Goal: Task Accomplishment & Management: Manage account settings

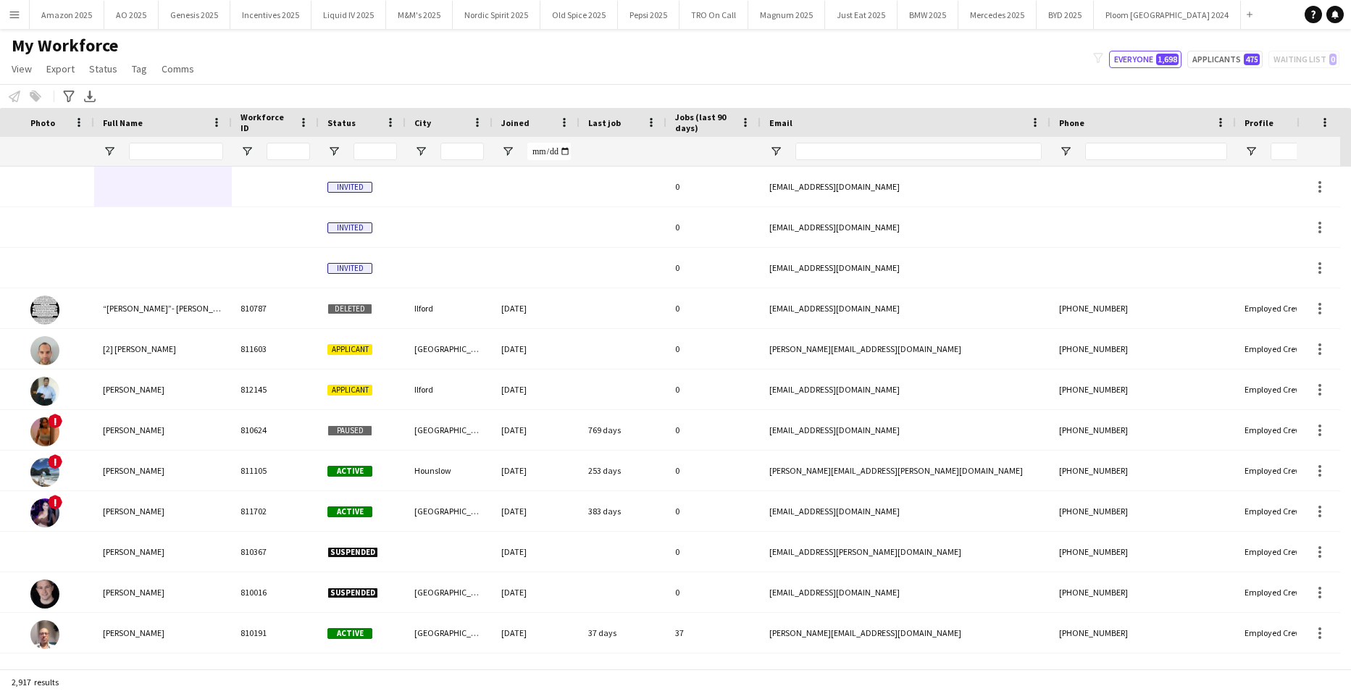
scroll to position [0, 180]
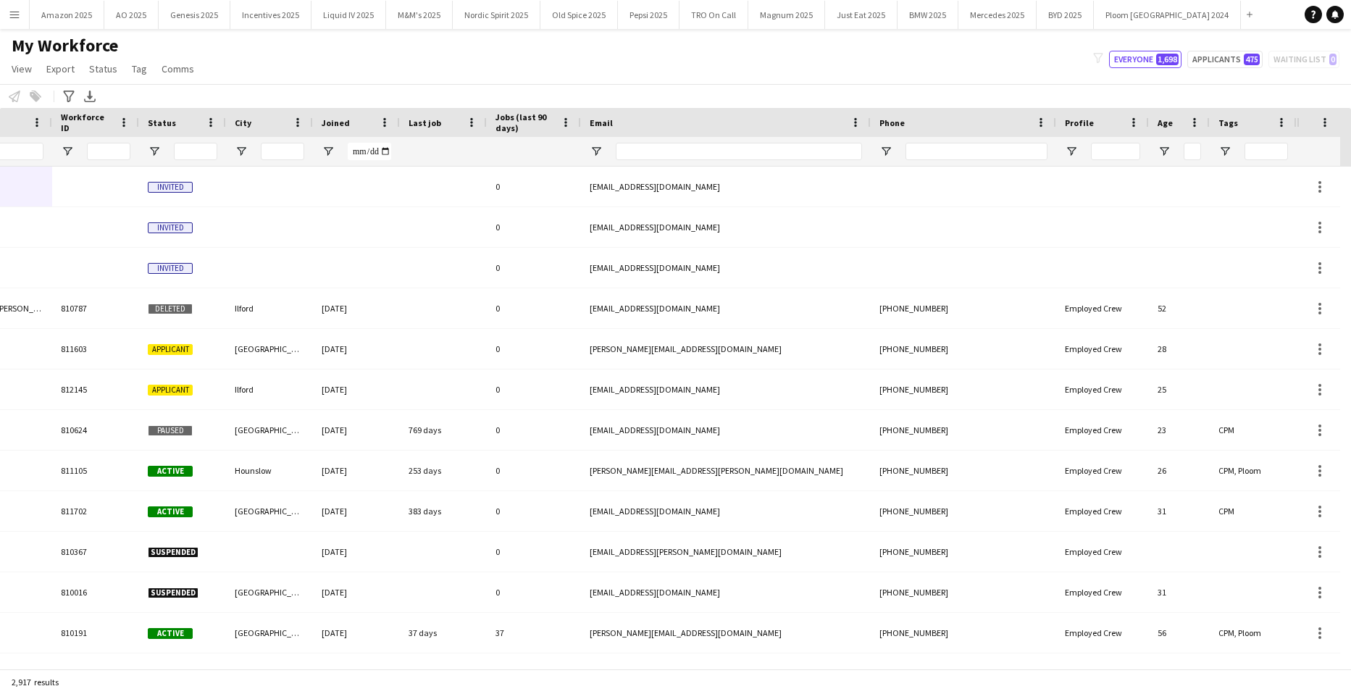
click at [11, 14] on app-icon "Menu" at bounding box center [15, 15] width 12 height 12
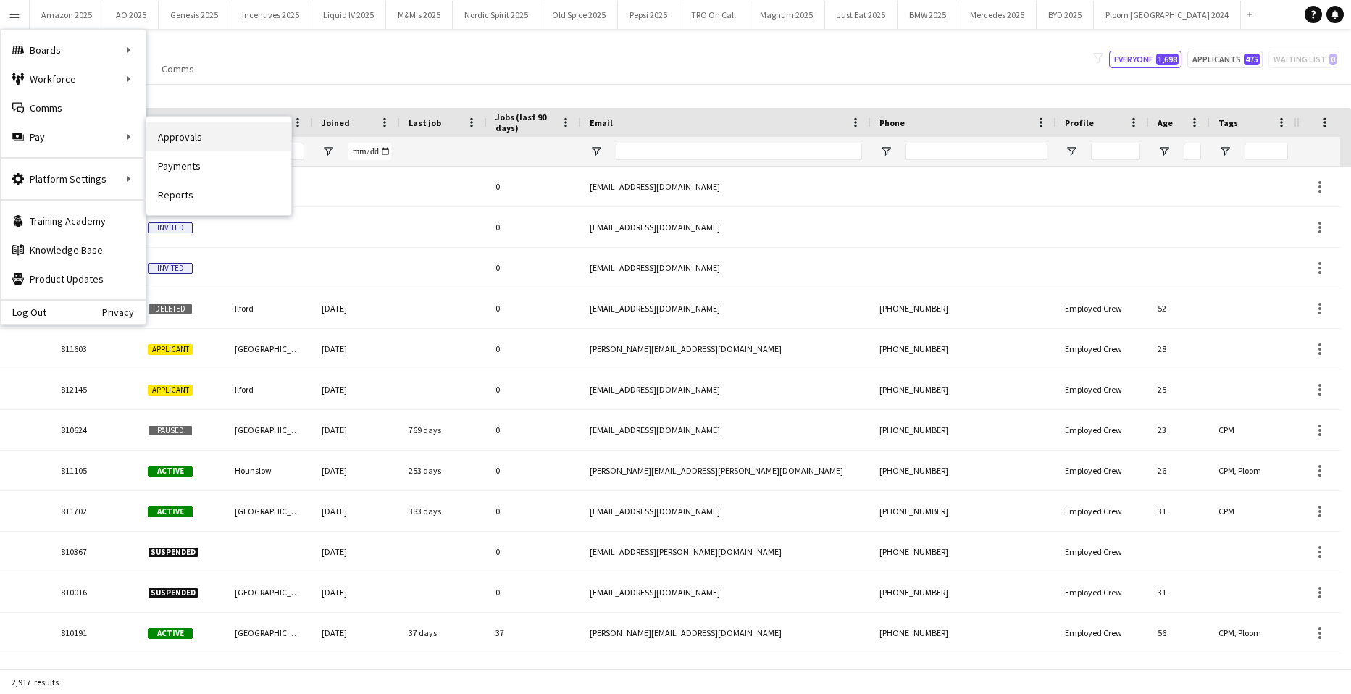
click at [166, 141] on link "Approvals" at bounding box center [218, 136] width 145 height 29
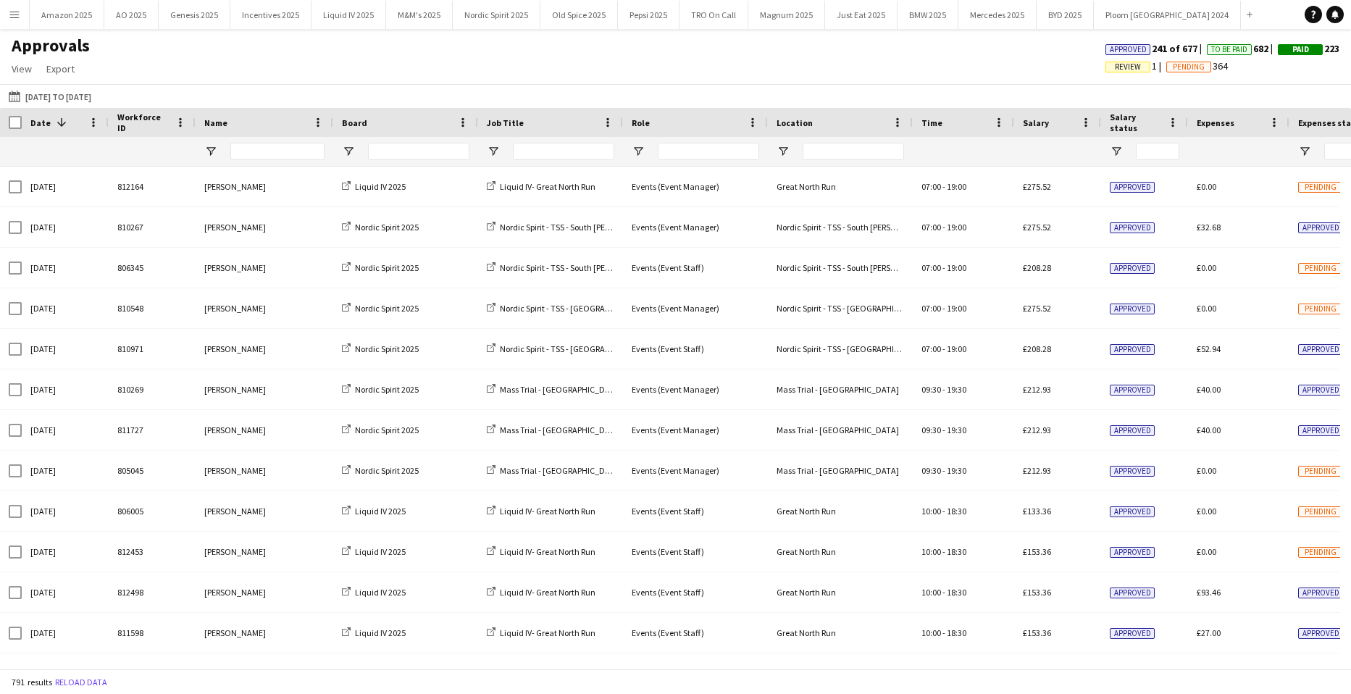
click at [11, 18] on app-icon "Menu" at bounding box center [15, 15] width 12 height 12
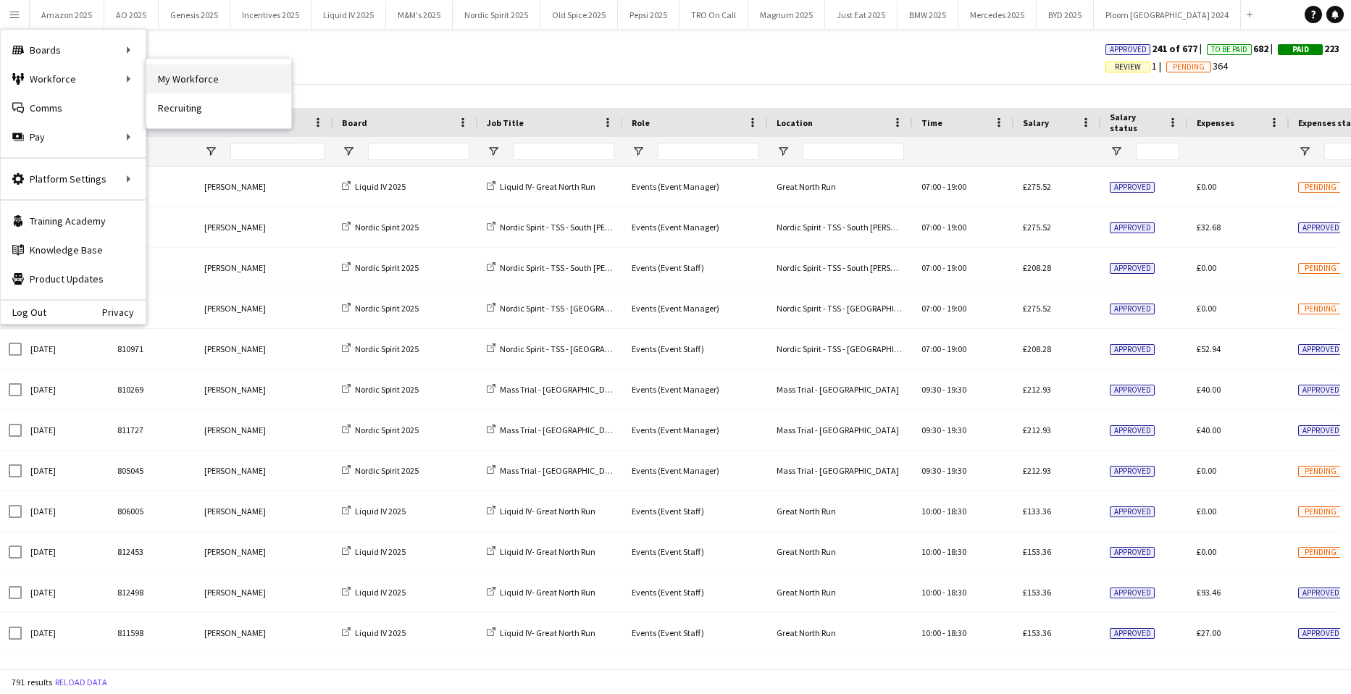
click at [188, 72] on link "My Workforce" at bounding box center [218, 78] width 145 height 29
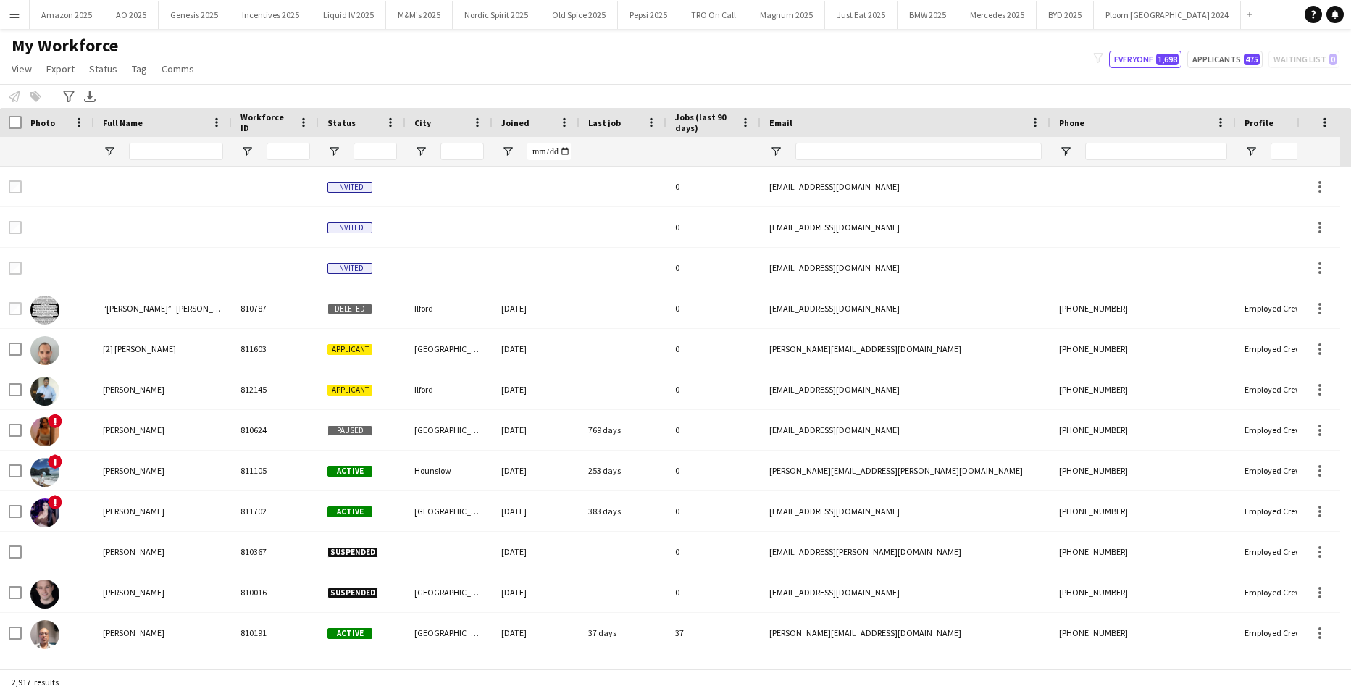
click at [170, 138] on div at bounding box center [176, 151] width 94 height 29
click at [170, 141] on div at bounding box center [176, 151] width 94 height 29
click at [173, 153] on input "Full Name Filter Input" at bounding box center [176, 151] width 94 height 17
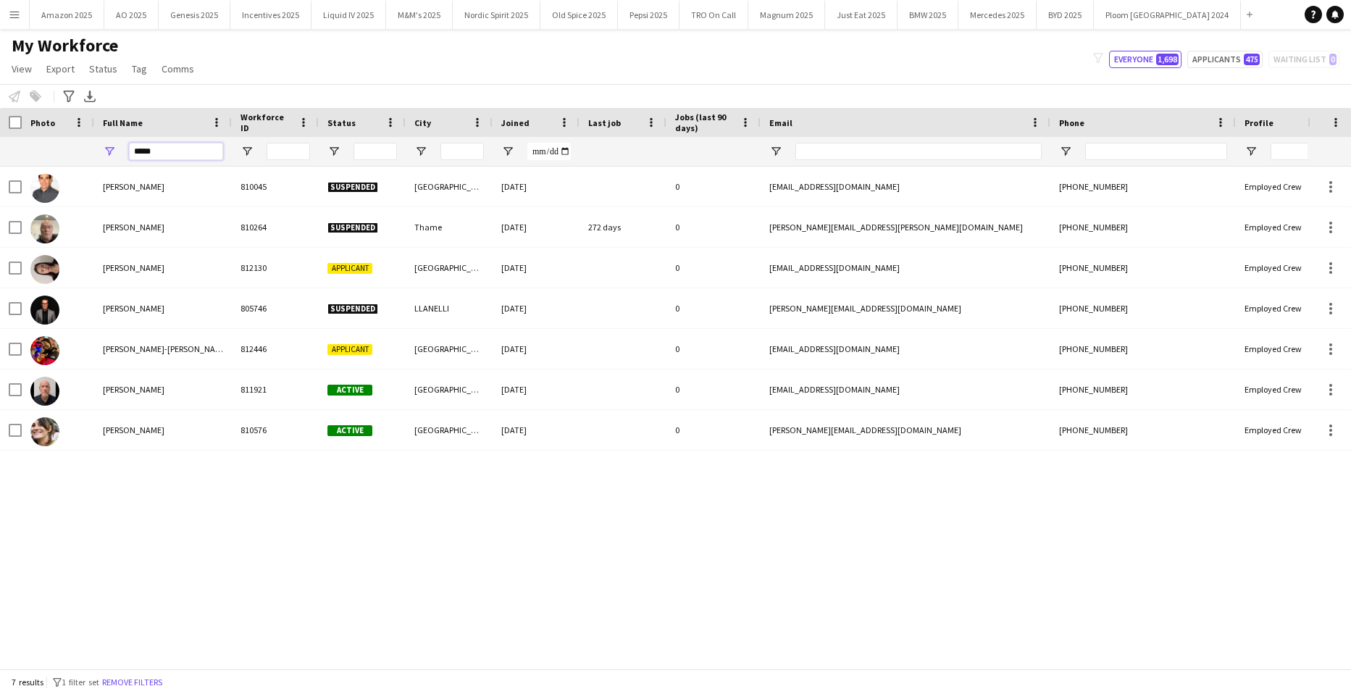
type input "*****"
click at [296, 547] on div "Daniel Simons 810045 Suspended London 29-06-2022 0 777progress@gmail.com +44795…" at bounding box center [654, 412] width 1308 height 491
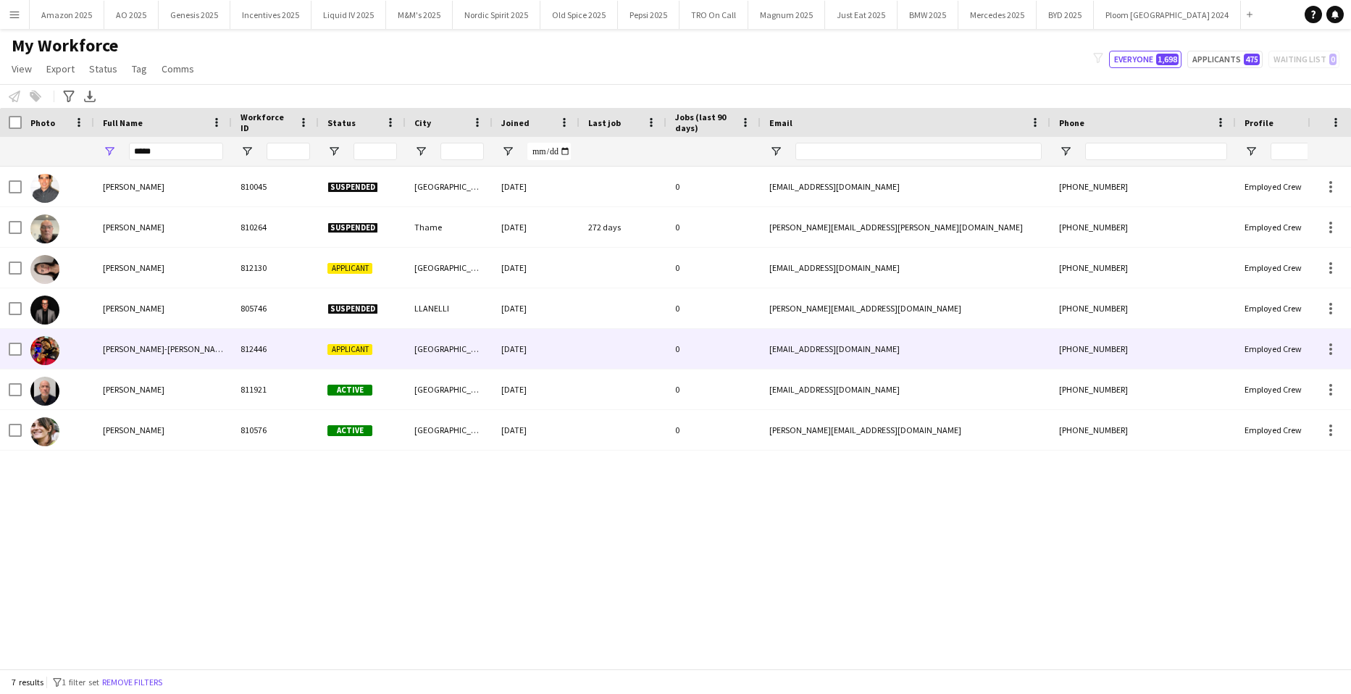
click at [171, 330] on div "Simon Preston-scott" at bounding box center [163, 349] width 138 height 40
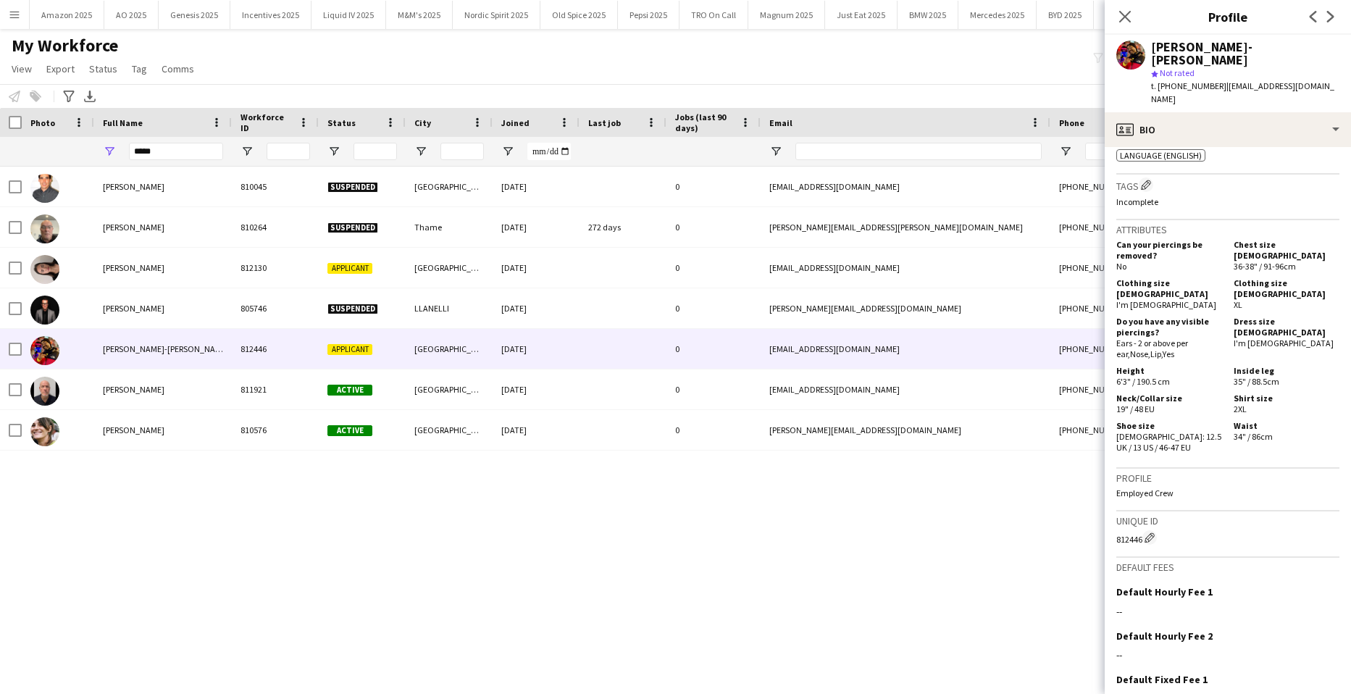
scroll to position [664, 0]
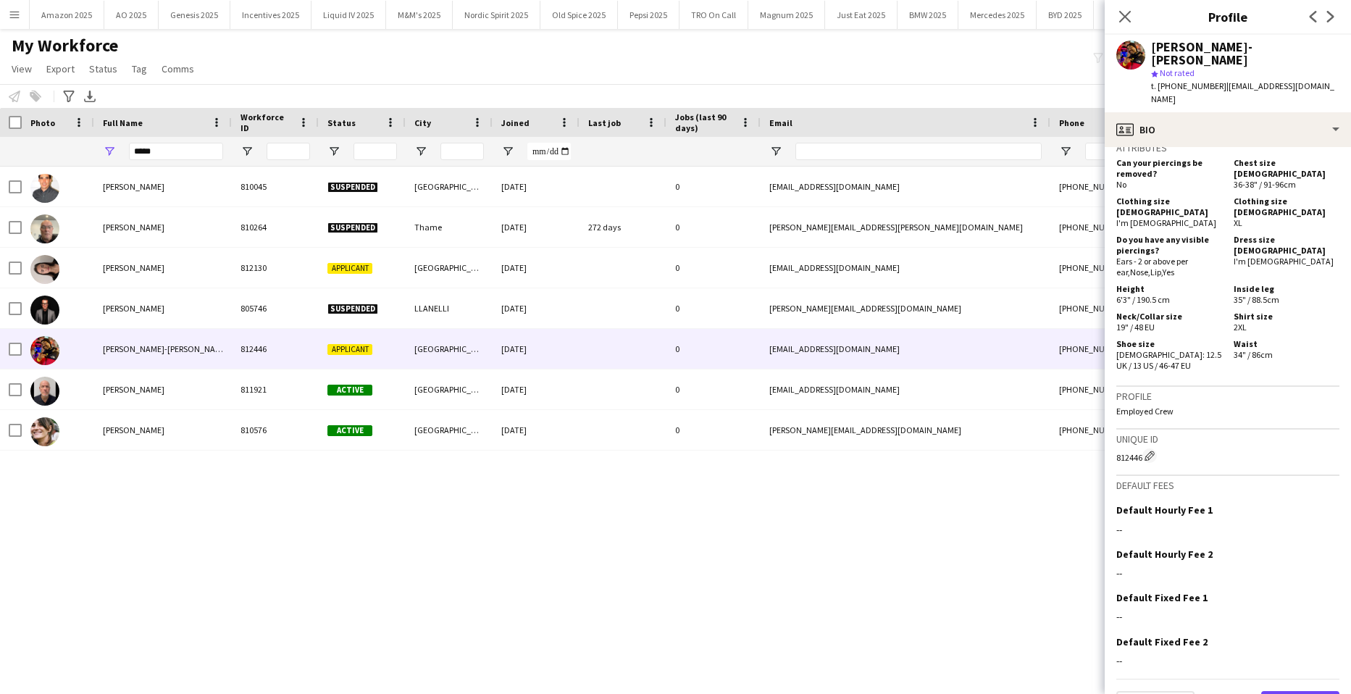
click at [1297, 691] on button "Next" at bounding box center [1300, 705] width 78 height 29
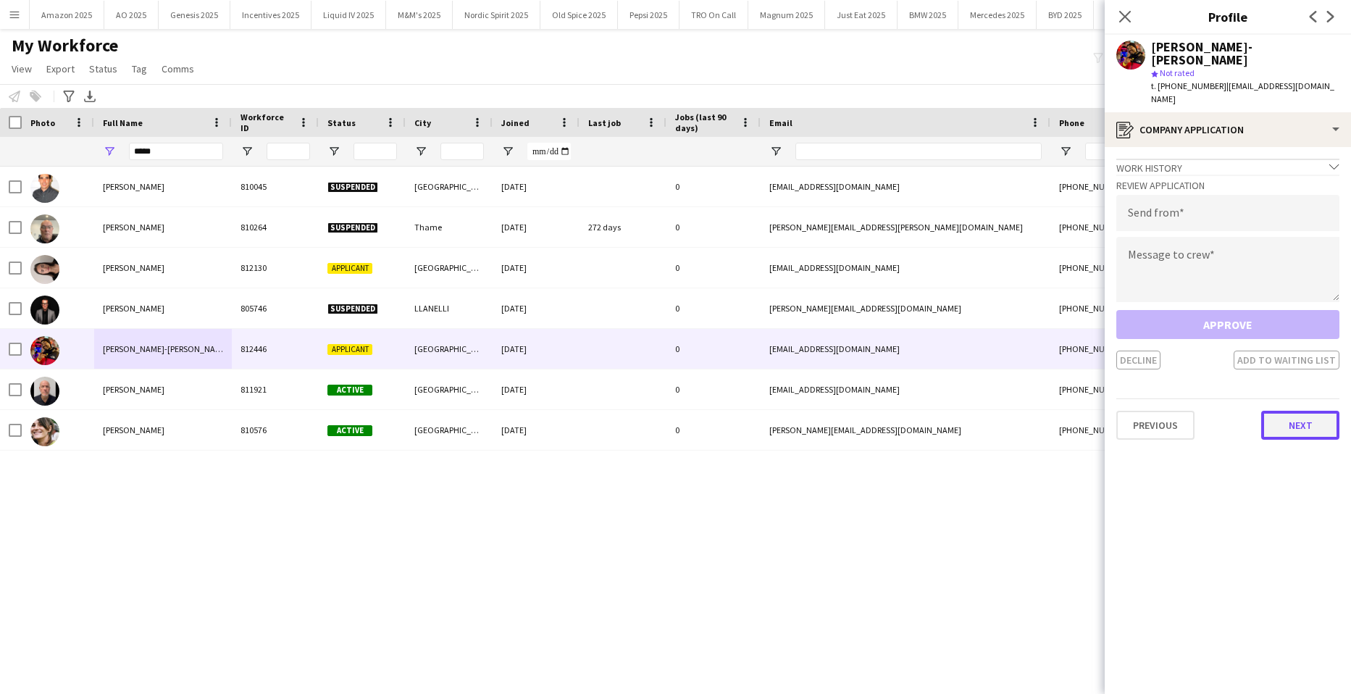
click at [1308, 411] on button "Next" at bounding box center [1300, 425] width 78 height 29
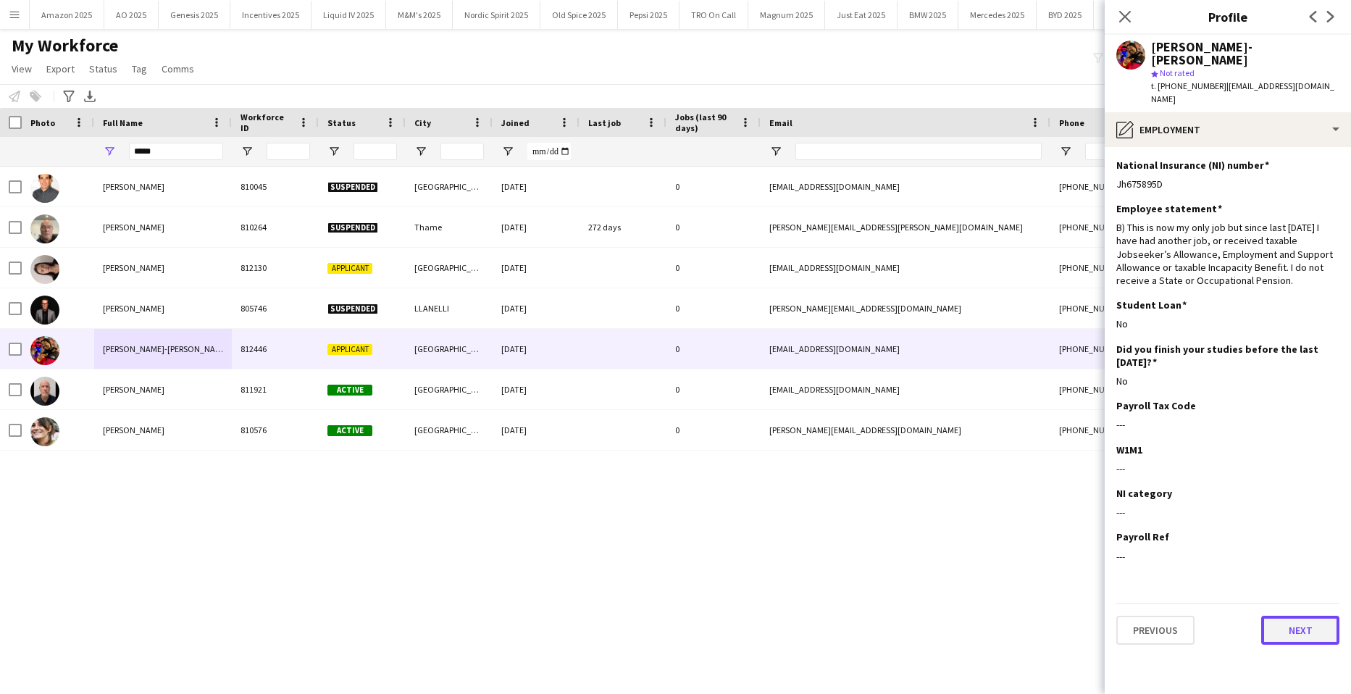
click at [1310, 616] on button "Next" at bounding box center [1300, 630] width 78 height 29
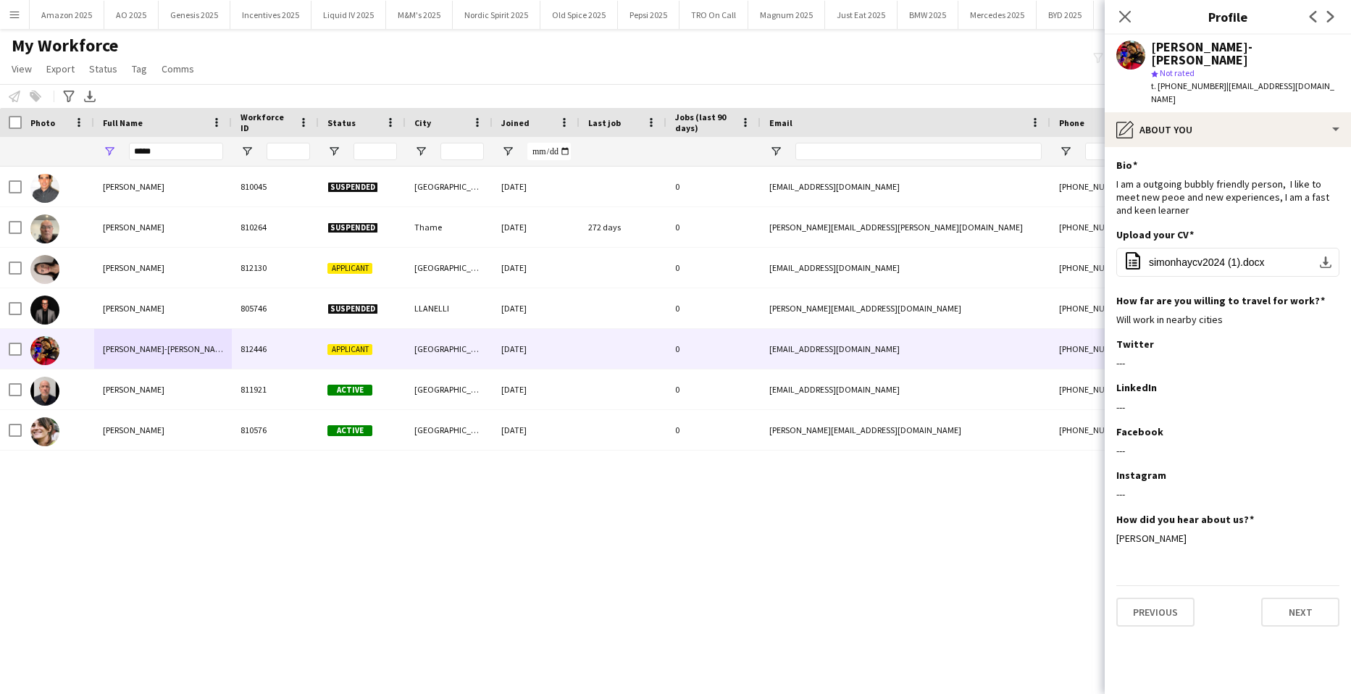
click at [1315, 613] on app-section-data-types "Bio Edit this field I am a outgoing bubbly friendly person, I like to meet new …" at bounding box center [1228, 420] width 246 height 547
click at [1311, 598] on button "Next" at bounding box center [1300, 612] width 78 height 29
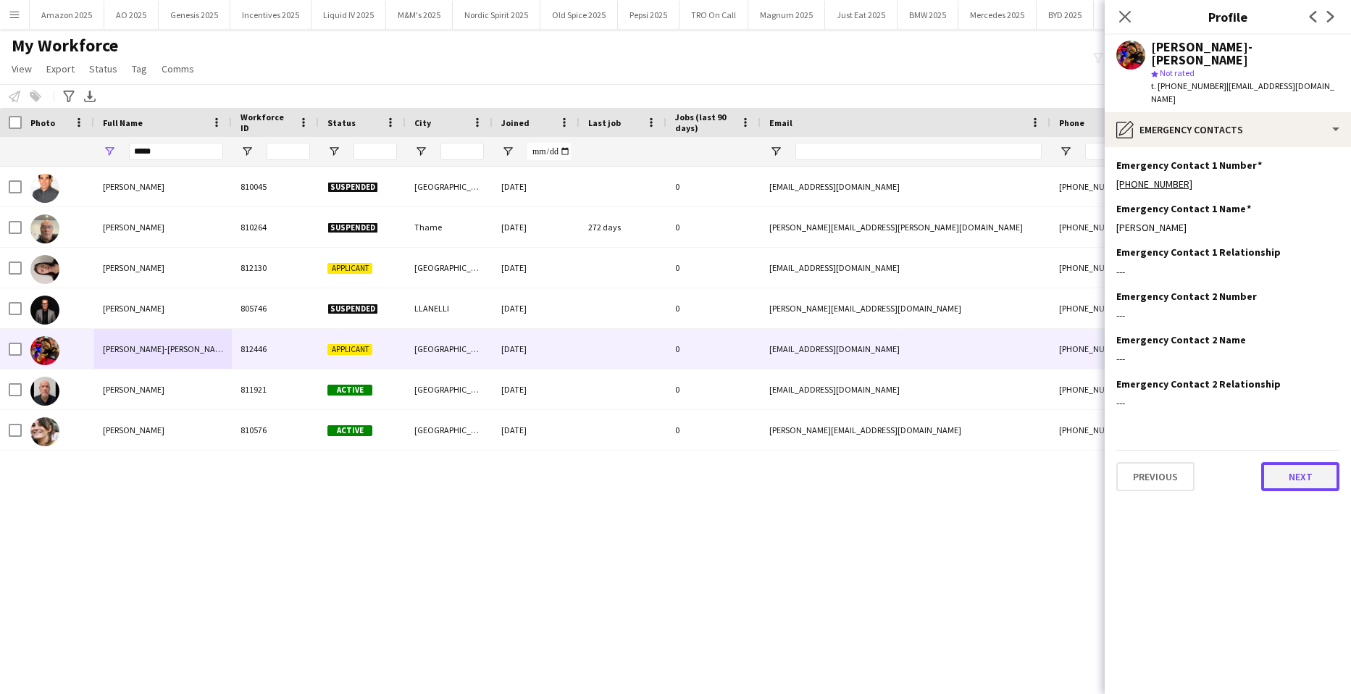
click at [1297, 462] on button "Next" at bounding box center [1300, 476] width 78 height 29
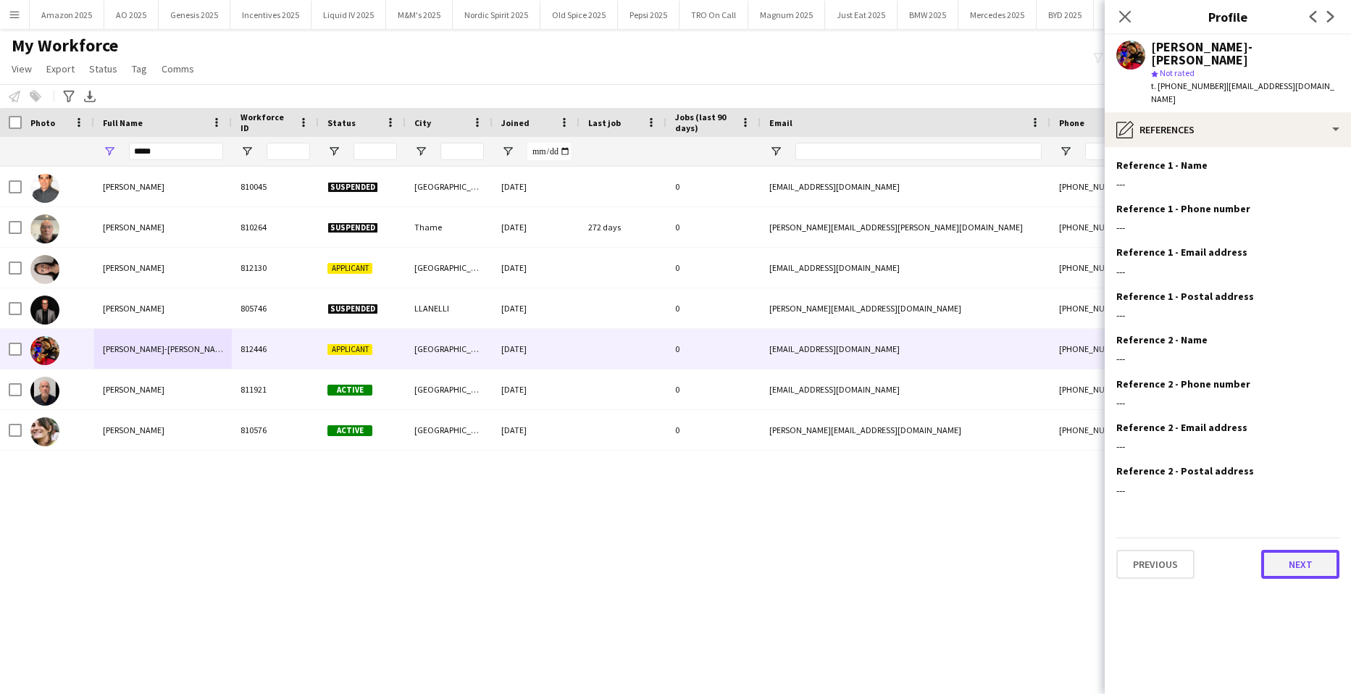
click at [1298, 550] on button "Next" at bounding box center [1300, 564] width 78 height 29
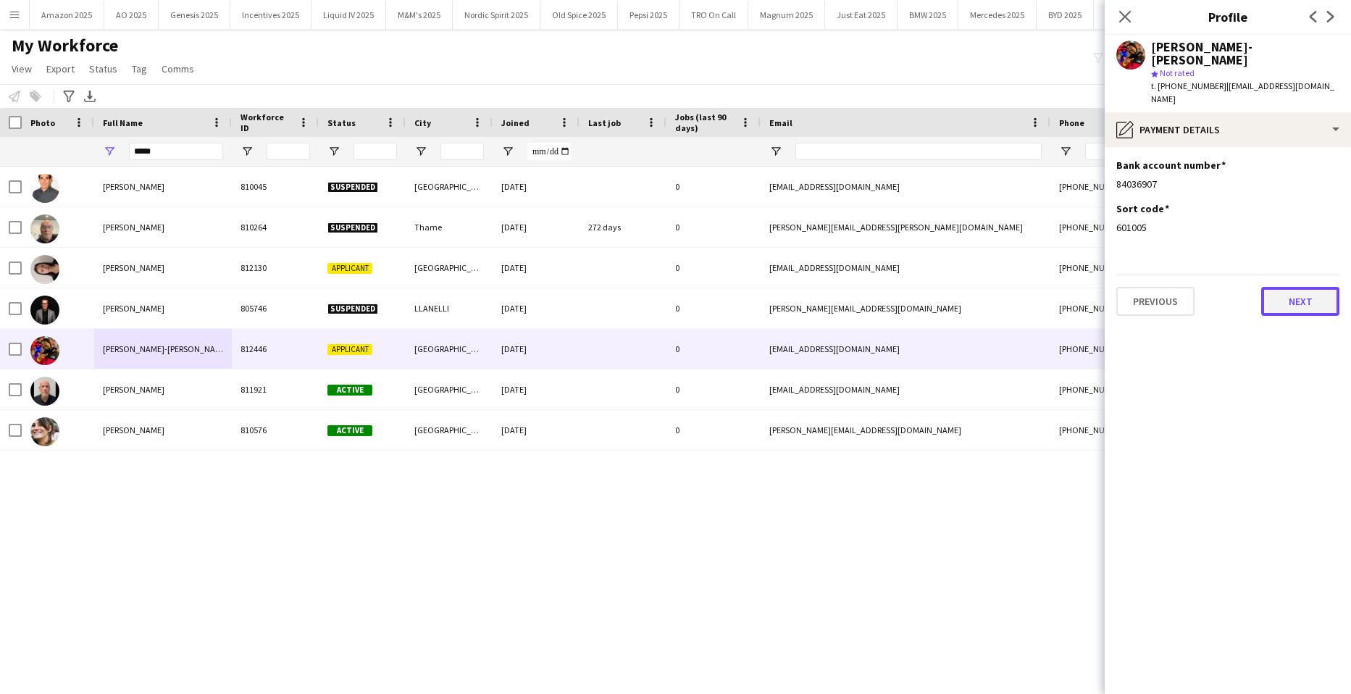
click at [1303, 287] on button "Next" at bounding box center [1300, 301] width 78 height 29
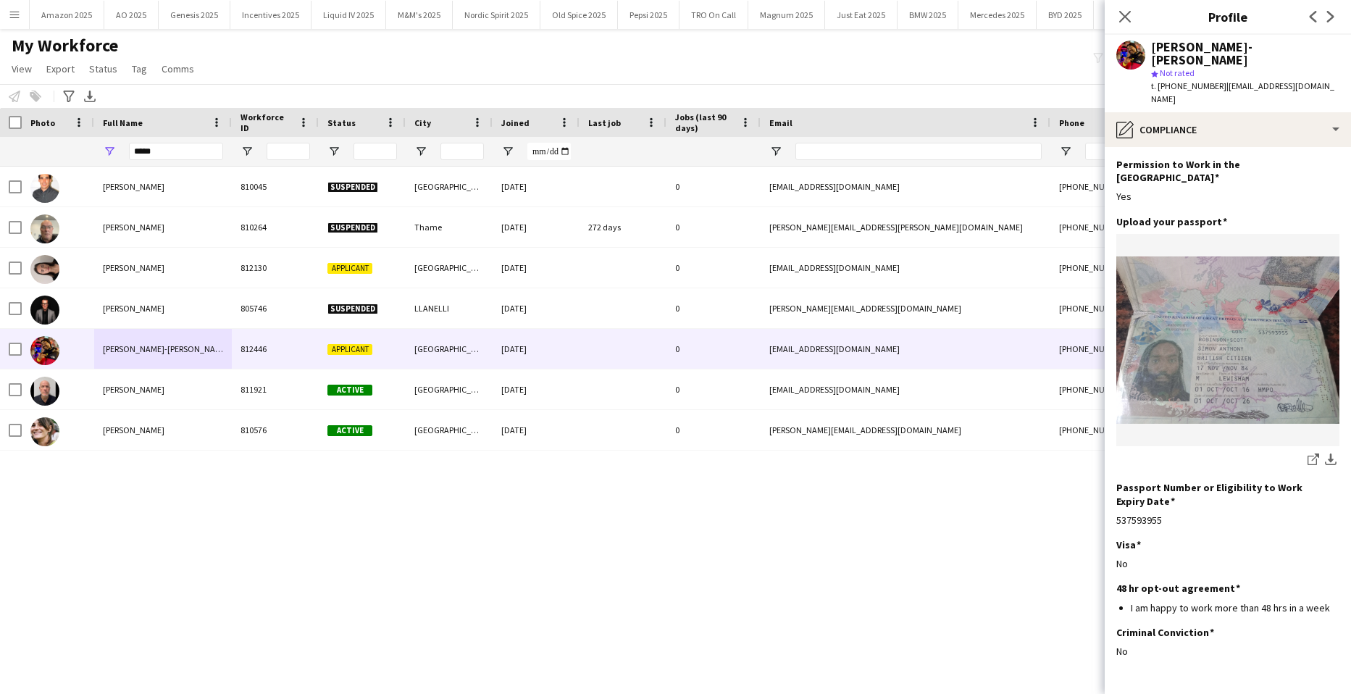
scroll to position [62, 0]
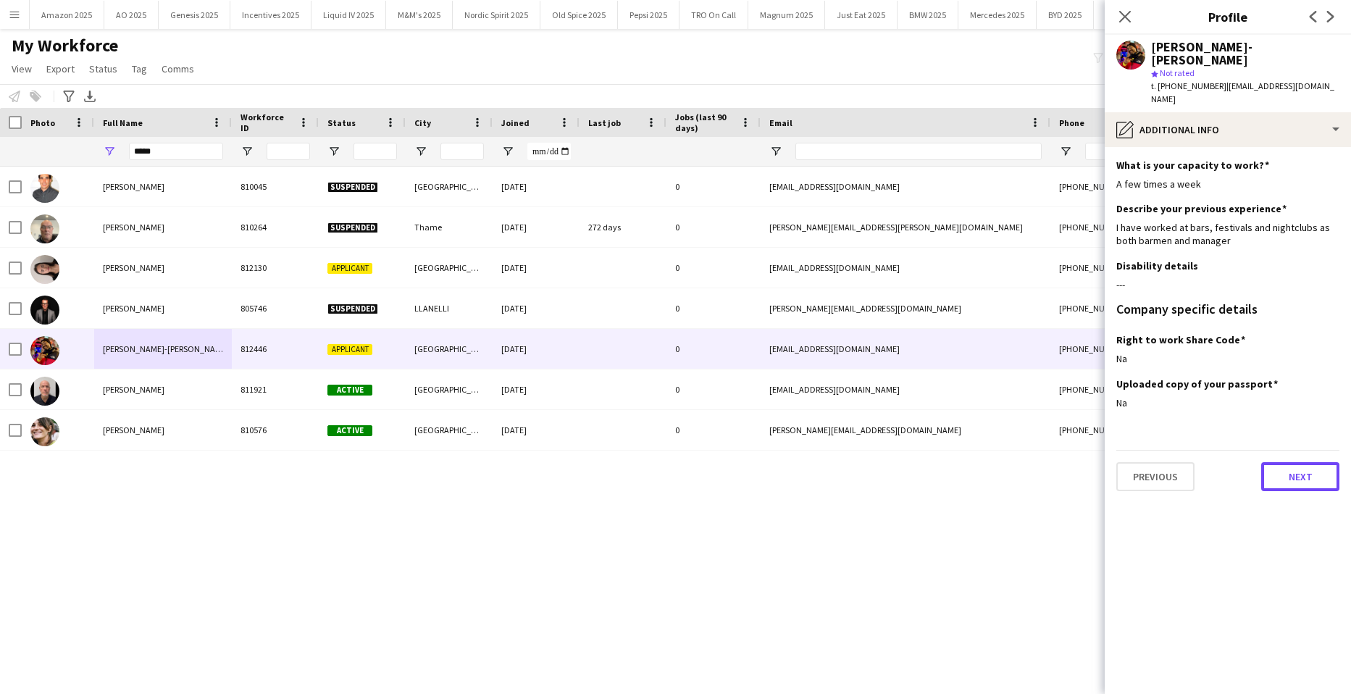
click at [1289, 462] on button "Next" at bounding box center [1300, 476] width 78 height 29
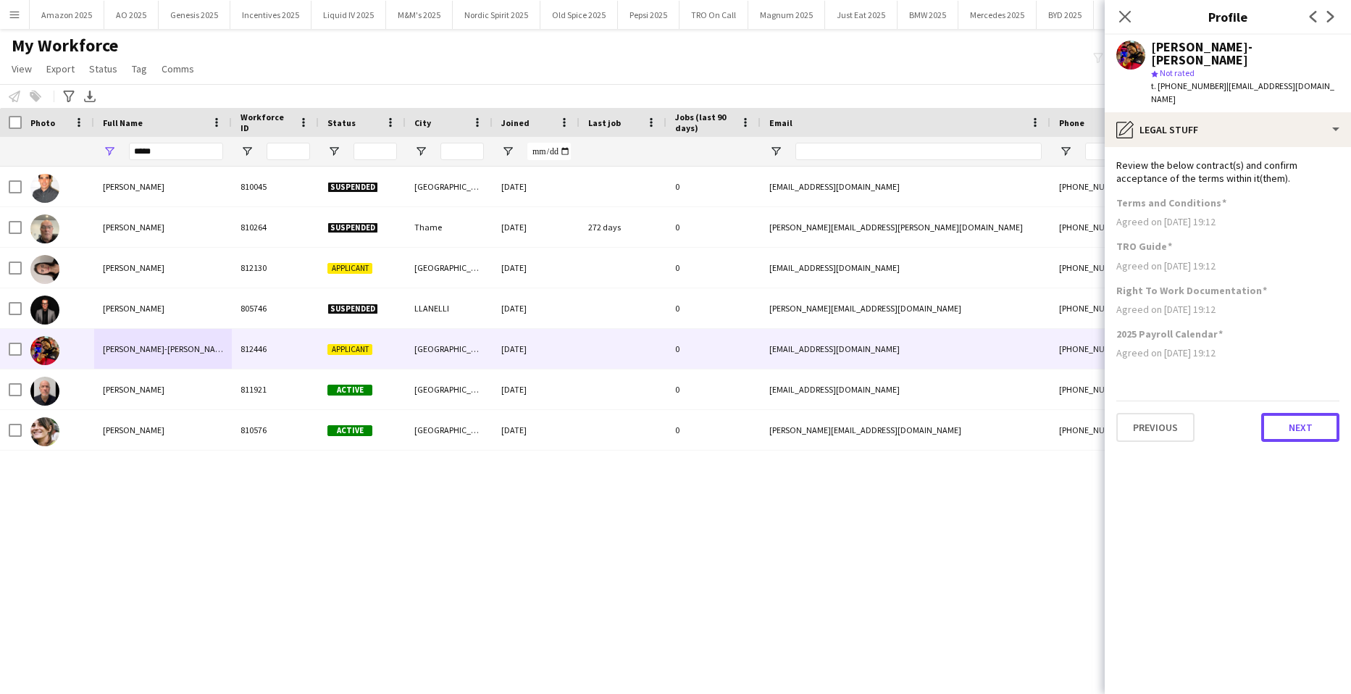
click at [1302, 413] on button "Next" at bounding box center [1300, 427] width 78 height 29
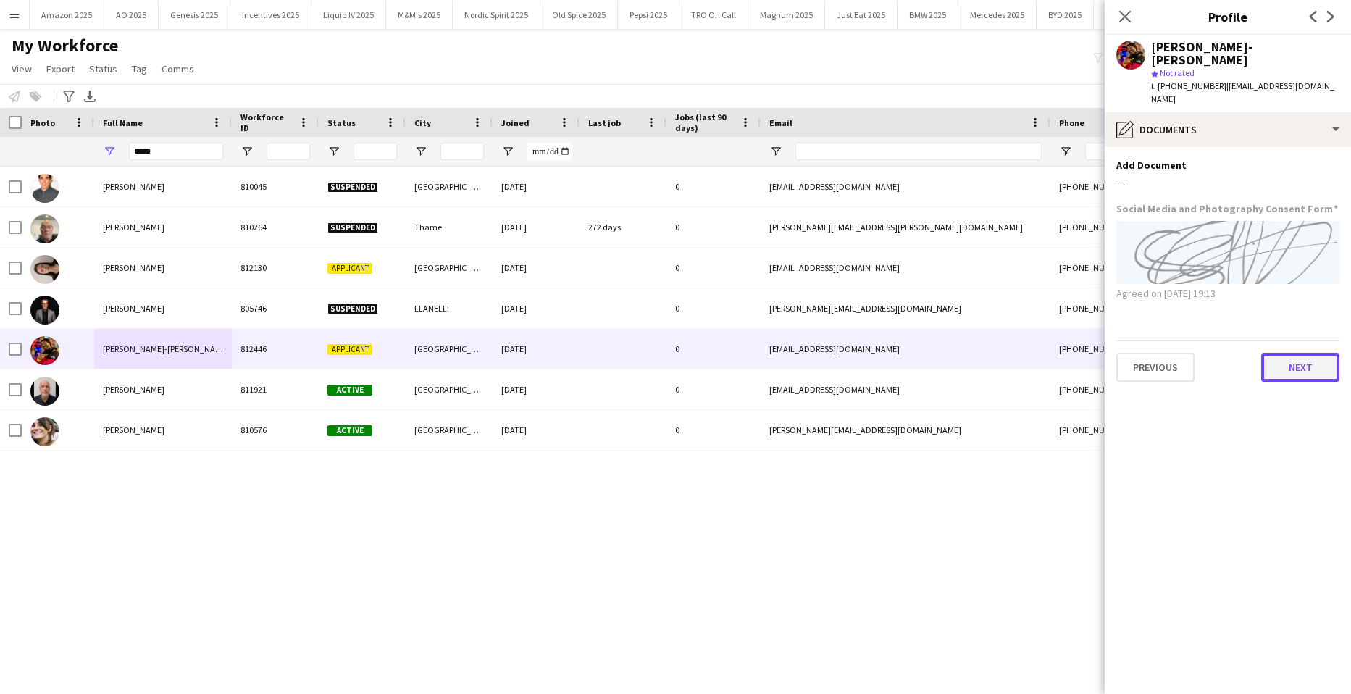
click at [1300, 353] on button "Next" at bounding box center [1300, 367] width 78 height 29
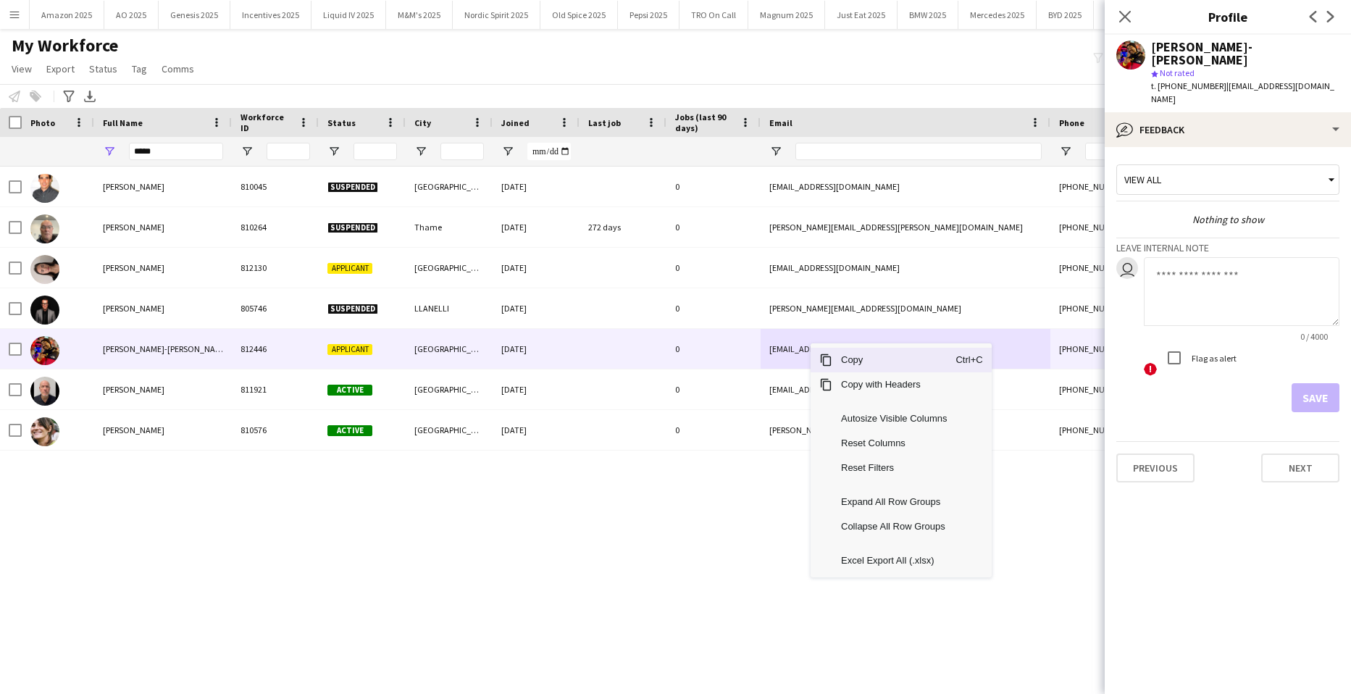
click at [847, 358] on span "Copy" at bounding box center [893, 360] width 123 height 25
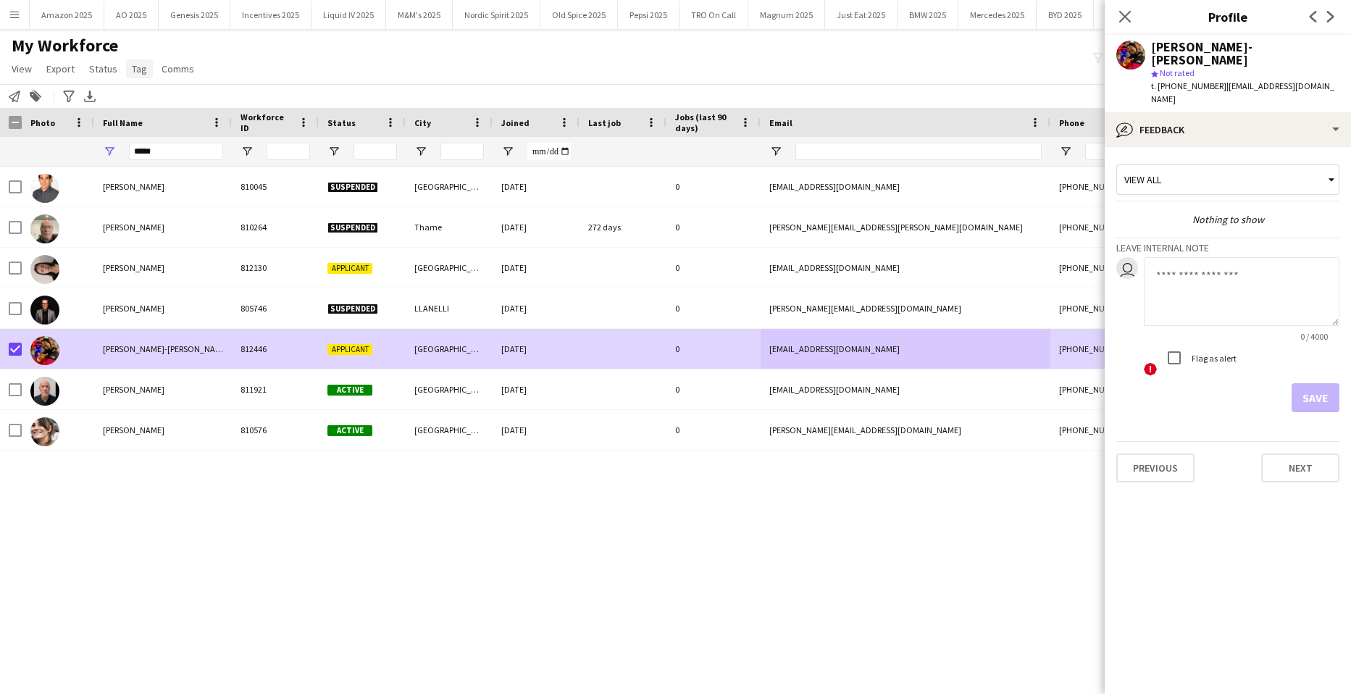
click at [144, 68] on link "Tag" at bounding box center [139, 68] width 27 height 19
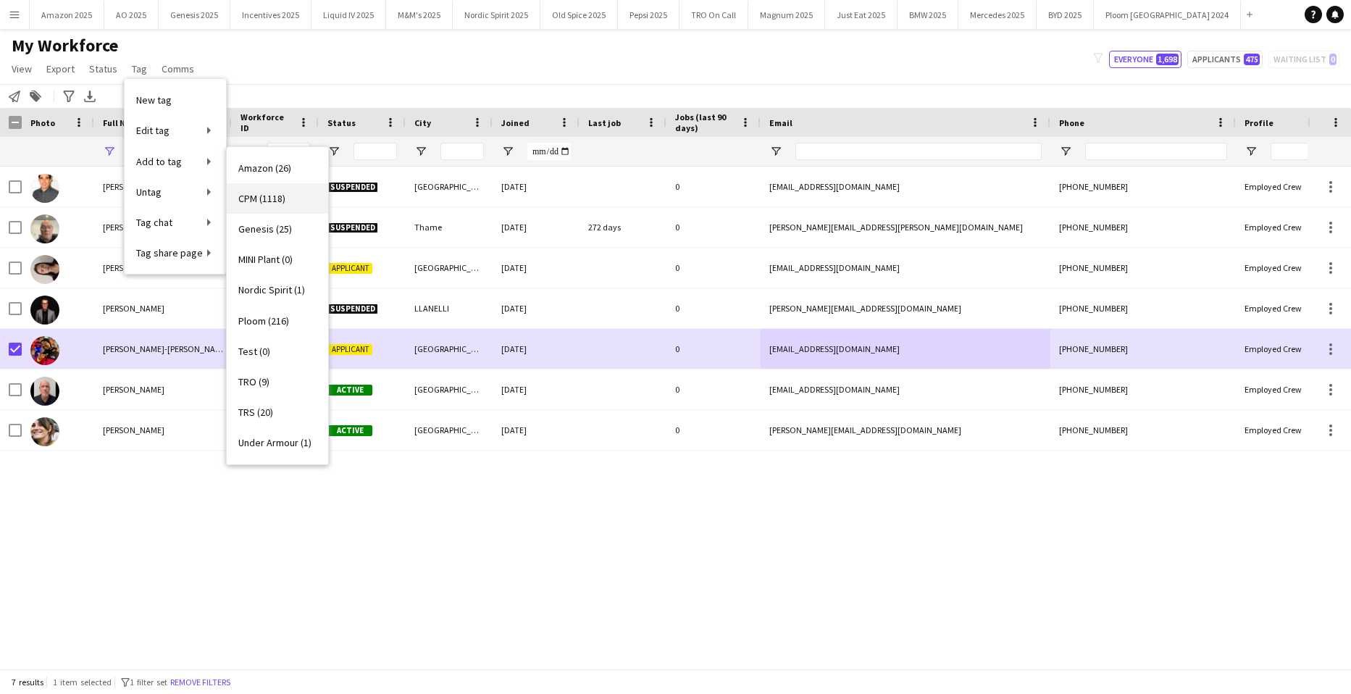
click at [272, 200] on span "CPM (1118)" at bounding box center [261, 198] width 47 height 13
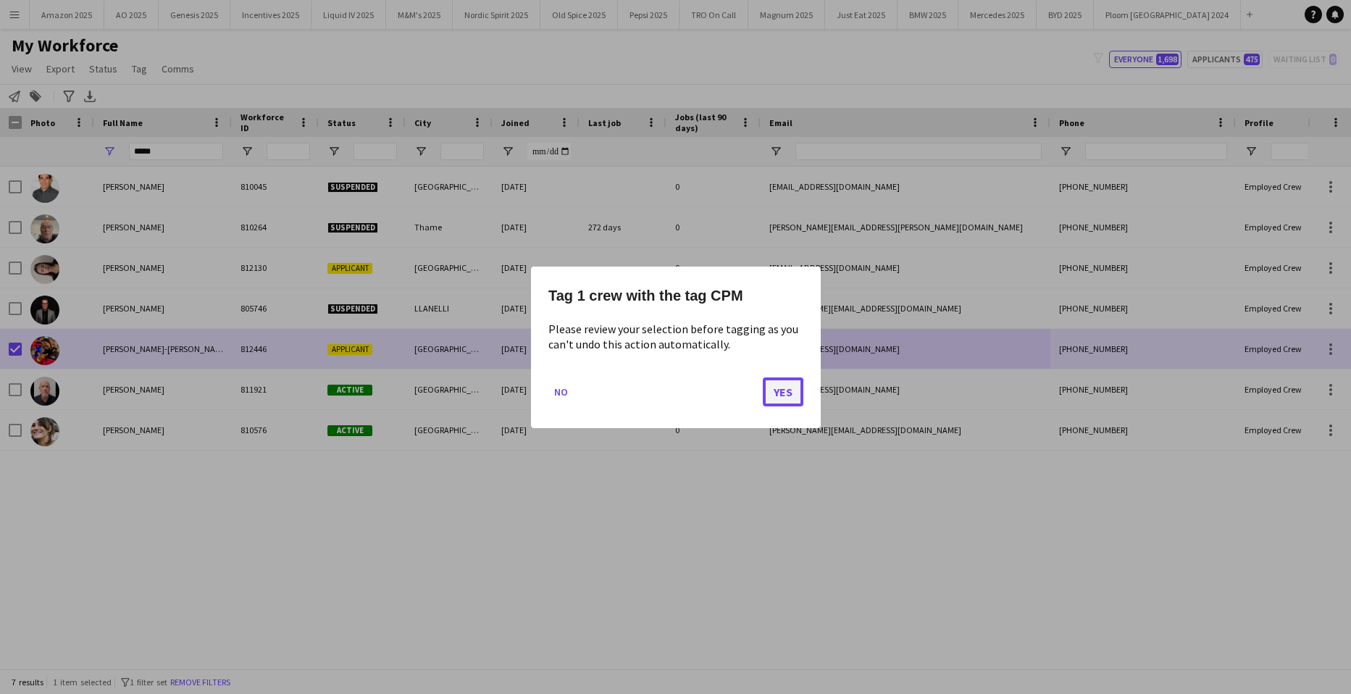
click at [769, 398] on button "Yes" at bounding box center [783, 391] width 41 height 29
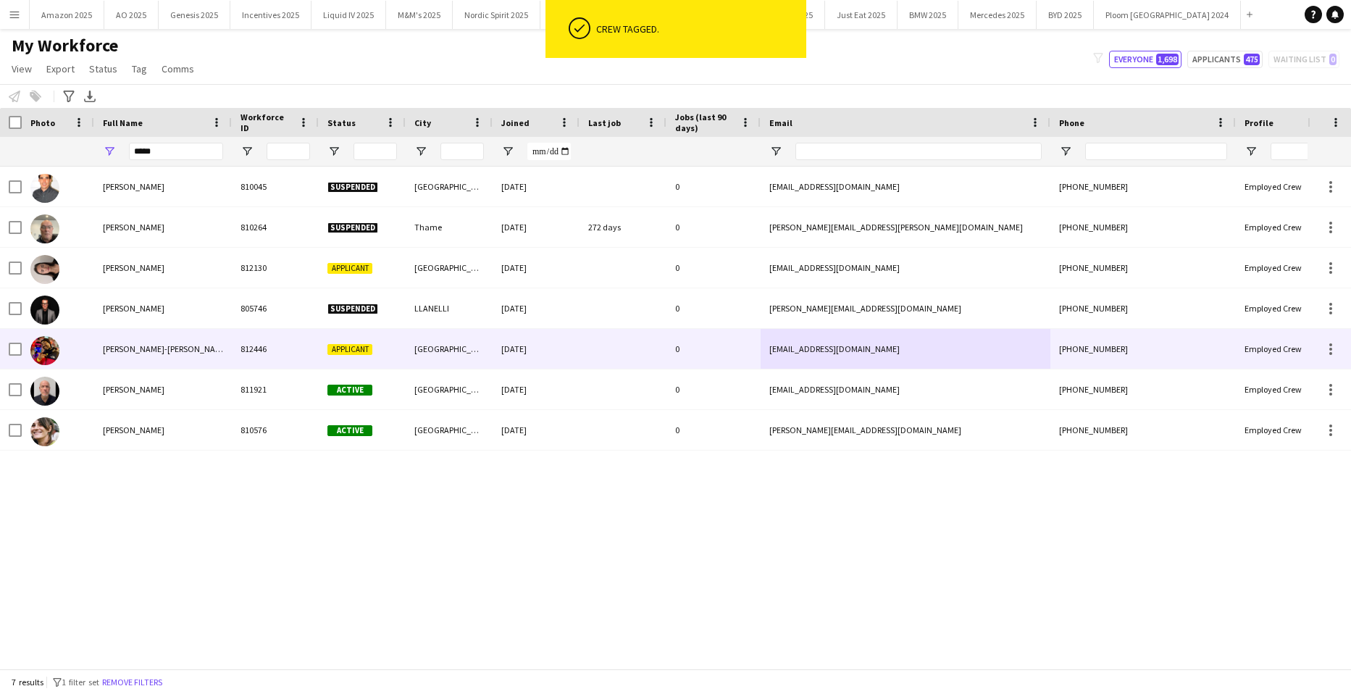
click at [145, 355] on div "Simon Preston-scott" at bounding box center [163, 349] width 138 height 40
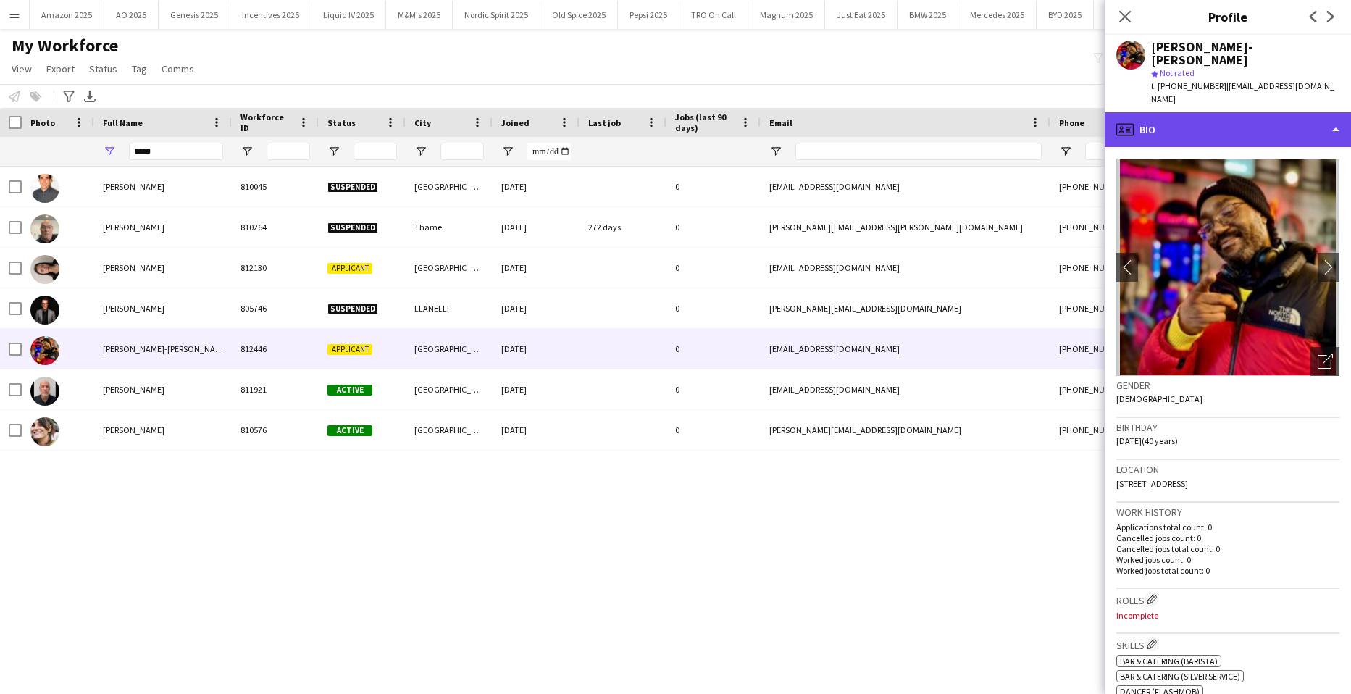
click at [1303, 112] on div "profile Bio" at bounding box center [1228, 129] width 246 height 35
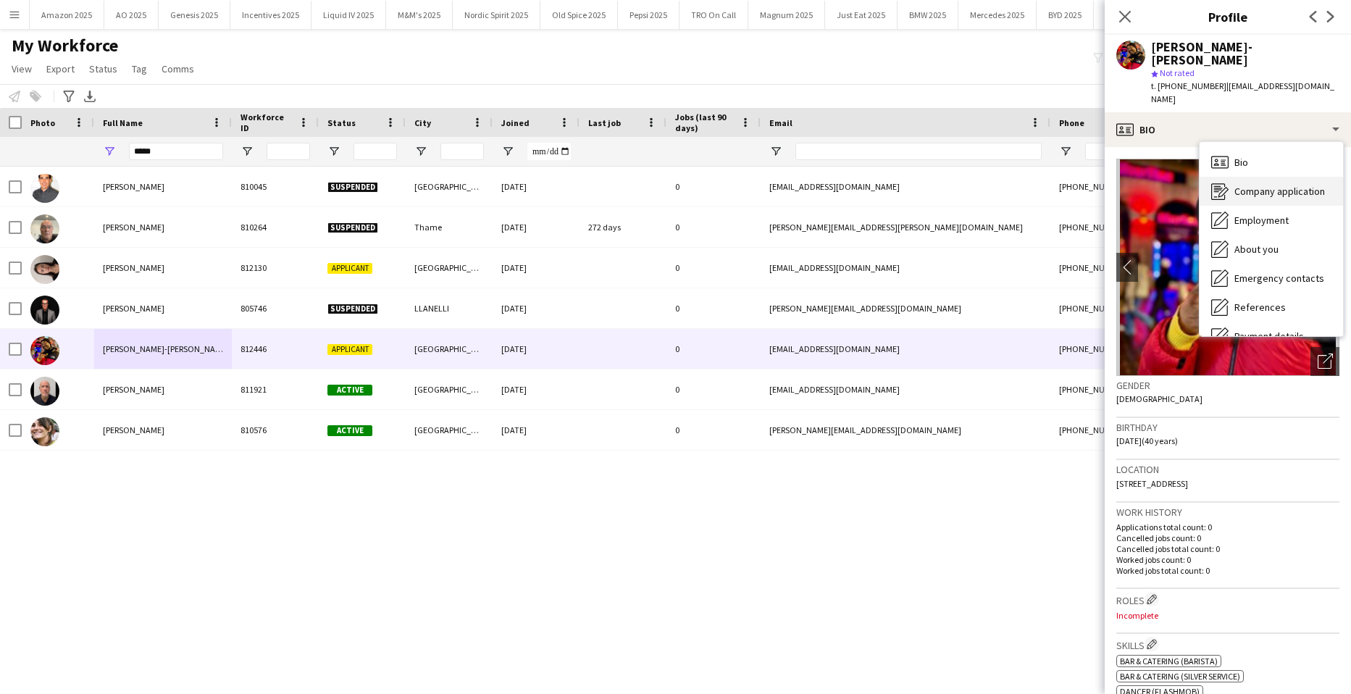
click at [1293, 185] on span "Company application" at bounding box center [1279, 191] width 91 height 13
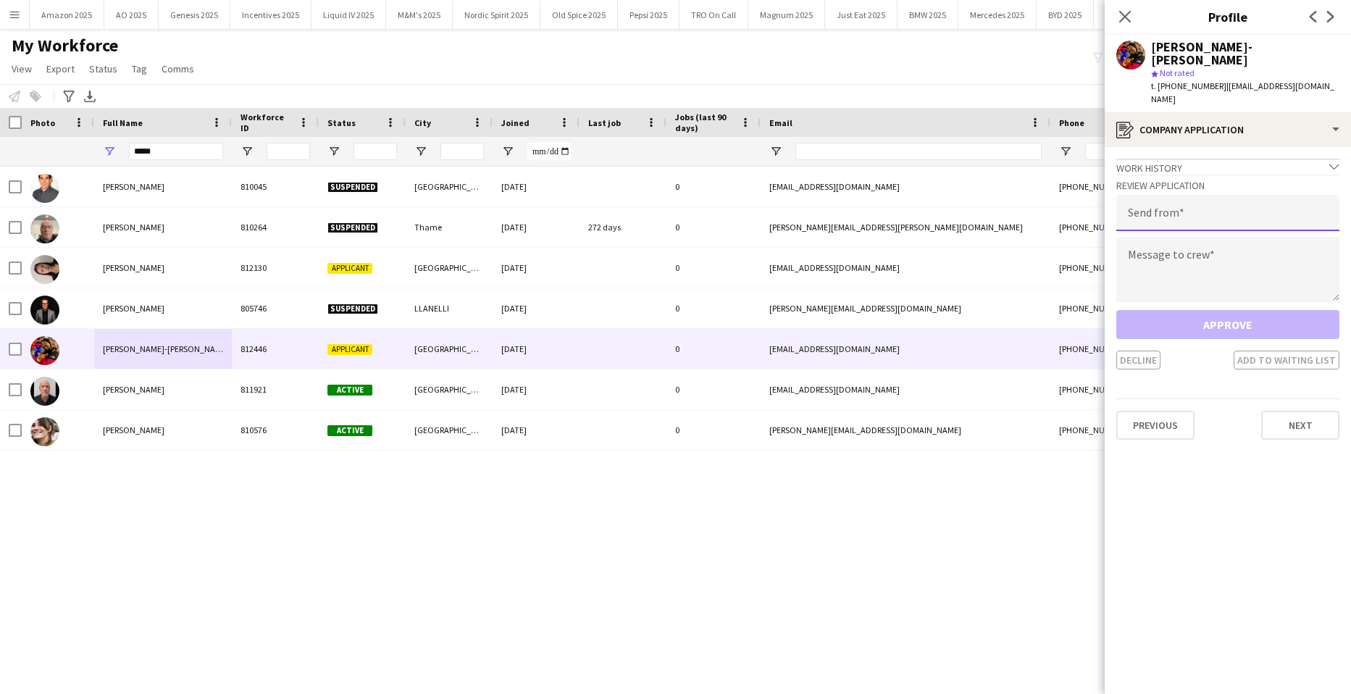
click at [1224, 195] on input "email" at bounding box center [1227, 213] width 223 height 36
type input "**********"
click at [1183, 240] on textarea at bounding box center [1227, 269] width 223 height 65
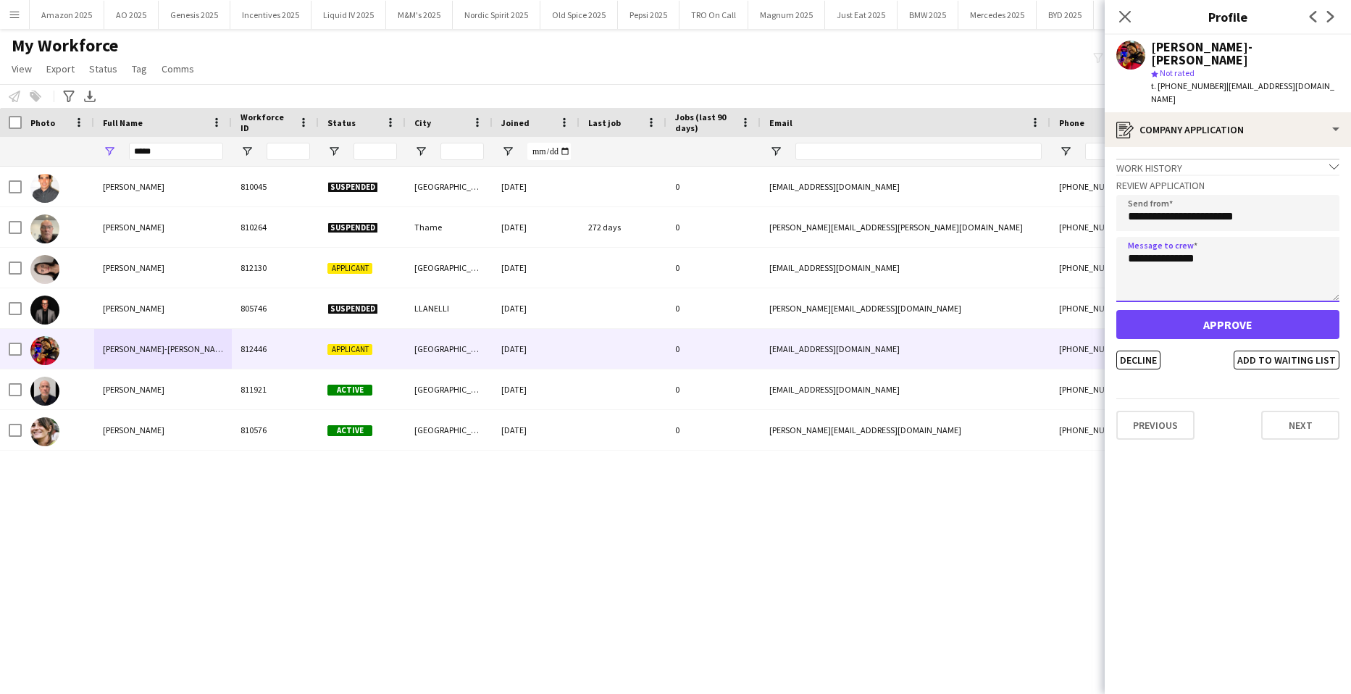
type textarea "**********"
click at [1225, 310] on button "Approve" at bounding box center [1227, 324] width 223 height 29
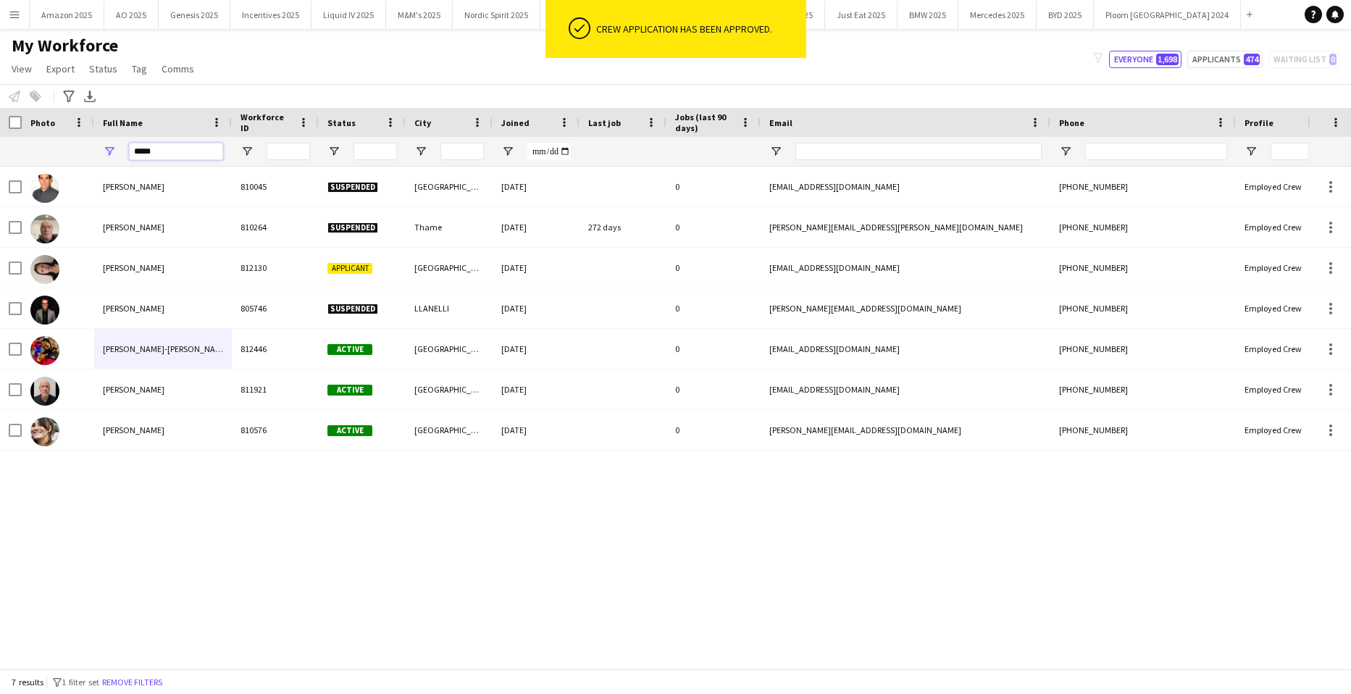
drag, startPoint x: 99, startPoint y: 153, endPoint x: -37, endPoint y: 170, distance: 136.6
click at [0, 170] on html "ok-circled Crew application has been approved. Menu Boards Boards Boards All jo…" at bounding box center [675, 347] width 1351 height 694
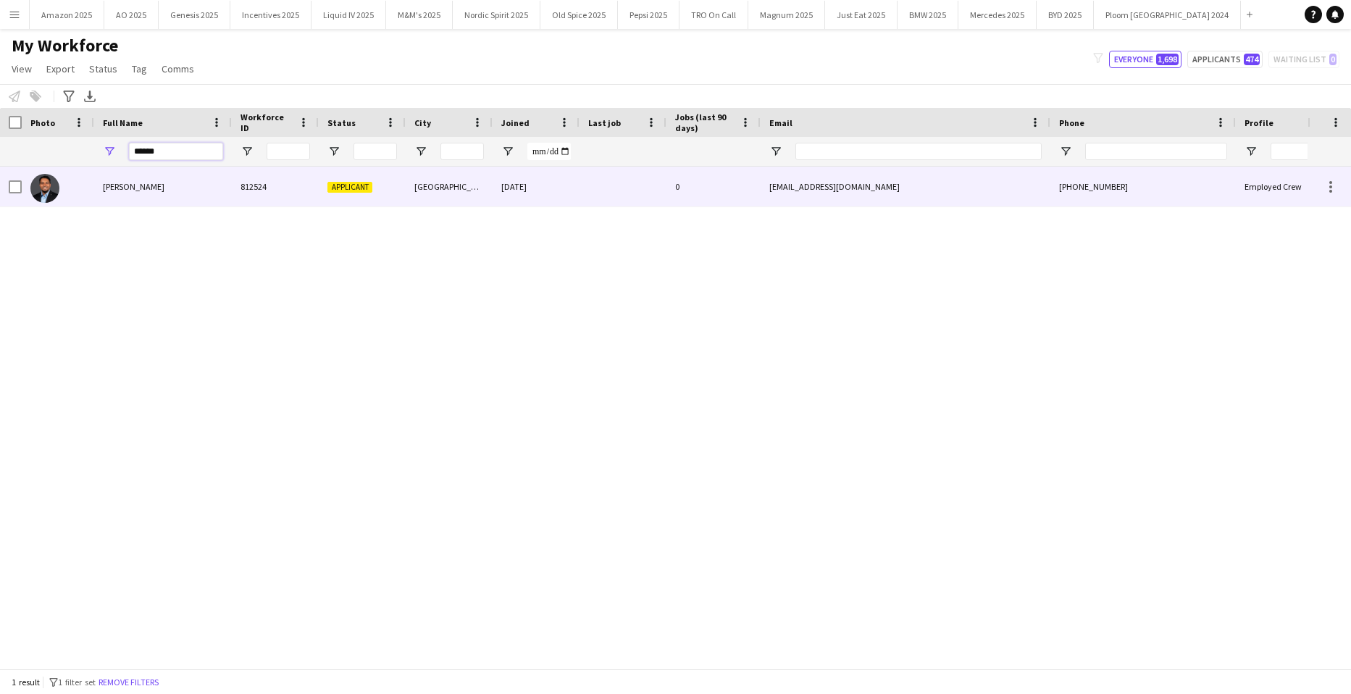
type input "******"
click at [141, 181] on span "Ananya Bilimale" at bounding box center [134, 186] width 62 height 11
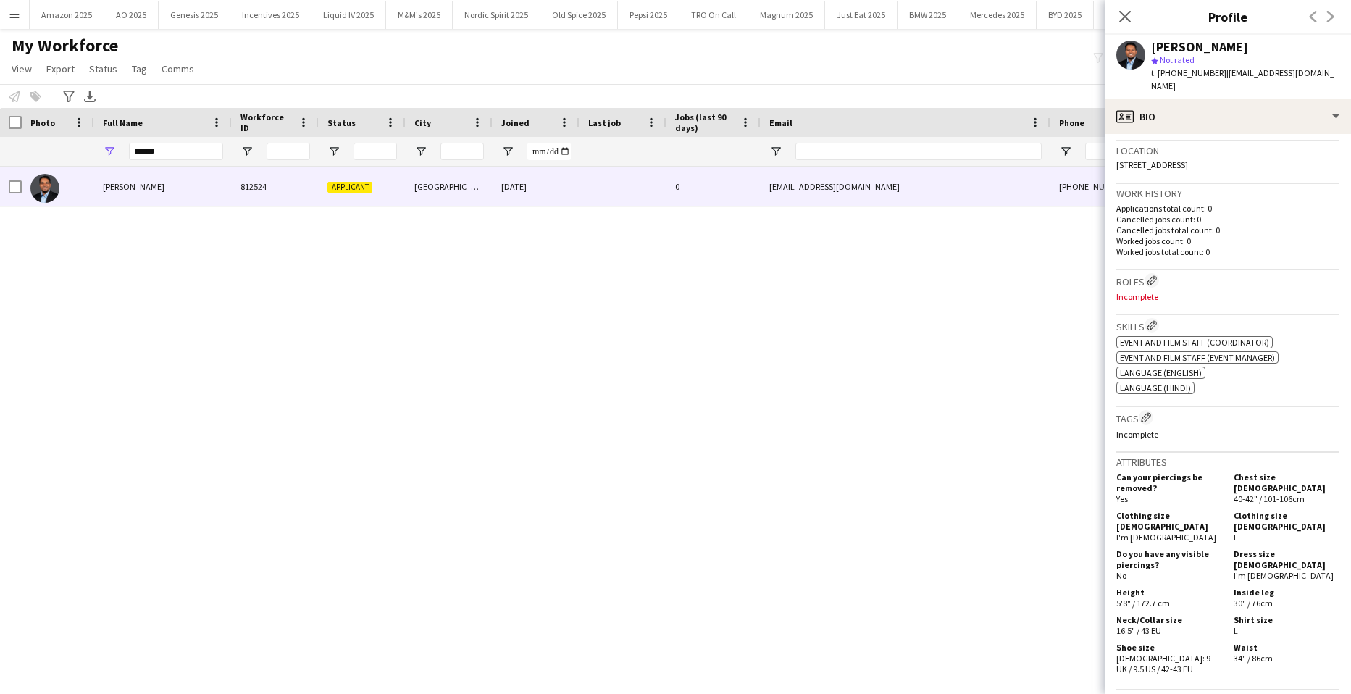
scroll to position [622, 0]
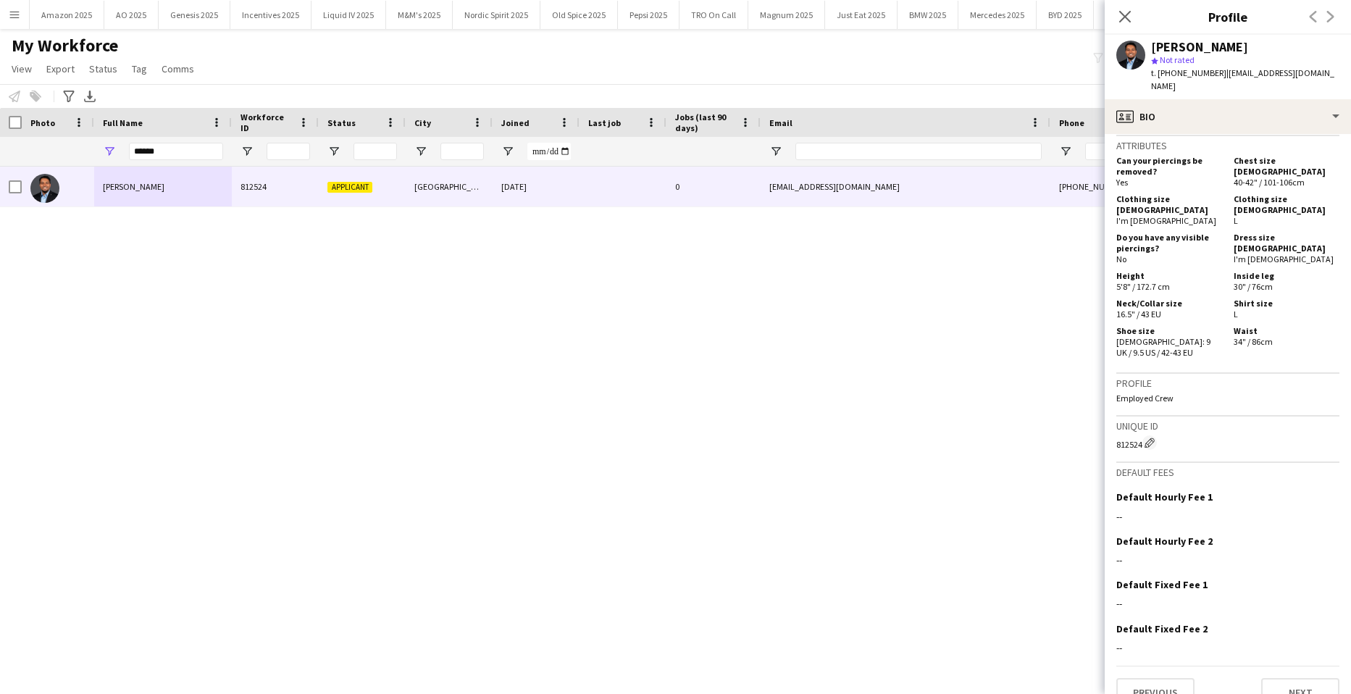
click at [1295, 685] on app-crew-profile-bio "chevron-left chevron-right Open photos pop-in Gender Male Birthday 16-05-1989 (…" at bounding box center [1228, 414] width 246 height 560
click at [1305, 680] on button "Next" at bounding box center [1300, 692] width 78 height 29
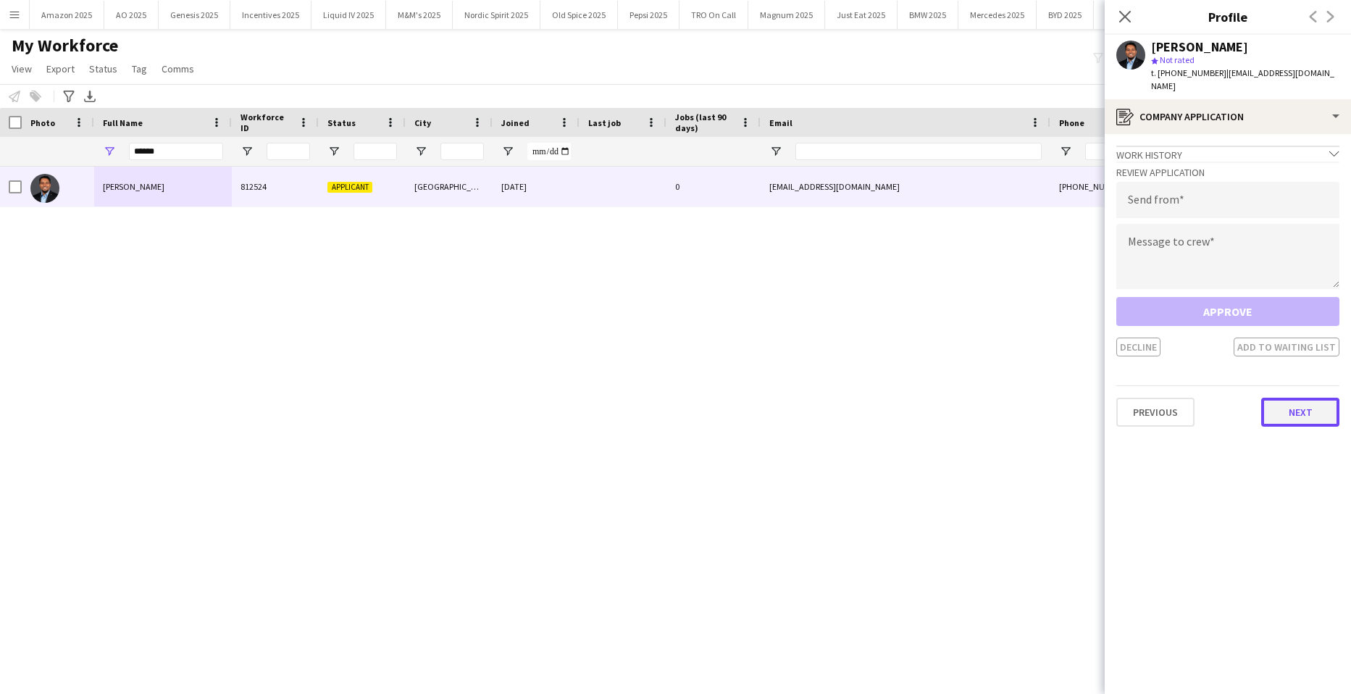
click at [1284, 413] on button "Next" at bounding box center [1300, 412] width 78 height 29
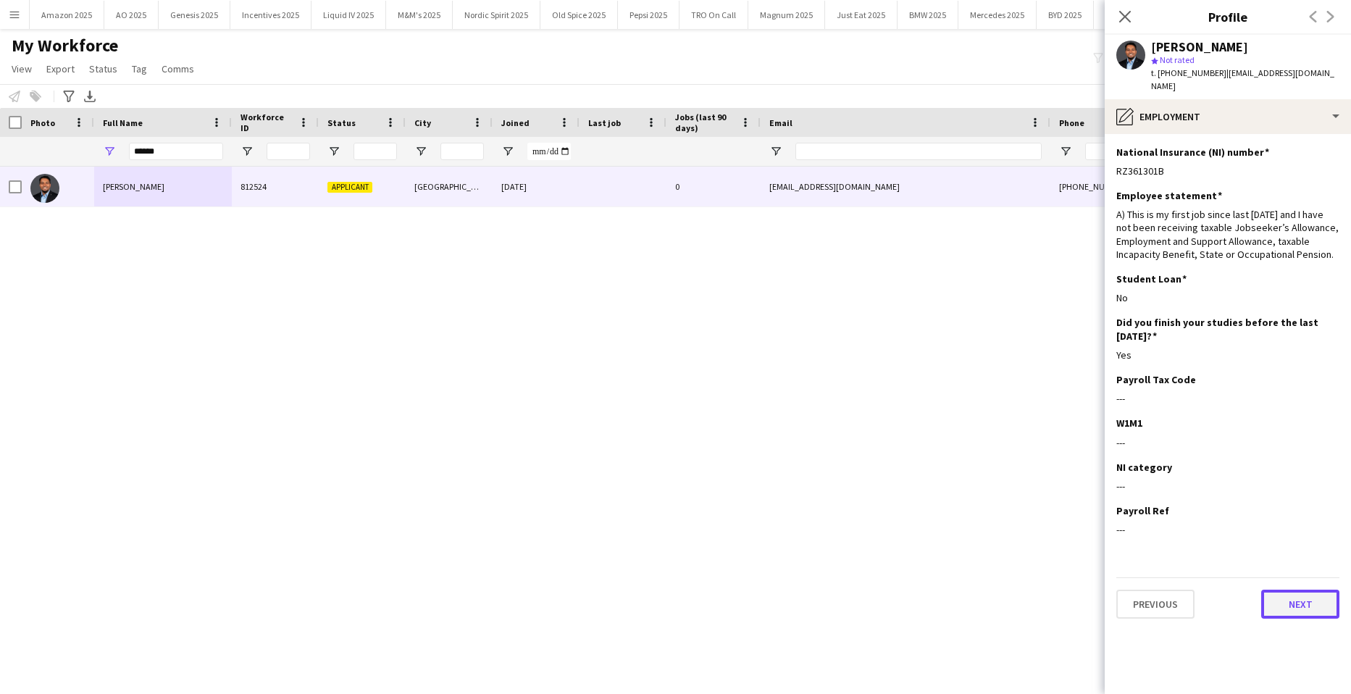
click at [1304, 603] on button "Next" at bounding box center [1300, 604] width 78 height 29
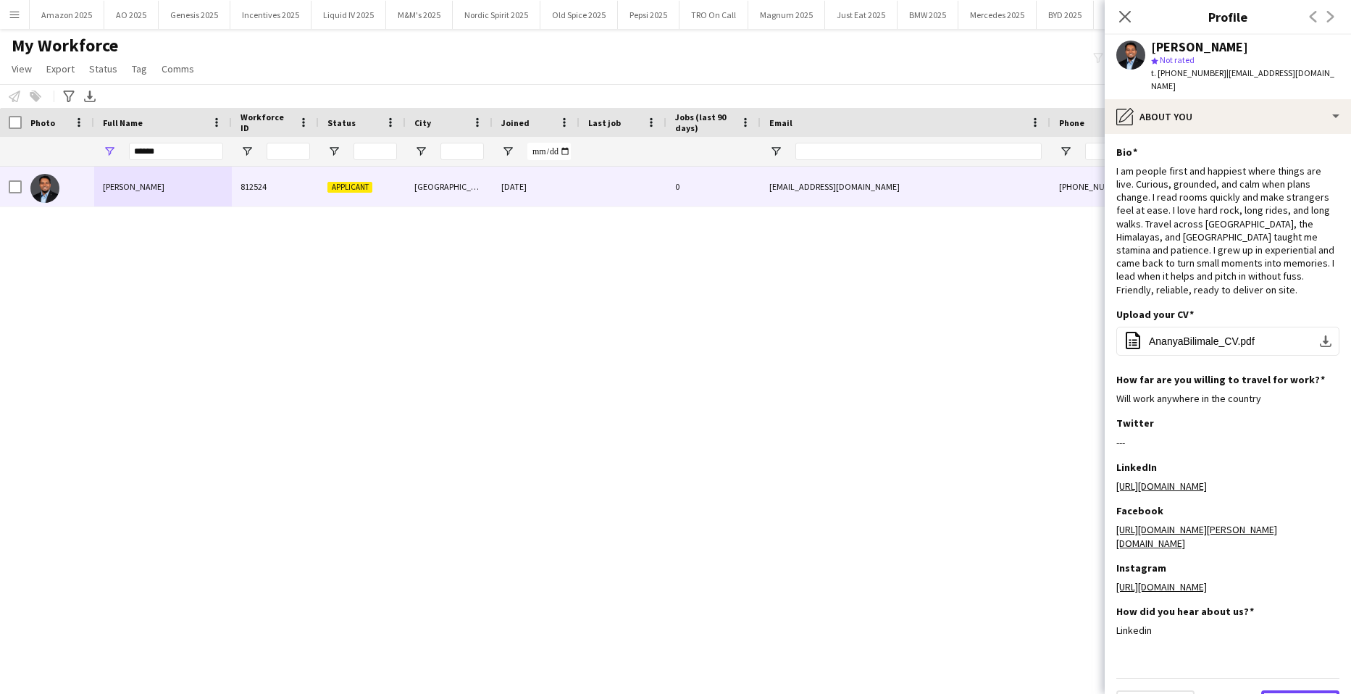
click at [1303, 690] on button "Next" at bounding box center [1300, 704] width 78 height 29
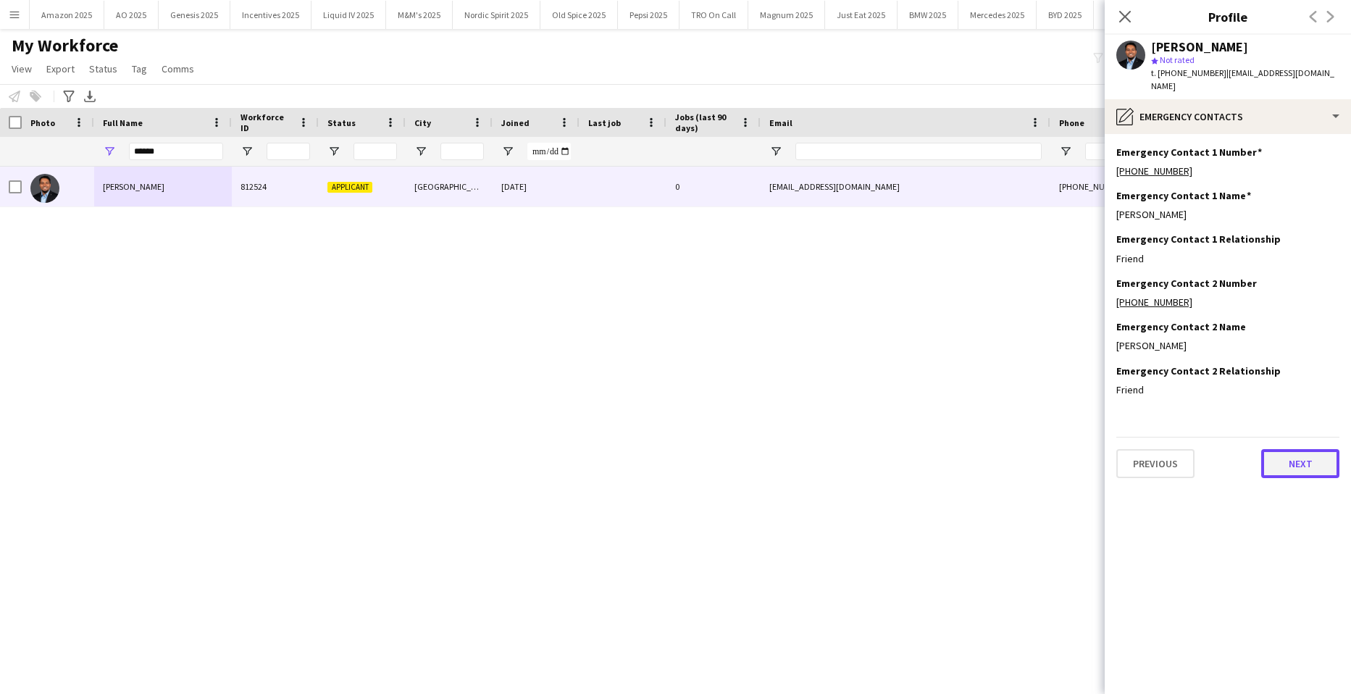
click at [1290, 453] on button "Next" at bounding box center [1300, 463] width 78 height 29
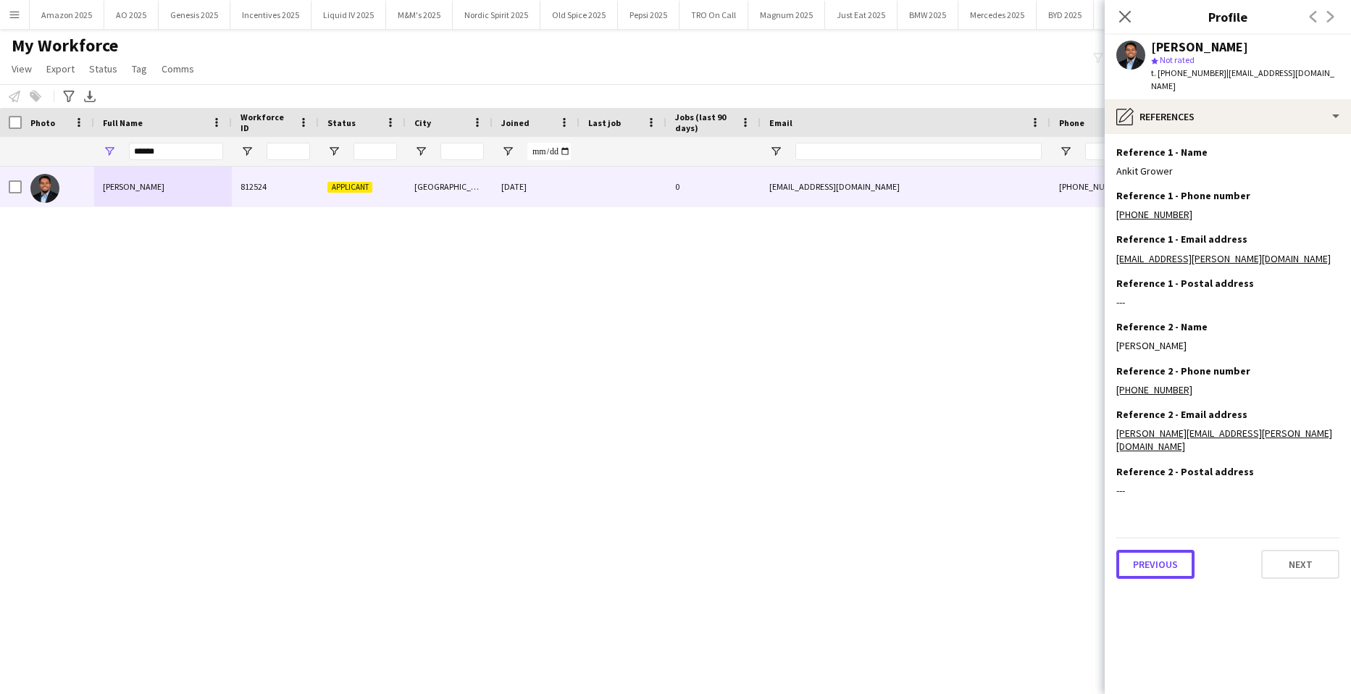
click at [1170, 550] on button "Previous" at bounding box center [1155, 564] width 78 height 29
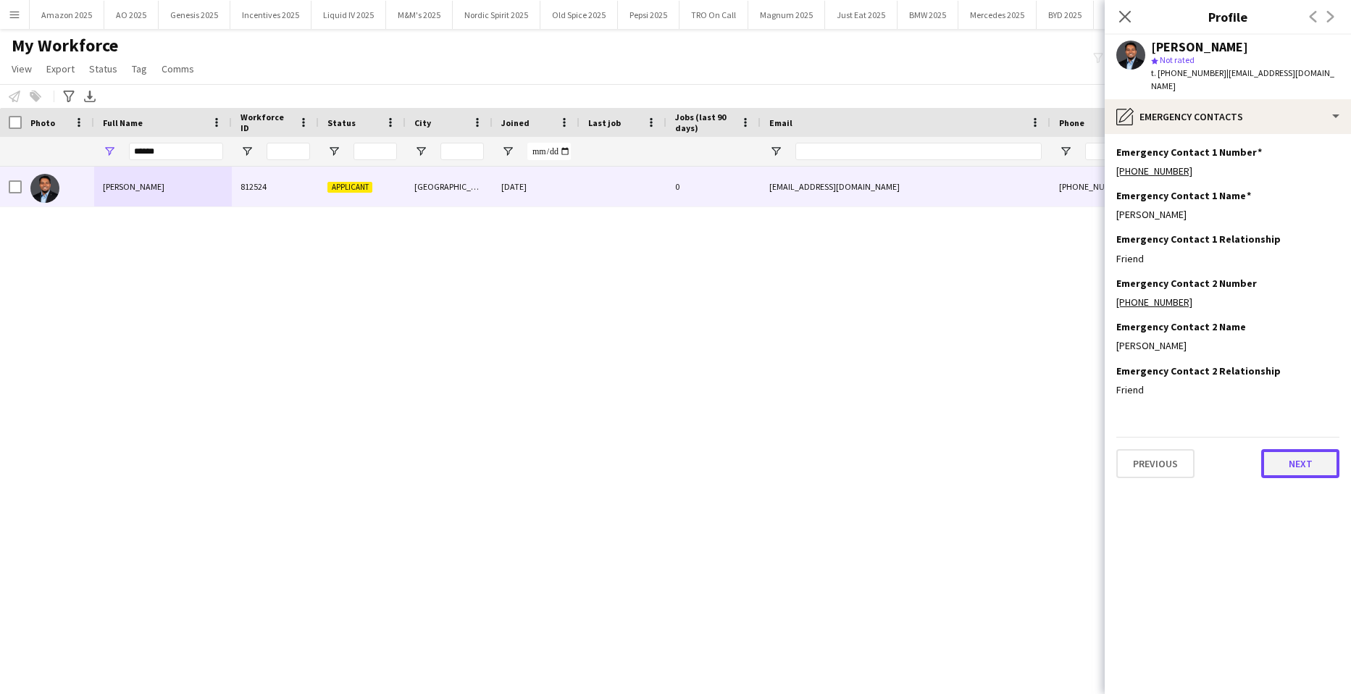
click at [1290, 458] on button "Next" at bounding box center [1300, 463] width 78 height 29
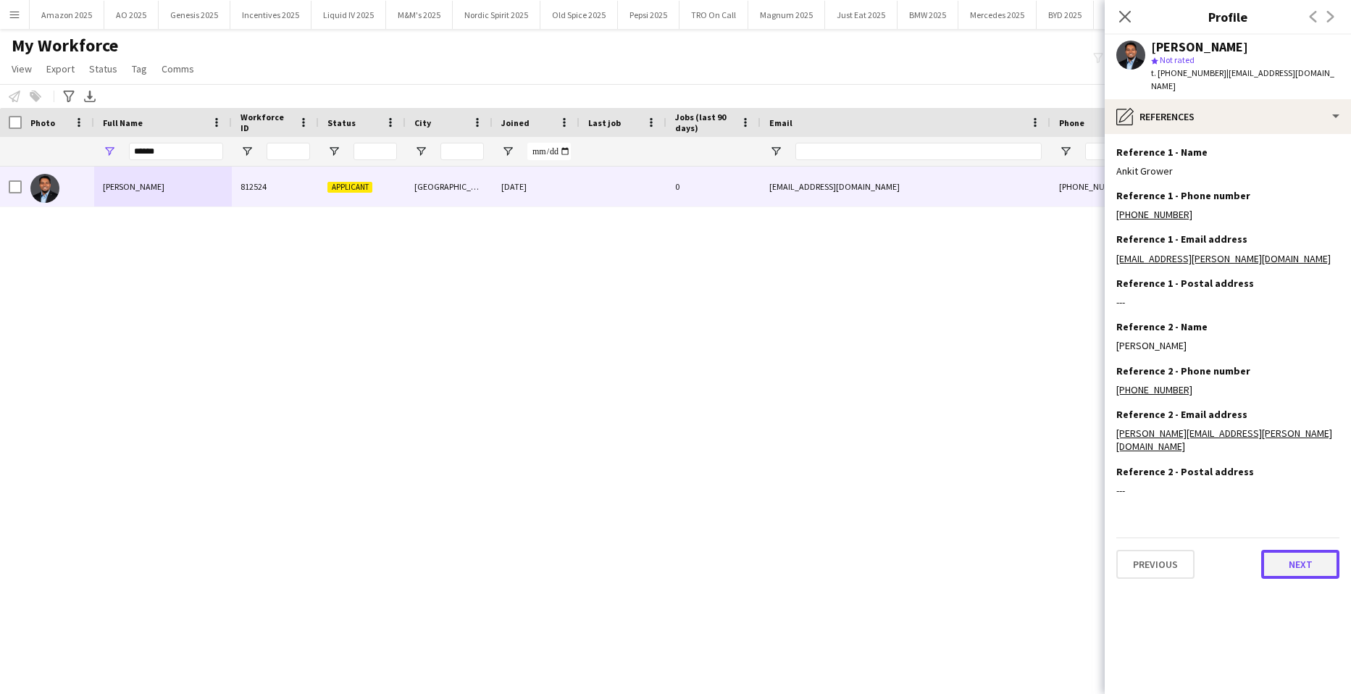
click at [1300, 550] on button "Next" at bounding box center [1300, 564] width 78 height 29
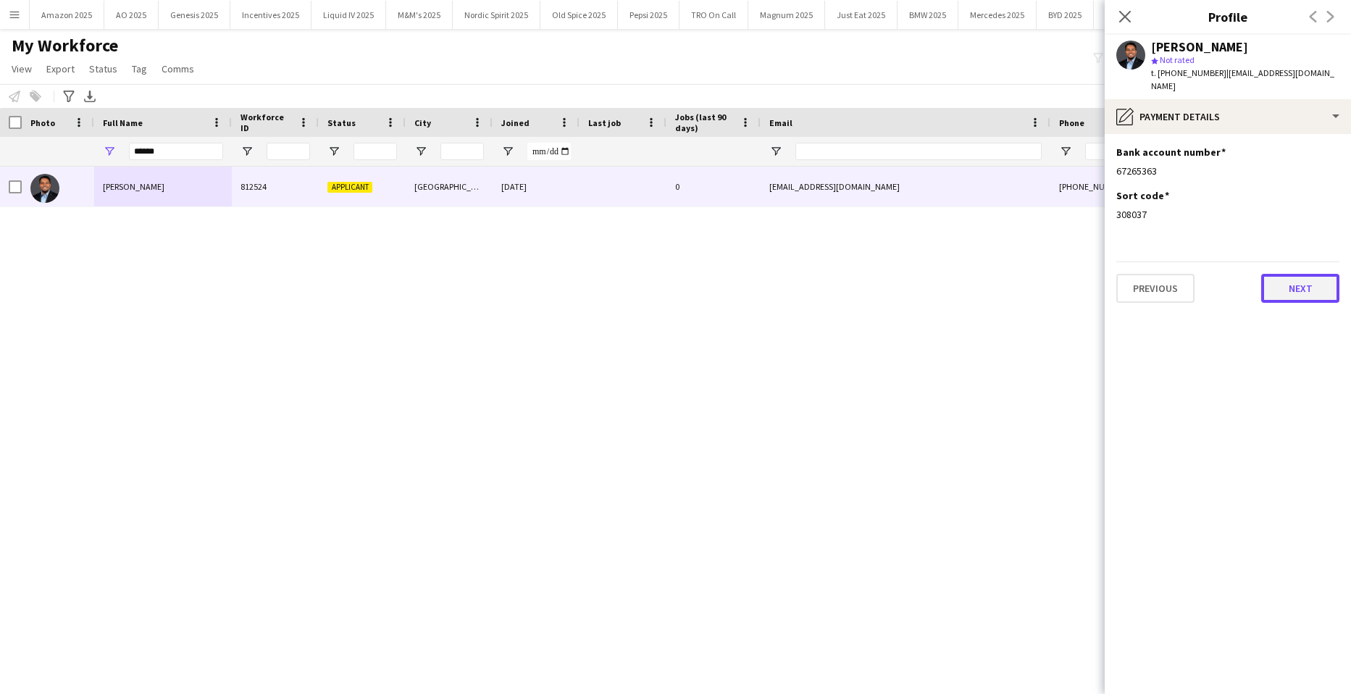
click at [1316, 283] on button "Next" at bounding box center [1300, 288] width 78 height 29
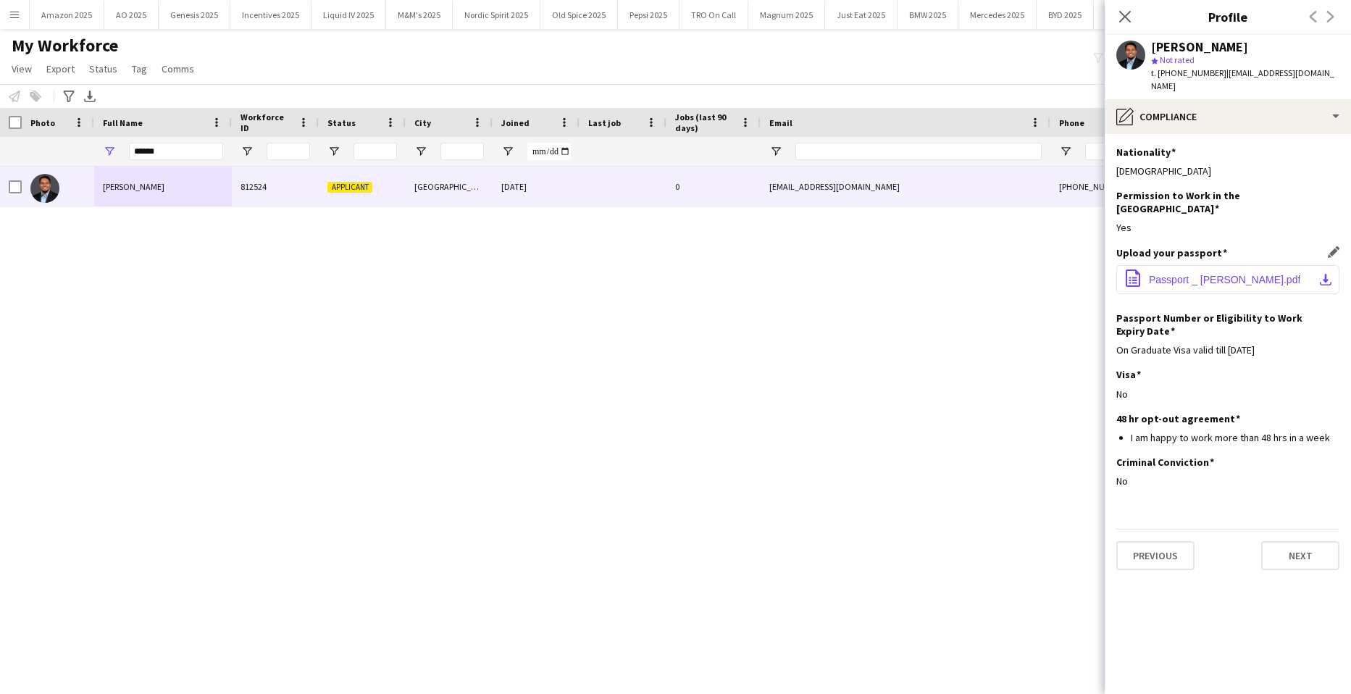
click at [1198, 274] on span "Passport _ Ananya Bilimale.pdf" at bounding box center [1224, 280] width 151 height 12
click at [1303, 529] on div "Previous Next" at bounding box center [1227, 549] width 223 height 41
click at [1301, 541] on button "Next" at bounding box center [1300, 555] width 78 height 29
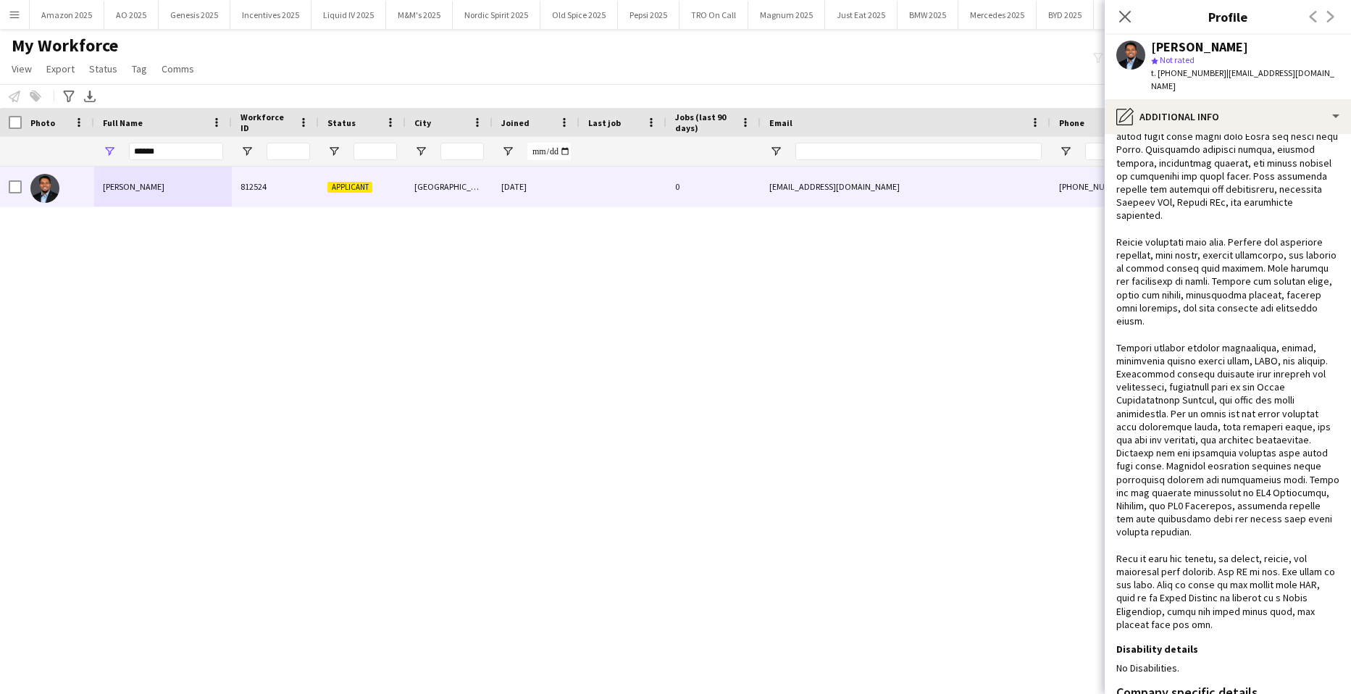
scroll to position [389, 0]
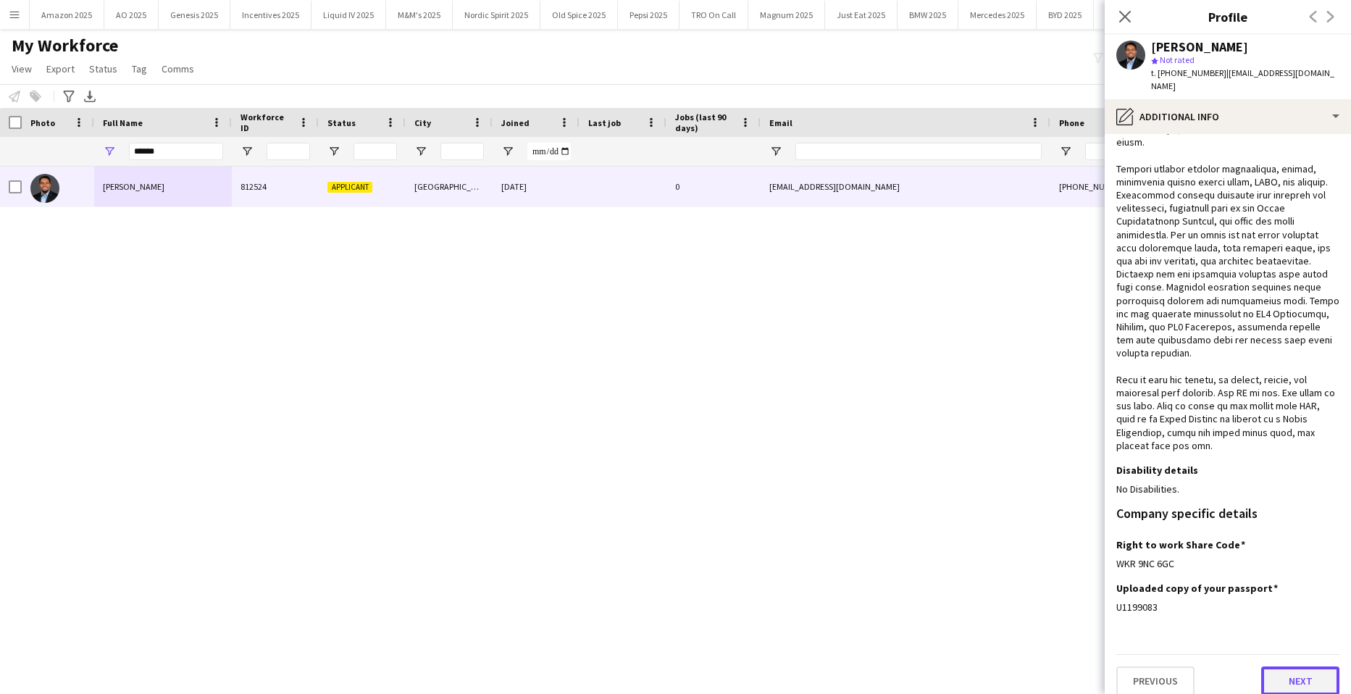
click at [1304, 669] on button "Next" at bounding box center [1300, 680] width 78 height 29
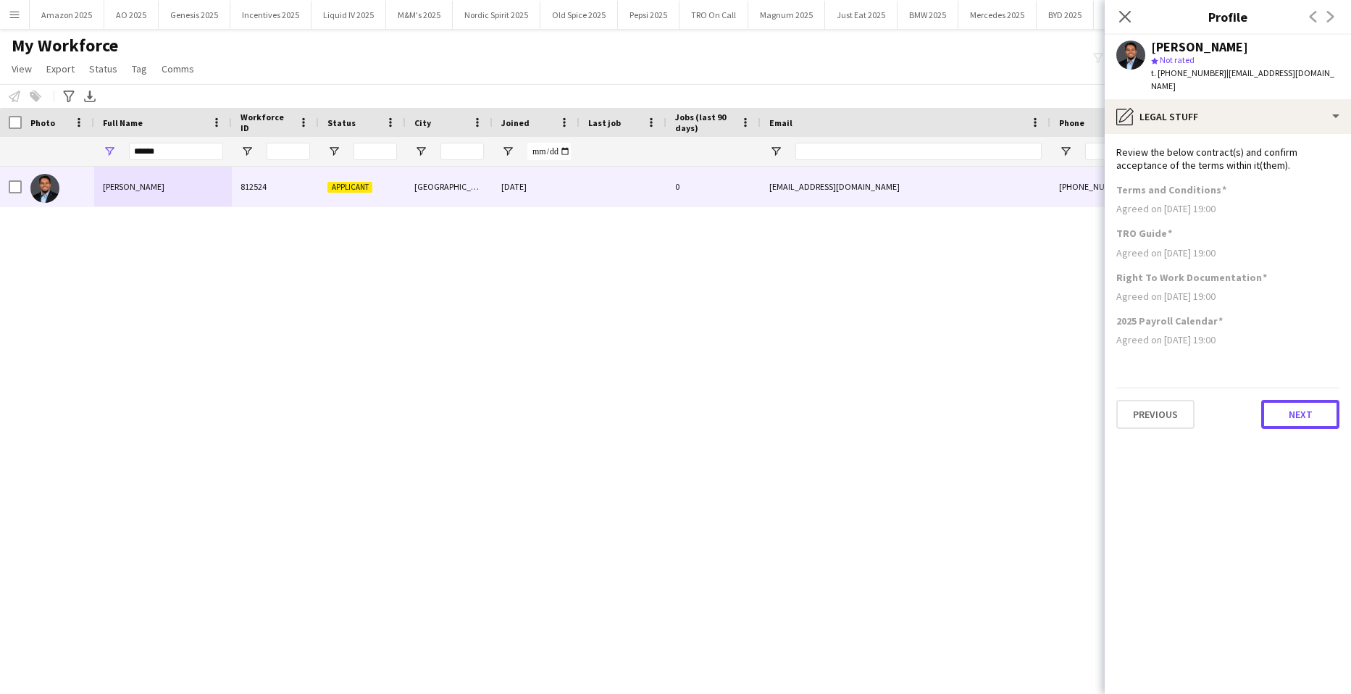
click at [1293, 400] on button "Next" at bounding box center [1300, 414] width 78 height 29
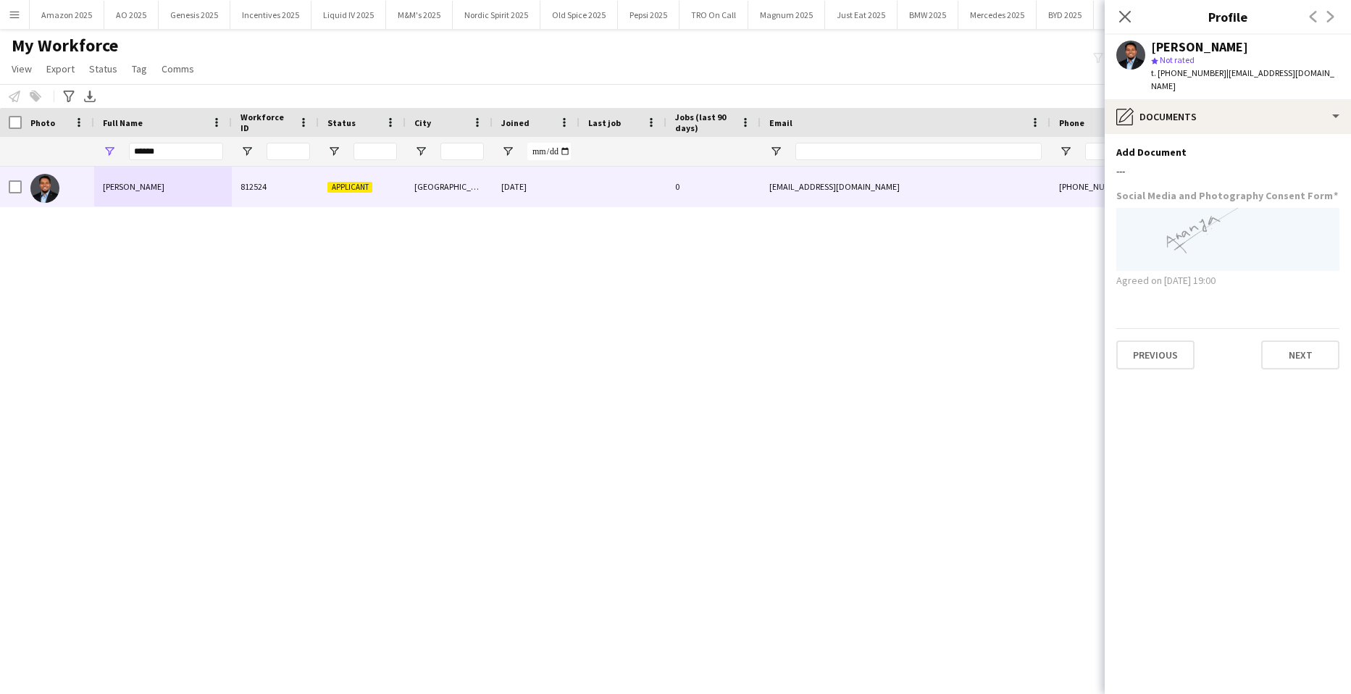
click at [1300, 328] on div "Previous Next" at bounding box center [1227, 348] width 223 height 41
click at [1298, 340] on button "Next" at bounding box center [1300, 354] width 78 height 29
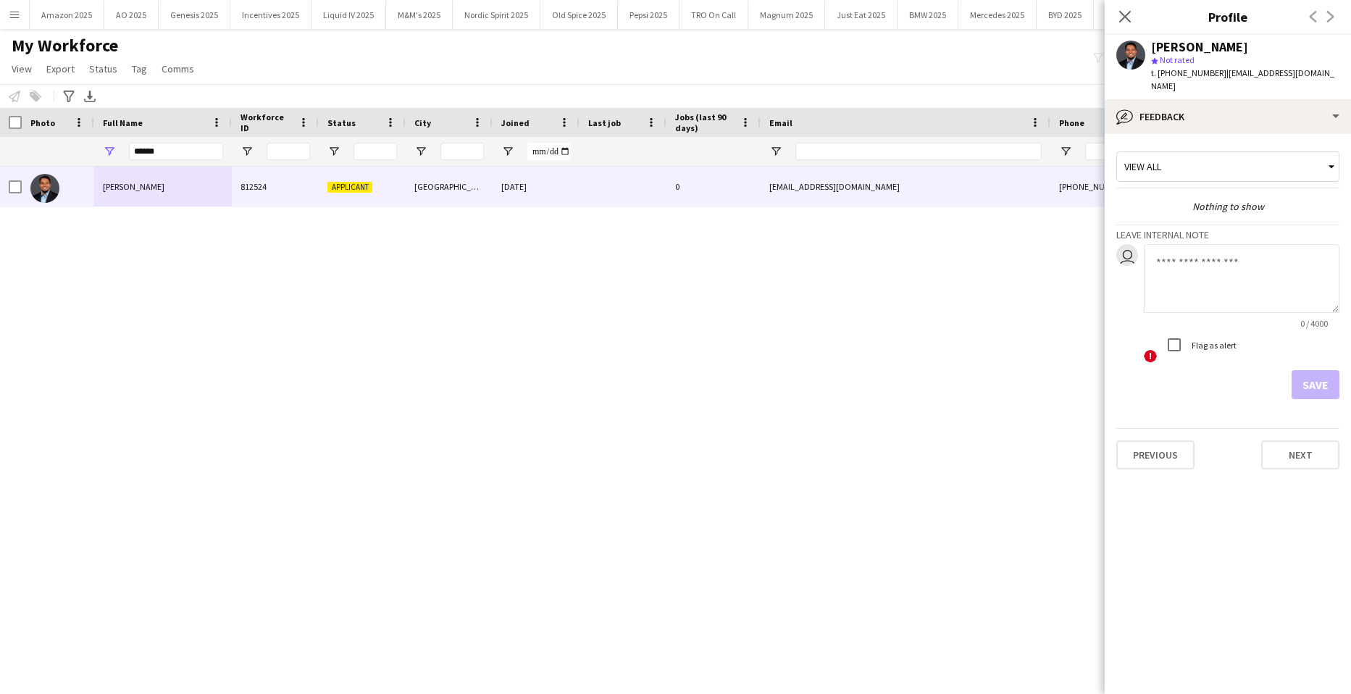
click at [974, 426] on div "Ananya Bilimale 812524 Applicant London 27-08-2025 0 abilimale.exp@gmail.com +4…" at bounding box center [654, 412] width 1308 height 491
click at [15, 115] on div at bounding box center [11, 122] width 22 height 29
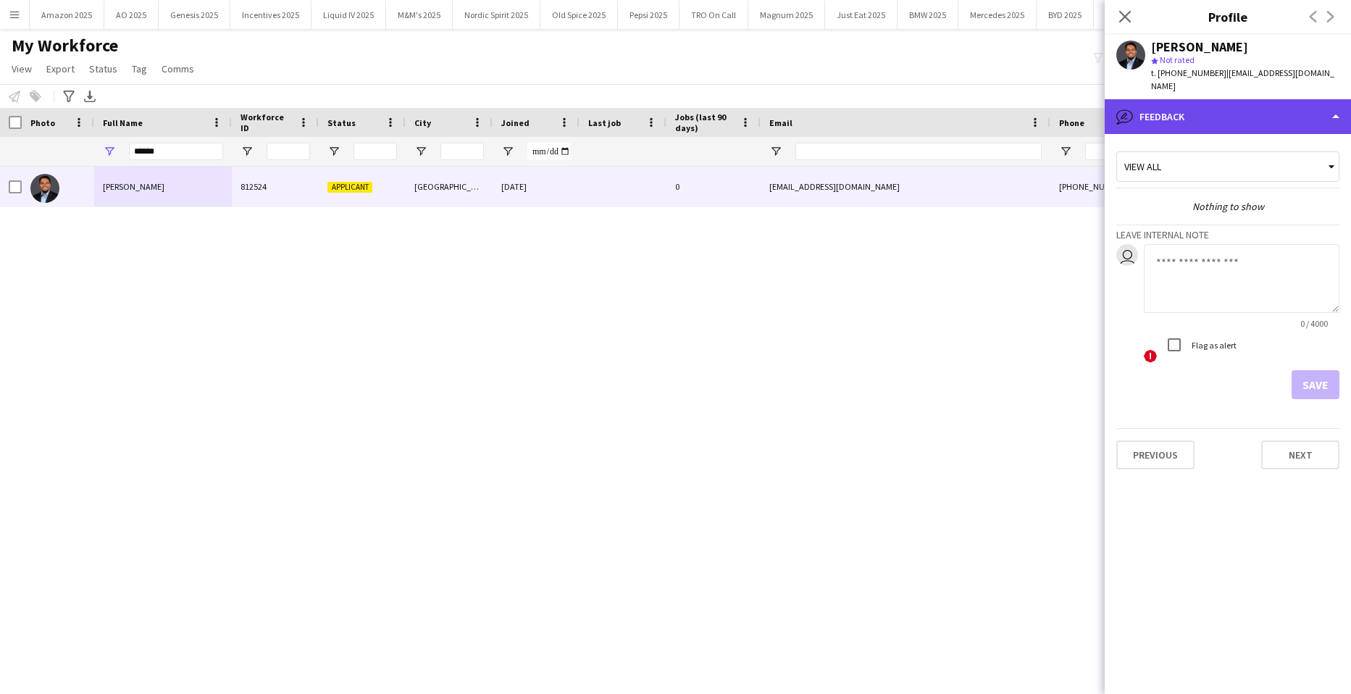
click at [1169, 99] on div "bubble-pencil Feedback" at bounding box center [1228, 116] width 246 height 35
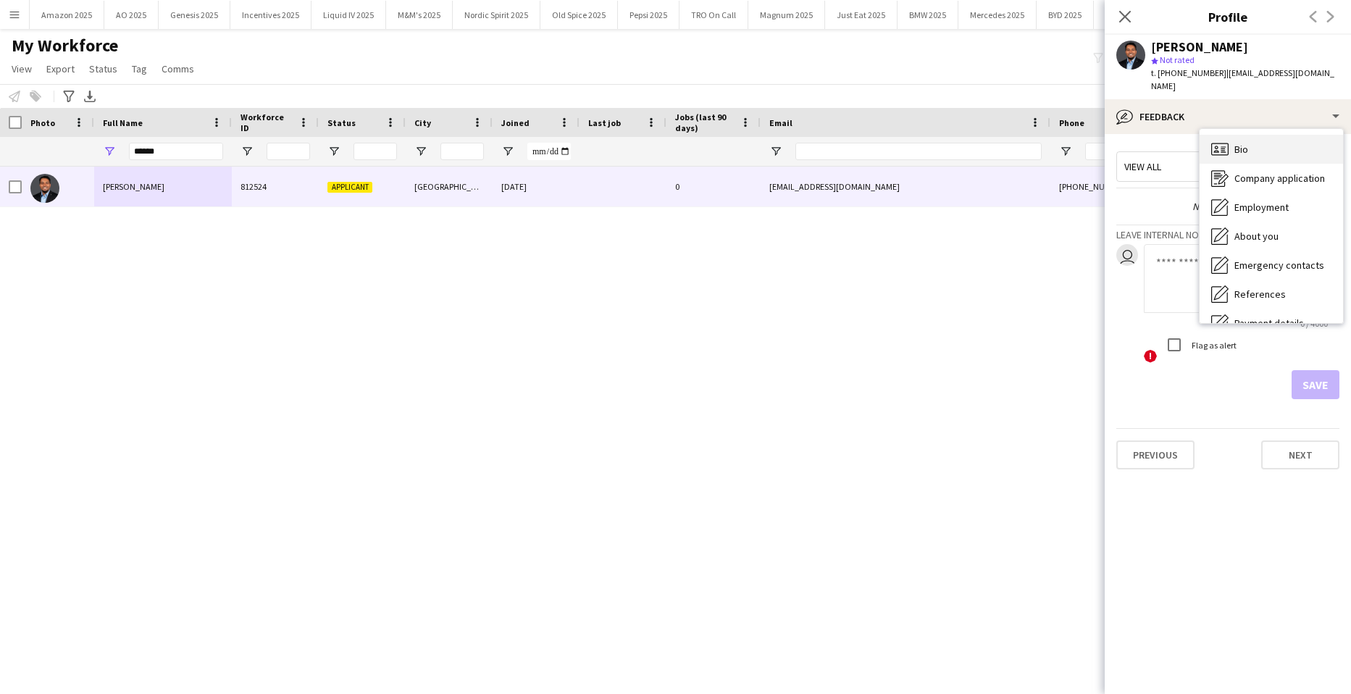
click at [1243, 143] on span "Bio" at bounding box center [1241, 149] width 14 height 13
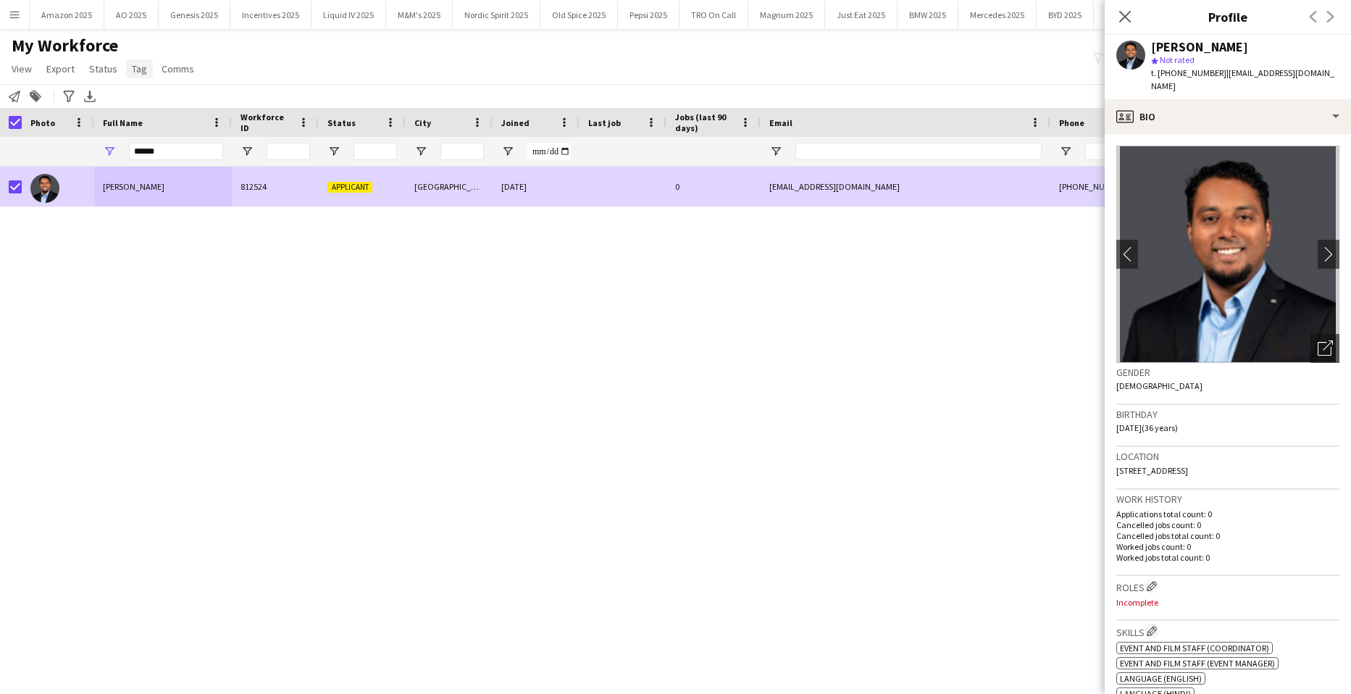
click at [146, 67] on link "Tag" at bounding box center [139, 68] width 27 height 19
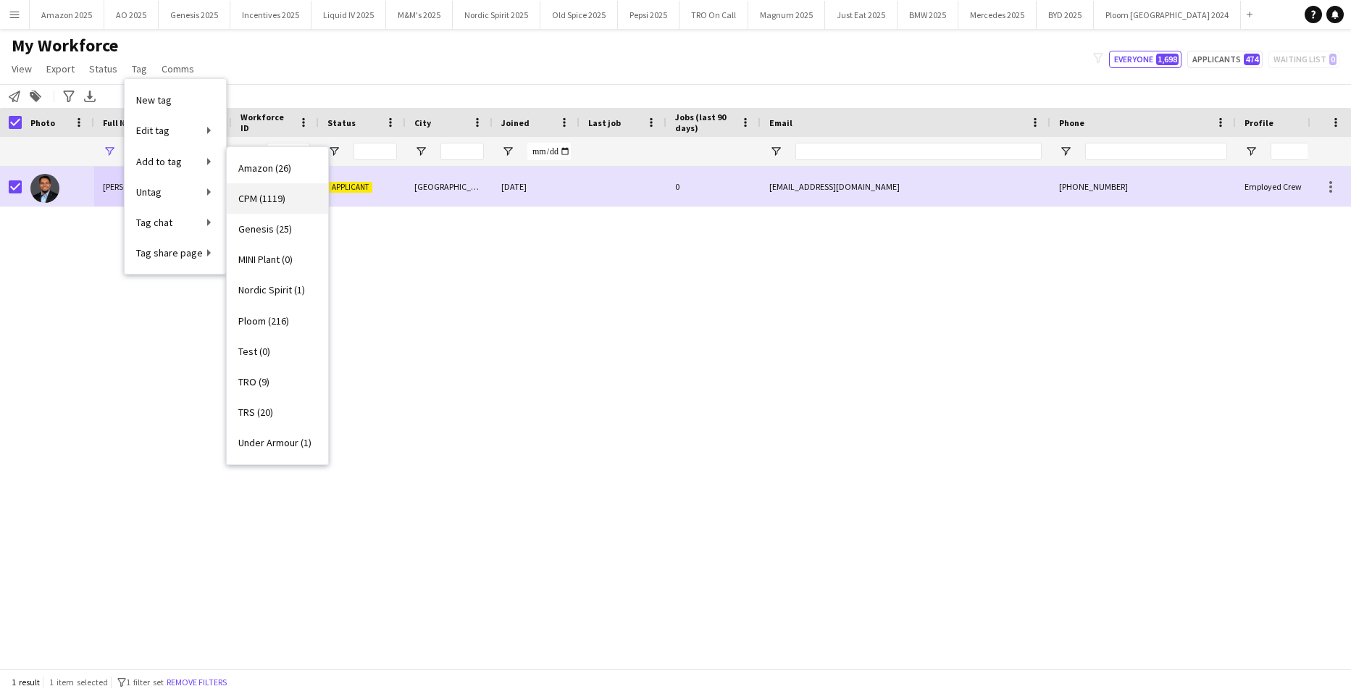
click at [291, 194] on link "CPM (1119)" at bounding box center [277, 198] width 101 height 30
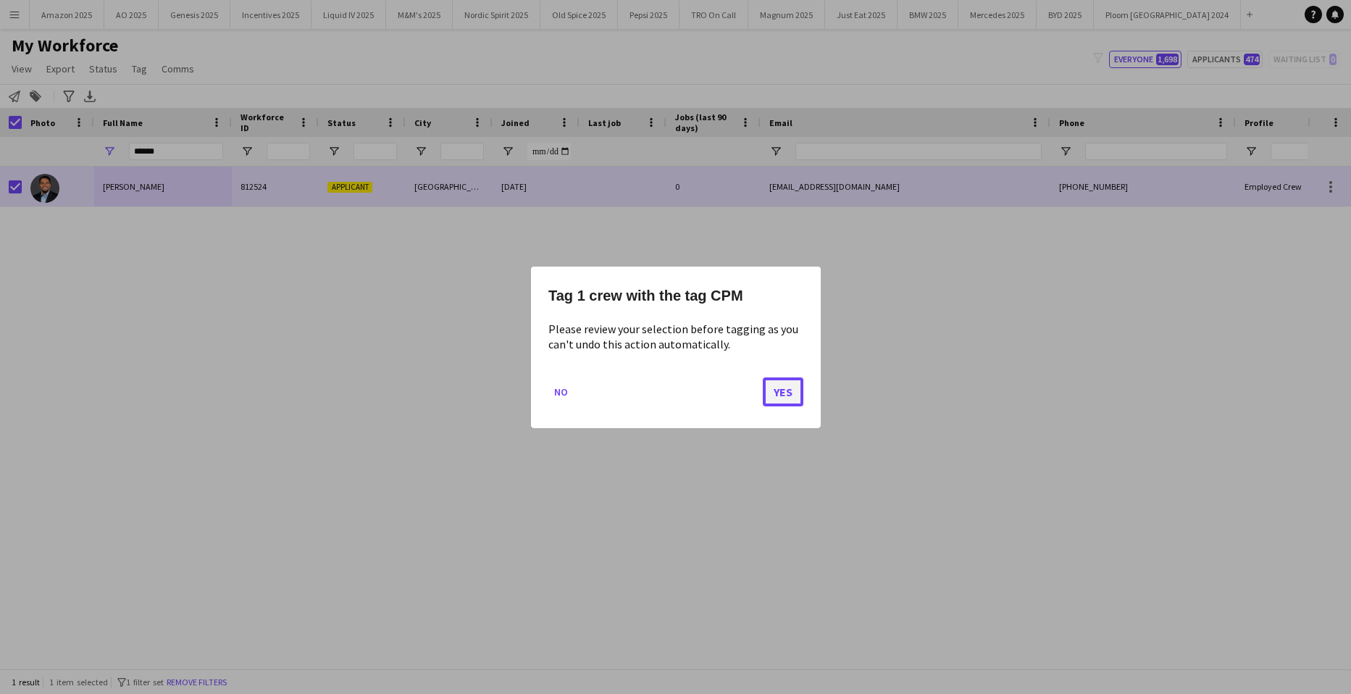
click at [774, 390] on button "Yes" at bounding box center [783, 391] width 41 height 29
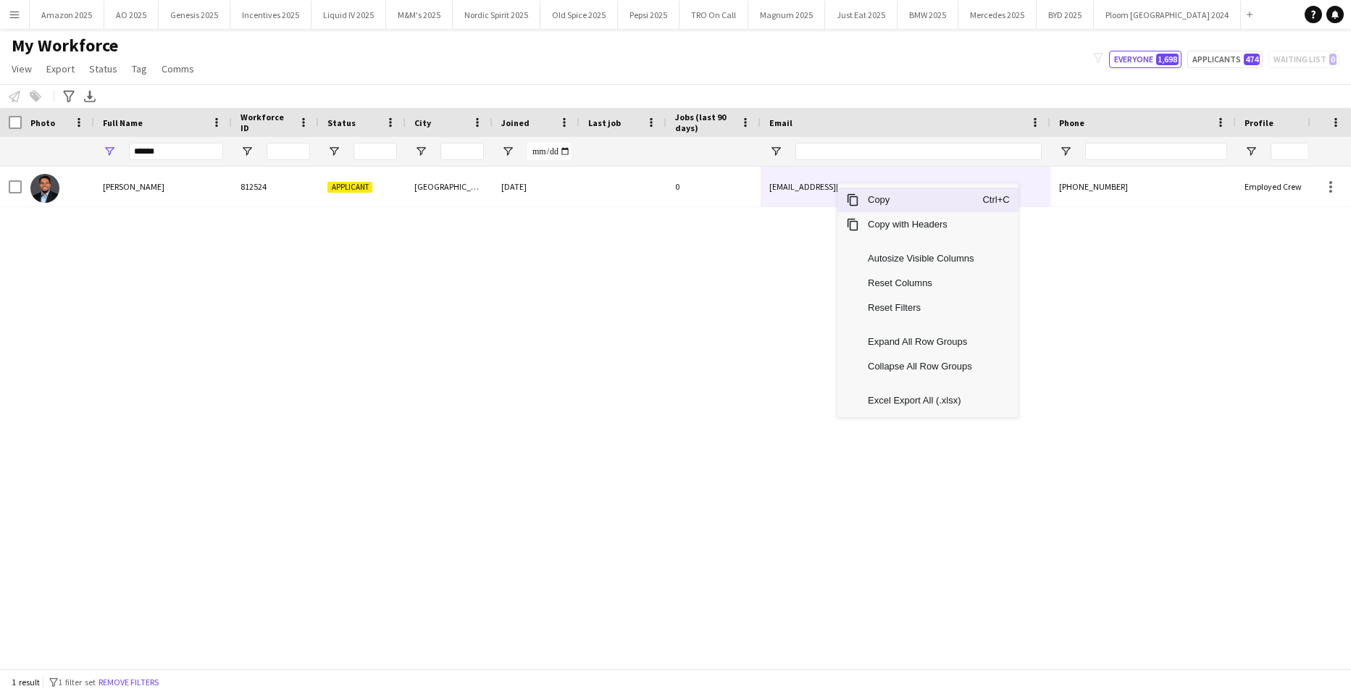
click at [857, 198] on span "Context Menu" at bounding box center [852, 199] width 13 height 13
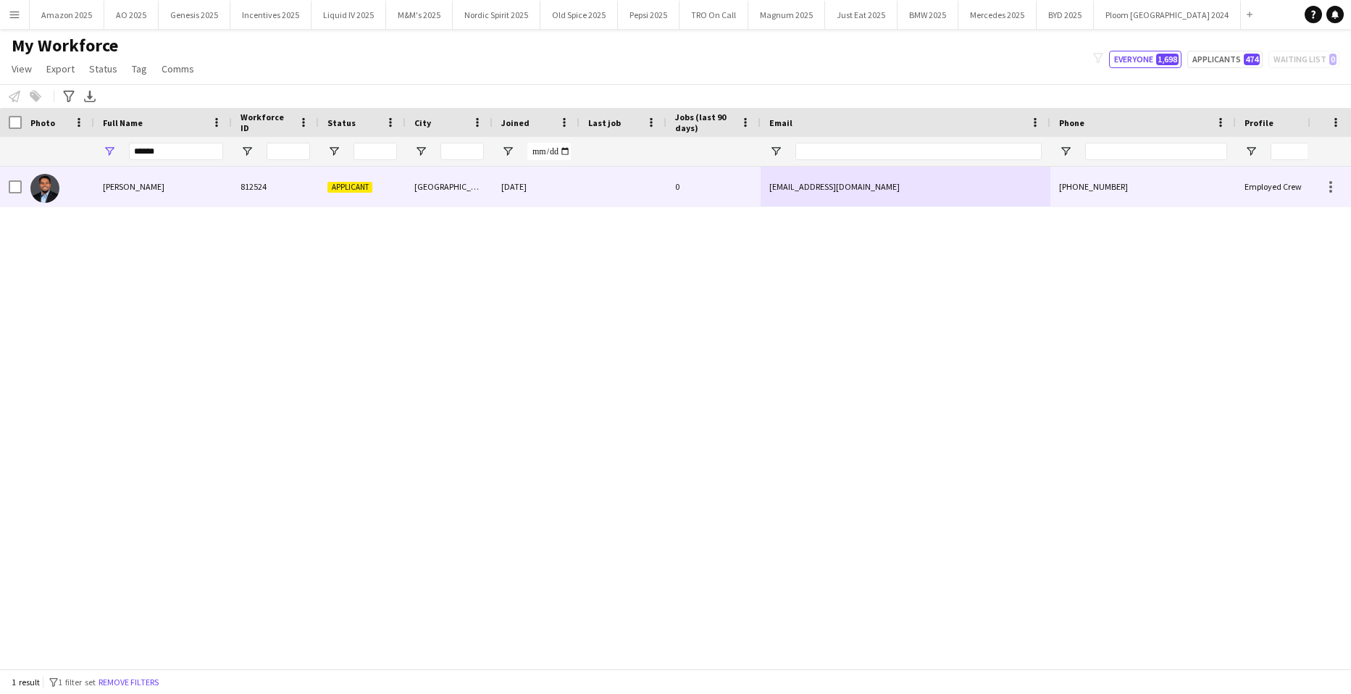
click at [120, 192] on span "Ananya Bilimale" at bounding box center [134, 186] width 62 height 11
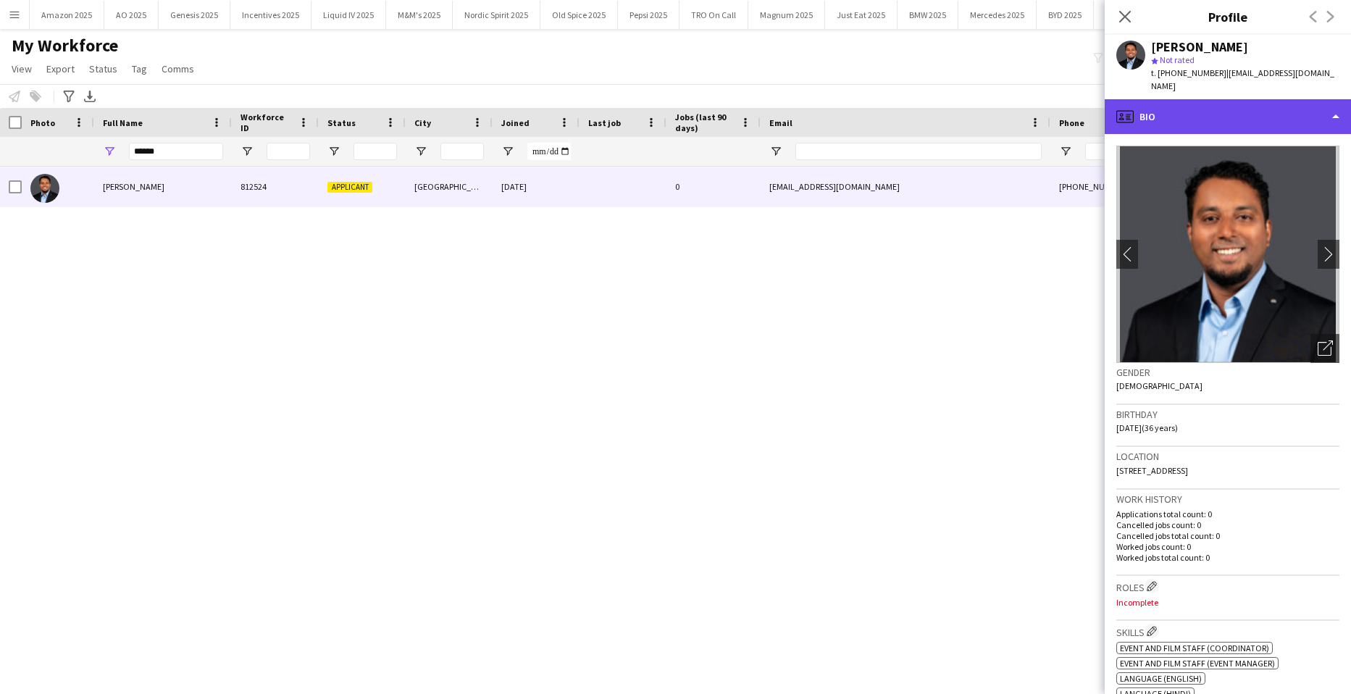
click at [1296, 99] on div "profile Bio" at bounding box center [1228, 116] width 246 height 35
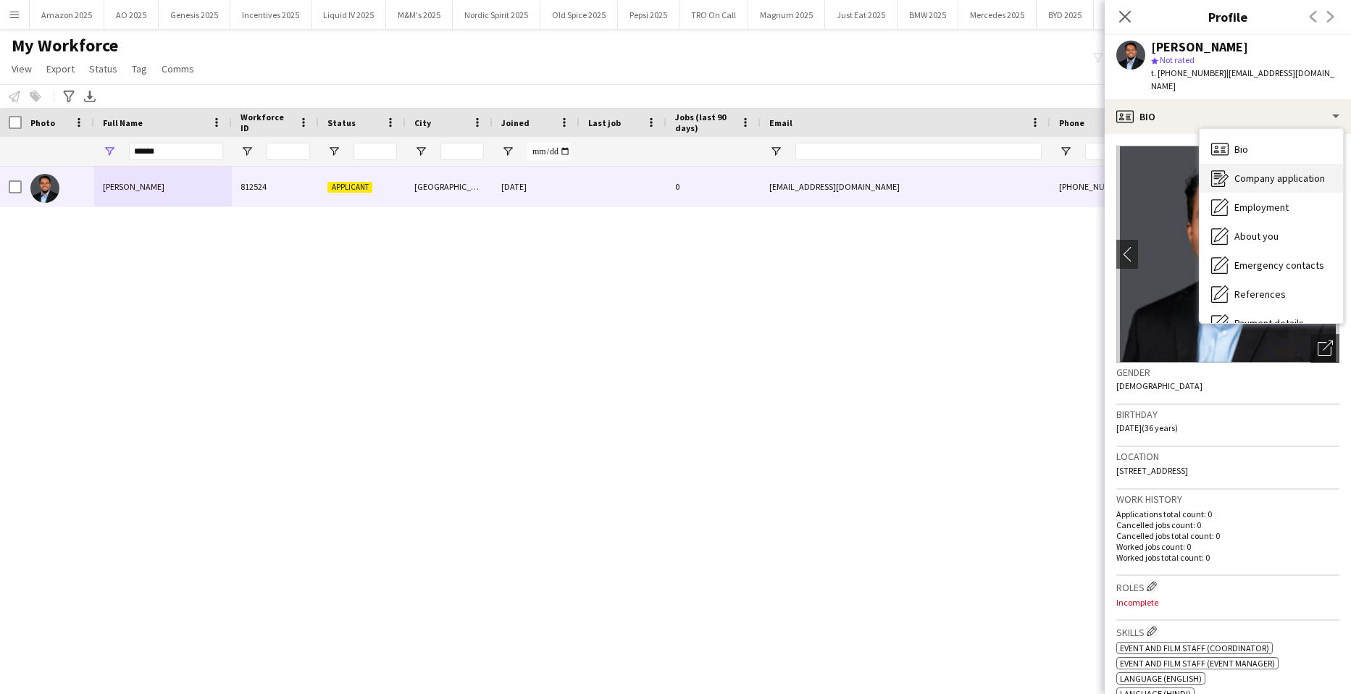
click at [1284, 164] on div "Company application Company application" at bounding box center [1271, 178] width 143 height 29
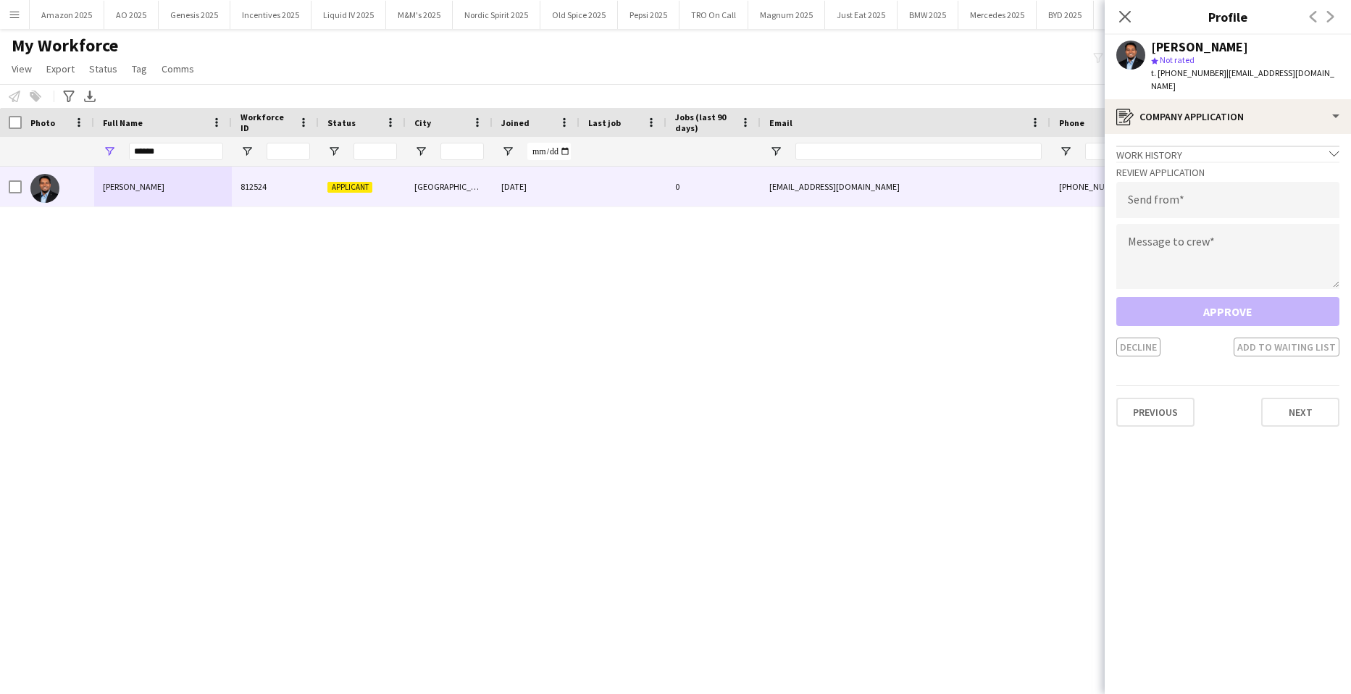
click at [1293, 205] on div "Review Application Send from Message to crew Approve Decline Add to waiting list" at bounding box center [1227, 259] width 223 height 195
click at [1271, 193] on input "email" at bounding box center [1227, 200] width 223 height 36
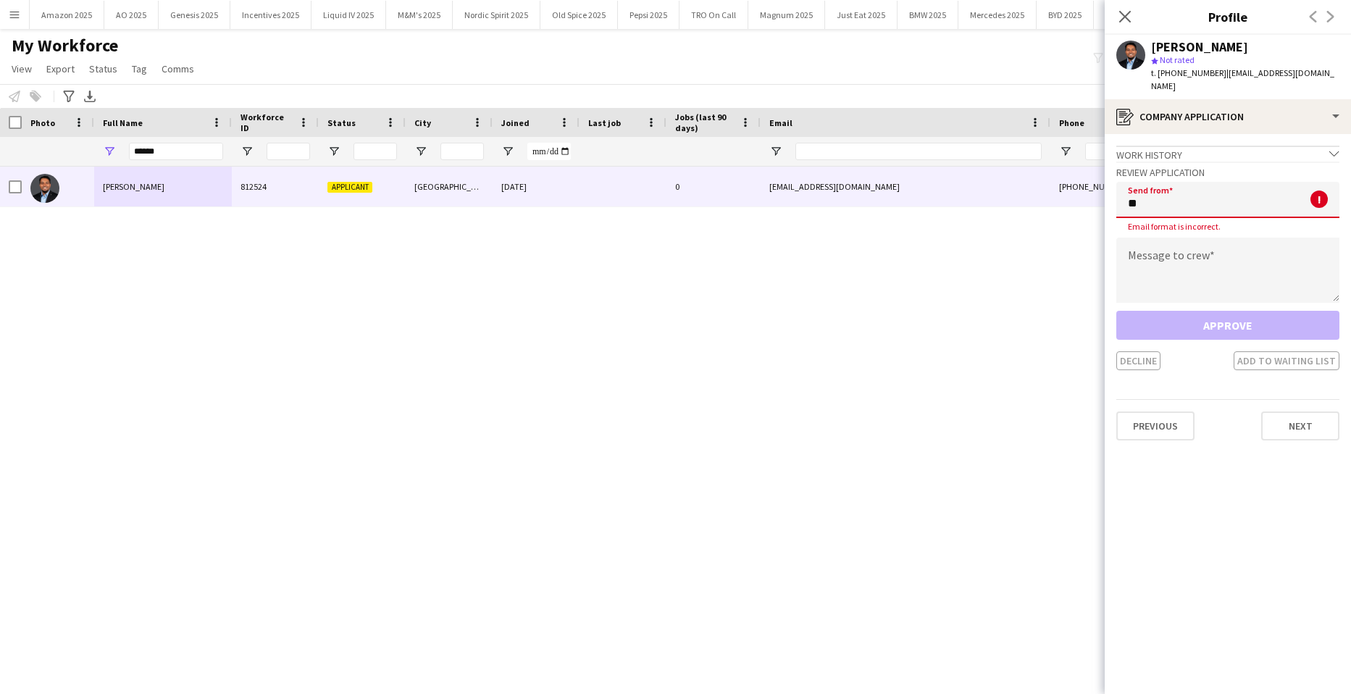
type input "*"
type input "**********"
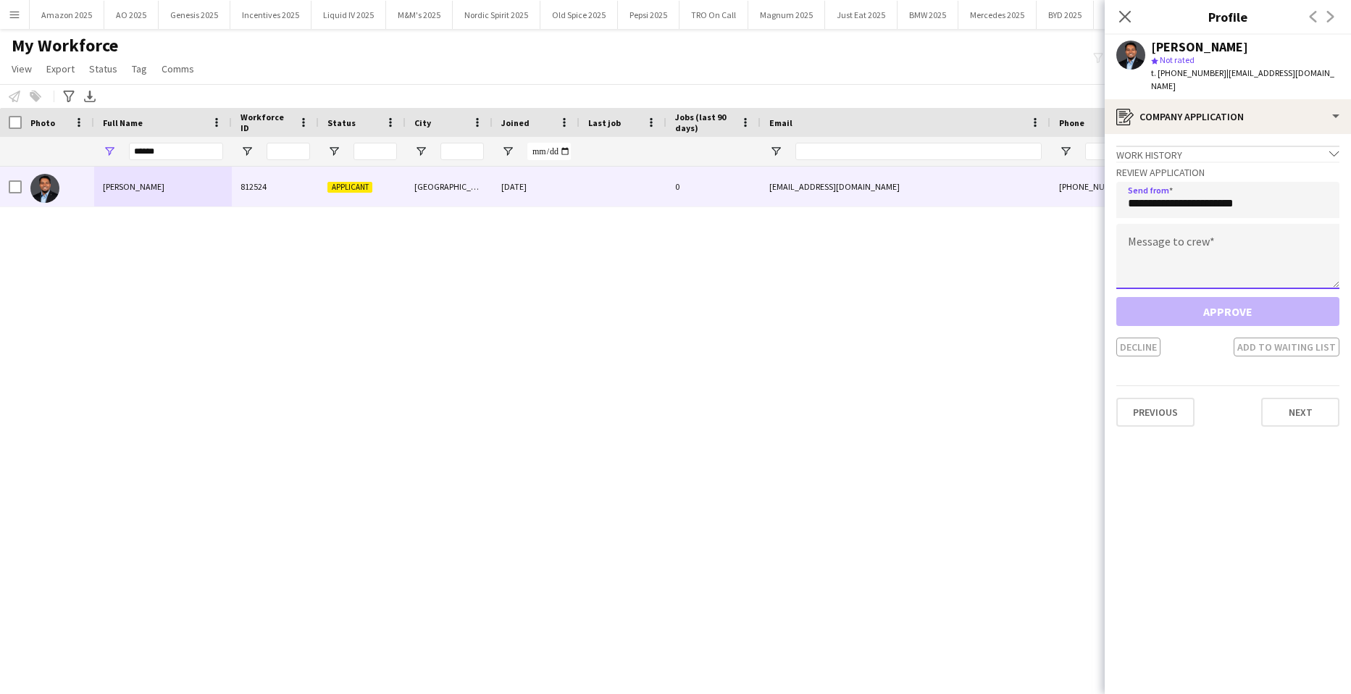
click at [1214, 250] on textarea at bounding box center [1227, 256] width 223 height 65
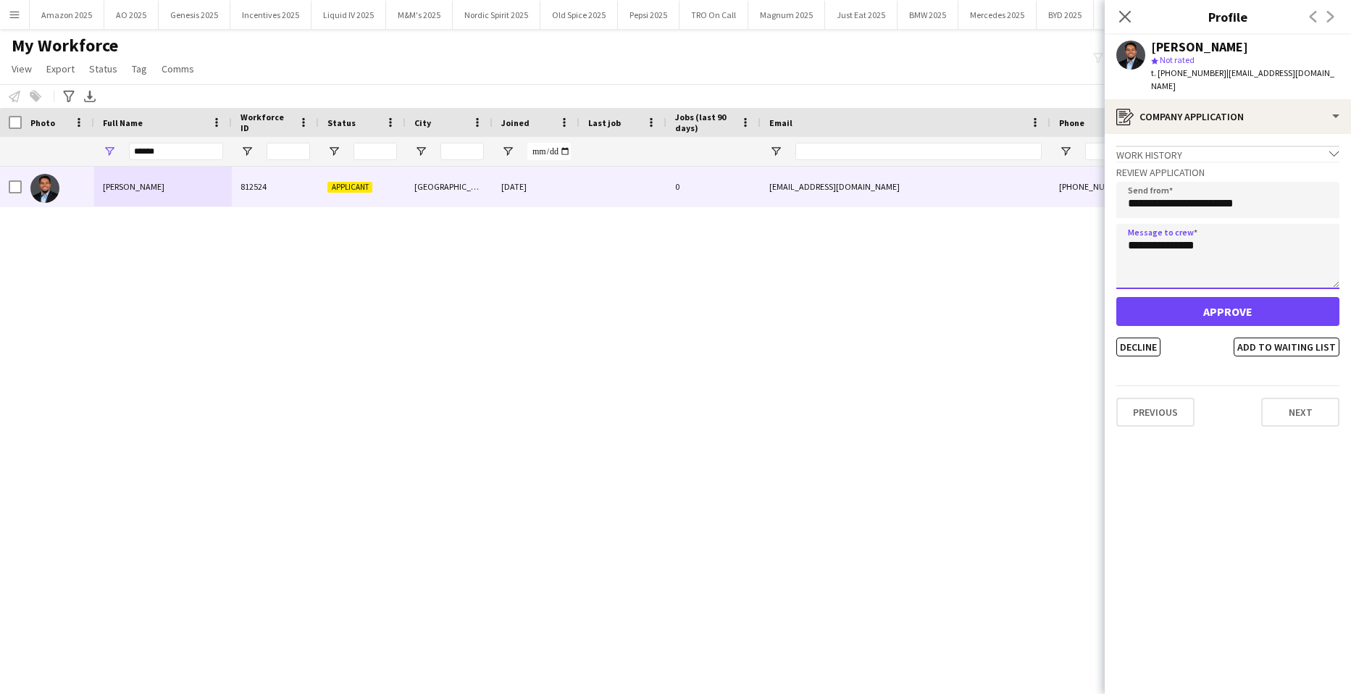
type textarea "**********"
click at [1229, 307] on button "Approve" at bounding box center [1227, 311] width 223 height 29
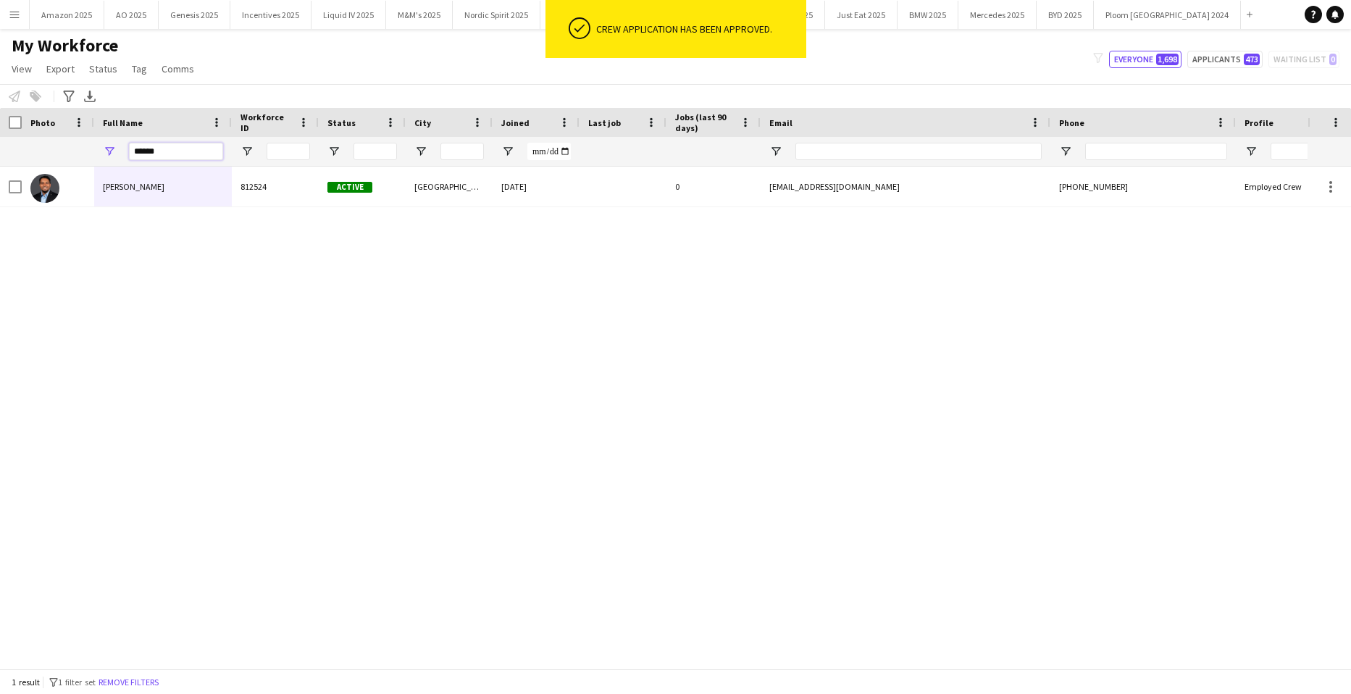
drag, startPoint x: 183, startPoint y: 156, endPoint x: -37, endPoint y: 154, distance: 219.5
click at [0, 154] on html "ok-circled Crew application has been approved. Menu Boards Boards Boards All jo…" at bounding box center [675, 347] width 1351 height 694
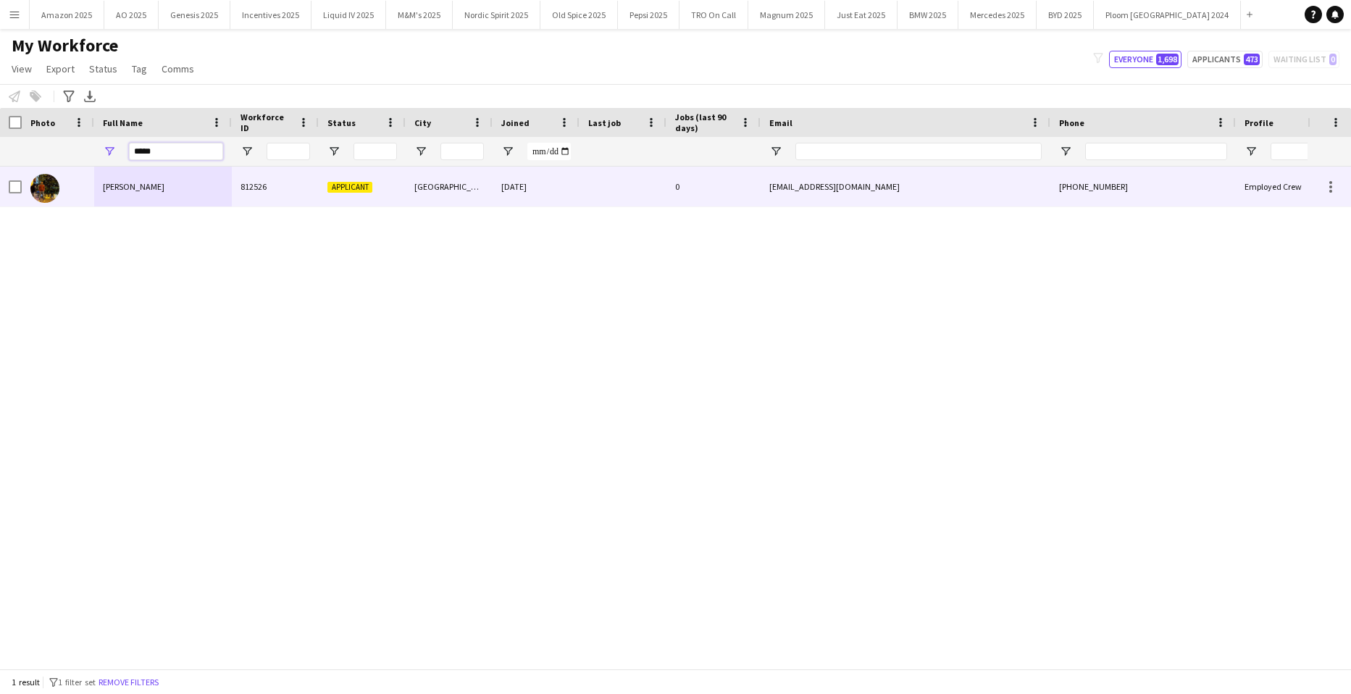
type input "*****"
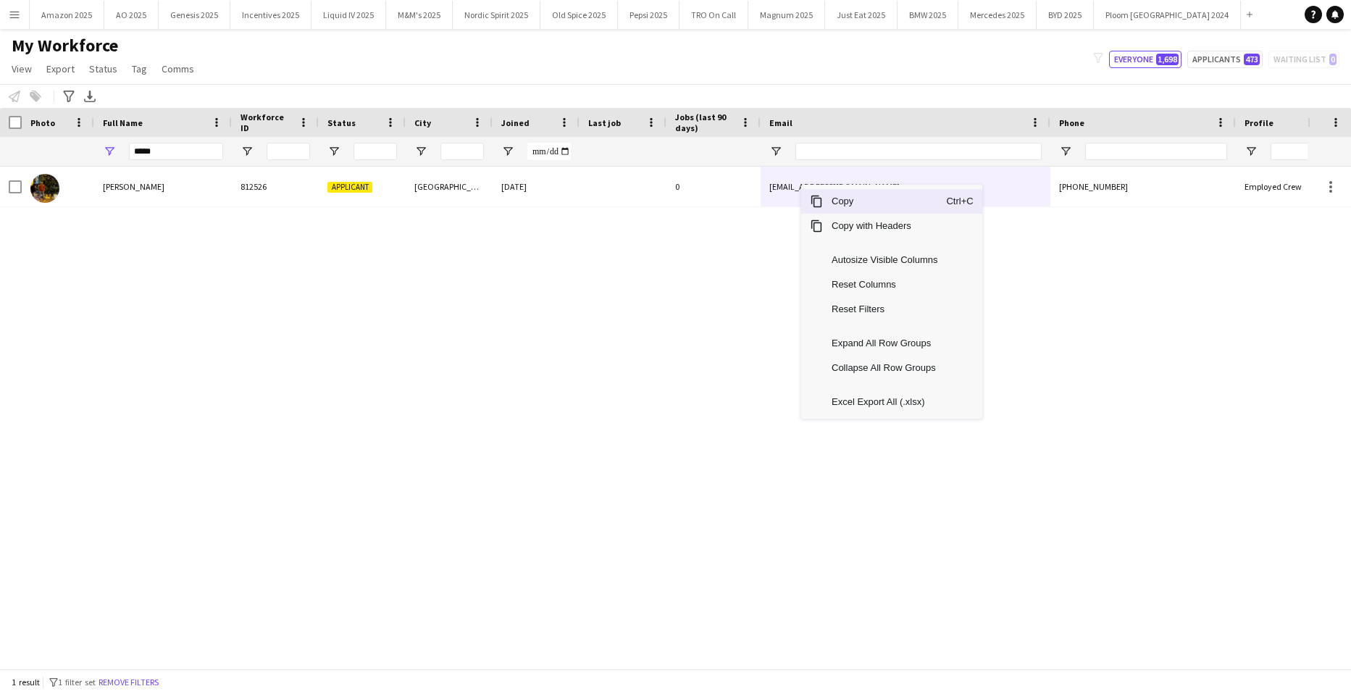
drag, startPoint x: 835, startPoint y: 204, endPoint x: 1116, endPoint y: 328, distance: 307.8
click at [874, 220] on div "Copy Ctrl+C Copy with Headers Autosize Visible Columns Reset Columns Reset Filt…" at bounding box center [891, 302] width 181 height 234
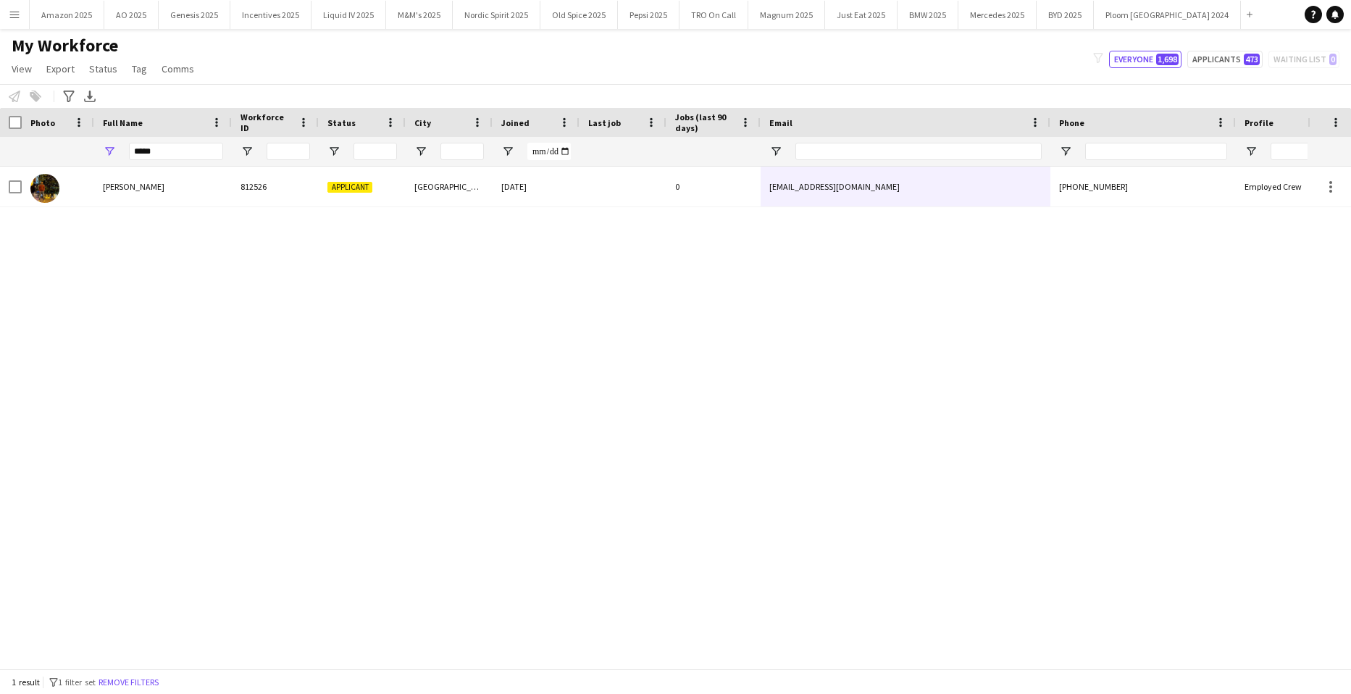
click at [85, 298] on div "Dhruv Jayswal 812526 Applicant London 28-08-2025 0 dhruvjayswal1998@gmail.com +…" at bounding box center [654, 412] width 1308 height 491
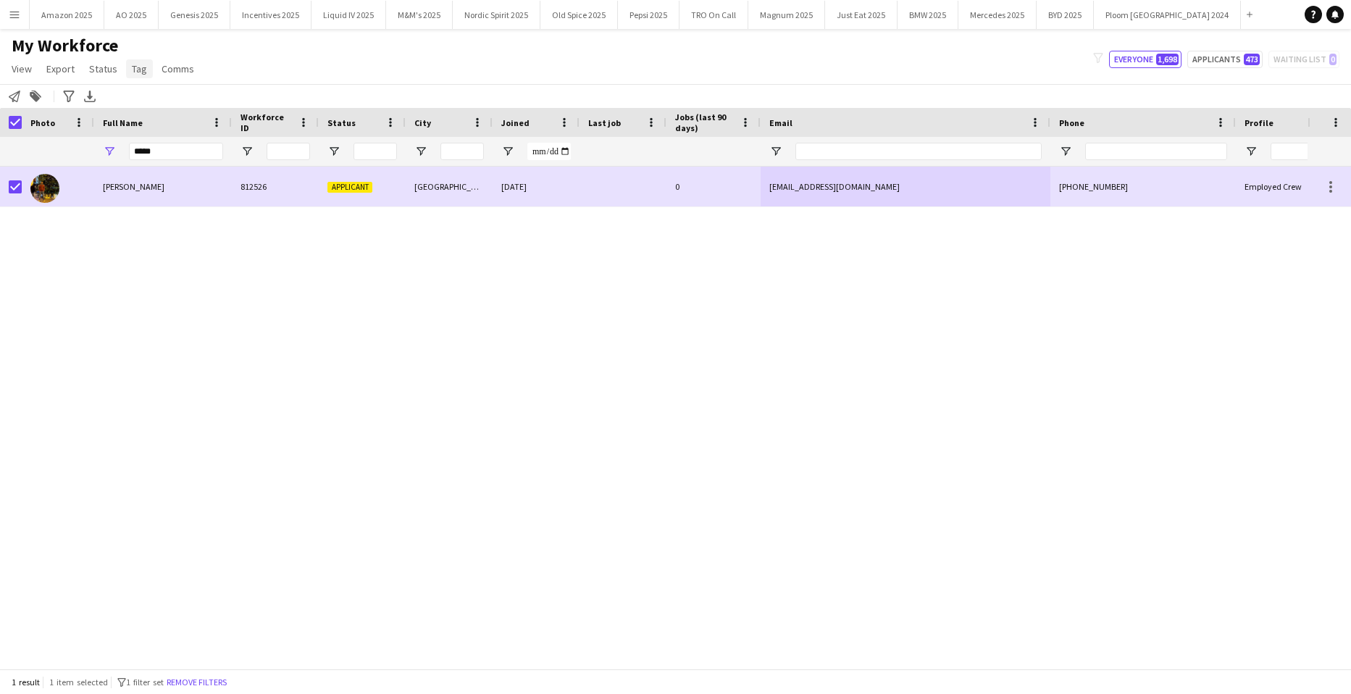
click at [138, 66] on span "Tag" at bounding box center [139, 68] width 15 height 13
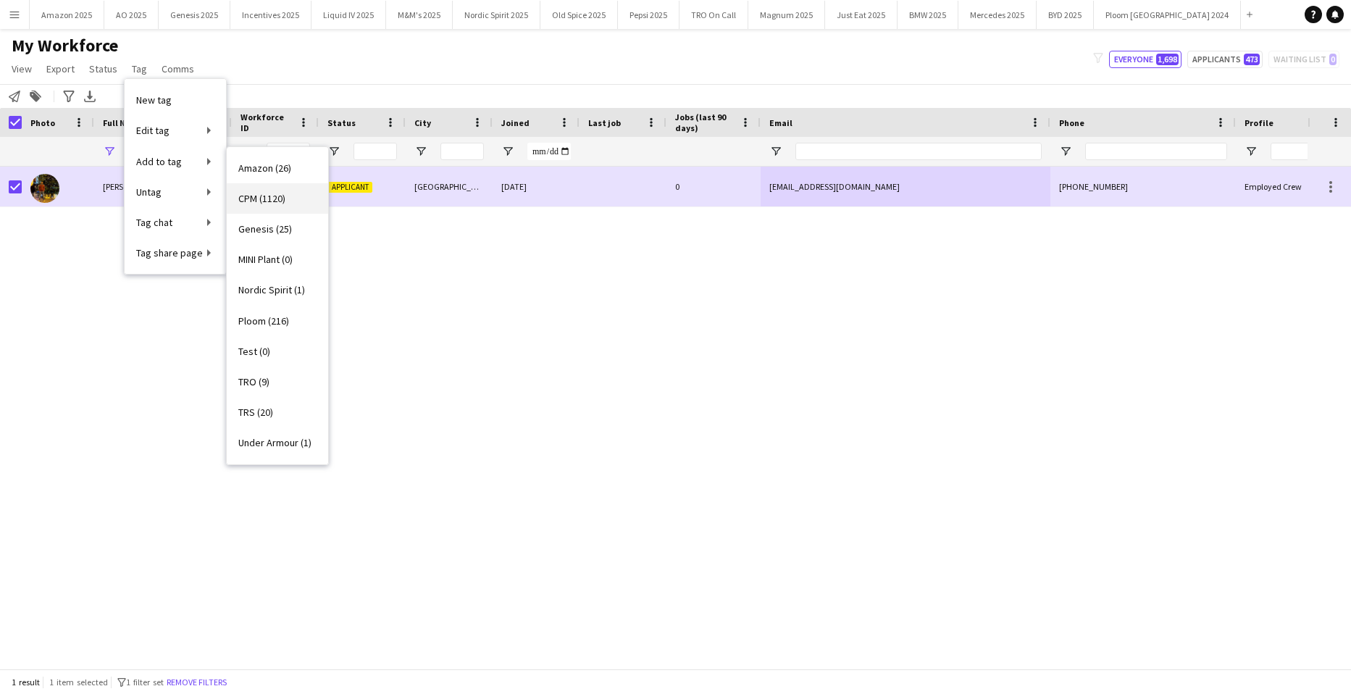
click at [261, 205] on span "CPM (1120)" at bounding box center [261, 198] width 47 height 13
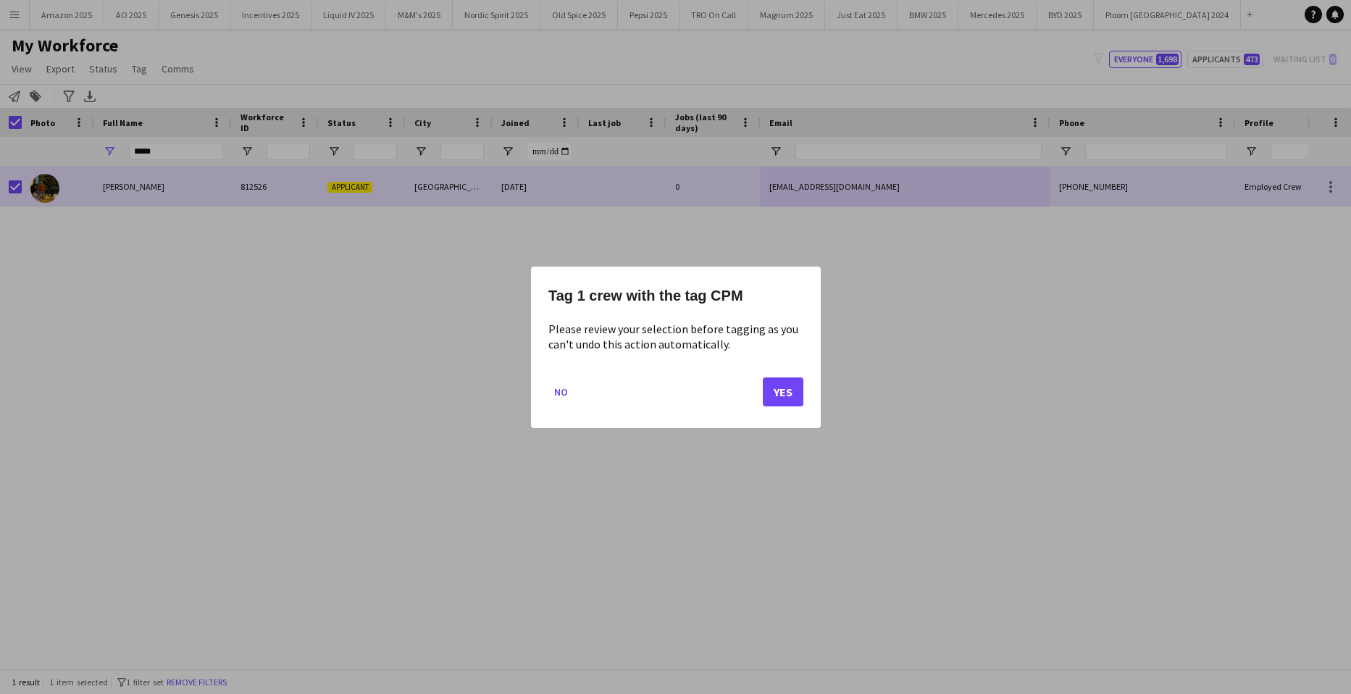
click at [774, 377] on mat-dialog-actions "No Yes" at bounding box center [675, 397] width 255 height 62
click at [786, 395] on button "Yes" at bounding box center [783, 391] width 41 height 29
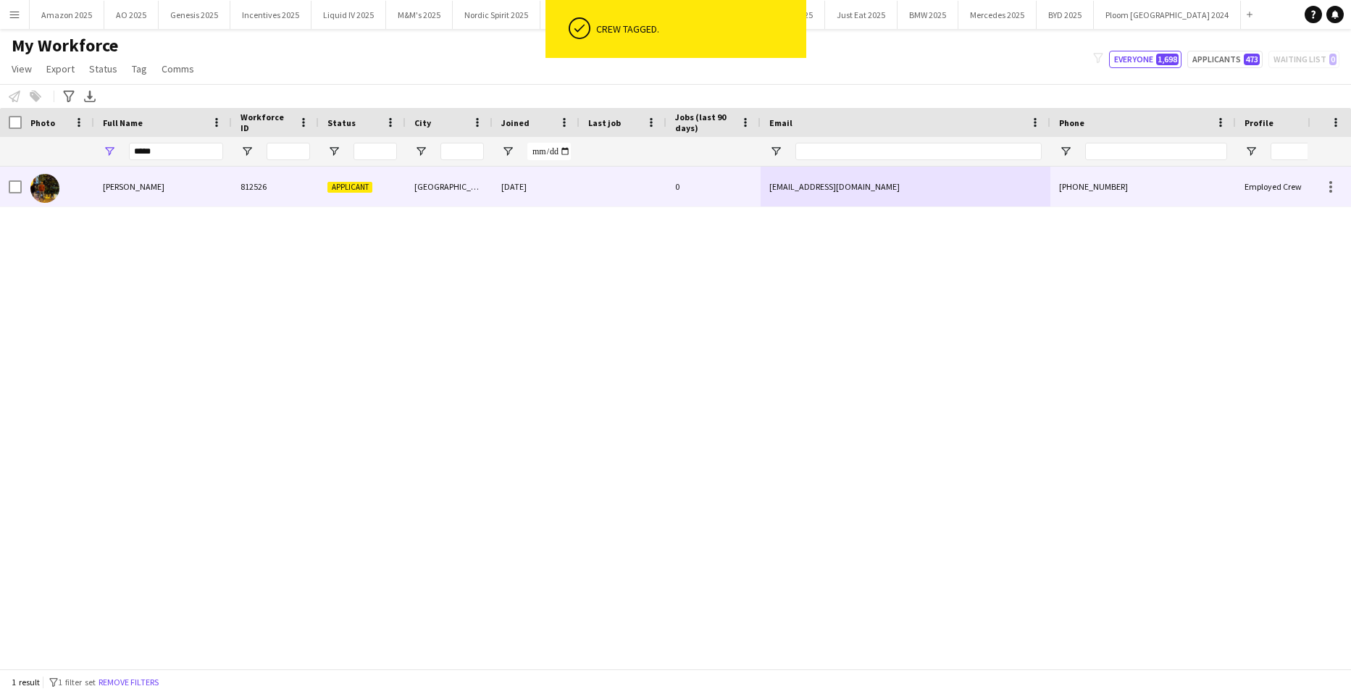
click at [145, 188] on span "Dhruv Jayswal" at bounding box center [134, 186] width 62 height 11
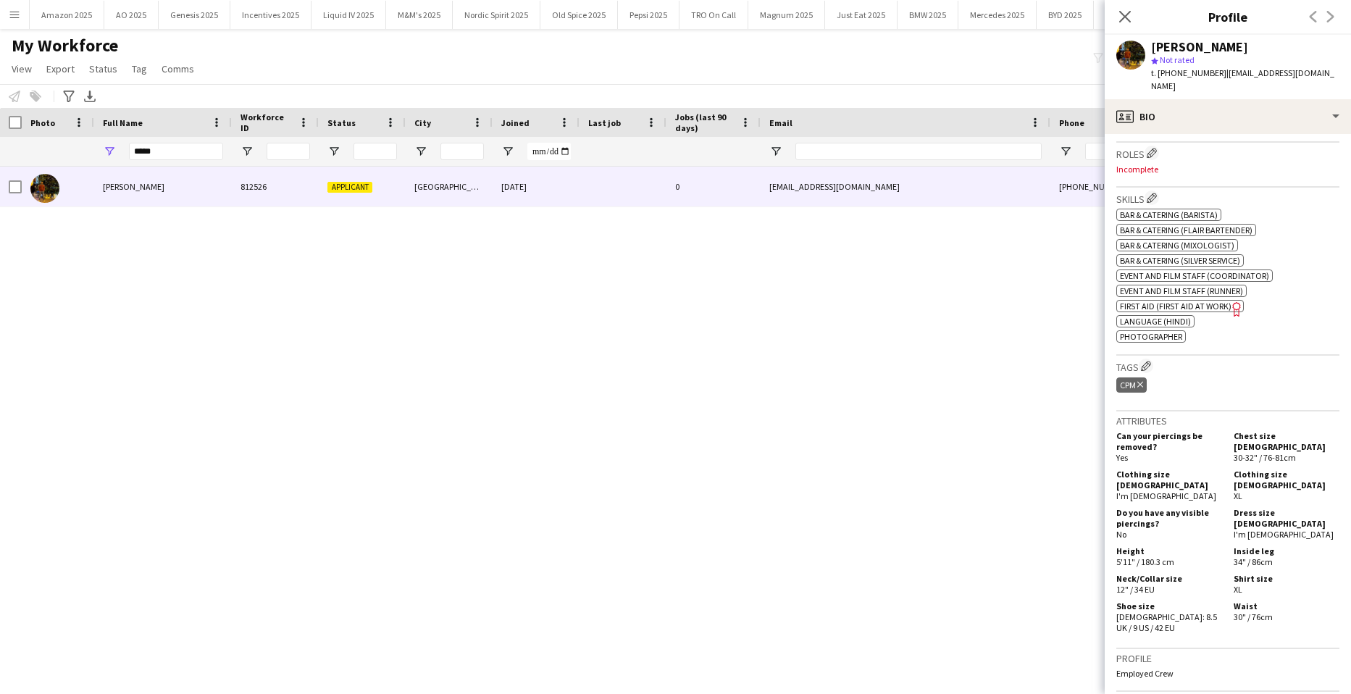
scroll to position [698, 0]
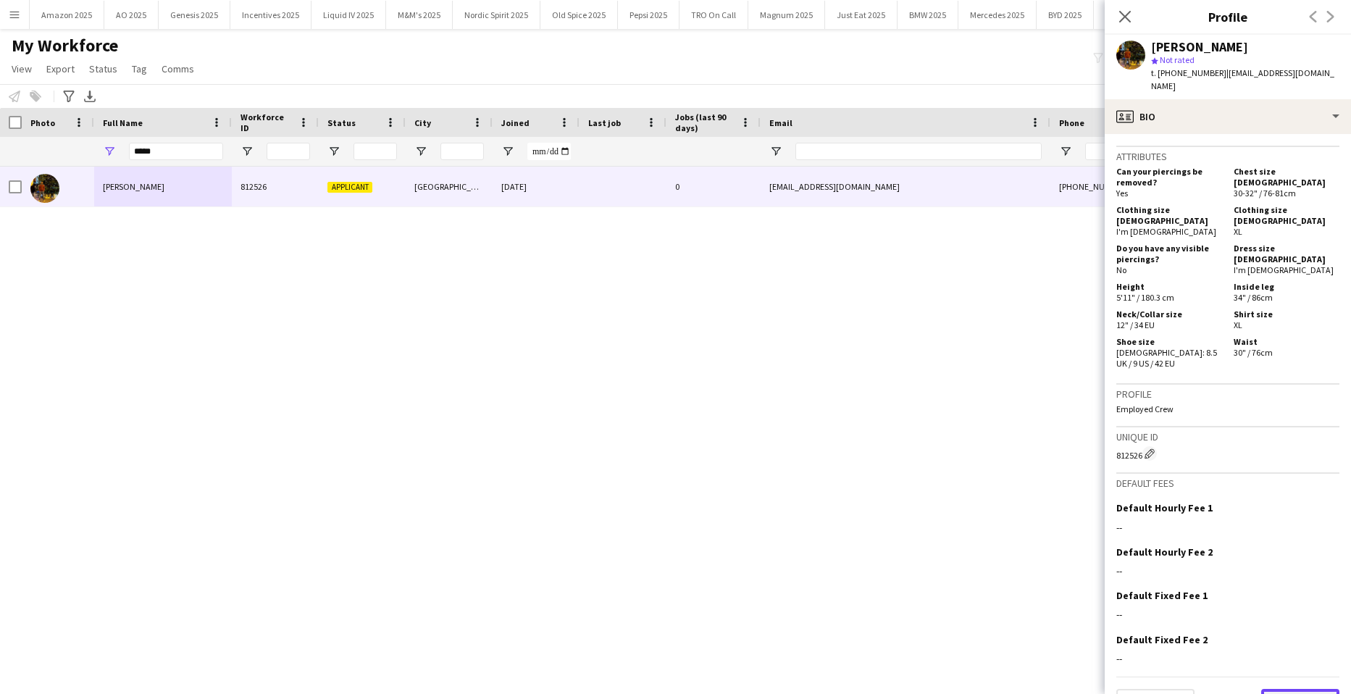
click at [1314, 689] on button "Next" at bounding box center [1300, 703] width 78 height 29
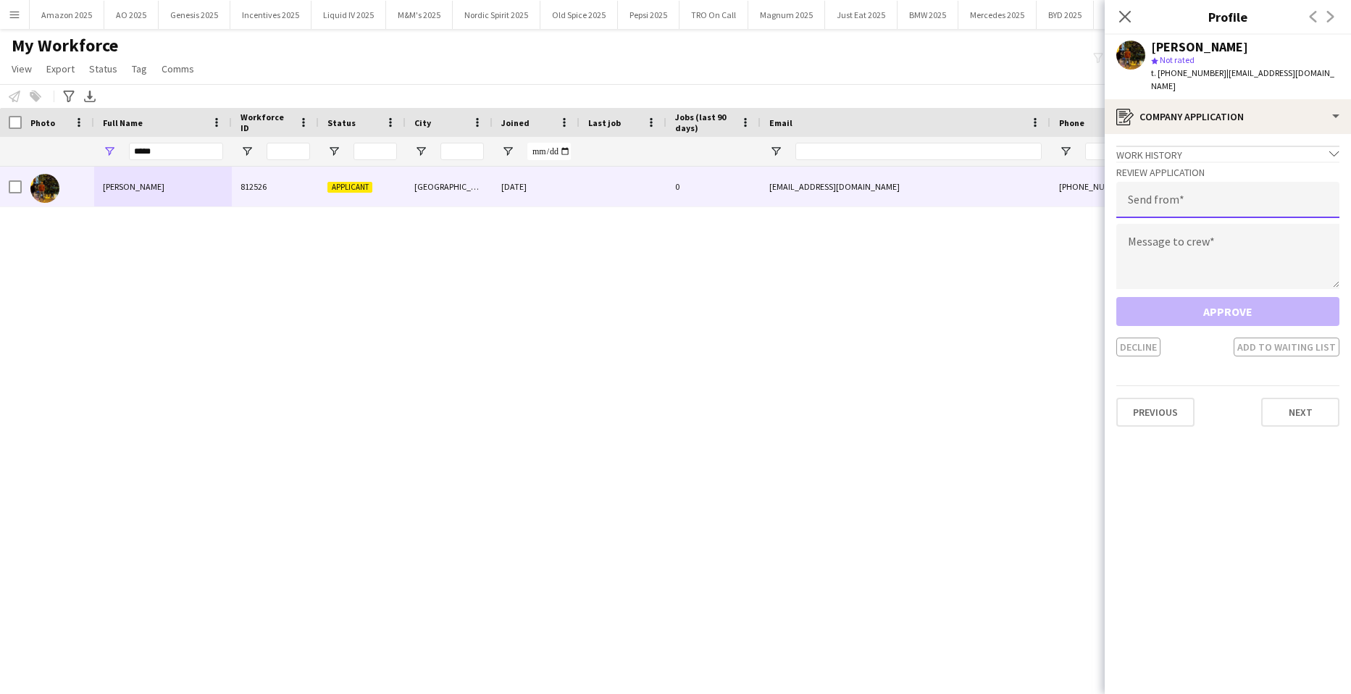
click at [1198, 182] on input "email" at bounding box center [1227, 200] width 223 height 36
type input "**********"
click at [1194, 236] on textarea at bounding box center [1227, 256] width 223 height 65
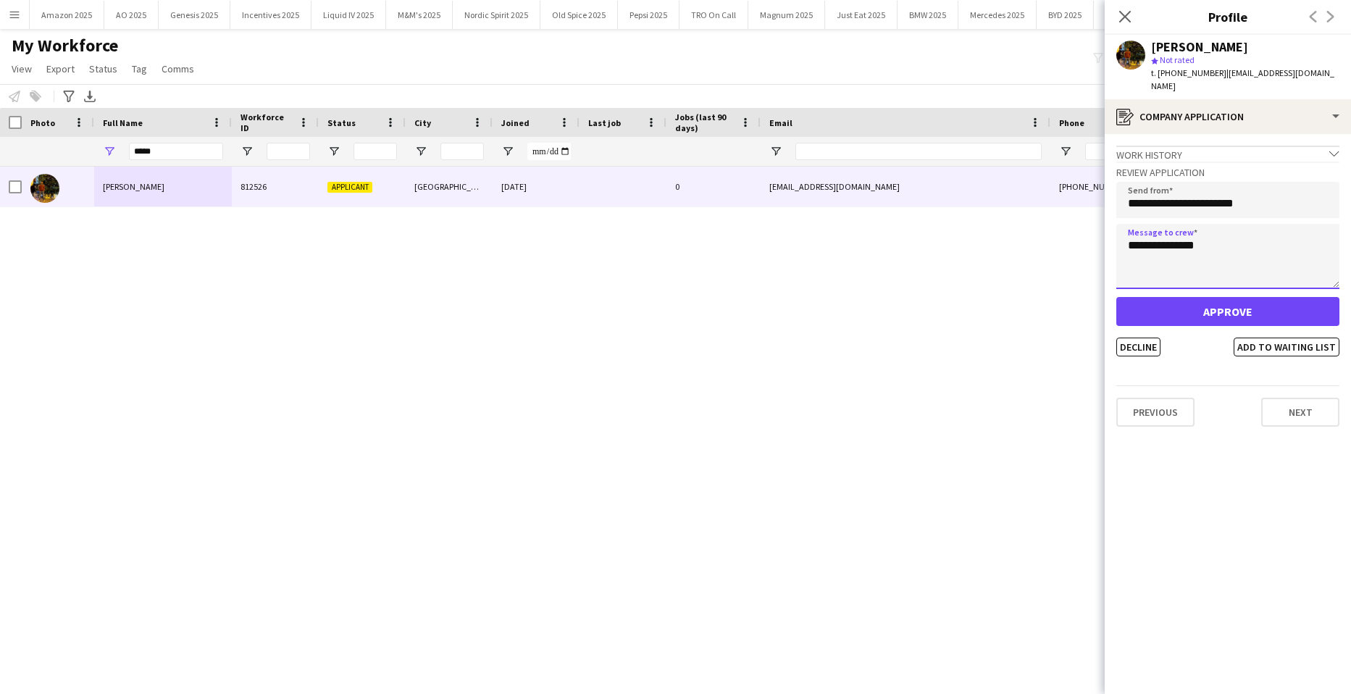
type textarea "**********"
click at [1266, 311] on button "Approve" at bounding box center [1227, 311] width 223 height 29
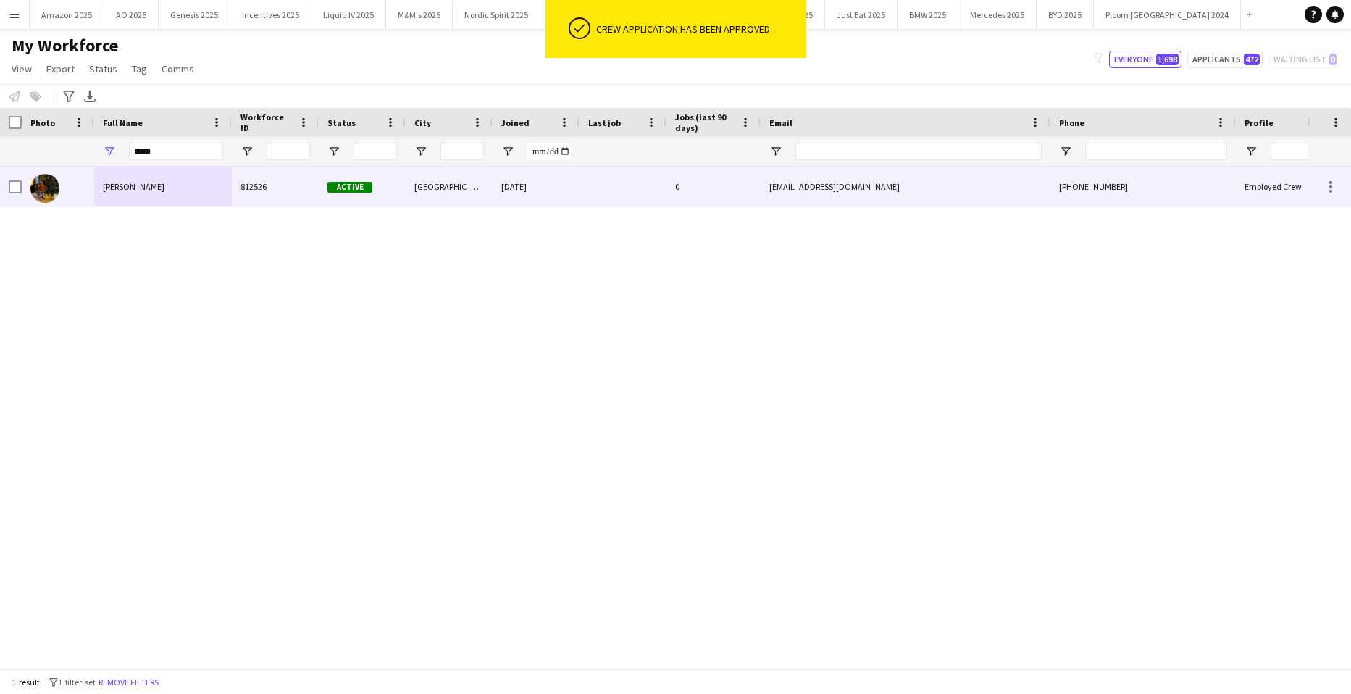
click at [141, 180] on div "Dhruv Jayswal" at bounding box center [163, 187] width 138 height 40
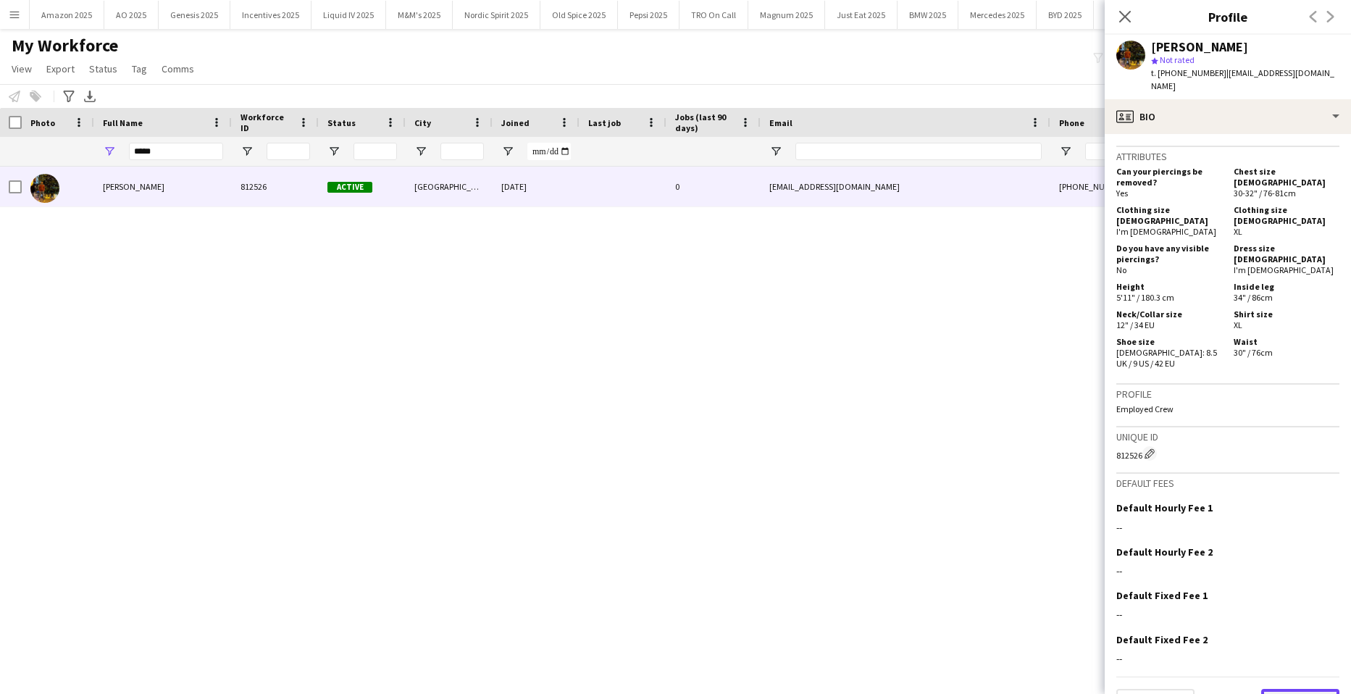
click at [1291, 689] on button "Next" at bounding box center [1300, 703] width 78 height 29
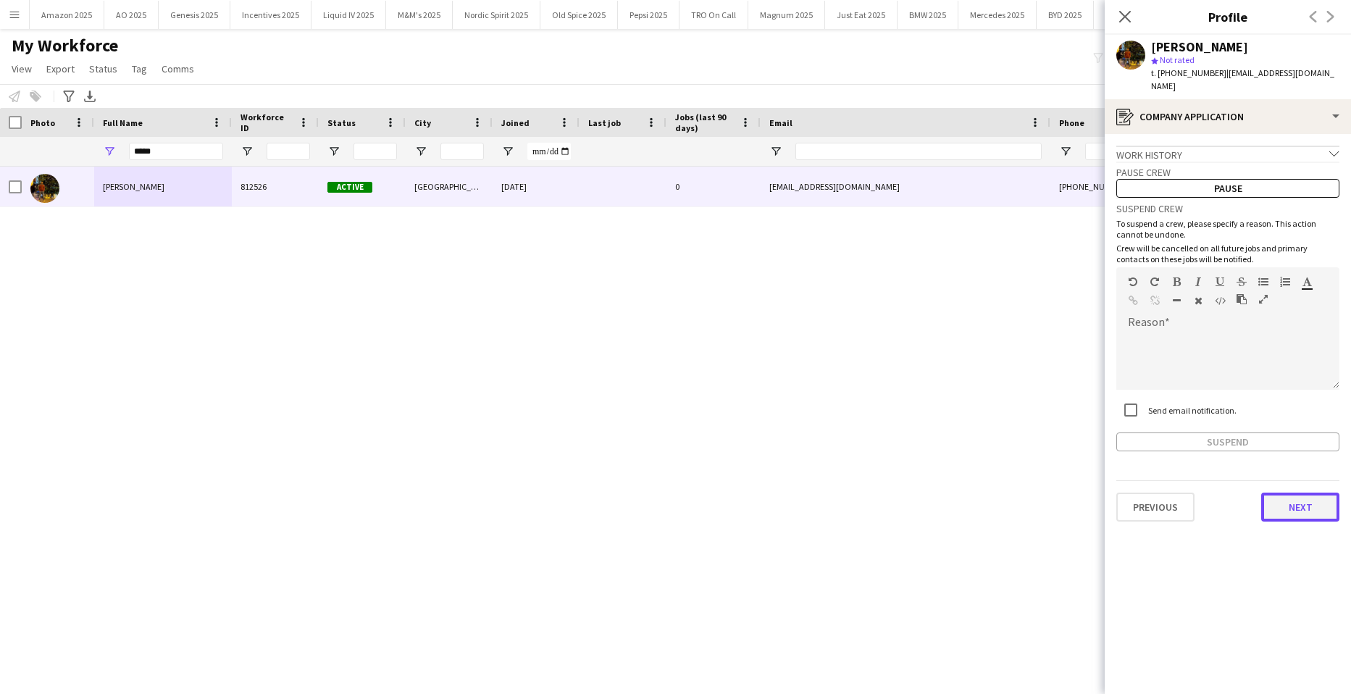
click at [1294, 498] on button "Next" at bounding box center [1300, 507] width 78 height 29
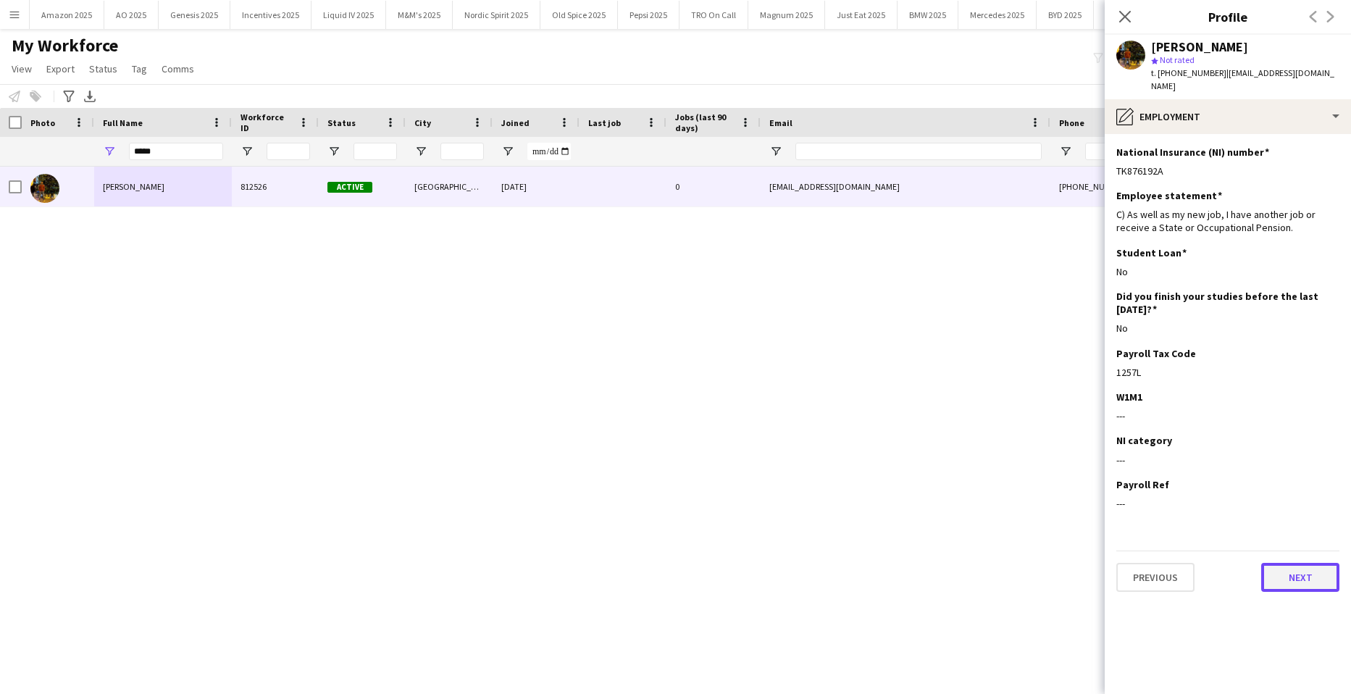
click at [1290, 576] on button "Next" at bounding box center [1300, 577] width 78 height 29
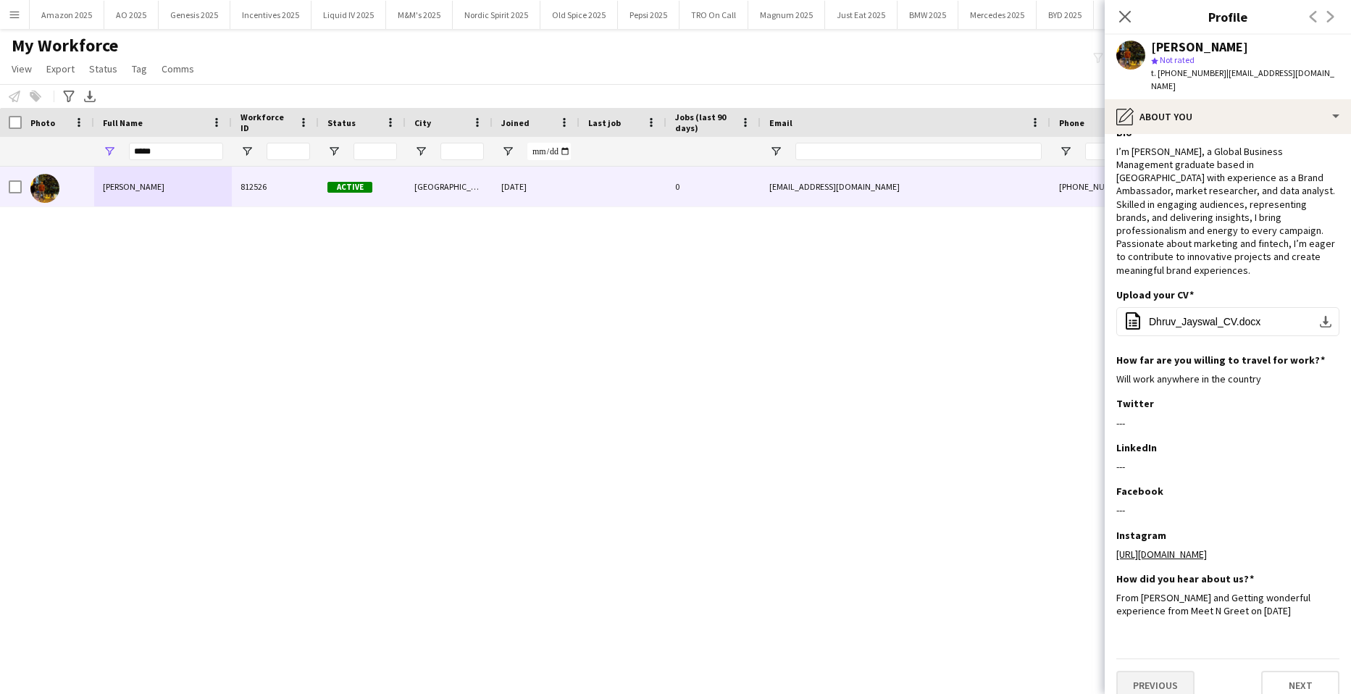
scroll to position [36, 0]
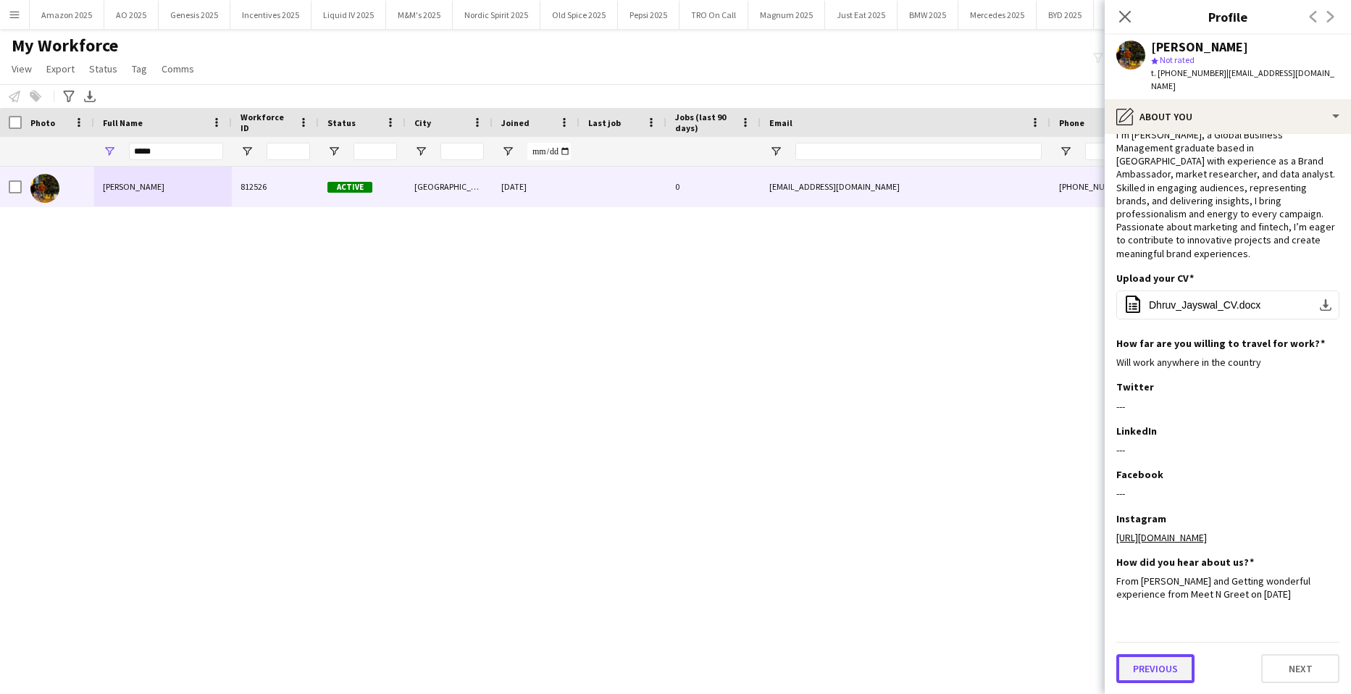
click at [1157, 657] on button "Previous" at bounding box center [1155, 668] width 78 height 29
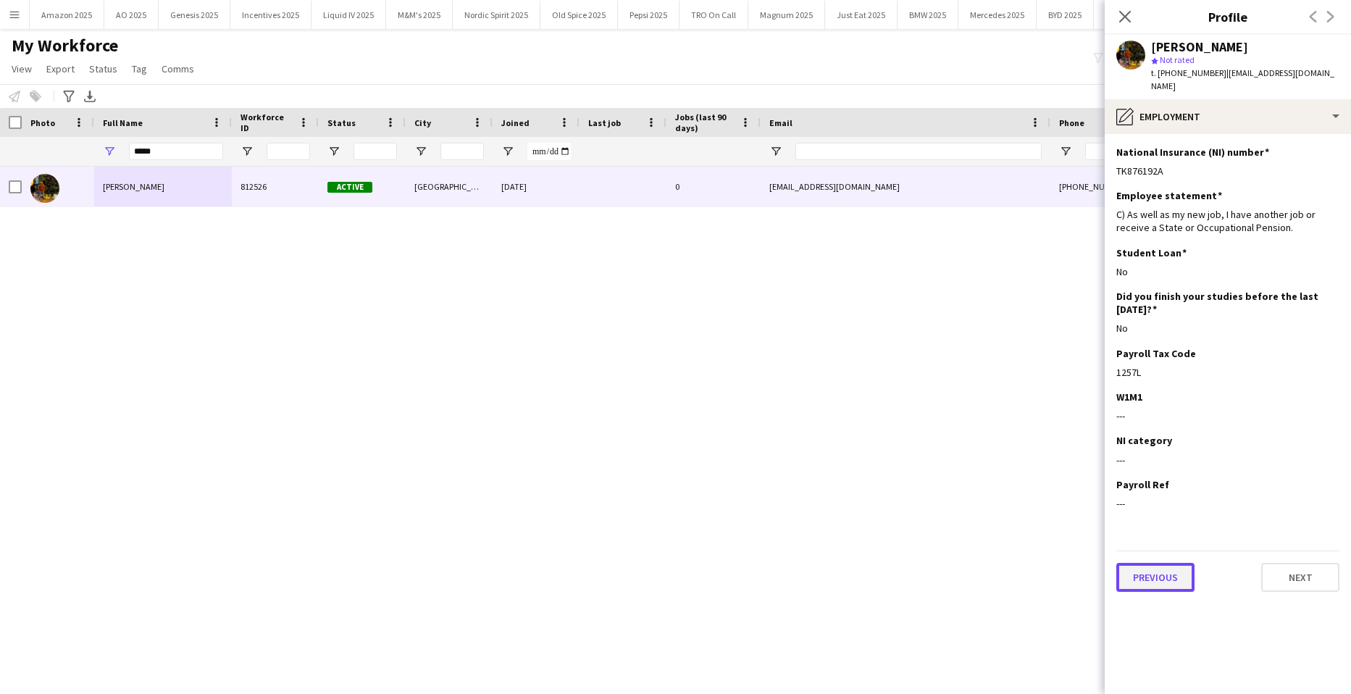
click at [1142, 571] on button "Previous" at bounding box center [1155, 577] width 78 height 29
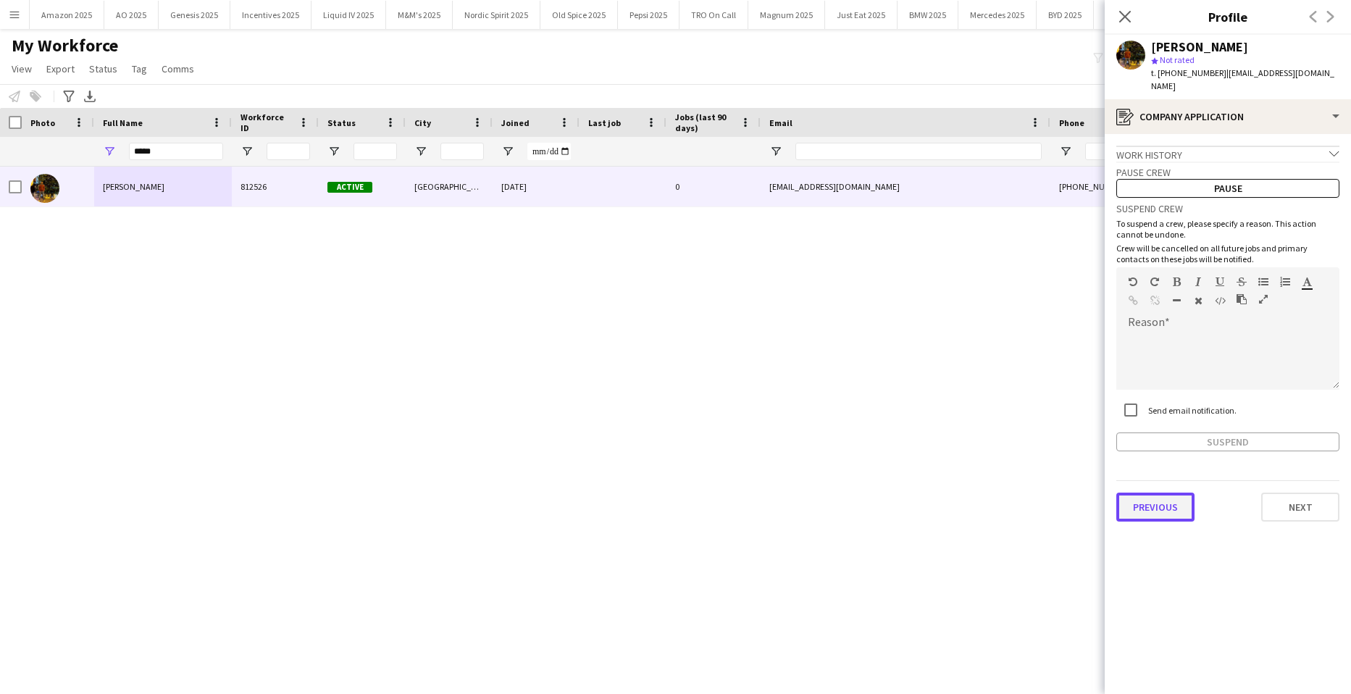
click at [1153, 503] on button "Previous" at bounding box center [1155, 507] width 78 height 29
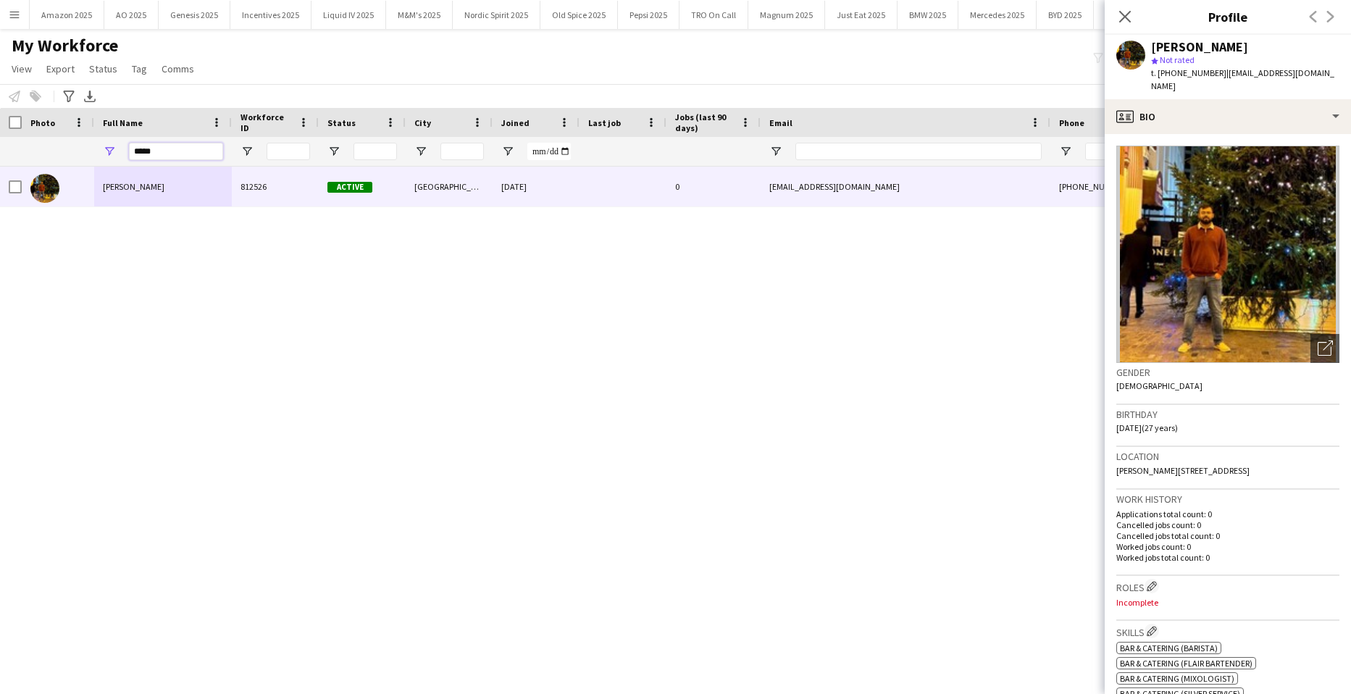
drag, startPoint x: 175, startPoint y: 153, endPoint x: -37, endPoint y: 137, distance: 212.9
click at [0, 137] on html "Menu Boards Boards Boards All jobs Status Workforce Workforce My Workforce Recr…" at bounding box center [675, 347] width 1351 height 694
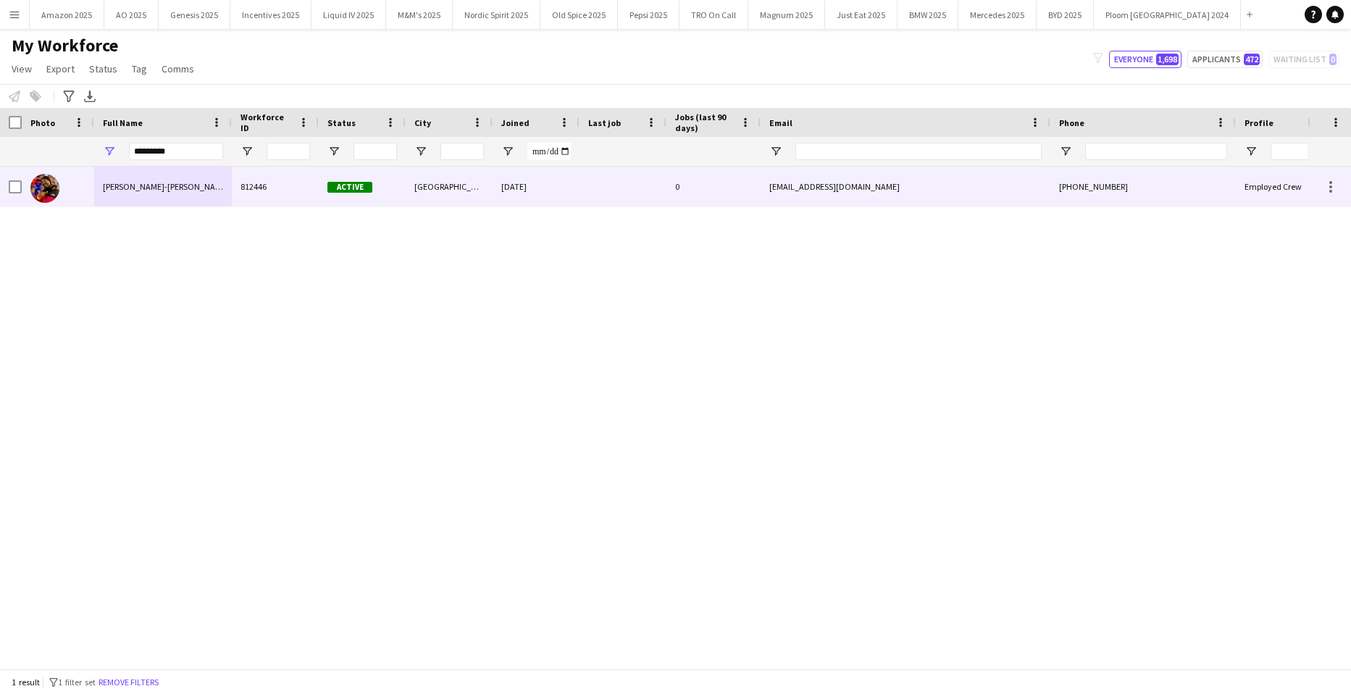
click at [149, 182] on span "Simon Preston-scott" at bounding box center [166, 186] width 126 height 11
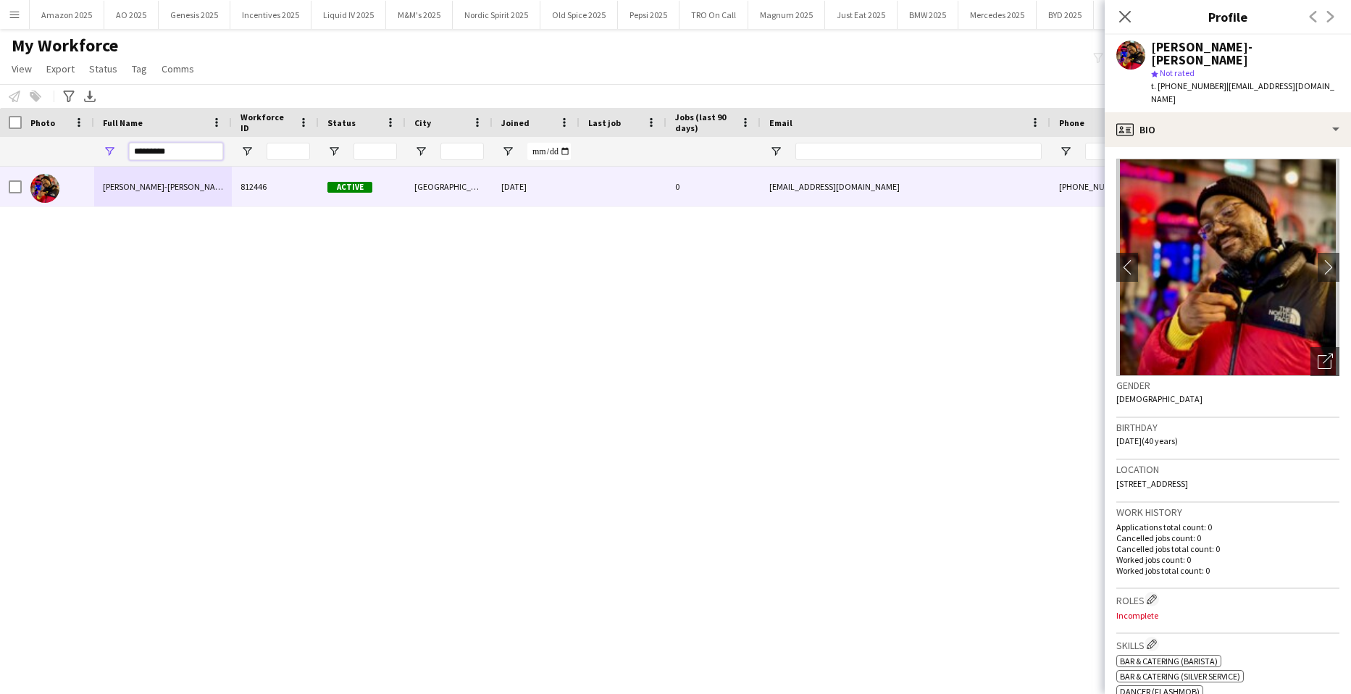
drag, startPoint x: 190, startPoint y: 143, endPoint x: 80, endPoint y: 154, distance: 110.0
click at [75, 156] on div "*********" at bounding box center [738, 151] width 1476 height 29
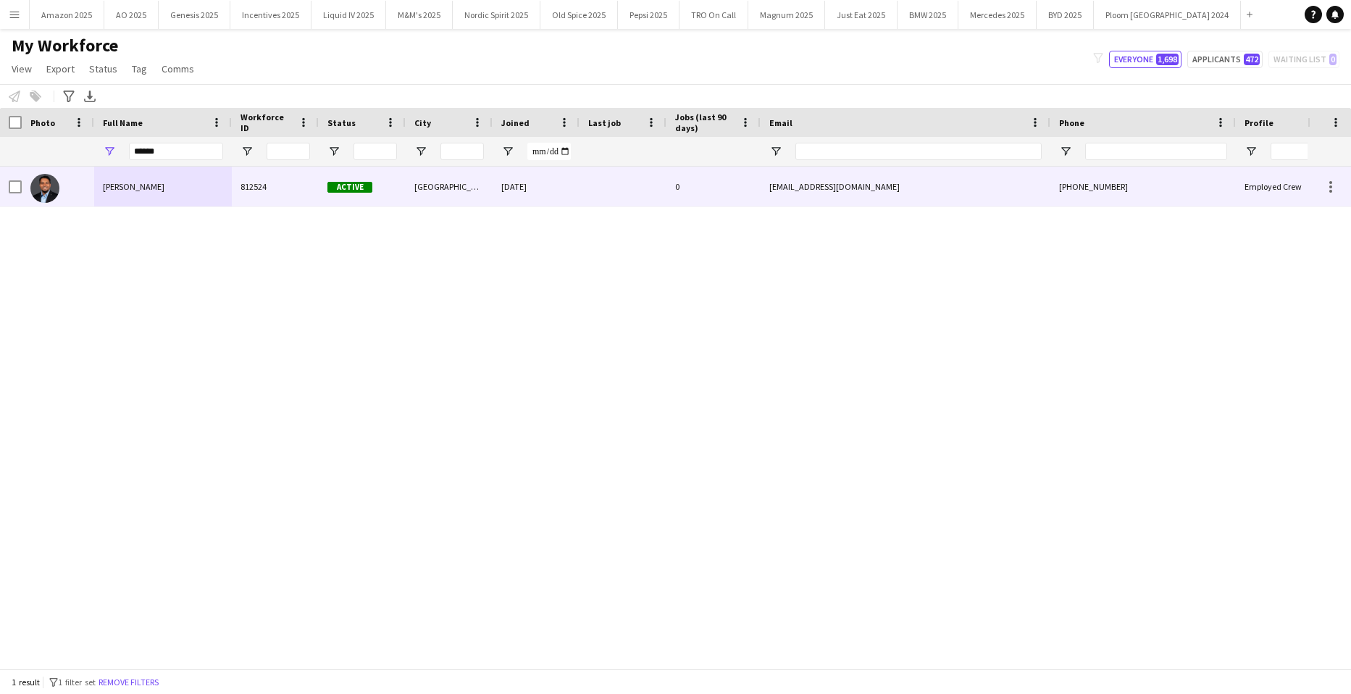
click at [151, 184] on span "Ananya Bilimale" at bounding box center [134, 186] width 62 height 11
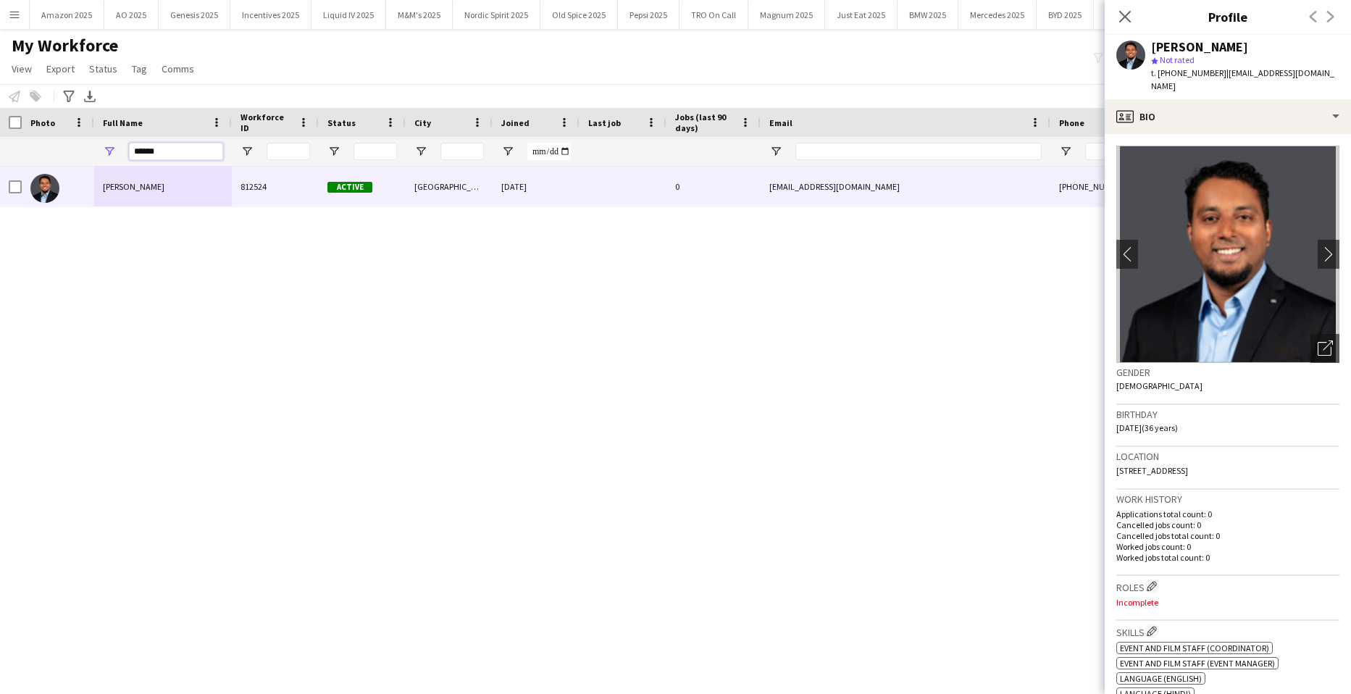
drag, startPoint x: 172, startPoint y: 146, endPoint x: -37, endPoint y: 156, distance: 209.6
click at [0, 156] on html "Menu Boards Boards Boards All jobs Status Workforce Workforce My Workforce Recr…" at bounding box center [675, 347] width 1351 height 694
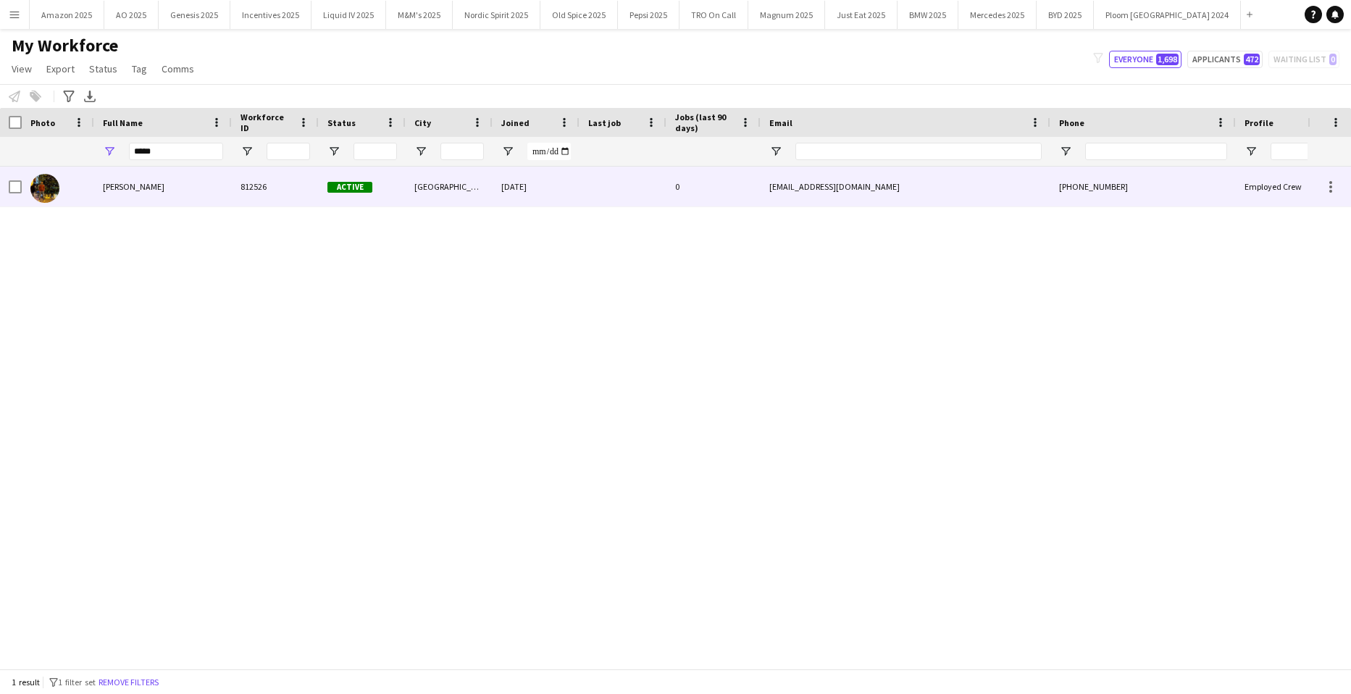
click at [159, 183] on div "Dhruv Jayswal" at bounding box center [163, 187] width 138 height 40
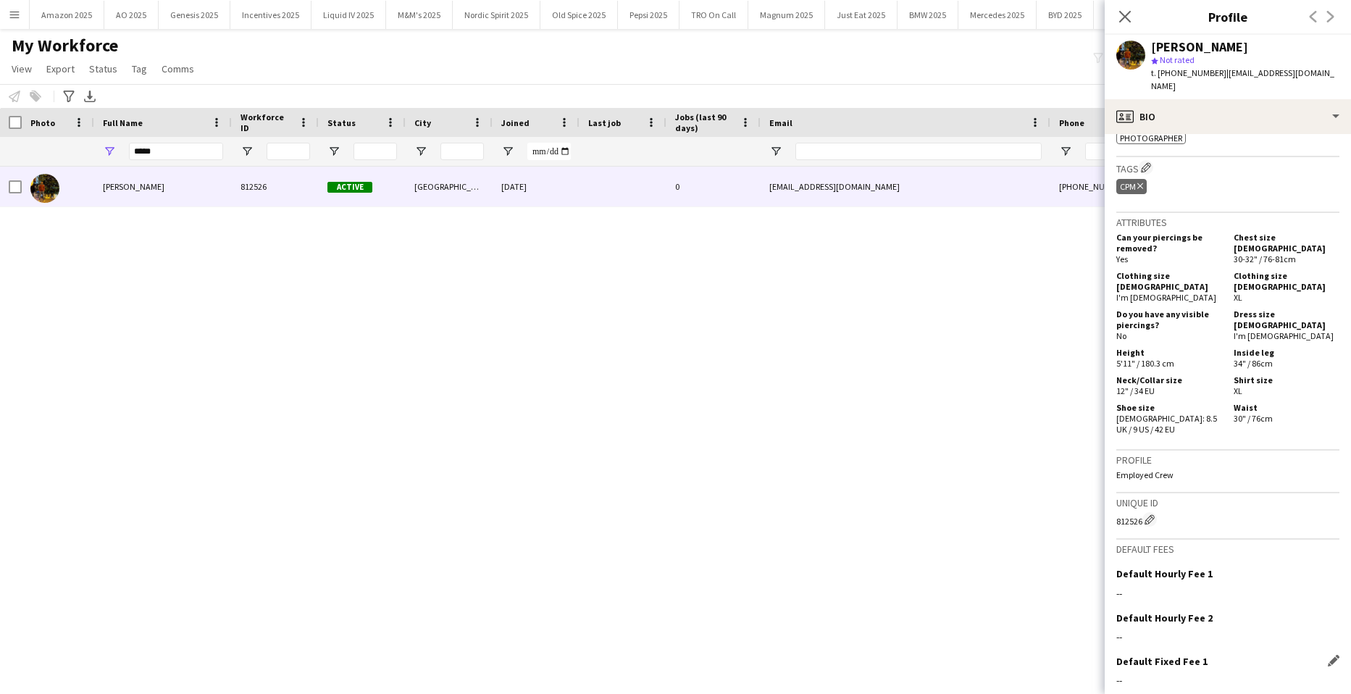
scroll to position [698, 0]
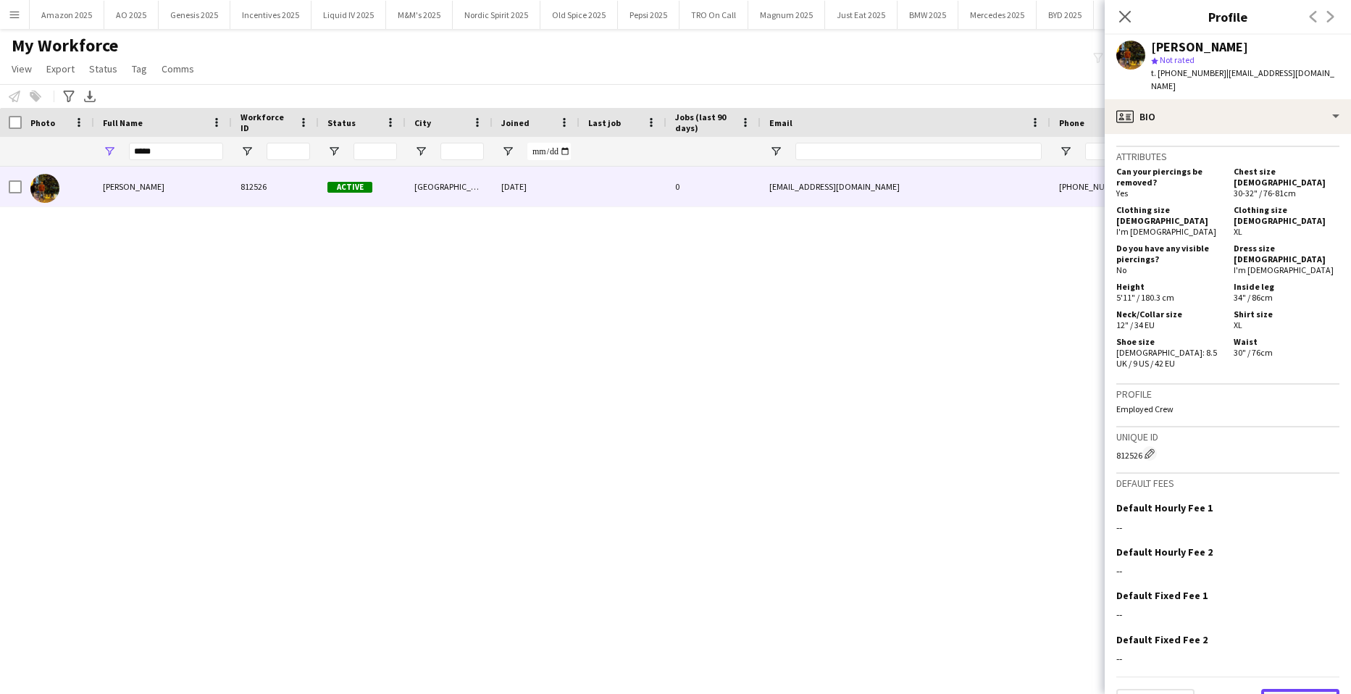
click at [1287, 689] on button "Next" at bounding box center [1300, 703] width 78 height 29
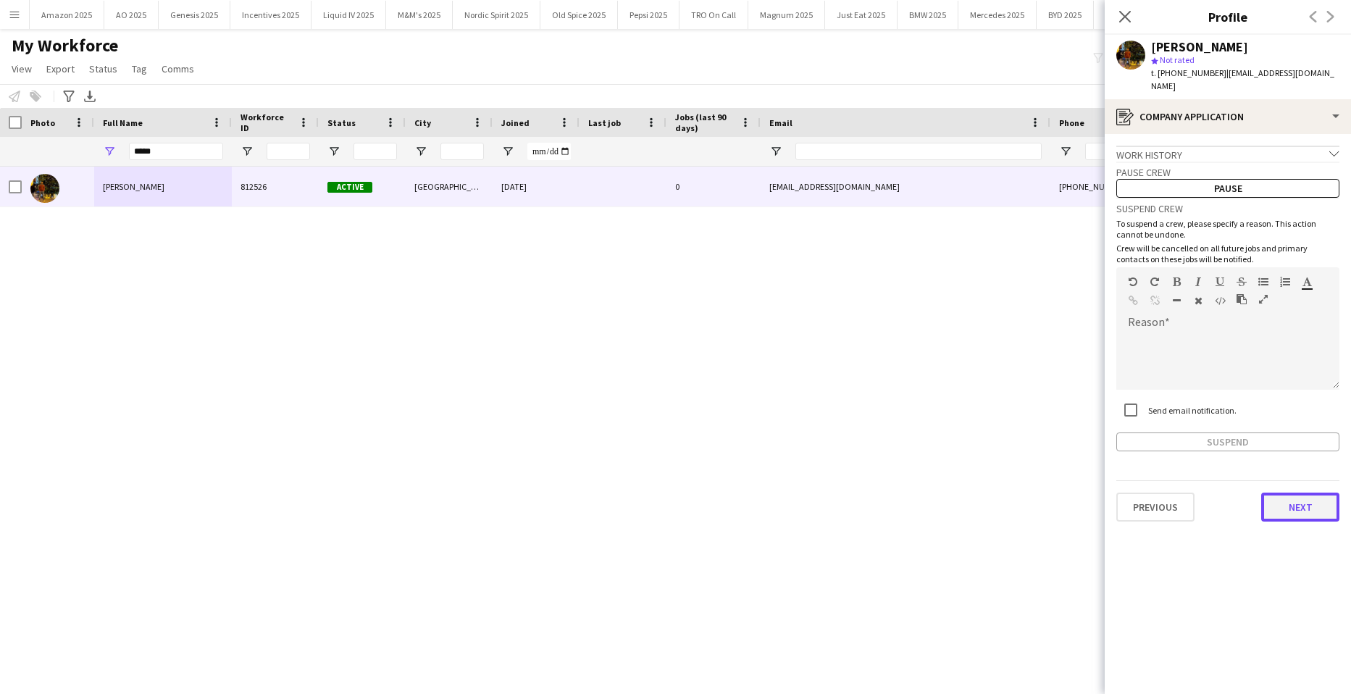
click at [1303, 496] on button "Next" at bounding box center [1300, 507] width 78 height 29
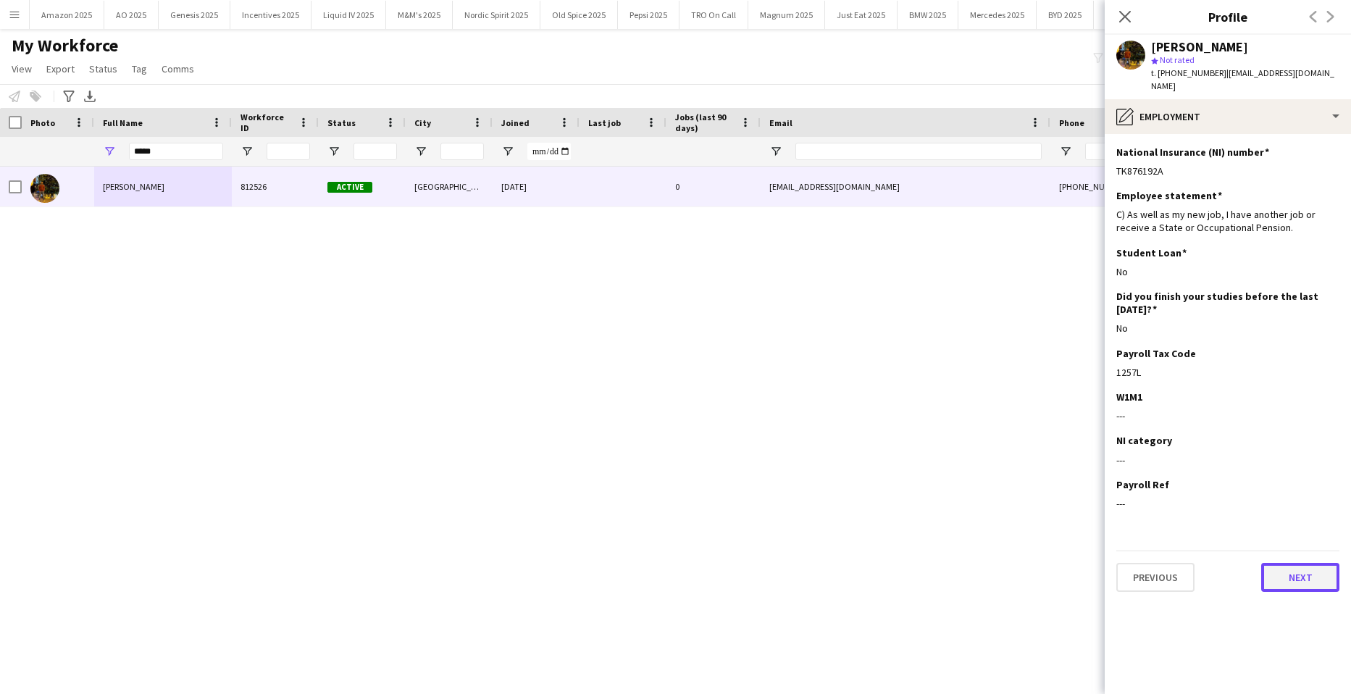
click at [1314, 567] on button "Next" at bounding box center [1300, 577] width 78 height 29
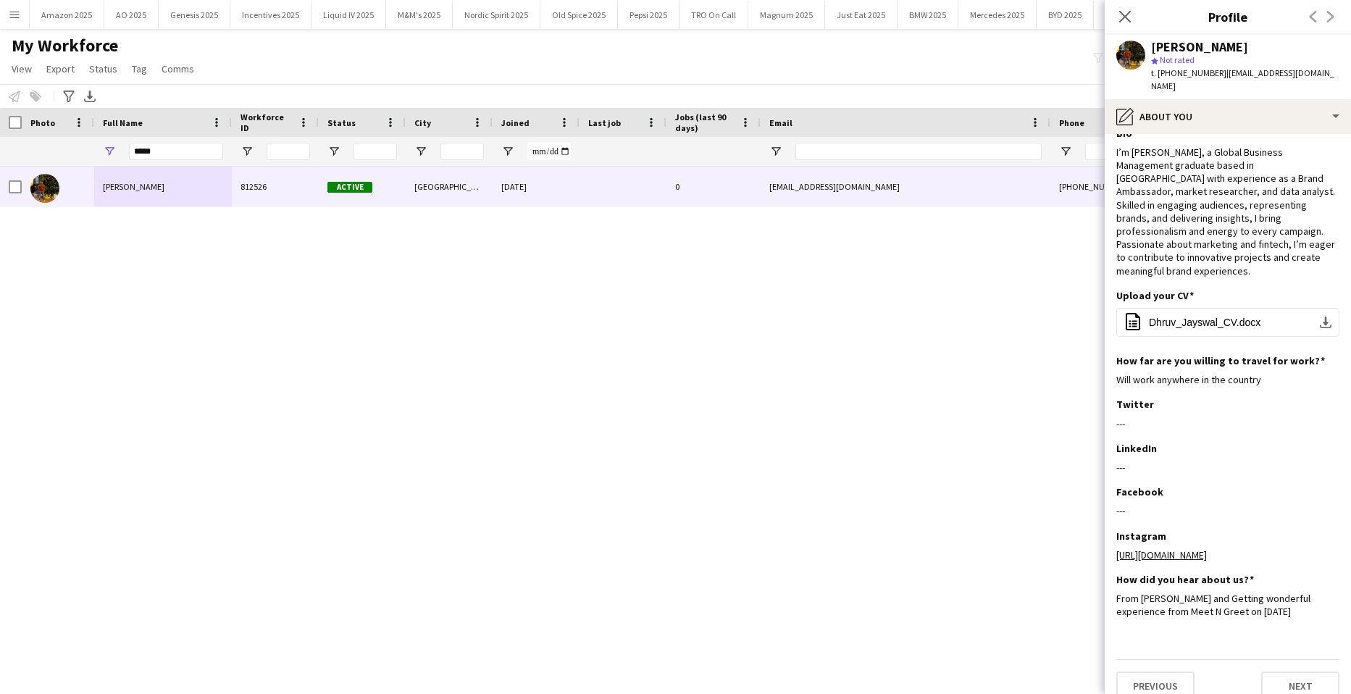
scroll to position [36, 0]
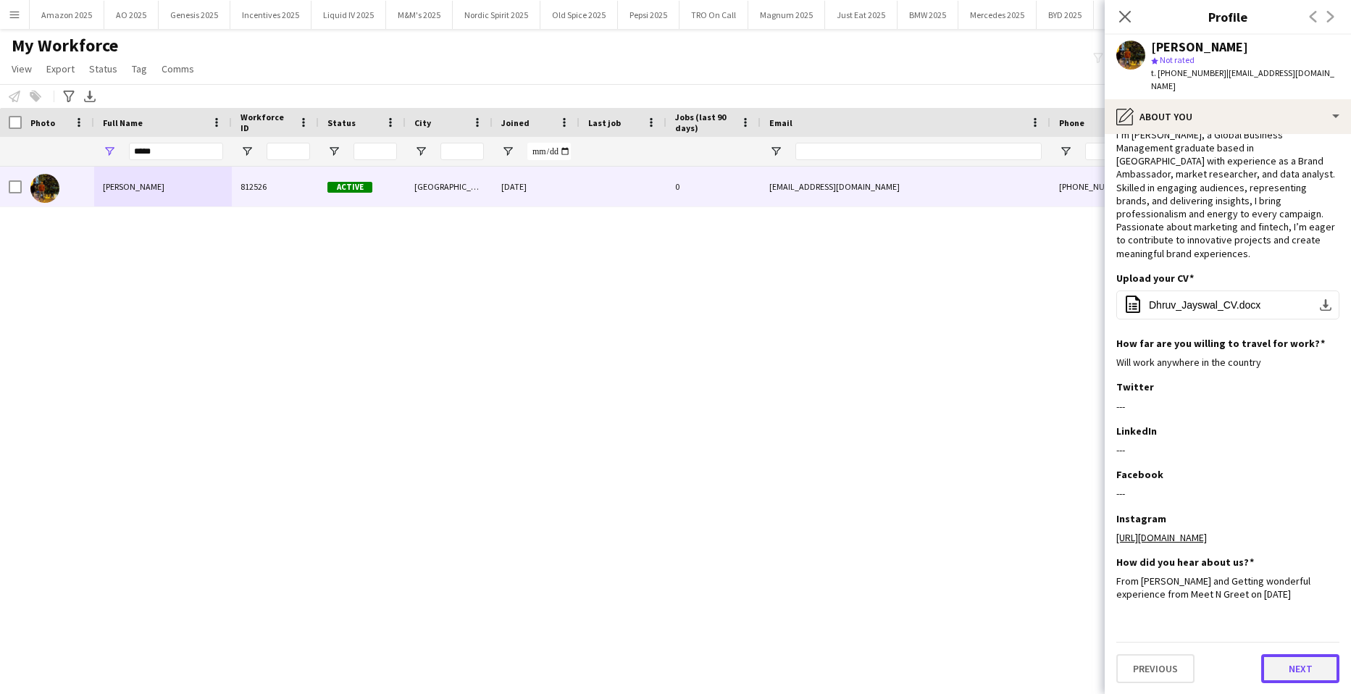
click at [1296, 669] on button "Next" at bounding box center [1300, 668] width 78 height 29
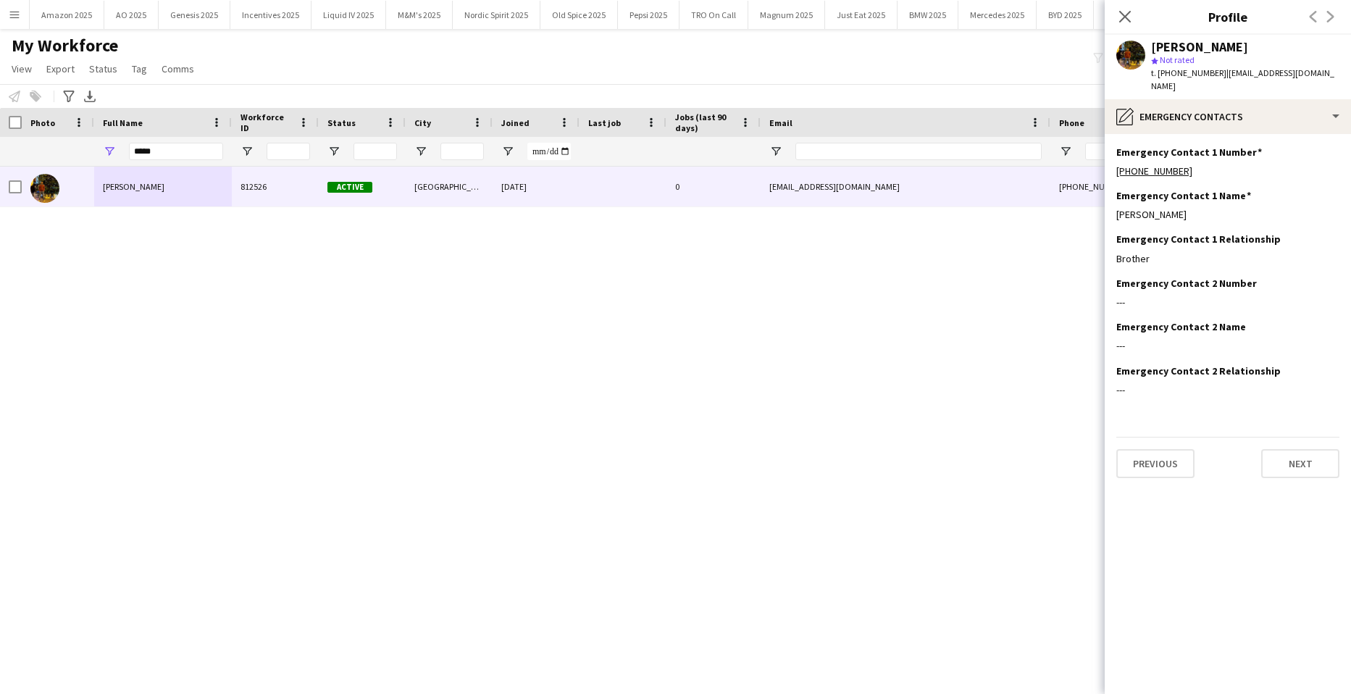
scroll to position [0, 0]
click at [1279, 449] on button "Next" at bounding box center [1300, 463] width 78 height 29
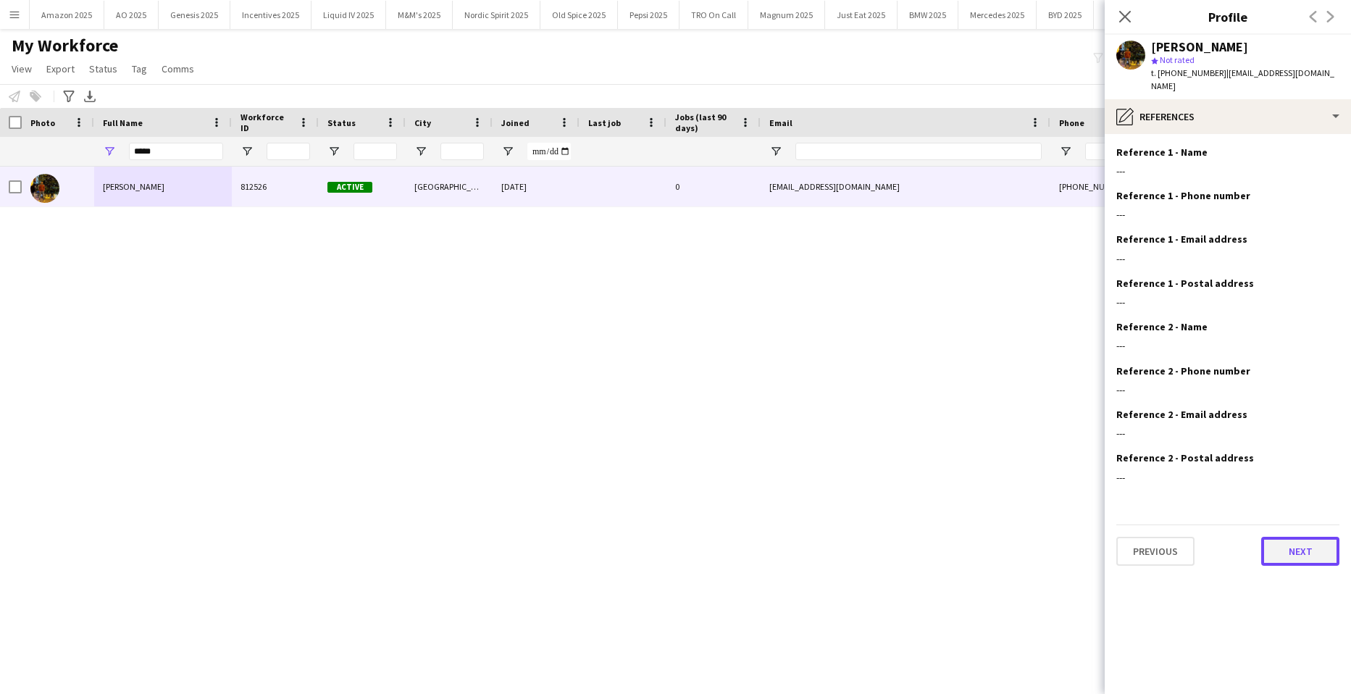
click at [1295, 537] on button "Next" at bounding box center [1300, 551] width 78 height 29
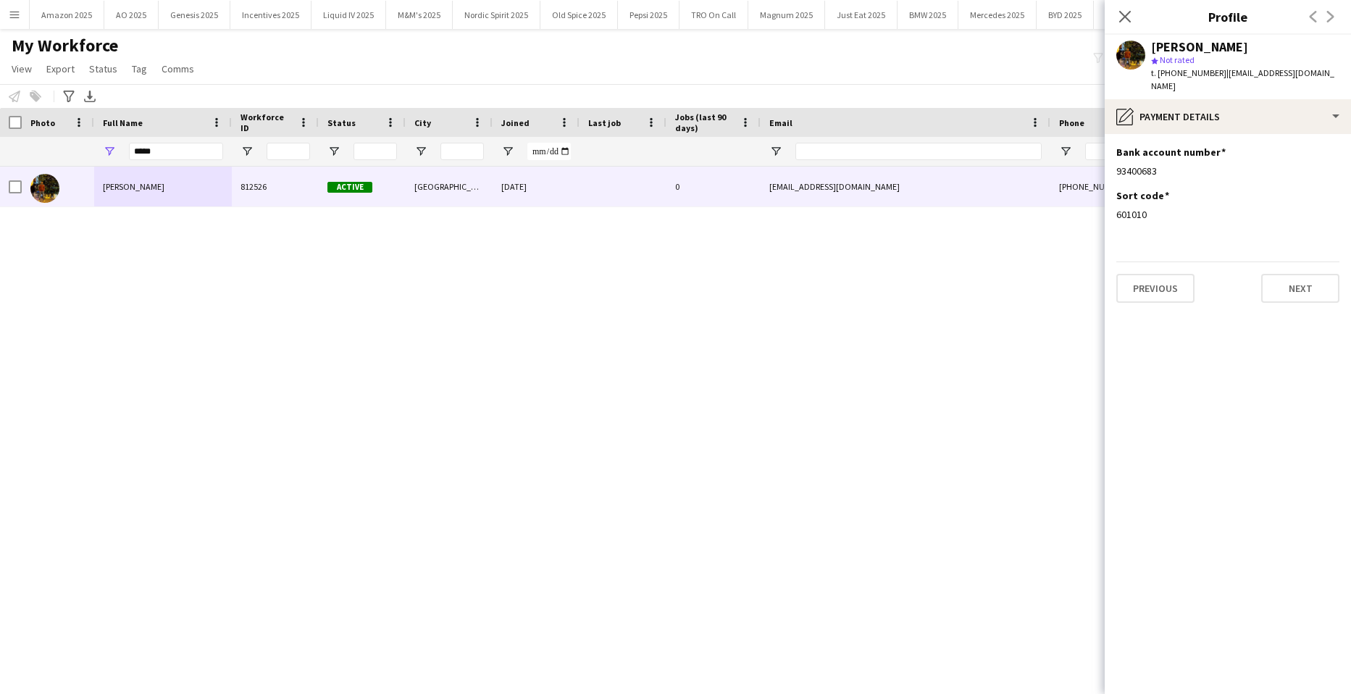
click at [1295, 292] on app-section-data-types "Bank account number Edit this field 93400683 Sort code Edit this field 601010 P…" at bounding box center [1228, 414] width 246 height 560
click at [1295, 280] on button "Next" at bounding box center [1300, 288] width 78 height 29
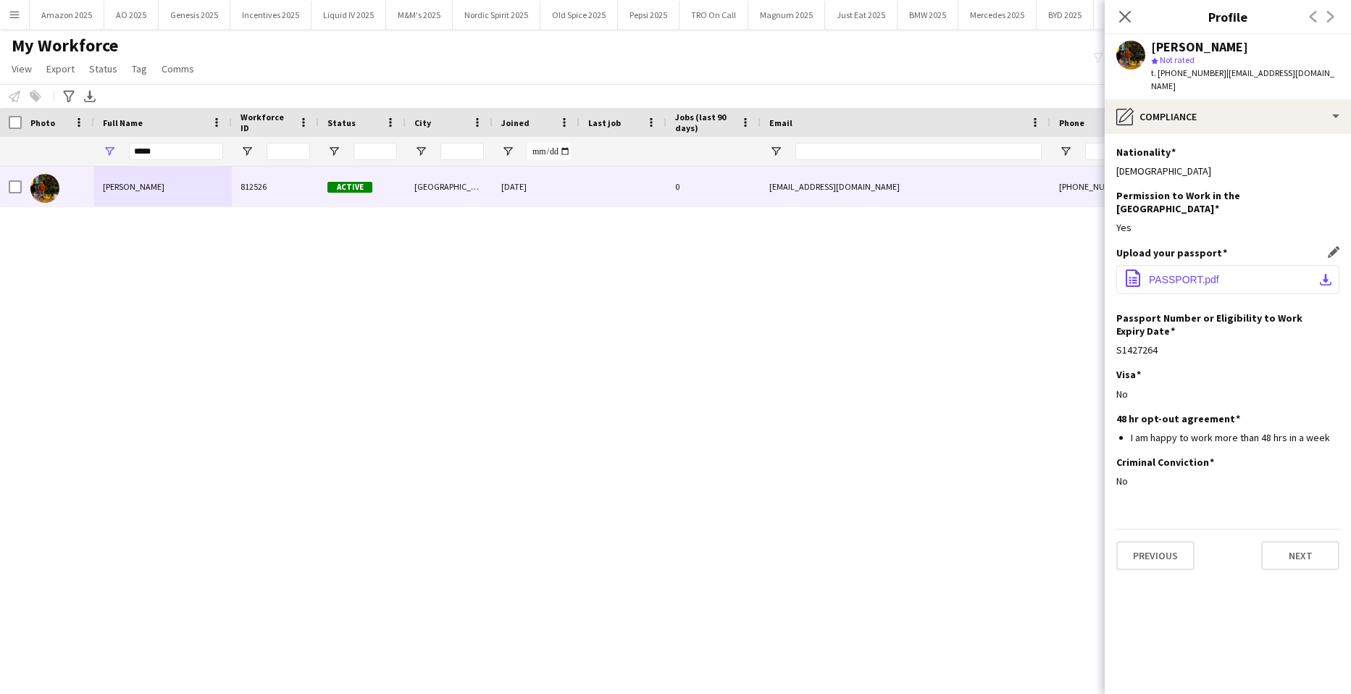
click at [1184, 274] on span "PASSPORT.pdf" at bounding box center [1184, 280] width 70 height 12
click at [1271, 541] on button "Next" at bounding box center [1300, 555] width 78 height 29
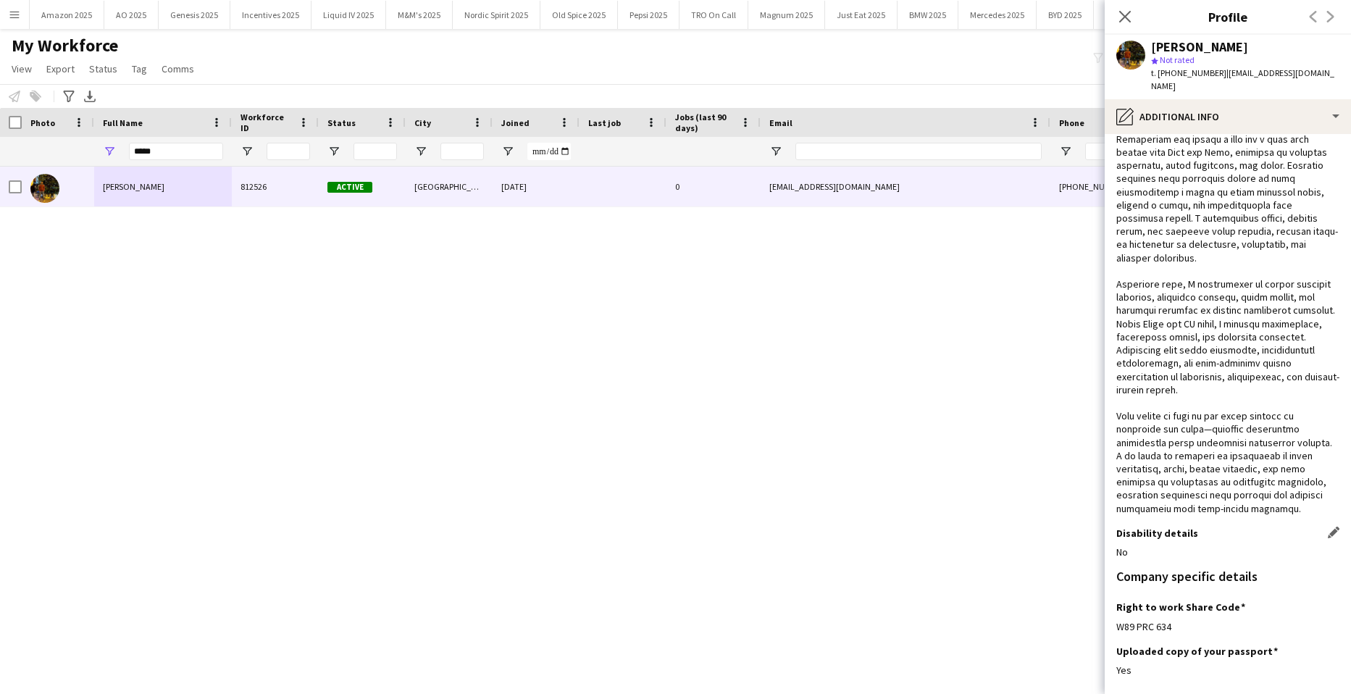
scroll to position [244, 0]
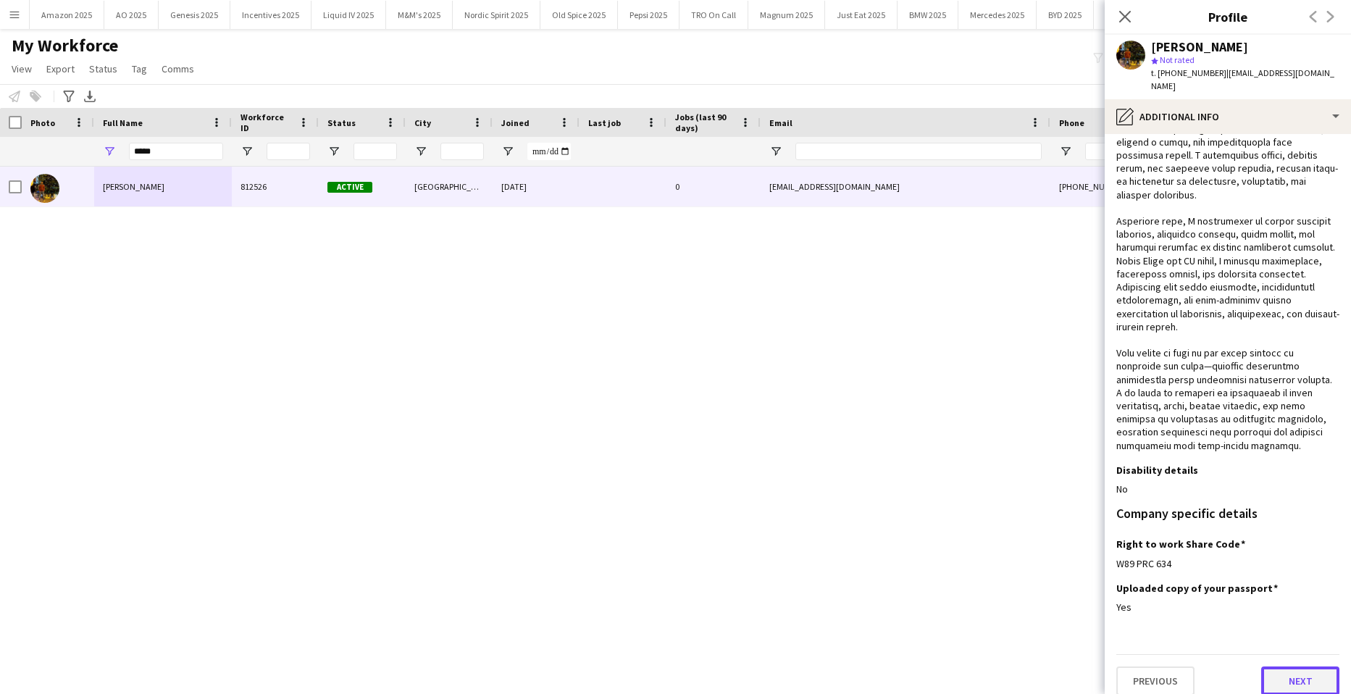
click at [1292, 666] on button "Next" at bounding box center [1300, 680] width 78 height 29
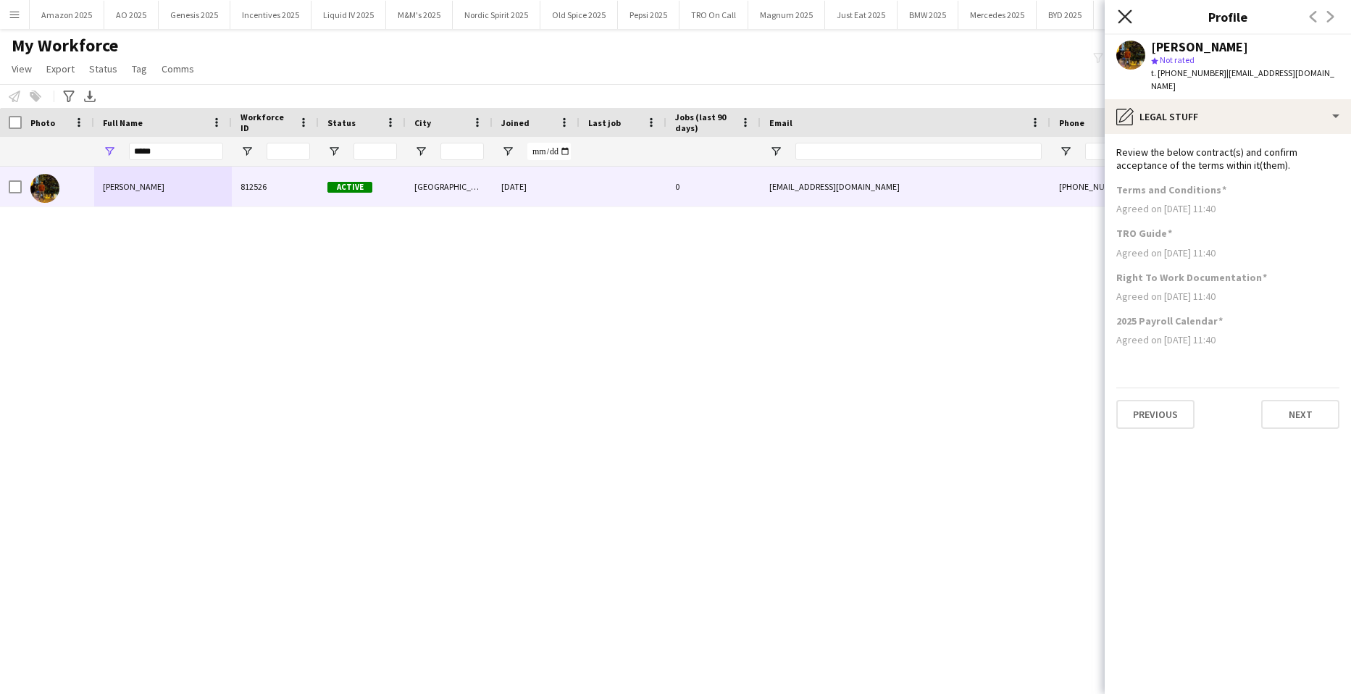
click at [1124, 19] on icon at bounding box center [1125, 16] width 14 height 14
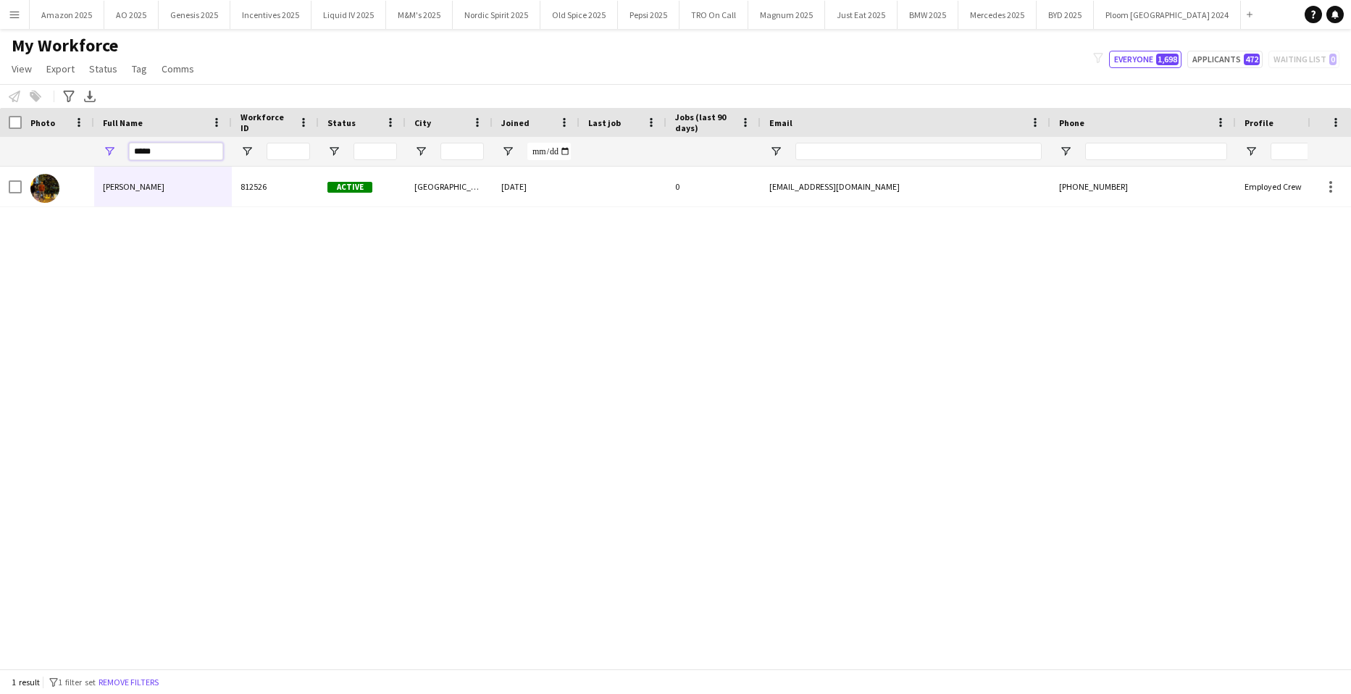
drag, startPoint x: 177, startPoint y: 156, endPoint x: 661, endPoint y: 7, distance: 506.6
click at [0, 184] on html "Menu Boards Boards Boards All jobs Status Workforce Workforce My Workforce Recr…" at bounding box center [675, 347] width 1351 height 694
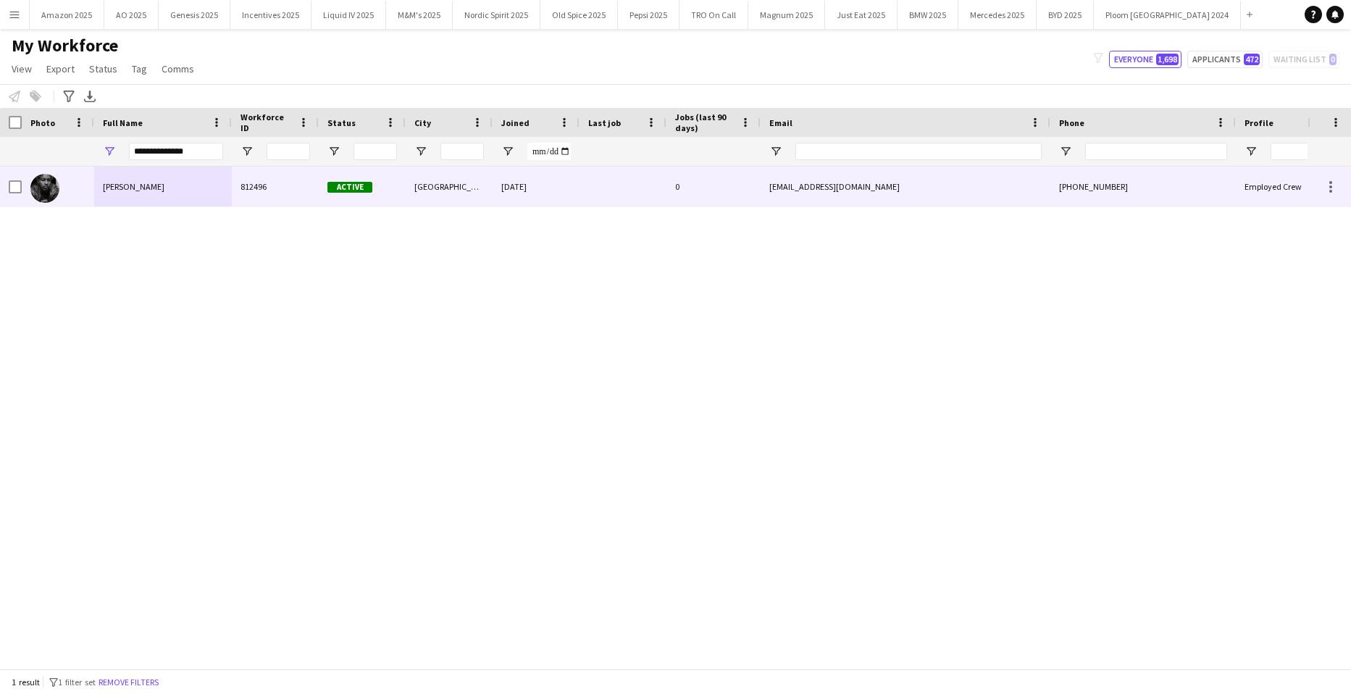
click at [176, 188] on div "Ethan Richards" at bounding box center [163, 187] width 138 height 40
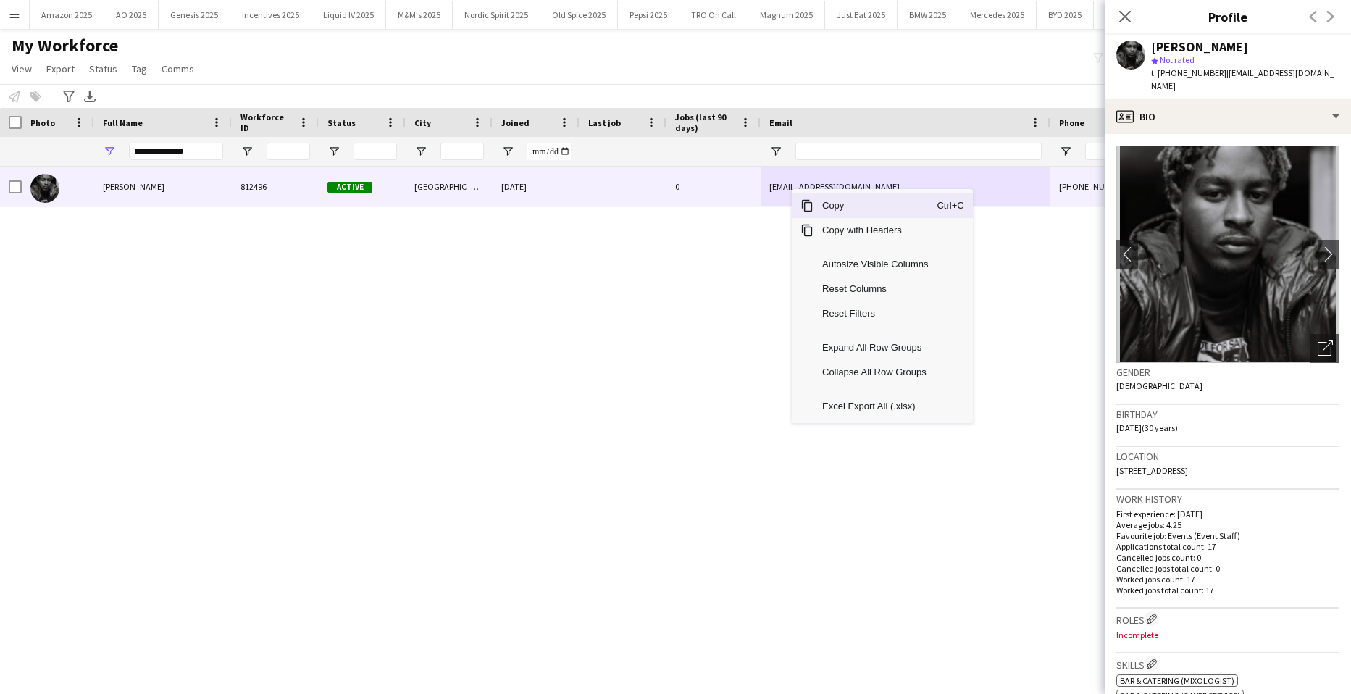
click at [832, 208] on span "Copy" at bounding box center [875, 205] width 123 height 25
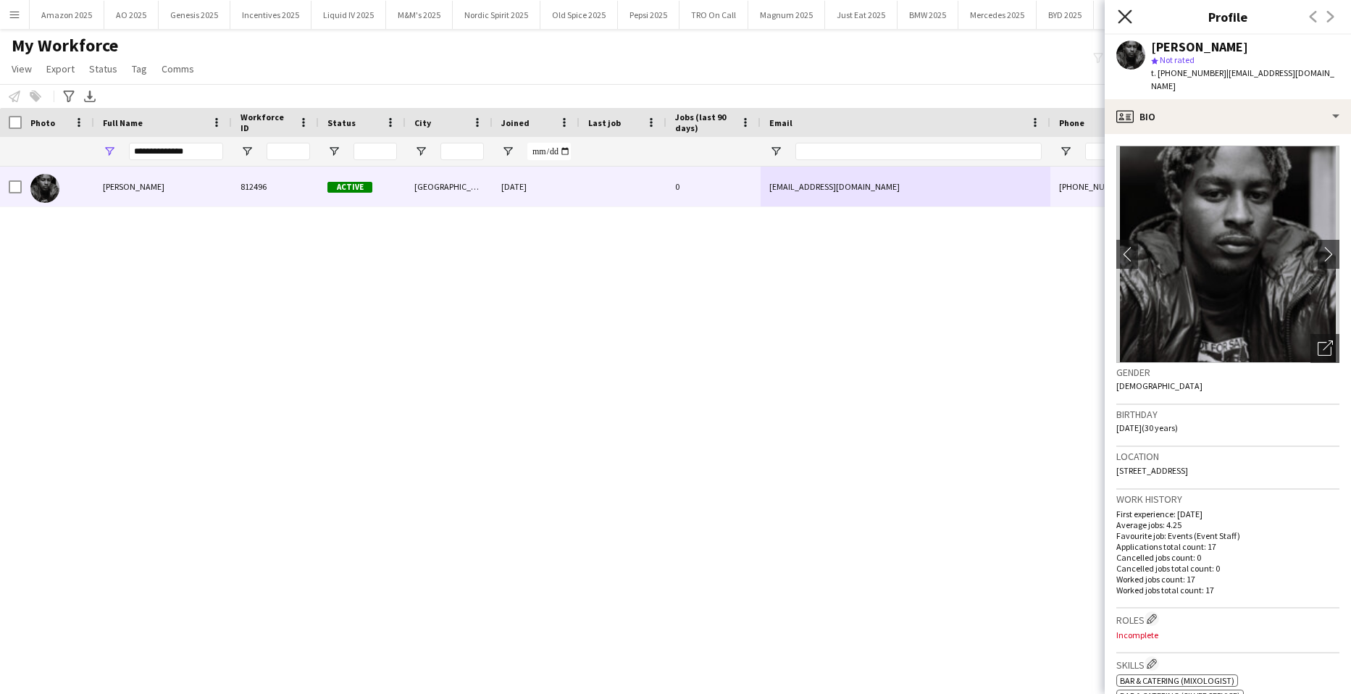
click at [1126, 12] on icon "Close pop-in" at bounding box center [1125, 16] width 14 height 14
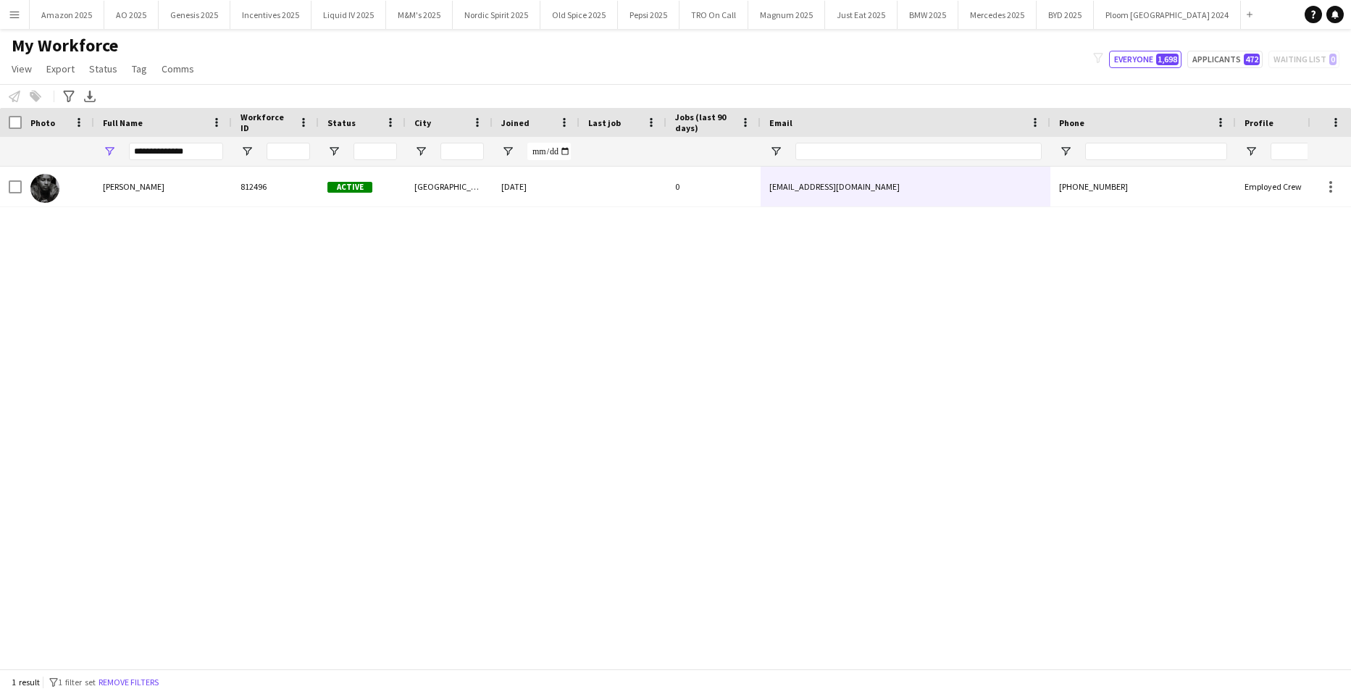
click at [1065, 59] on div "My Workforce View Views Default view Compliance Log New view Update view Delete…" at bounding box center [675, 59] width 1351 height 49
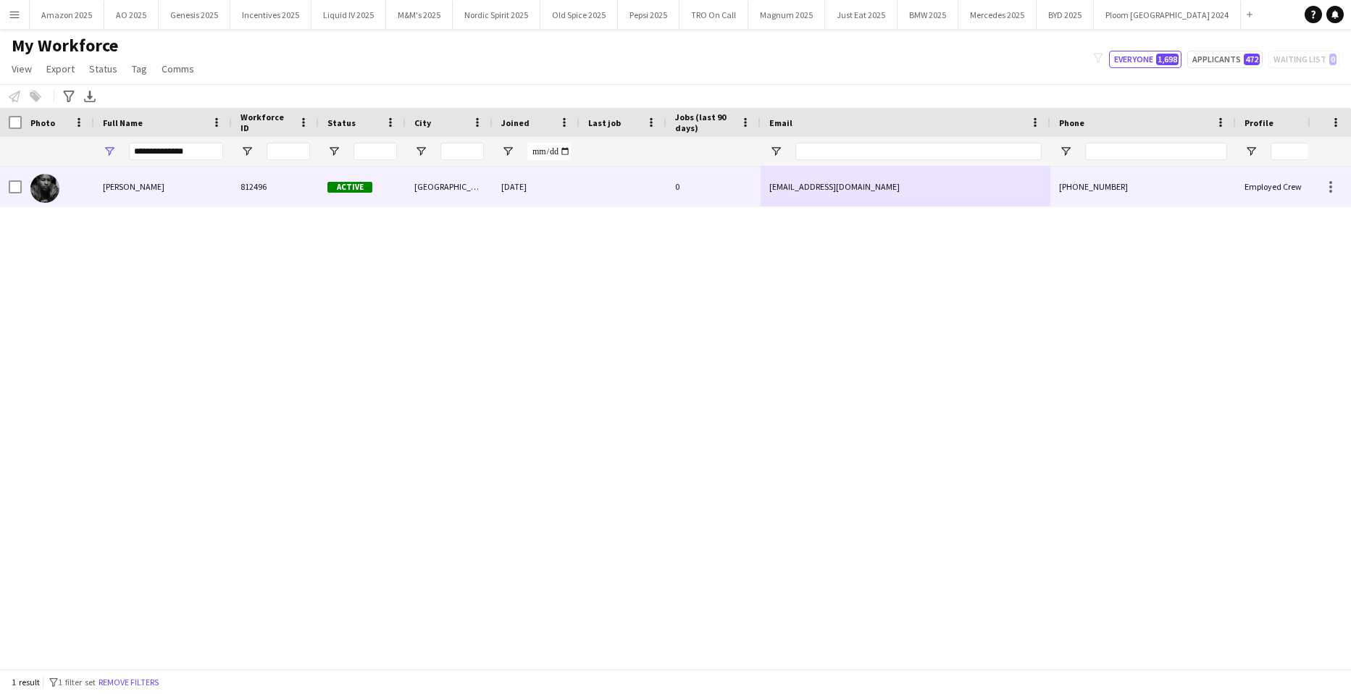
click at [129, 185] on span "Ethan Richards" at bounding box center [134, 186] width 62 height 11
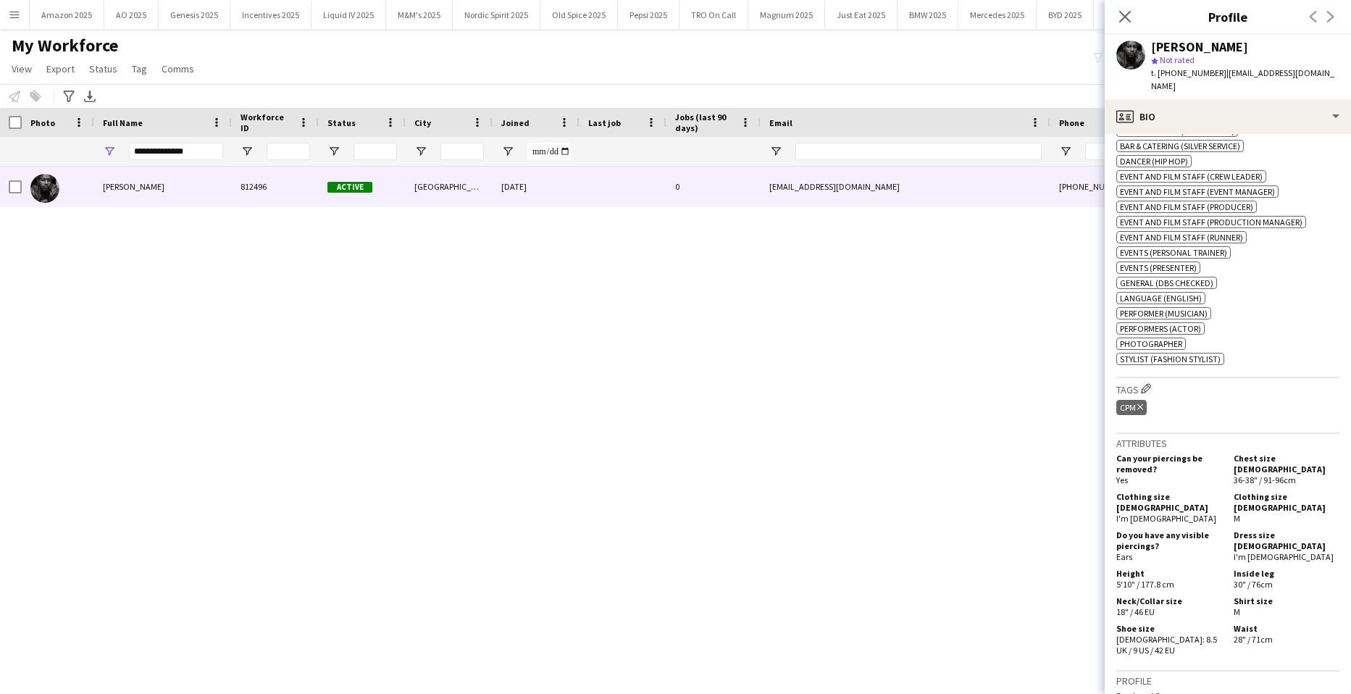
scroll to position [580, 0]
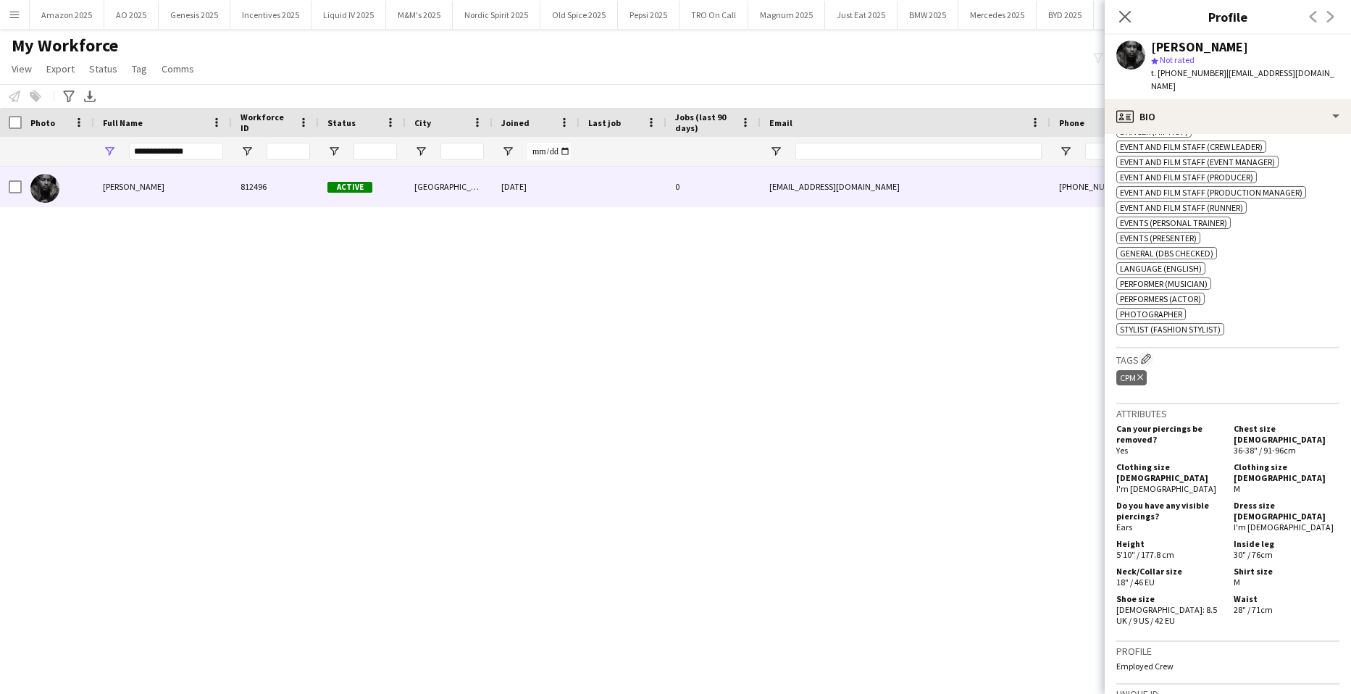
drag, startPoint x: 227, startPoint y: 164, endPoint x: 203, endPoint y: 155, distance: 26.1
click at [222, 161] on div "**********" at bounding box center [163, 151] width 138 height 29
drag, startPoint x: 201, startPoint y: 156, endPoint x: 107, endPoint y: 143, distance: 95.1
click at [109, 146] on div "**********" at bounding box center [163, 151] width 138 height 29
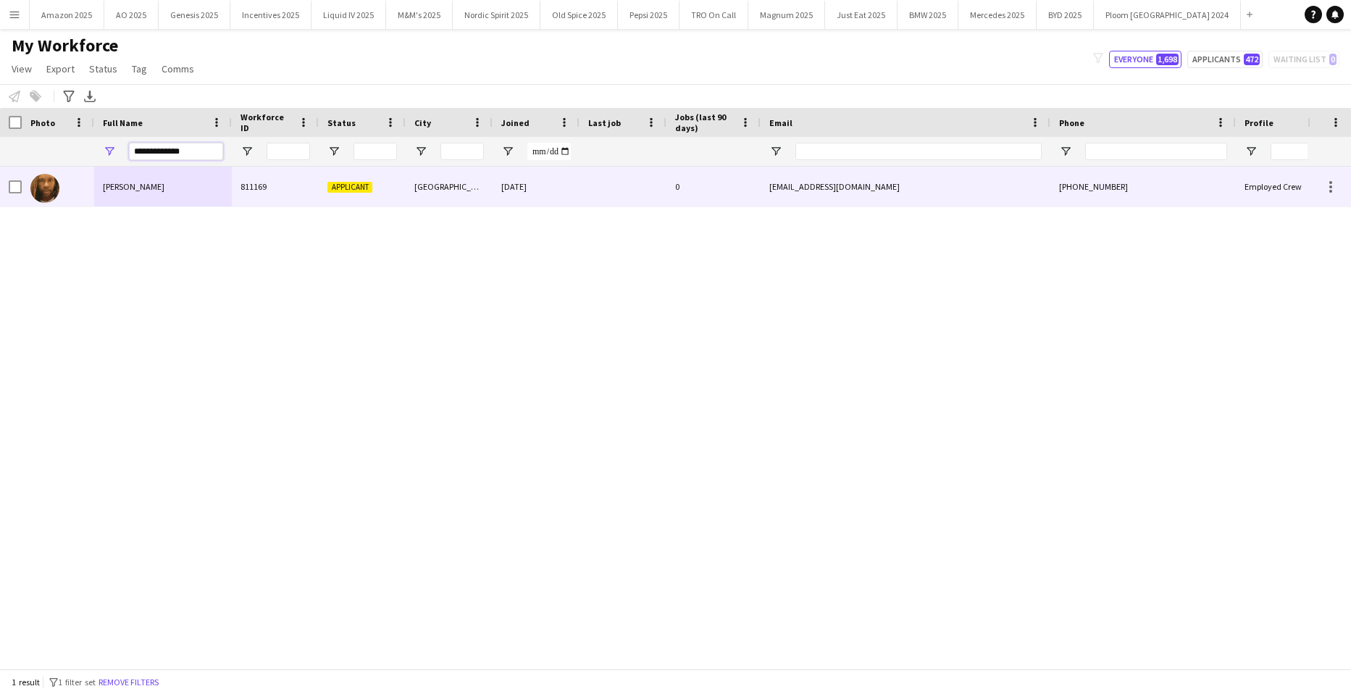
type input "**********"
click at [121, 175] on div "Gary Lawrence" at bounding box center [163, 187] width 138 height 40
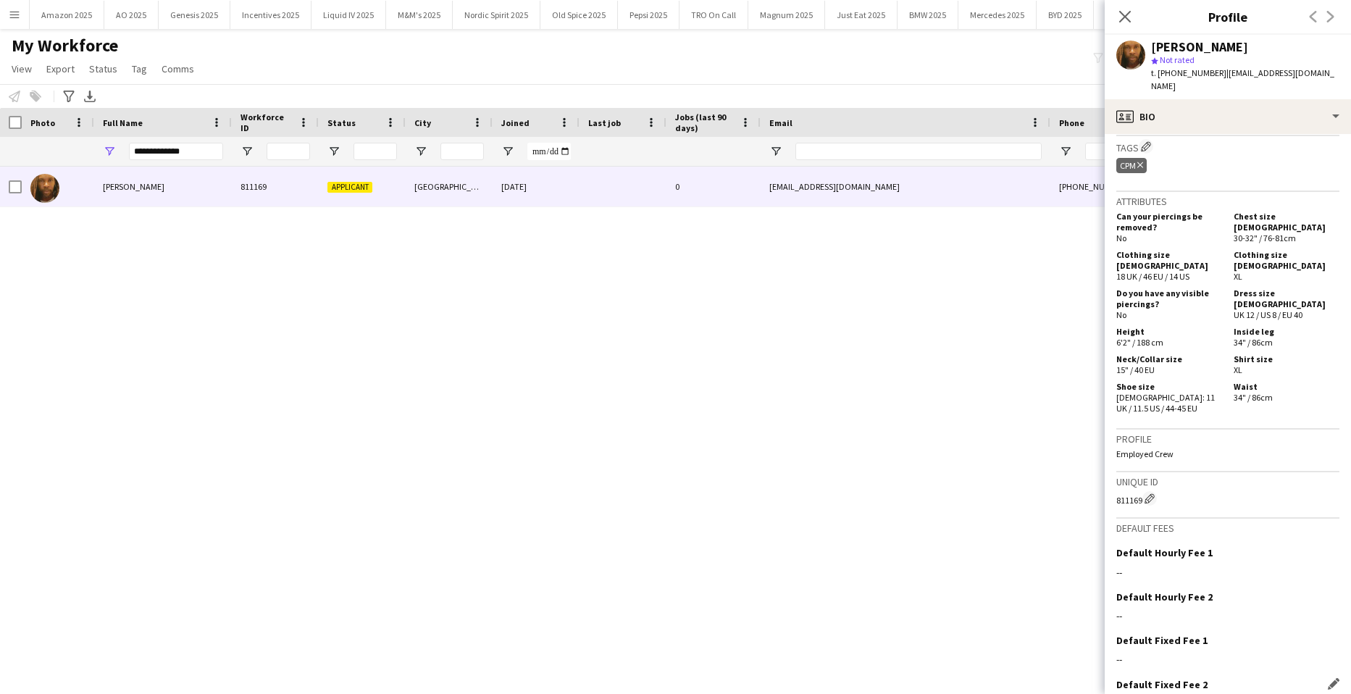
scroll to position [709, 0]
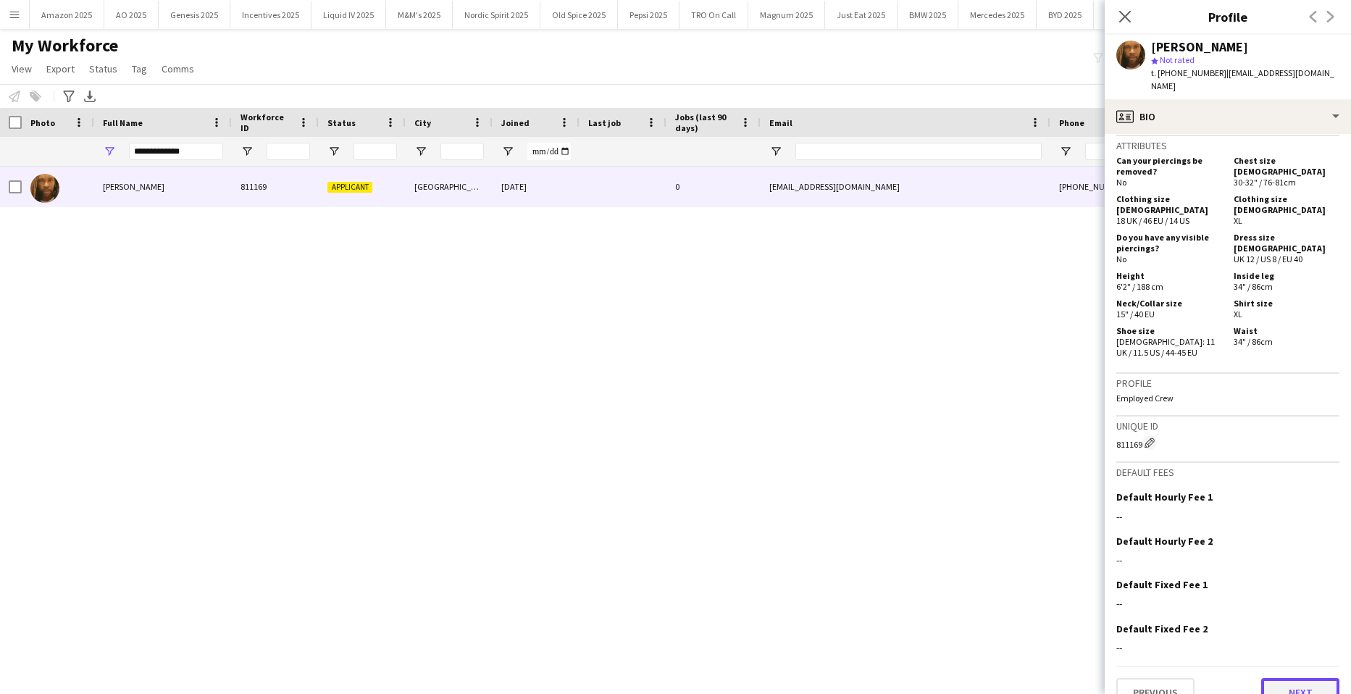
click at [1306, 678] on button "Next" at bounding box center [1300, 692] width 78 height 29
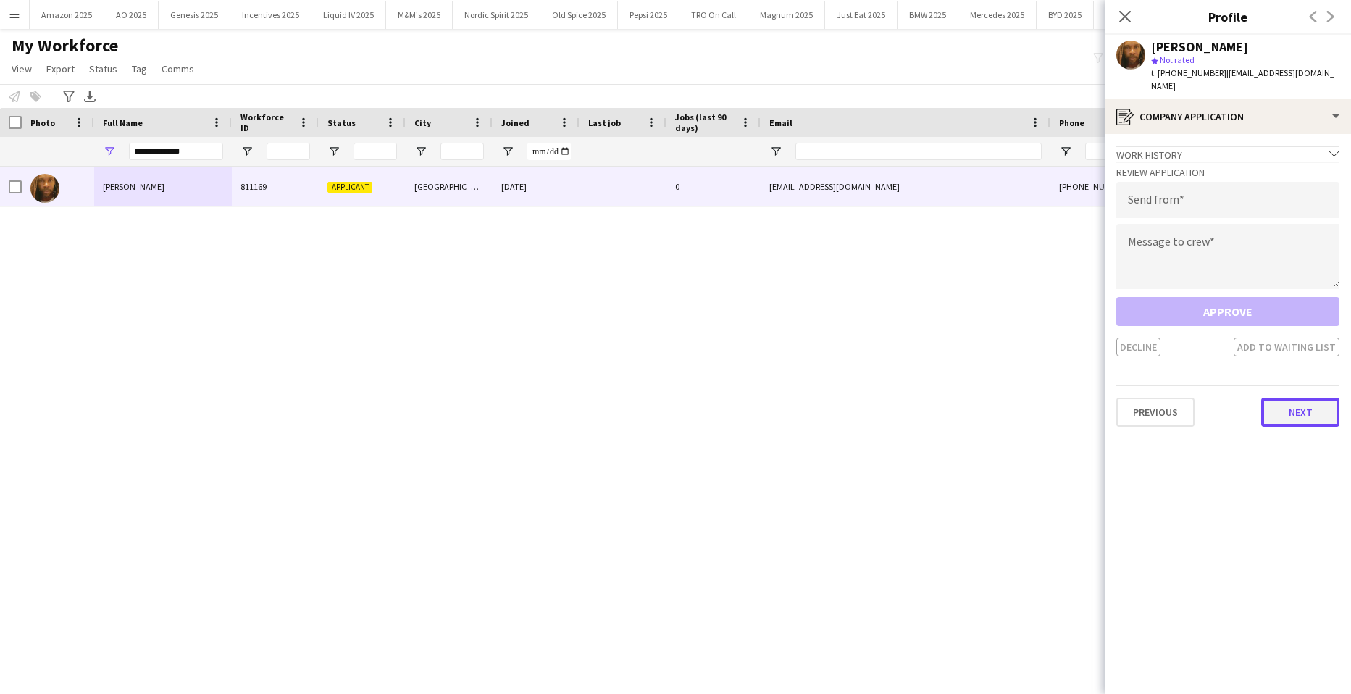
click at [1306, 399] on button "Next" at bounding box center [1300, 412] width 78 height 29
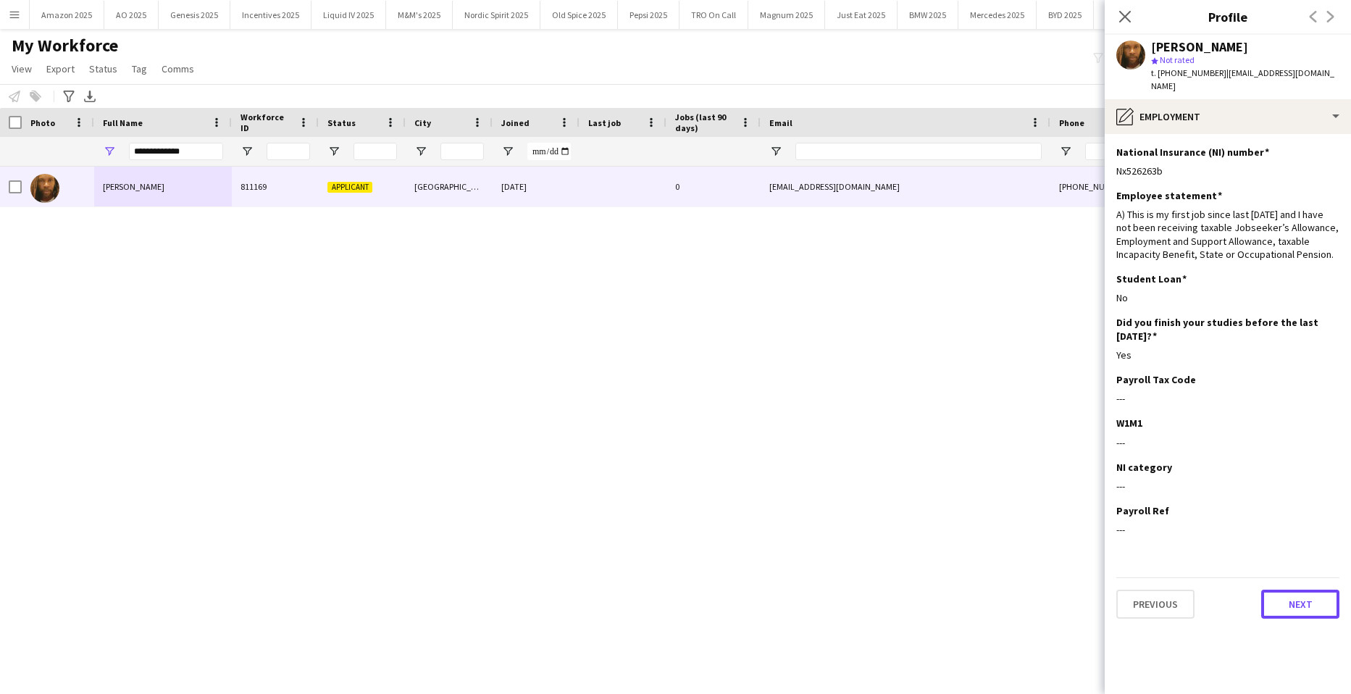
click at [1313, 598] on button "Next" at bounding box center [1300, 604] width 78 height 29
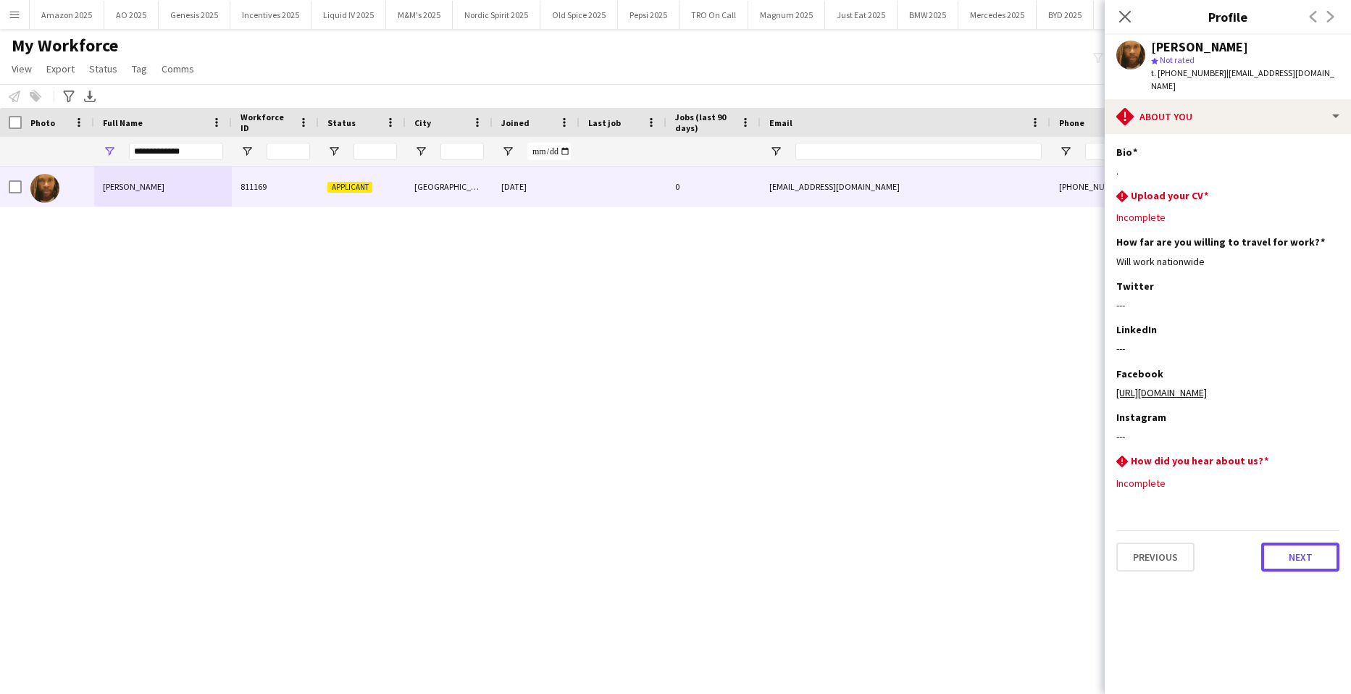
click at [1324, 551] on button "Next" at bounding box center [1300, 557] width 78 height 29
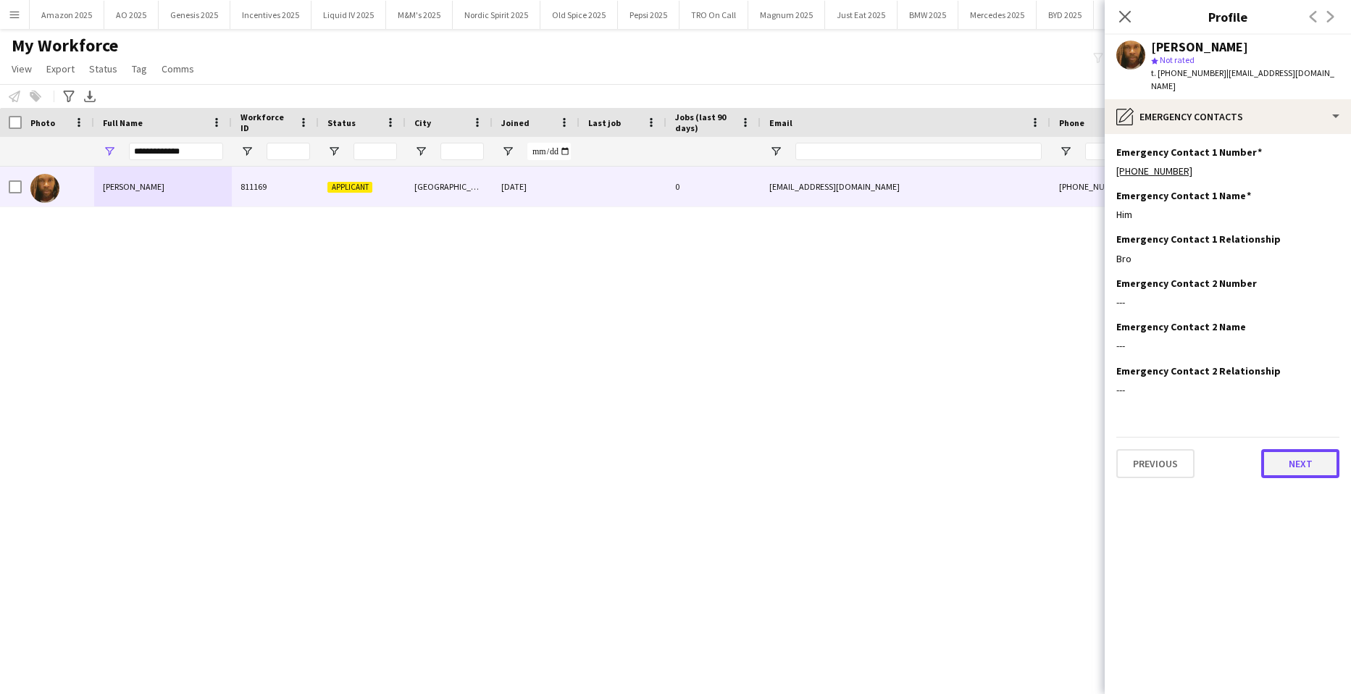
click at [1309, 459] on button "Next" at bounding box center [1300, 463] width 78 height 29
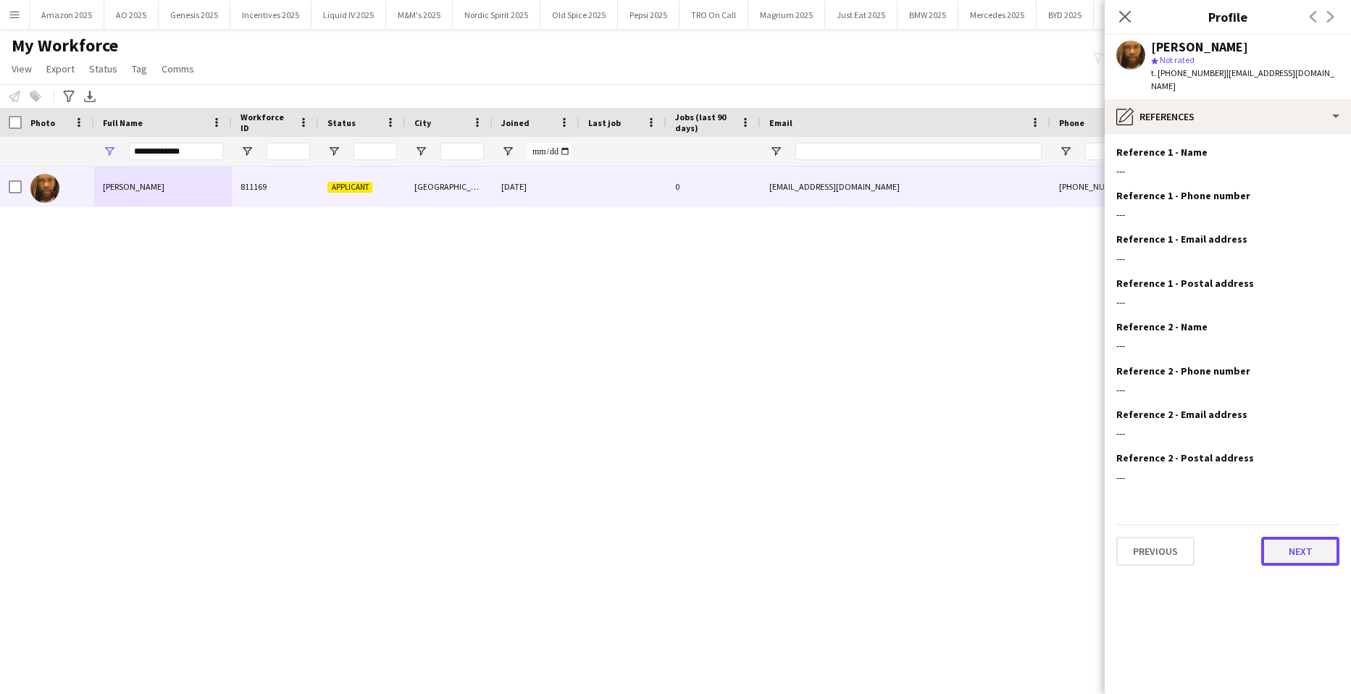
click at [1302, 543] on button "Next" at bounding box center [1300, 551] width 78 height 29
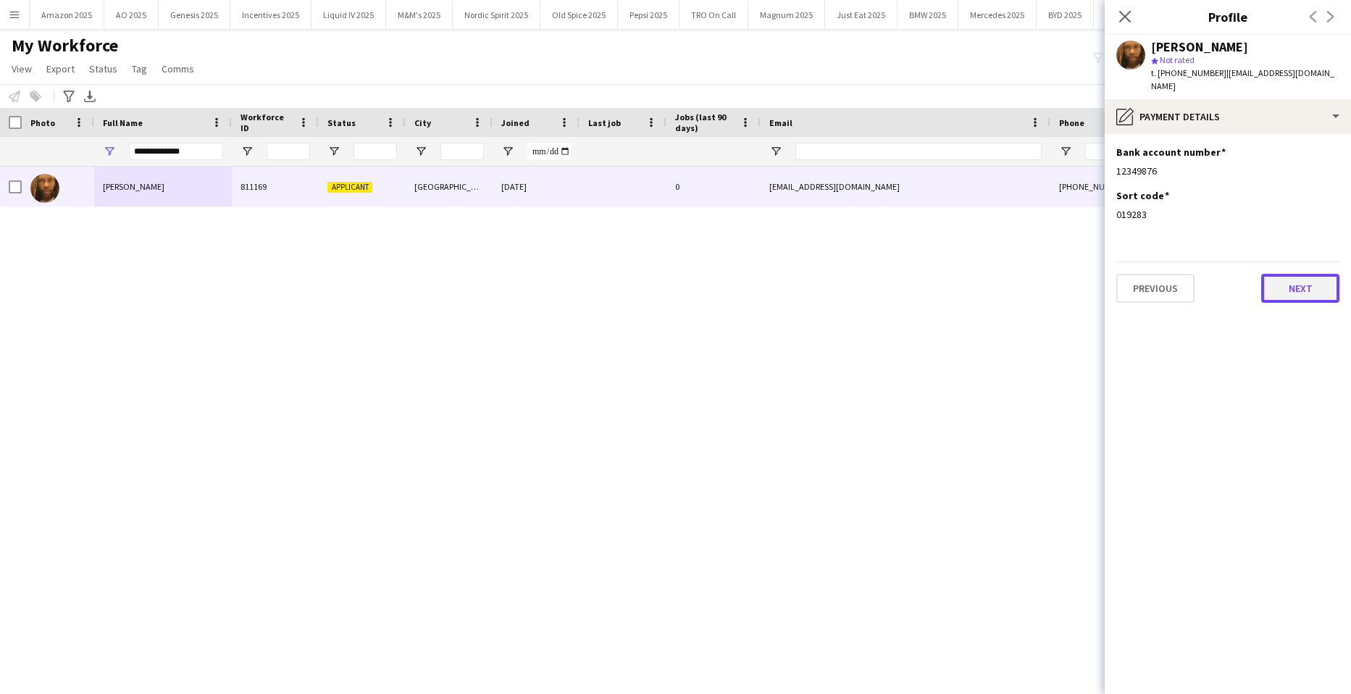
click at [1289, 274] on button "Next" at bounding box center [1300, 288] width 78 height 29
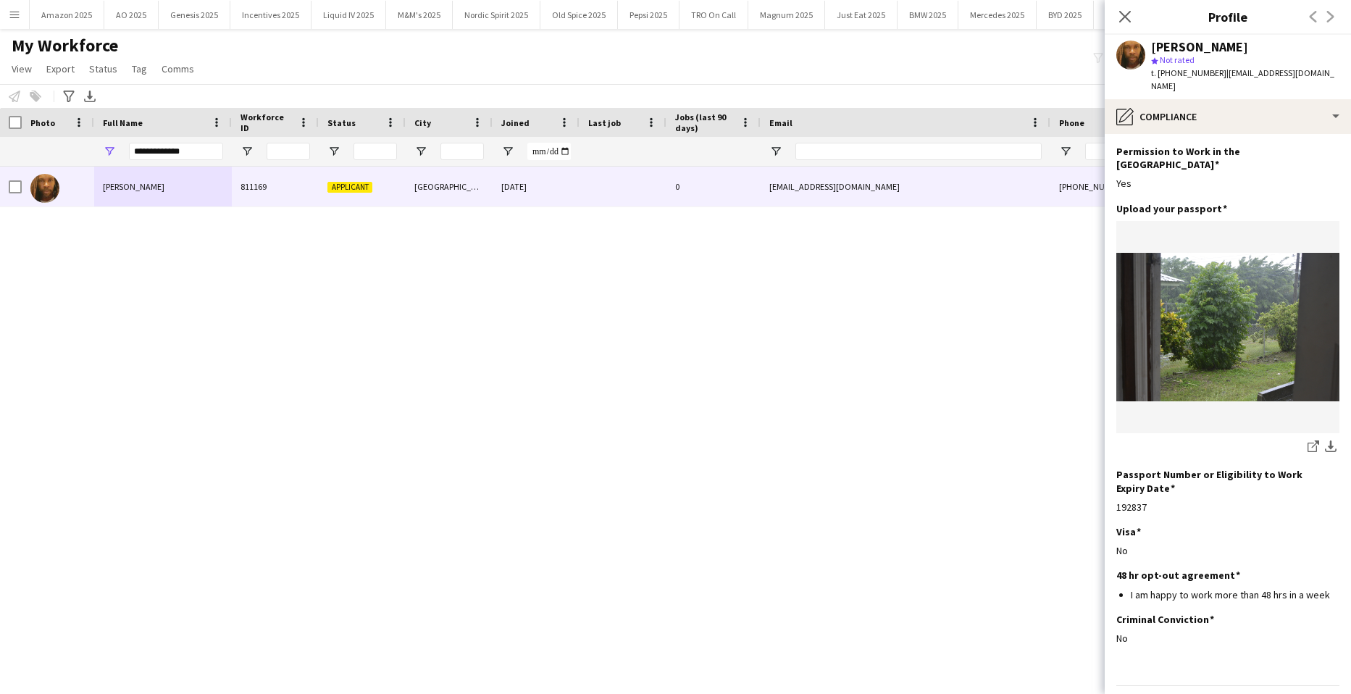
scroll to position [62, 0]
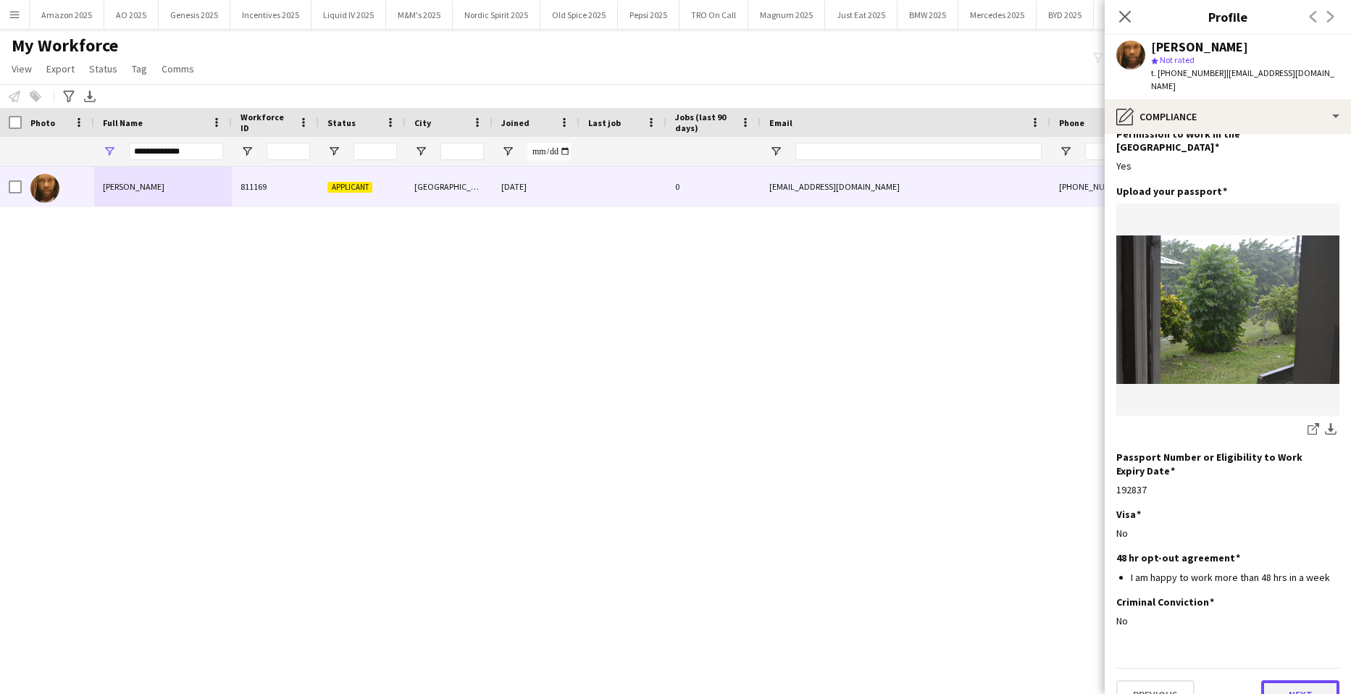
click at [1290, 680] on button "Next" at bounding box center [1300, 694] width 78 height 29
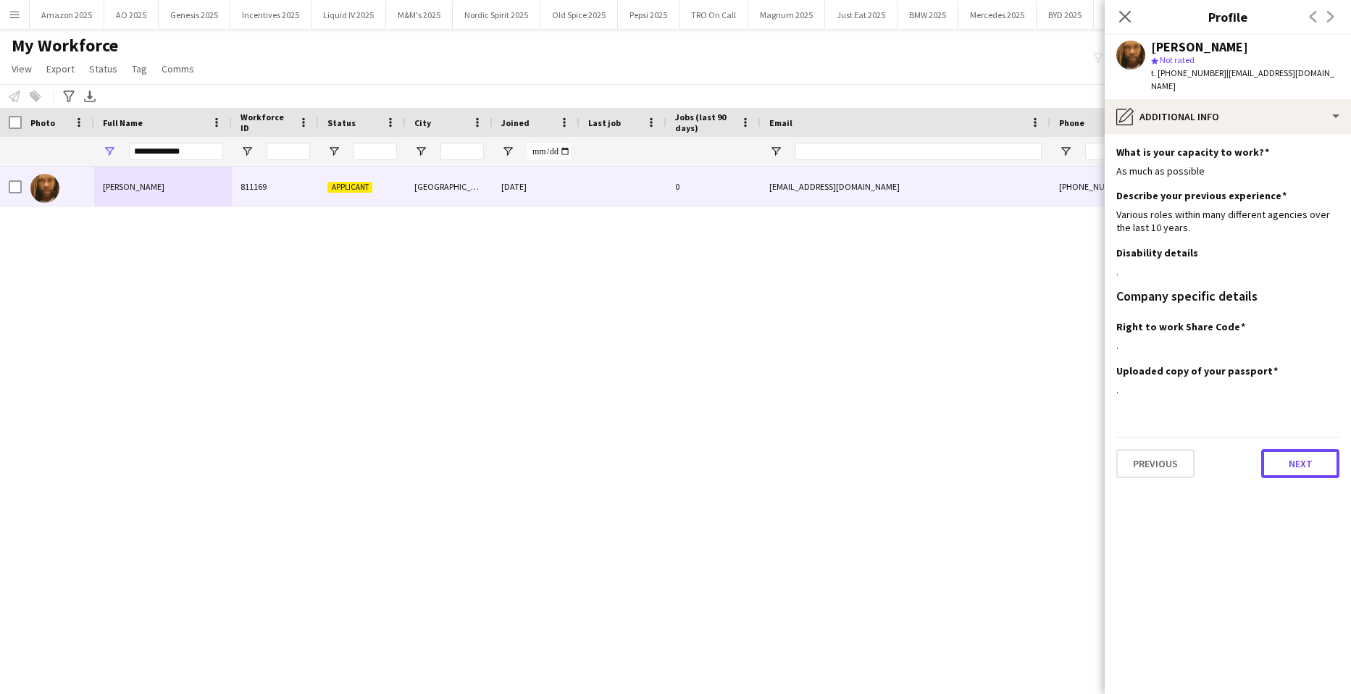
click at [1306, 449] on button "Next" at bounding box center [1300, 463] width 78 height 29
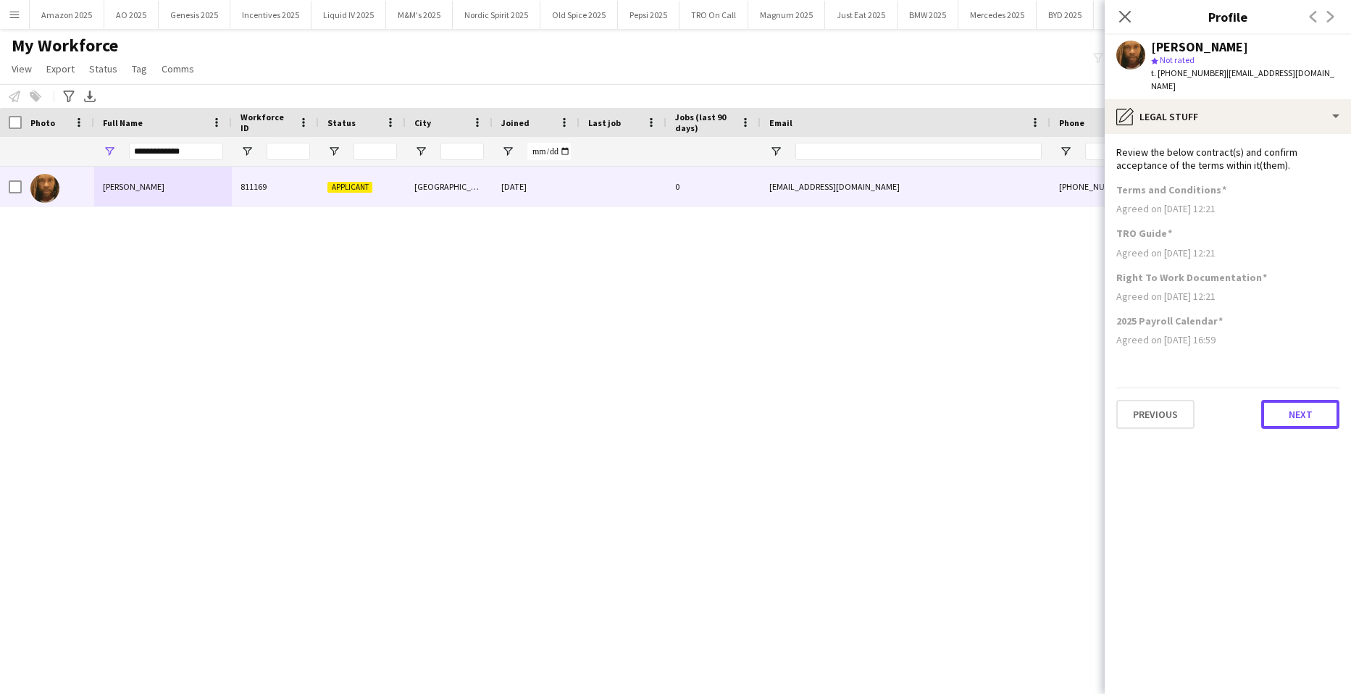
click at [1300, 403] on button "Next" at bounding box center [1300, 414] width 78 height 29
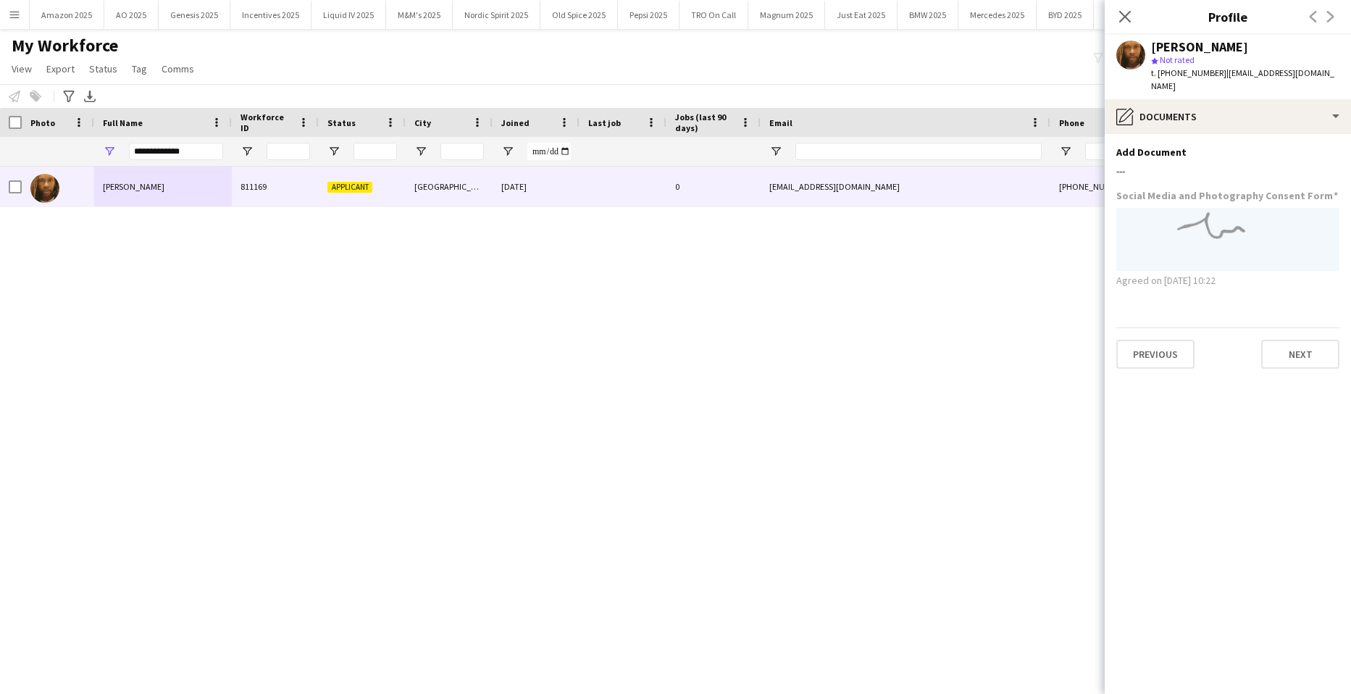
click at [917, 393] on div "Gary Lawrence 811169 Applicant London 28-02-2024 0 _spider@gmx.co.uk +447908168…" at bounding box center [654, 412] width 1308 height 491
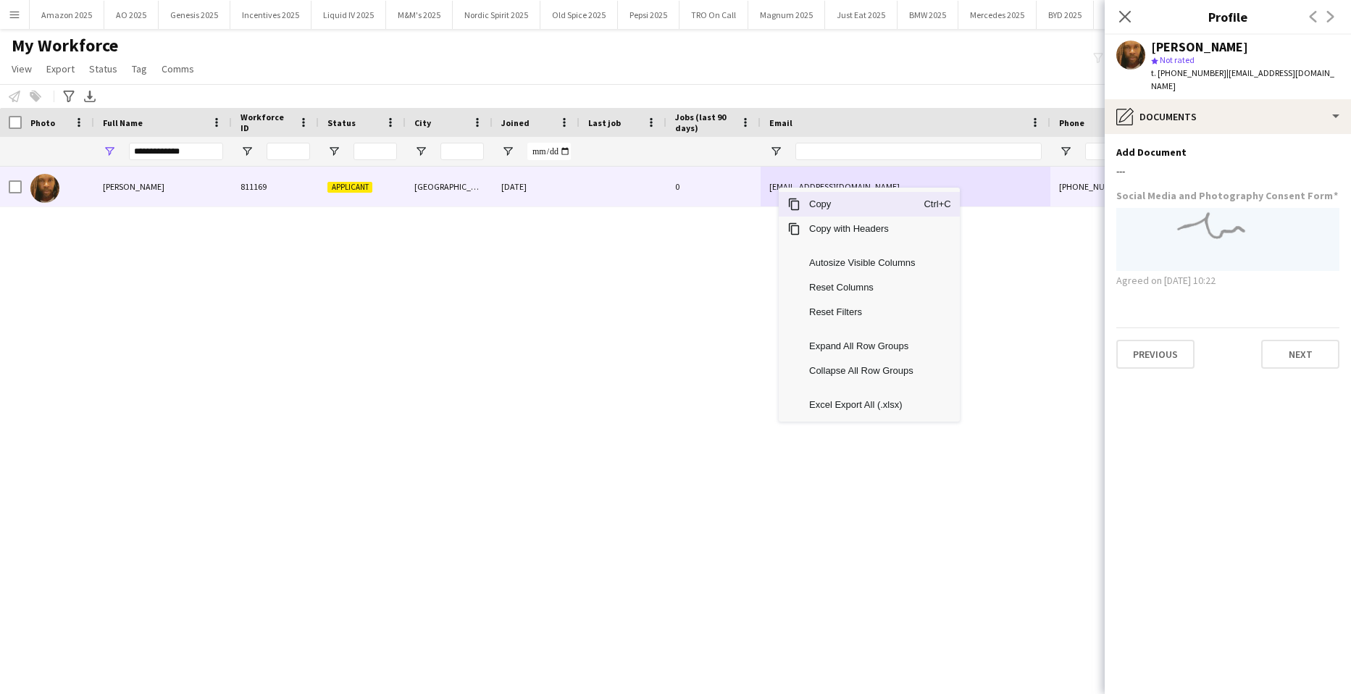
click at [819, 211] on span "Copy" at bounding box center [862, 204] width 123 height 25
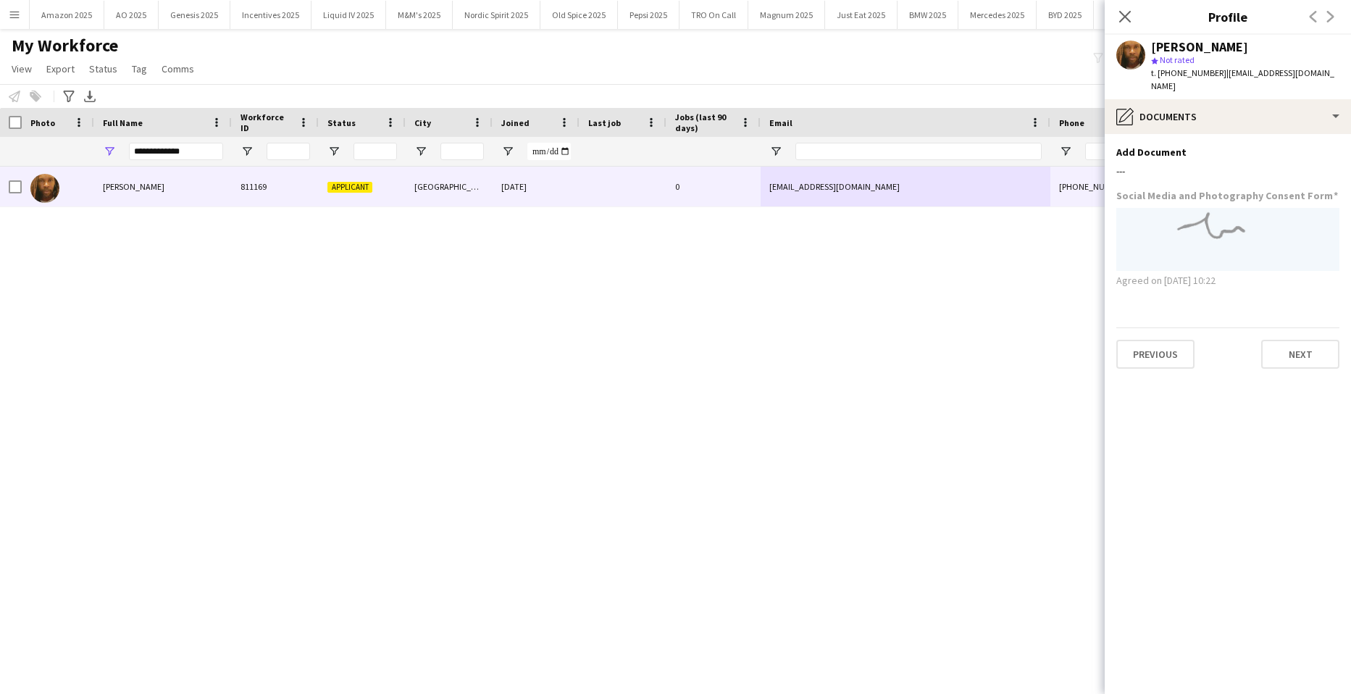
click at [95, 359] on div "Gary Lawrence 811169 Applicant London 28-02-2024 0 _spider@gmx.co.uk +447908168…" at bounding box center [654, 412] width 1308 height 491
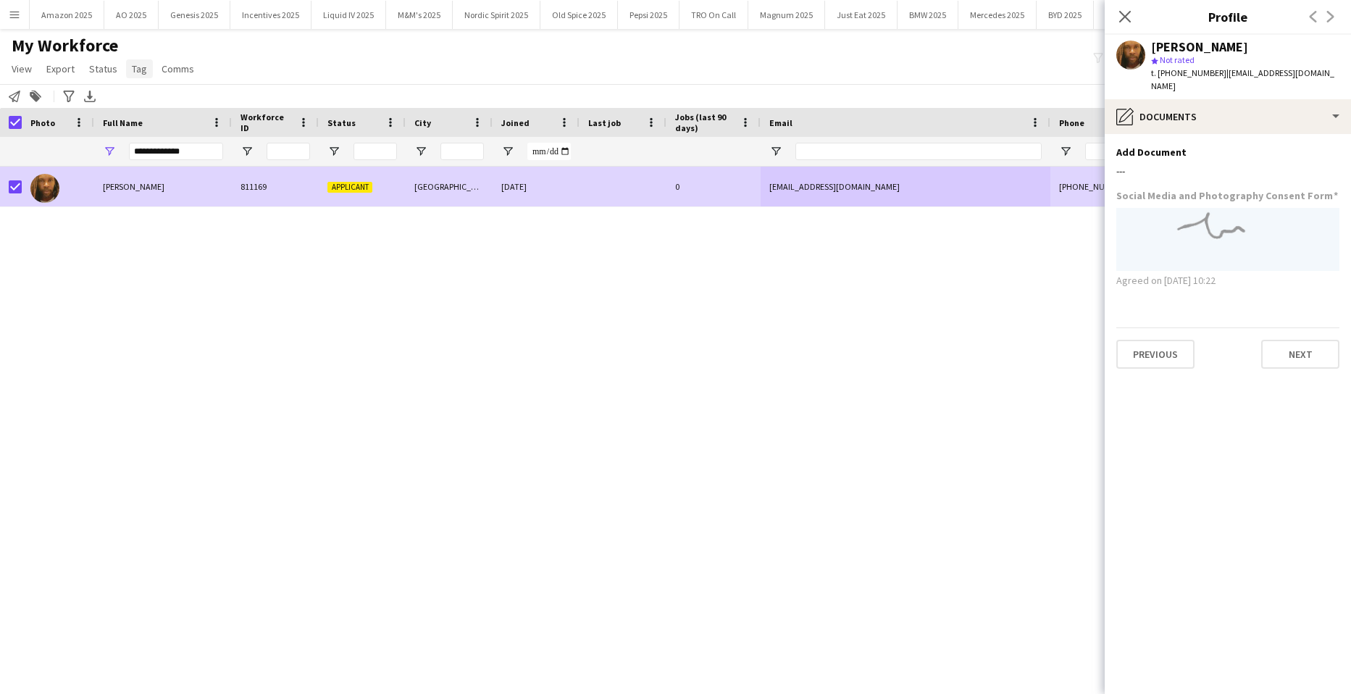
click at [143, 67] on span "Tag" at bounding box center [139, 68] width 15 height 13
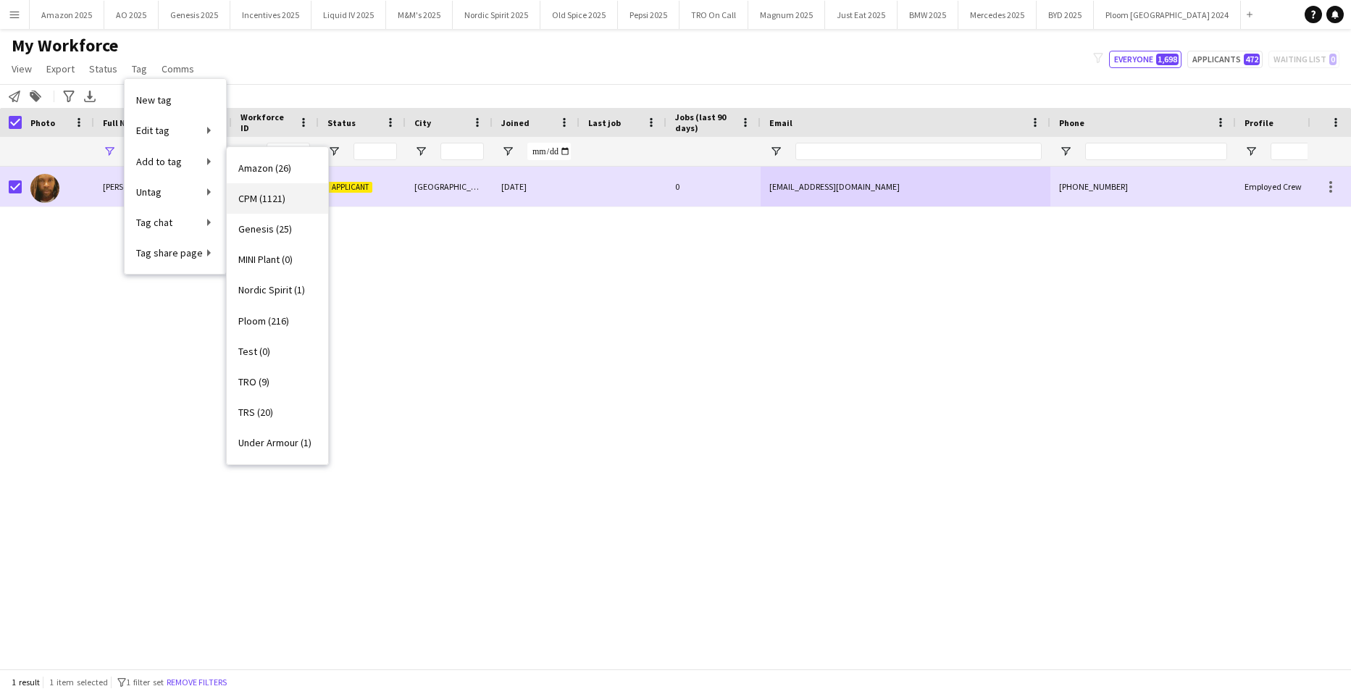
click at [269, 198] on span "CPM (1121)" at bounding box center [261, 198] width 47 height 13
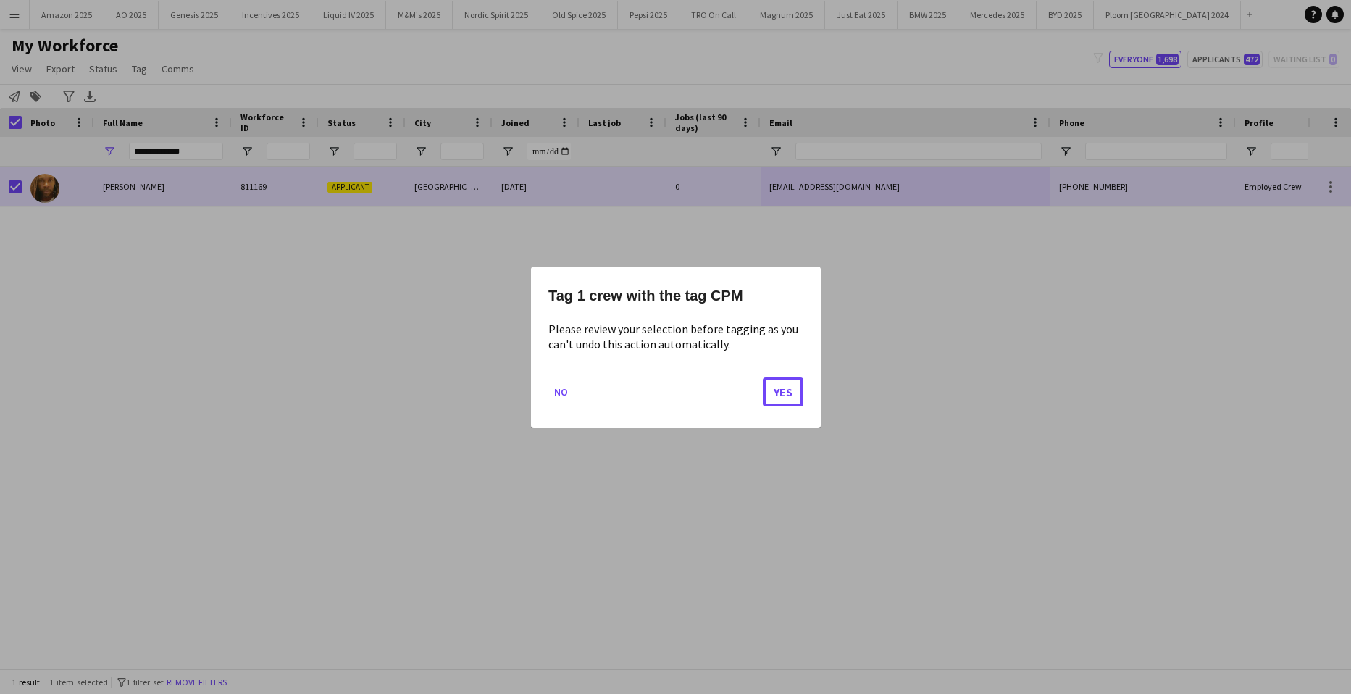
drag, startPoint x: 771, startPoint y: 388, endPoint x: 721, endPoint y: 361, distance: 57.1
click at [772, 389] on button "Yes" at bounding box center [783, 391] width 41 height 29
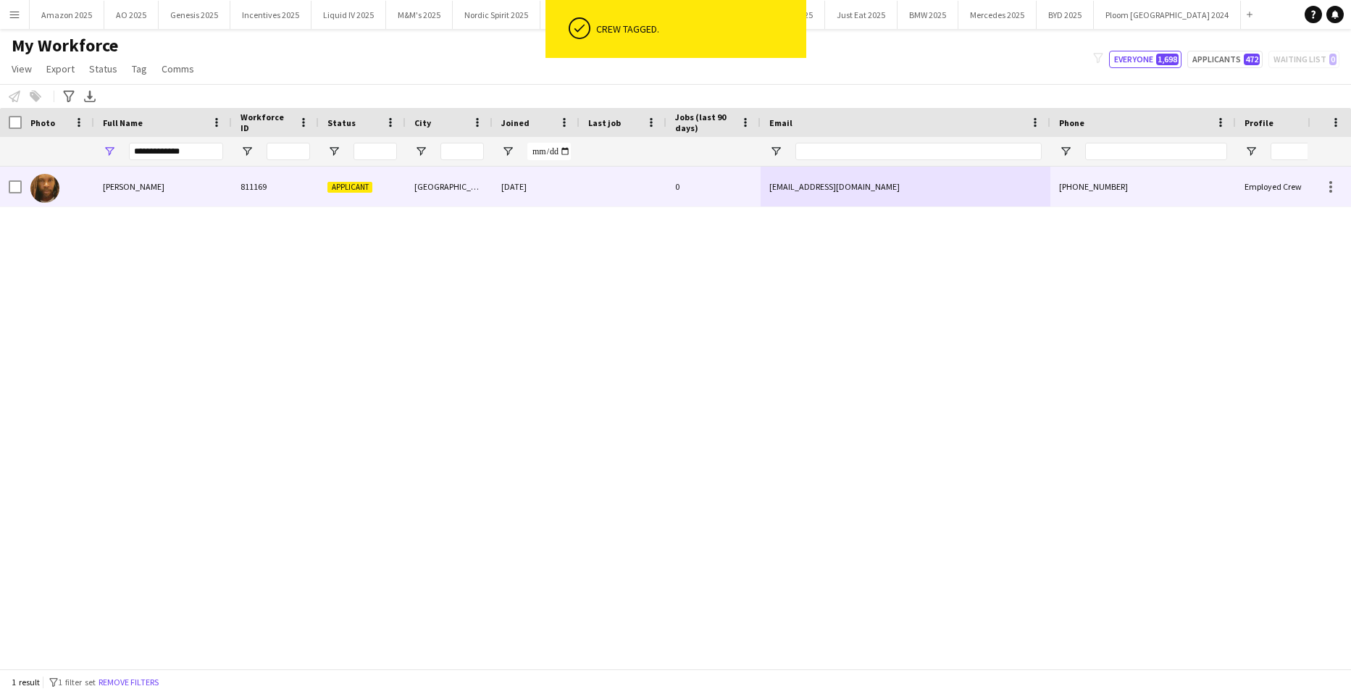
click at [101, 186] on div "Gary Lawrence" at bounding box center [163, 187] width 138 height 40
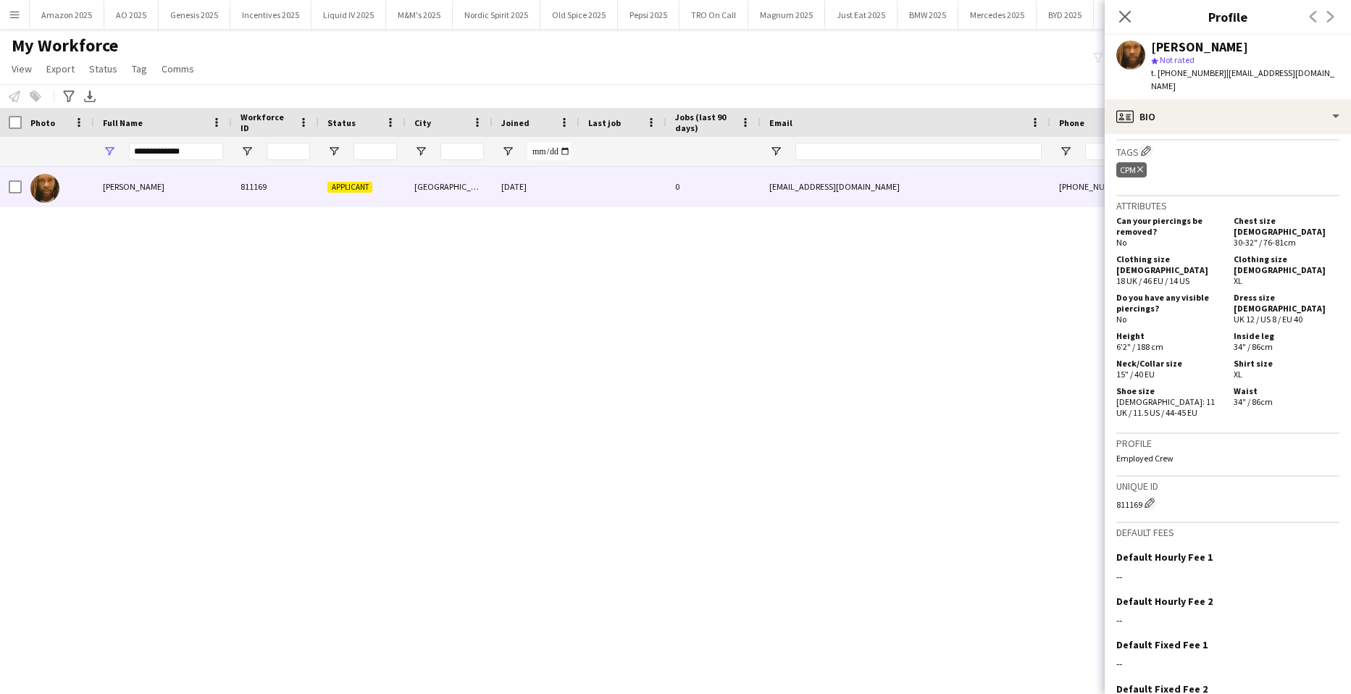
scroll to position [709, 0]
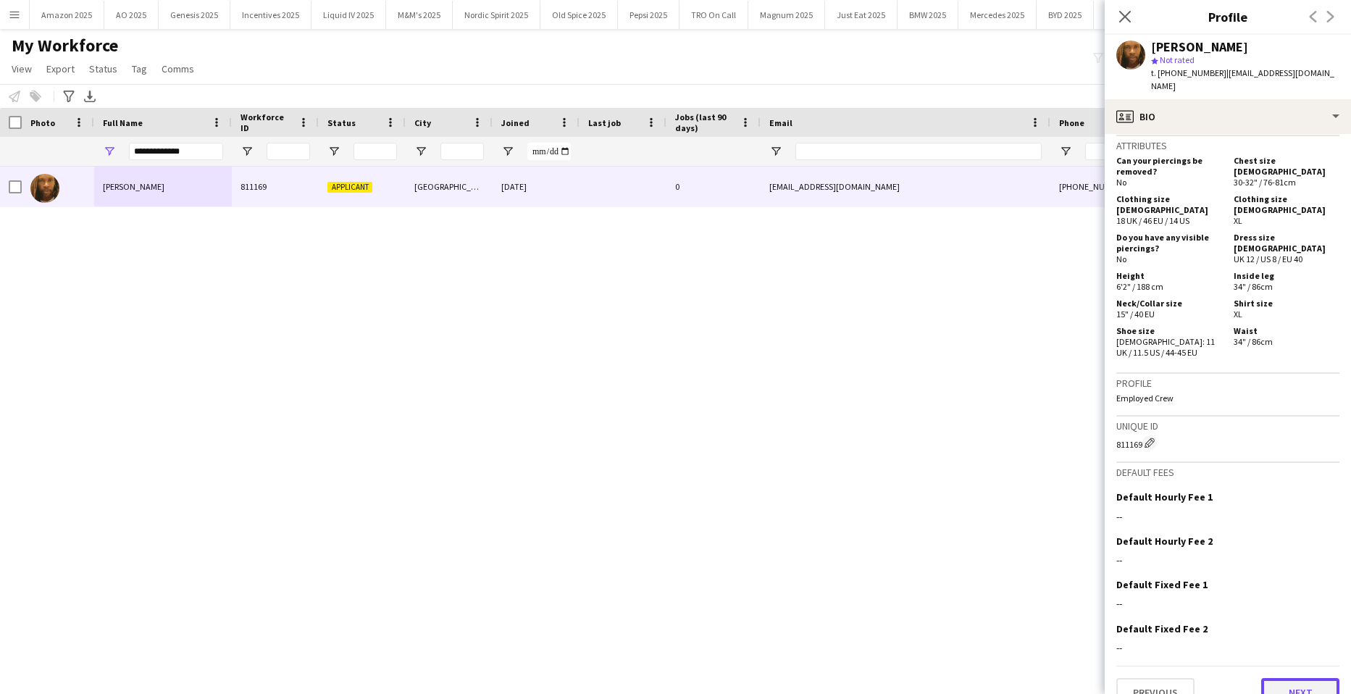
click at [1304, 678] on button "Next" at bounding box center [1300, 692] width 78 height 29
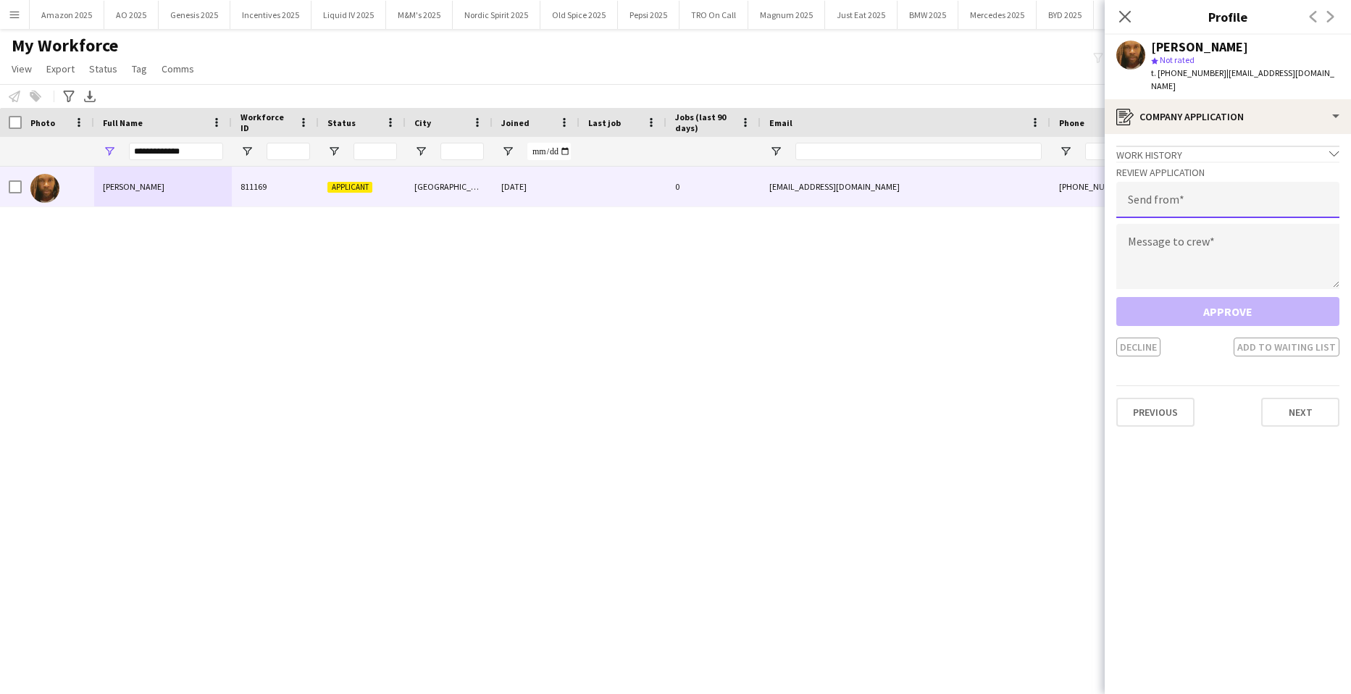
click at [1184, 182] on input "email" at bounding box center [1227, 200] width 223 height 36
type input "**********"
click at [1161, 229] on textarea at bounding box center [1227, 256] width 223 height 65
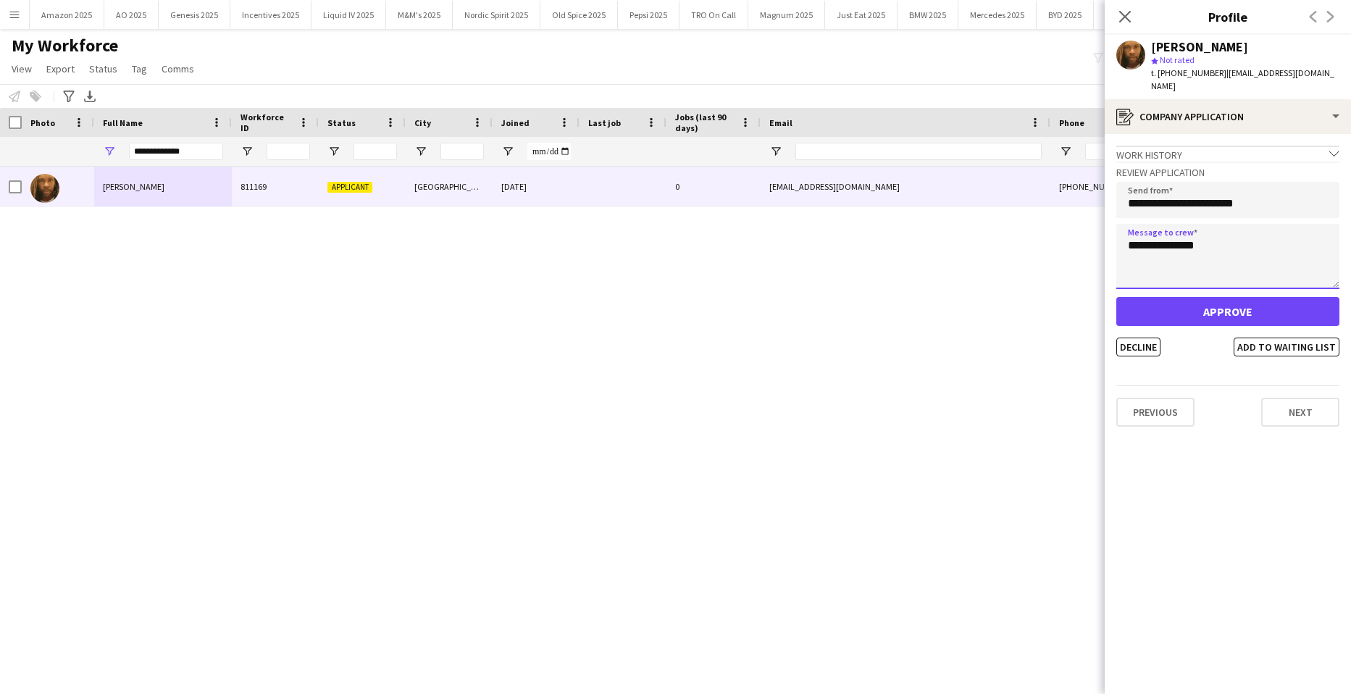
type textarea "**********"
click at [1242, 297] on button "Approve" at bounding box center [1227, 311] width 223 height 29
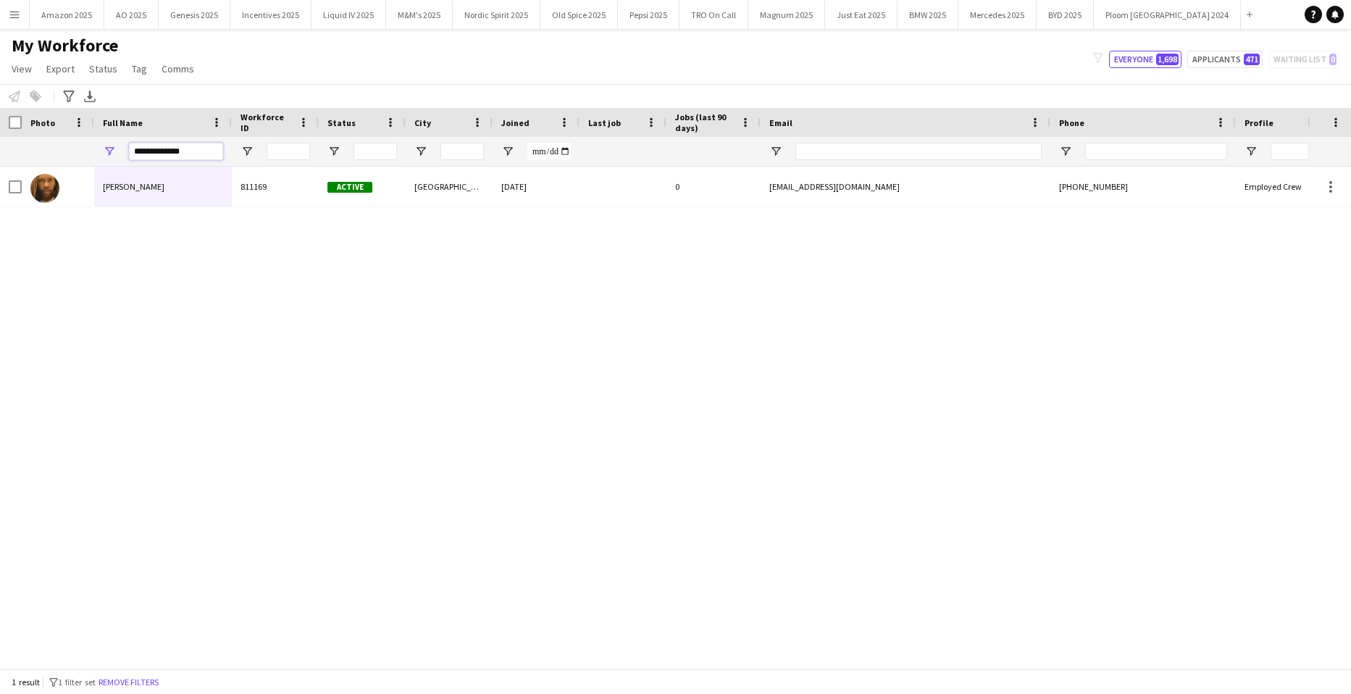
drag, startPoint x: 194, startPoint y: 154, endPoint x: -37, endPoint y: 157, distance: 231.1
click at [0, 157] on html "ok-circled Crew application has been approved. Menu Boards Boards Boards All jo…" at bounding box center [675, 347] width 1351 height 694
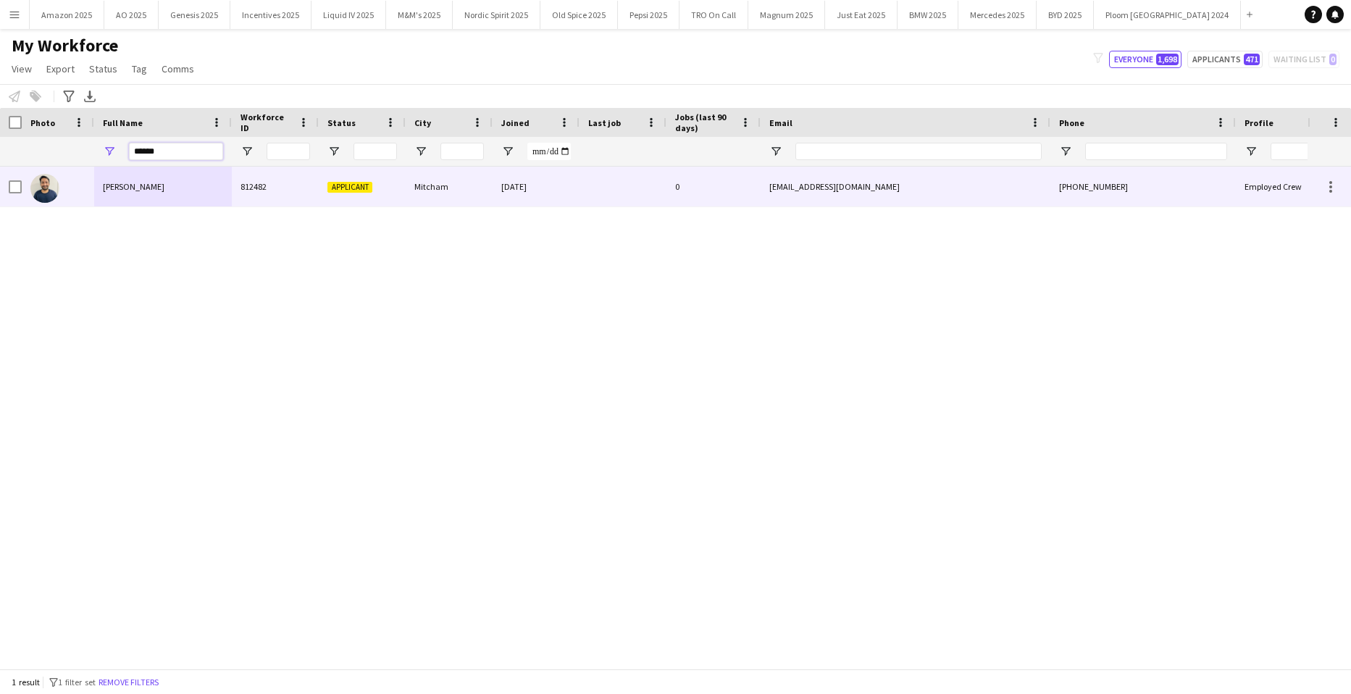
type input "******"
drag, startPoint x: 125, startPoint y: 188, endPoint x: 138, endPoint y: 193, distance: 14.0
click at [127, 188] on span "Ghulam Murtaza" at bounding box center [134, 186] width 62 height 11
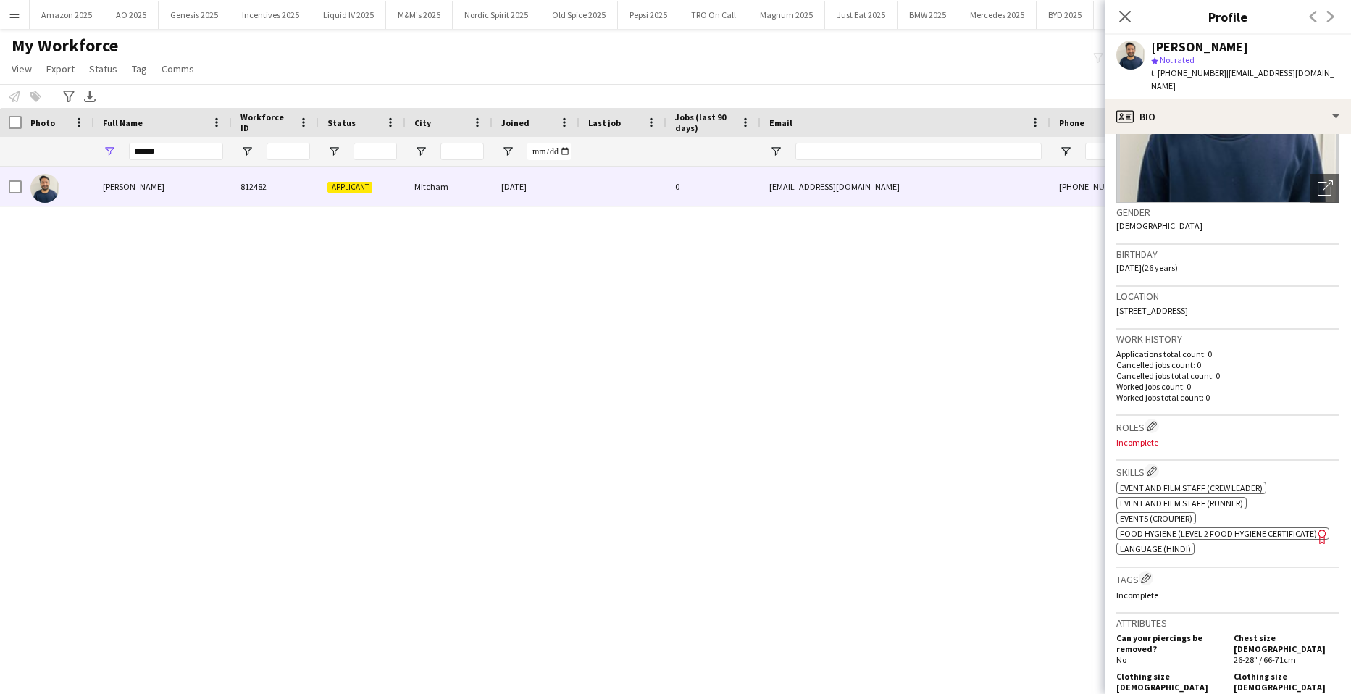
scroll to position [627, 0]
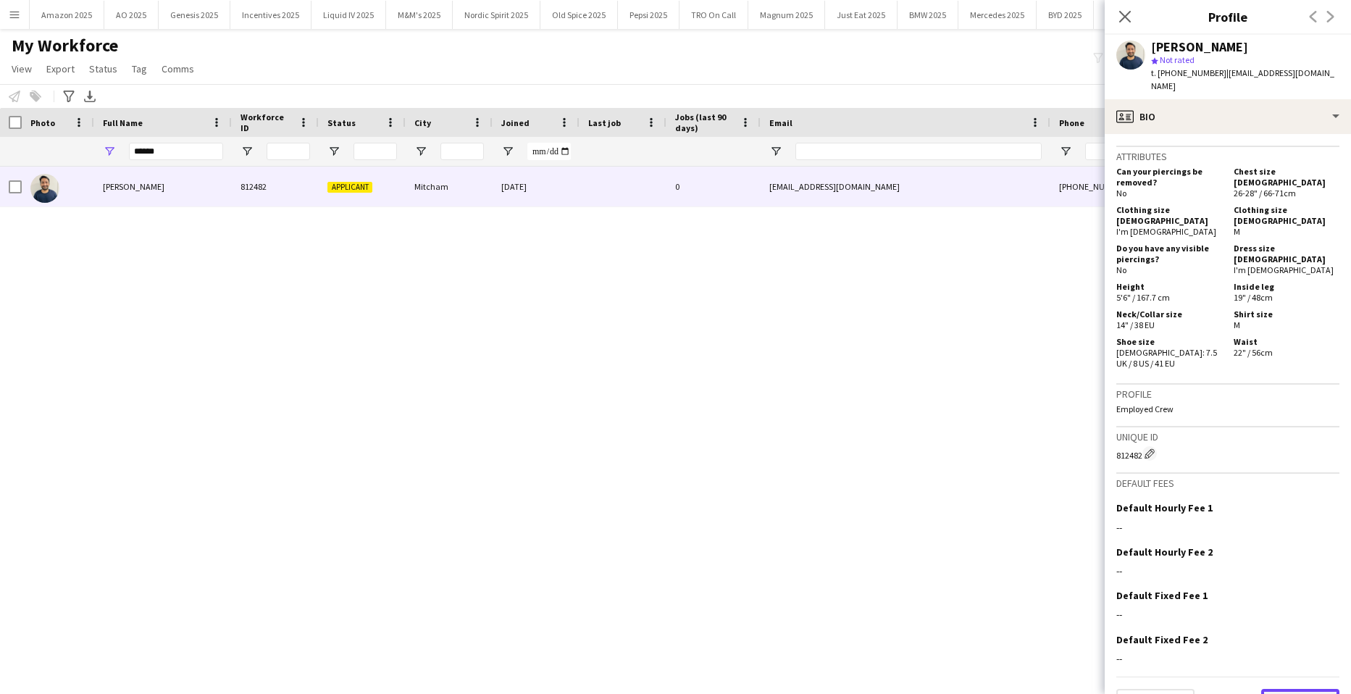
click at [1304, 689] on button "Next" at bounding box center [1300, 703] width 78 height 29
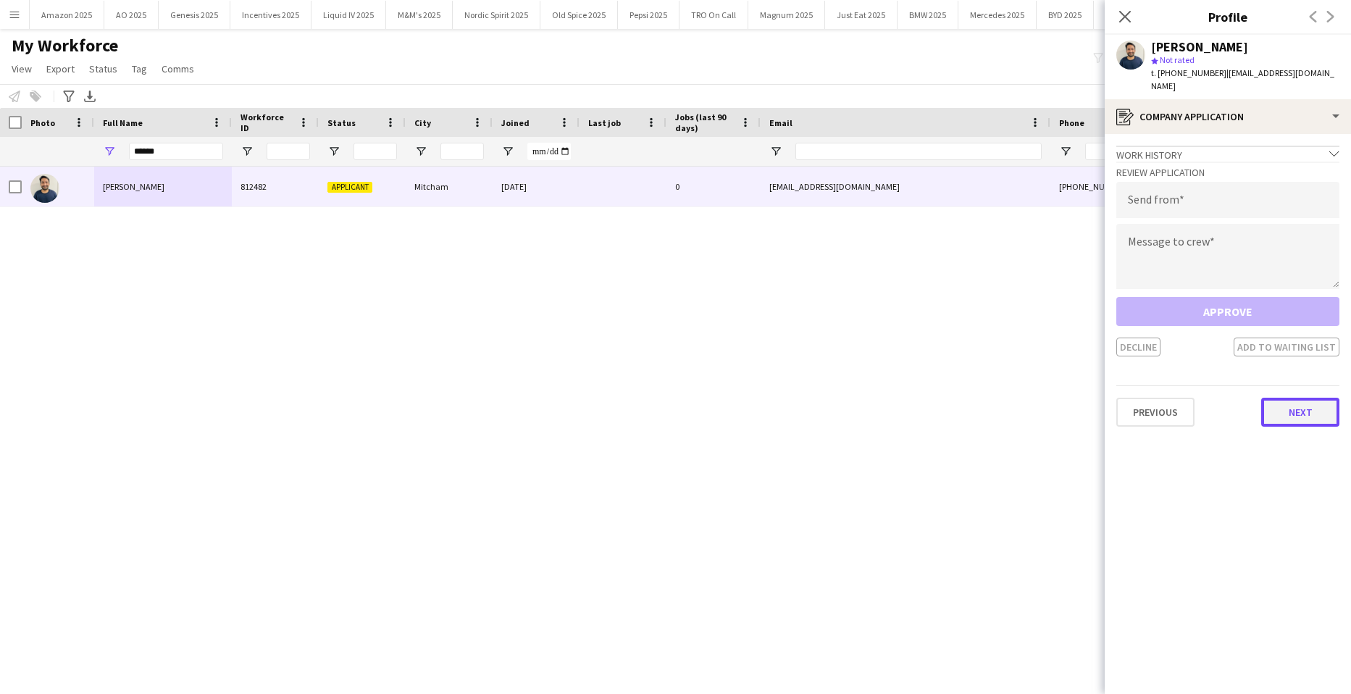
click at [1306, 404] on button "Next" at bounding box center [1300, 412] width 78 height 29
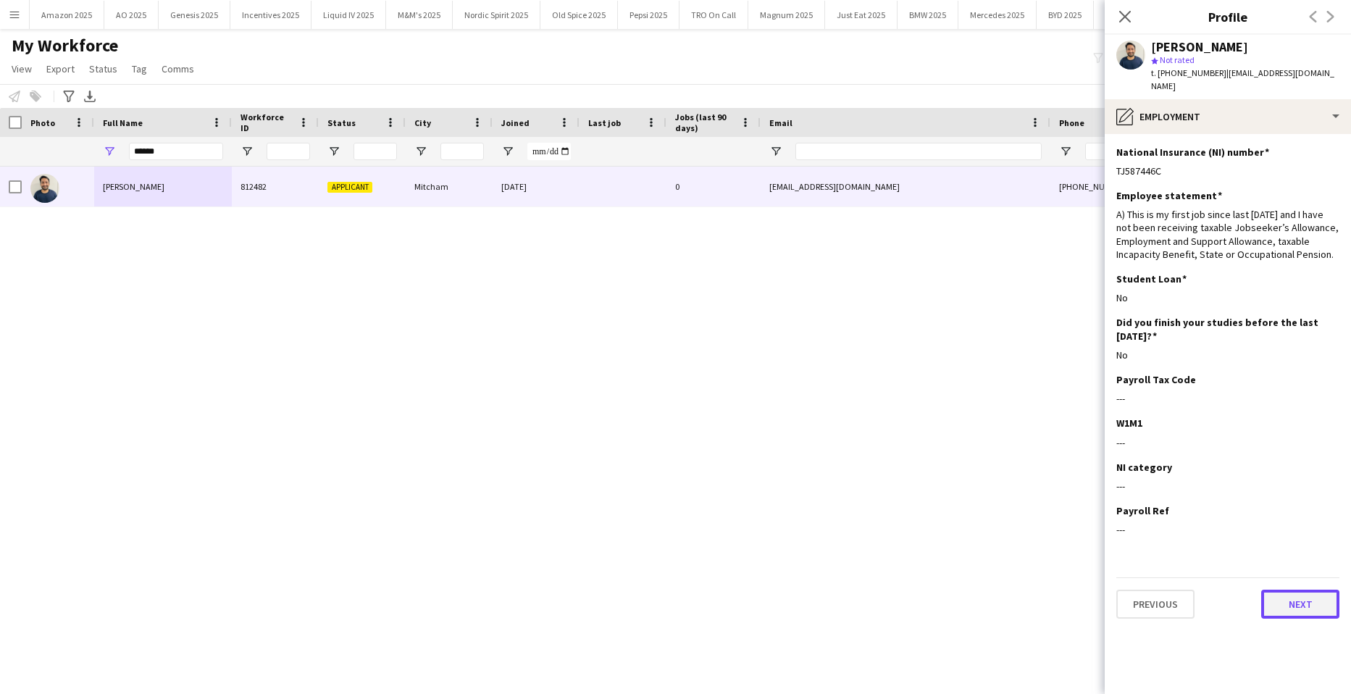
click at [1291, 590] on button "Next" at bounding box center [1300, 604] width 78 height 29
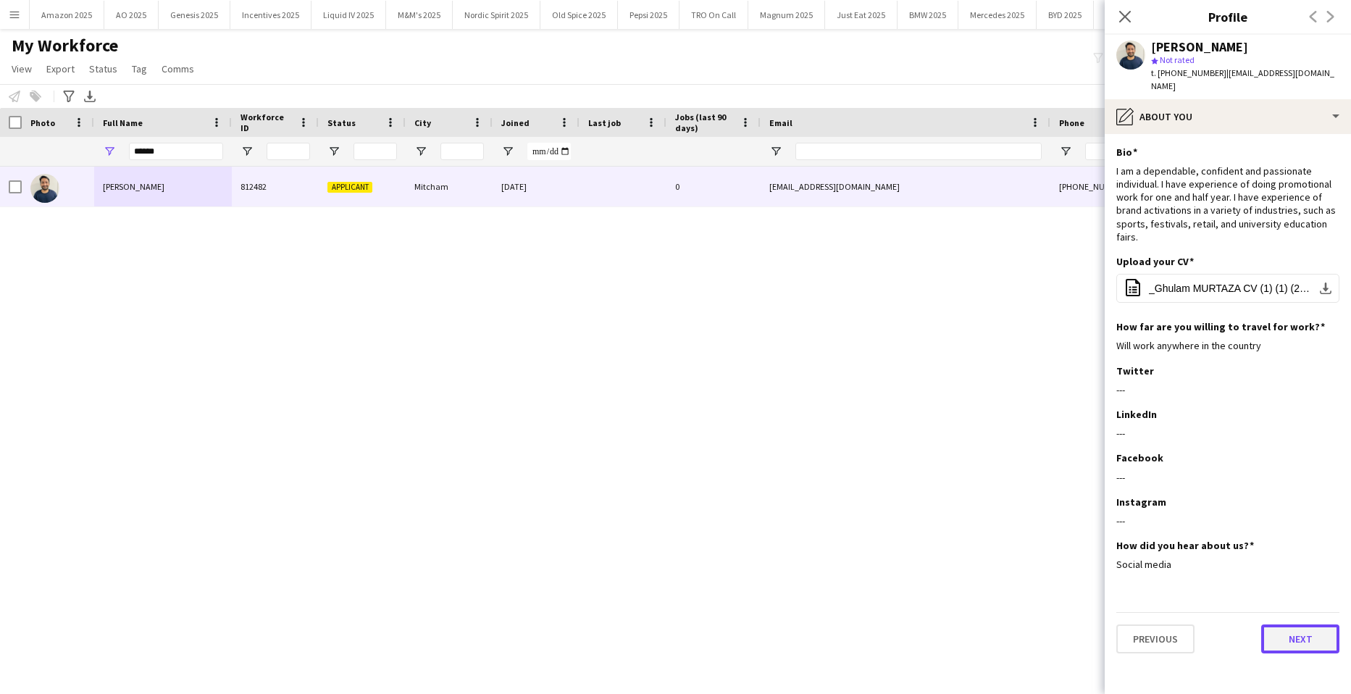
click at [1304, 624] on button "Next" at bounding box center [1300, 638] width 78 height 29
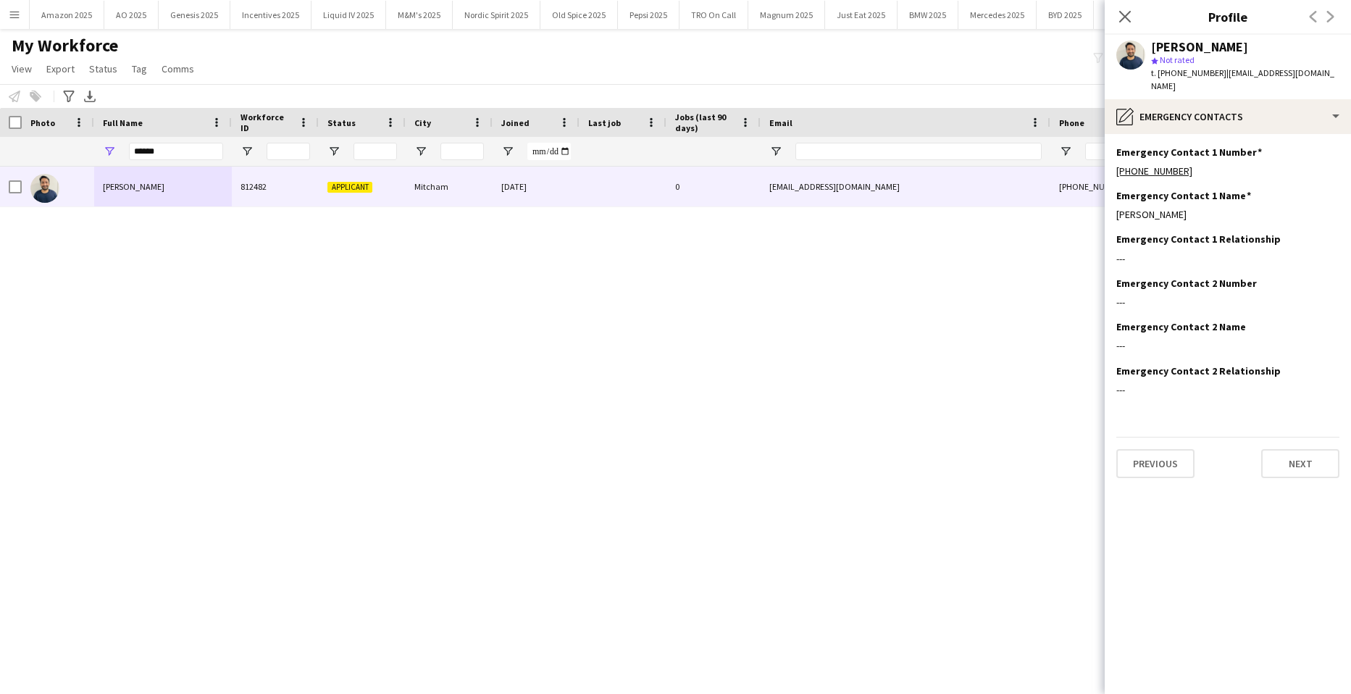
click at [1312, 471] on app-section-data-types "Emergency Contact 1 Number Edit this field +447438470670 Emergency Contact 1 Na…" at bounding box center [1228, 414] width 246 height 560
click at [1303, 449] on button "Next" at bounding box center [1300, 463] width 78 height 29
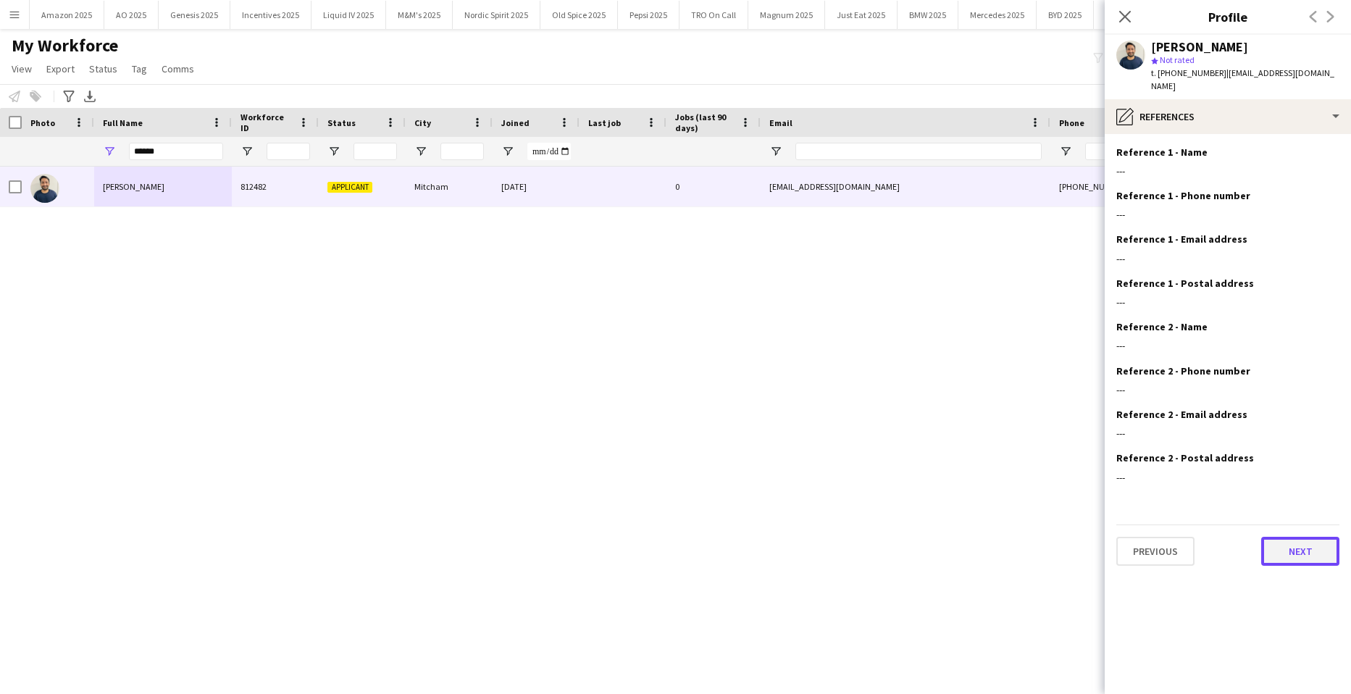
click at [1309, 538] on button "Next" at bounding box center [1300, 551] width 78 height 29
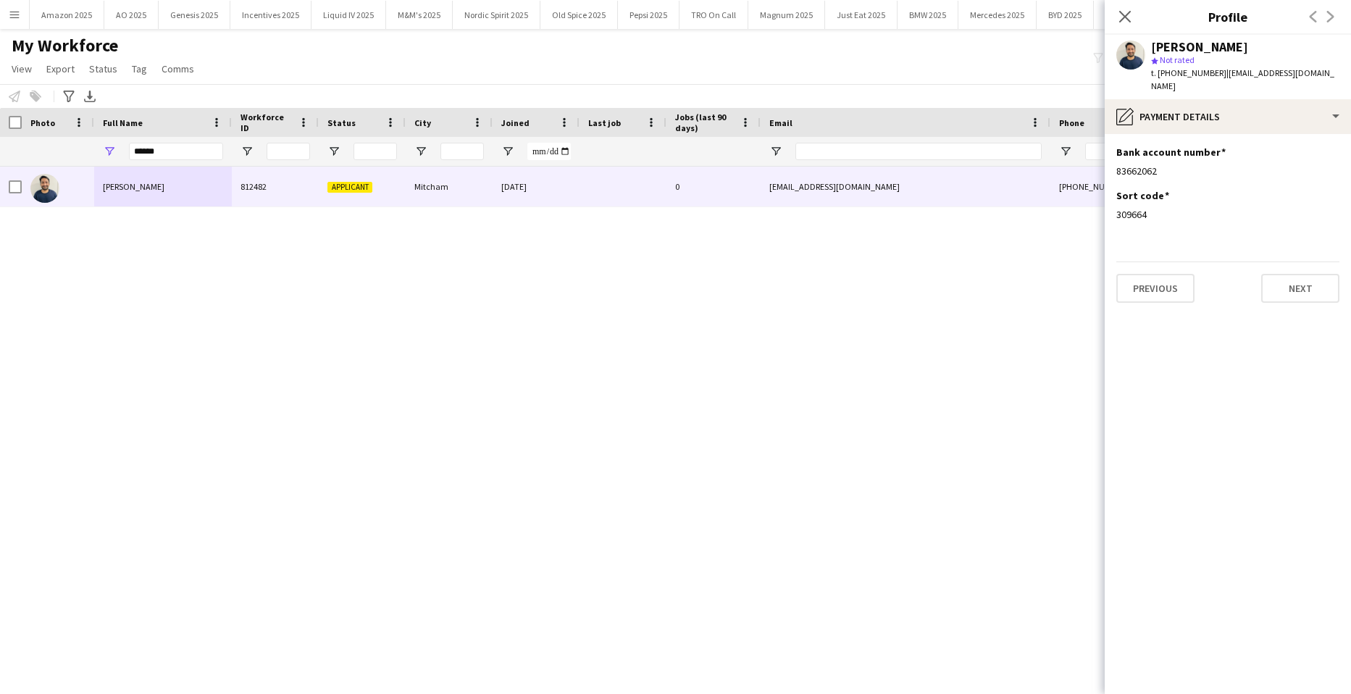
click at [1283, 262] on div "Previous Next" at bounding box center [1227, 282] width 223 height 41
click at [1288, 277] on button "Next" at bounding box center [1300, 288] width 78 height 29
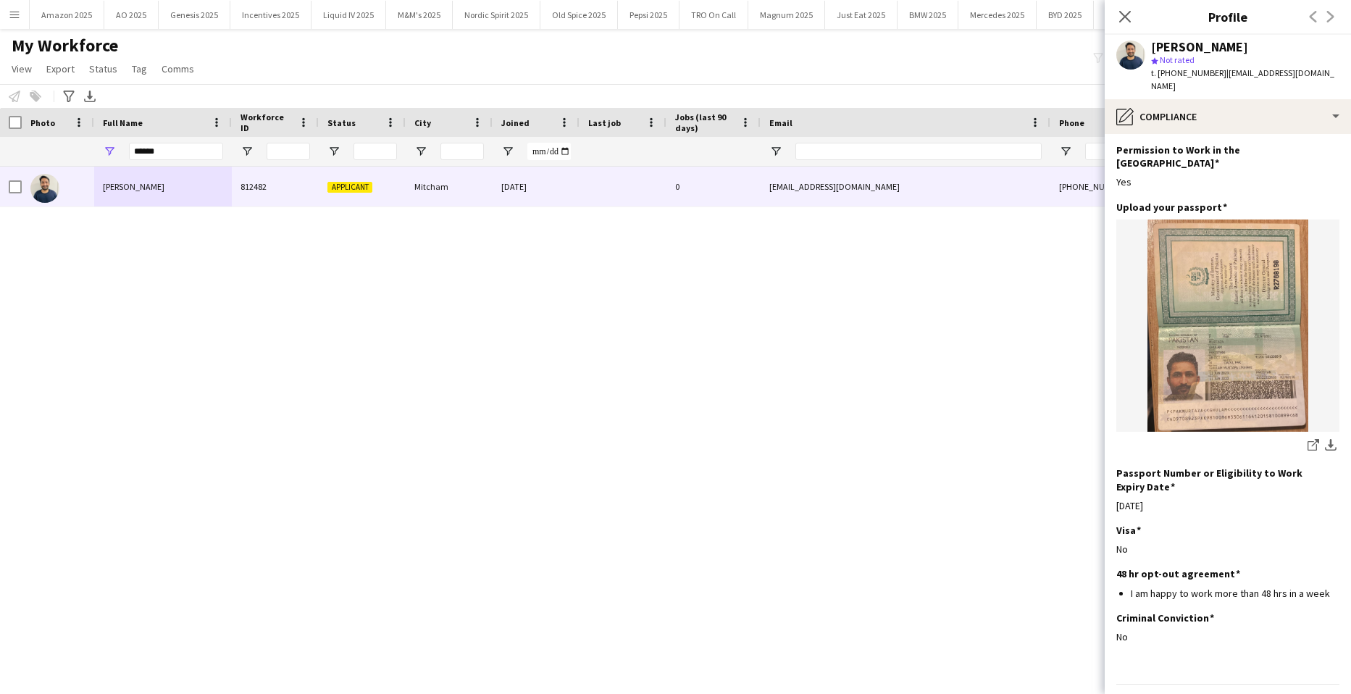
scroll to position [62, 0]
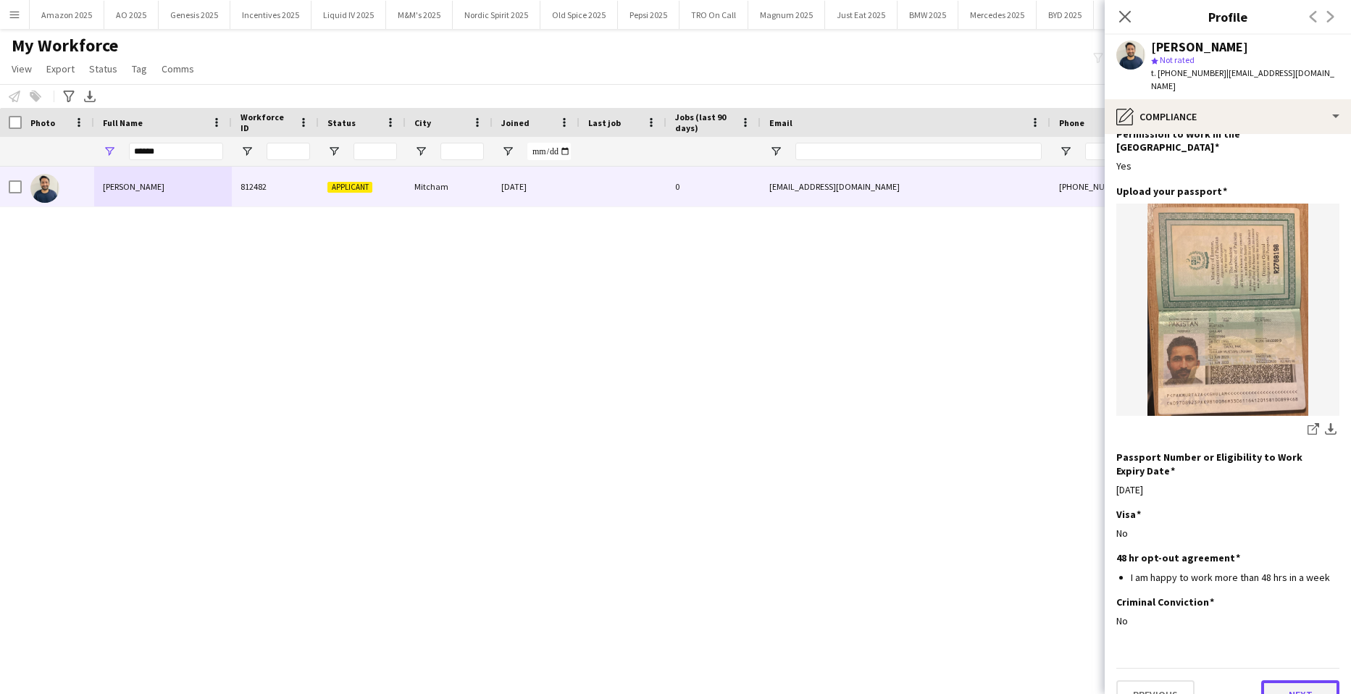
click at [1305, 680] on button "Next" at bounding box center [1300, 694] width 78 height 29
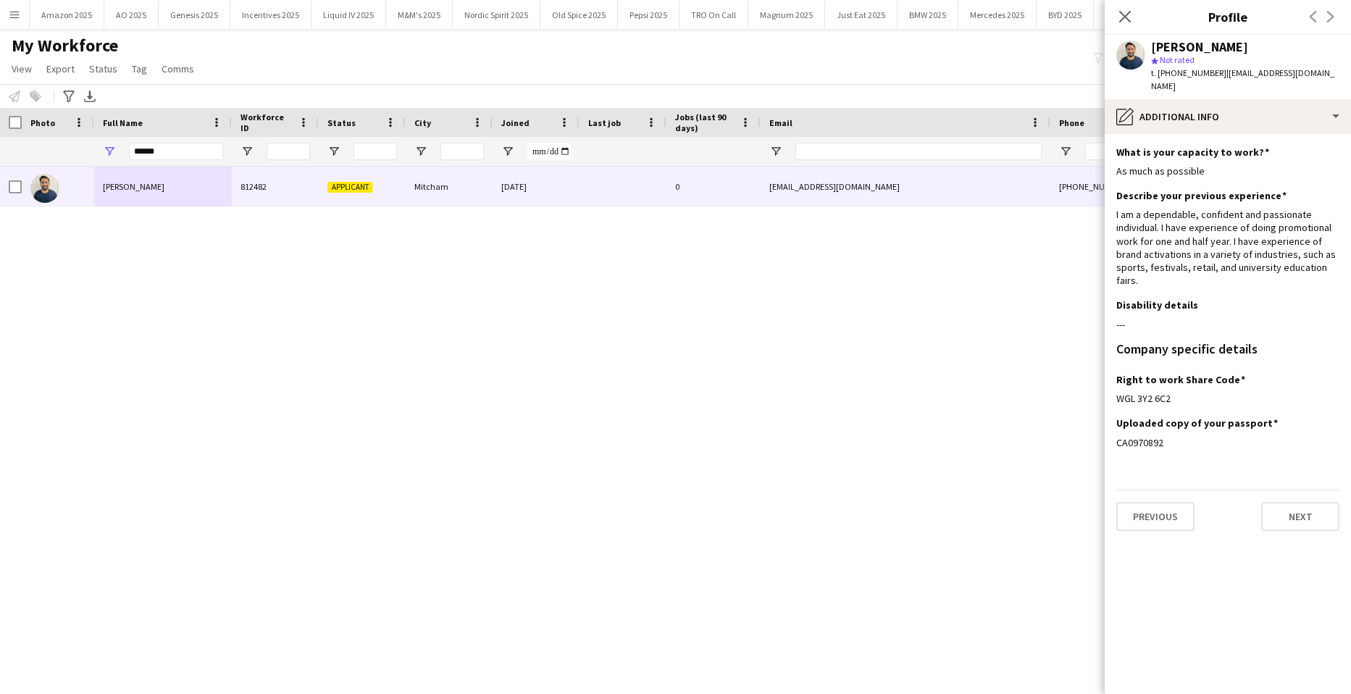
scroll to position [0, 0]
click at [1290, 505] on button "Next" at bounding box center [1300, 516] width 78 height 29
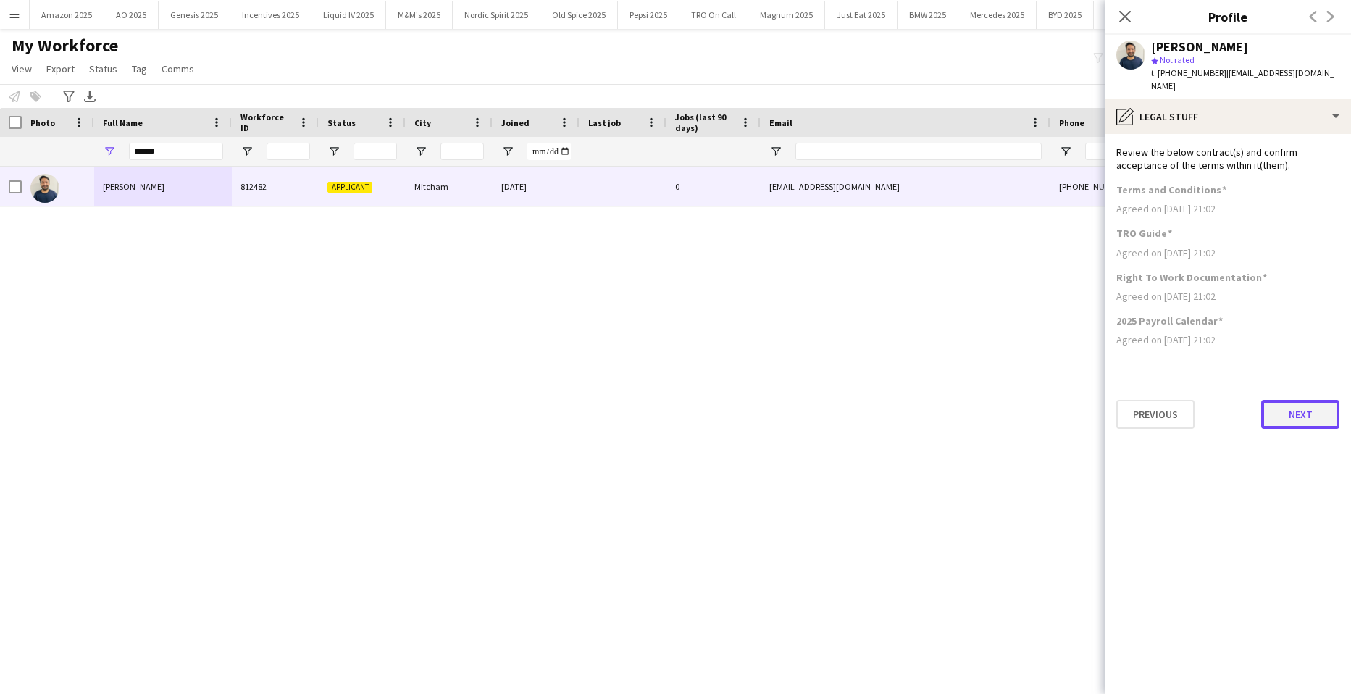
click at [1292, 400] on button "Next" at bounding box center [1300, 414] width 78 height 29
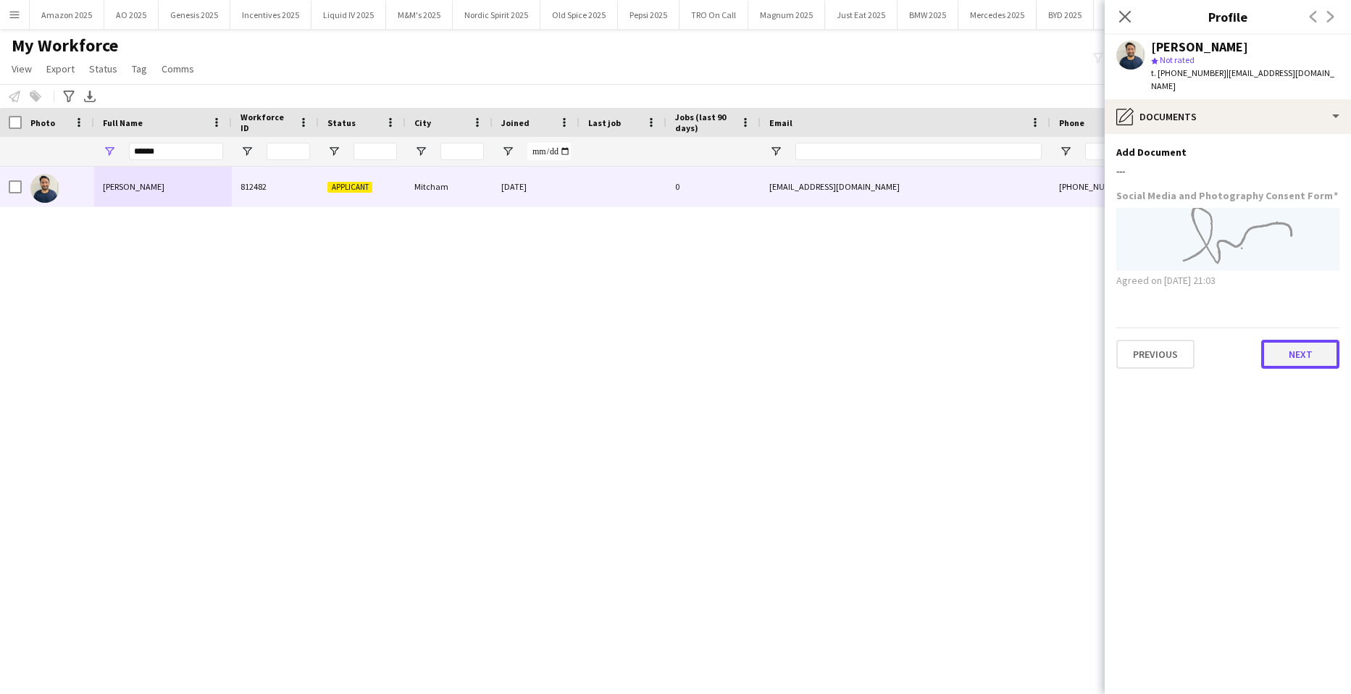
click at [1301, 343] on button "Next" at bounding box center [1300, 354] width 78 height 29
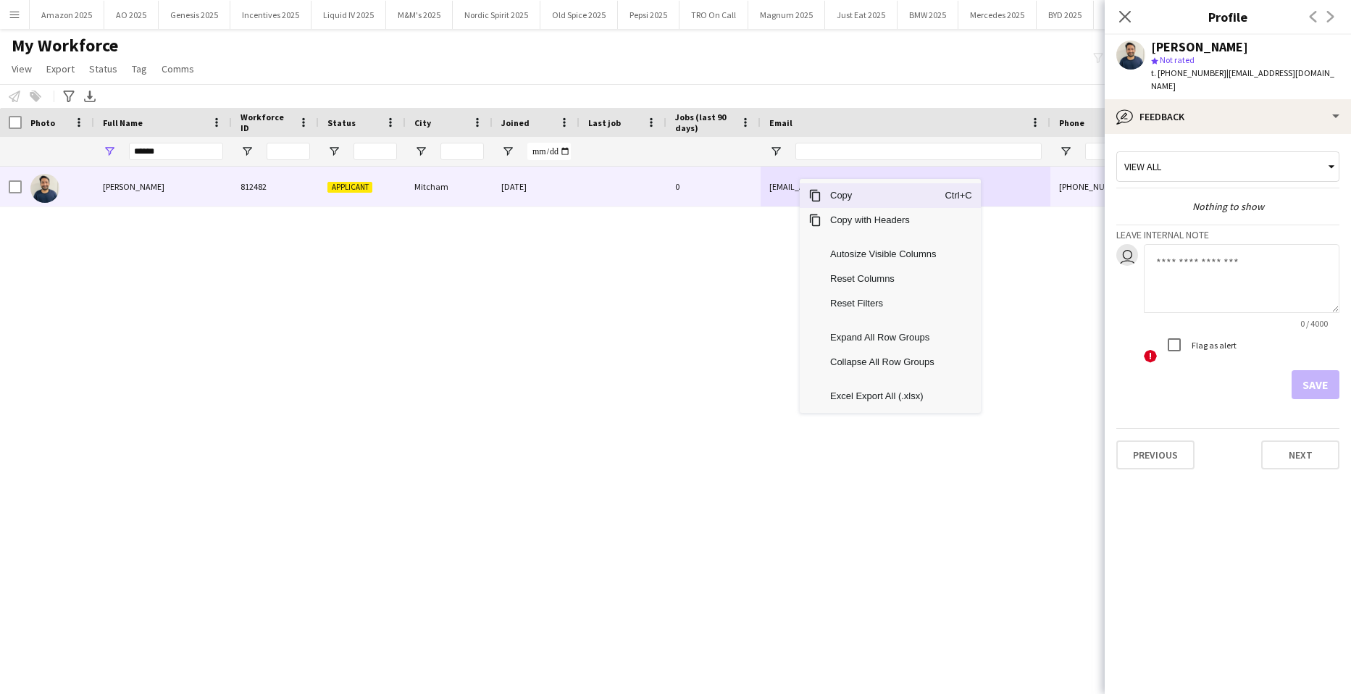
click at [822, 197] on div "Copy Ctrl+C" at bounding box center [890, 195] width 181 height 25
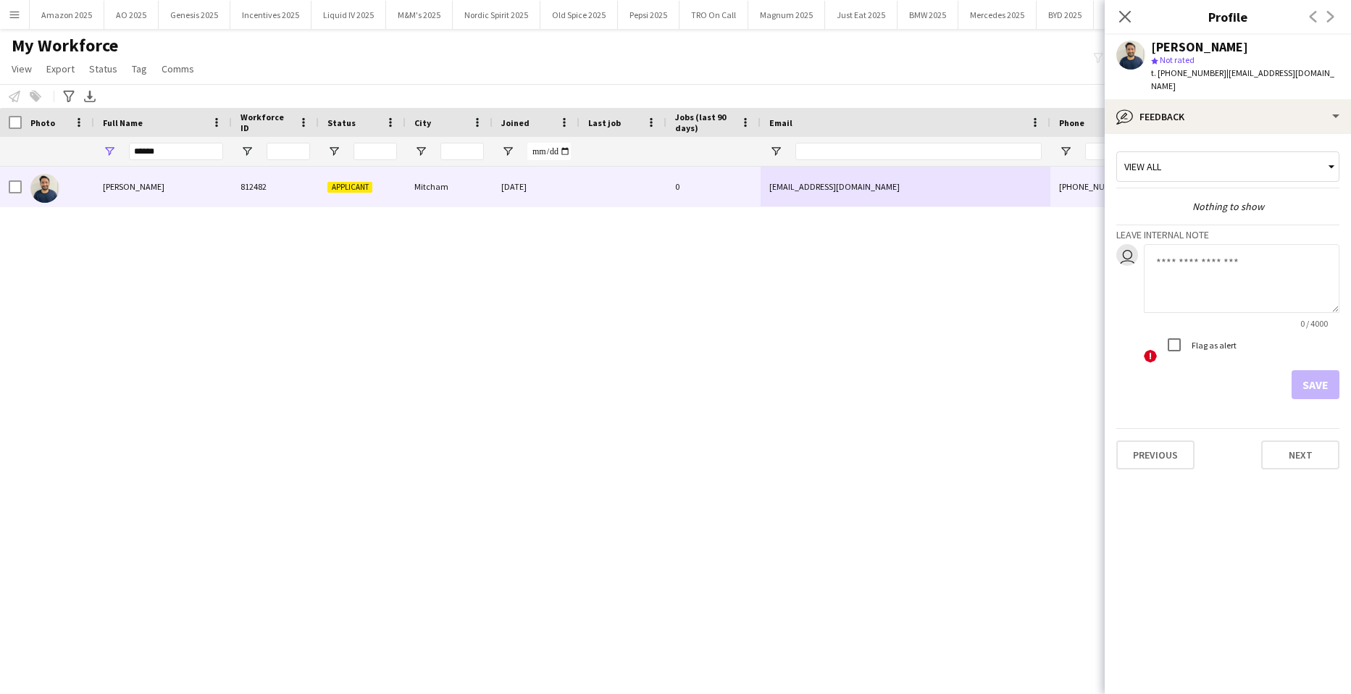
click at [51, 385] on div "Ghulam Murtaza 812482 Applicant Mitcham 24-07-2025 0 murtazalaghari256@gmail.co…" at bounding box center [654, 412] width 1308 height 491
click at [6, 122] on div at bounding box center [11, 122] width 22 height 29
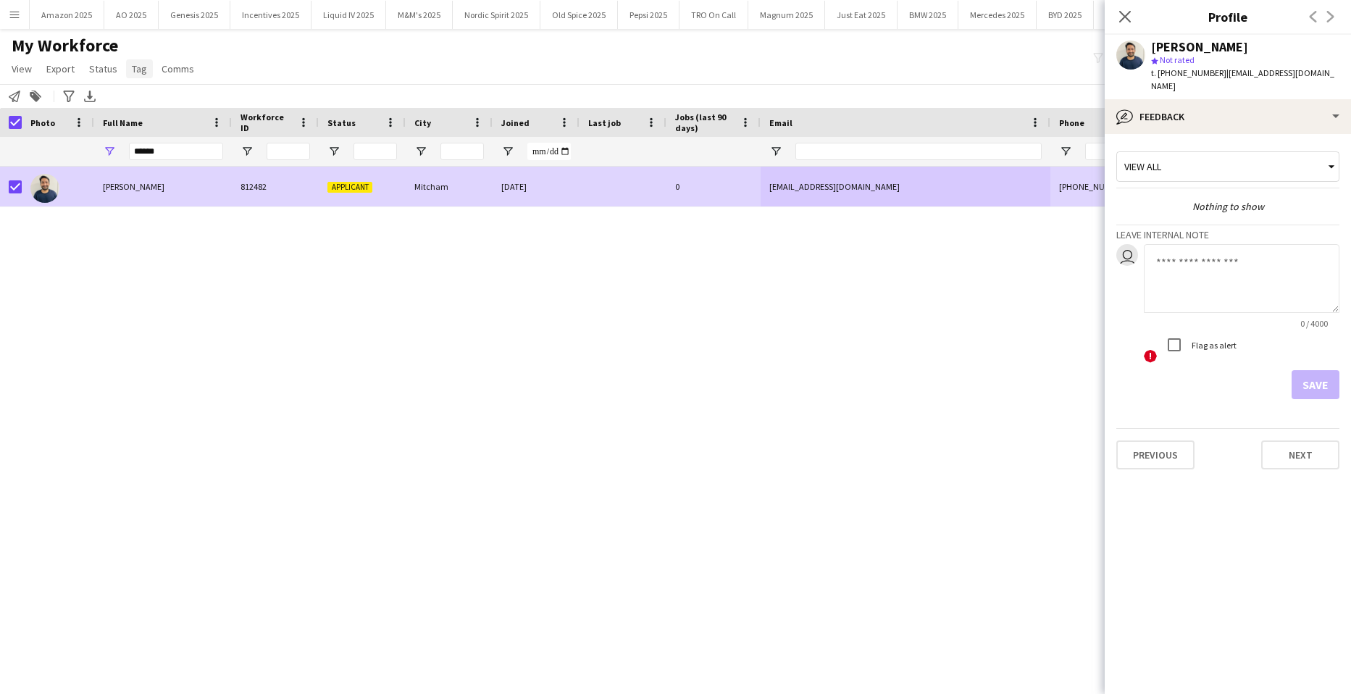
click at [128, 68] on link "Tag" at bounding box center [139, 68] width 27 height 19
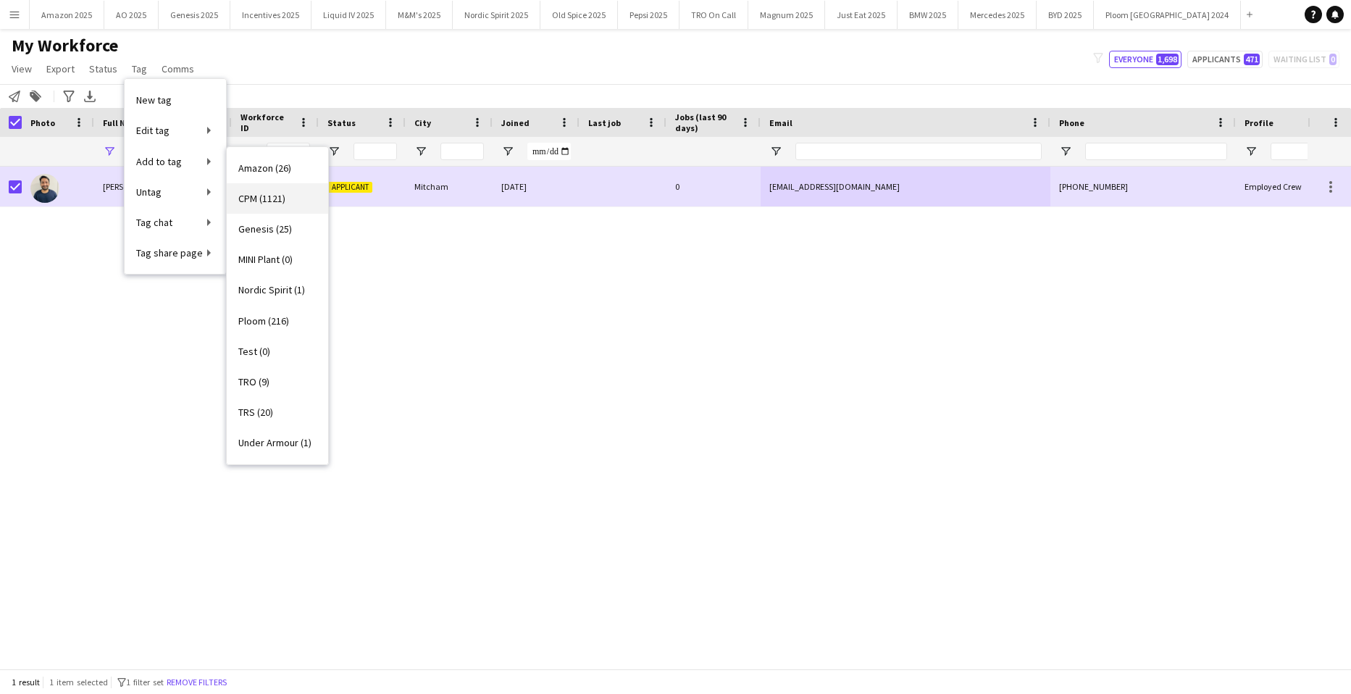
click at [244, 202] on span "CPM (1121)" at bounding box center [261, 198] width 47 height 13
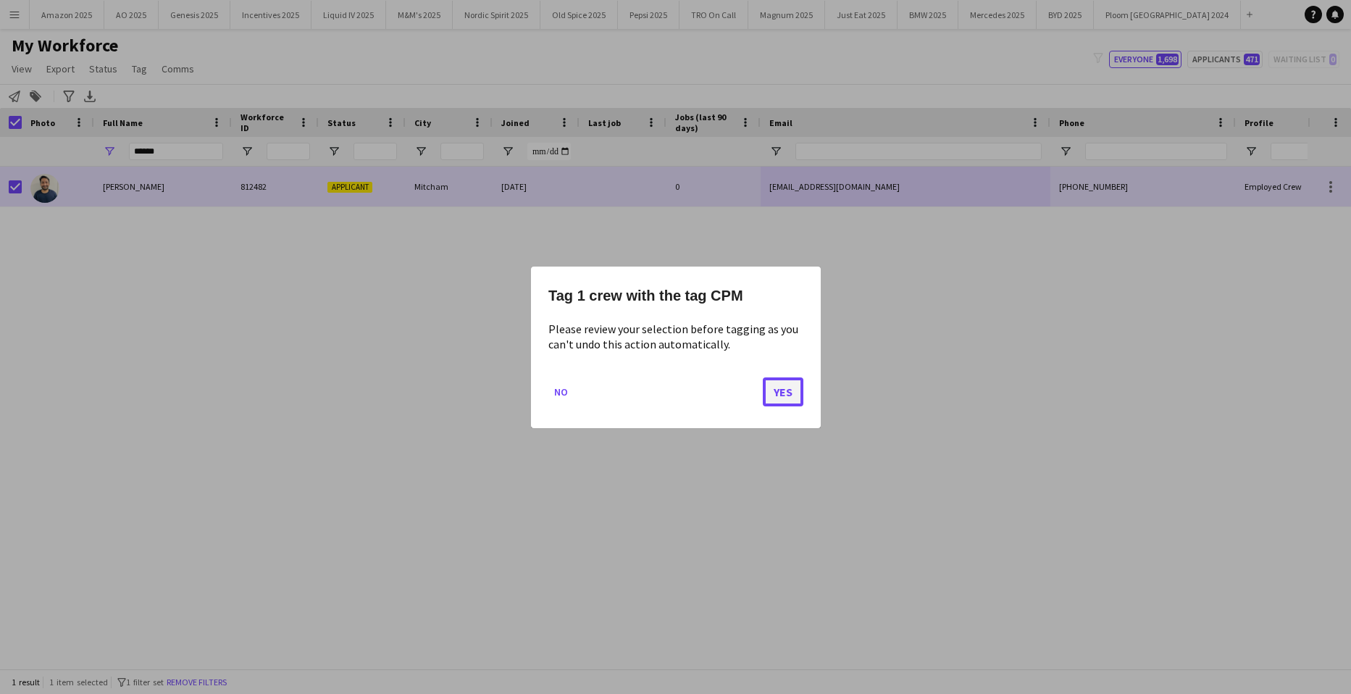
click at [796, 397] on button "Yes" at bounding box center [783, 391] width 41 height 29
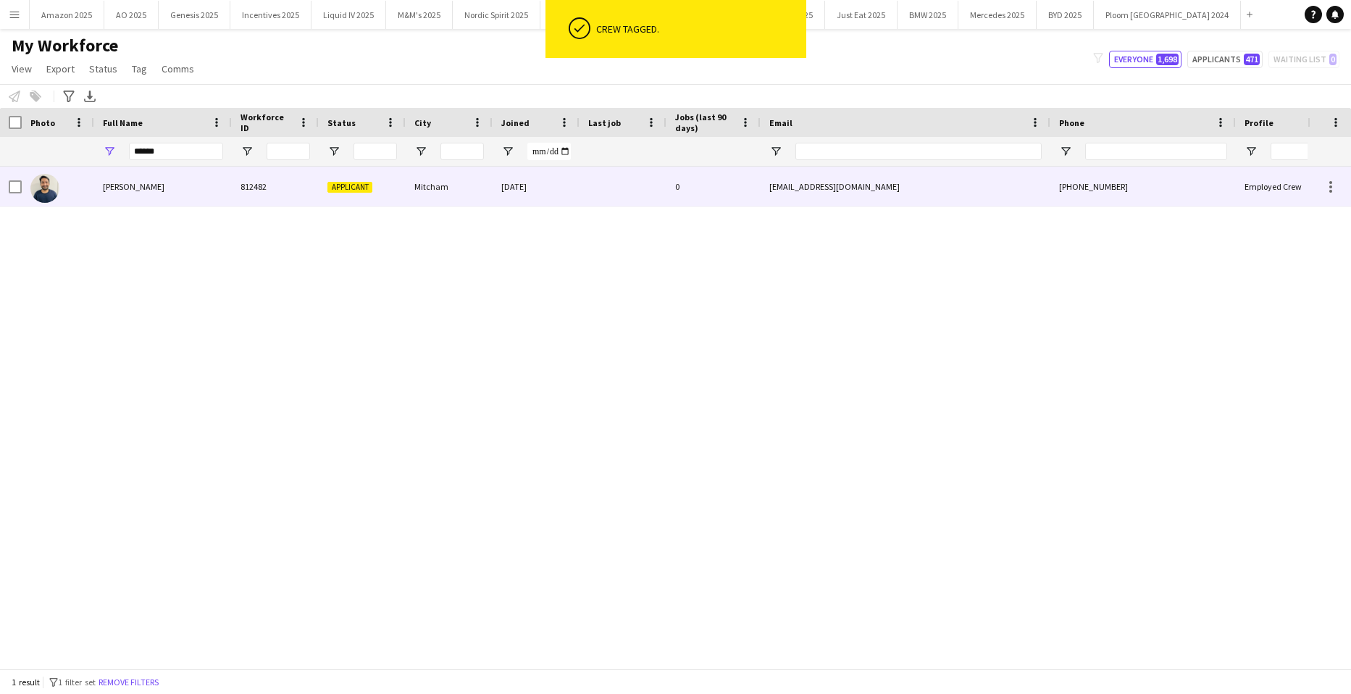
drag, startPoint x: 143, startPoint y: 180, endPoint x: 719, endPoint y: 197, distance: 575.4
click at [143, 181] on div "Ghulam Murtaza" at bounding box center [163, 187] width 138 height 40
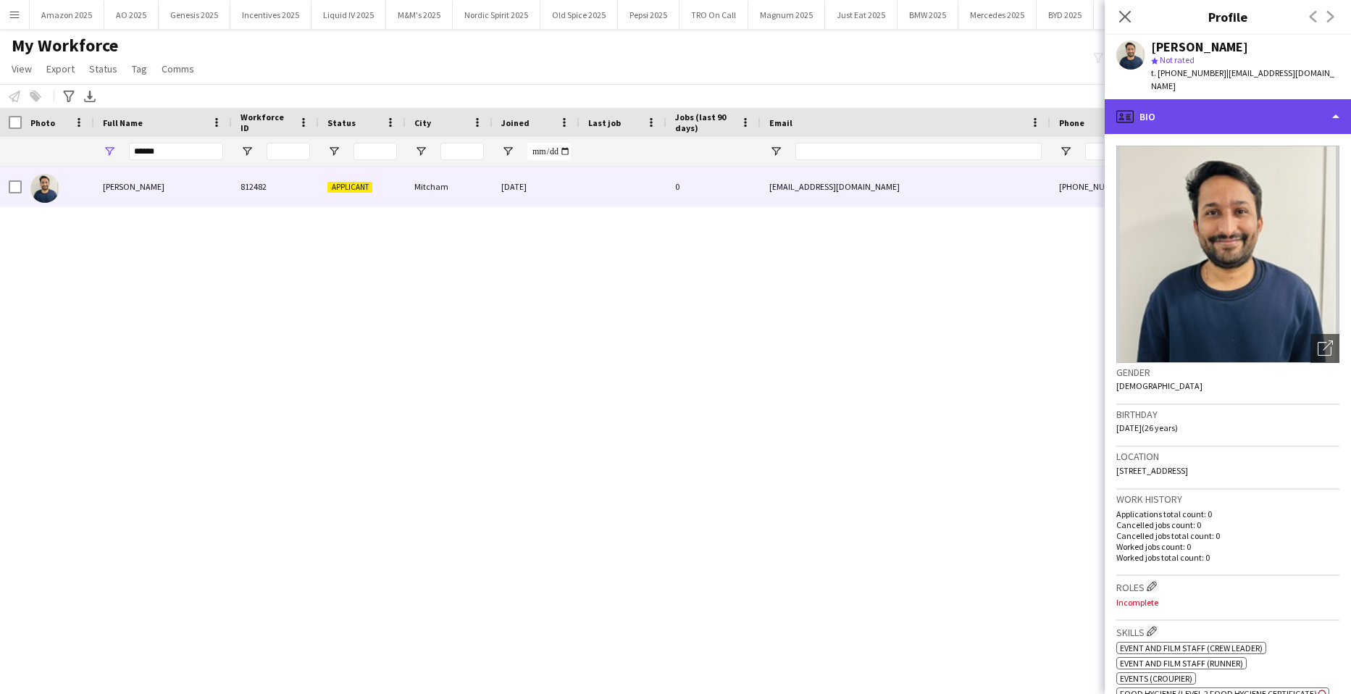
click at [1244, 119] on div "profile Bio" at bounding box center [1228, 116] width 246 height 35
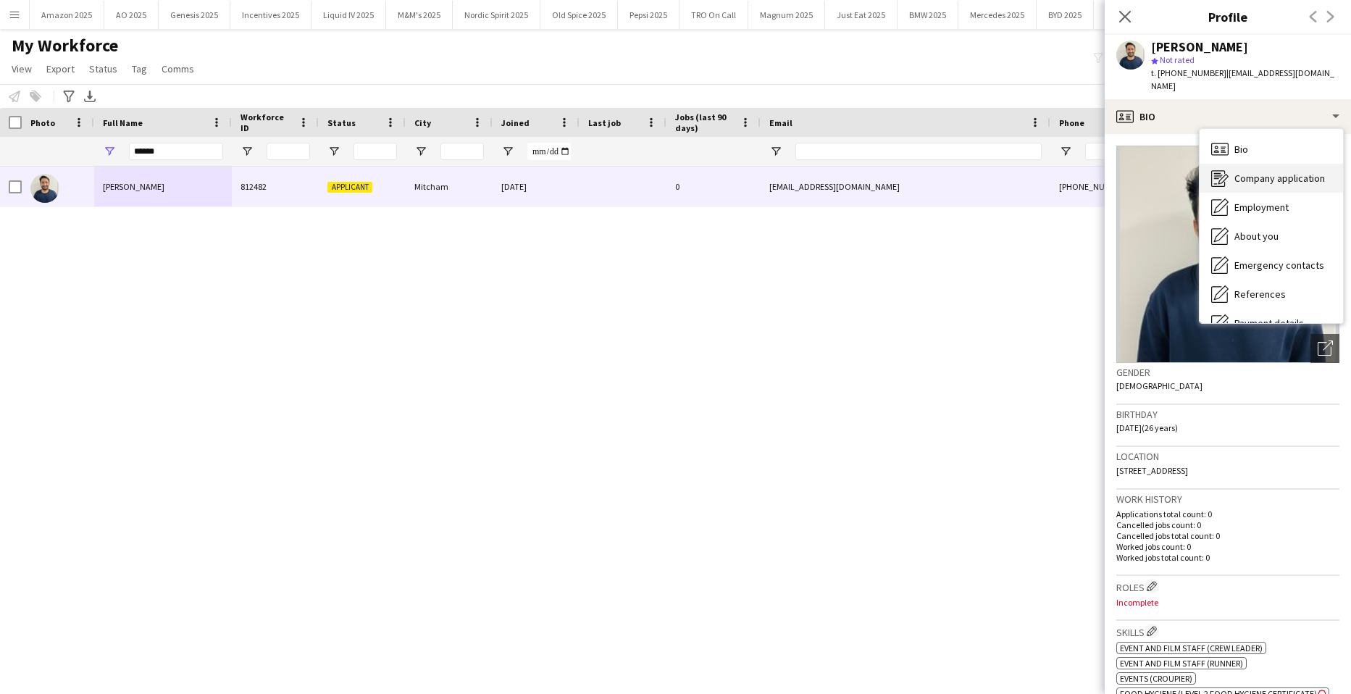
click at [1260, 172] on span "Company application" at bounding box center [1279, 178] width 91 height 13
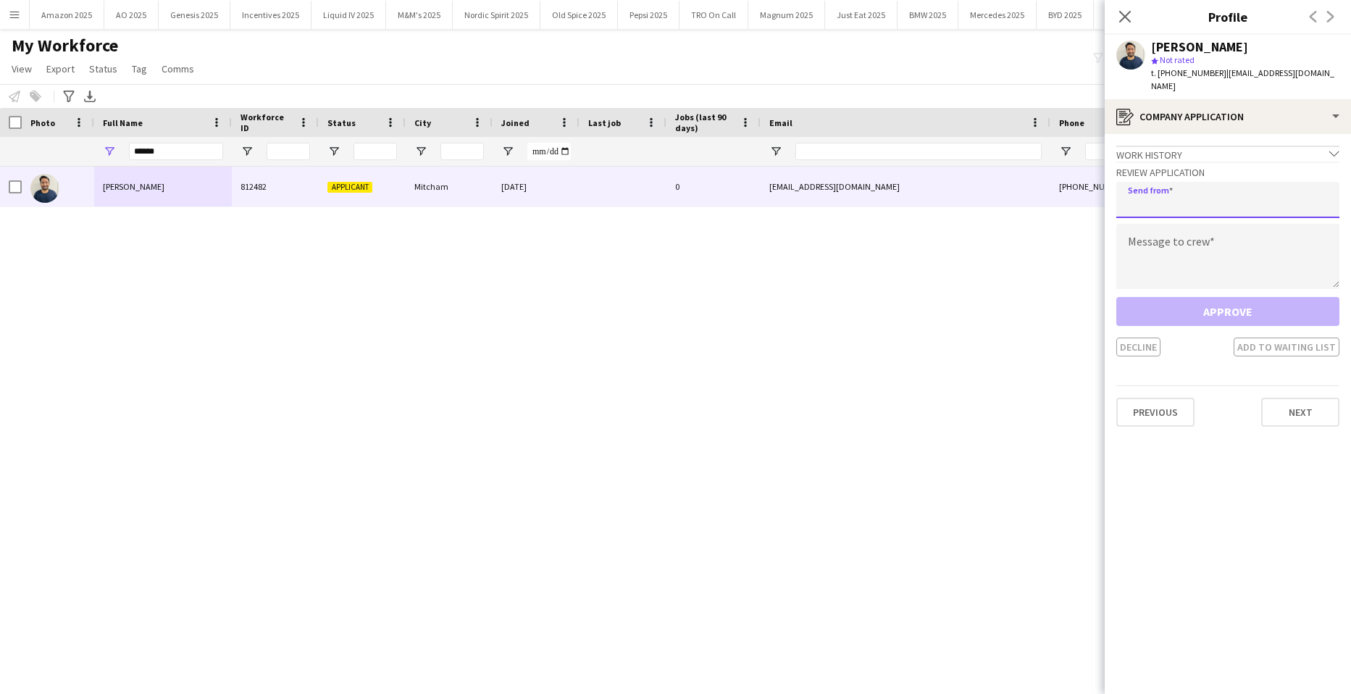
click at [1165, 193] on input "email" at bounding box center [1227, 200] width 223 height 36
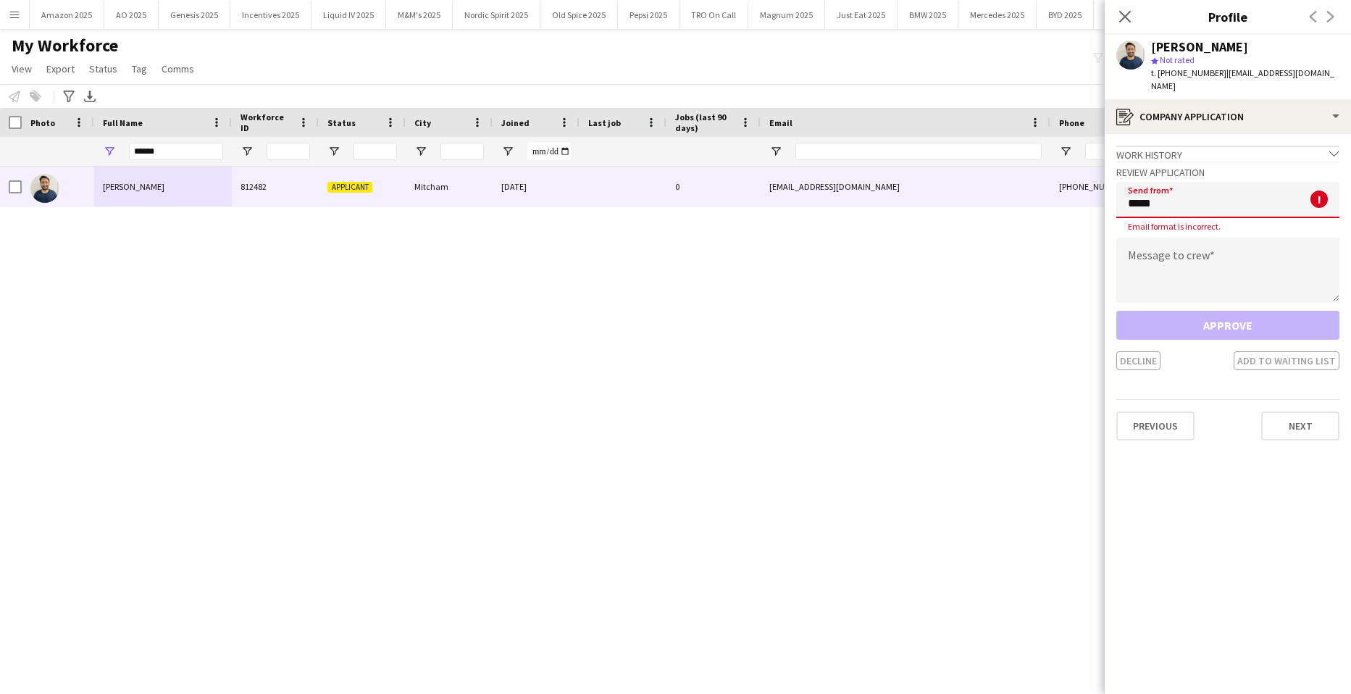
type input "**********"
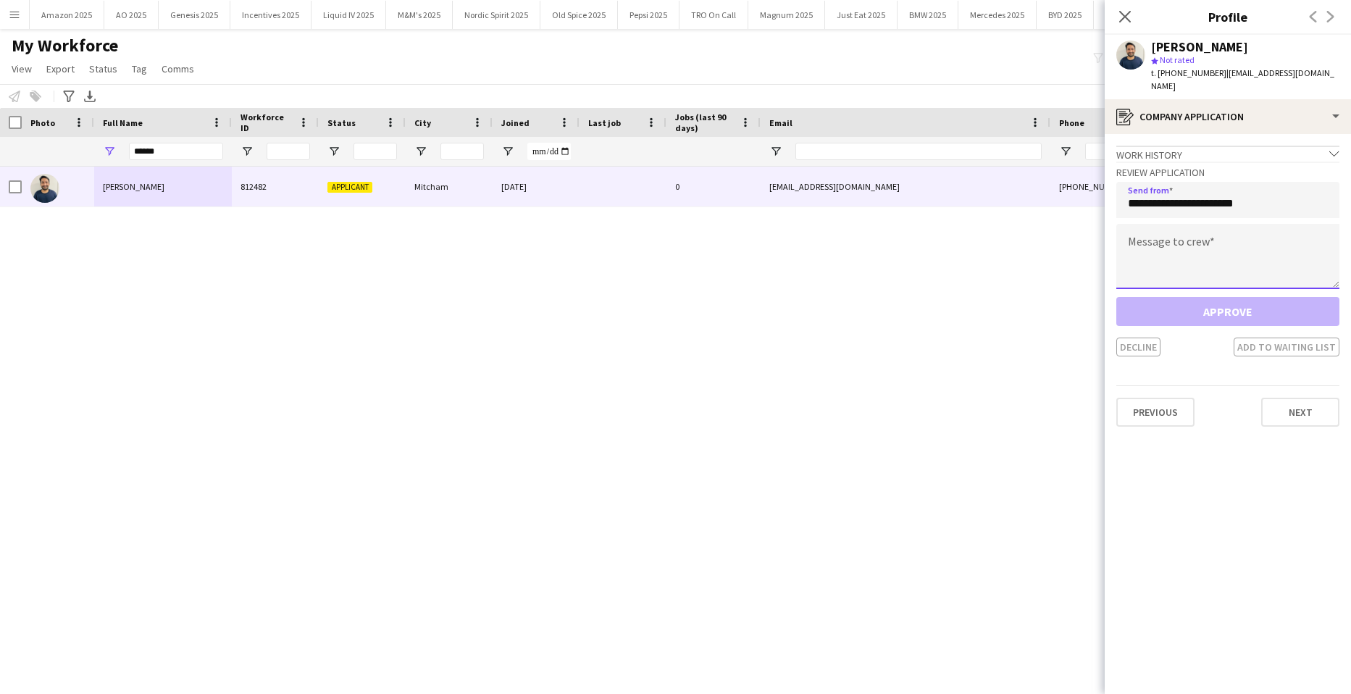
click at [1163, 254] on textarea at bounding box center [1227, 256] width 223 height 65
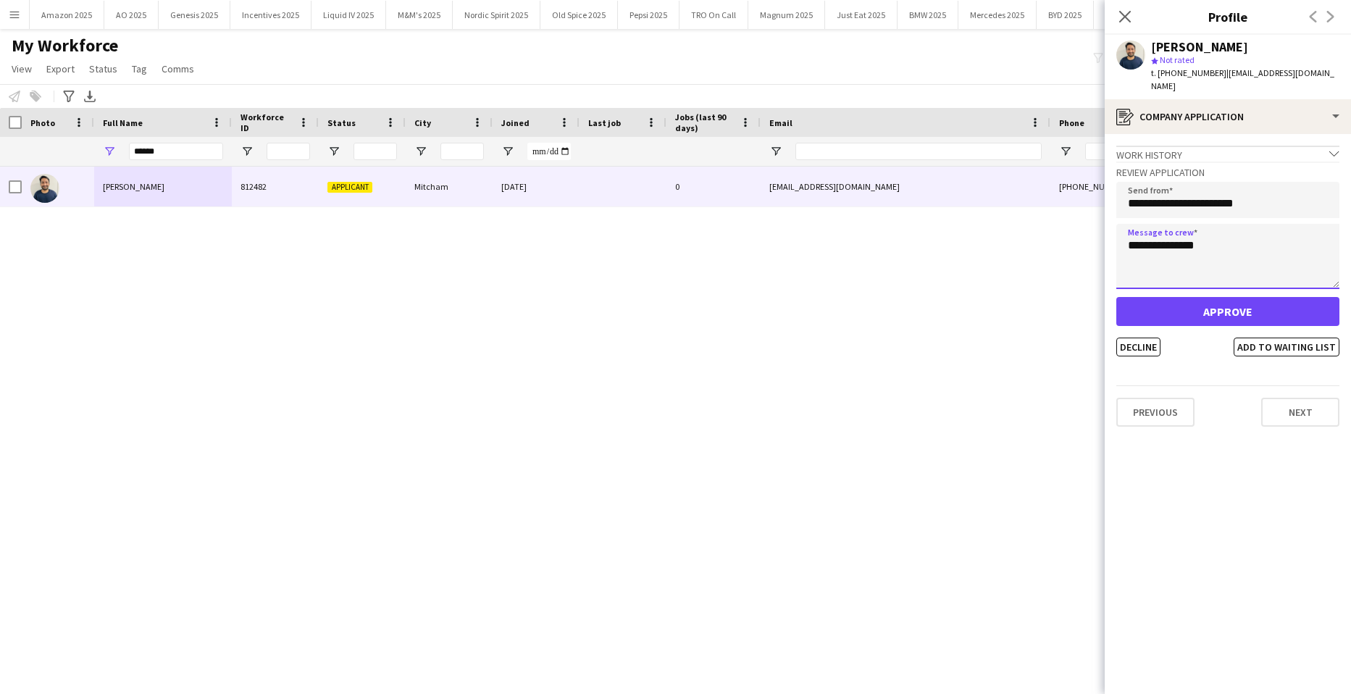
type textarea "**********"
click at [1206, 297] on button "Approve" at bounding box center [1227, 311] width 223 height 29
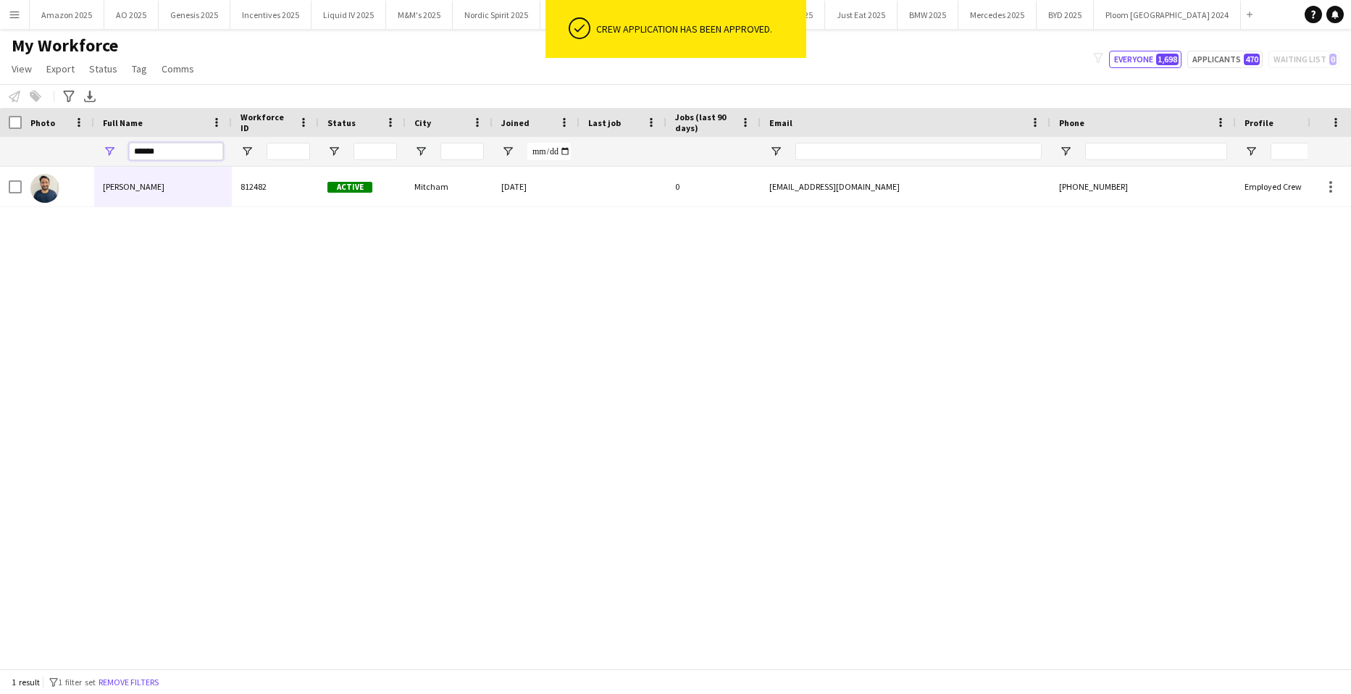
drag, startPoint x: 171, startPoint y: 152, endPoint x: -37, endPoint y: 182, distance: 210.0
click at [0, 182] on html "ok-circled Crew application has been approved. Menu Boards Boards Boards All jo…" at bounding box center [675, 347] width 1351 height 694
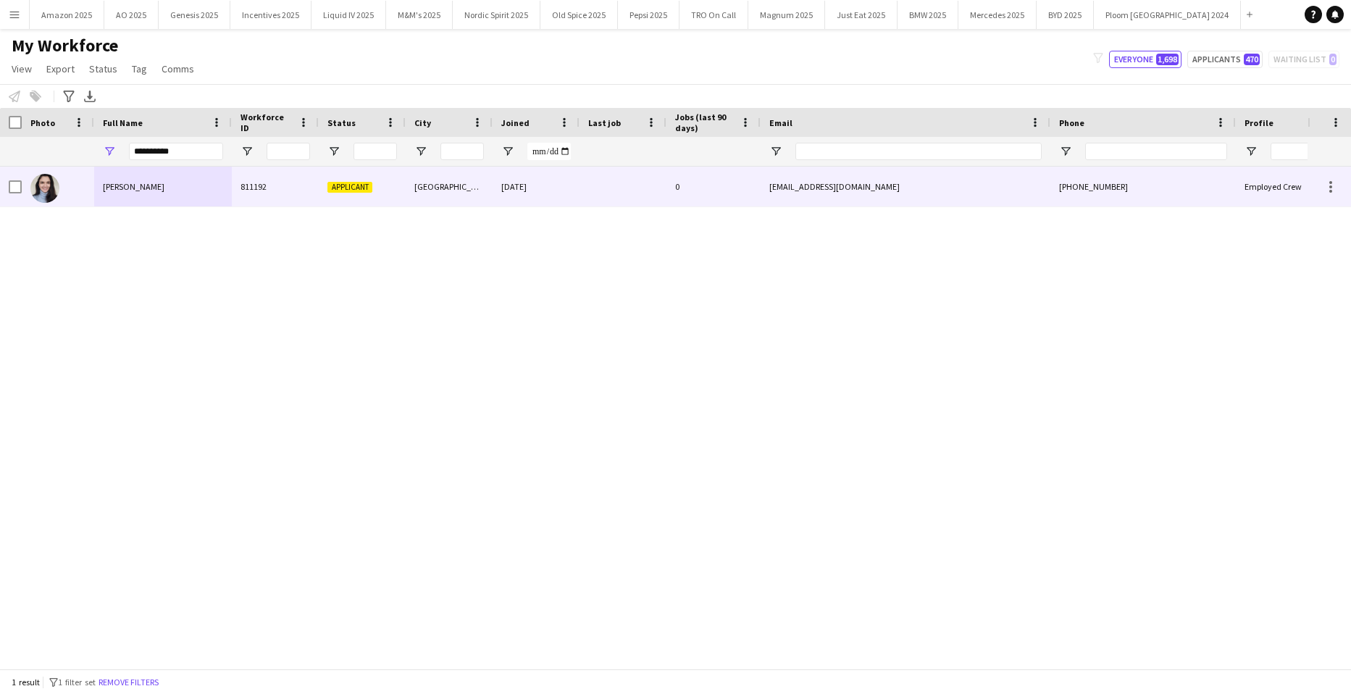
click at [149, 189] on span "Maria Alencar" at bounding box center [134, 186] width 62 height 11
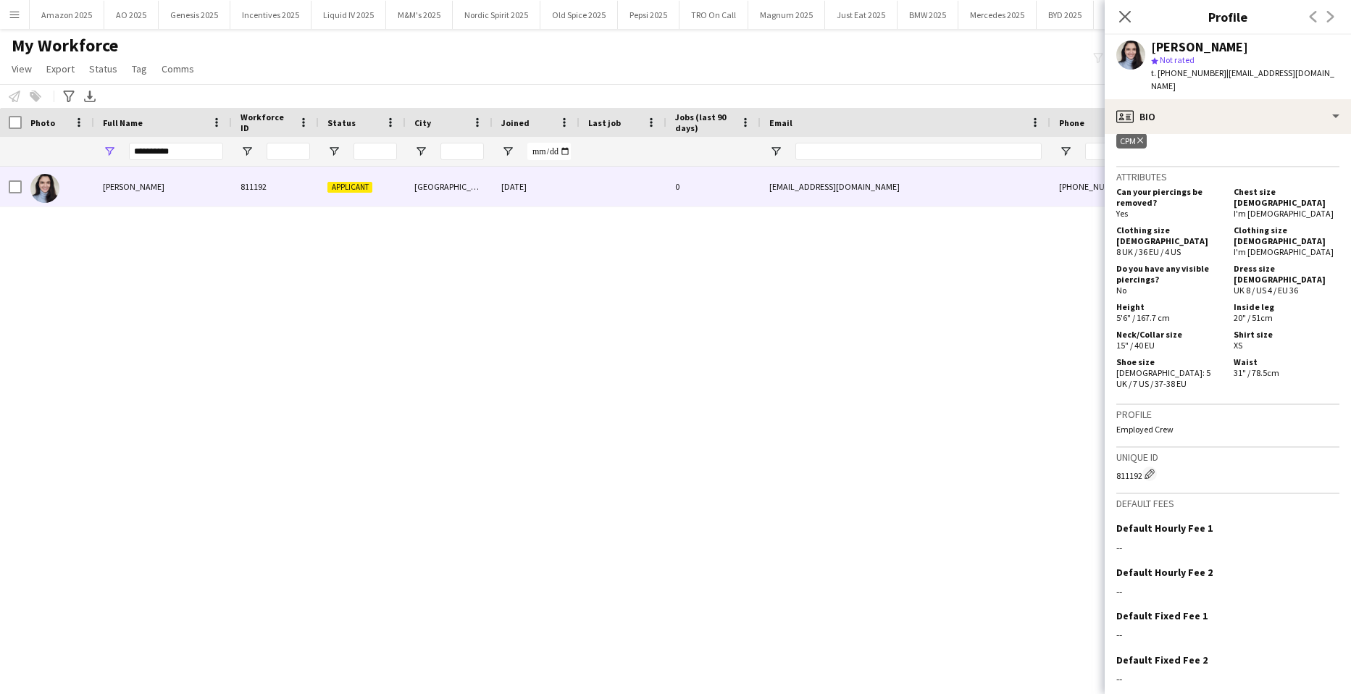
scroll to position [678, 0]
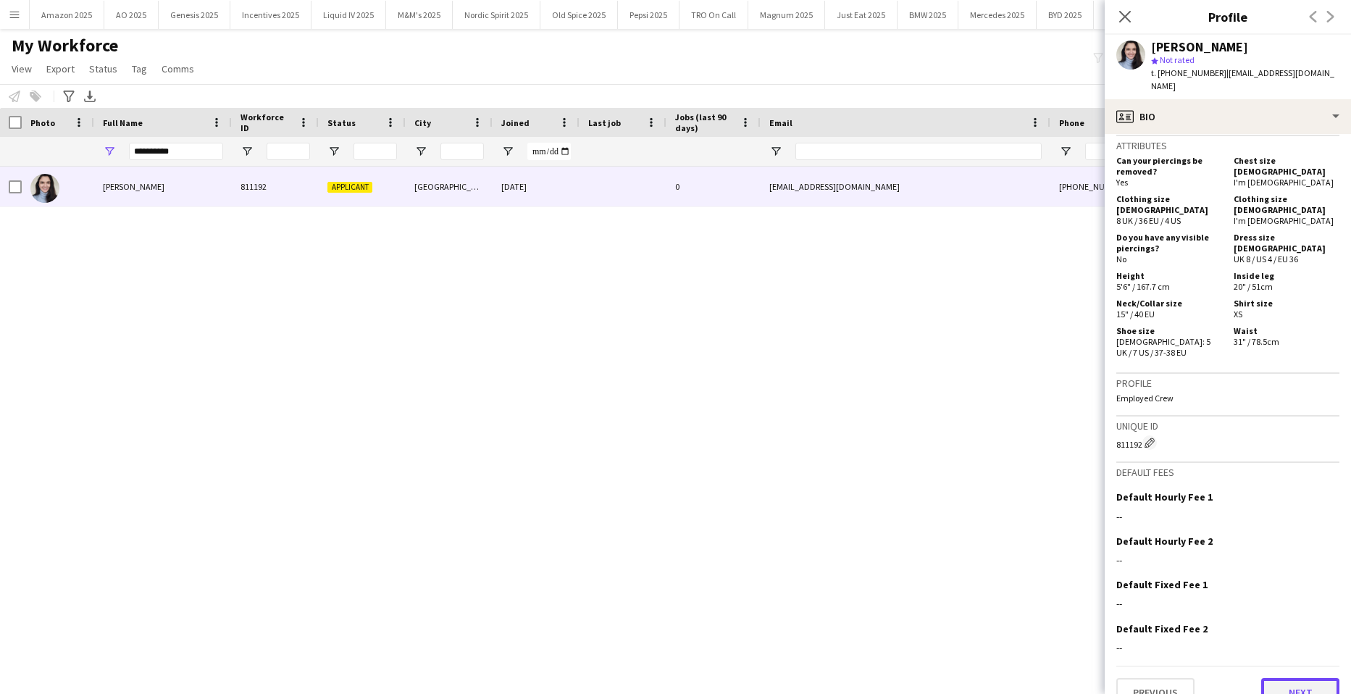
click at [1309, 678] on button "Next" at bounding box center [1300, 692] width 78 height 29
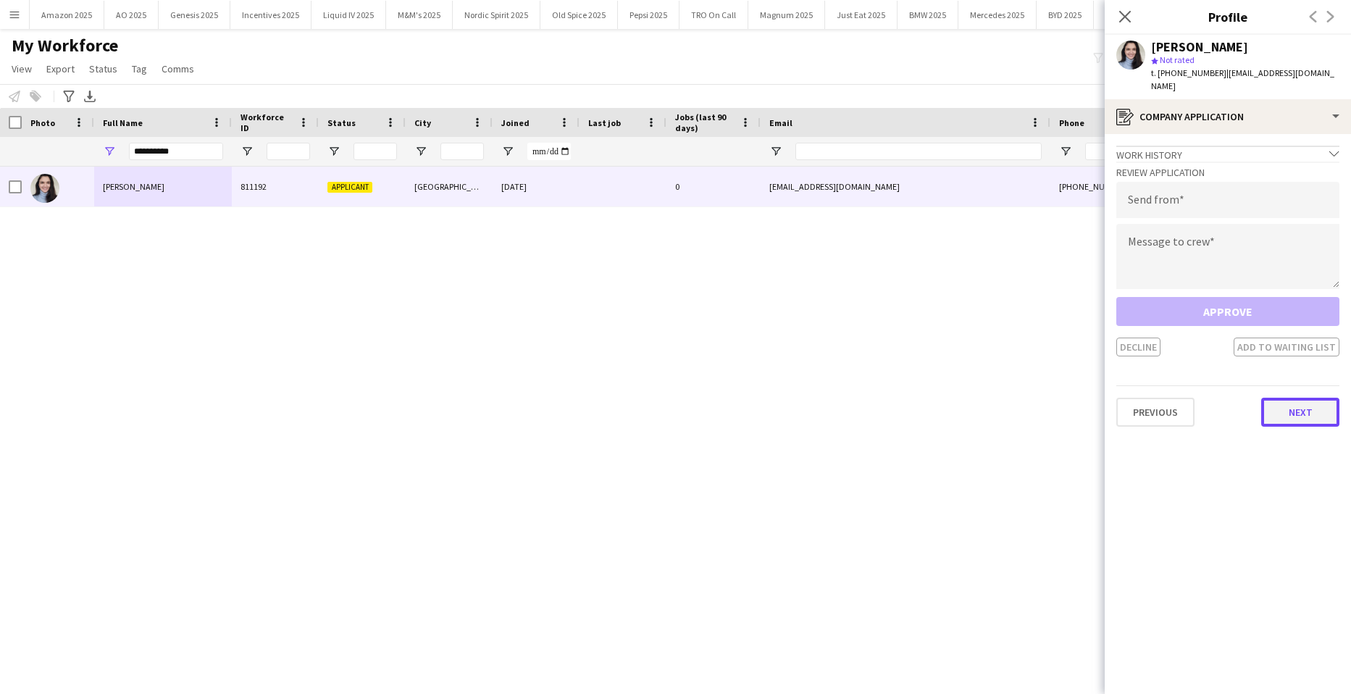
click at [1316, 406] on button "Next" at bounding box center [1300, 412] width 78 height 29
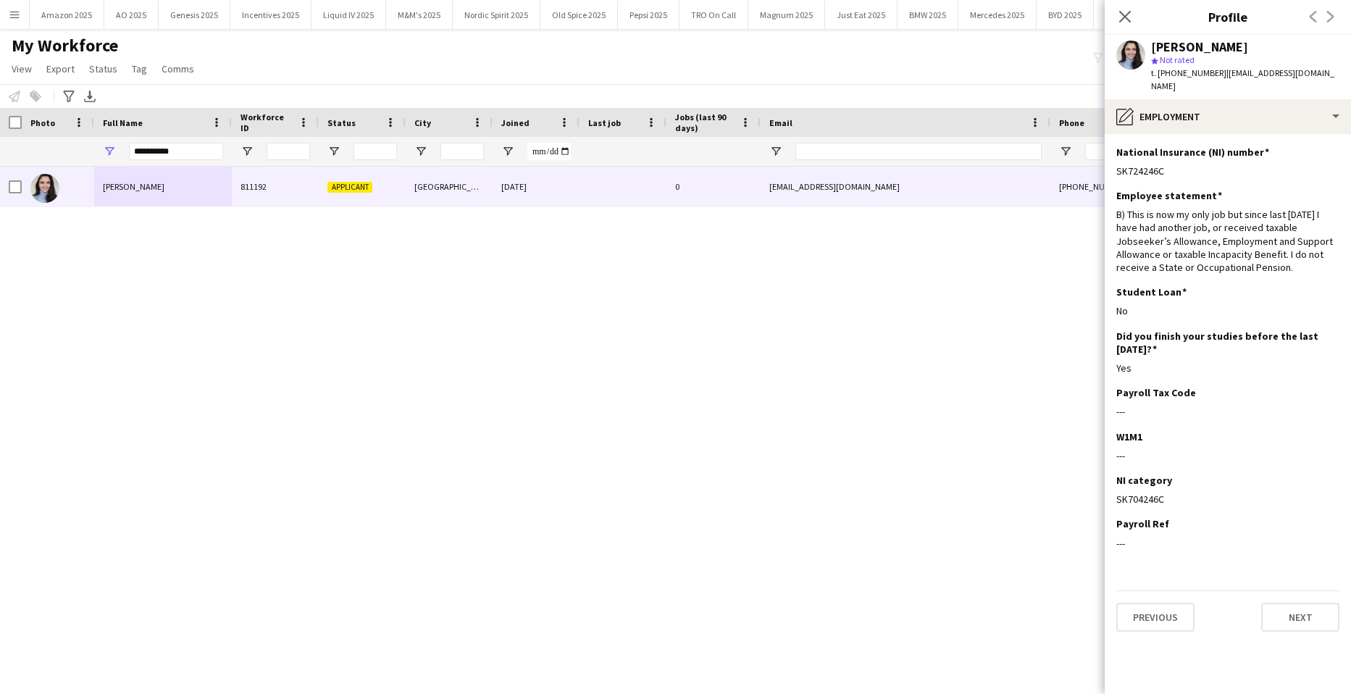
click at [1294, 620] on app-section-data-types "National Insurance (NI) number Edit this field SK724246C Employee statement Edi…" at bounding box center [1228, 414] width 246 height 560
click at [1298, 611] on button "Next" at bounding box center [1300, 617] width 78 height 29
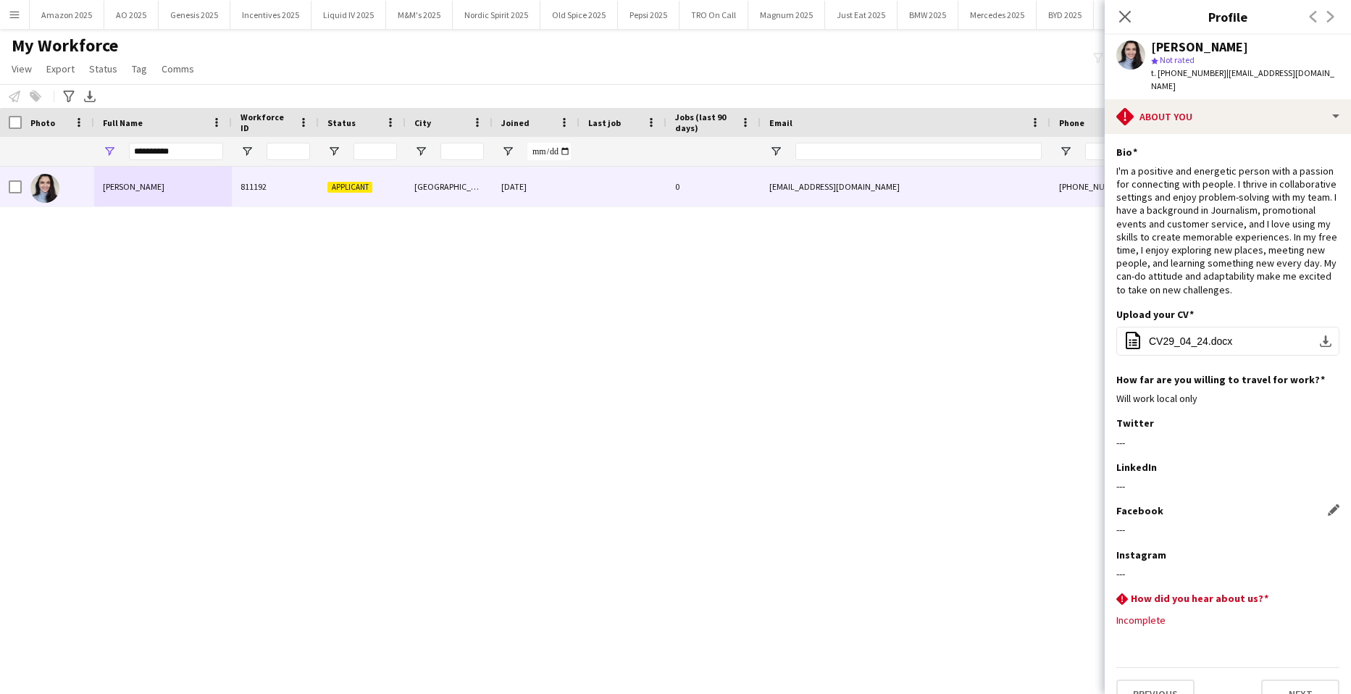
scroll to position [26, 0]
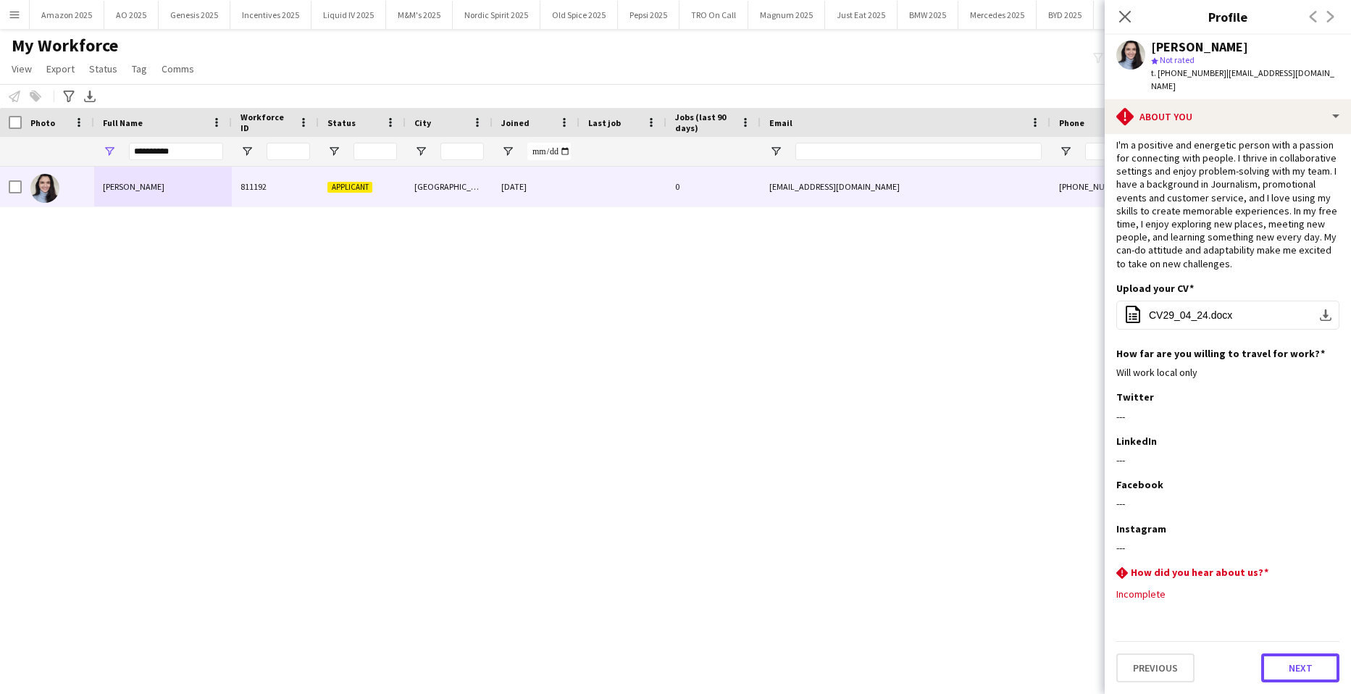
click at [1282, 672] on button "Next" at bounding box center [1300, 667] width 78 height 29
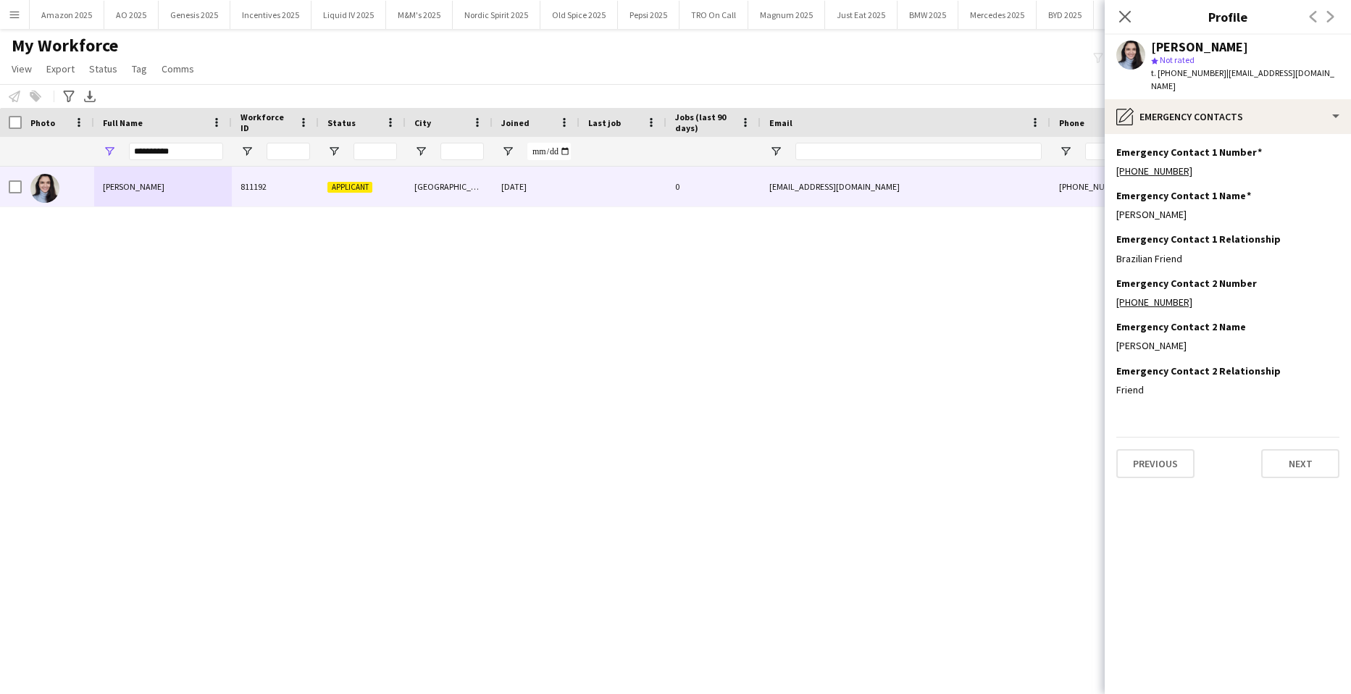
scroll to position [0, 0]
click at [1298, 456] on button "Next" at bounding box center [1300, 463] width 78 height 29
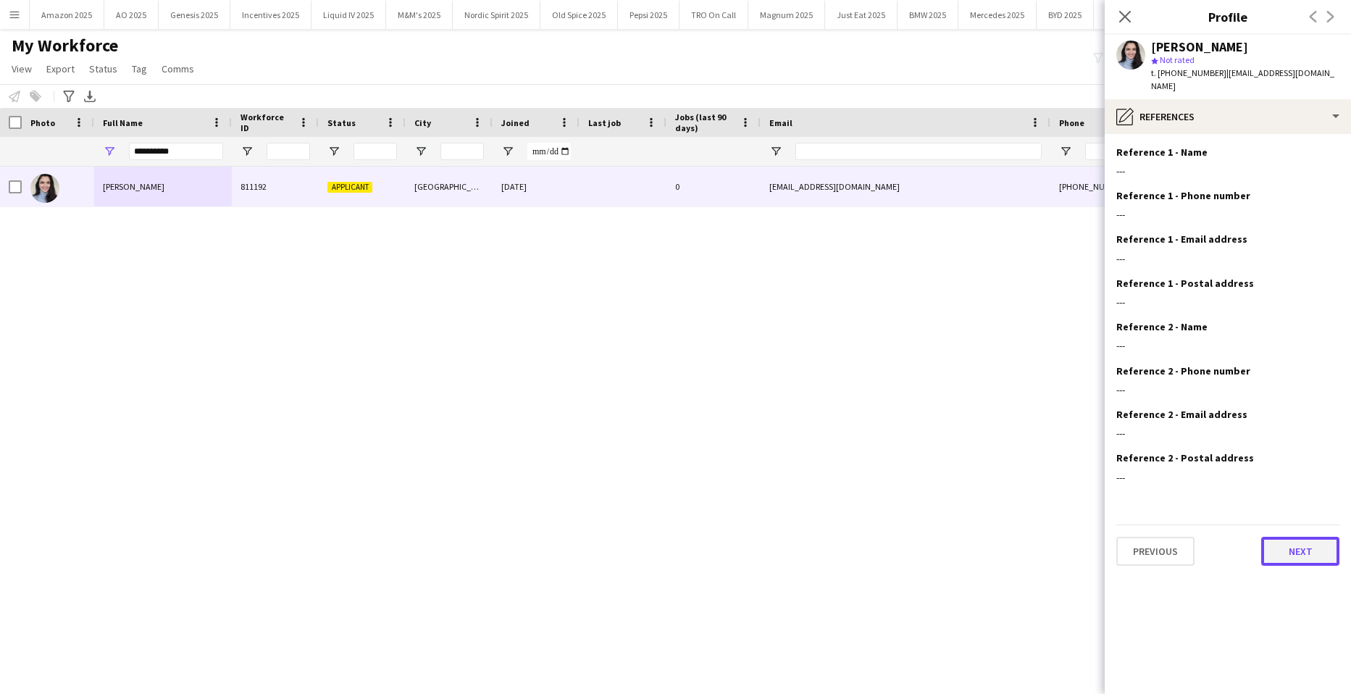
click at [1297, 537] on button "Next" at bounding box center [1300, 551] width 78 height 29
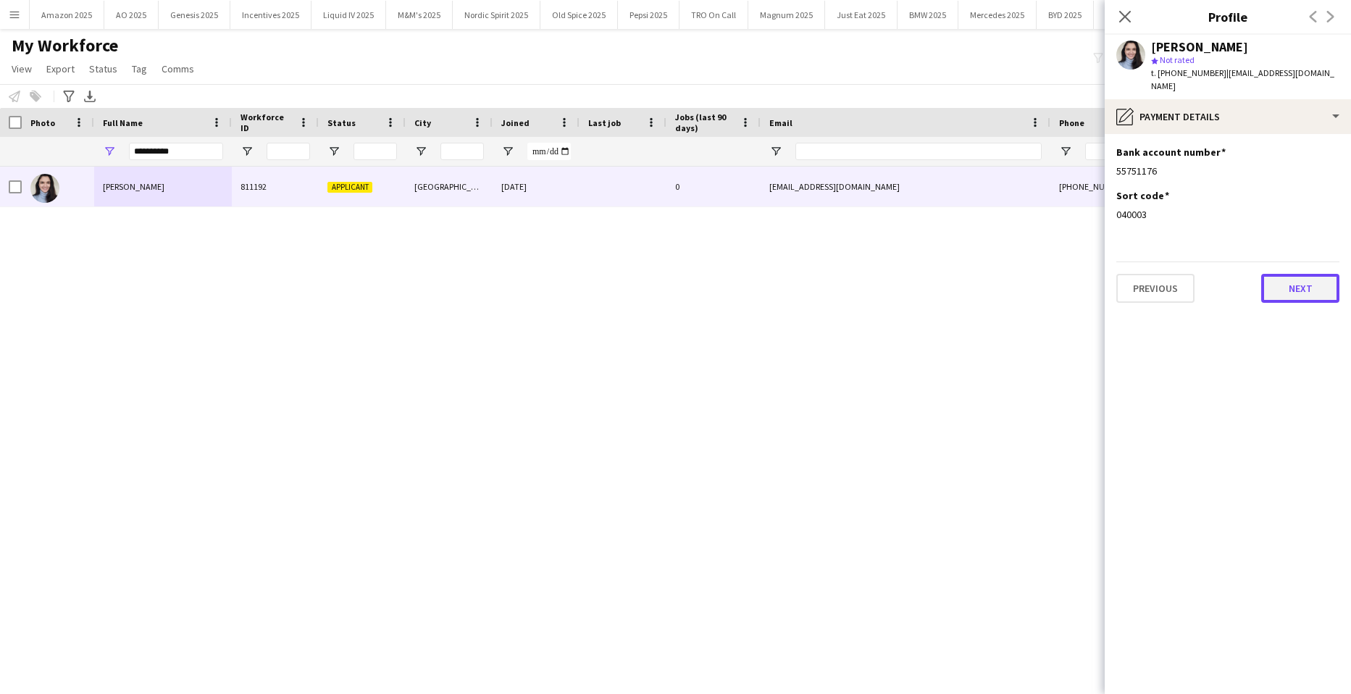
click at [1293, 274] on button "Next" at bounding box center [1300, 288] width 78 height 29
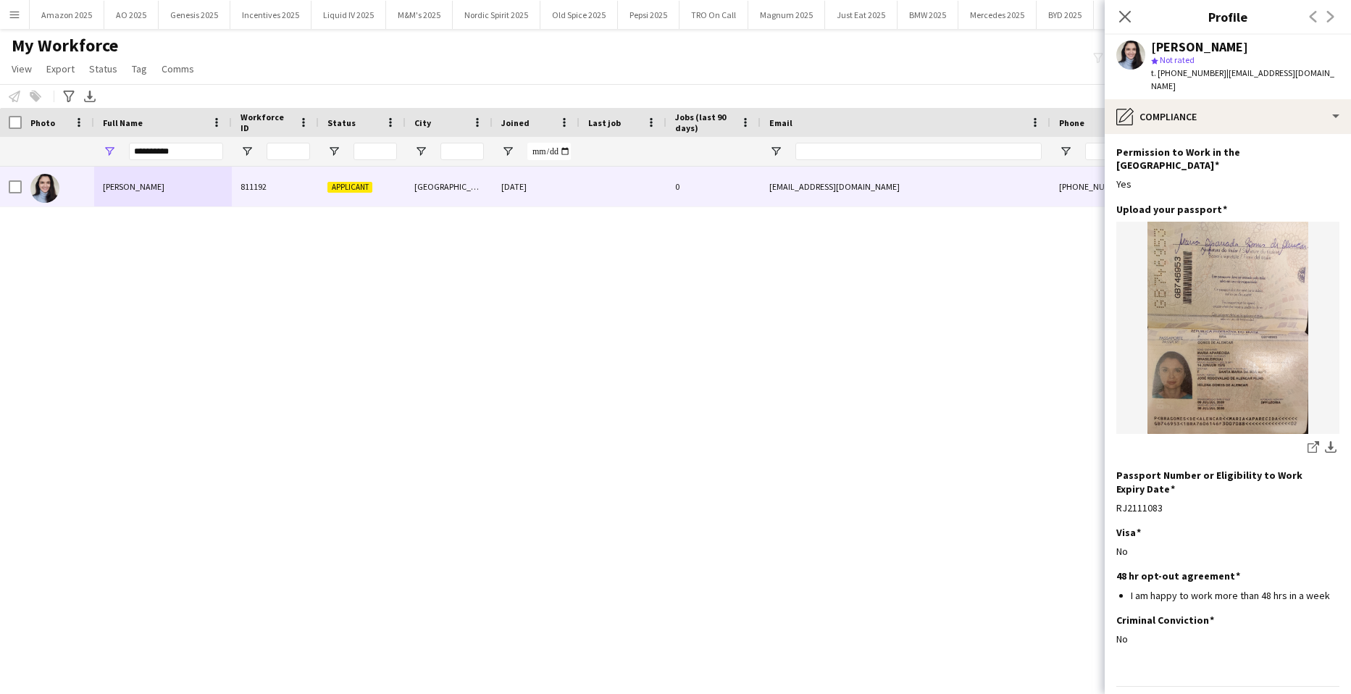
scroll to position [62, 0]
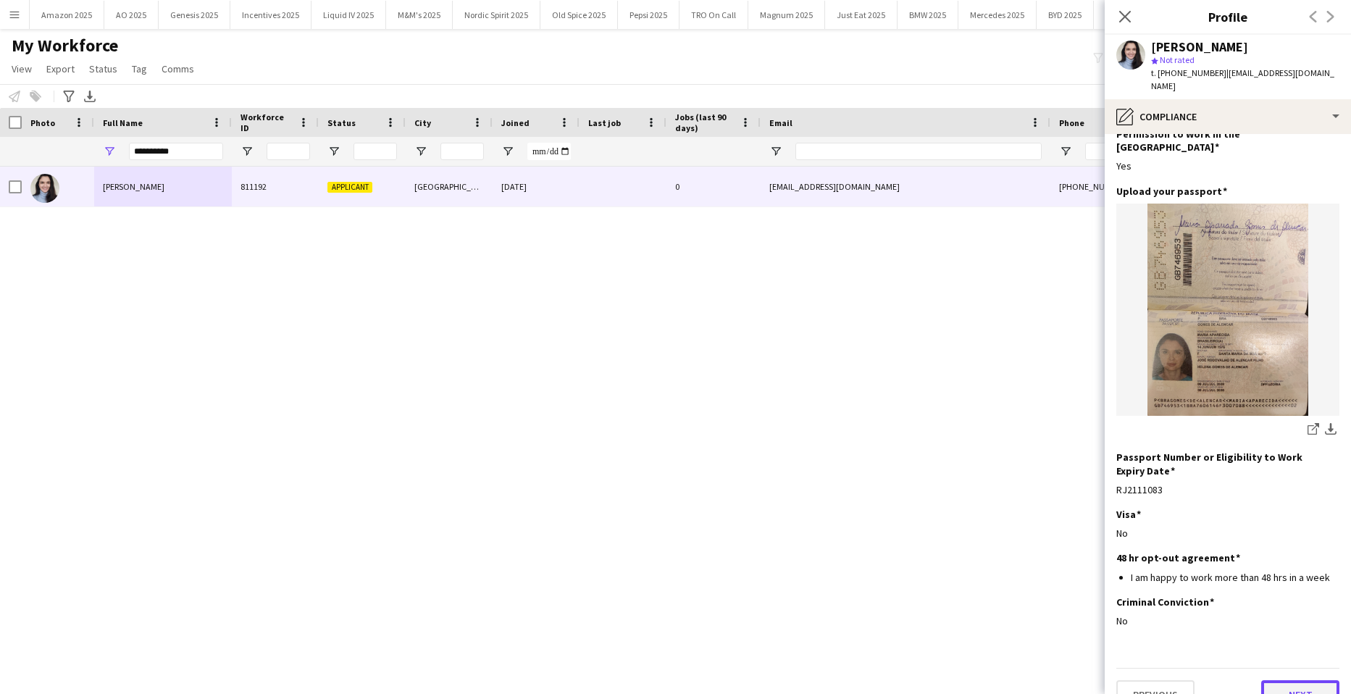
click at [1303, 680] on button "Next" at bounding box center [1300, 694] width 78 height 29
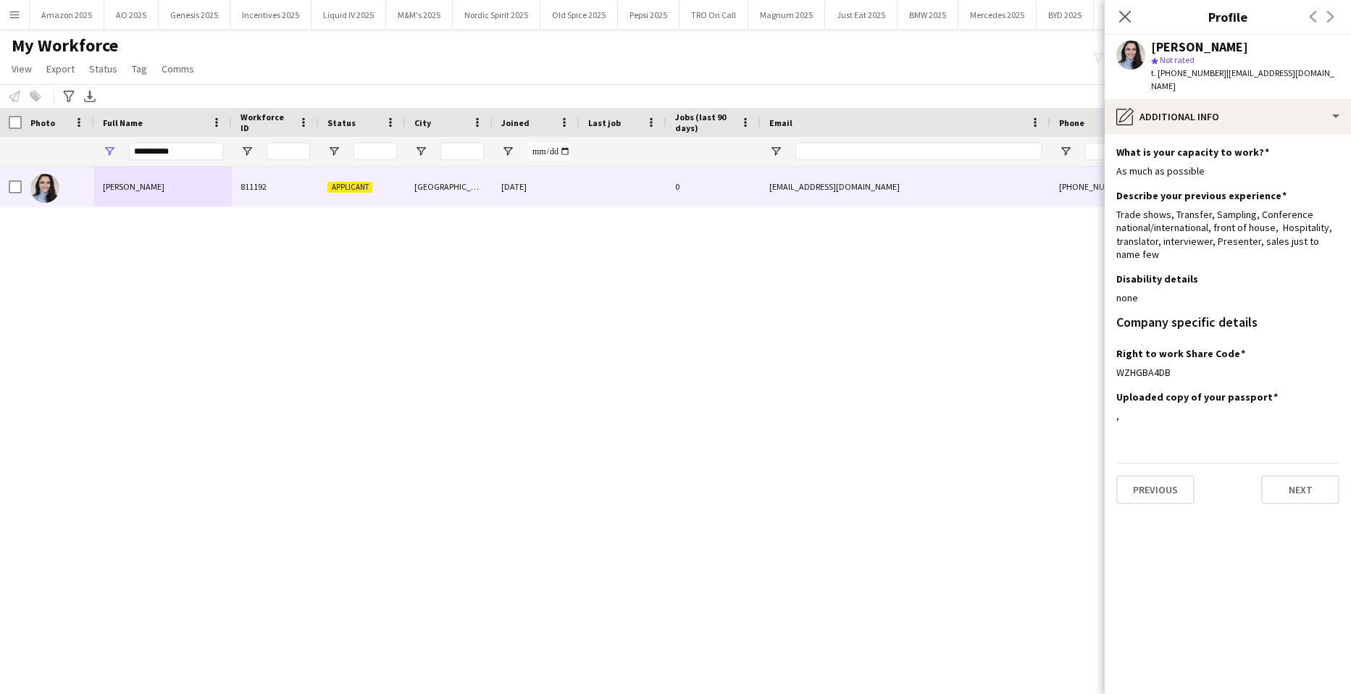
scroll to position [0, 0]
click at [1305, 477] on button "Next" at bounding box center [1300, 489] width 78 height 29
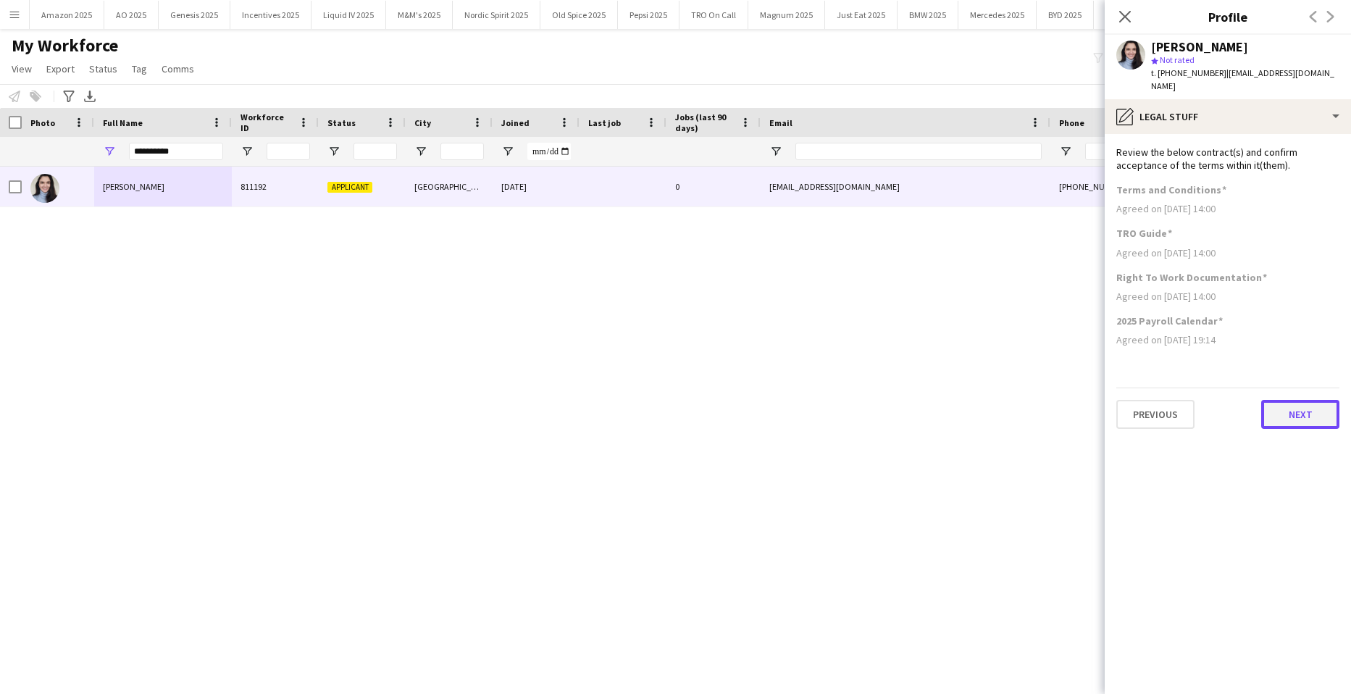
click at [1302, 400] on button "Next" at bounding box center [1300, 414] width 78 height 29
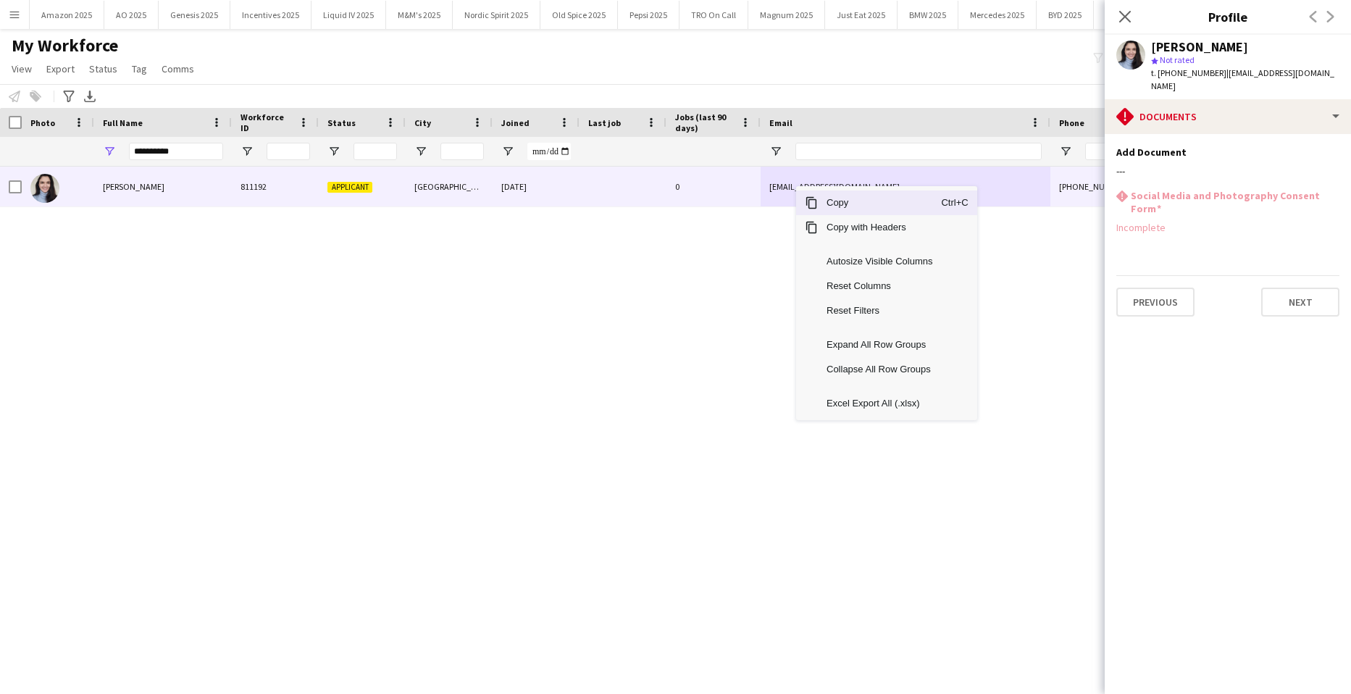
click at [836, 204] on span "Copy" at bounding box center [879, 203] width 123 height 25
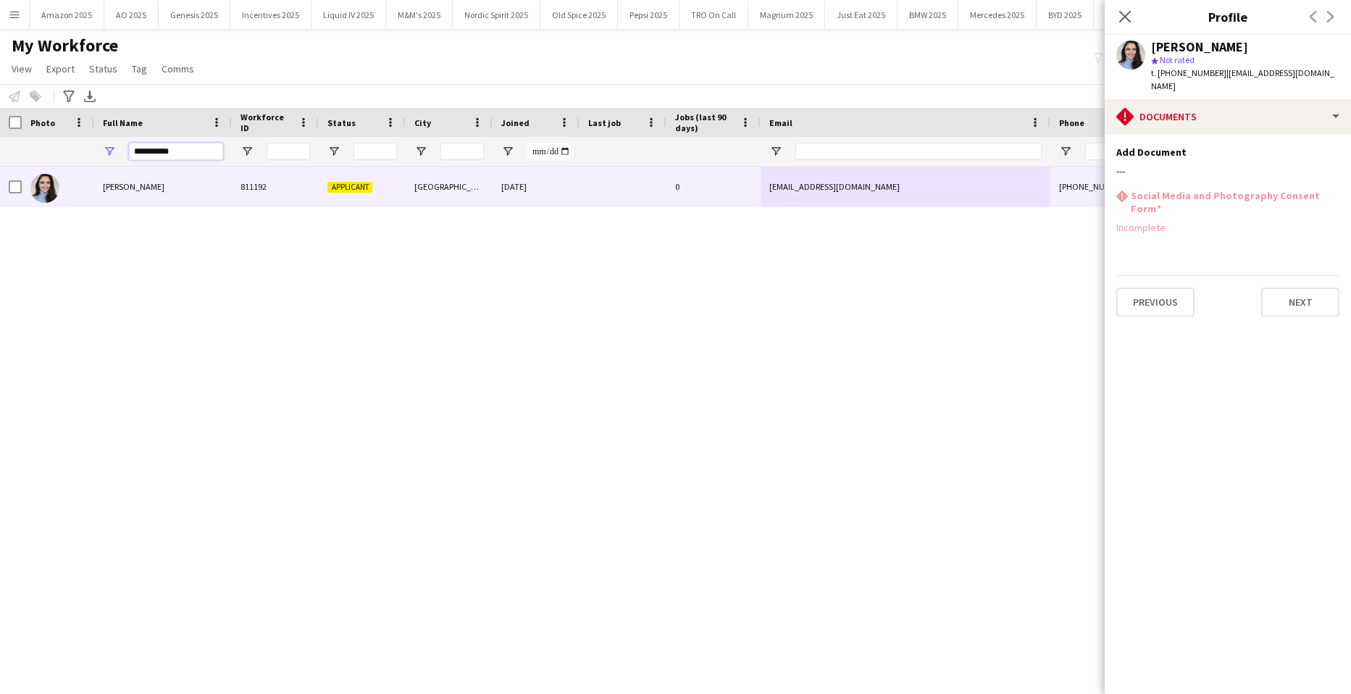
drag, startPoint x: 189, startPoint y: 151, endPoint x: -37, endPoint y: 170, distance: 226.9
click at [0, 170] on html "Menu Boards Boards Boards All jobs Status Workforce Workforce My Workforce Recr…" at bounding box center [675, 347] width 1351 height 694
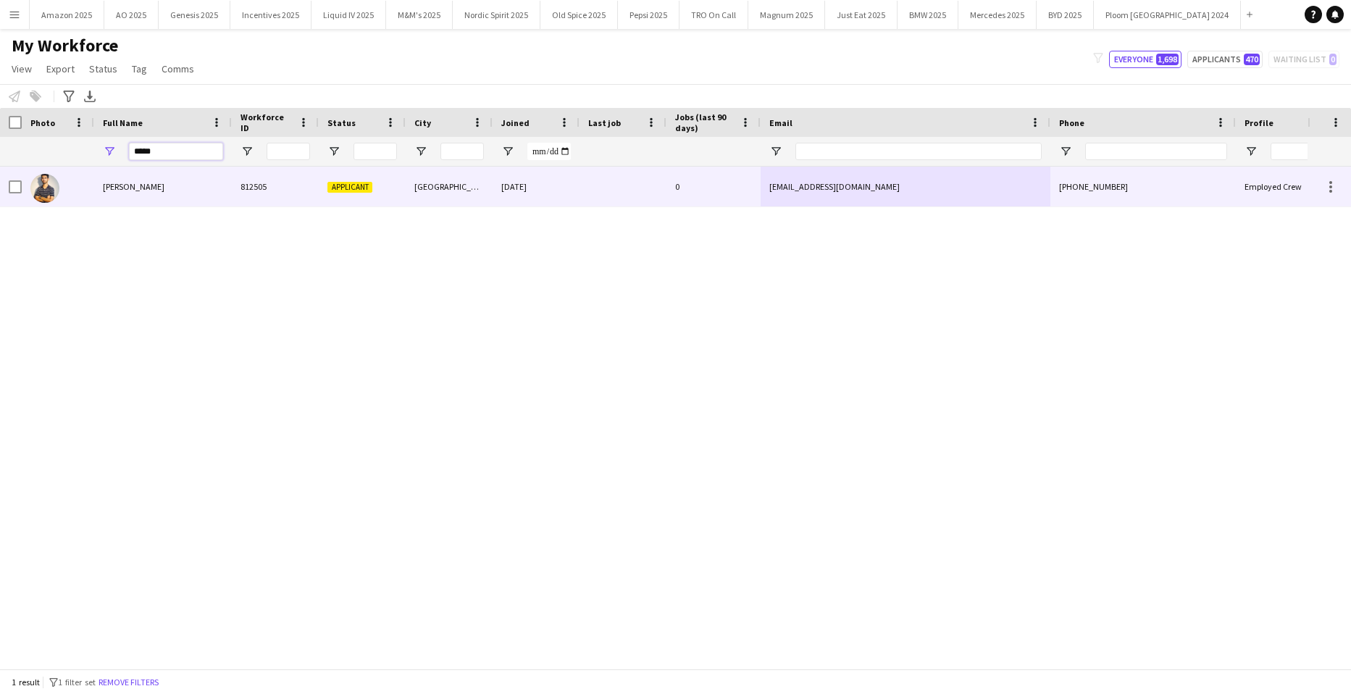
type input "*****"
click at [154, 178] on div "Muhammad Gouhar Habib" at bounding box center [163, 187] width 138 height 40
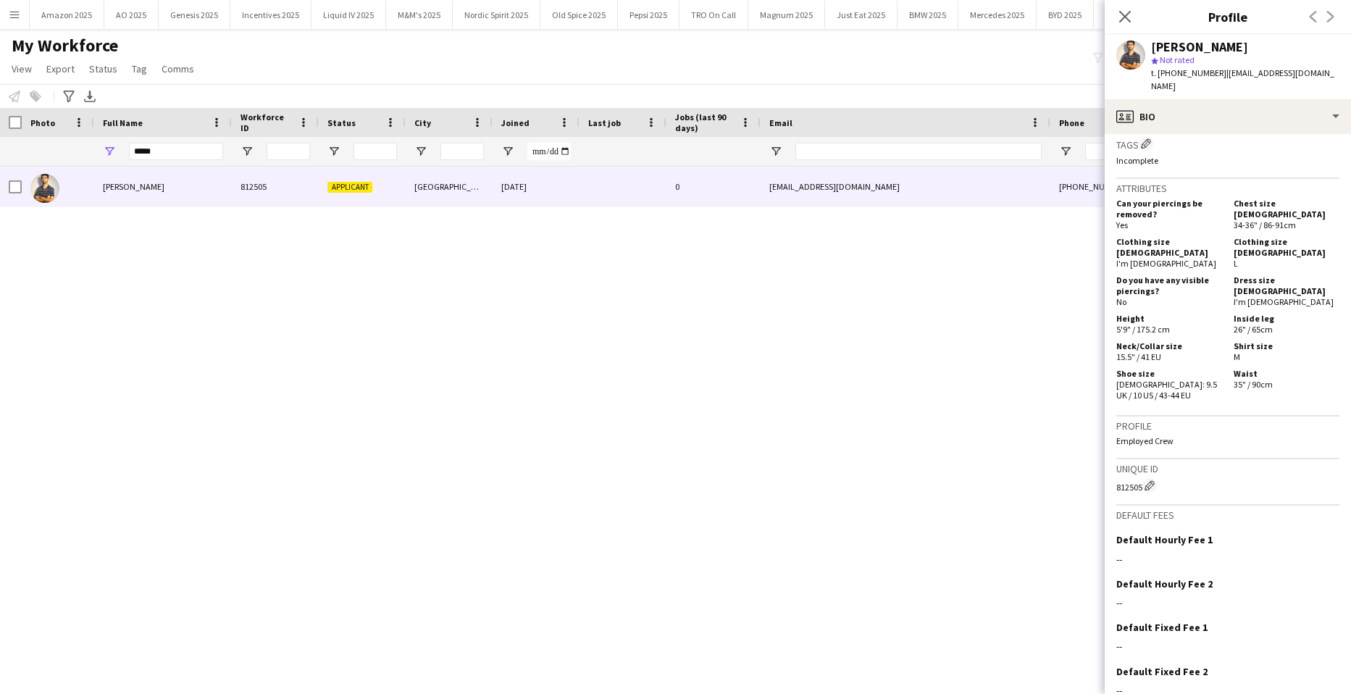
scroll to position [622, 0]
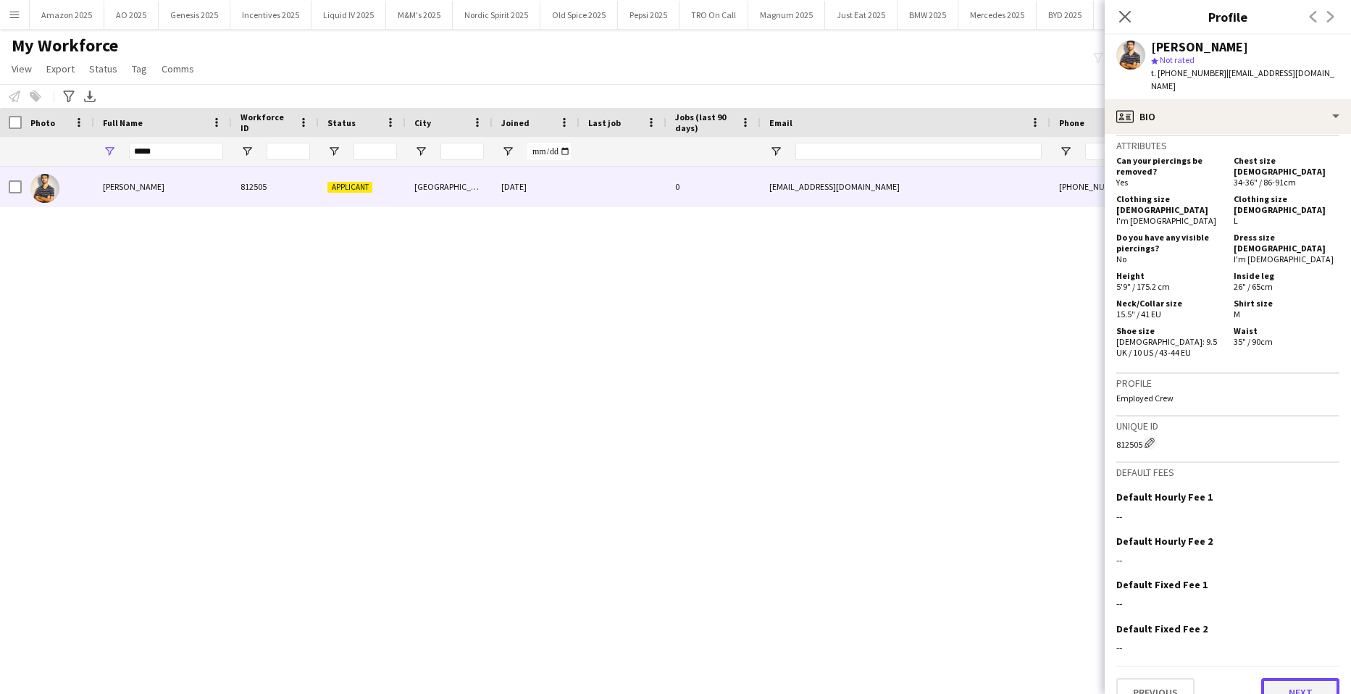
click at [1317, 678] on button "Next" at bounding box center [1300, 692] width 78 height 29
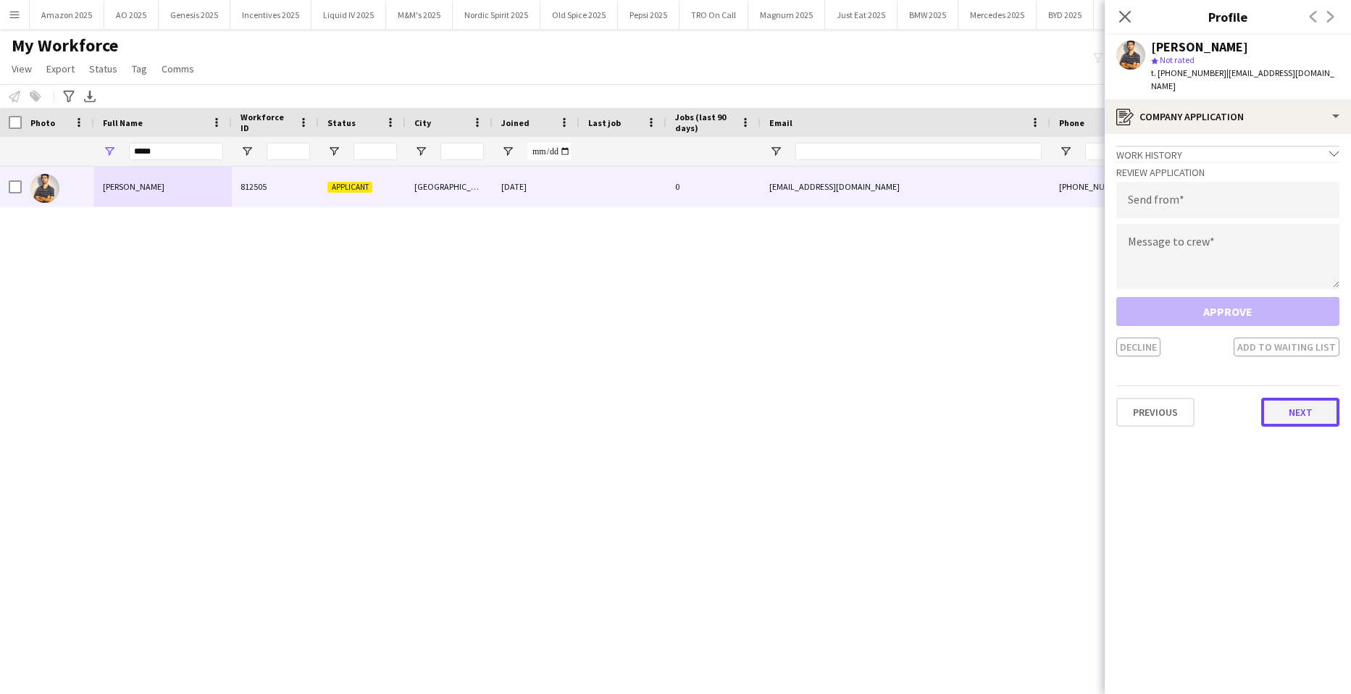
click at [1303, 401] on button "Next" at bounding box center [1300, 412] width 78 height 29
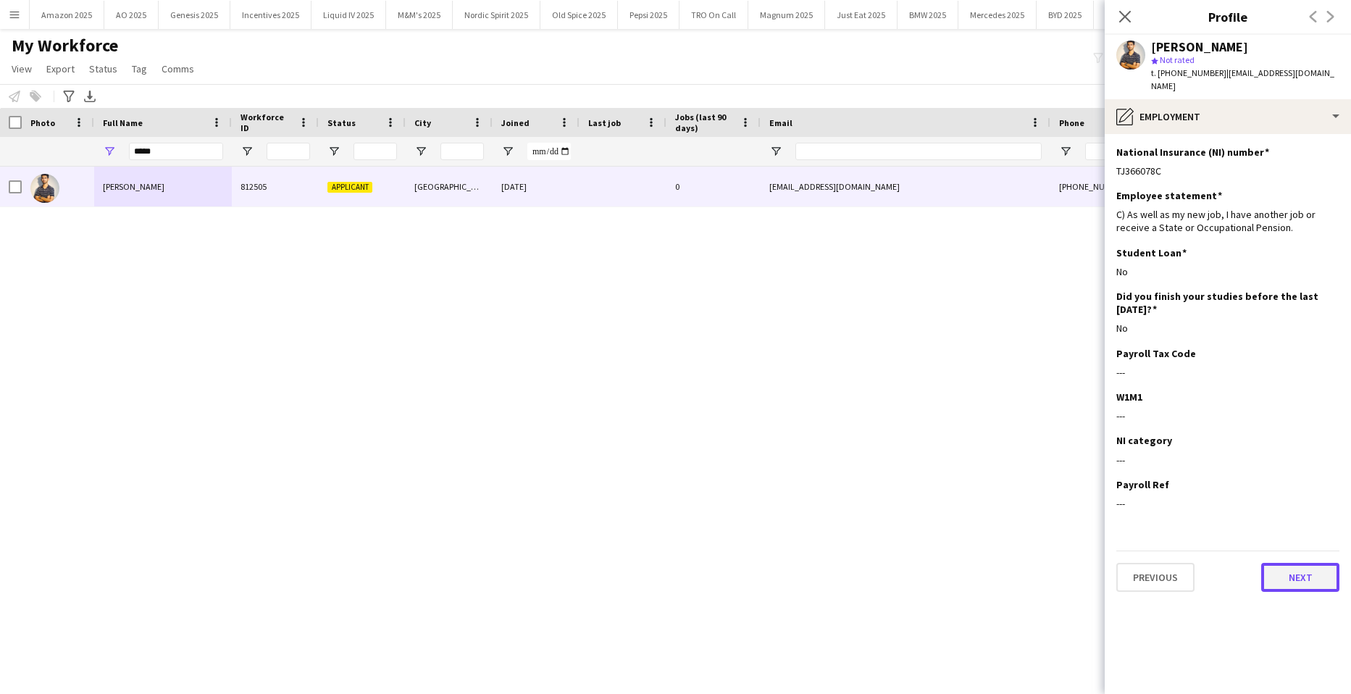
click at [1301, 575] on button "Next" at bounding box center [1300, 577] width 78 height 29
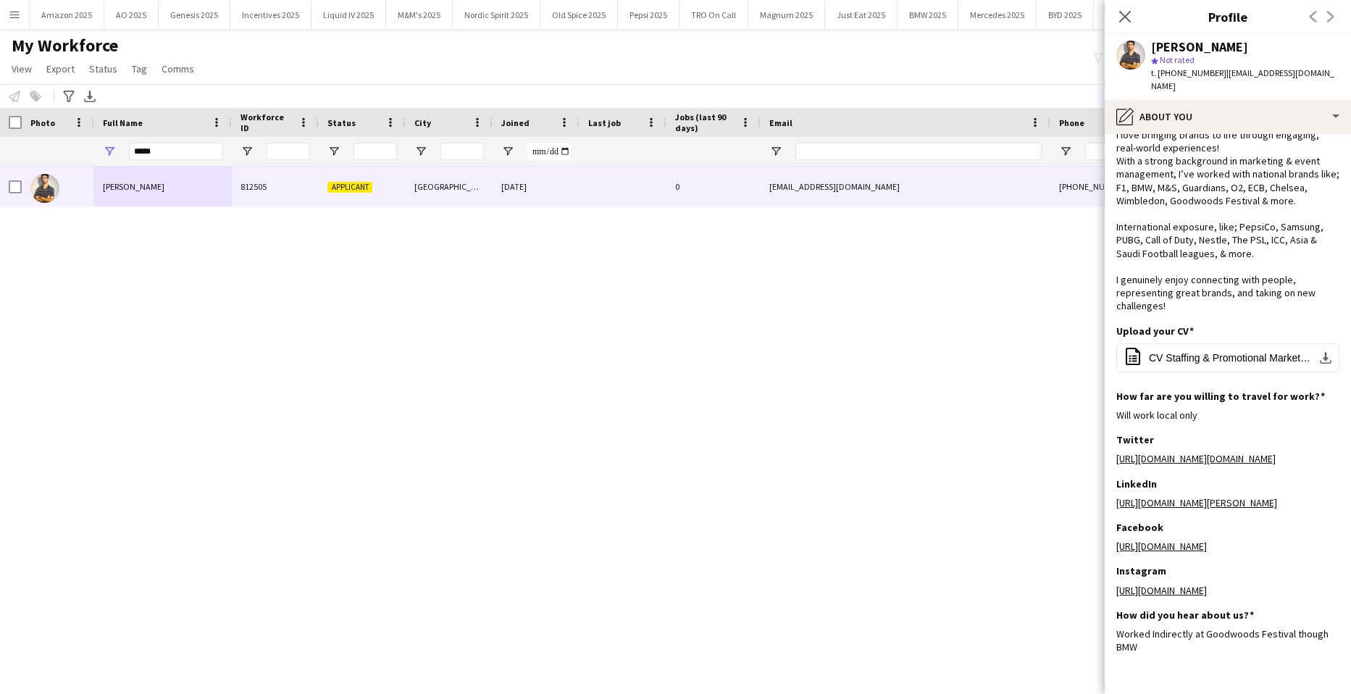
scroll to position [129, 0]
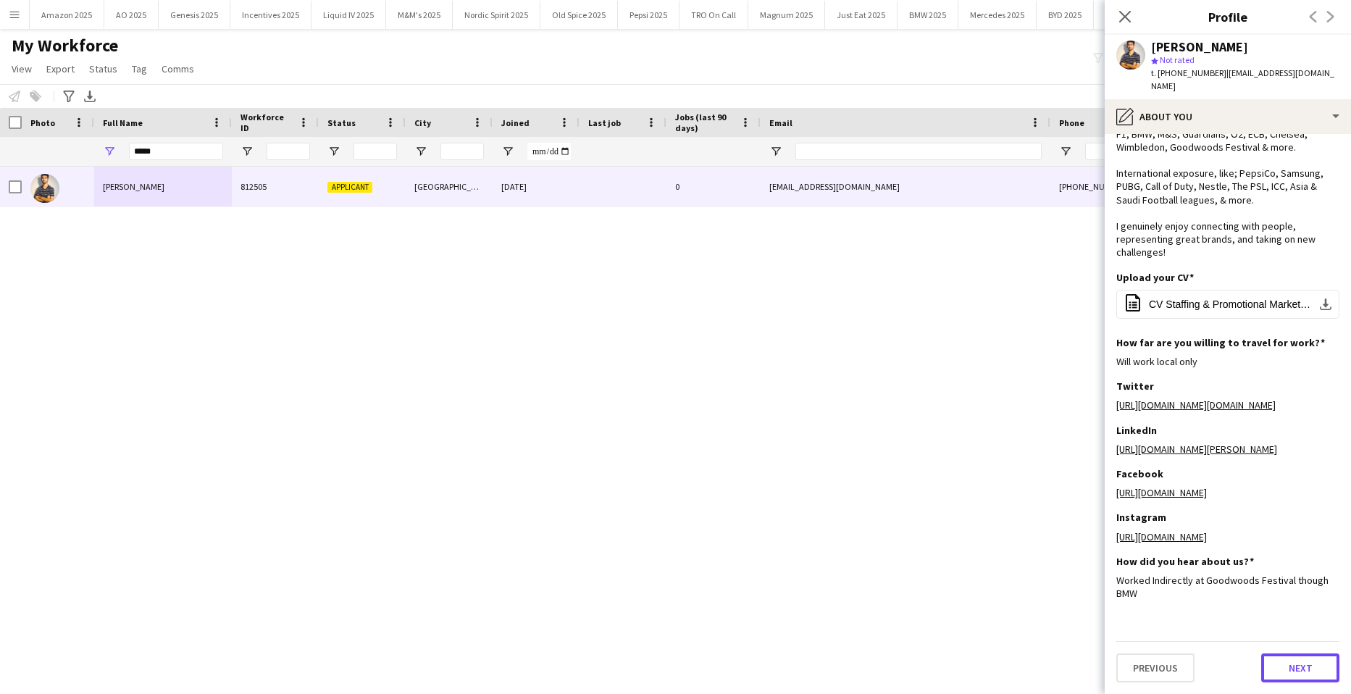
drag, startPoint x: 1292, startPoint y: 666, endPoint x: 1300, endPoint y: 661, distance: 8.4
click at [1294, 668] on button "Next" at bounding box center [1300, 667] width 78 height 29
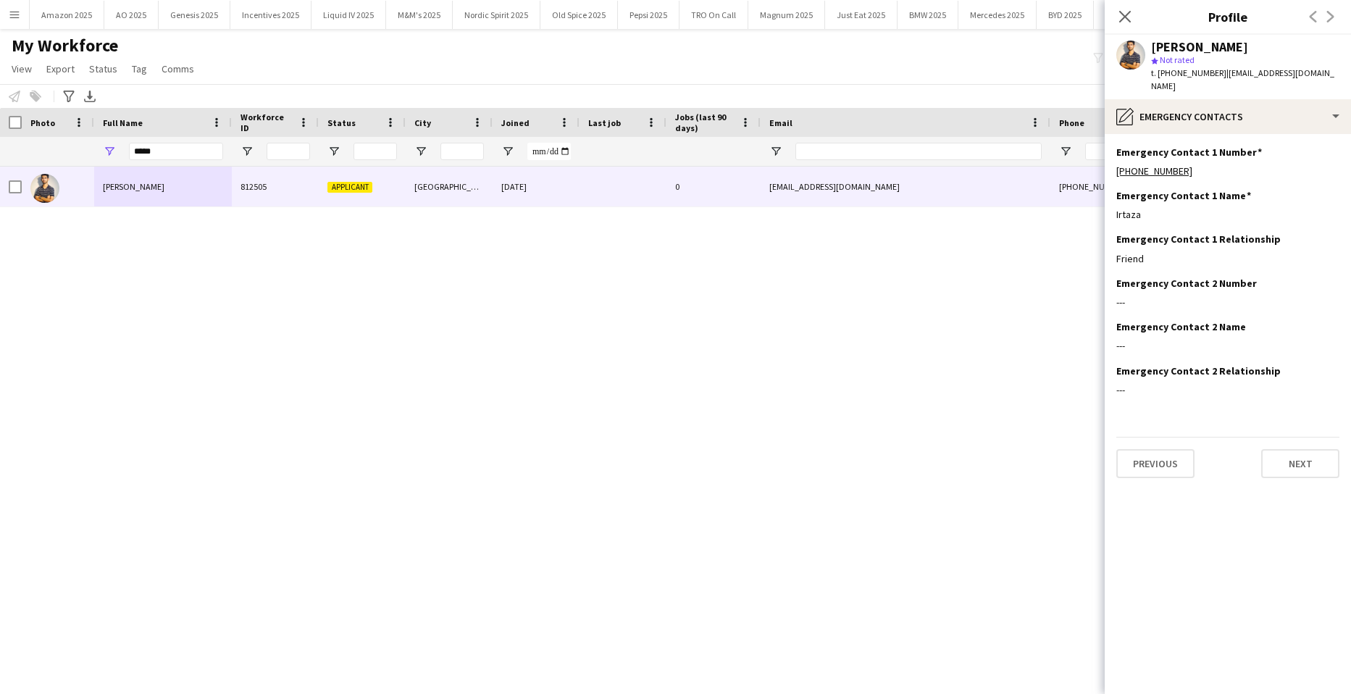
scroll to position [0, 0]
click at [1295, 452] on button "Next" at bounding box center [1300, 463] width 78 height 29
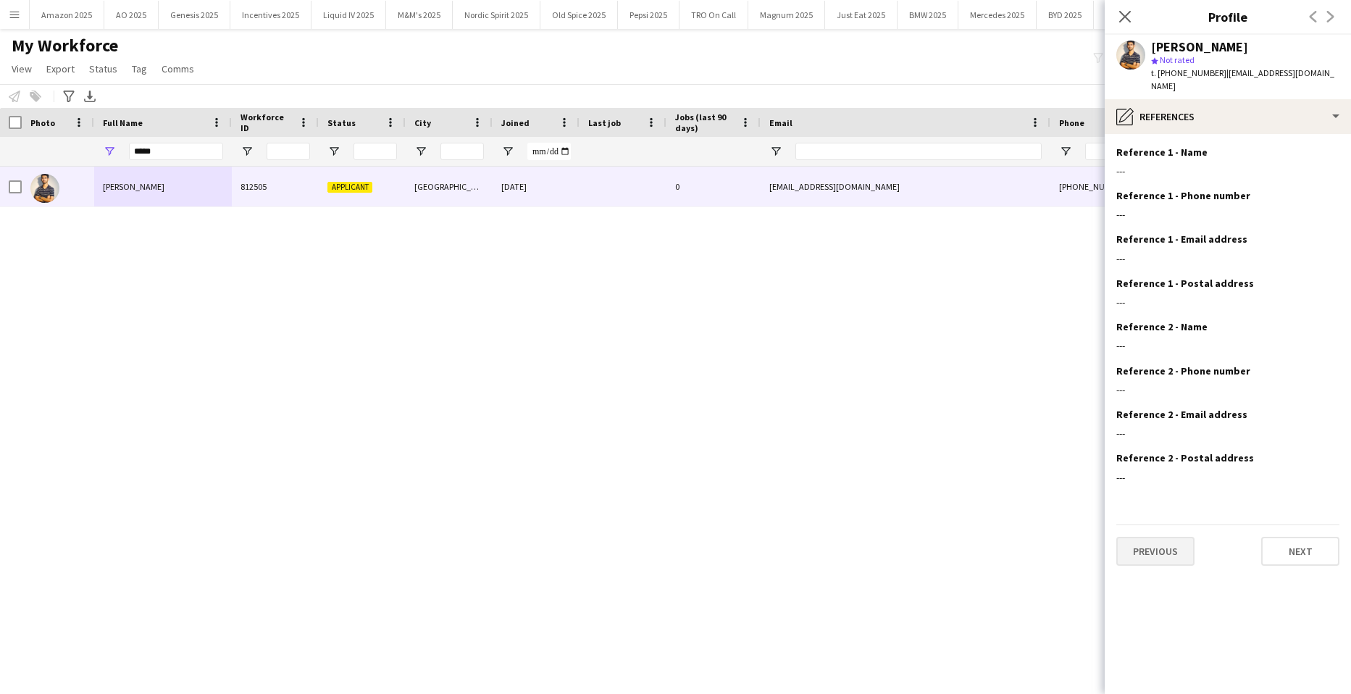
drag, startPoint x: 1116, startPoint y: 530, endPoint x: 1150, endPoint y: 535, distance: 34.5
click at [1121, 530] on app-section-data-types "Reference 1 - Name Edit this field --- Reference 1 - Phone number Edit this fie…" at bounding box center [1228, 414] width 246 height 560
click at [1161, 538] on button "Previous" at bounding box center [1155, 551] width 78 height 29
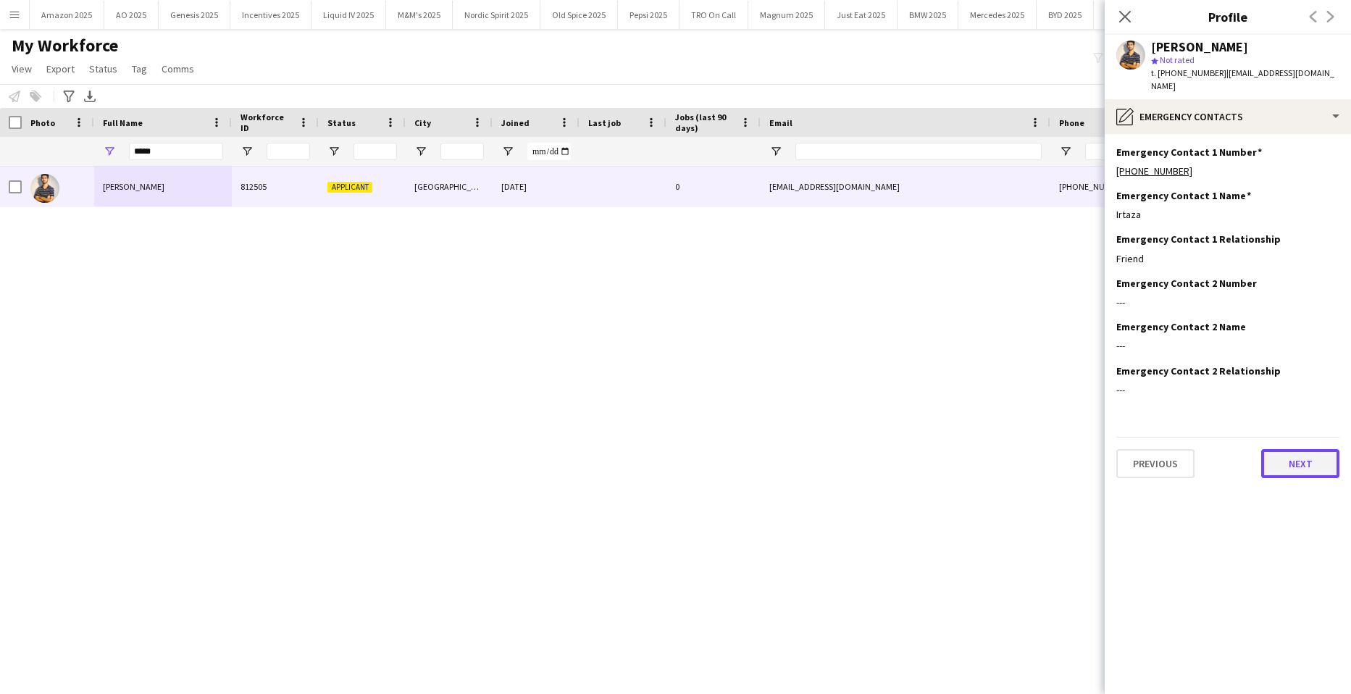
click at [1296, 449] on button "Next" at bounding box center [1300, 463] width 78 height 29
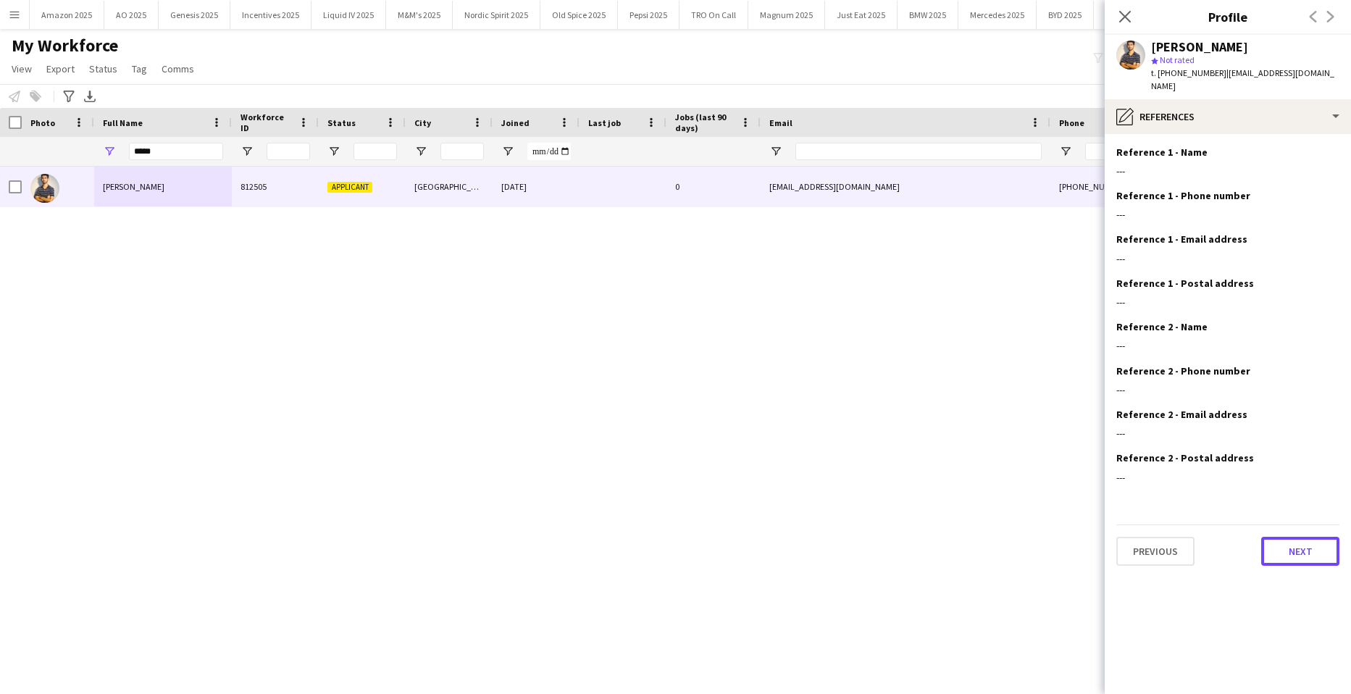
click at [1305, 537] on button "Next" at bounding box center [1300, 551] width 78 height 29
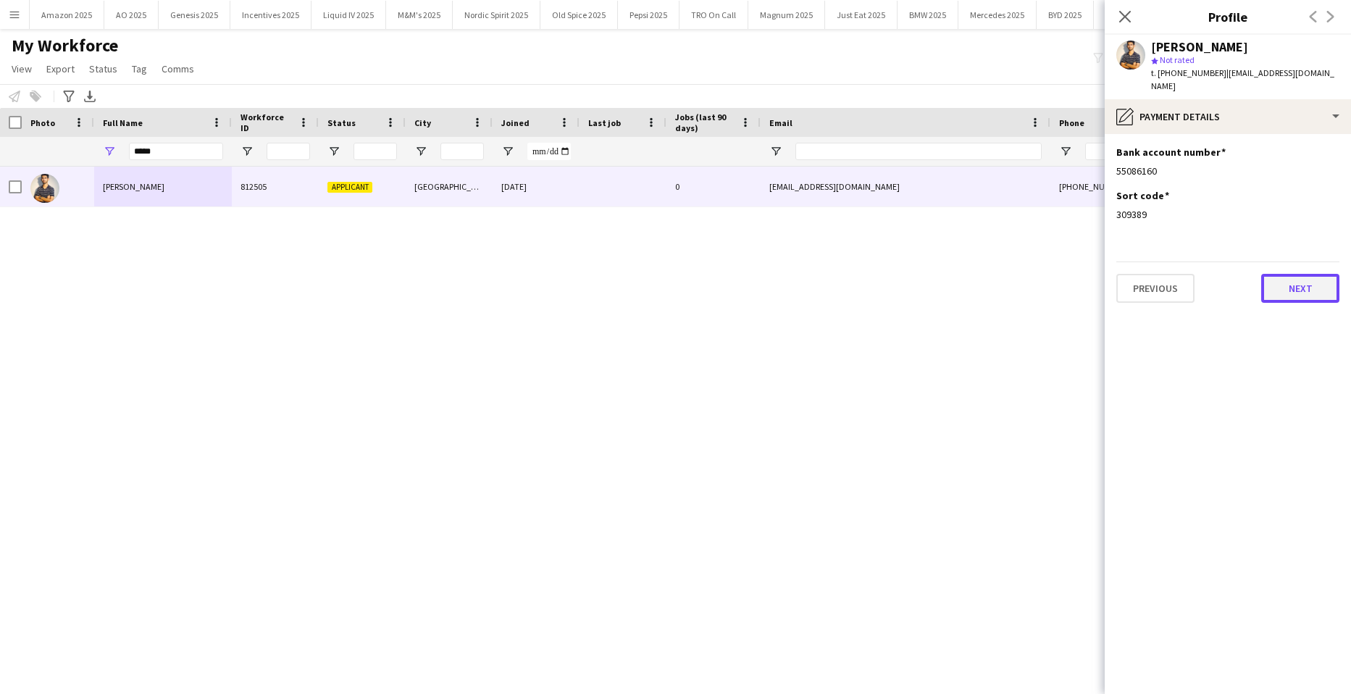
click at [1292, 288] on button "Next" at bounding box center [1300, 288] width 78 height 29
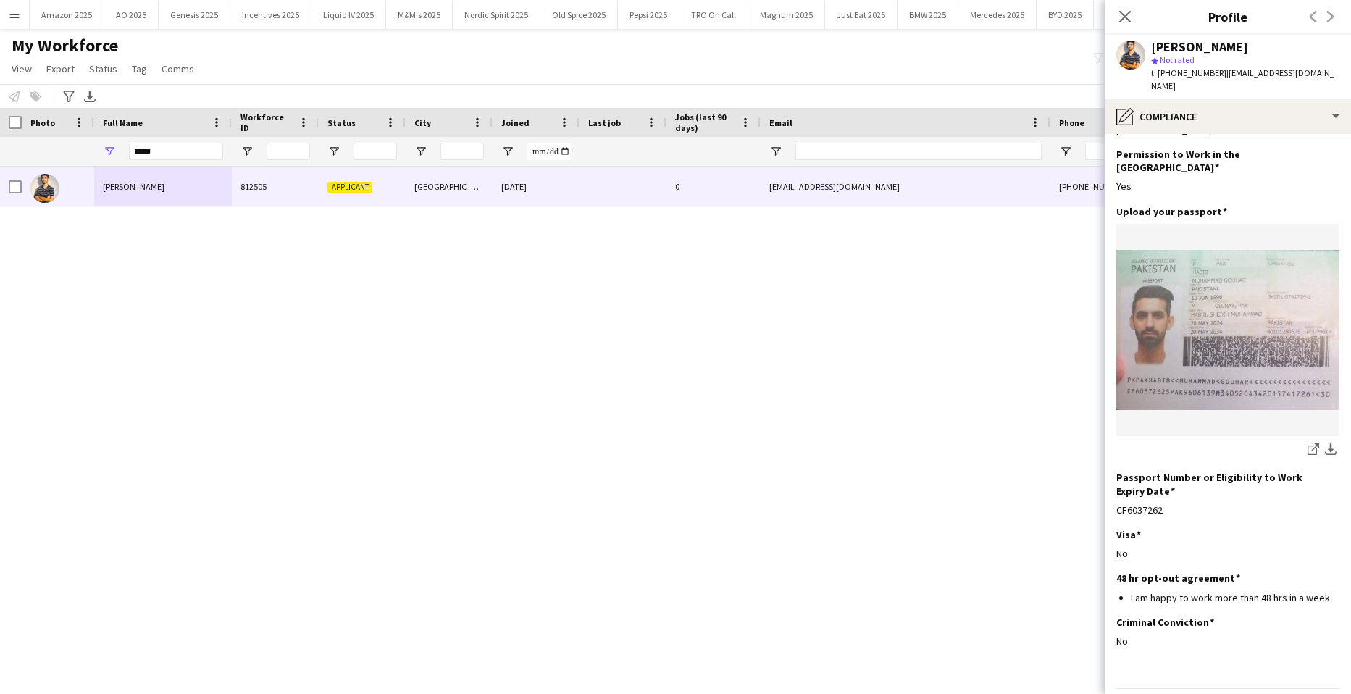
scroll to position [62, 0]
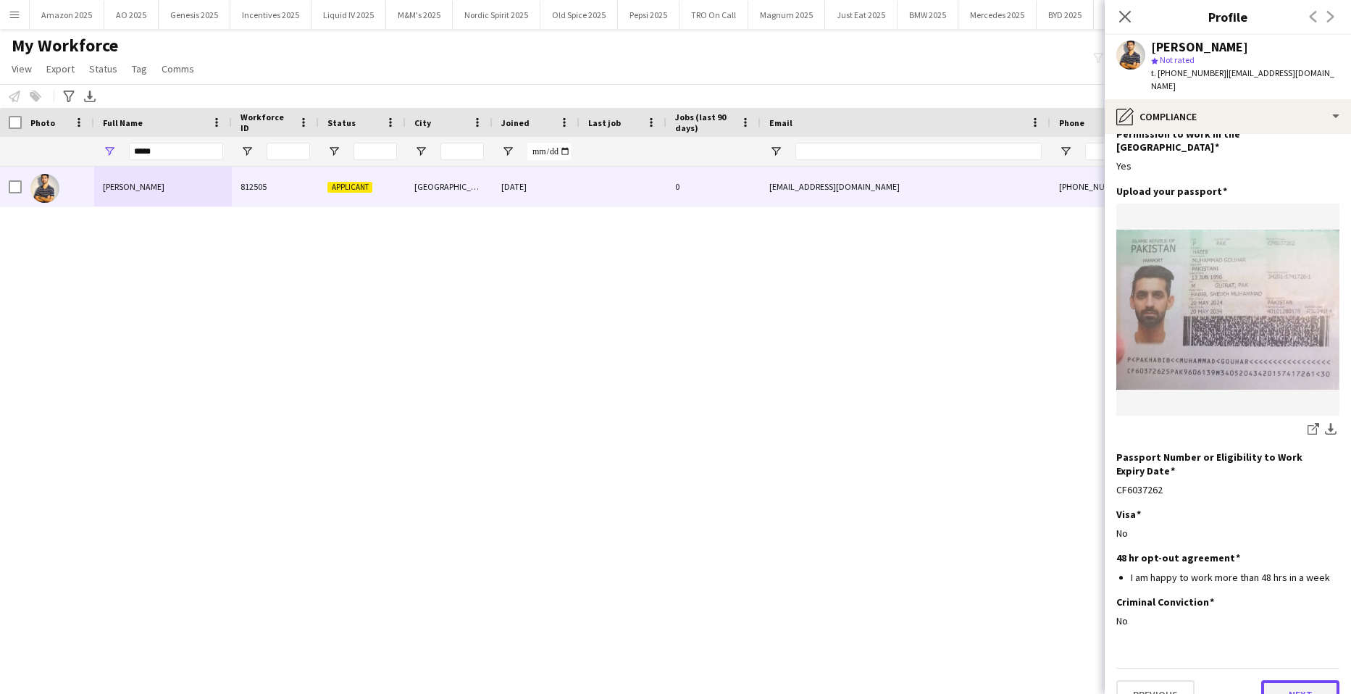
click at [1297, 680] on button "Next" at bounding box center [1300, 694] width 78 height 29
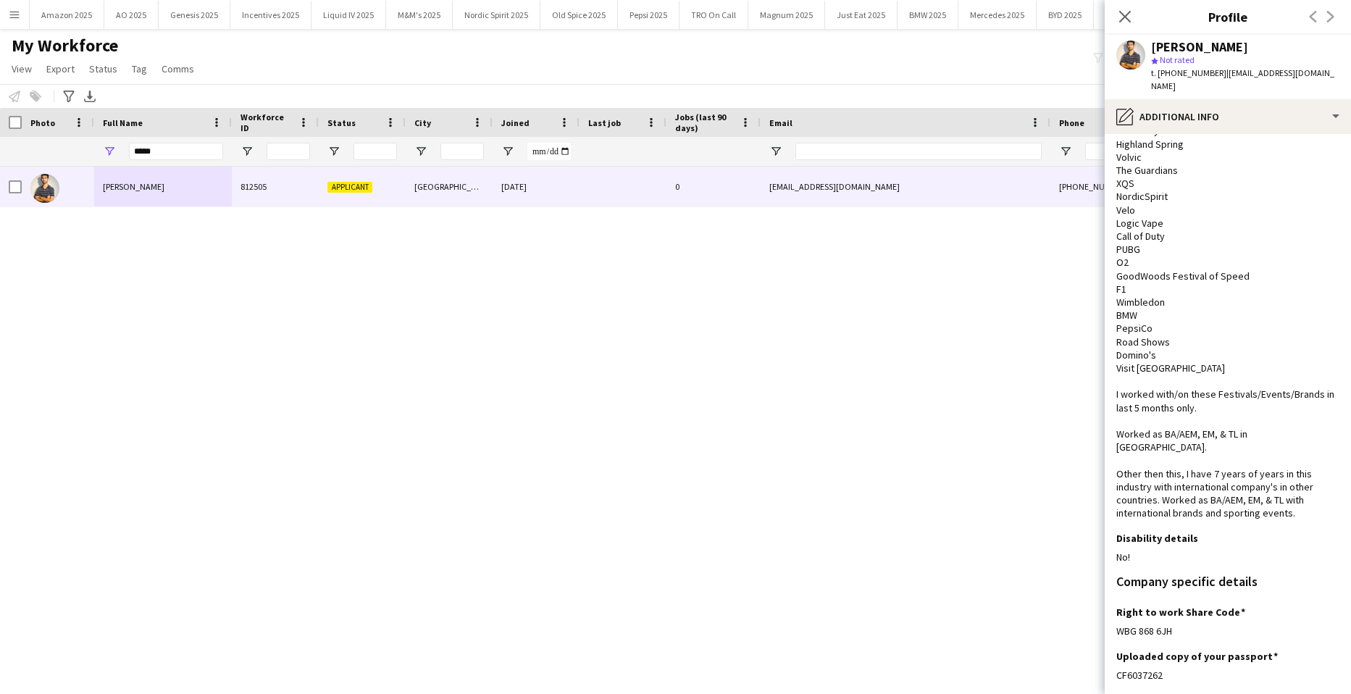
scroll to position [151, 0]
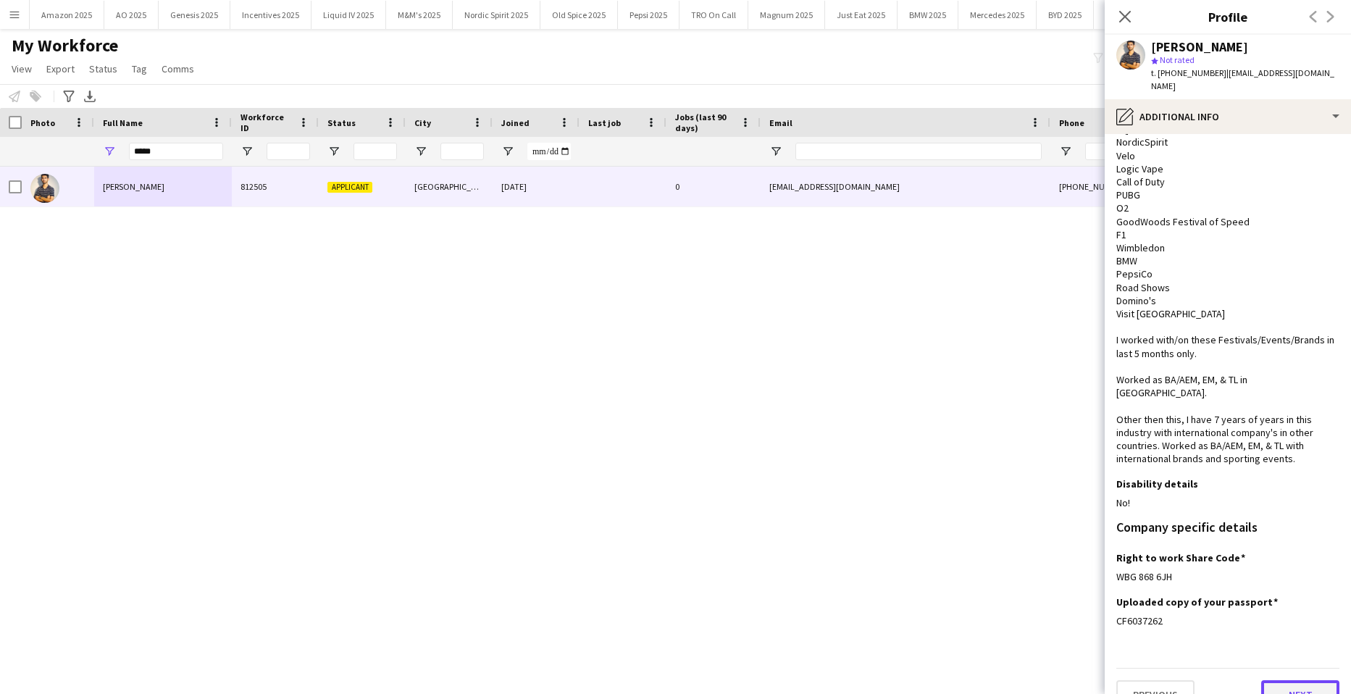
click at [1301, 680] on button "Next" at bounding box center [1300, 694] width 78 height 29
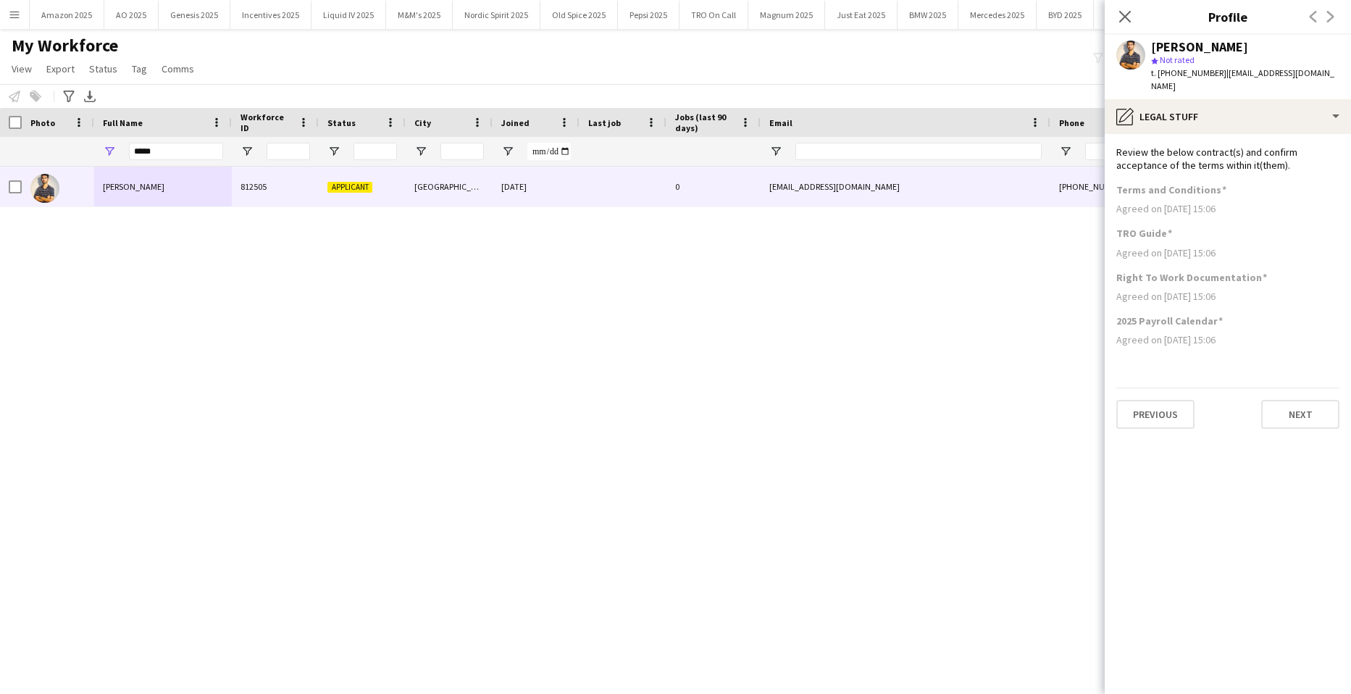
scroll to position [0, 0]
click at [1290, 404] on button "Next" at bounding box center [1300, 414] width 78 height 29
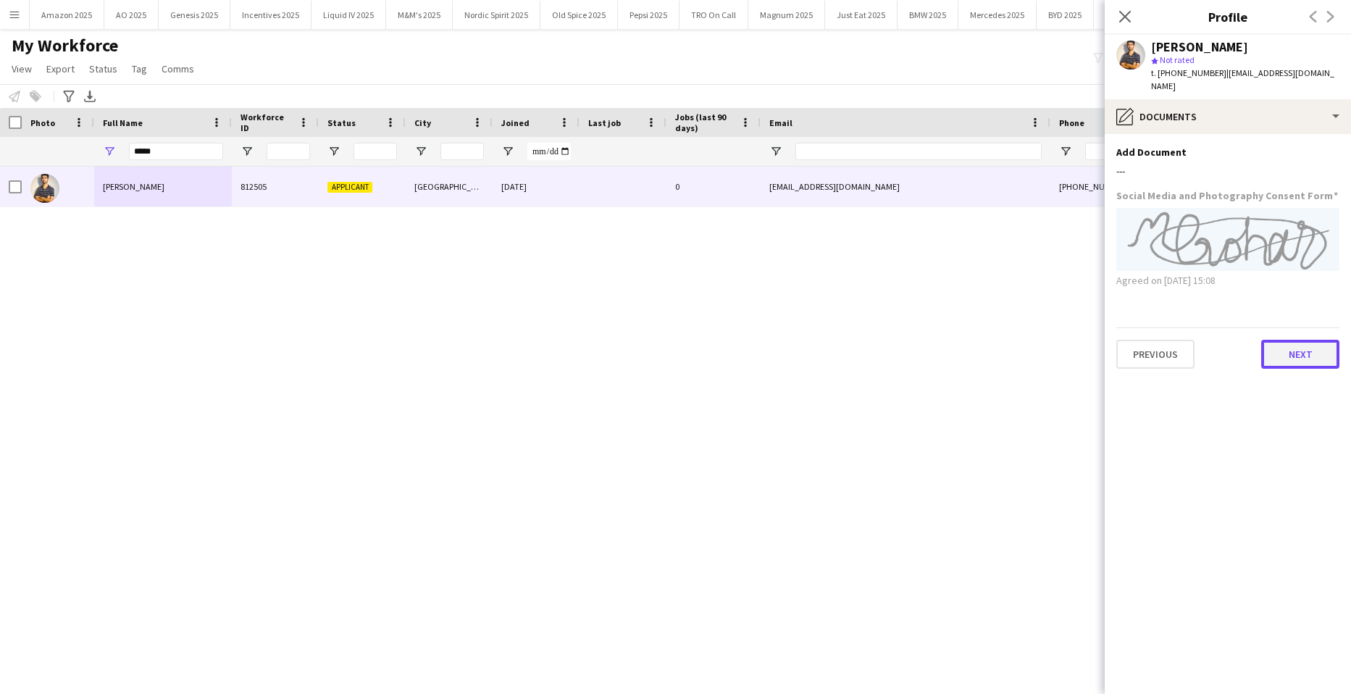
click at [1303, 348] on button "Next" at bounding box center [1300, 354] width 78 height 29
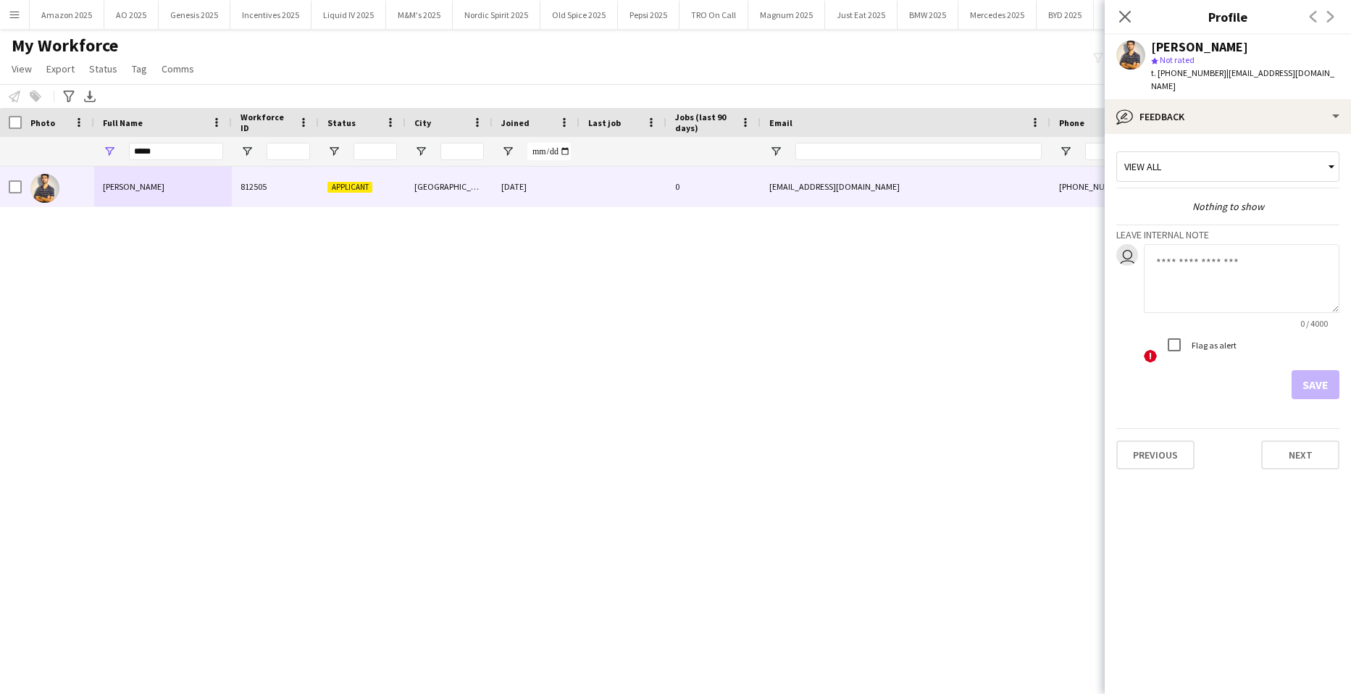
click at [896, 293] on div "Muhammad Gouhar Habib 812505 Applicant London 13-08-2025 0 gouhar.staffing@gmai…" at bounding box center [654, 412] width 1308 height 491
click at [21, 120] on div "Photo Full Name Workforce ID Age" at bounding box center [738, 122] width 1476 height 29
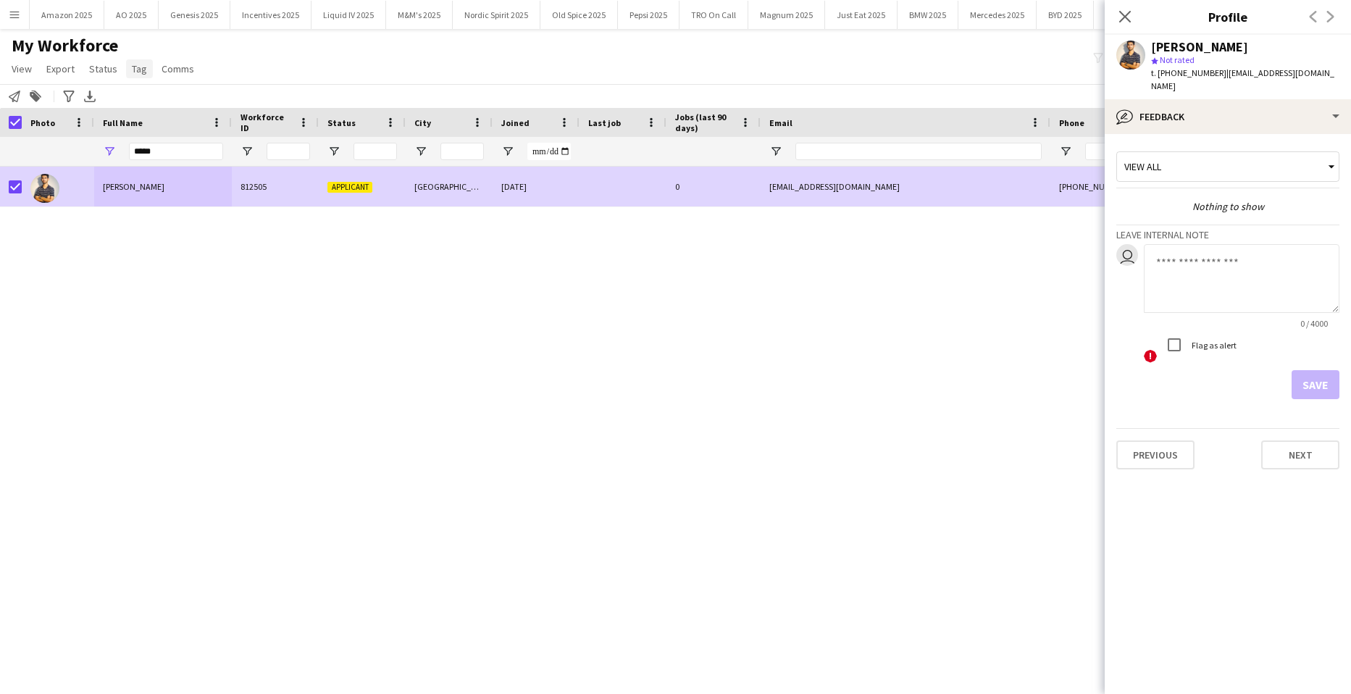
click at [138, 69] on span "Tag" at bounding box center [139, 68] width 15 height 13
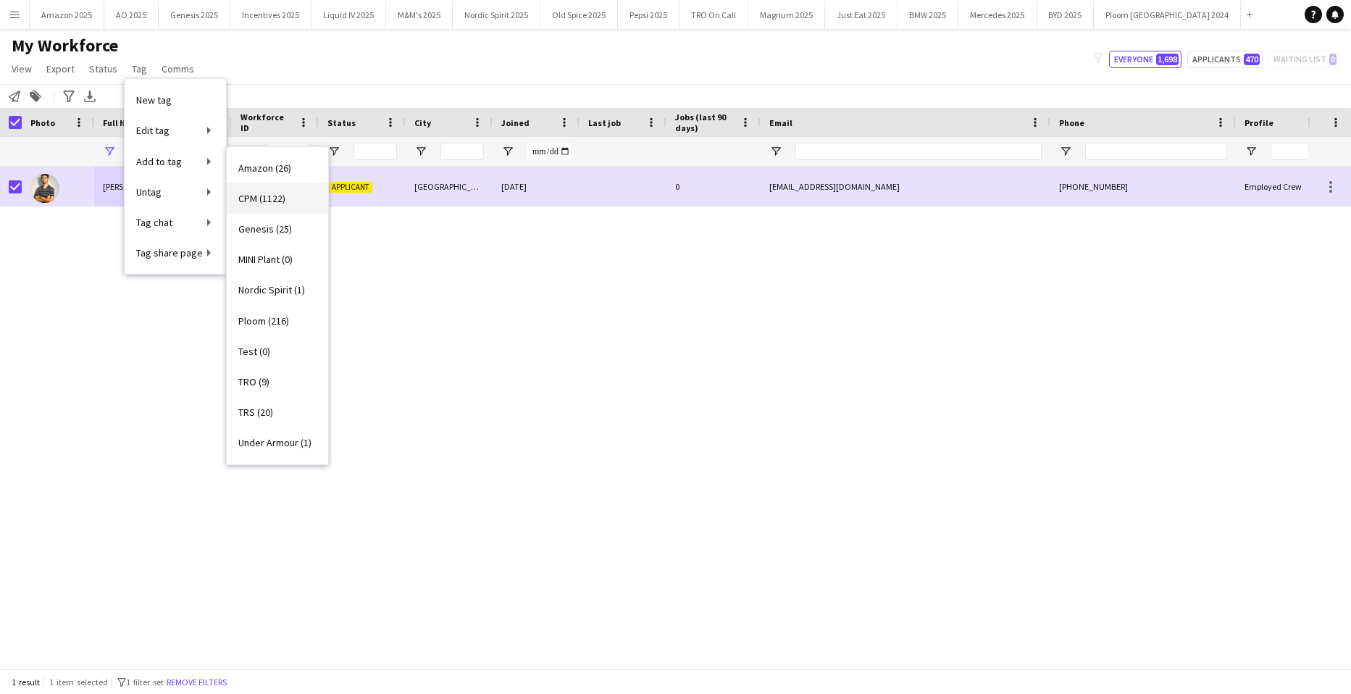
click at [265, 196] on span "CPM (1122)" at bounding box center [261, 198] width 47 height 13
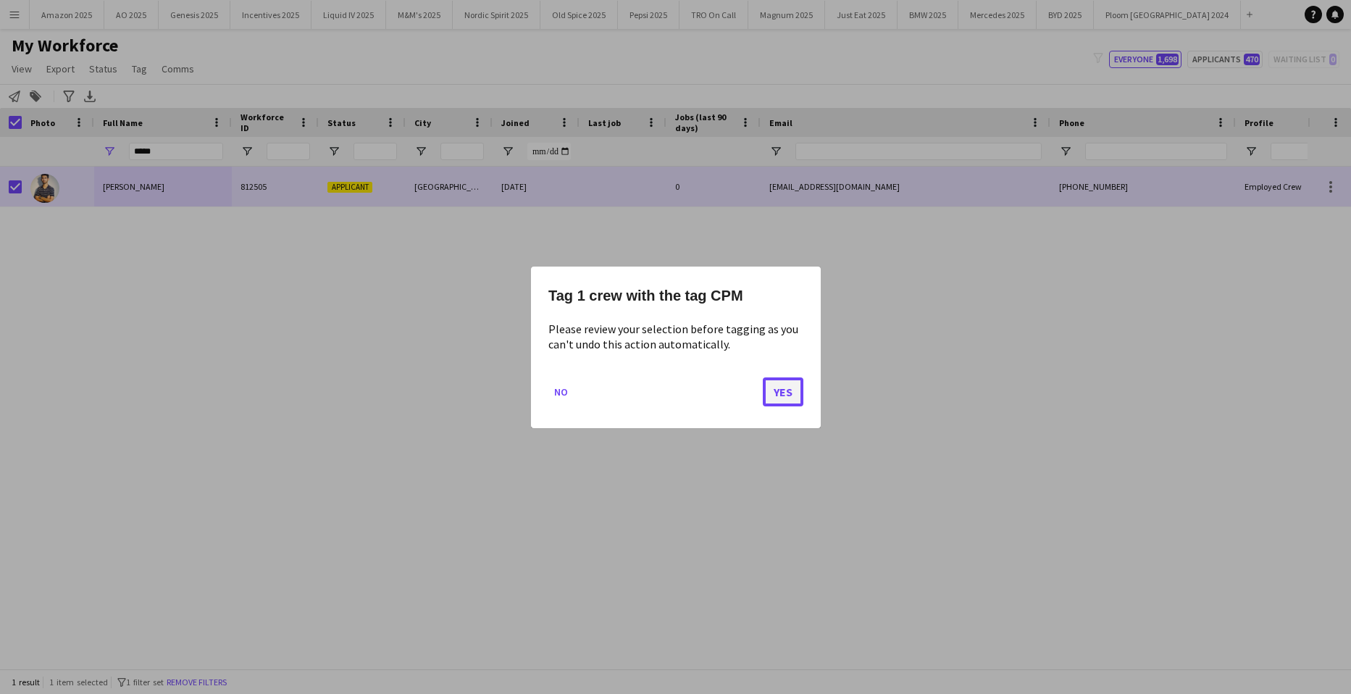
click at [771, 397] on button "Yes" at bounding box center [783, 391] width 41 height 29
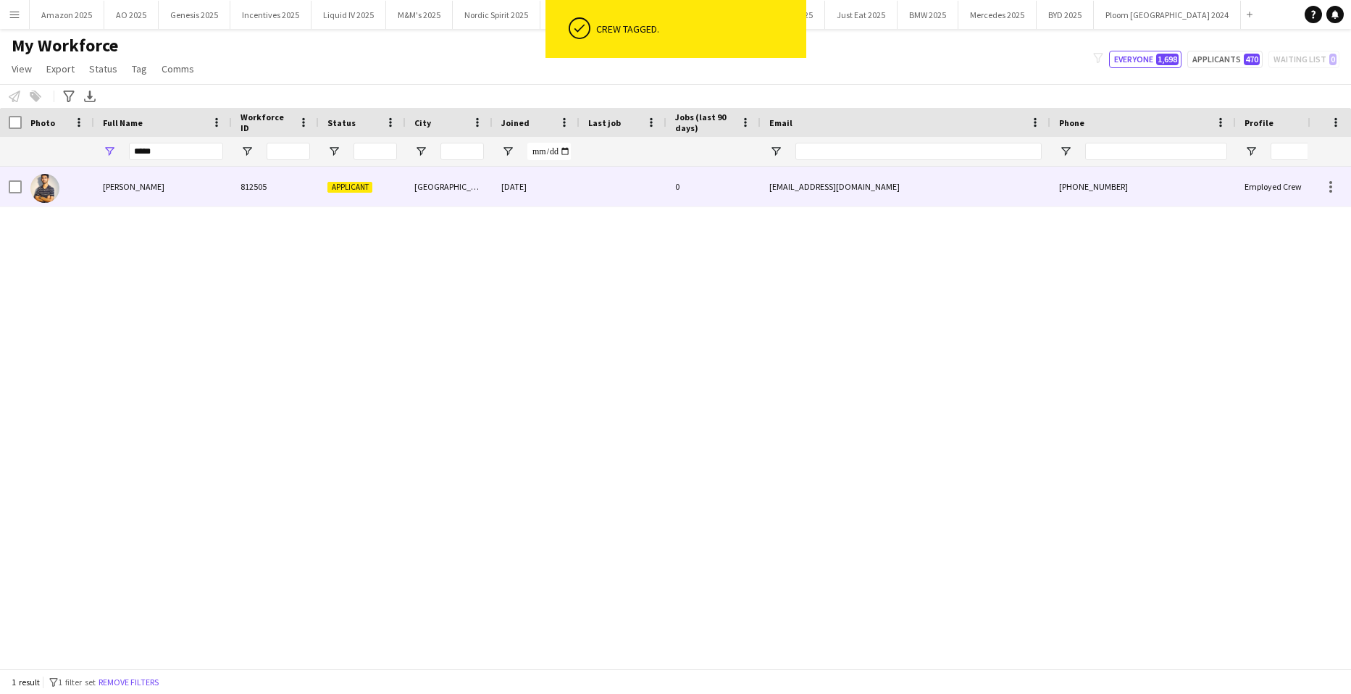
click at [162, 191] on span "Muhammad Gouhar Habib" at bounding box center [134, 186] width 62 height 11
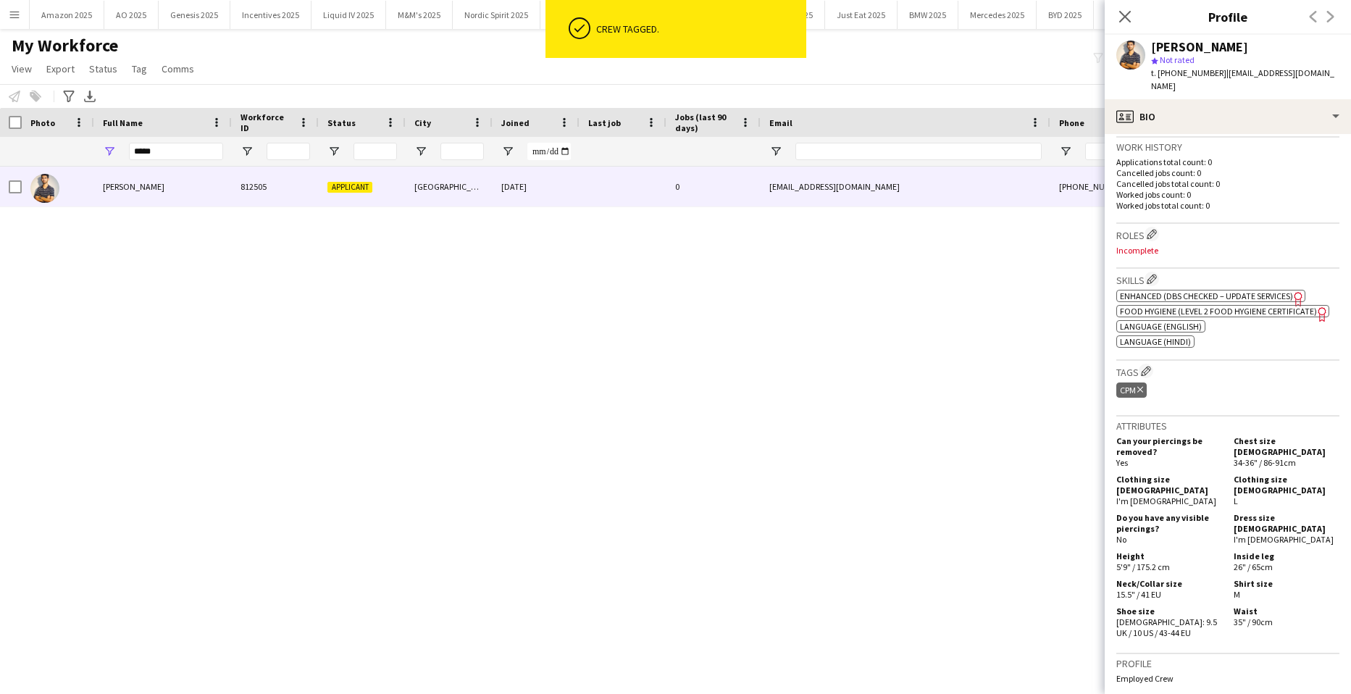
scroll to position [580, 0]
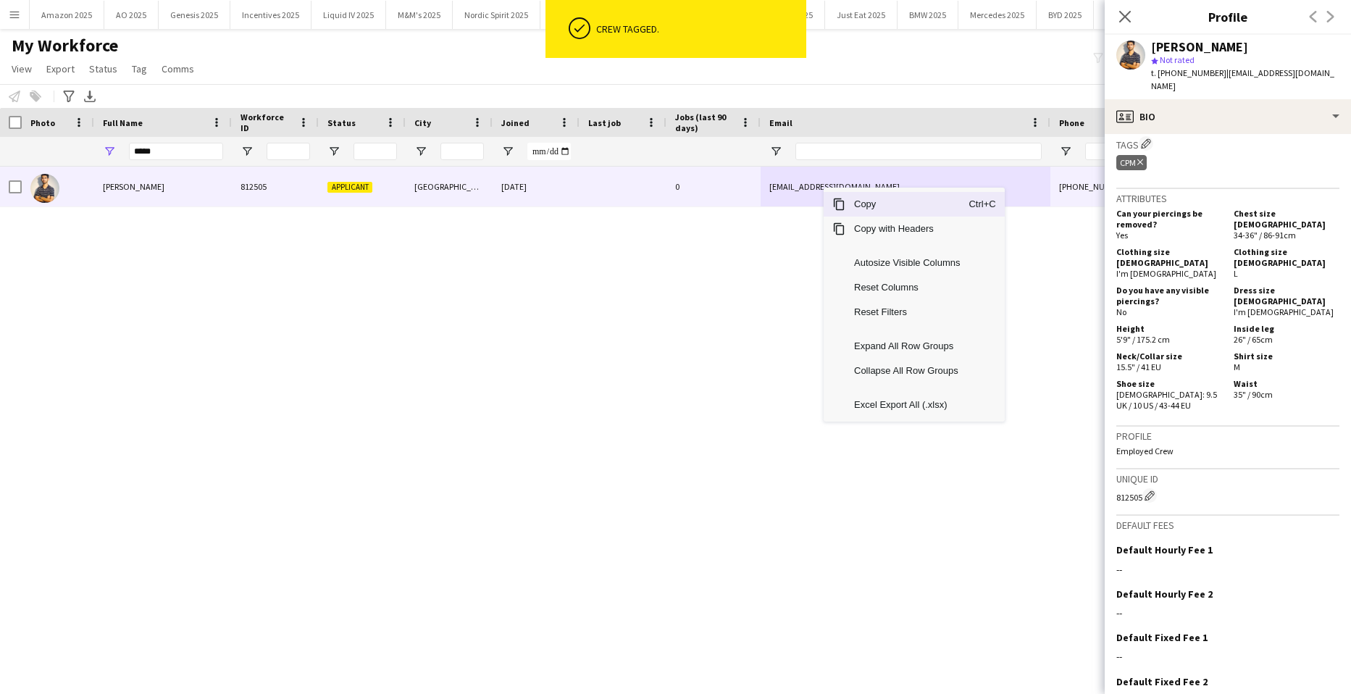
click at [851, 201] on span "Copy" at bounding box center [906, 204] width 123 height 25
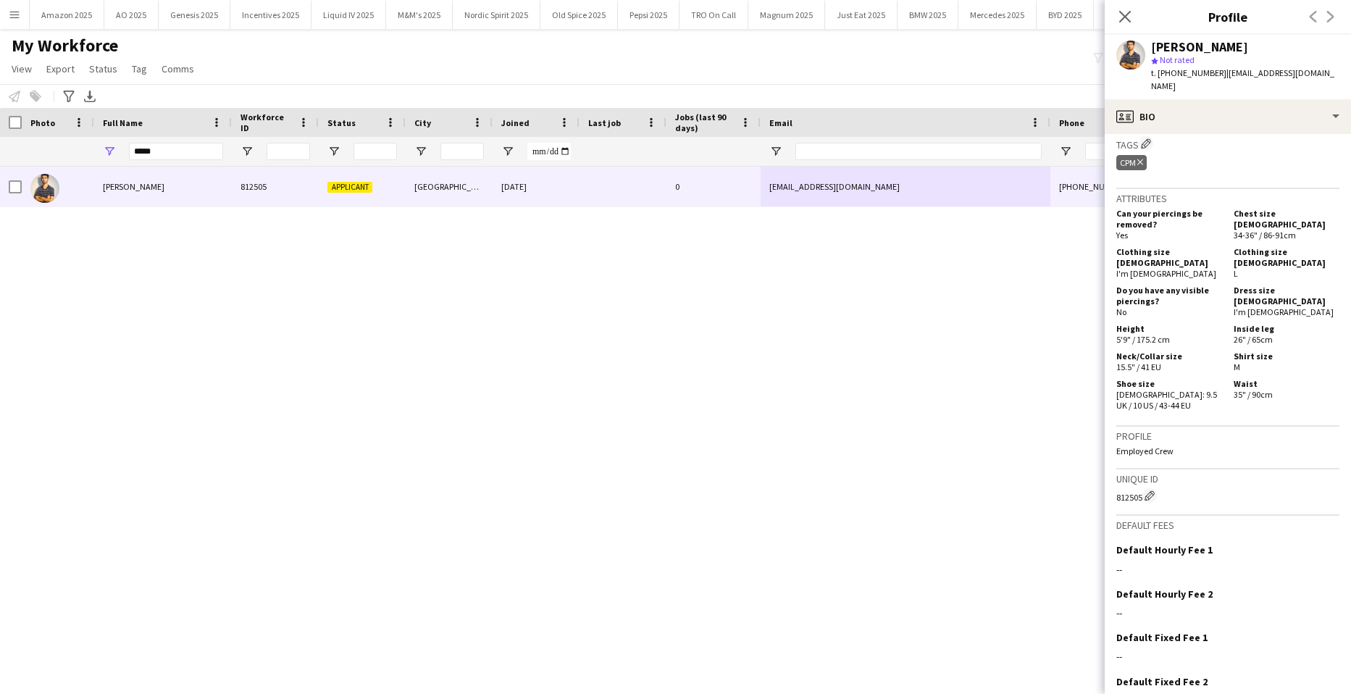
click at [95, 216] on div "Muhammad Gouhar Habib 812505 Applicant London 13-08-2025 0 gouhar.staffing@gmai…" at bounding box center [654, 412] width 1308 height 491
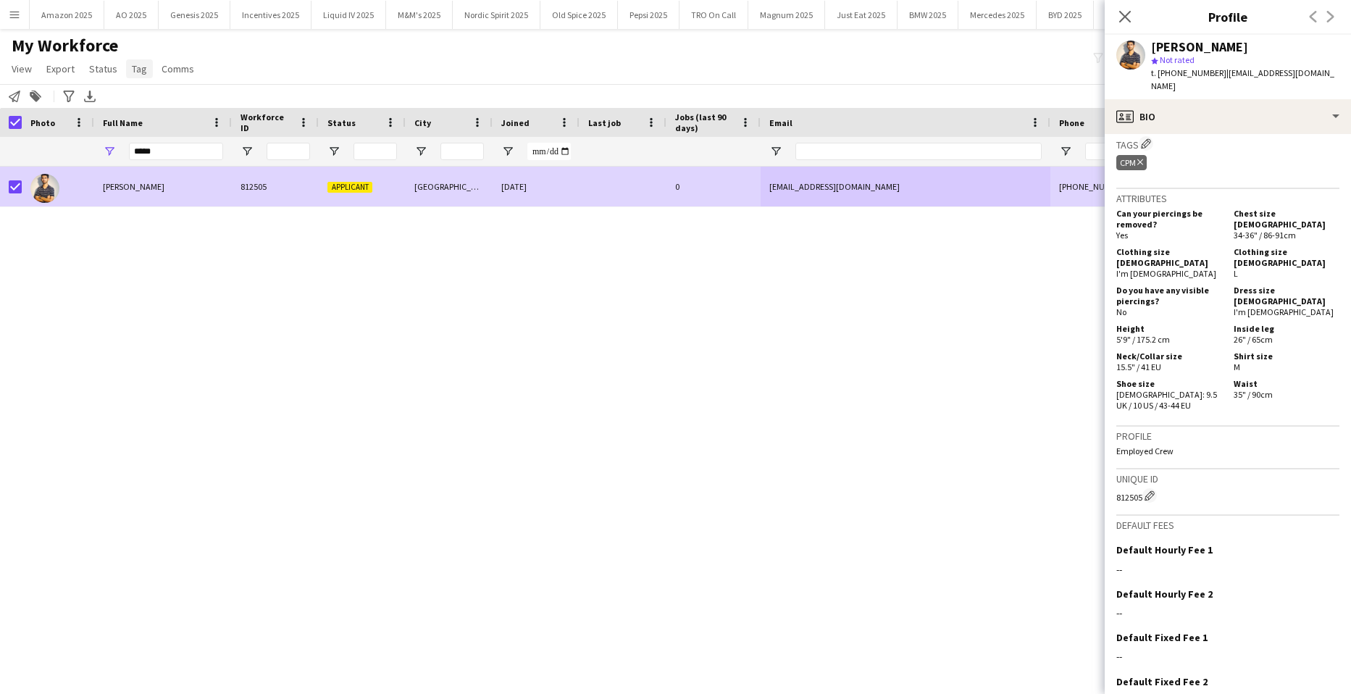
click at [145, 70] on link "Tag" at bounding box center [139, 68] width 27 height 19
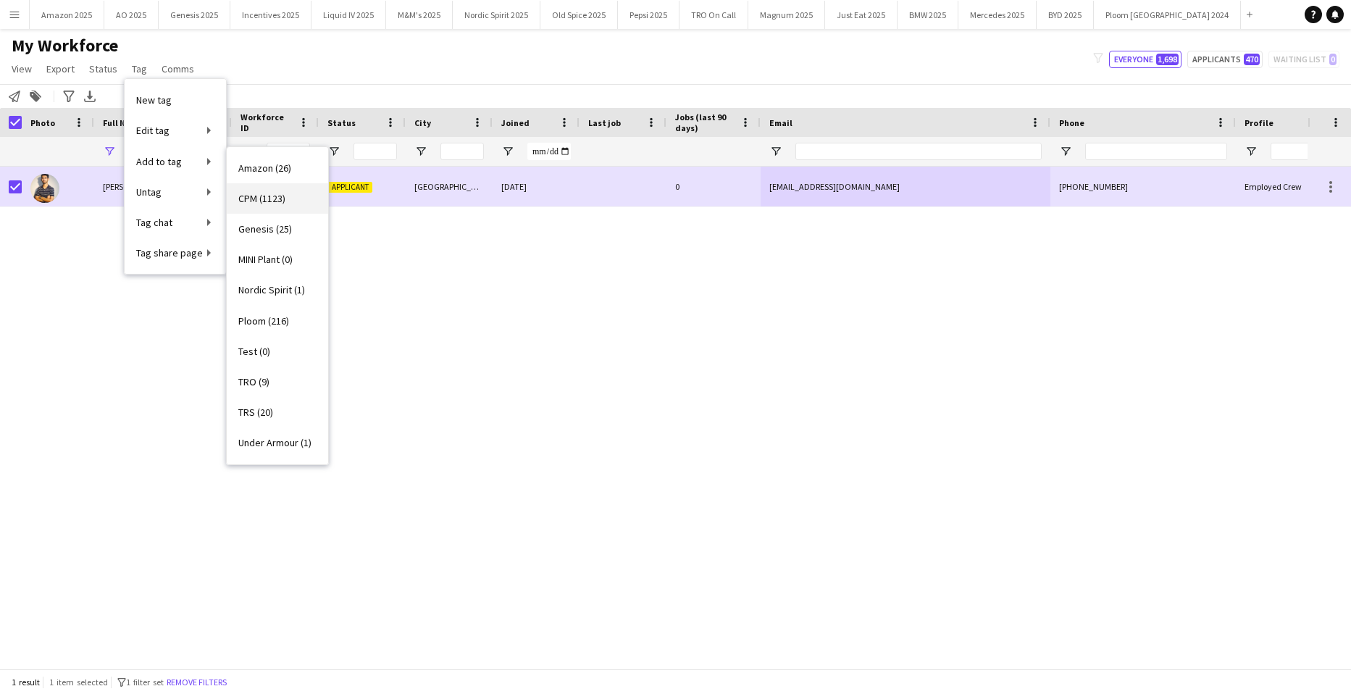
click at [262, 199] on span "CPM (1123)" at bounding box center [261, 198] width 47 height 13
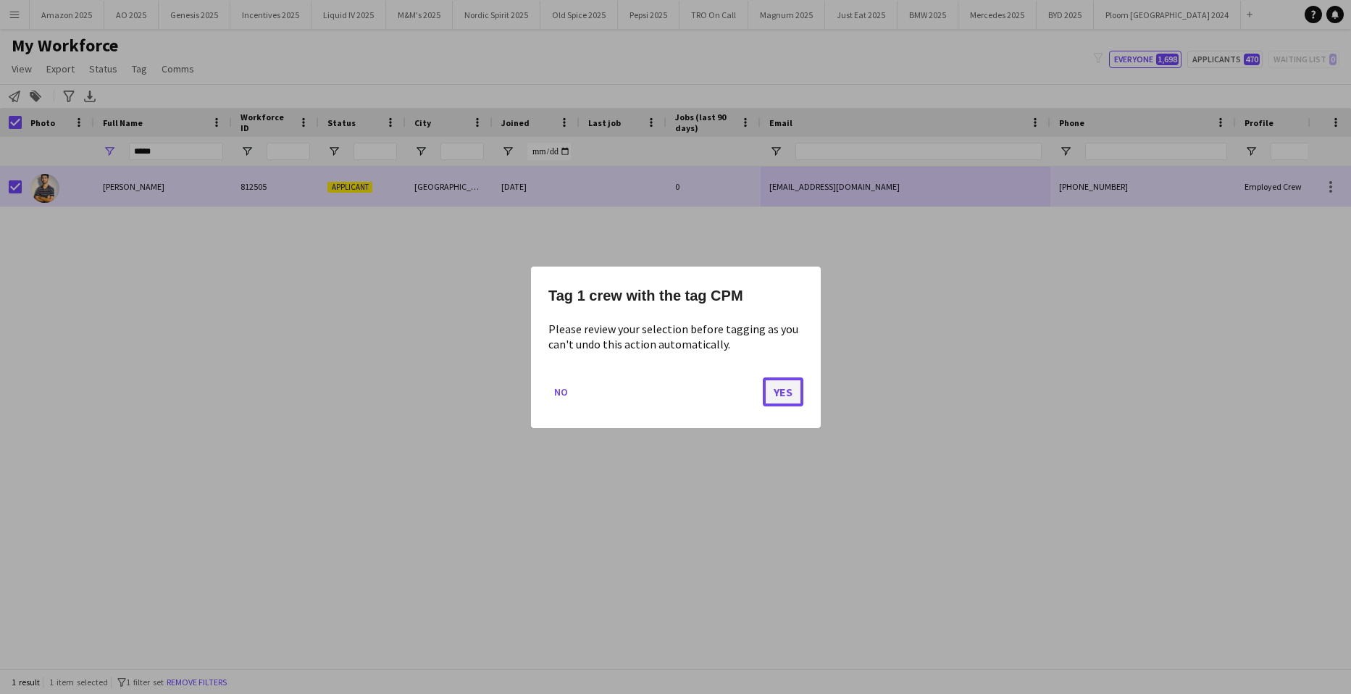
click at [779, 396] on button "Yes" at bounding box center [783, 391] width 41 height 29
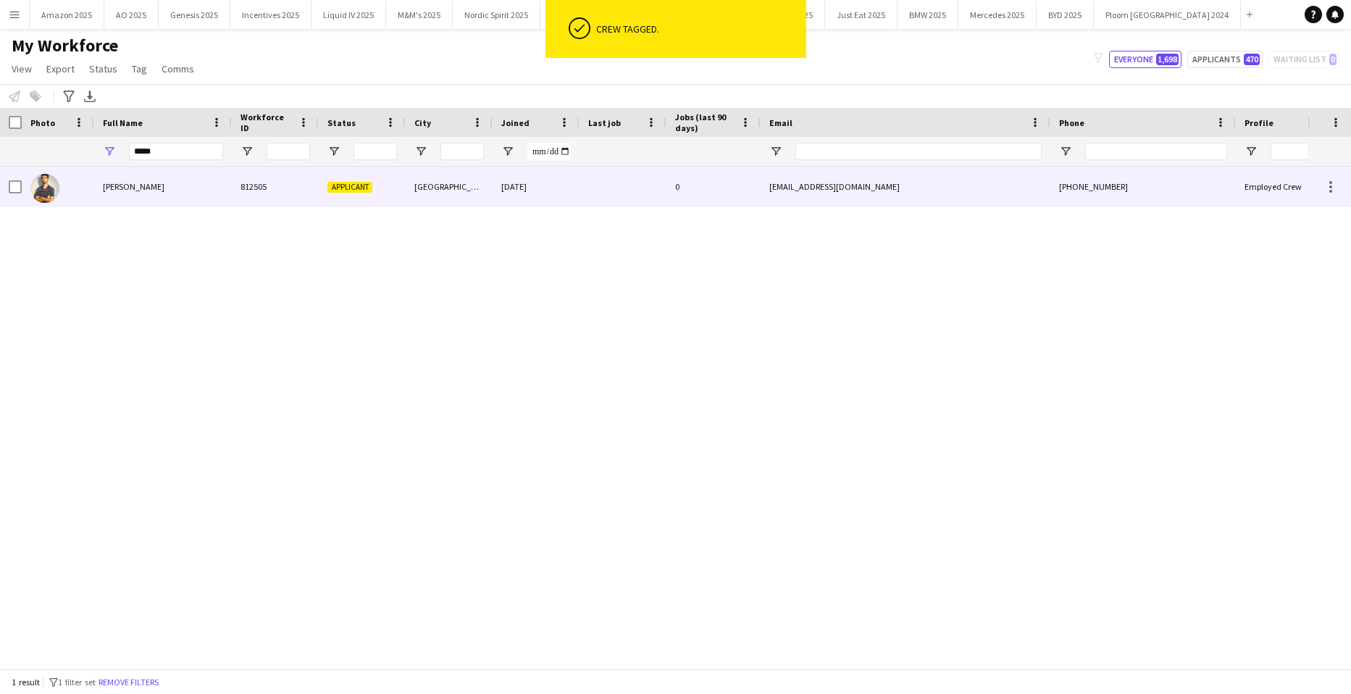
click at [115, 185] on span "Muhammad Gouhar Habib" at bounding box center [134, 186] width 62 height 11
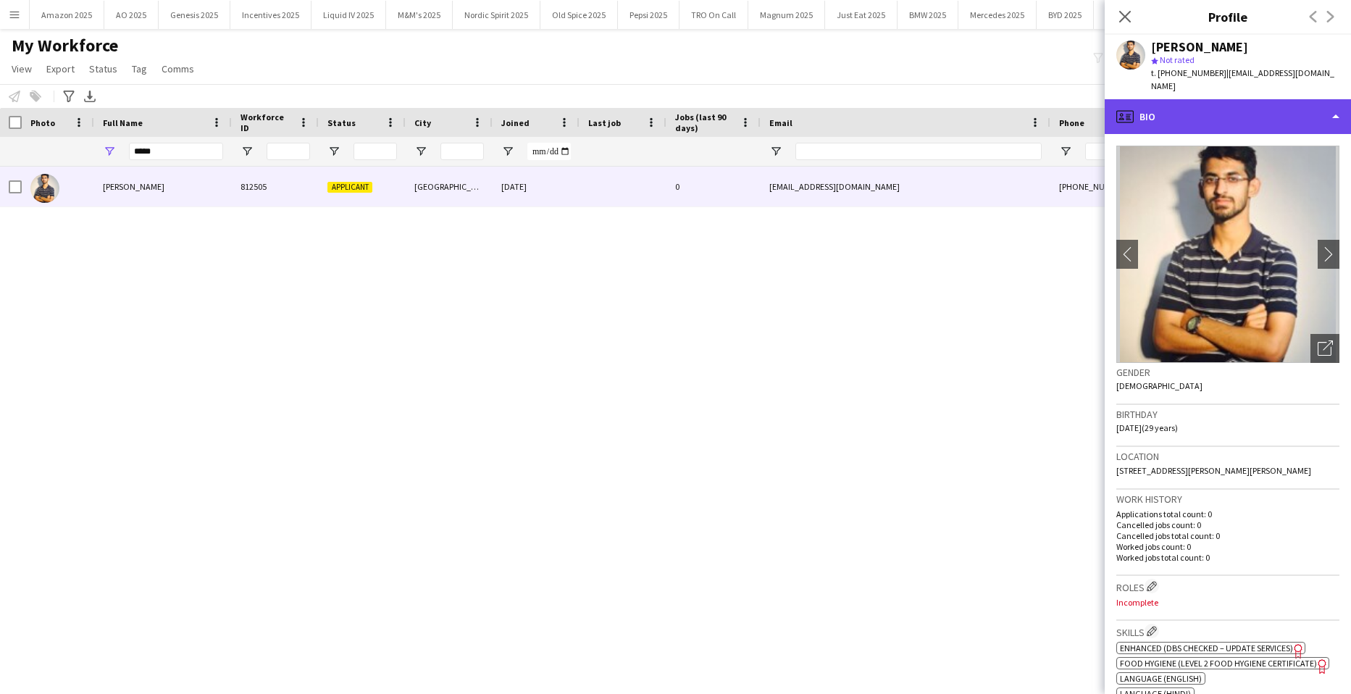
click at [1293, 110] on div "profile Bio" at bounding box center [1228, 116] width 246 height 35
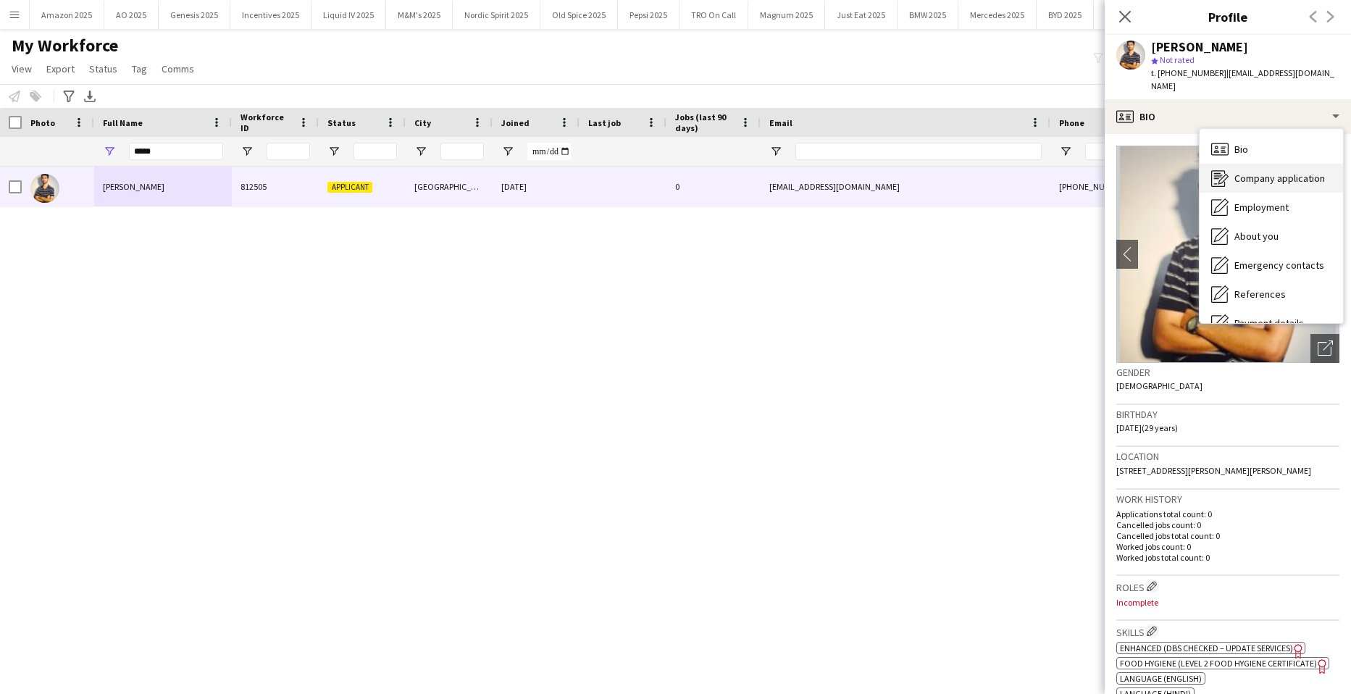
click at [1270, 164] on div "Company application Company application" at bounding box center [1271, 178] width 143 height 29
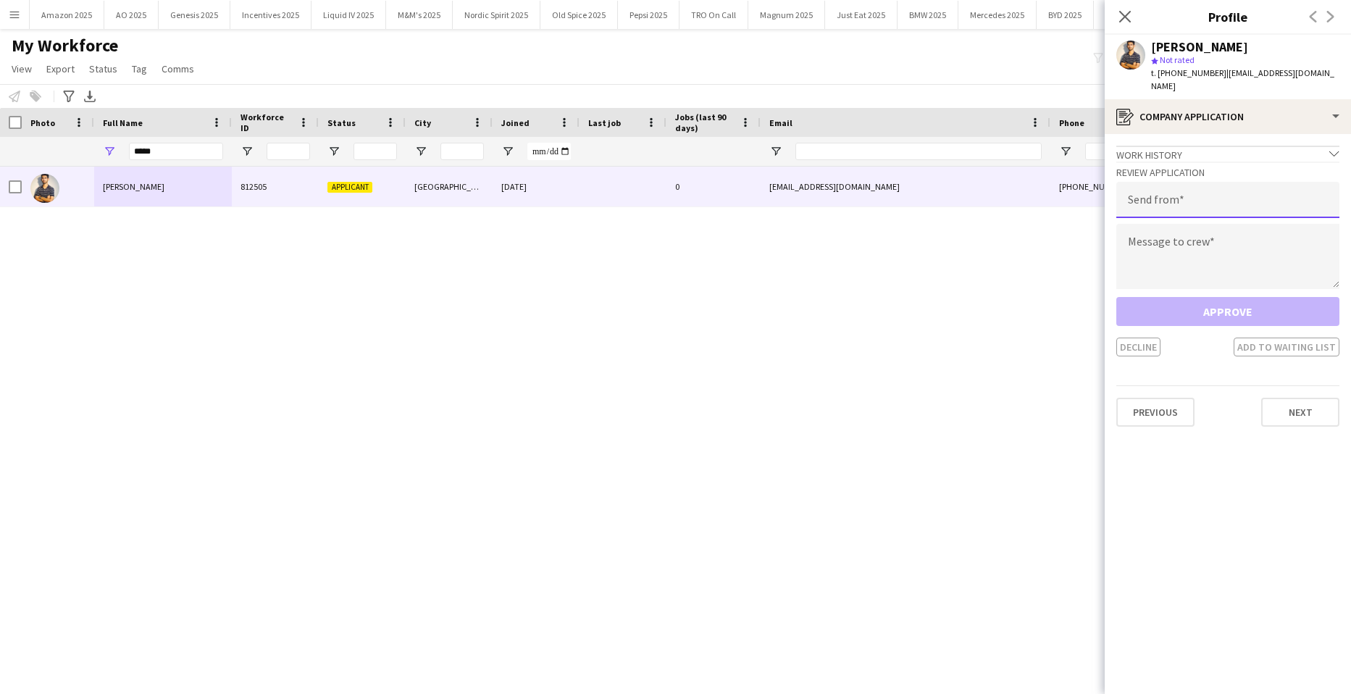
click at [1192, 182] on input "email" at bounding box center [1227, 200] width 223 height 36
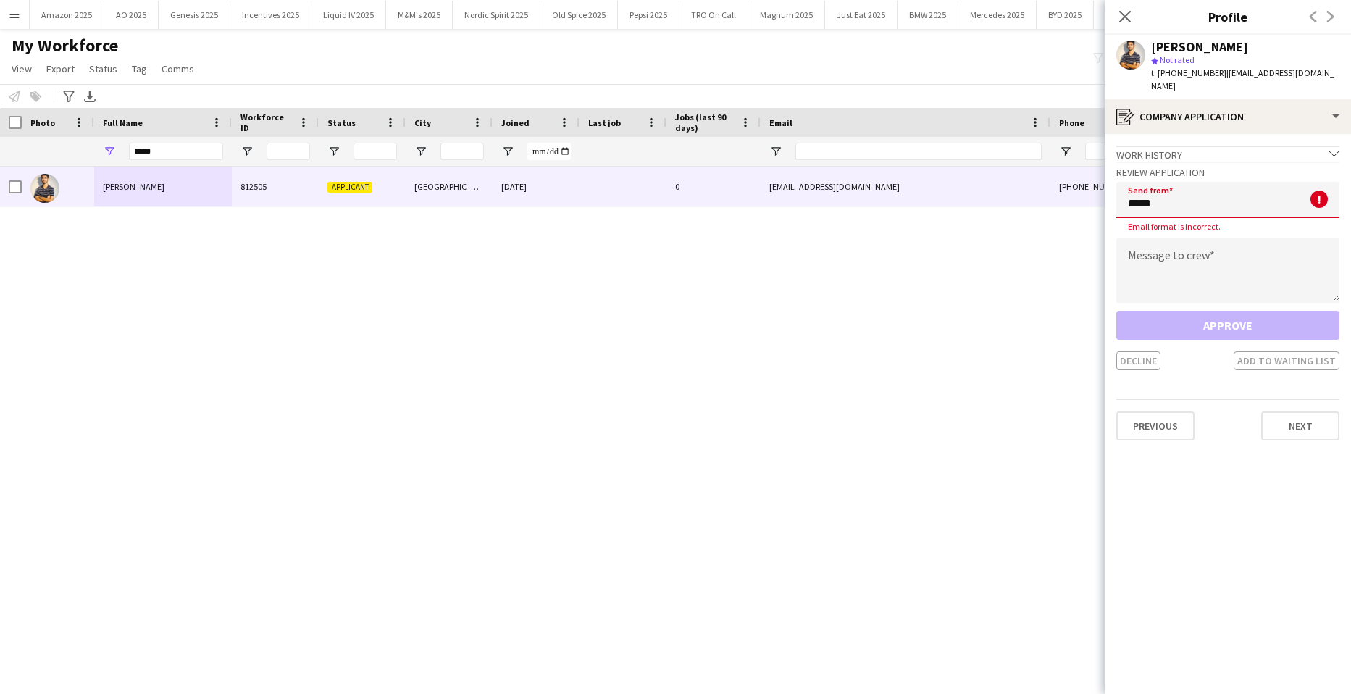
type input "**********"
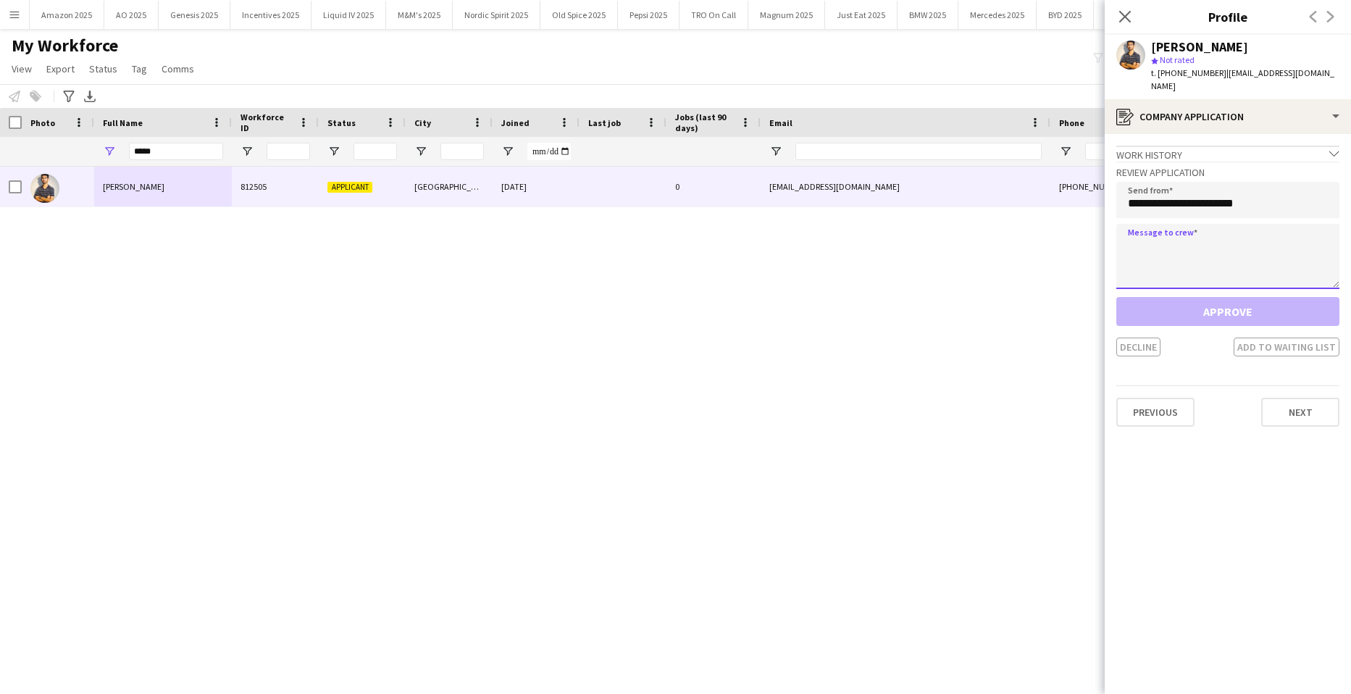
click at [1156, 237] on textarea at bounding box center [1227, 256] width 223 height 65
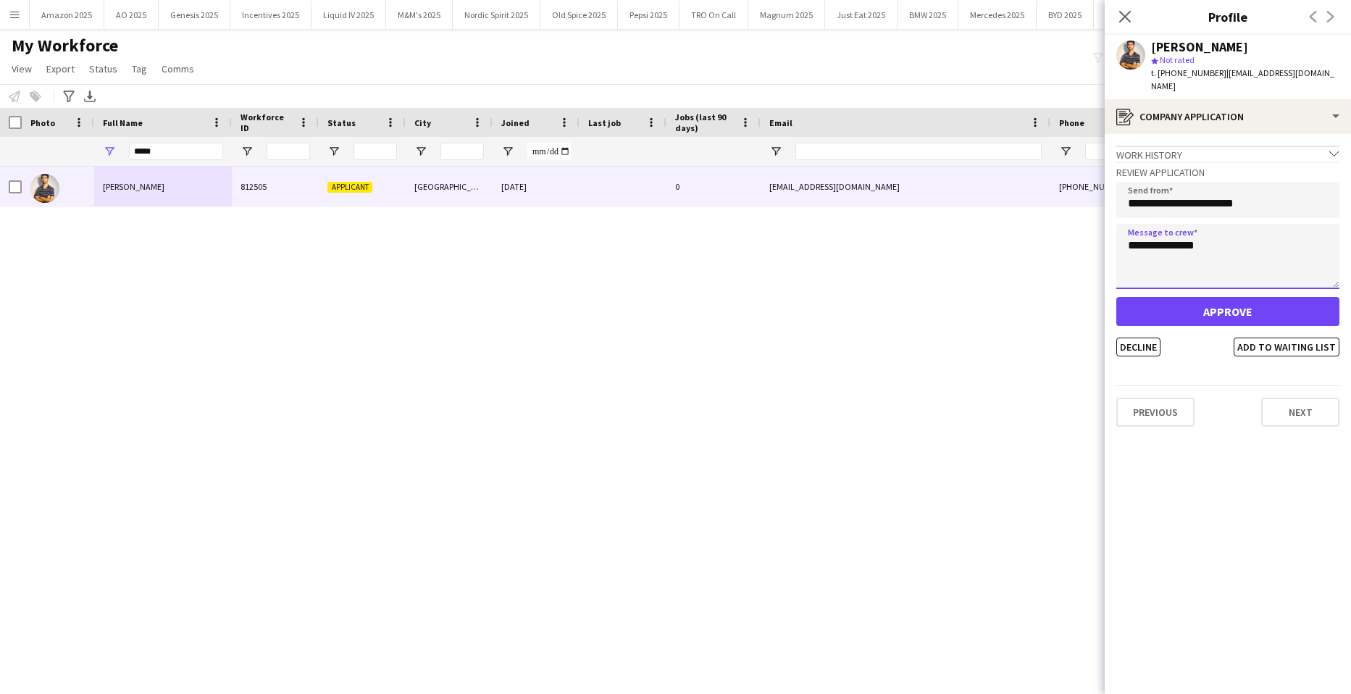
type textarea "**********"
click at [1240, 300] on button "Approve" at bounding box center [1227, 311] width 223 height 29
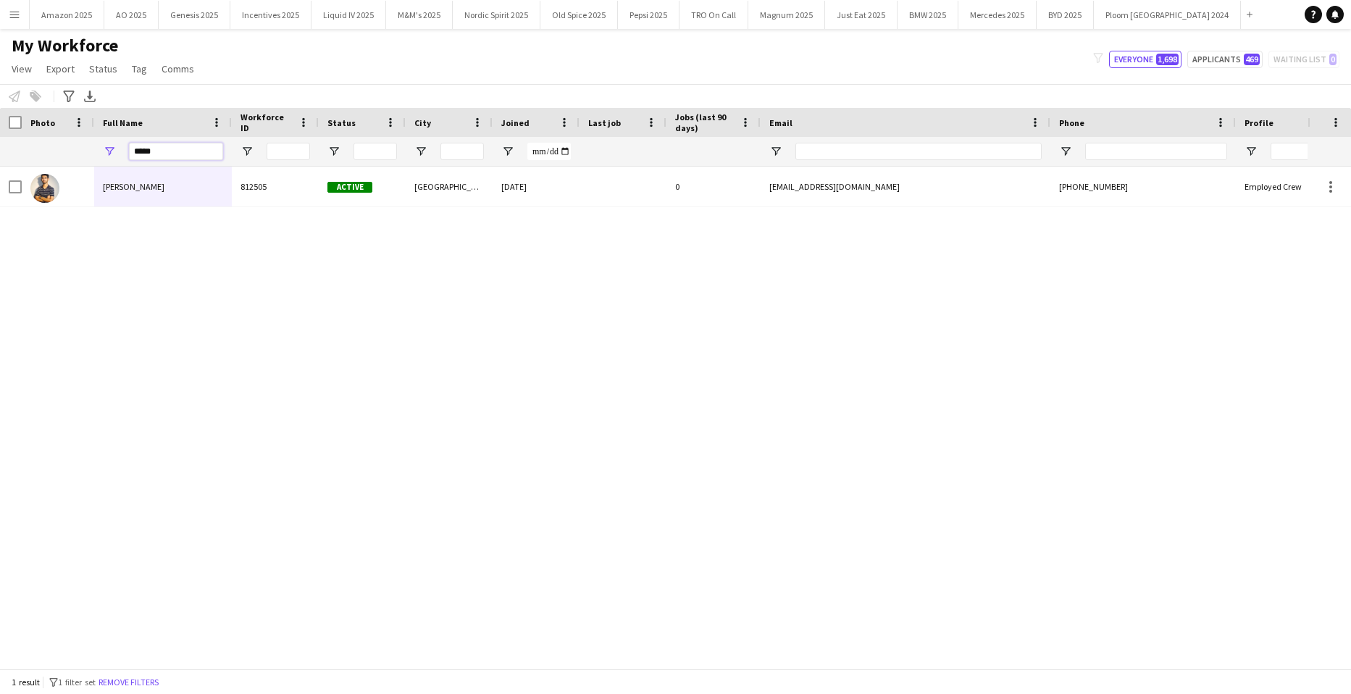
drag, startPoint x: 194, startPoint y: 158, endPoint x: -37, endPoint y: 174, distance: 231.6
click at [0, 174] on html "Menu Boards Boards Boards All jobs Status Workforce Workforce My Workforce Recr…" at bounding box center [675, 347] width 1351 height 694
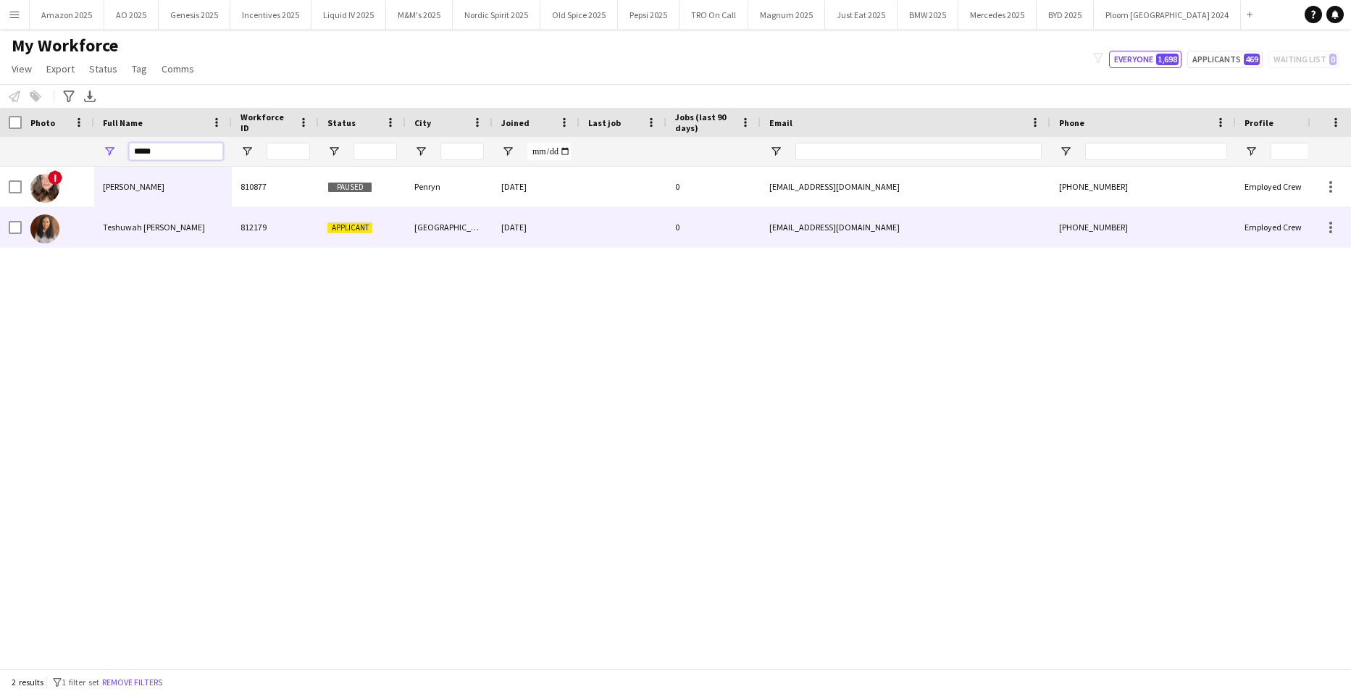
type input "*****"
click at [122, 229] on span "Teshuwah STOTT" at bounding box center [154, 227] width 102 height 11
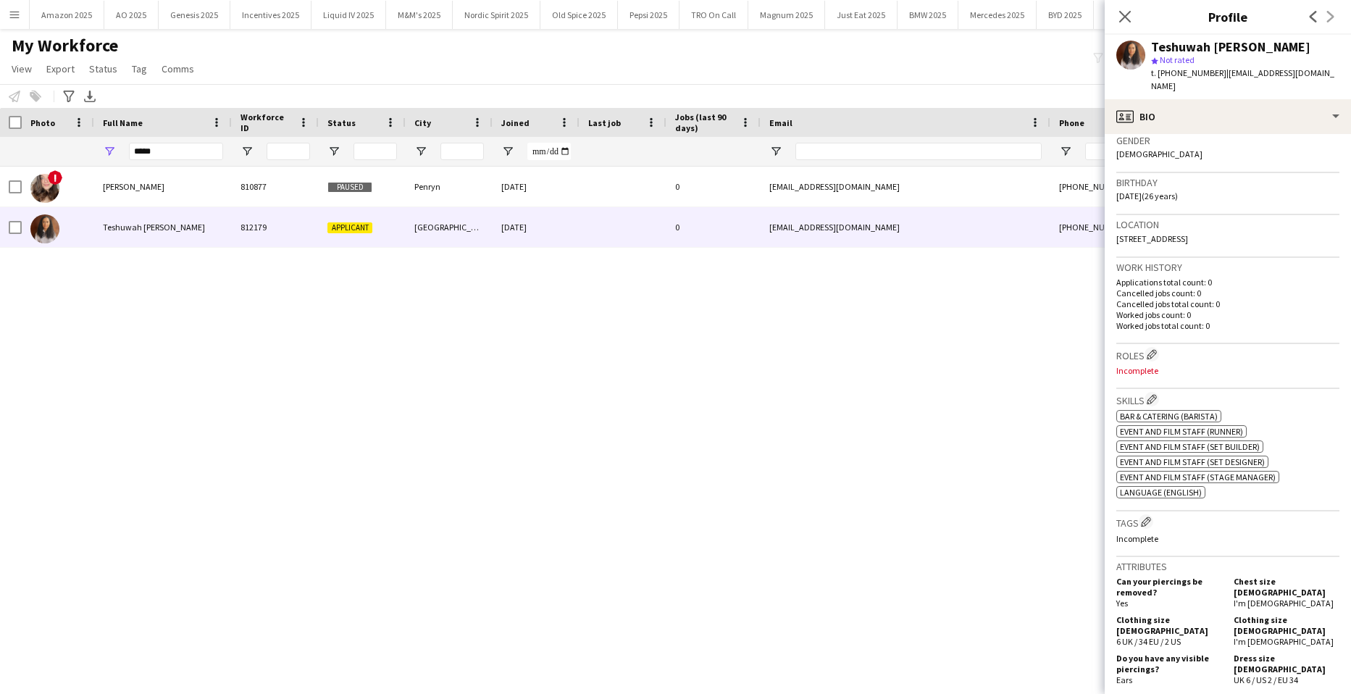
scroll to position [653, 0]
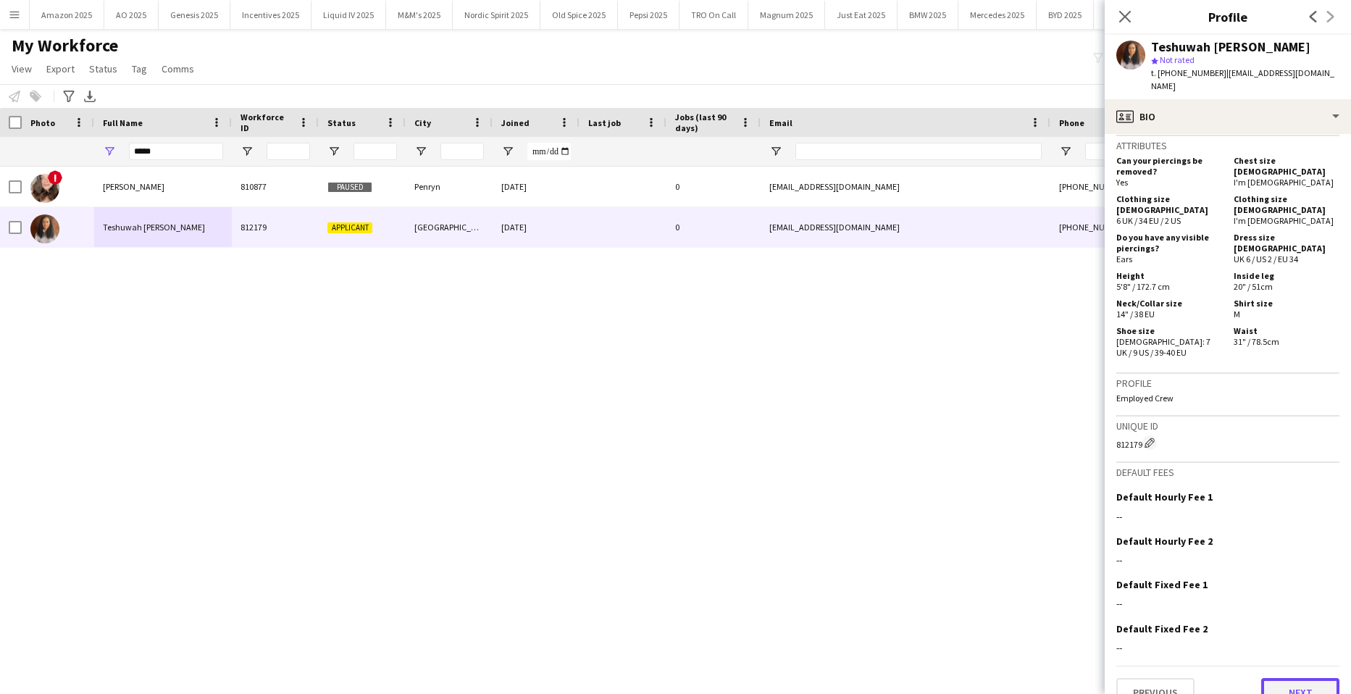
click at [1285, 678] on button "Next" at bounding box center [1300, 692] width 78 height 29
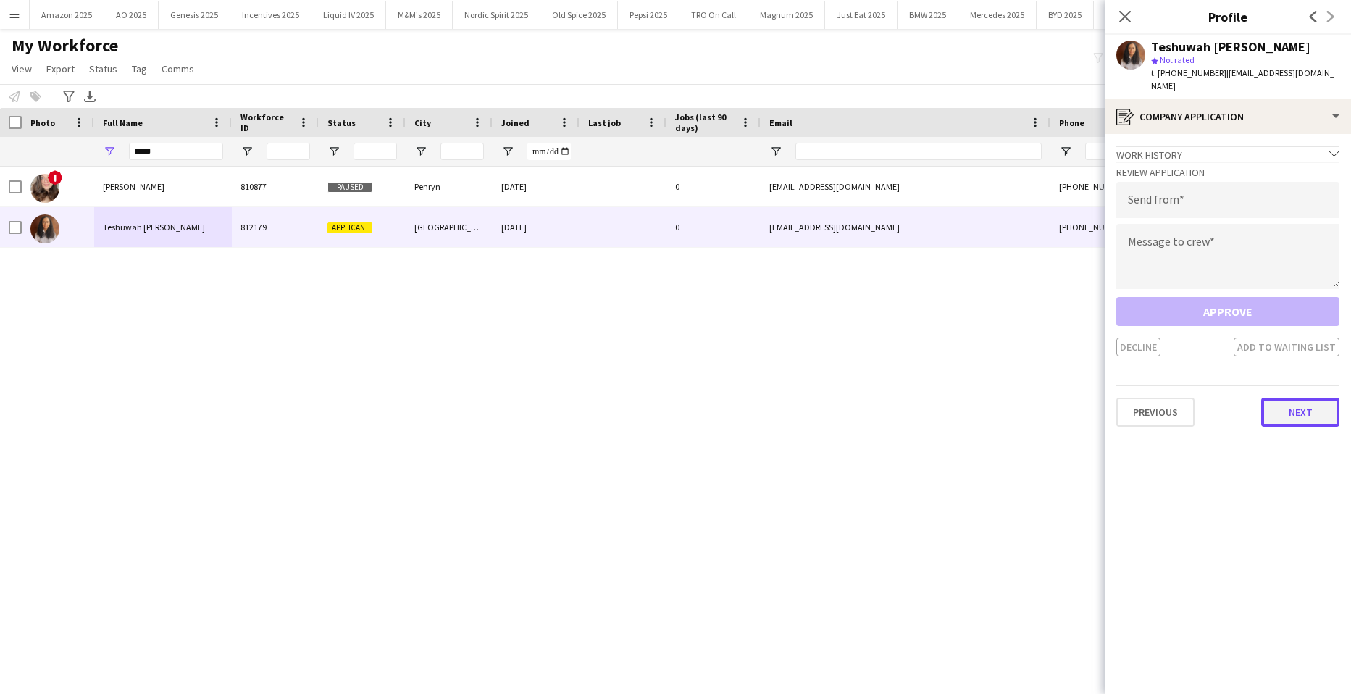
click at [1303, 400] on button "Next" at bounding box center [1300, 412] width 78 height 29
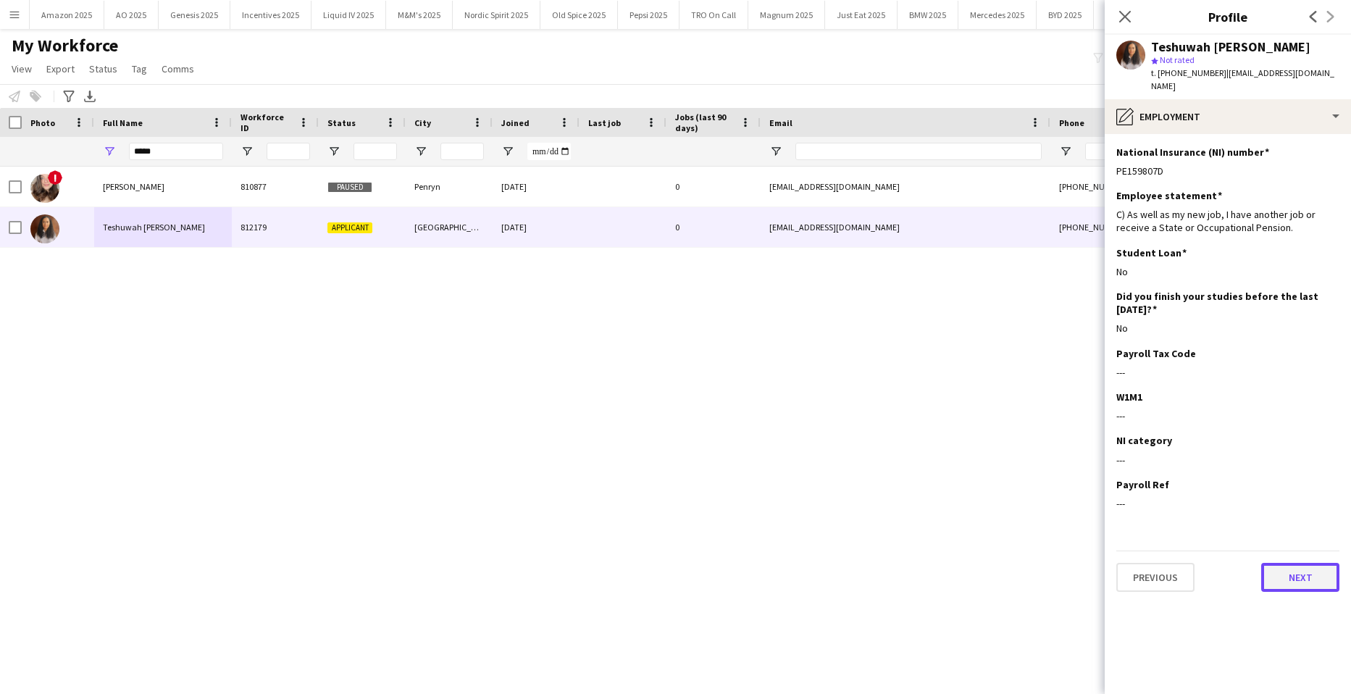
click at [1308, 563] on button "Next" at bounding box center [1300, 577] width 78 height 29
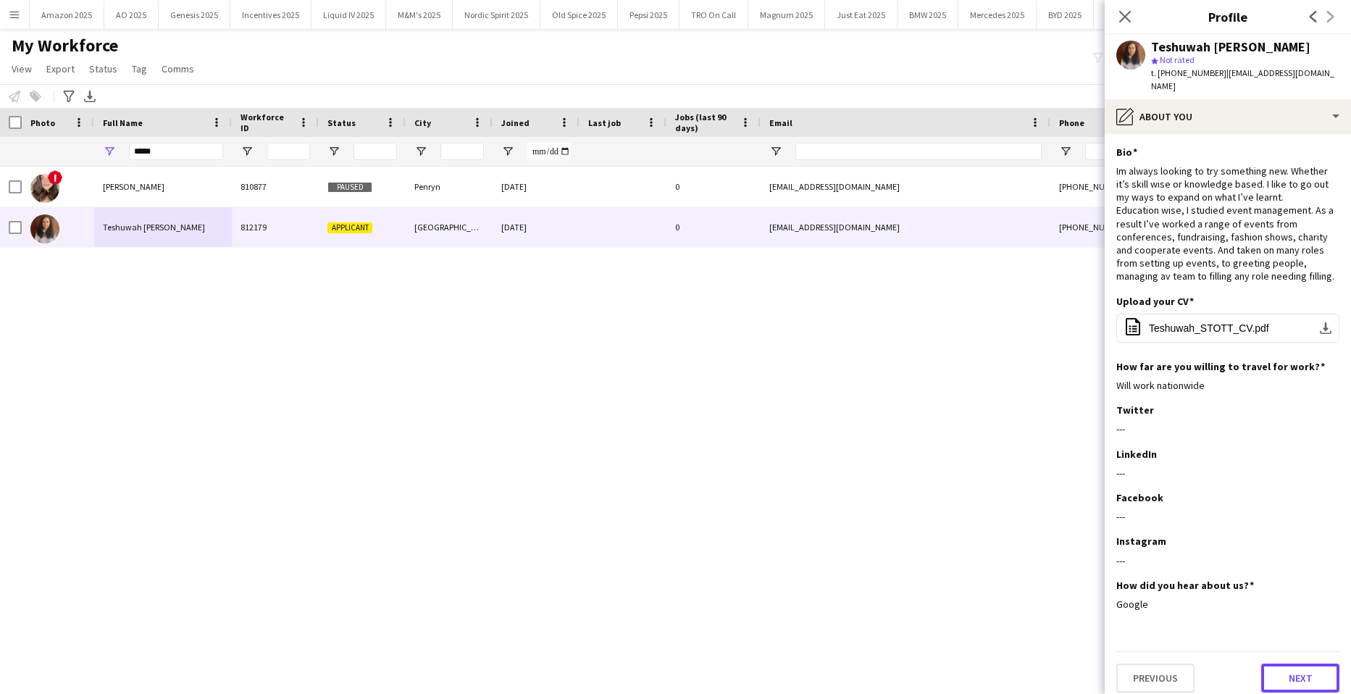
drag, startPoint x: 1305, startPoint y: 672, endPoint x: 1297, endPoint y: 654, distance: 19.5
click at [1306, 674] on button "Next" at bounding box center [1300, 678] width 78 height 29
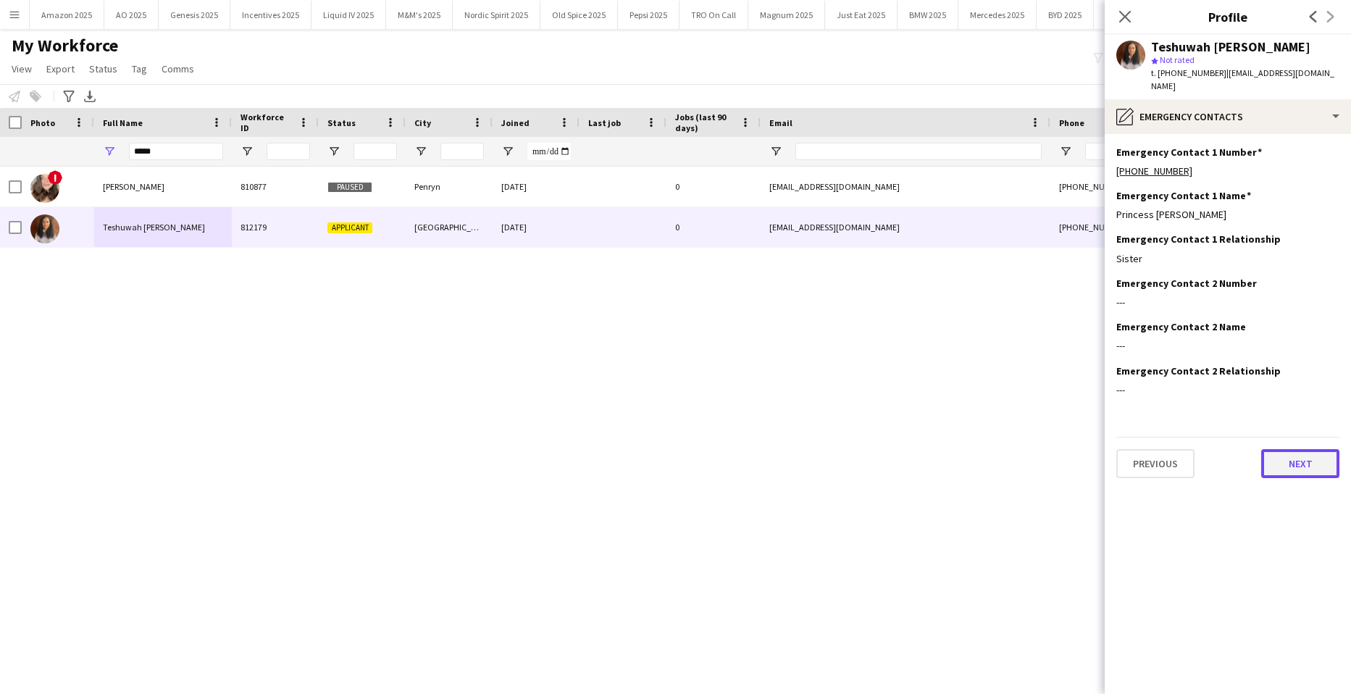
click at [1297, 449] on button "Next" at bounding box center [1300, 463] width 78 height 29
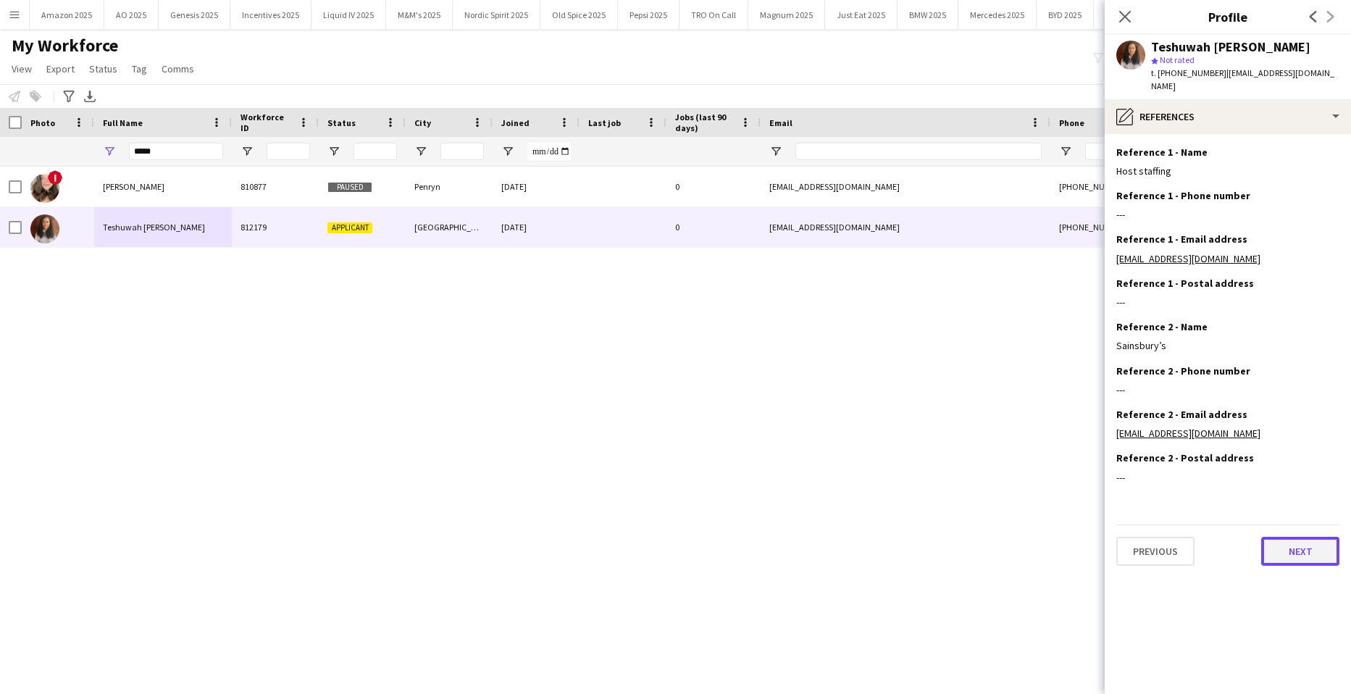
click at [1306, 537] on button "Next" at bounding box center [1300, 551] width 78 height 29
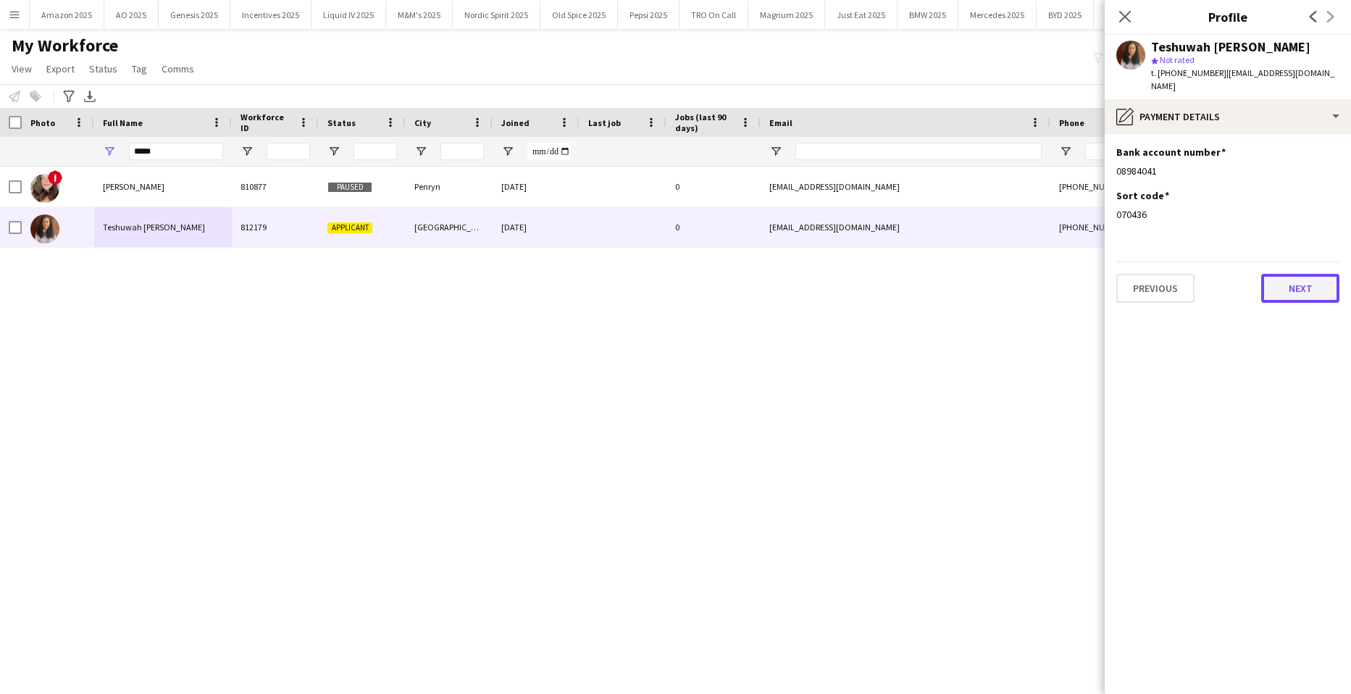
click at [1297, 274] on button "Next" at bounding box center [1300, 288] width 78 height 29
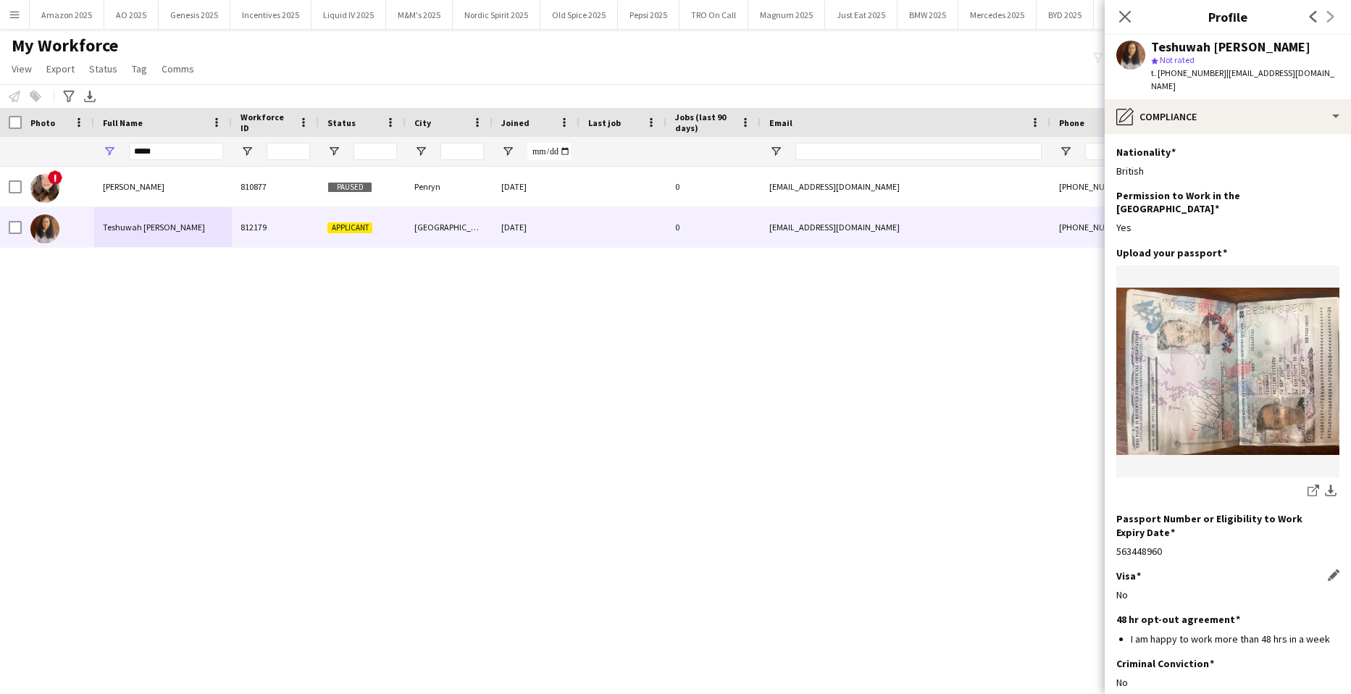
scroll to position [62, 0]
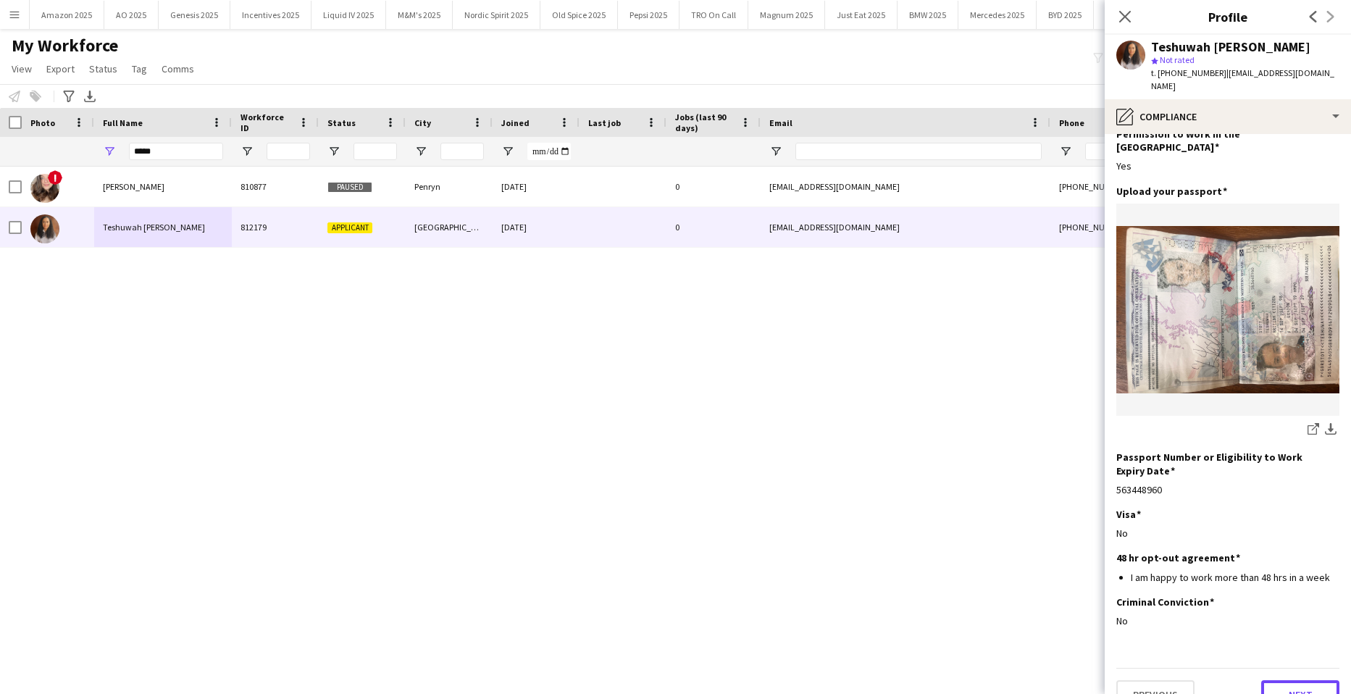
click at [1301, 680] on button "Next" at bounding box center [1300, 694] width 78 height 29
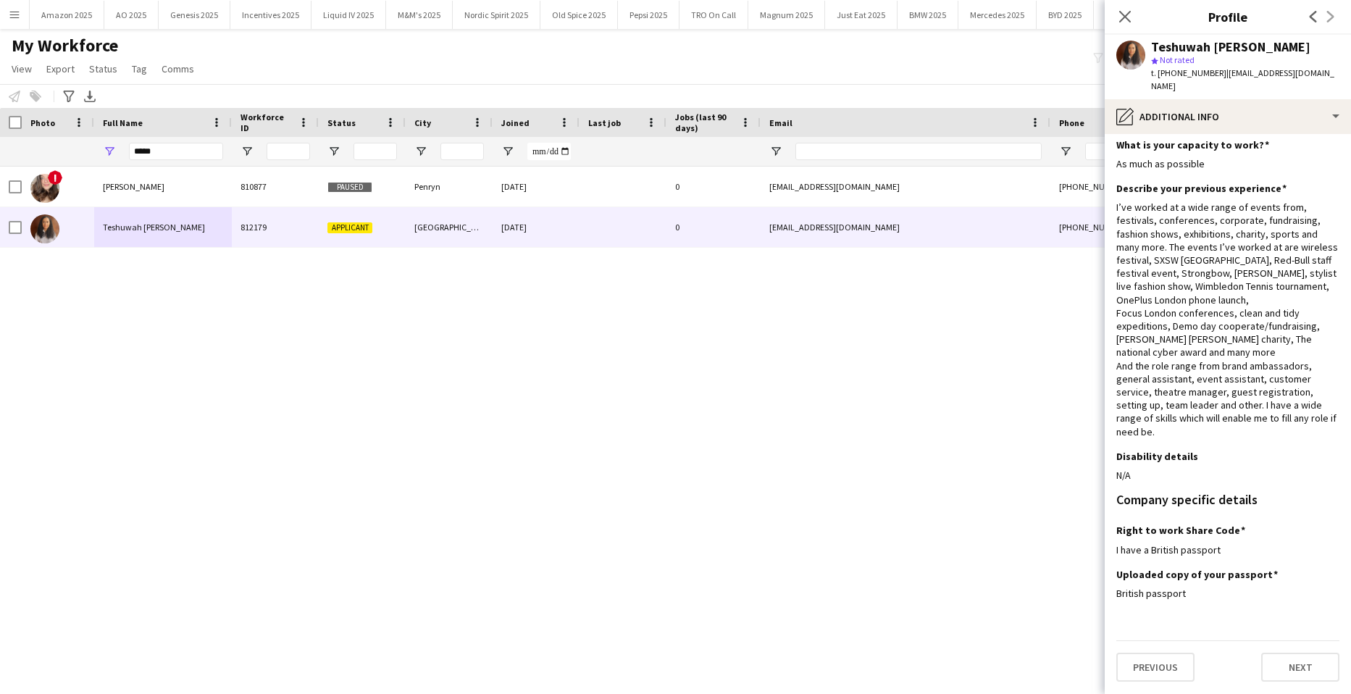
scroll to position [0, 0]
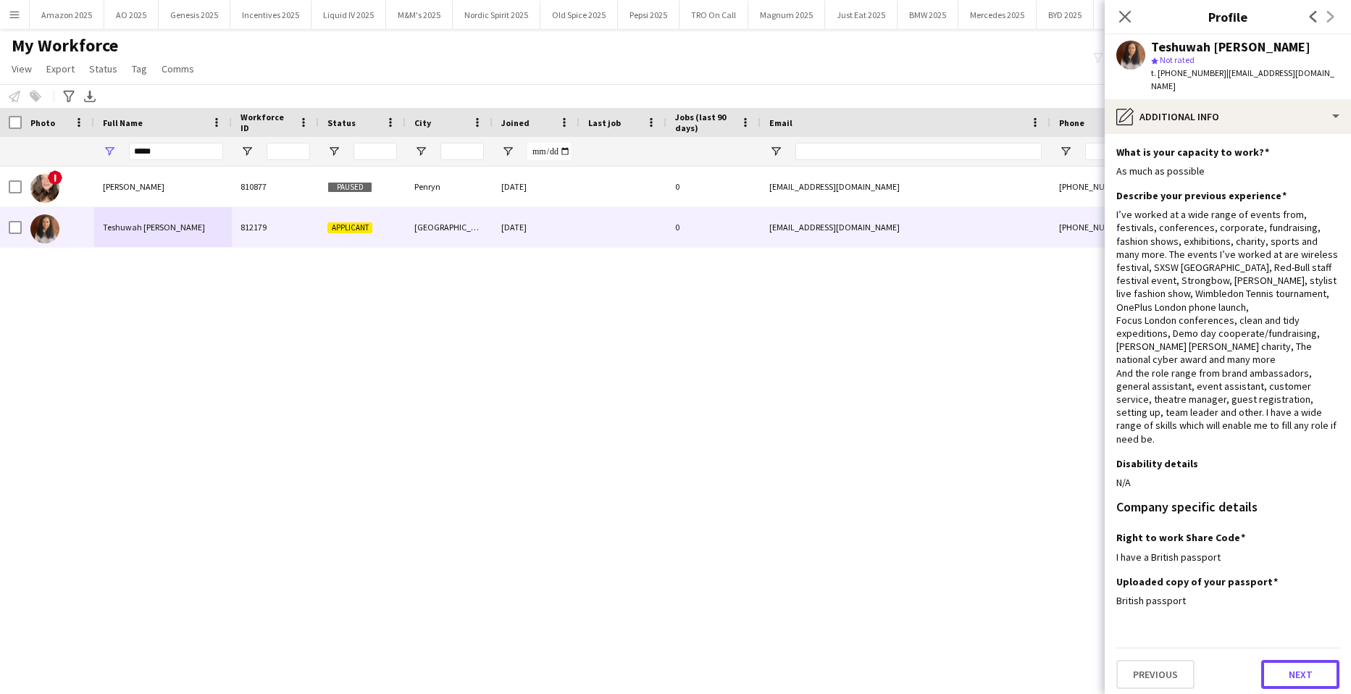
click at [1299, 660] on button "Next" at bounding box center [1300, 674] width 78 height 29
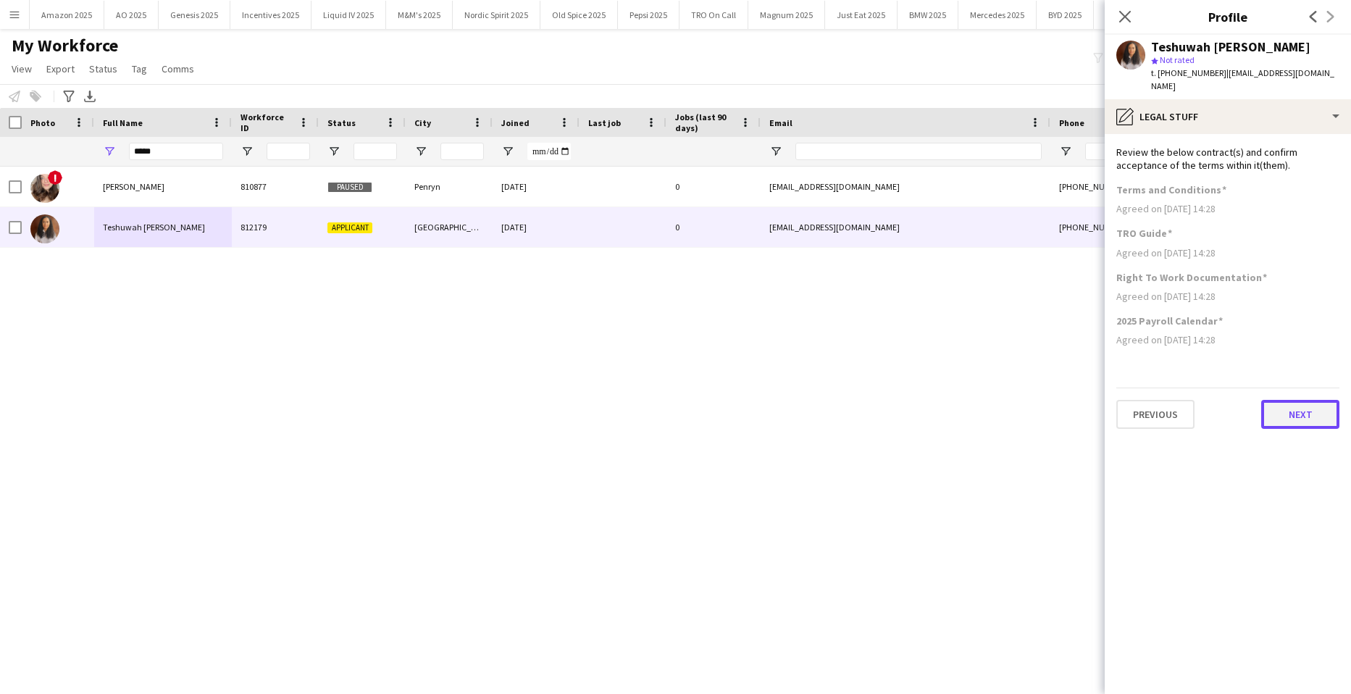
click at [1292, 404] on button "Next" at bounding box center [1300, 414] width 78 height 29
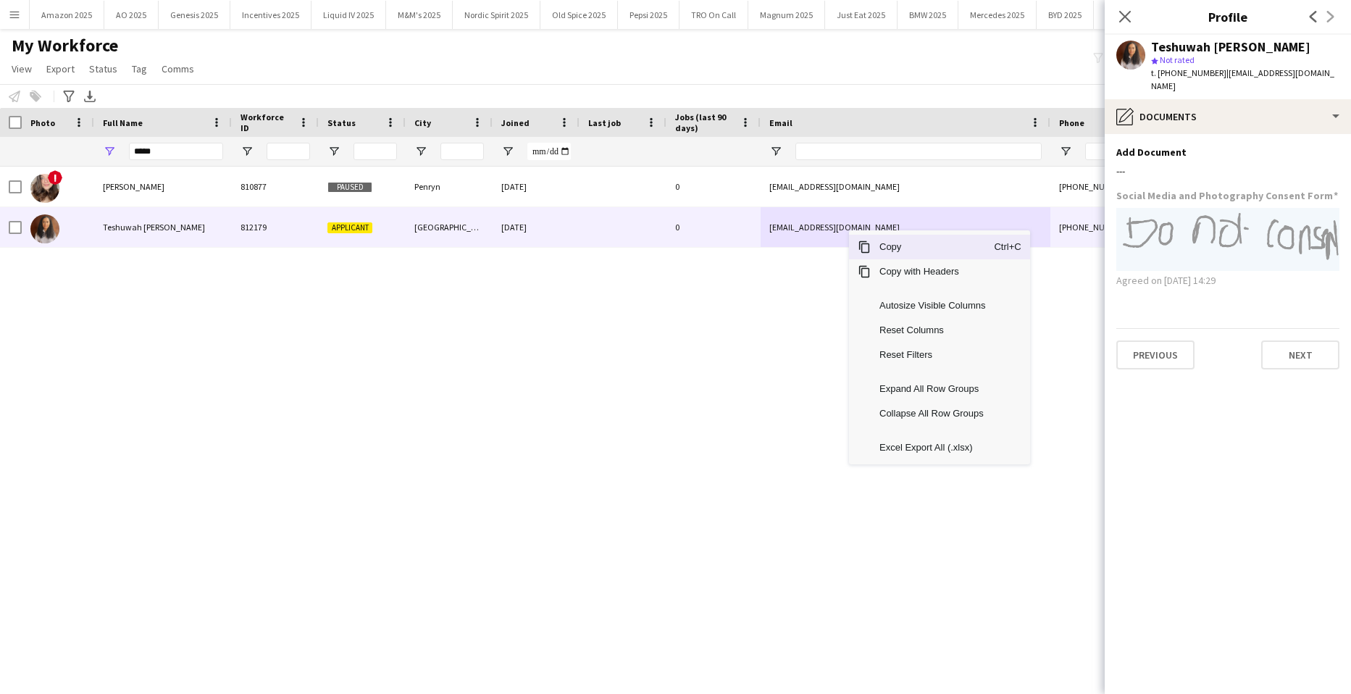
drag, startPoint x: 883, startPoint y: 251, endPoint x: 1274, endPoint y: 442, distance: 434.5
click at [890, 254] on span "Copy" at bounding box center [932, 247] width 123 height 25
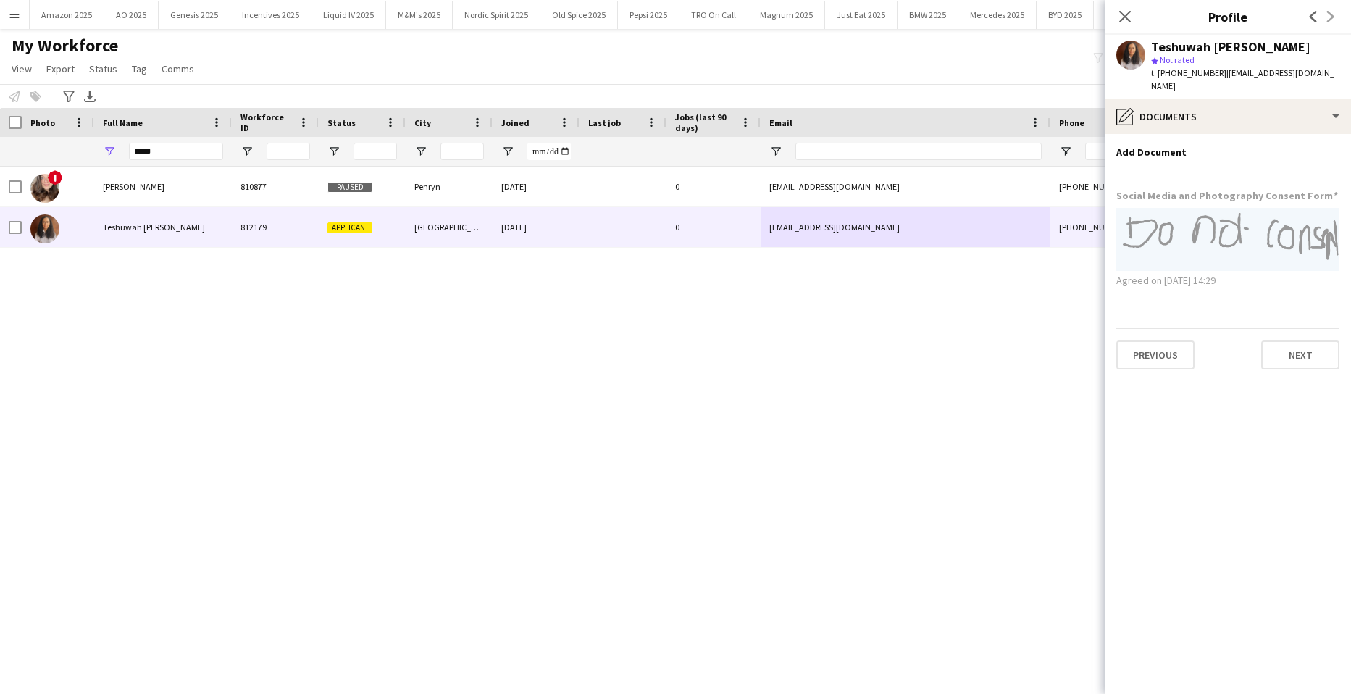
click at [161, 378] on div "! Lisa Stott 810877 Paused Penryn 18-10-2023 0 ls303985@falmouth.ac.uk +4475659…" at bounding box center [654, 412] width 1308 height 491
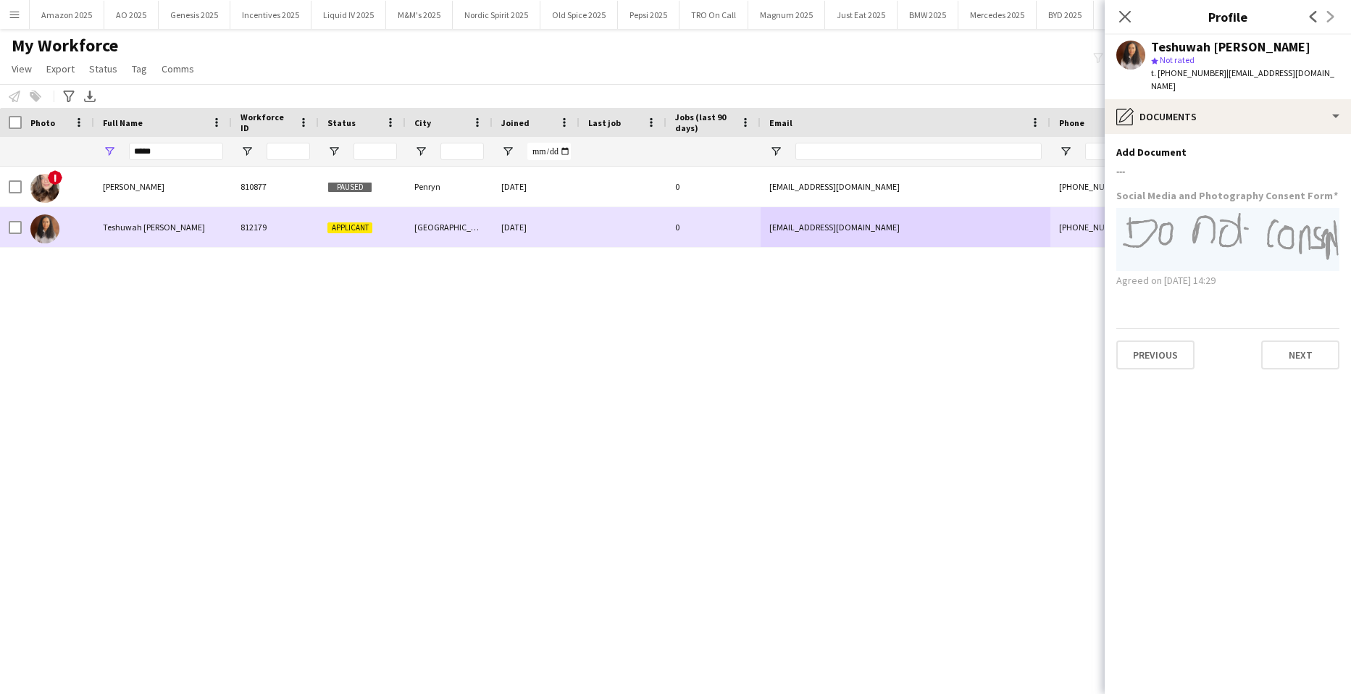
click at [26, 233] on div at bounding box center [58, 227] width 72 height 40
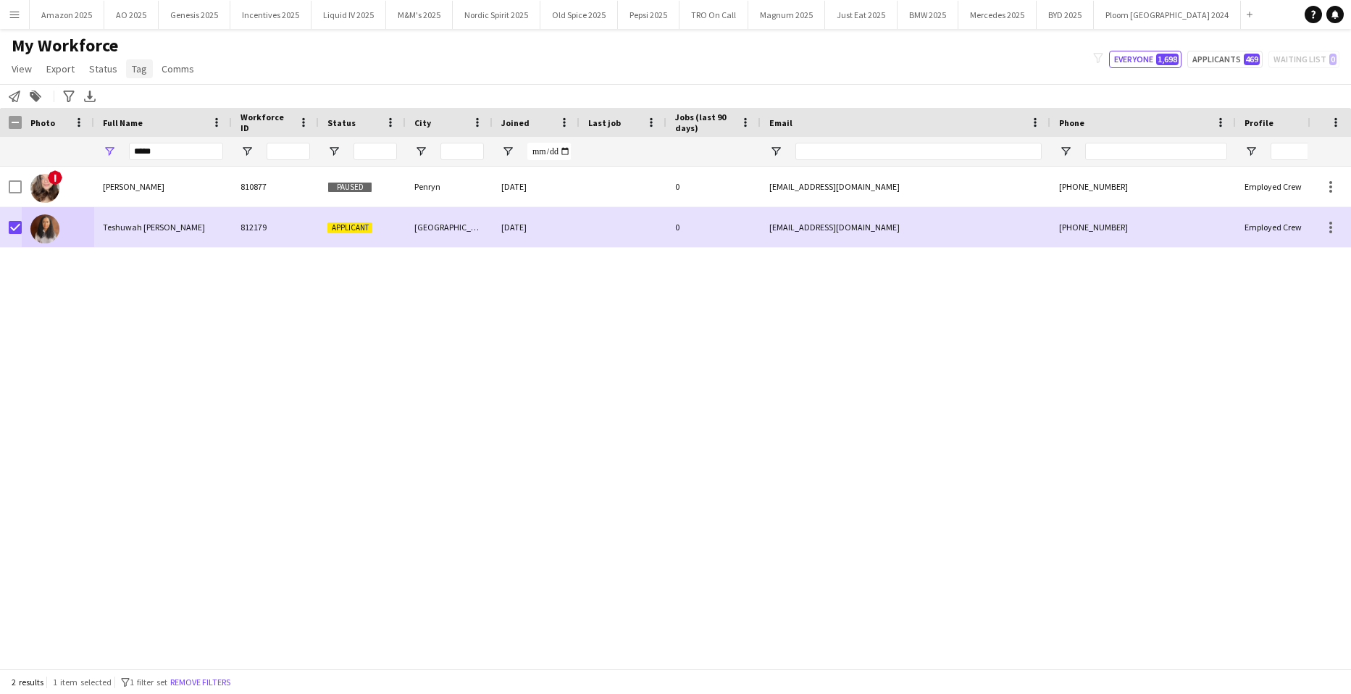
click at [134, 74] on span "Tag" at bounding box center [139, 68] width 15 height 13
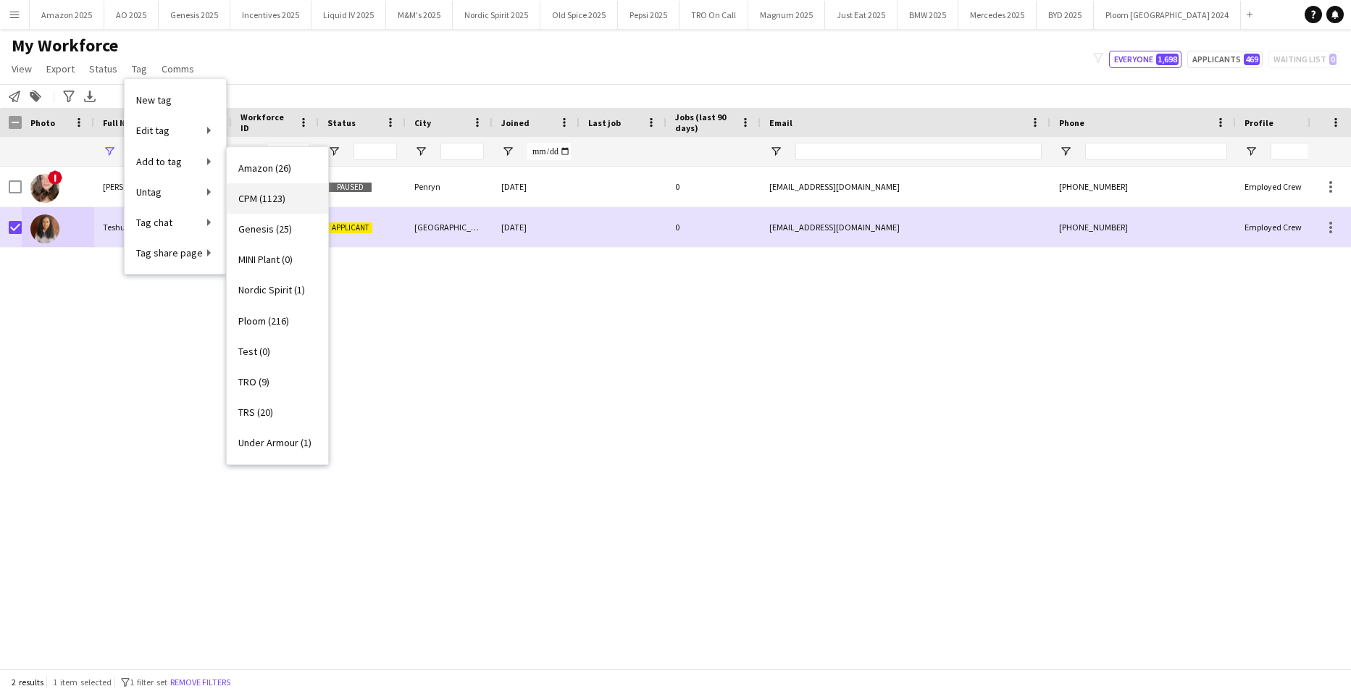
click at [285, 204] on link "CPM (1123)" at bounding box center [277, 198] width 101 height 30
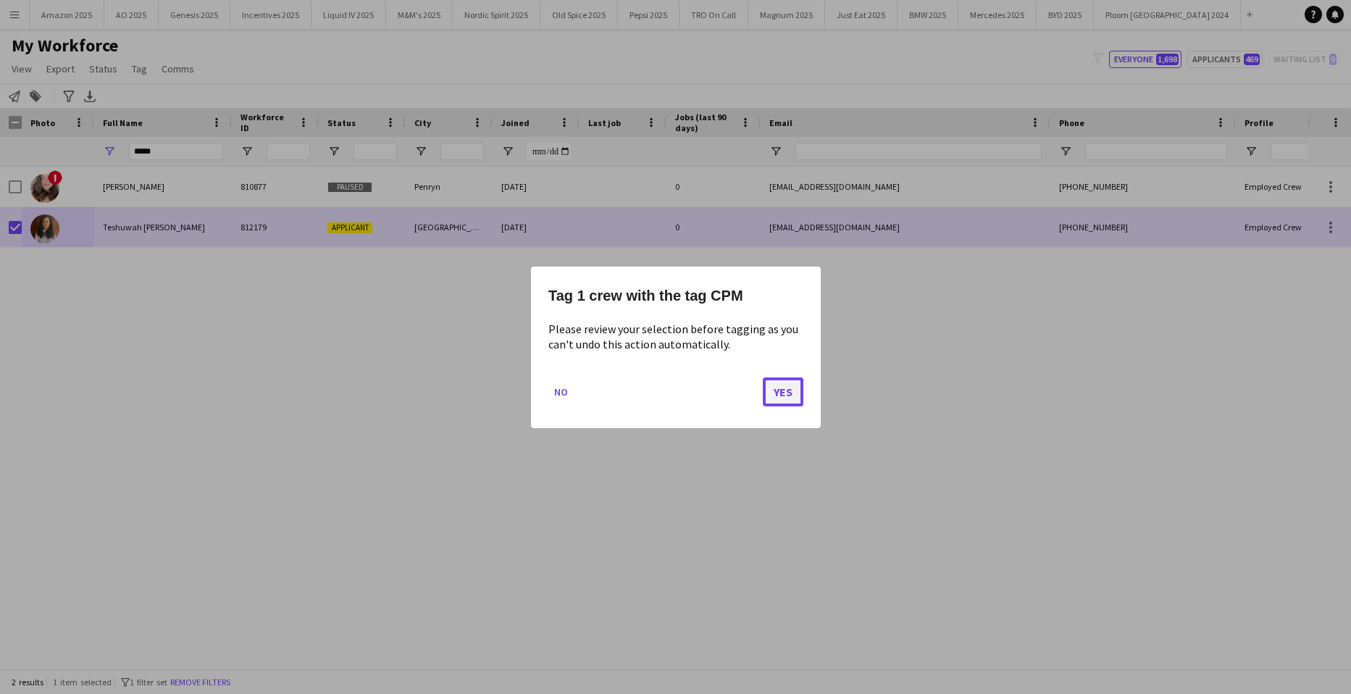
click at [788, 402] on button "Yes" at bounding box center [783, 391] width 41 height 29
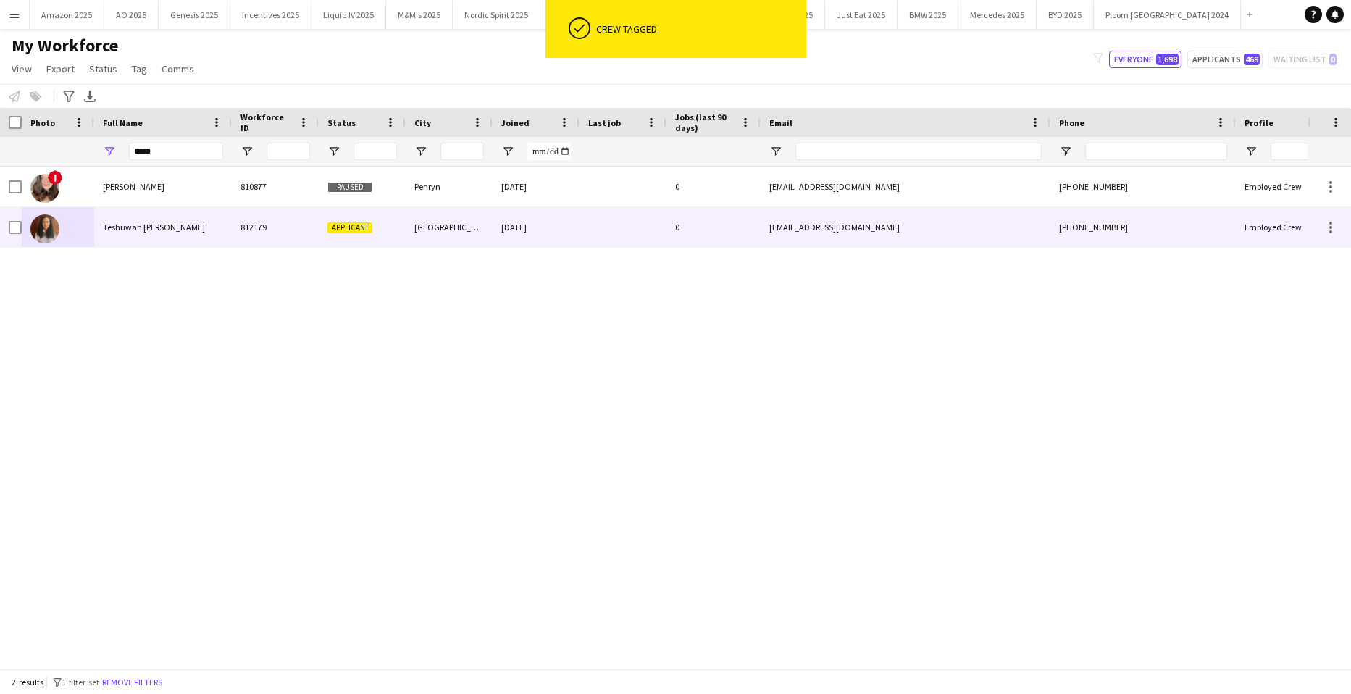
click at [135, 230] on span "Teshuwah STOTT" at bounding box center [154, 227] width 102 height 11
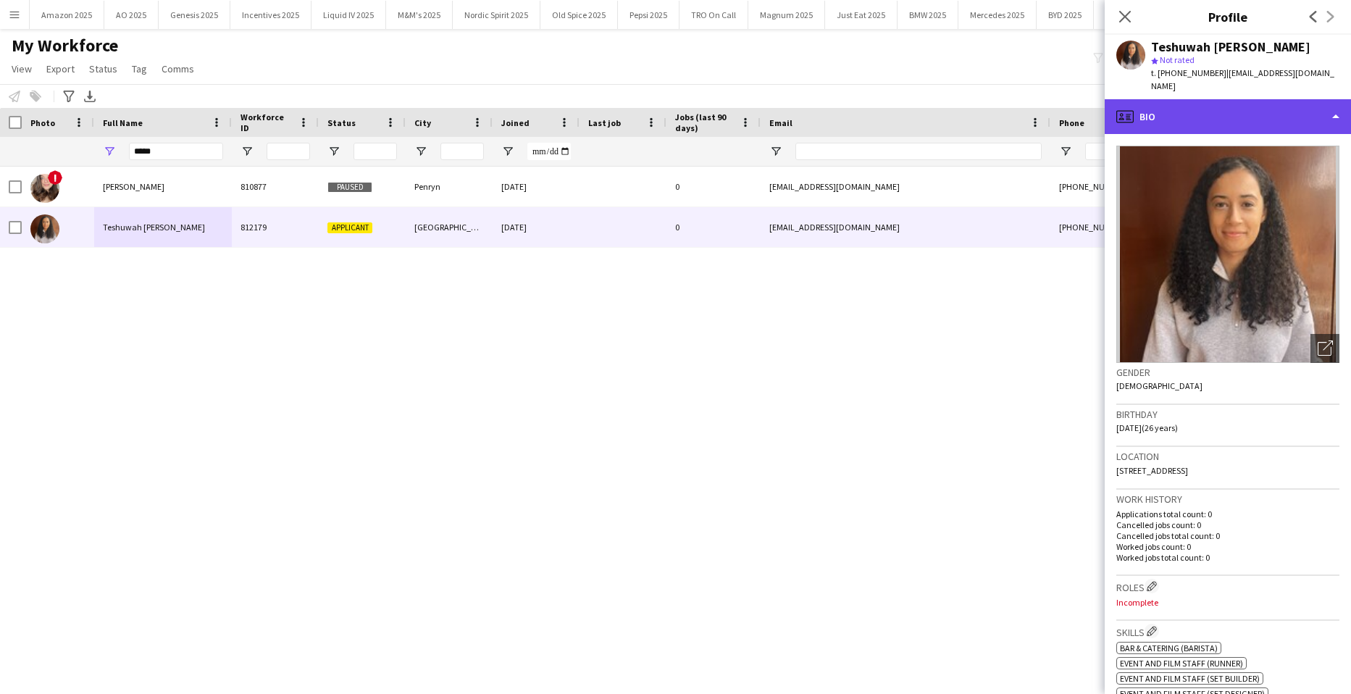
click at [1293, 101] on div "profile Bio" at bounding box center [1228, 116] width 246 height 35
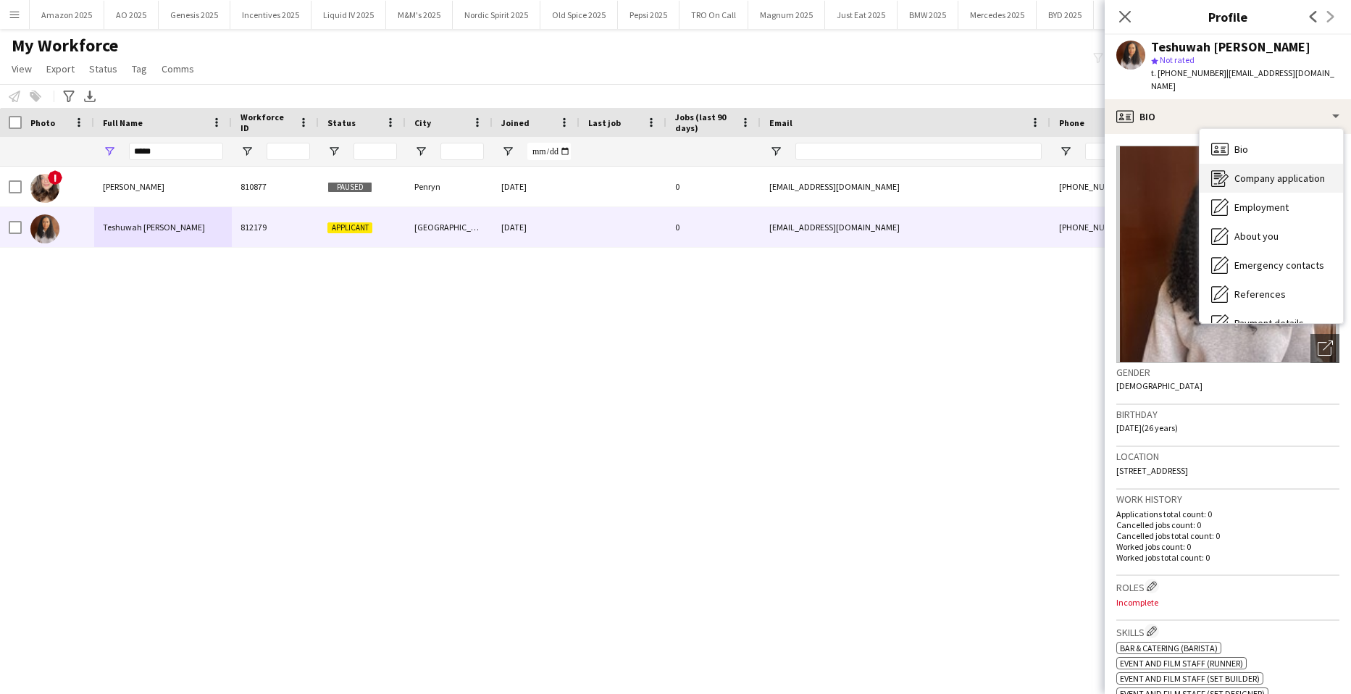
click at [1276, 172] on span "Company application" at bounding box center [1279, 178] width 91 height 13
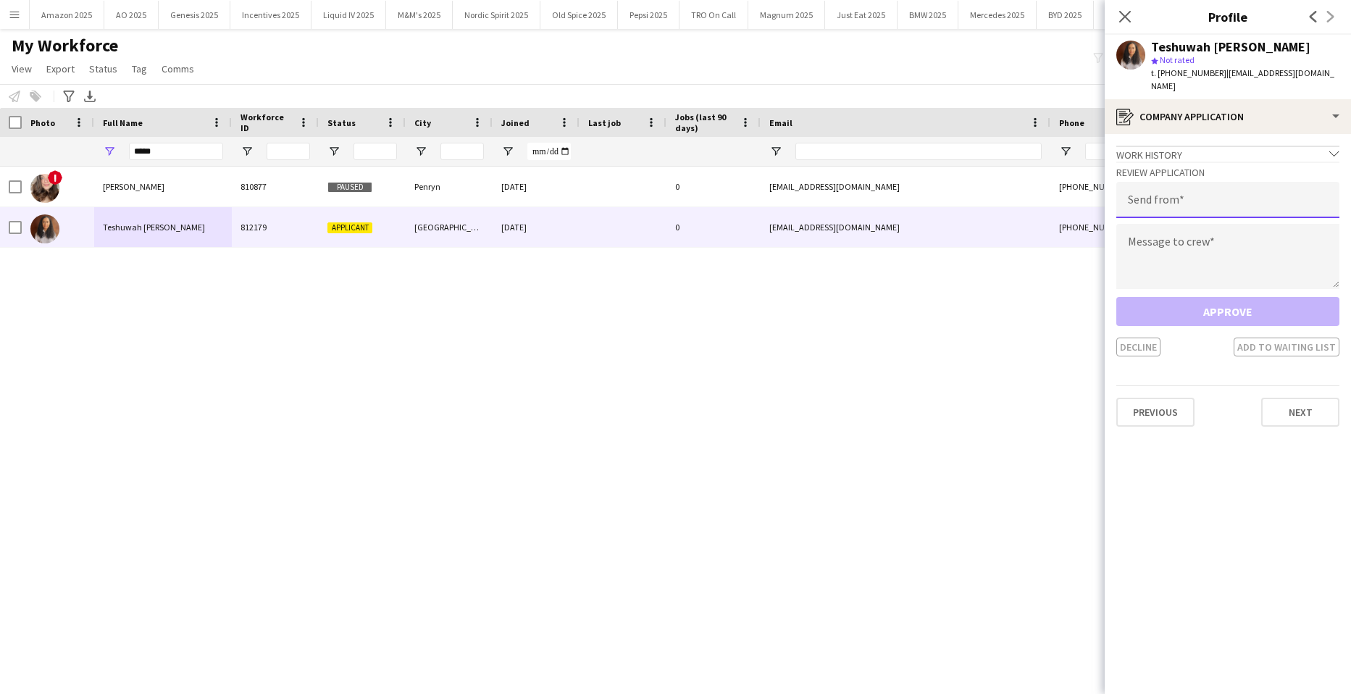
click at [1184, 198] on input "email" at bounding box center [1227, 200] width 223 height 36
type input "**********"
click at [1155, 236] on textarea at bounding box center [1227, 256] width 223 height 65
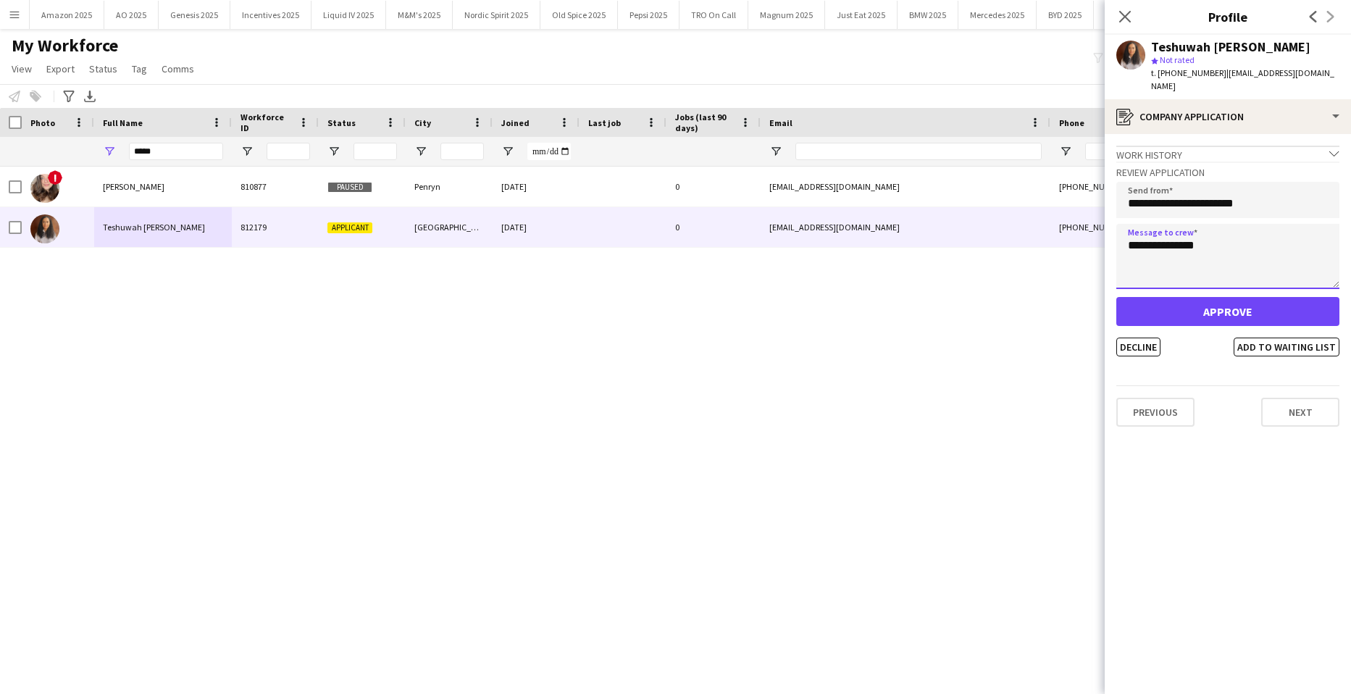
type textarea "**********"
click at [1255, 297] on button "Approve" at bounding box center [1227, 311] width 223 height 29
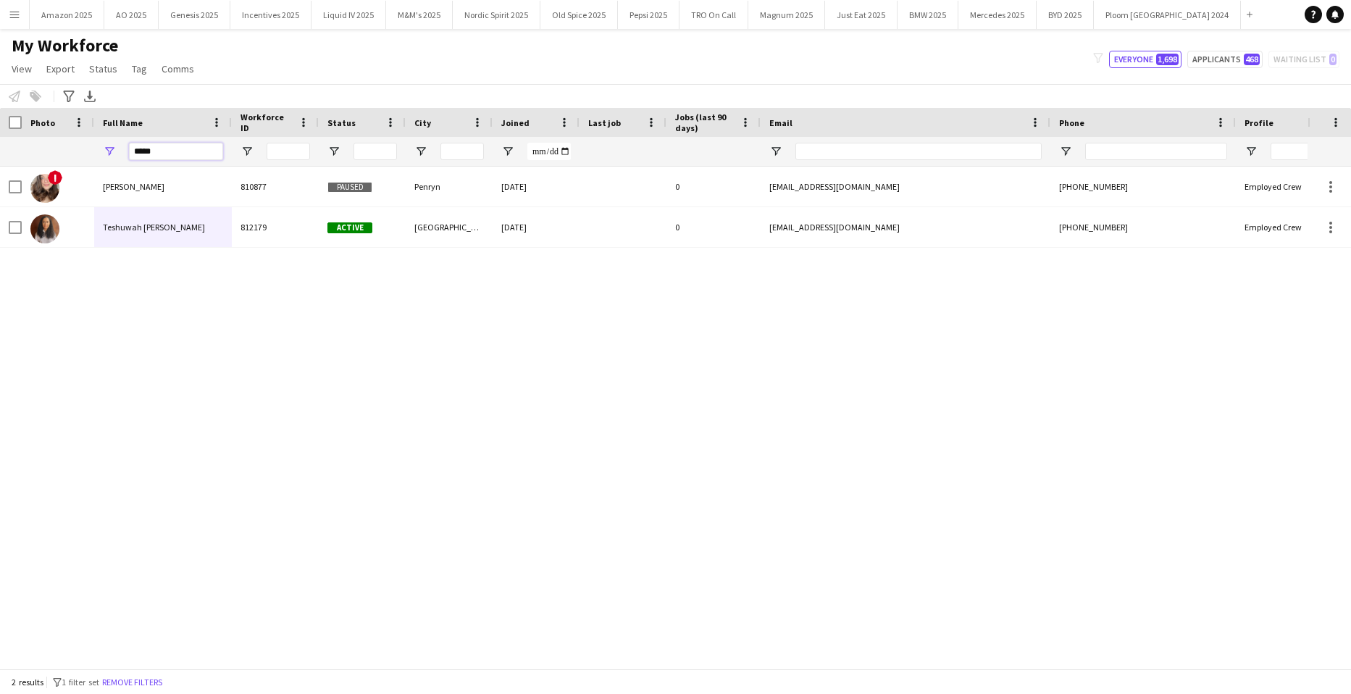
drag, startPoint x: 156, startPoint y: 154, endPoint x: -37, endPoint y: 114, distance: 197.5
click at [0, 114] on html "Menu Boards Boards Boards All jobs Status Workforce Workforce My Workforce Recr…" at bounding box center [675, 347] width 1351 height 694
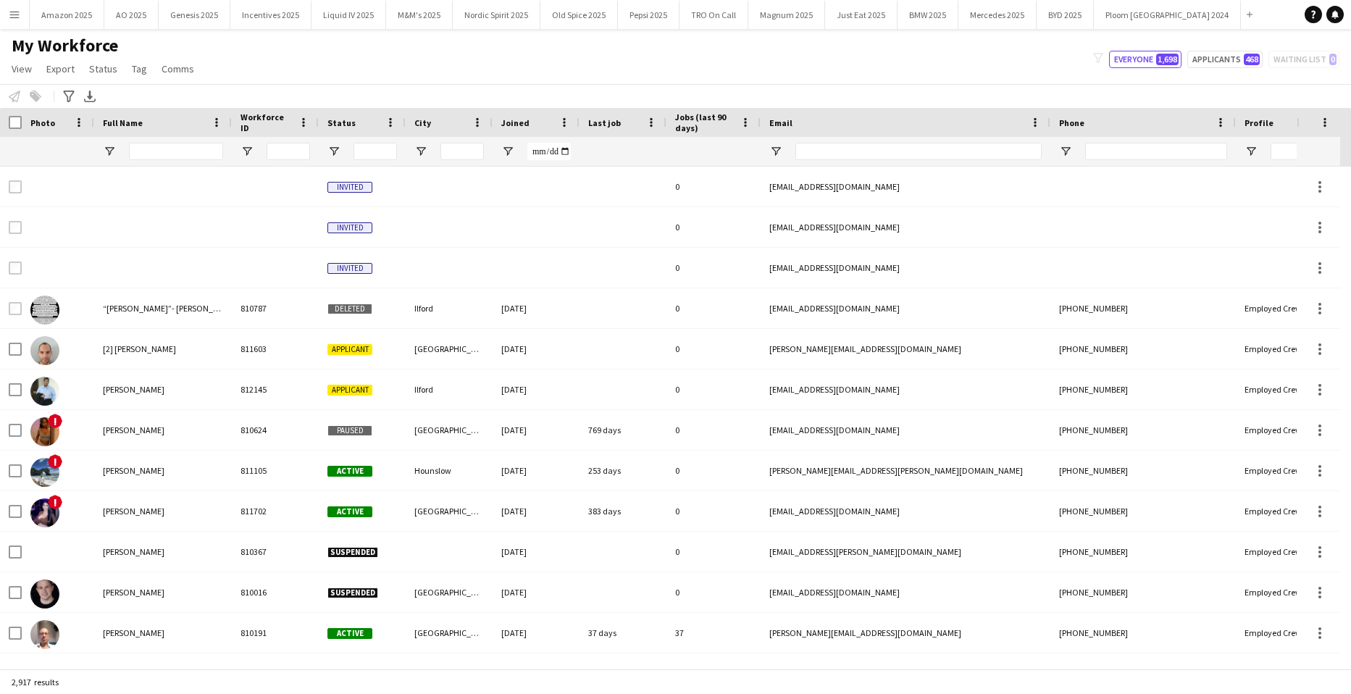
scroll to position [58, 0]
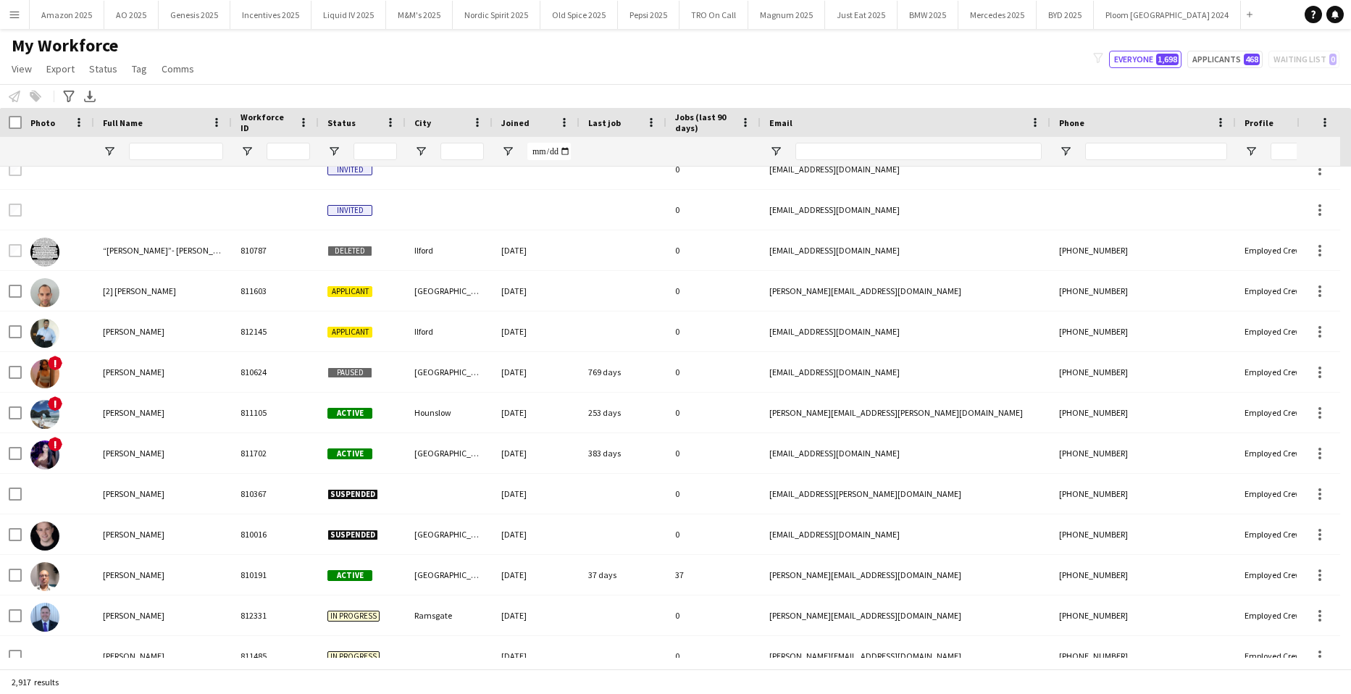
drag, startPoint x: 1052, startPoint y: 657, endPoint x: 1247, endPoint y: 652, distance: 195.7
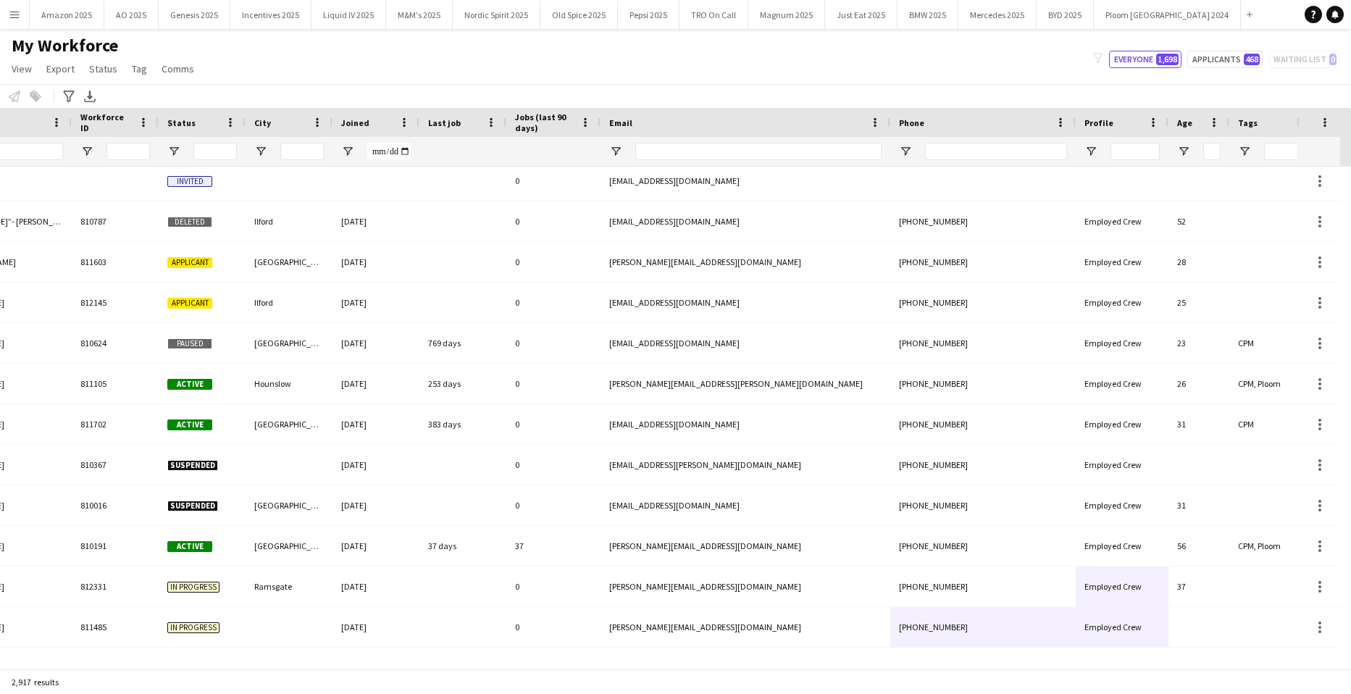
scroll to position [0, 0]
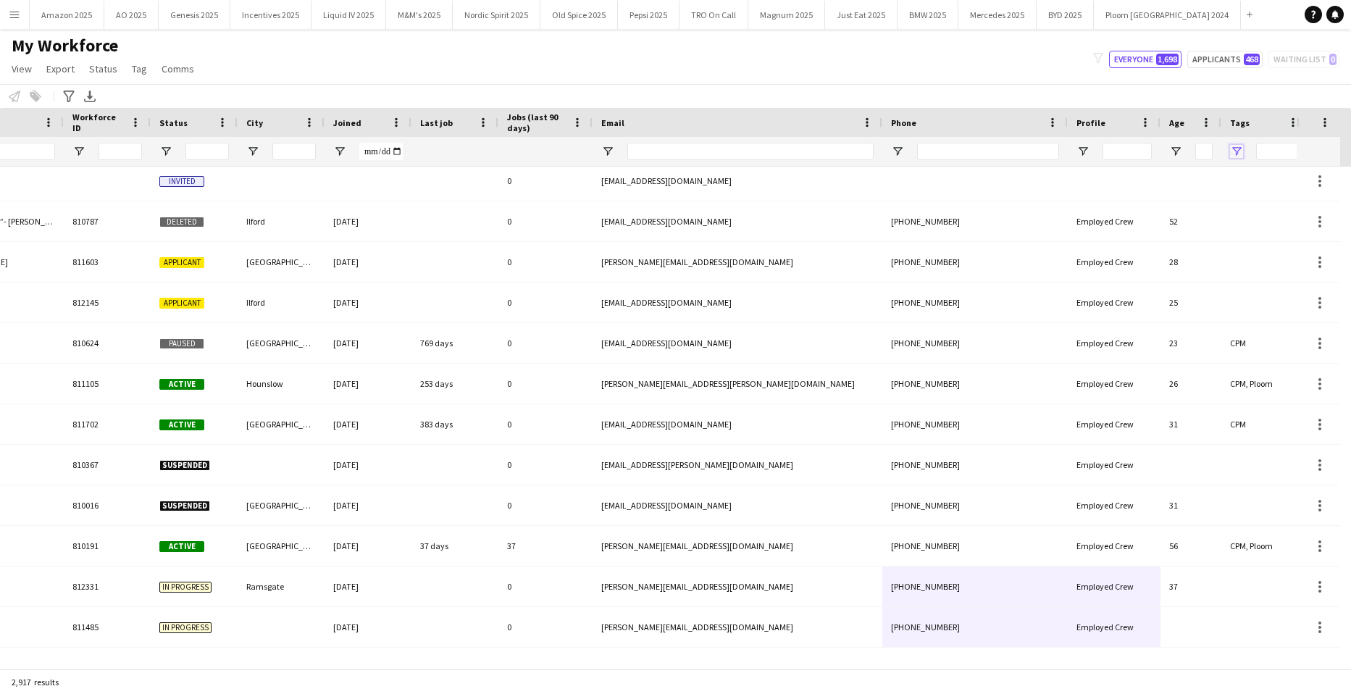
click at [1237, 147] on span "Open Filter Menu" at bounding box center [1236, 151] width 13 height 13
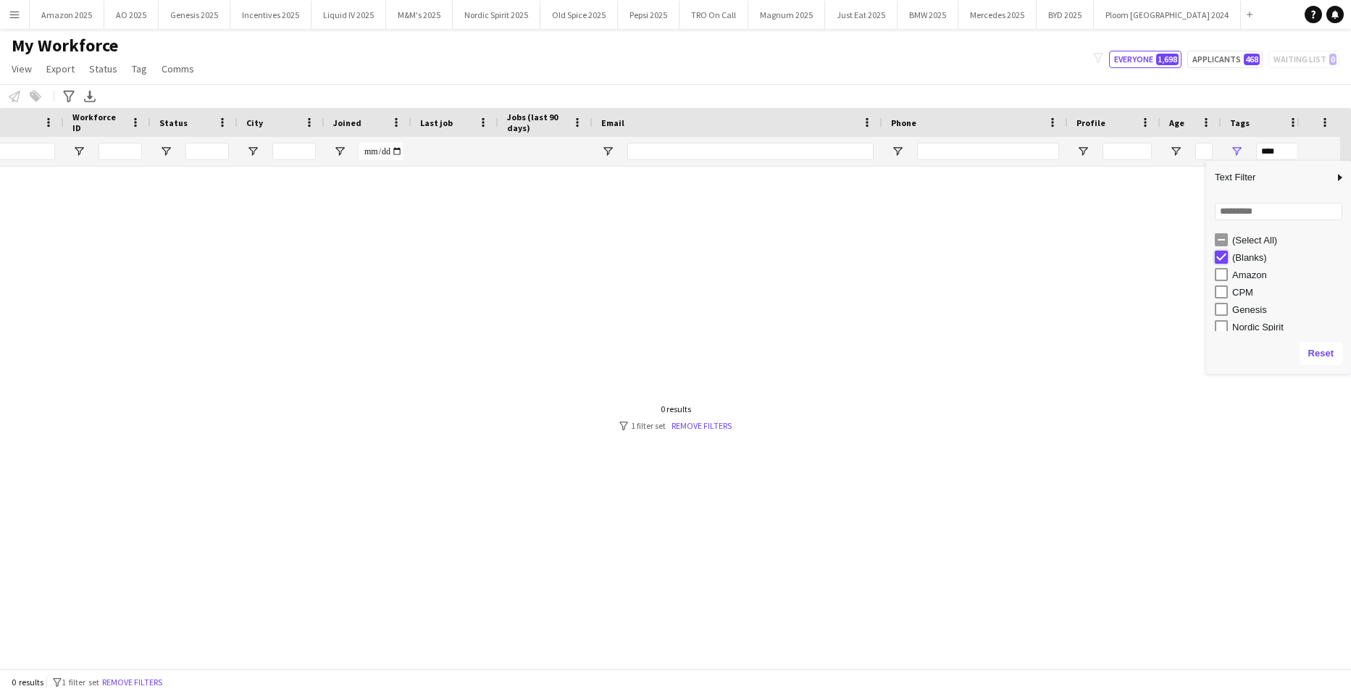
type input "**********"
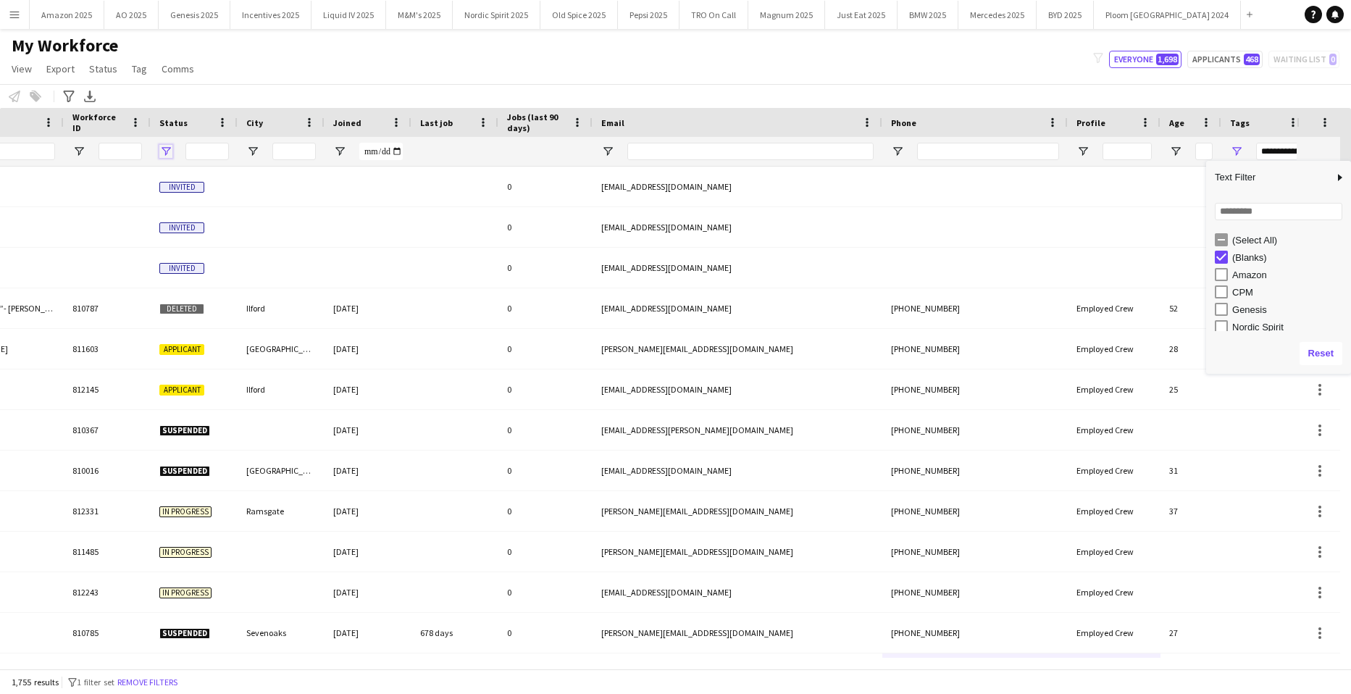
click at [164, 150] on span "Open Filter Menu" at bounding box center [165, 151] width 13 height 13
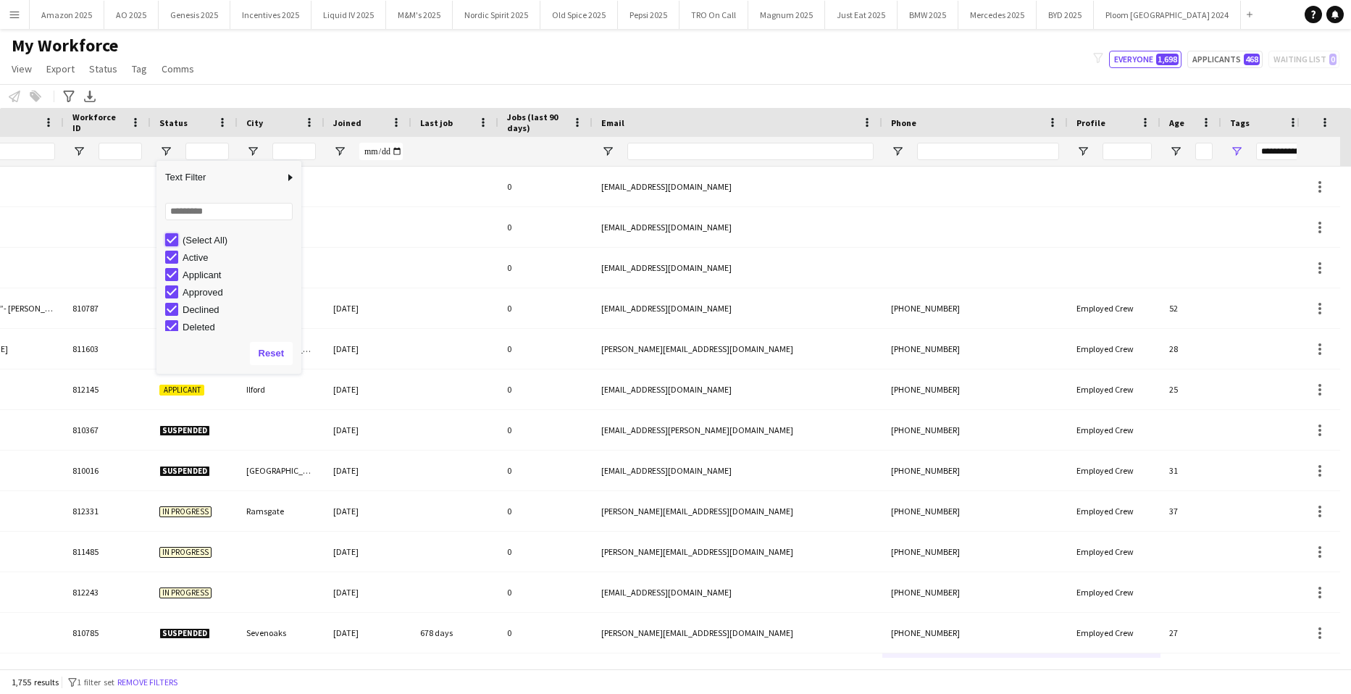
click at [174, 247] on div "(Select All)" at bounding box center [233, 239] width 136 height 17
type input "**********"
type input "***"
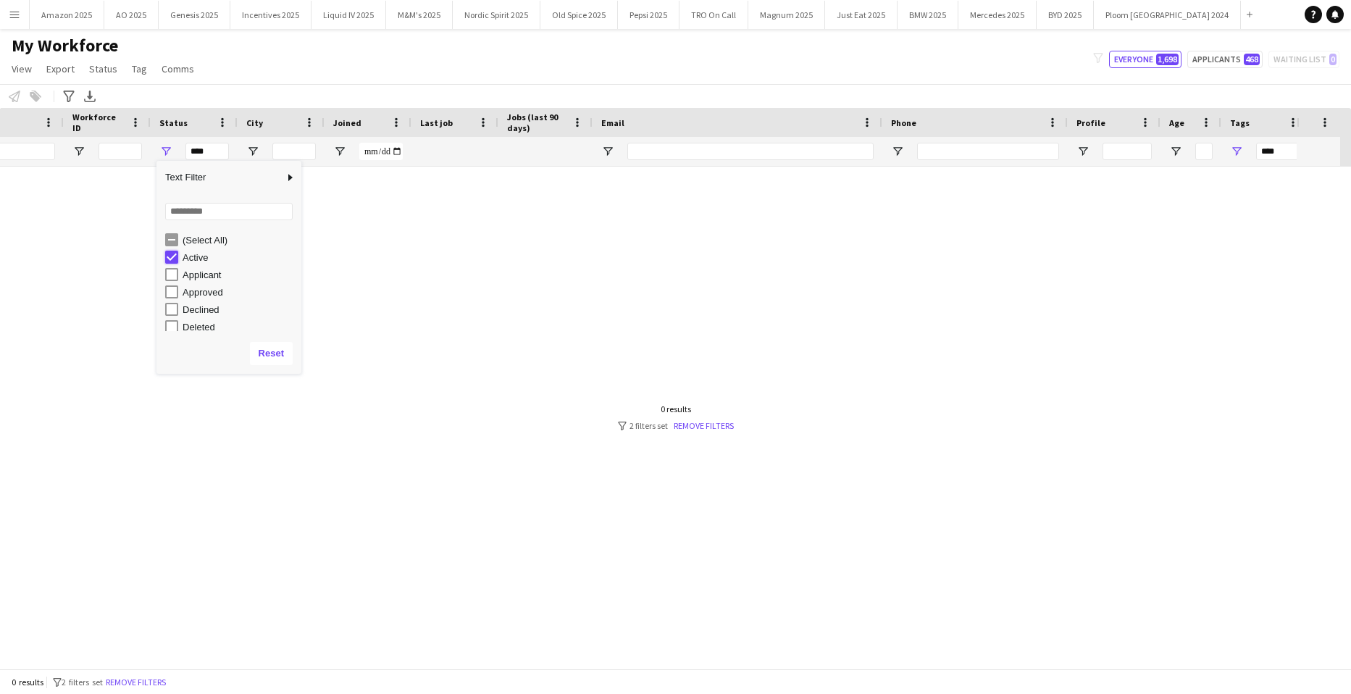
type input "**********"
click at [479, 475] on div at bounding box center [654, 412] width 1308 height 491
click at [169, 149] on span "Open Filter Menu" at bounding box center [165, 151] width 13 height 13
type input "**********"
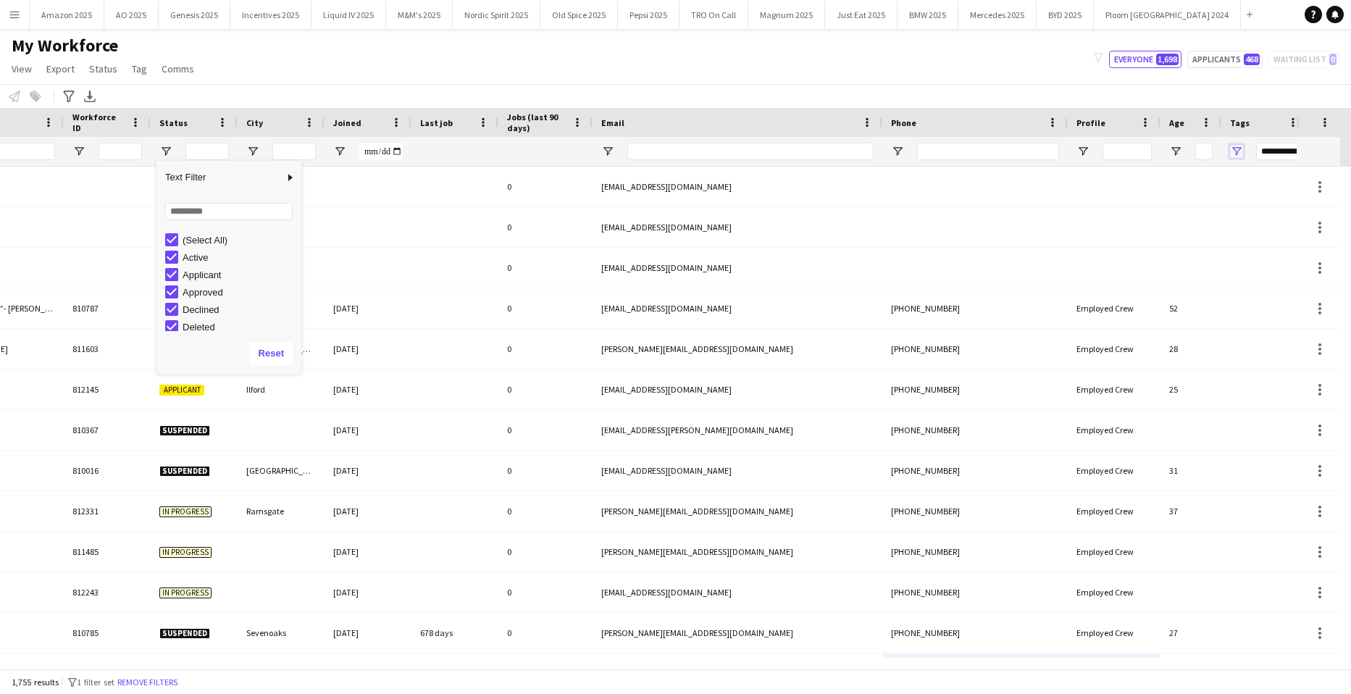
click at [1237, 153] on span "Open Filter Menu" at bounding box center [1236, 151] width 13 height 13
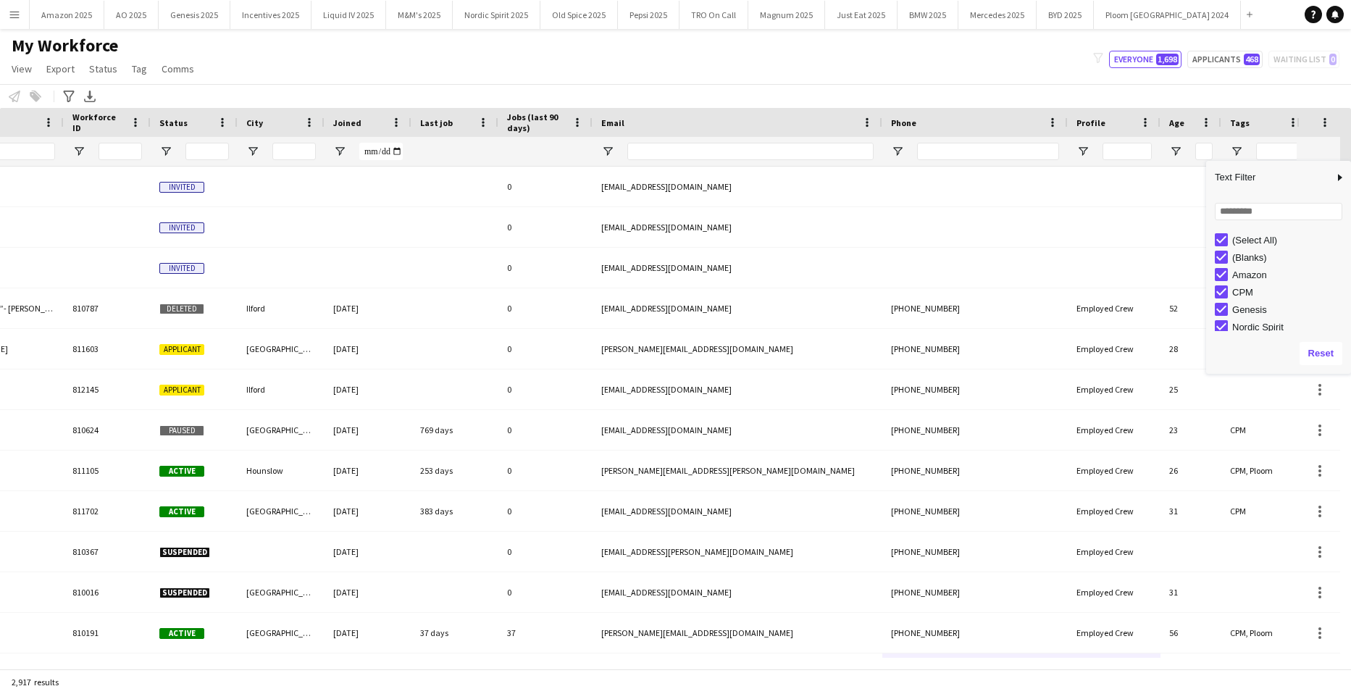
click at [849, 70] on div "My Workforce View Views Default view Compliance Log New view Update view Delete…" at bounding box center [675, 59] width 1351 height 49
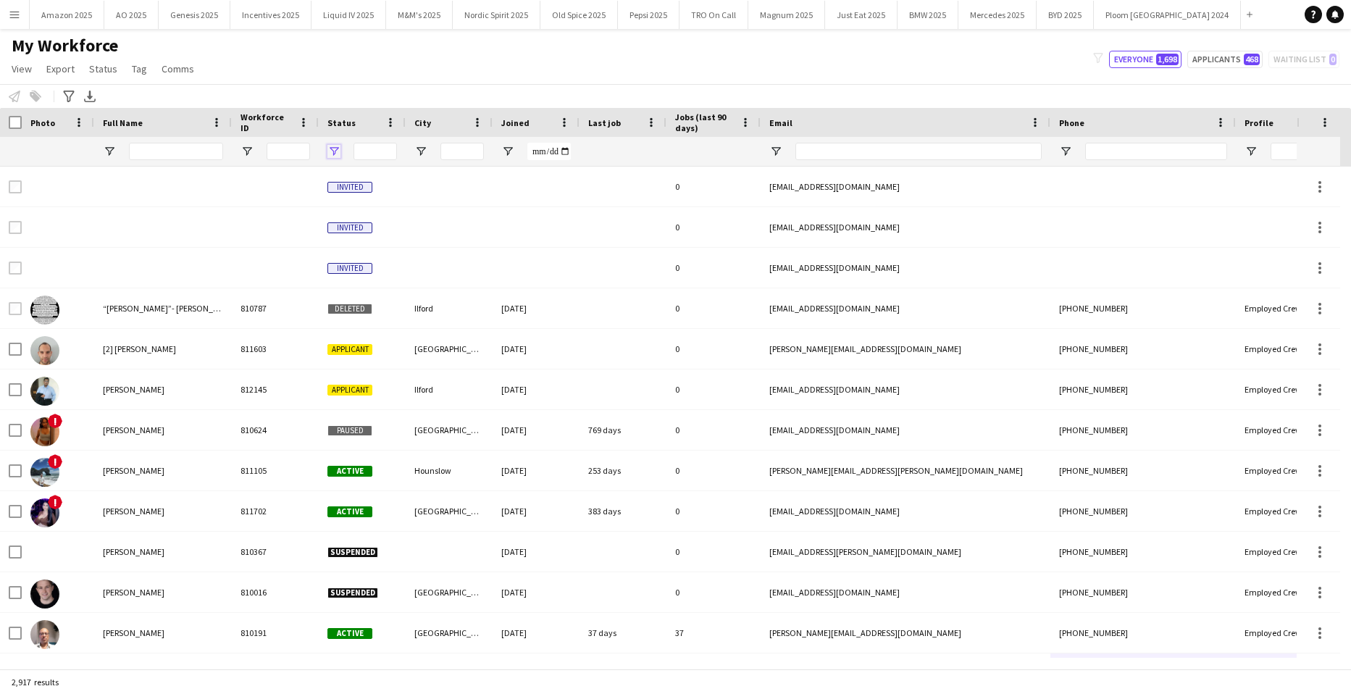
click at [335, 151] on span "Open Filter Menu" at bounding box center [333, 151] width 13 height 13
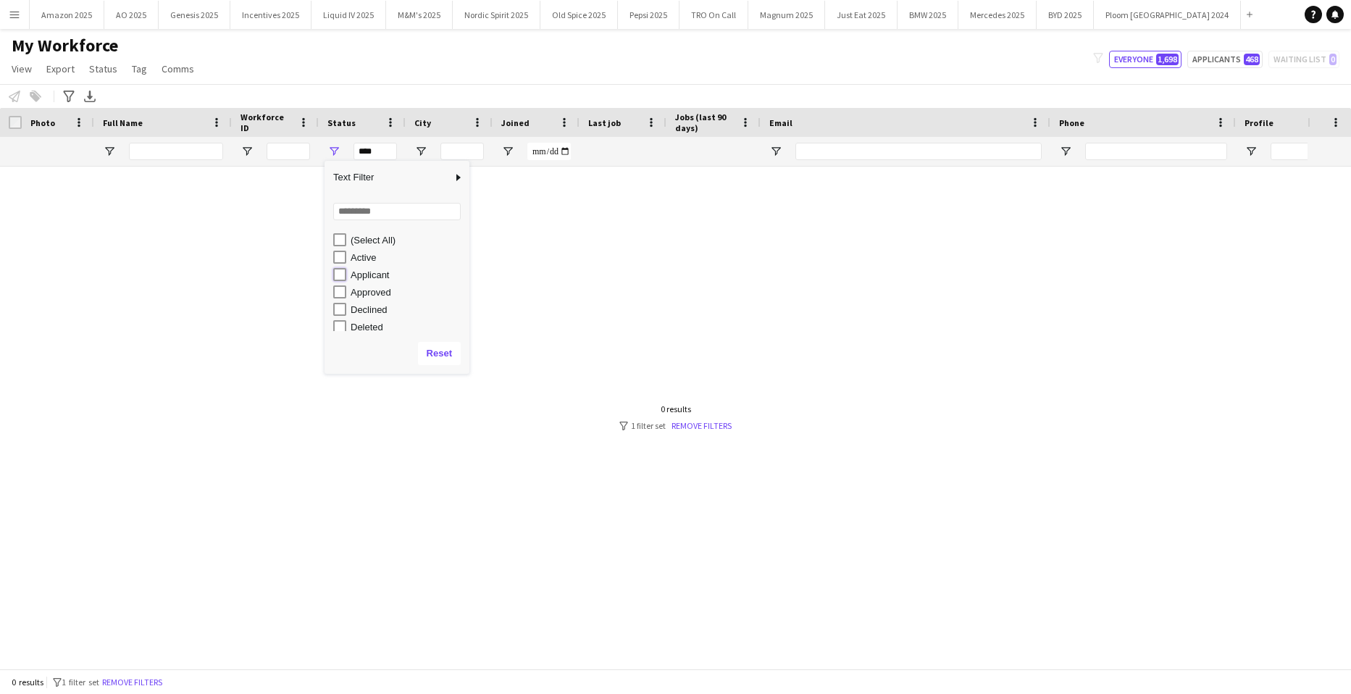
type input "**********"
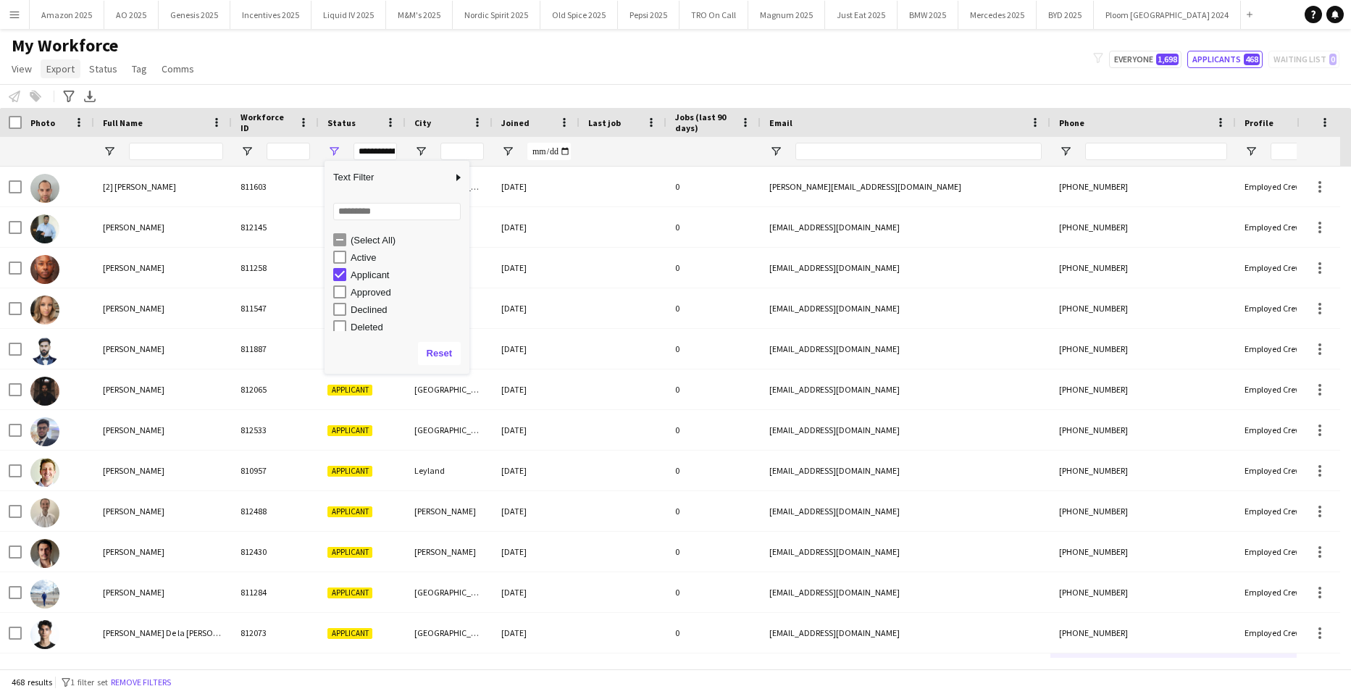
click at [67, 65] on span "Export" at bounding box center [60, 68] width 28 height 13
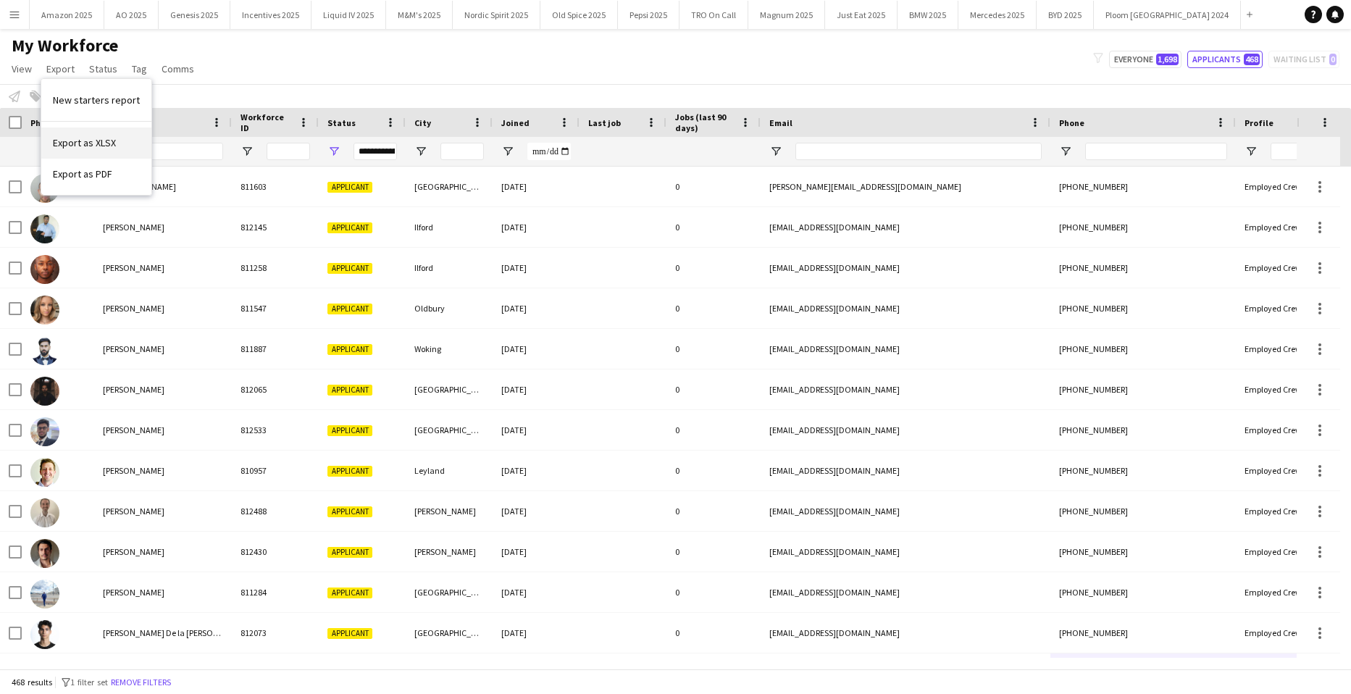
click at [111, 143] on span "Export as XLSX" at bounding box center [84, 142] width 63 height 13
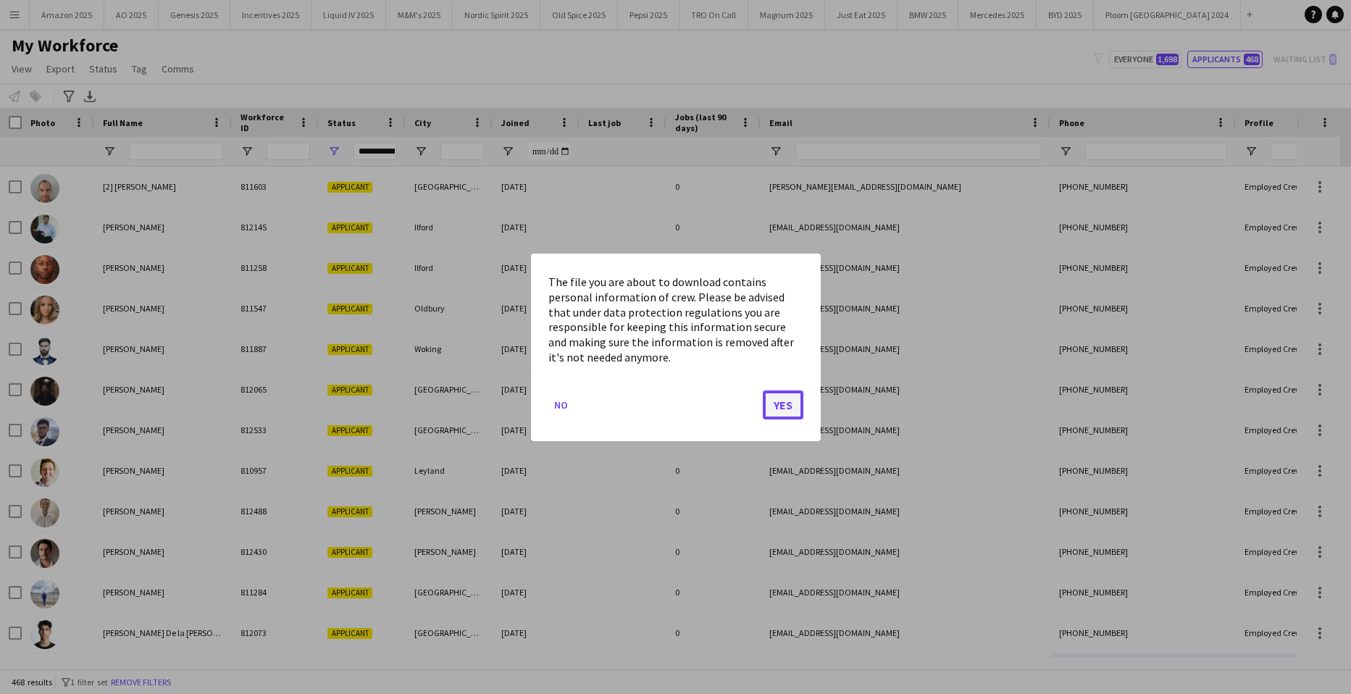
click at [795, 397] on button "Yes" at bounding box center [783, 404] width 41 height 29
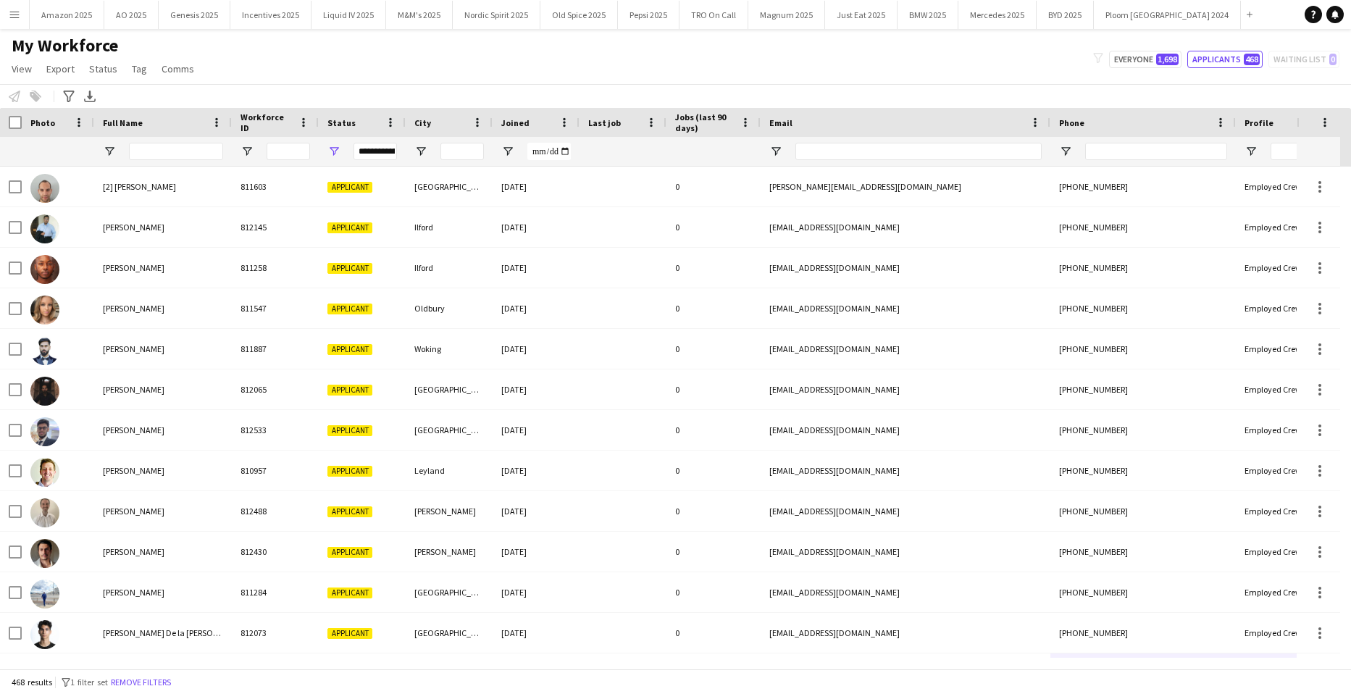
click at [838, 61] on div "My Workforce View Views Default view Compliance Log New view Update view Delete…" at bounding box center [675, 59] width 1351 height 49
click at [475, 155] on input "City Filter Input" at bounding box center [461, 151] width 43 height 17
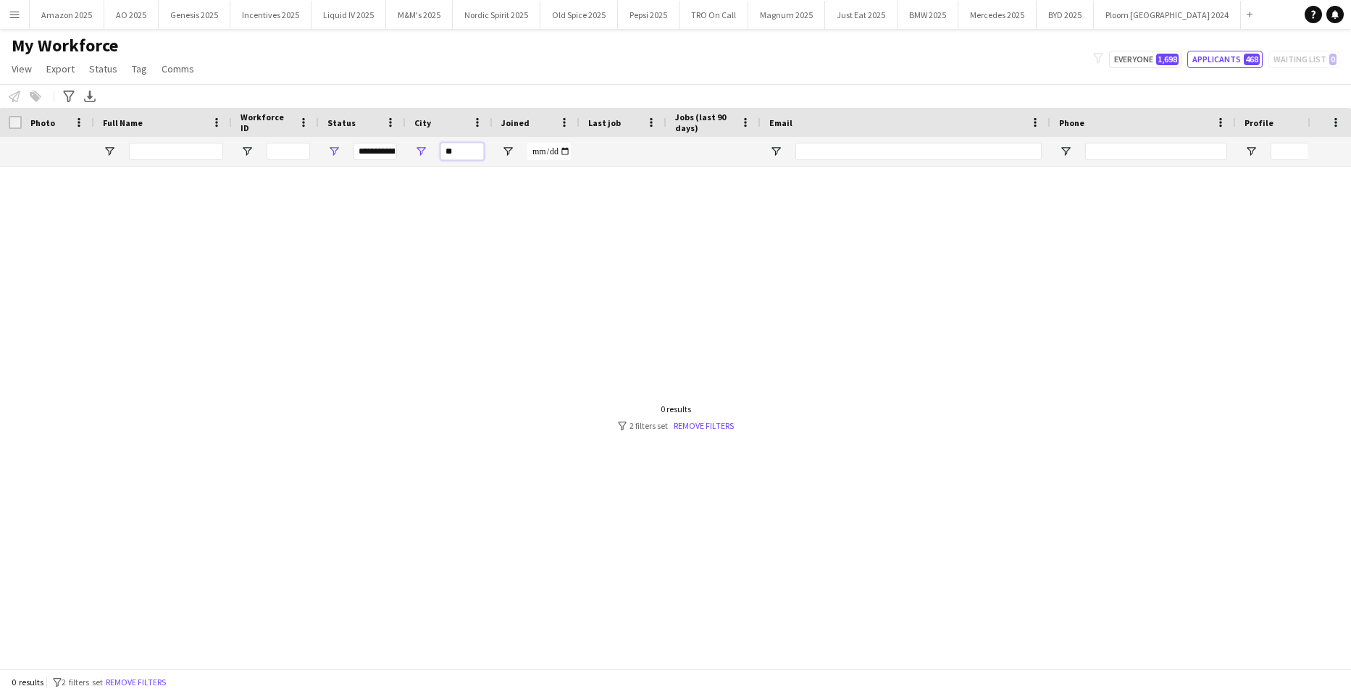
type input "*"
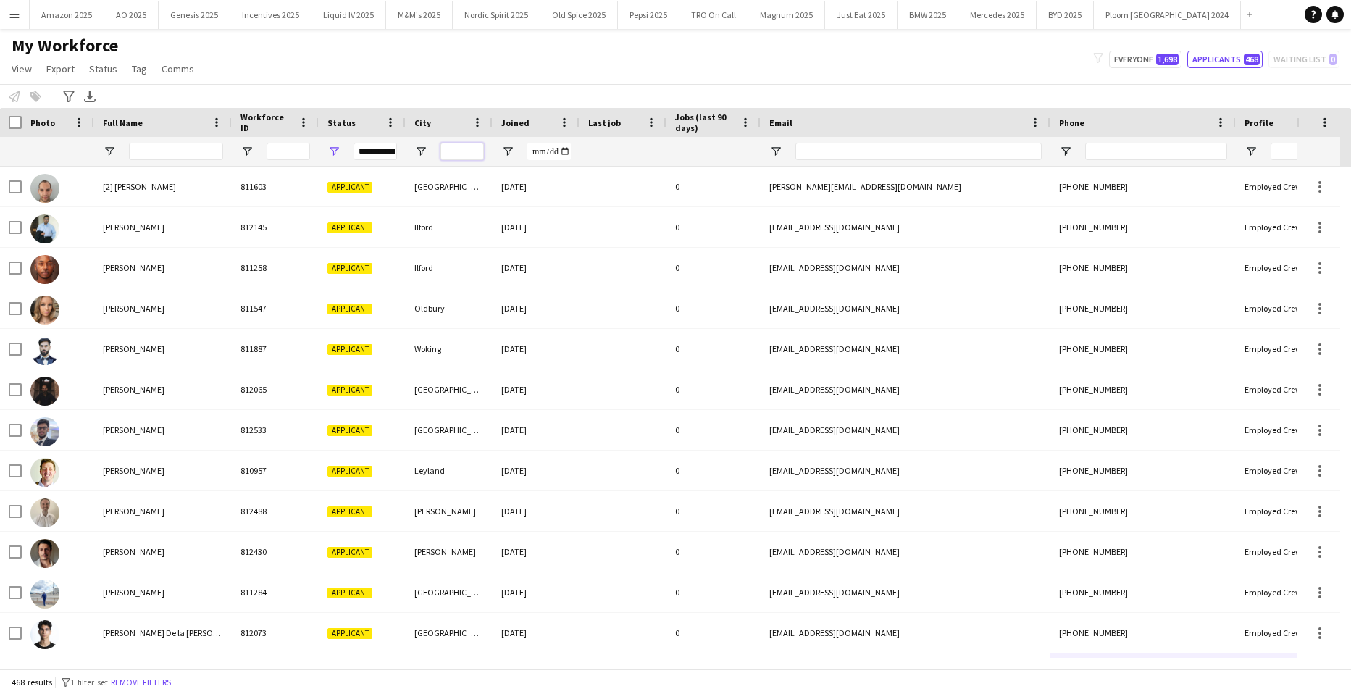
click at [470, 149] on input "City Filter Input" at bounding box center [461, 151] width 43 height 17
type input "***"
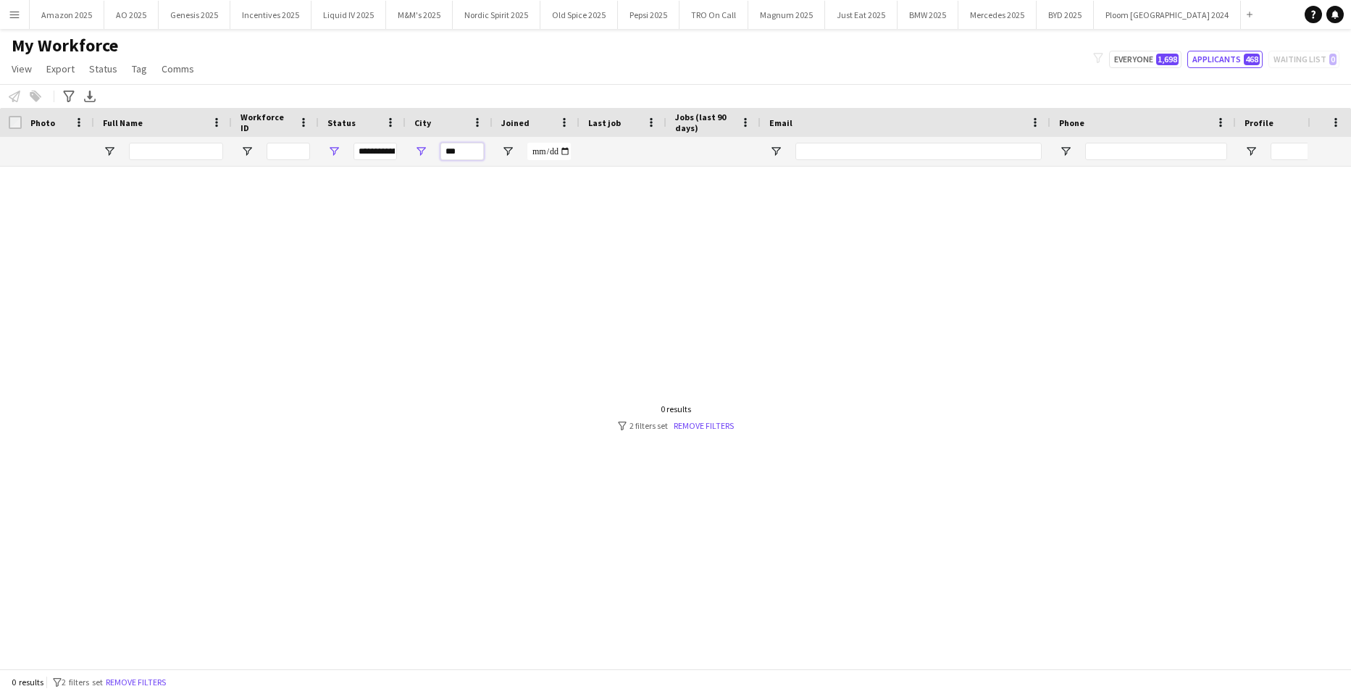
drag, startPoint x: 472, startPoint y: 147, endPoint x: 342, endPoint y: 147, distance: 129.7
click at [347, 136] on div "Workforce Details Photo Full Name Workforce ID" at bounding box center [738, 137] width 1476 height 59
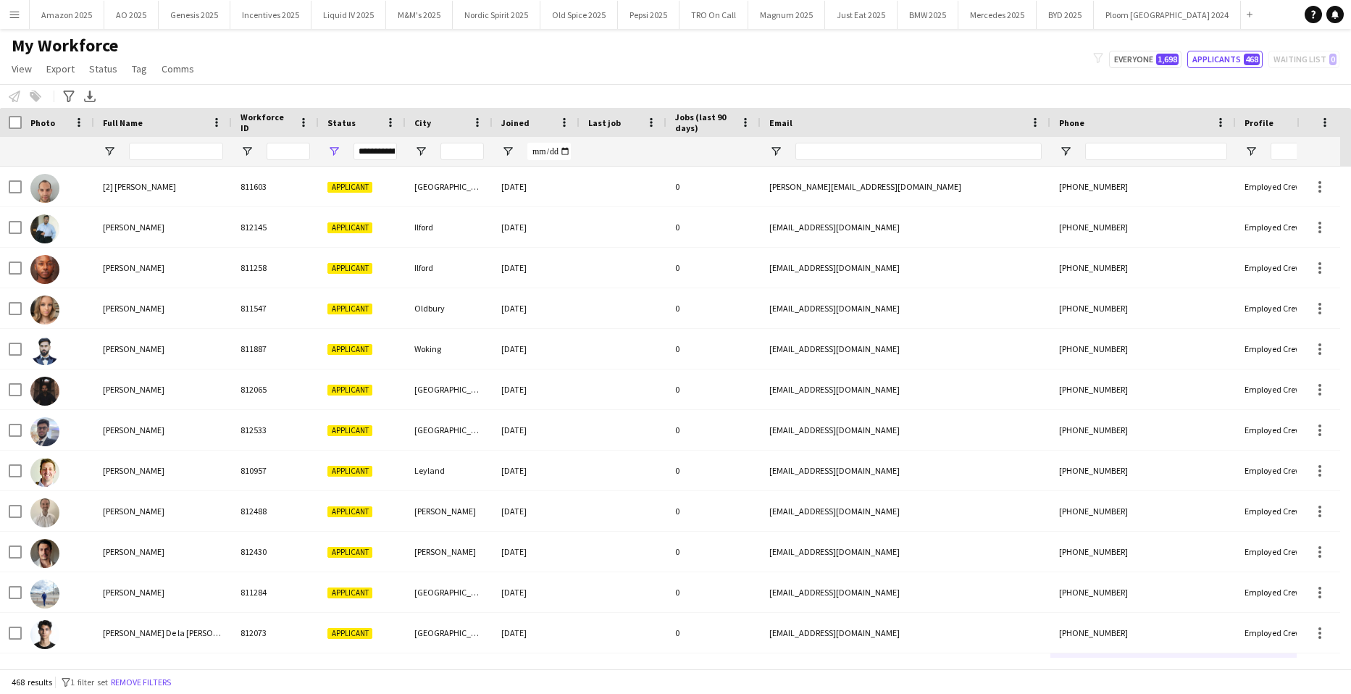
click at [340, 146] on div "**********" at bounding box center [362, 151] width 87 height 29
click at [337, 153] on span "Open Filter Menu" at bounding box center [333, 151] width 13 height 13
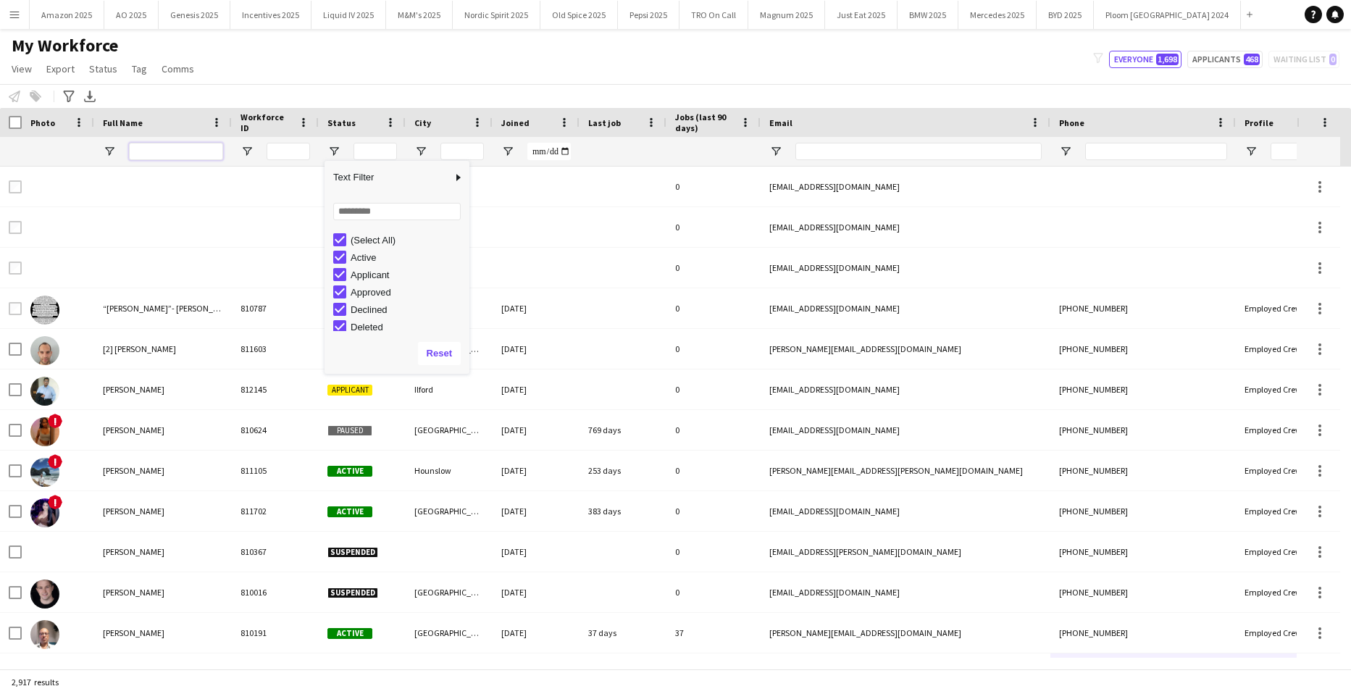
click at [207, 154] on input "Full Name Filter Input" at bounding box center [176, 151] width 94 height 17
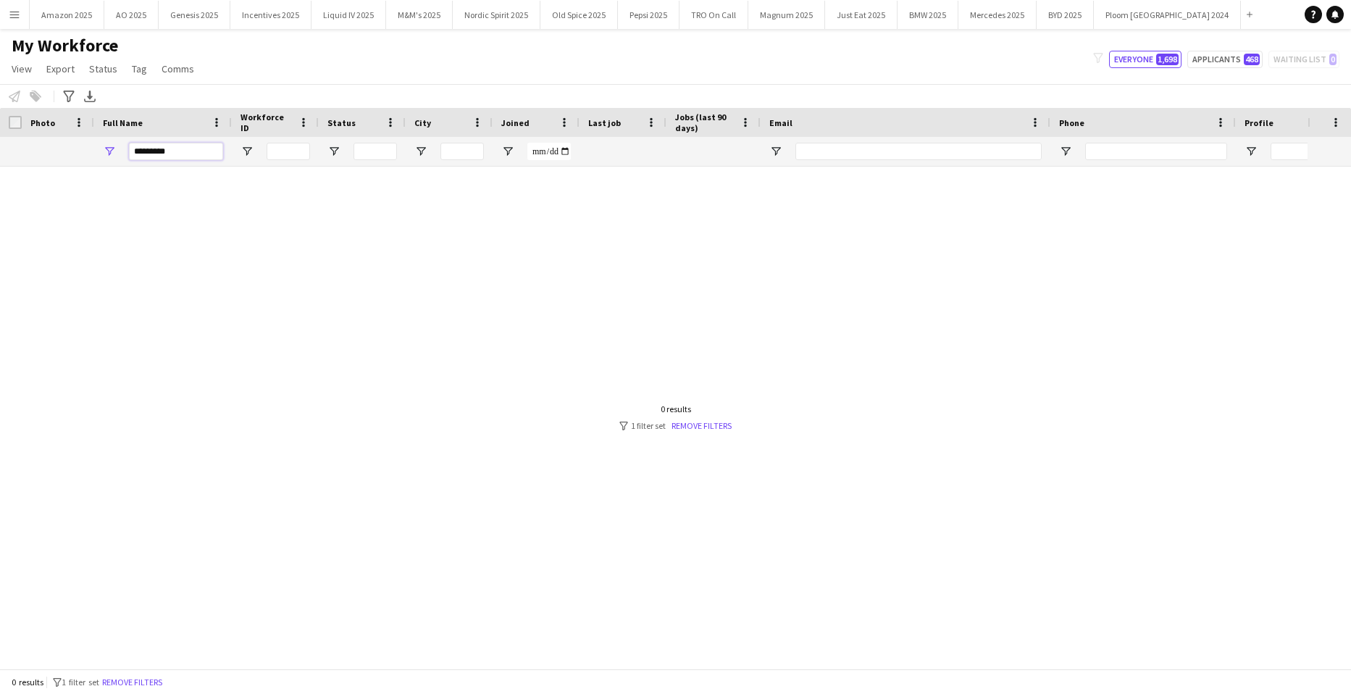
drag, startPoint x: 179, startPoint y: 151, endPoint x: -20, endPoint y: 156, distance: 199.3
click at [0, 156] on html "Menu Boards Boards Boards All jobs Status Workforce Workforce My Workforce Recr…" at bounding box center [675, 347] width 1351 height 694
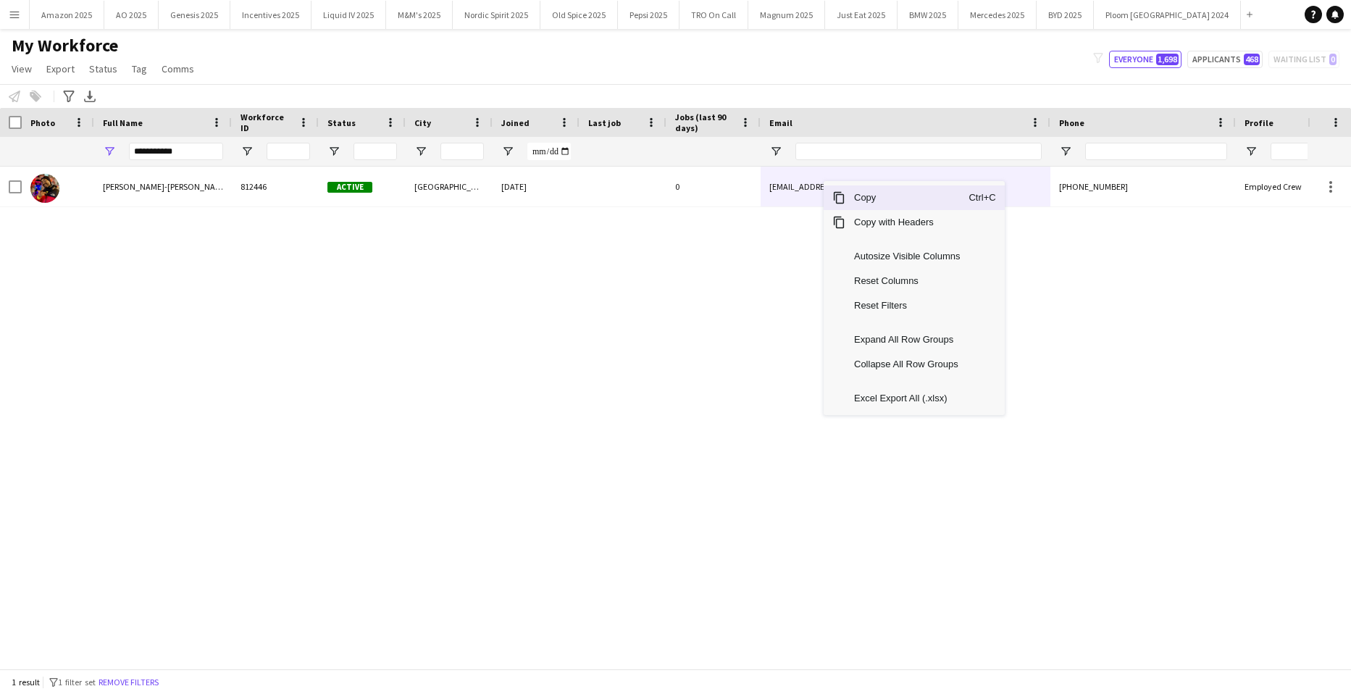
drag, startPoint x: 859, startPoint y: 199, endPoint x: 1317, endPoint y: 492, distance: 543.4
click at [860, 200] on span "Copy" at bounding box center [906, 197] width 123 height 25
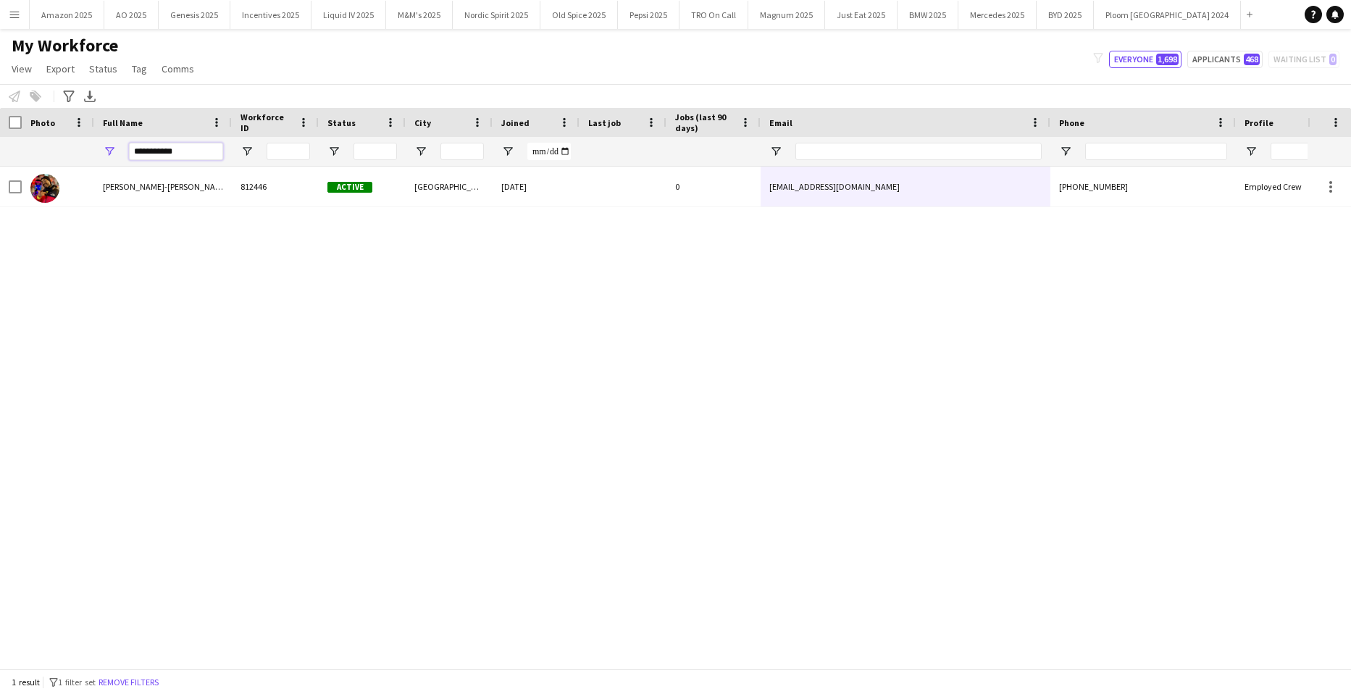
drag, startPoint x: 202, startPoint y: 154, endPoint x: -37, endPoint y: 126, distance: 240.7
click at [0, 126] on html "Menu Boards Boards Boards All jobs Status Workforce Workforce My Workforce Recr…" at bounding box center [675, 347] width 1351 height 694
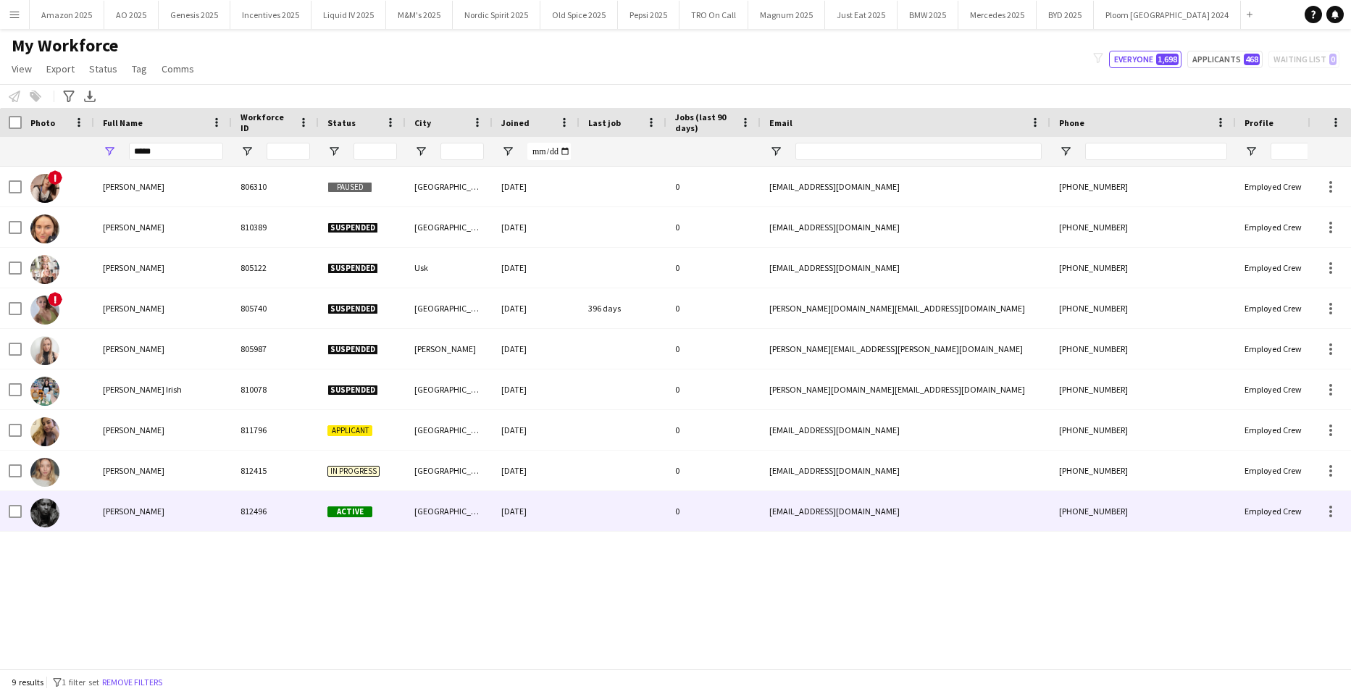
click at [136, 519] on div "Ethan Richards" at bounding box center [163, 511] width 138 height 40
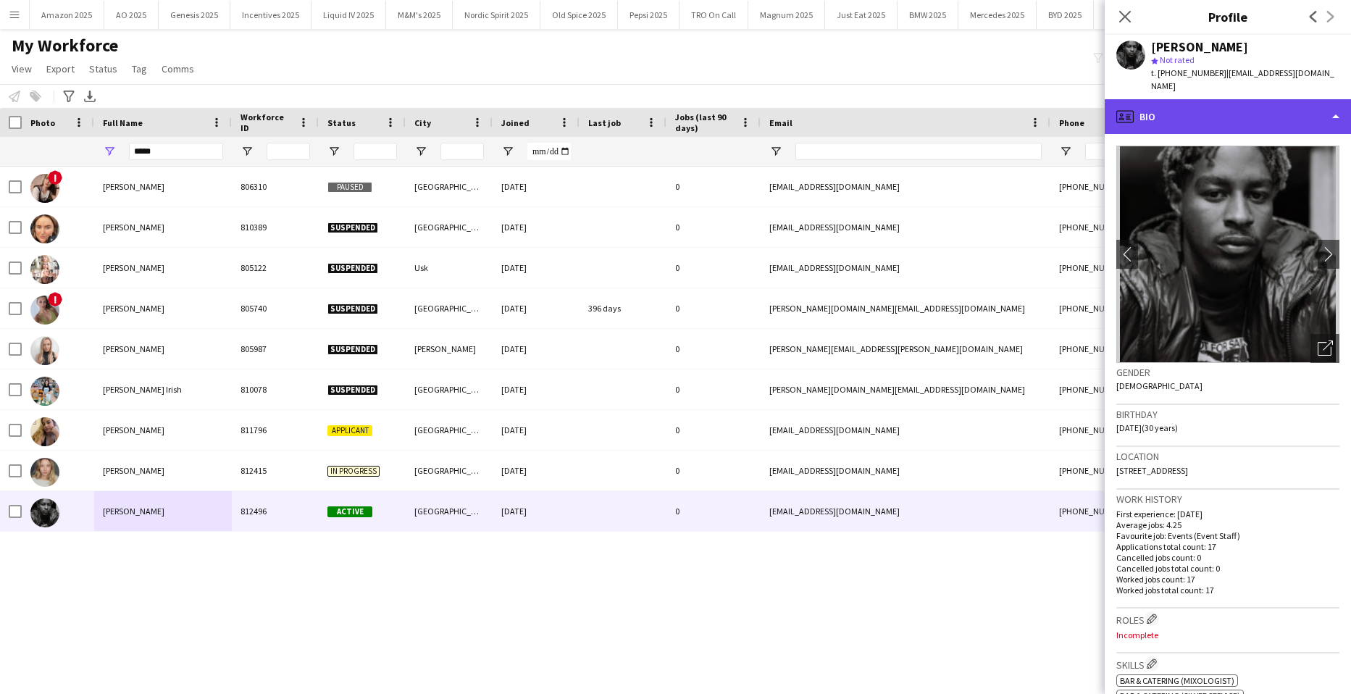
click at [1282, 99] on div "profile Bio" at bounding box center [1228, 116] width 246 height 35
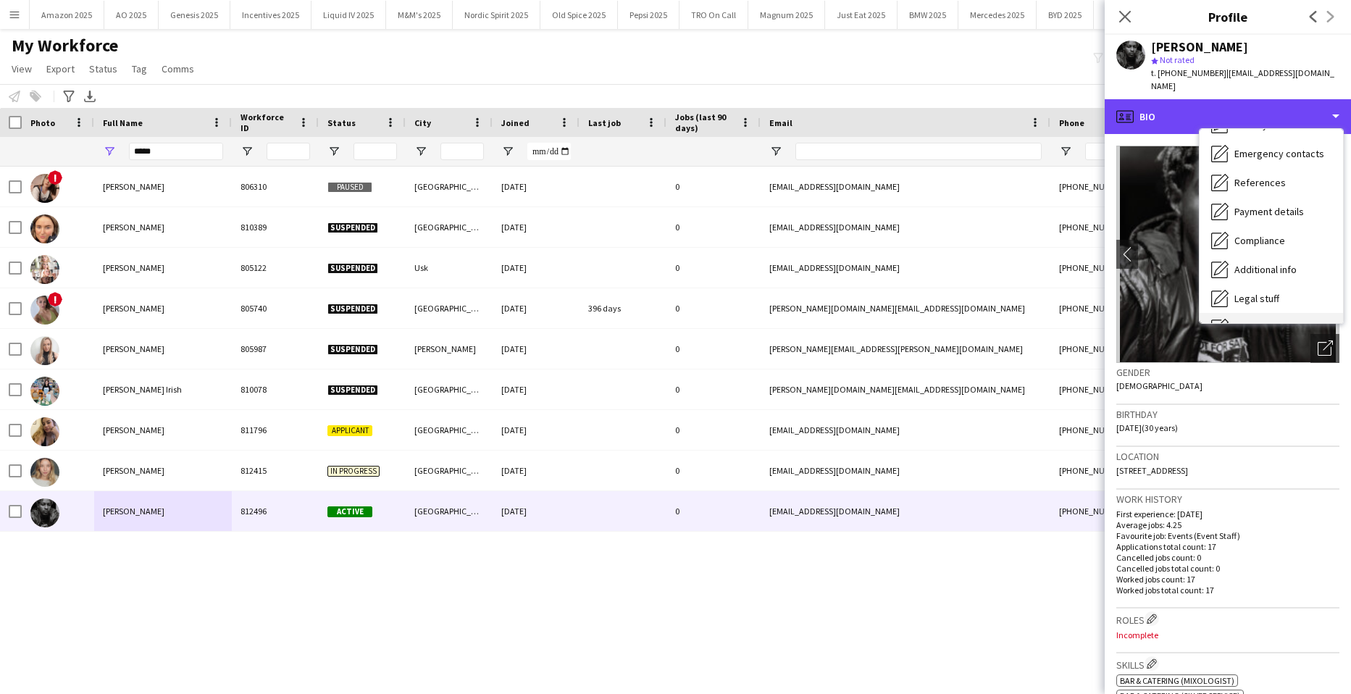
scroll to position [194, 0]
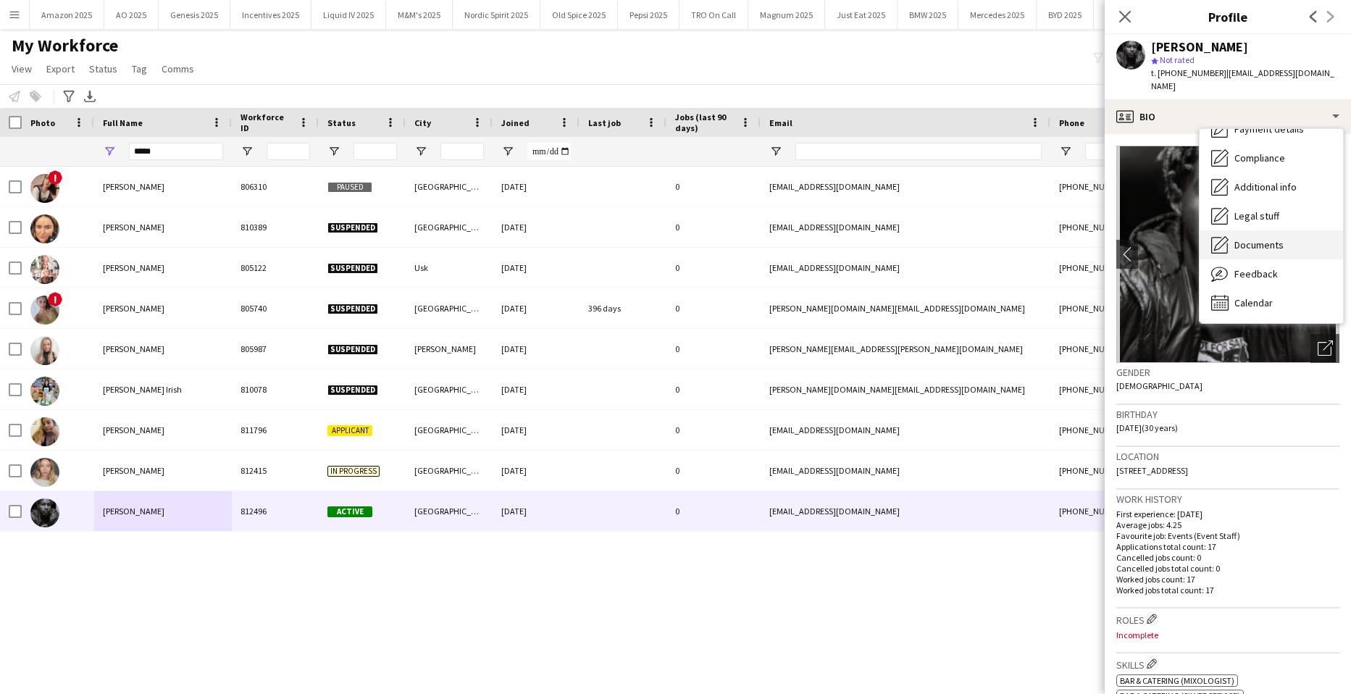
click at [1277, 238] on span "Documents" at bounding box center [1258, 244] width 49 height 13
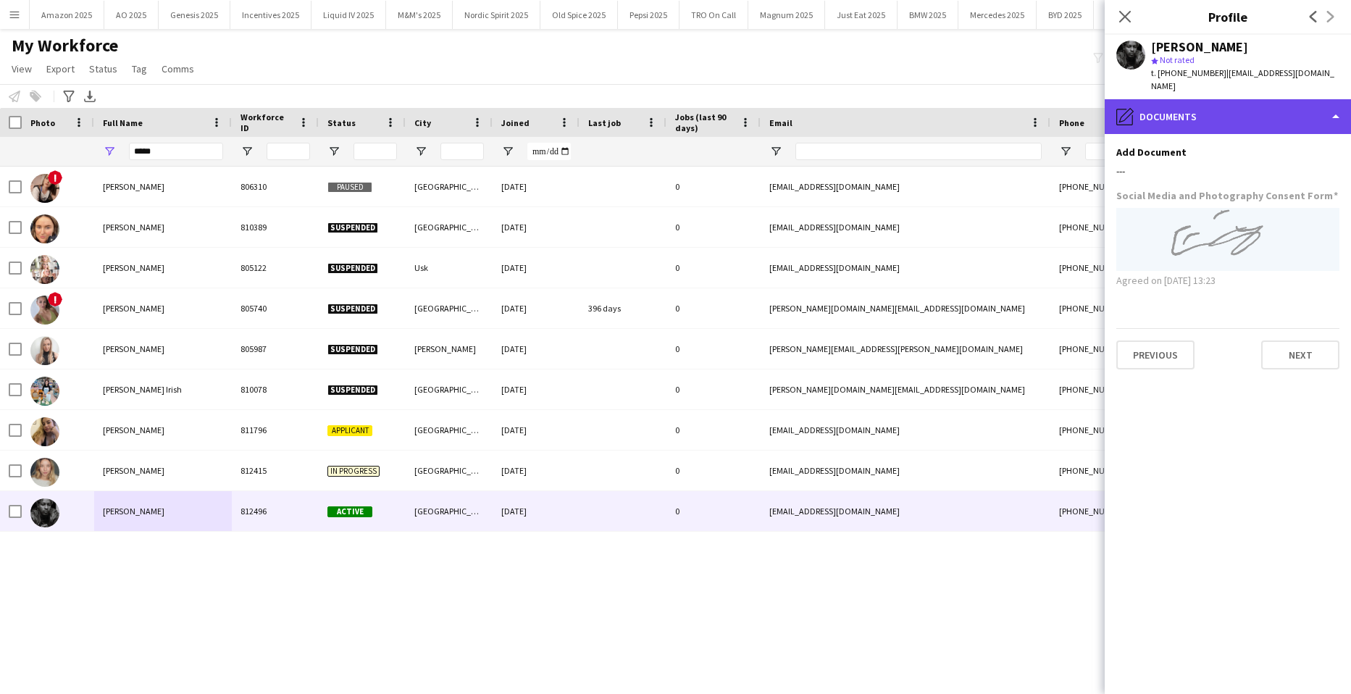
click at [1318, 109] on div "pencil4 Documents" at bounding box center [1228, 116] width 246 height 35
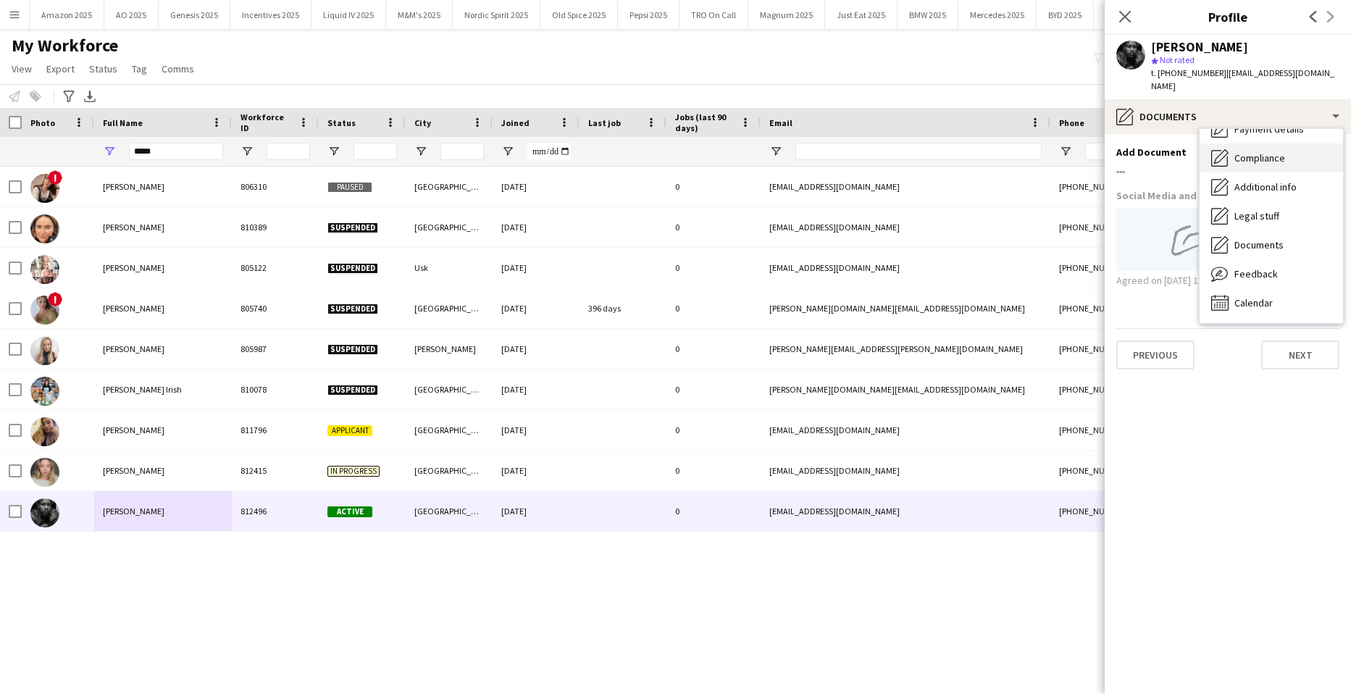
click at [1216, 149] on icon "Compliance" at bounding box center [1219, 157] width 17 height 17
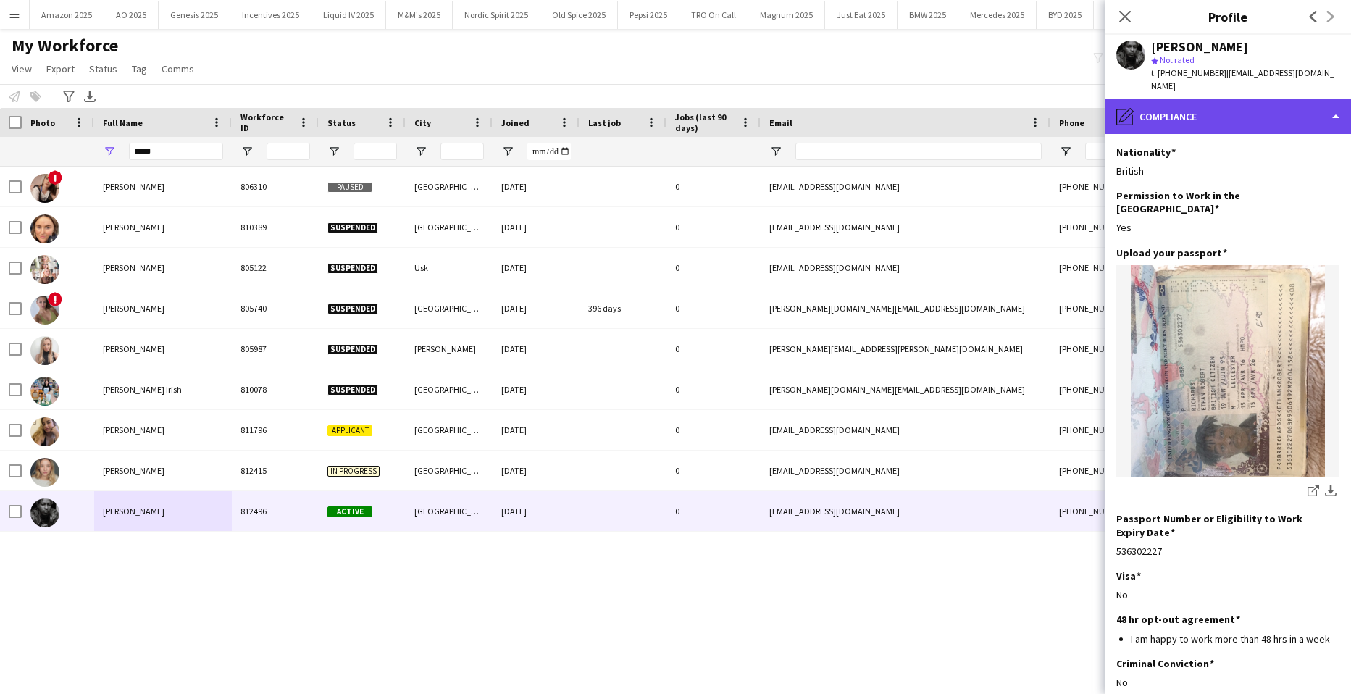
click at [1276, 108] on div "pencil4 Compliance" at bounding box center [1228, 116] width 246 height 35
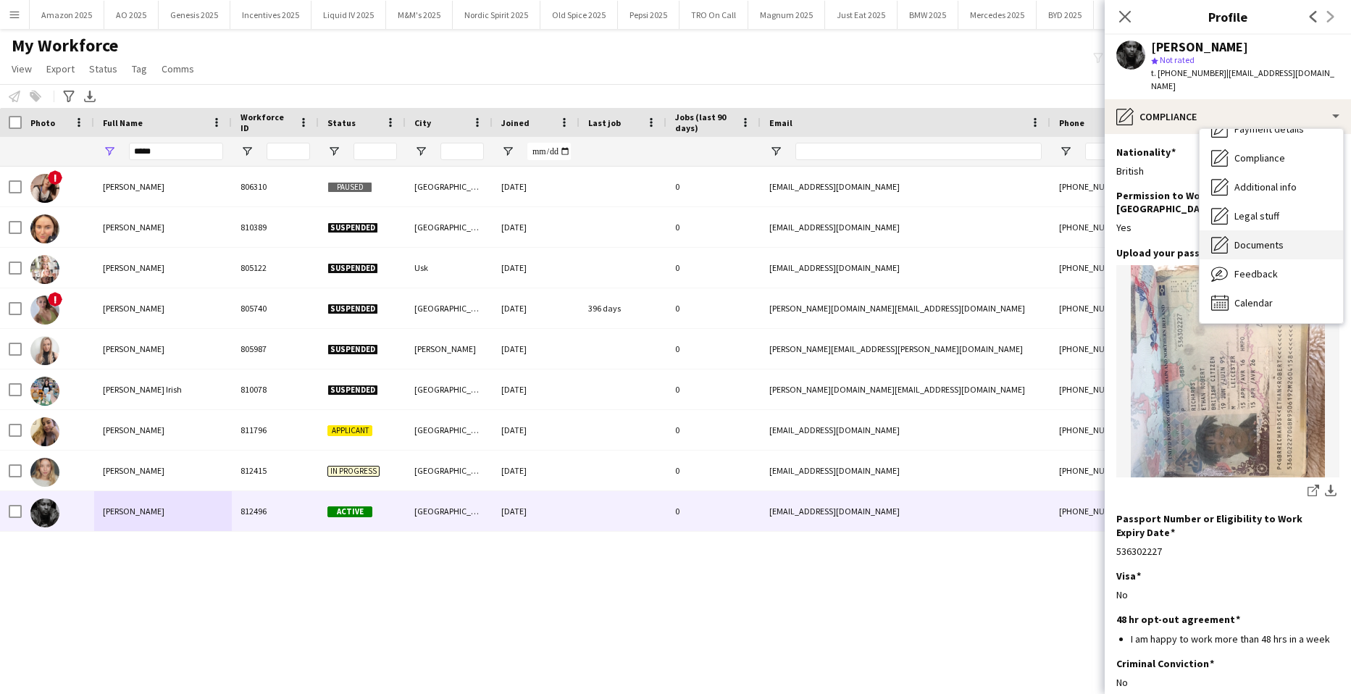
click at [1272, 238] on span "Documents" at bounding box center [1258, 244] width 49 height 13
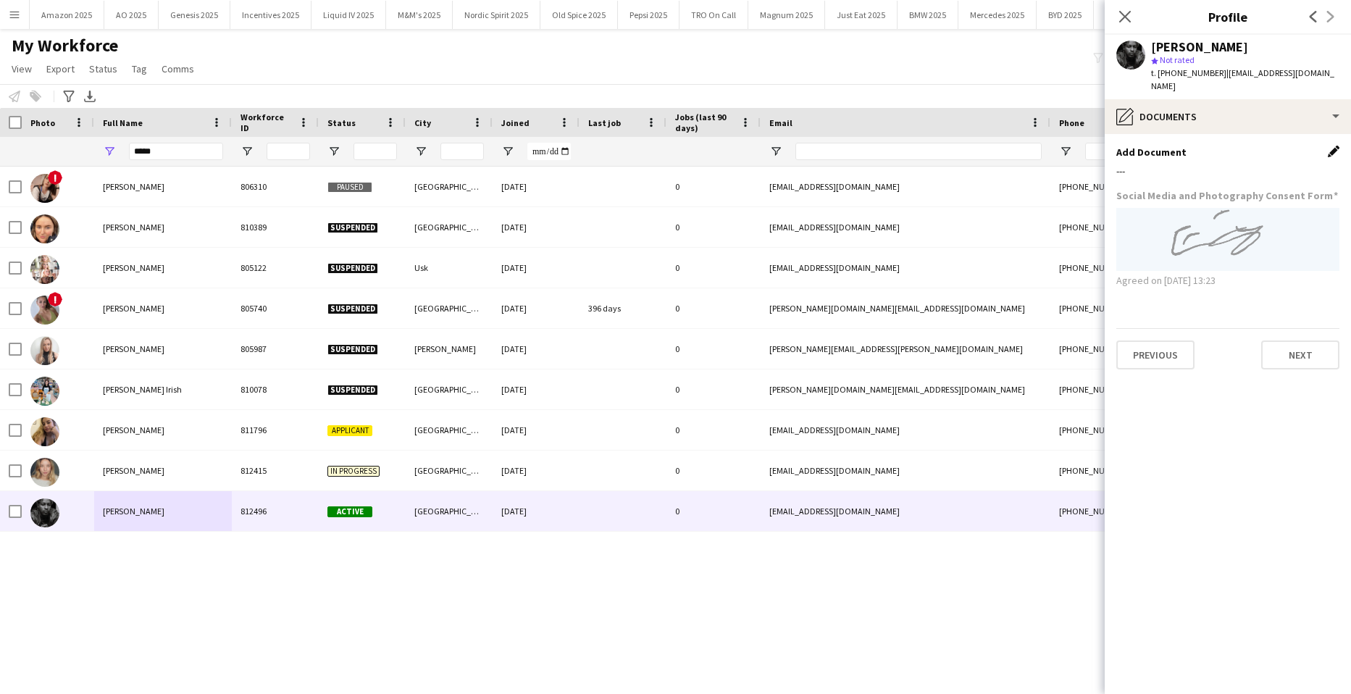
click at [1333, 146] on app-icon "Edit this field" at bounding box center [1334, 152] width 12 height 12
click at [1271, 164] on button "Upload new file" at bounding box center [1294, 175] width 91 height 23
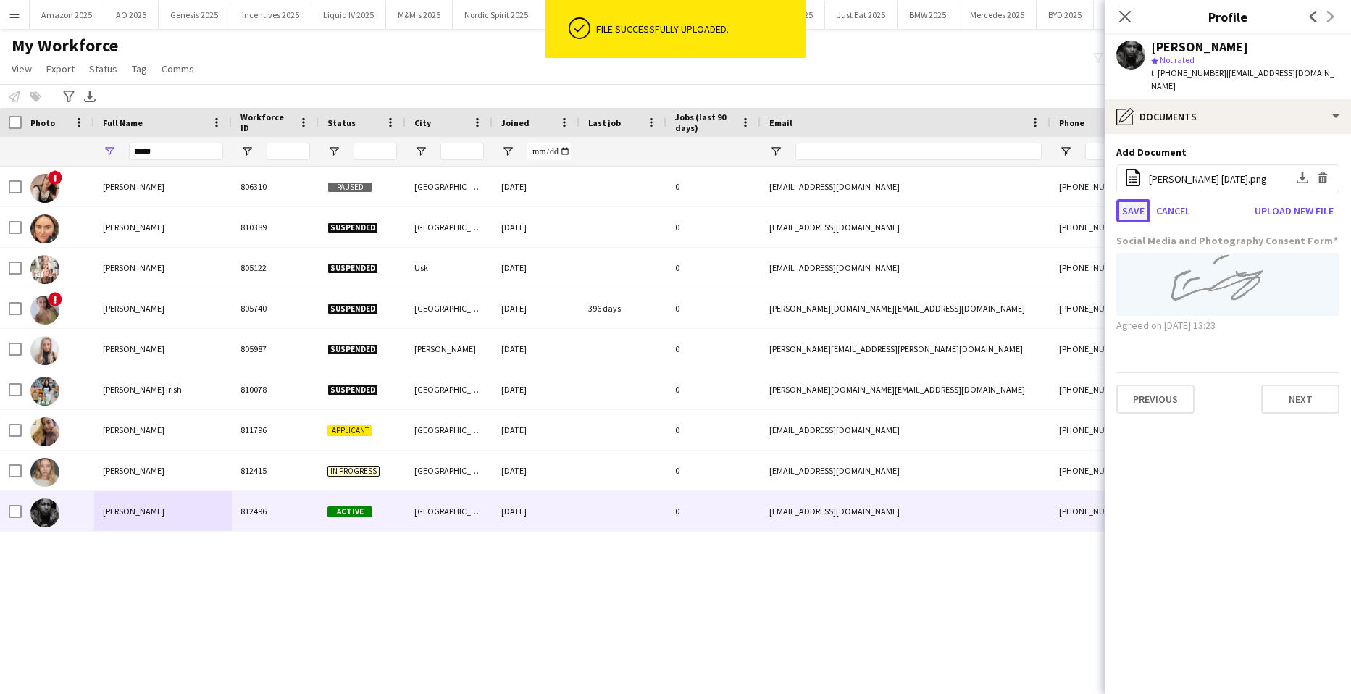
click at [1125, 201] on button "Save" at bounding box center [1133, 210] width 34 height 23
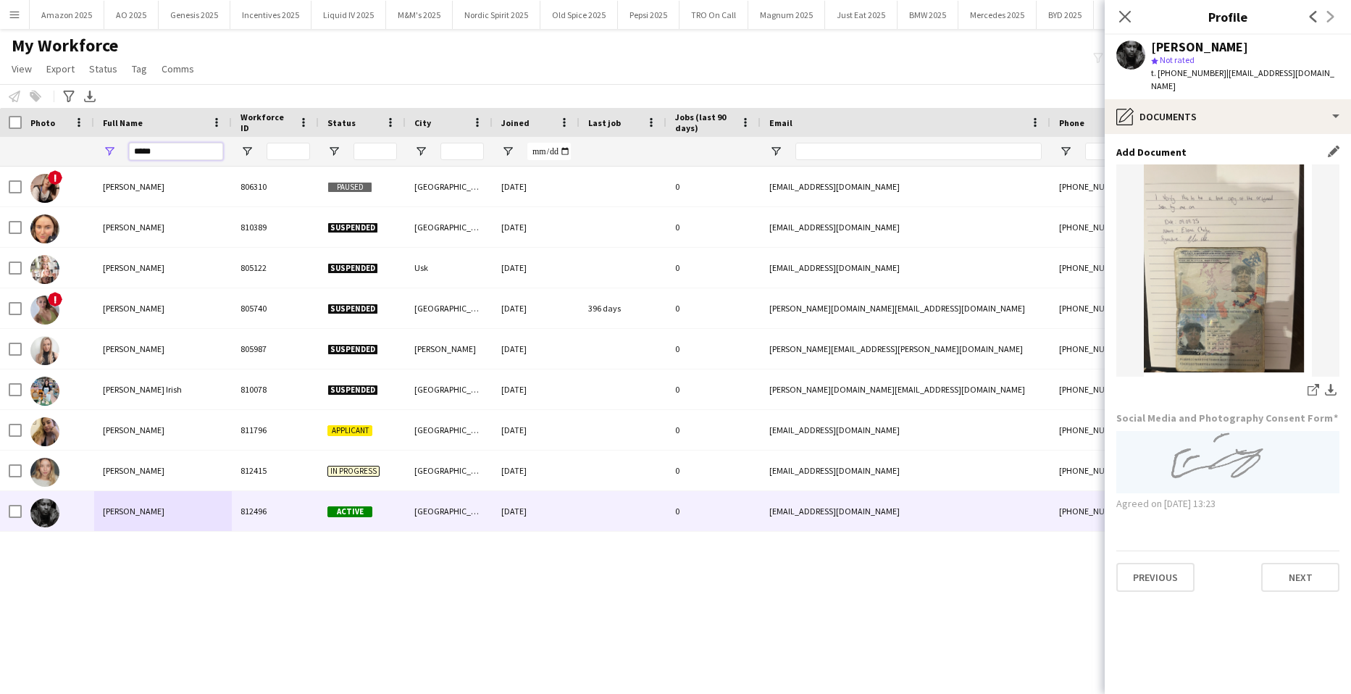
drag, startPoint x: 175, startPoint y: 156, endPoint x: -37, endPoint y: 157, distance: 212.3
click at [0, 157] on html "Menu Boards Boards Boards All jobs Status Workforce Workforce My Workforce Recr…" at bounding box center [675, 347] width 1351 height 694
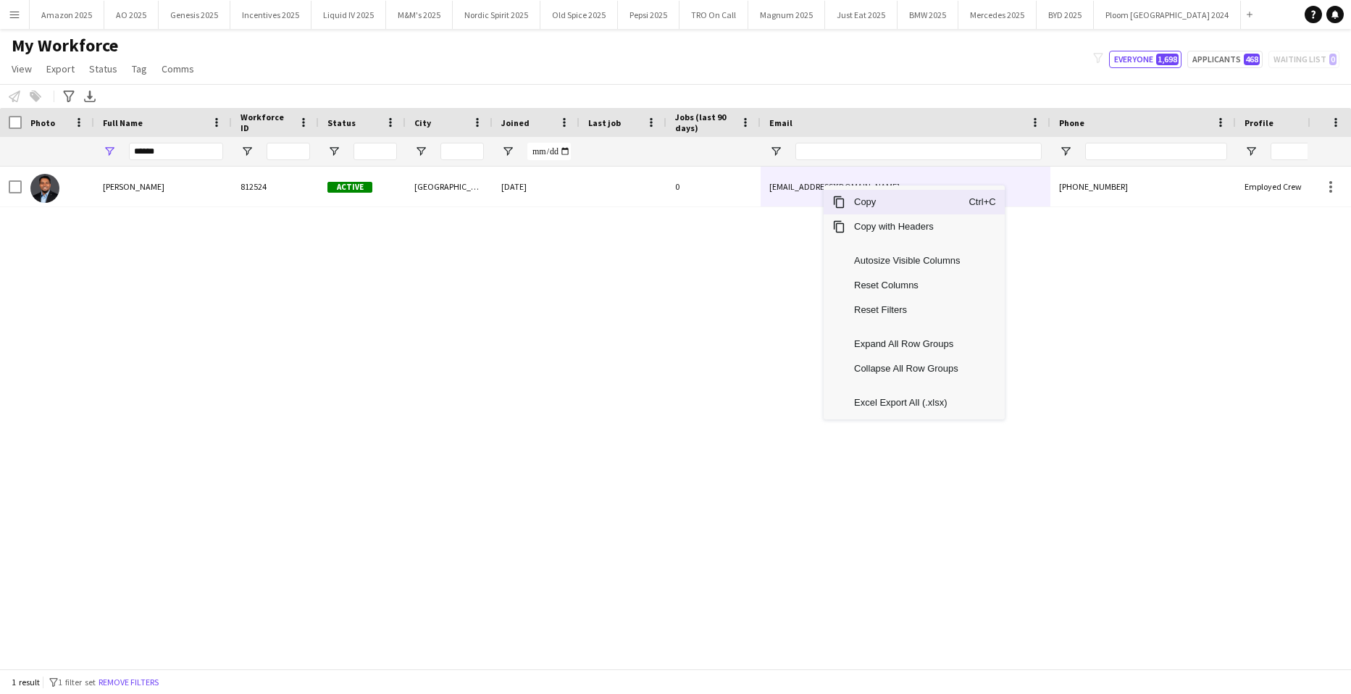
click at [858, 193] on span "Copy" at bounding box center [906, 202] width 123 height 25
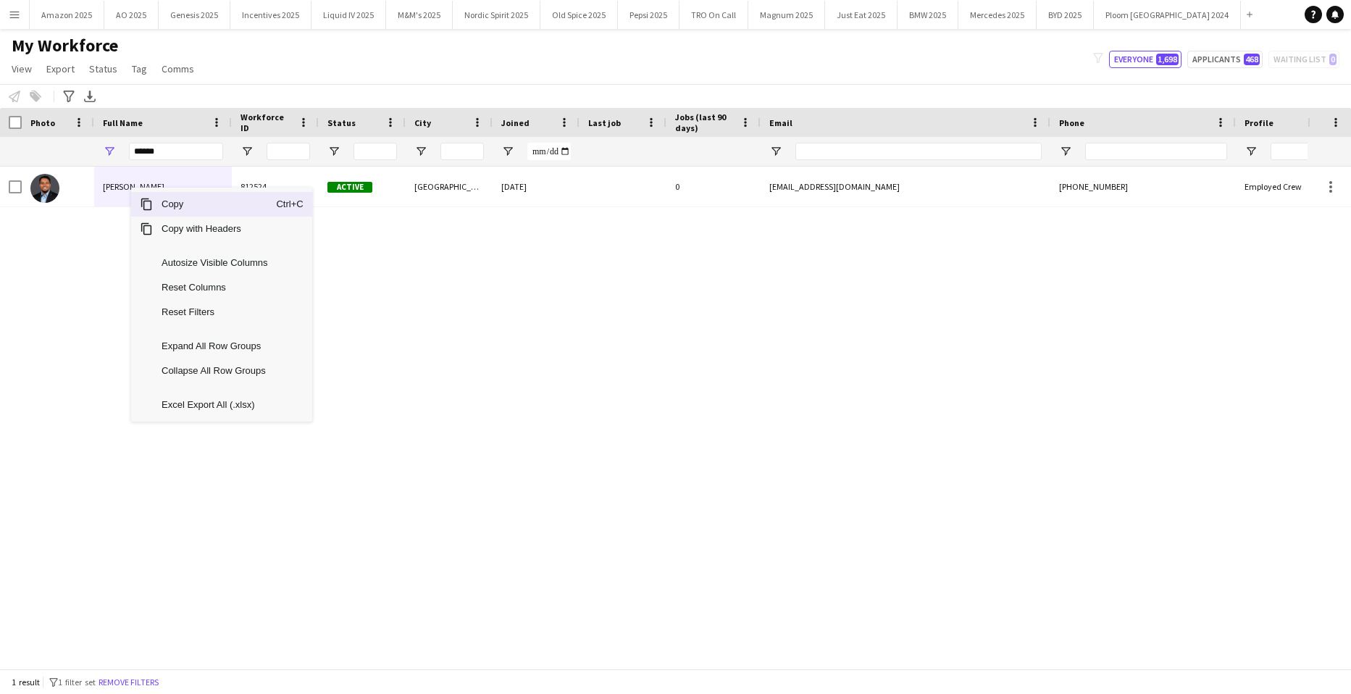
click at [156, 206] on span "Copy" at bounding box center [214, 204] width 123 height 25
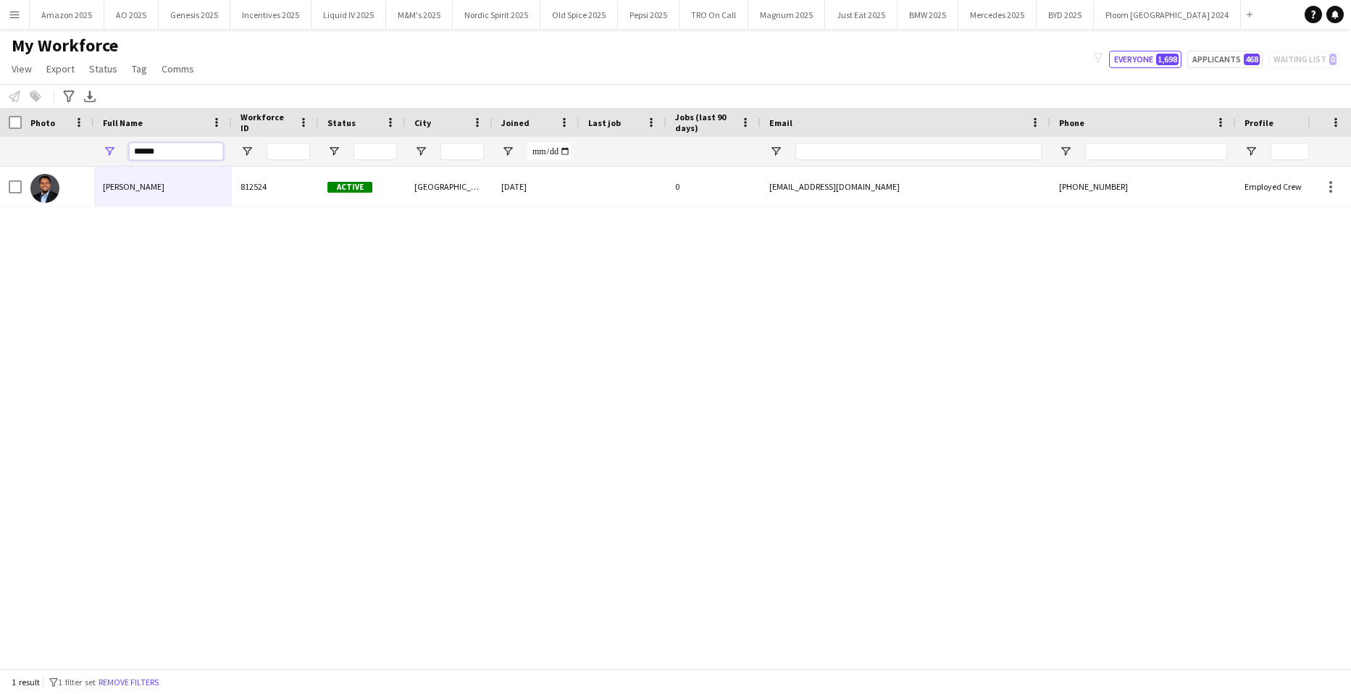
drag, startPoint x: 177, startPoint y: 156, endPoint x: -37, endPoint y: 235, distance: 227.6
click at [0, 235] on html "Menu Boards Boards Boards All jobs Status Workforce Workforce My Workforce Recr…" at bounding box center [675, 347] width 1351 height 694
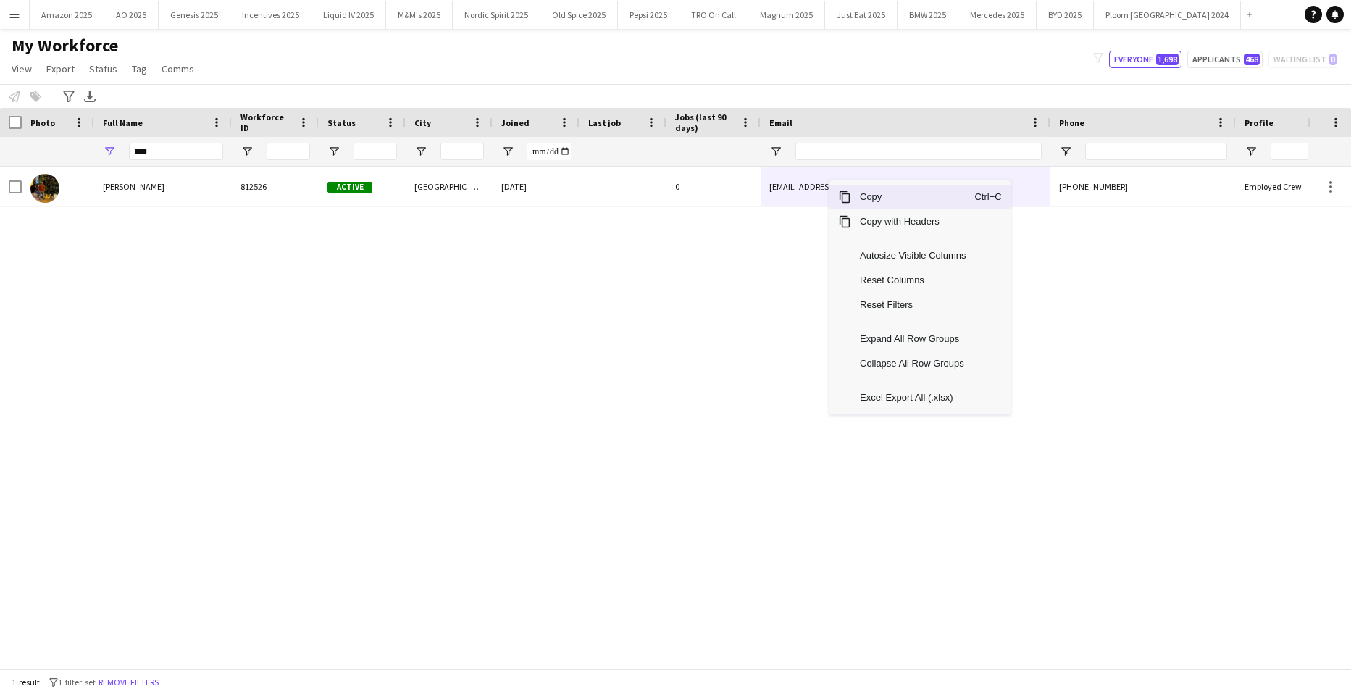
click at [865, 198] on span "Copy" at bounding box center [912, 197] width 123 height 25
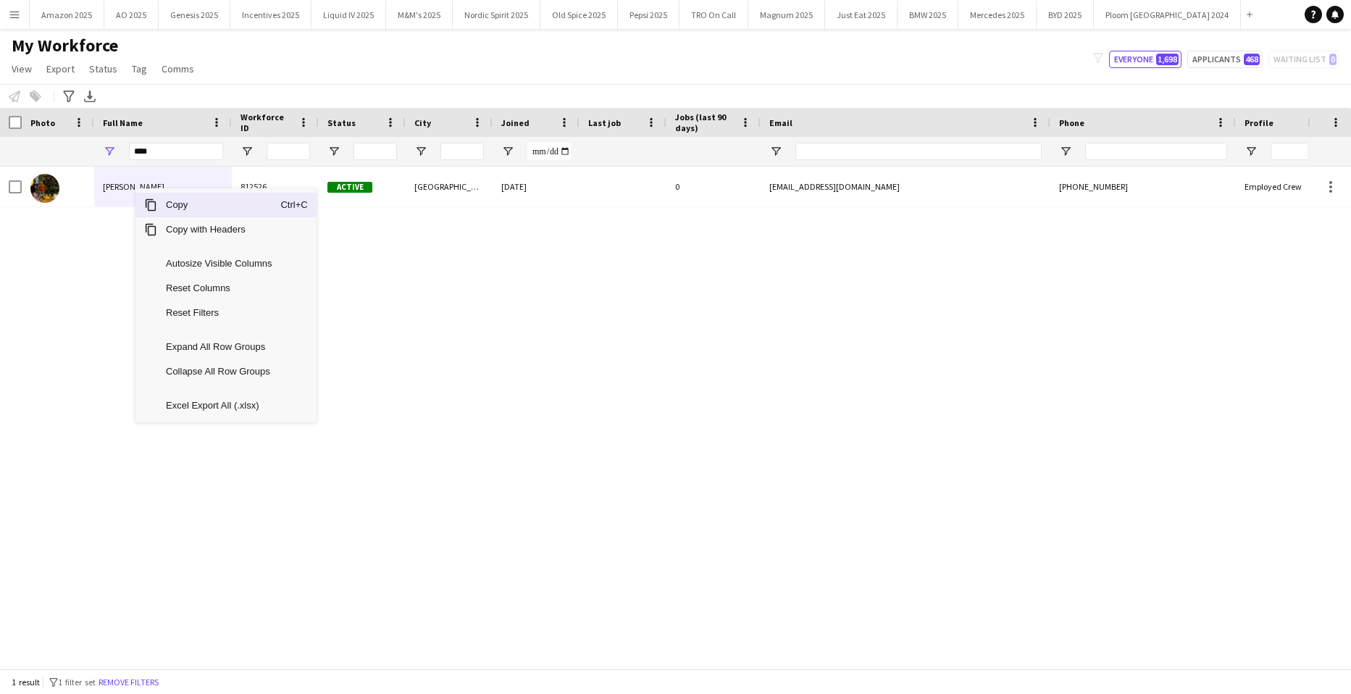
click at [156, 206] on span "Context Menu" at bounding box center [150, 204] width 13 height 13
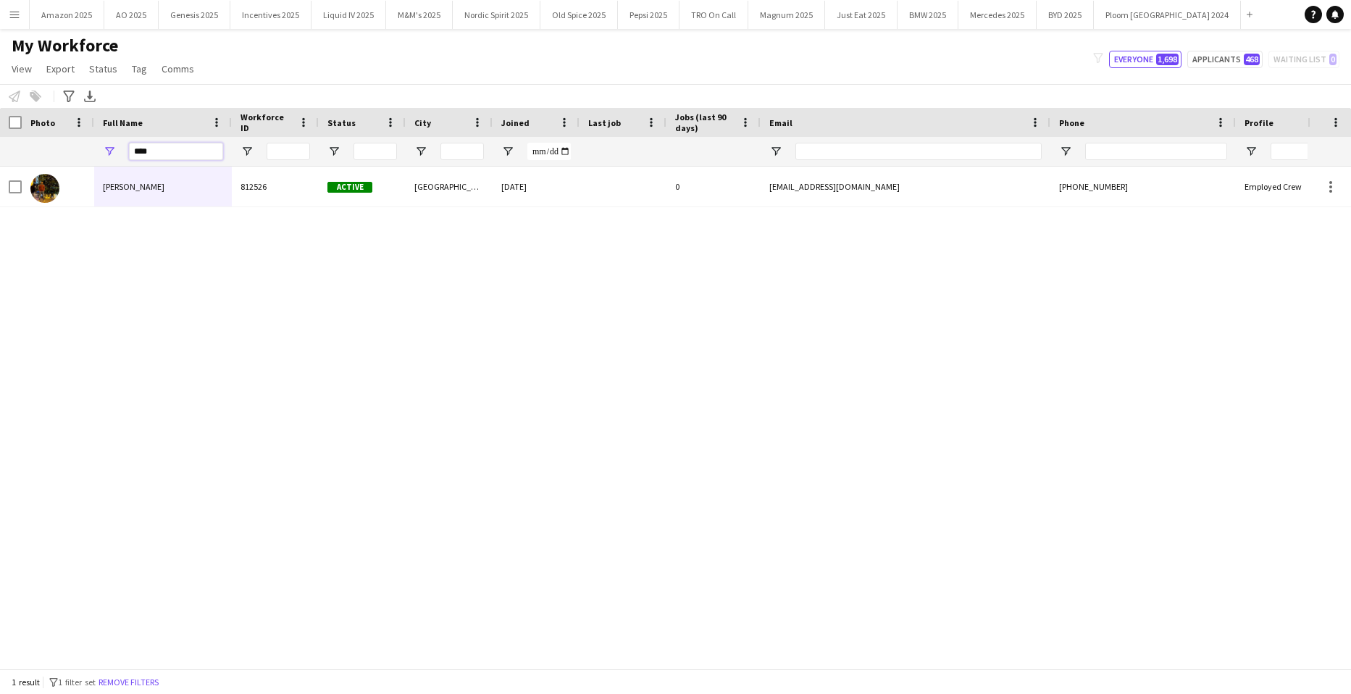
drag, startPoint x: 177, startPoint y: 150, endPoint x: -37, endPoint y: 246, distance: 234.1
click at [0, 246] on html "Menu Boards Boards Boards All jobs Status Workforce Workforce My Workforce Recr…" at bounding box center [675, 347] width 1351 height 694
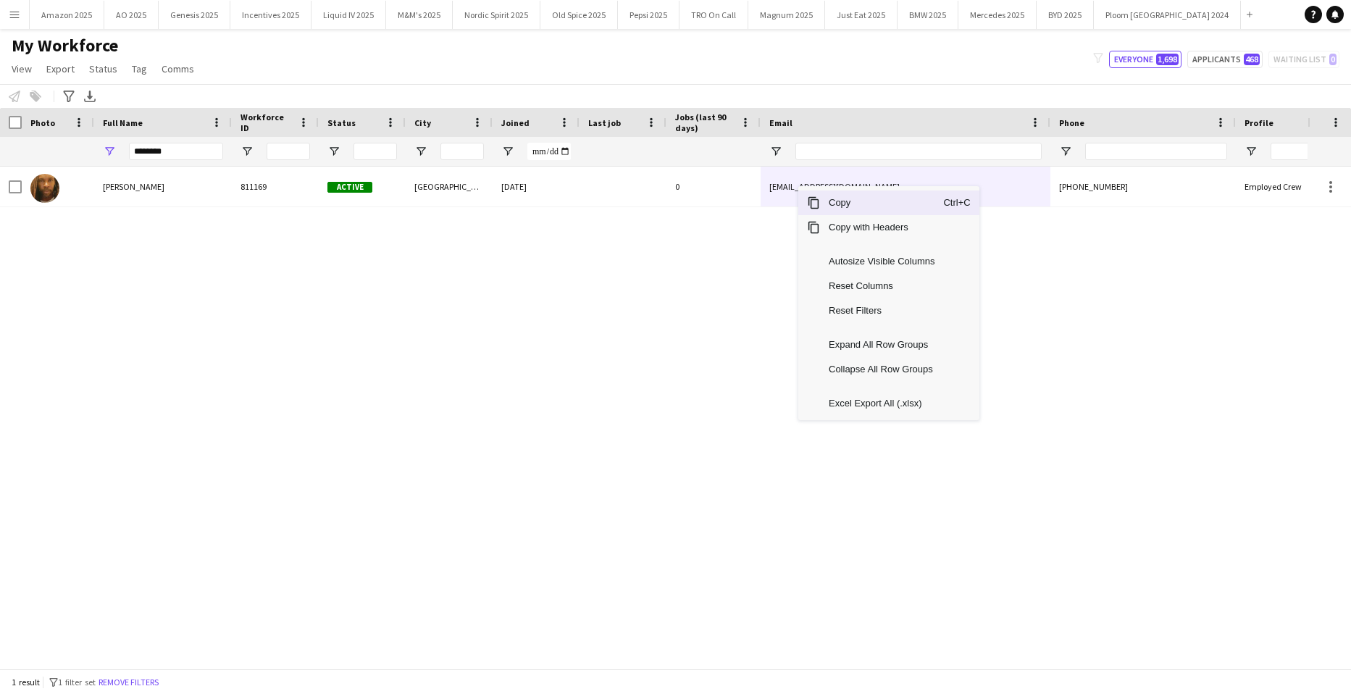
click at [834, 204] on span "Copy" at bounding box center [881, 203] width 123 height 25
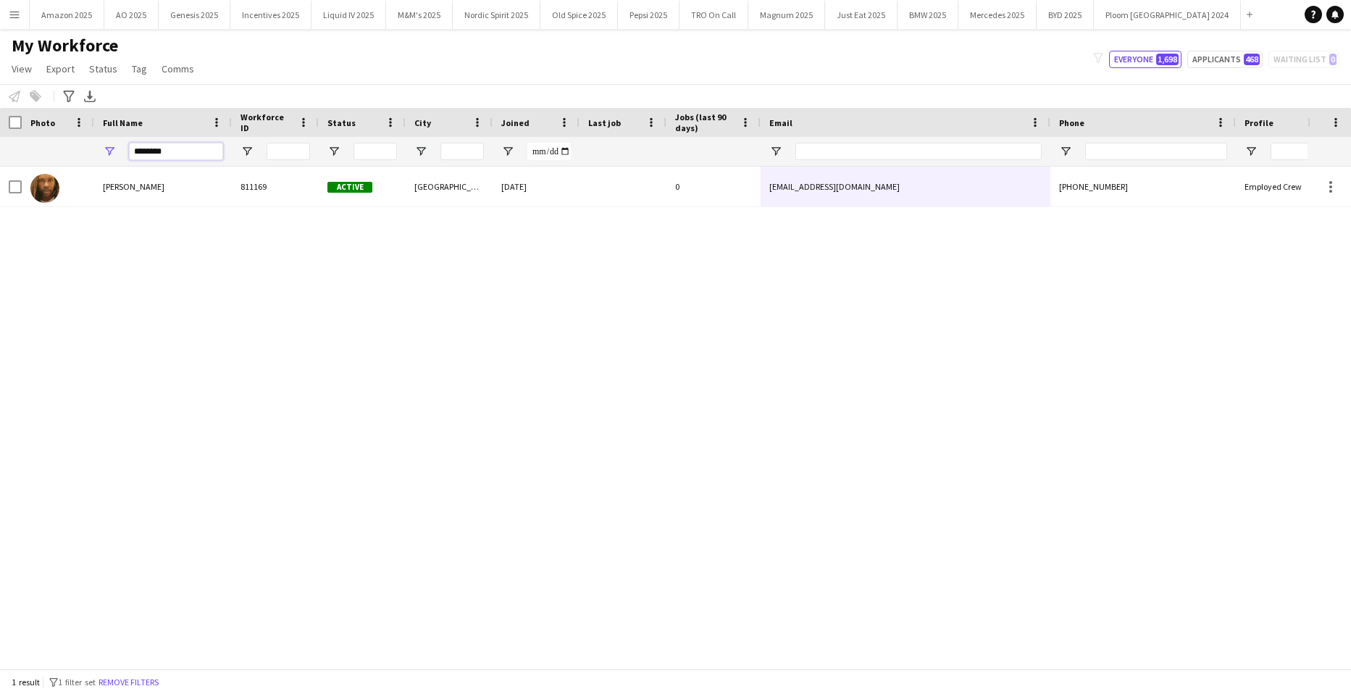
drag, startPoint x: 188, startPoint y: 154, endPoint x: -37, endPoint y: 131, distance: 226.4
click at [0, 131] on html "Menu Boards Boards Boards All jobs Status Workforce Workforce My Workforce Recr…" at bounding box center [675, 347] width 1351 height 694
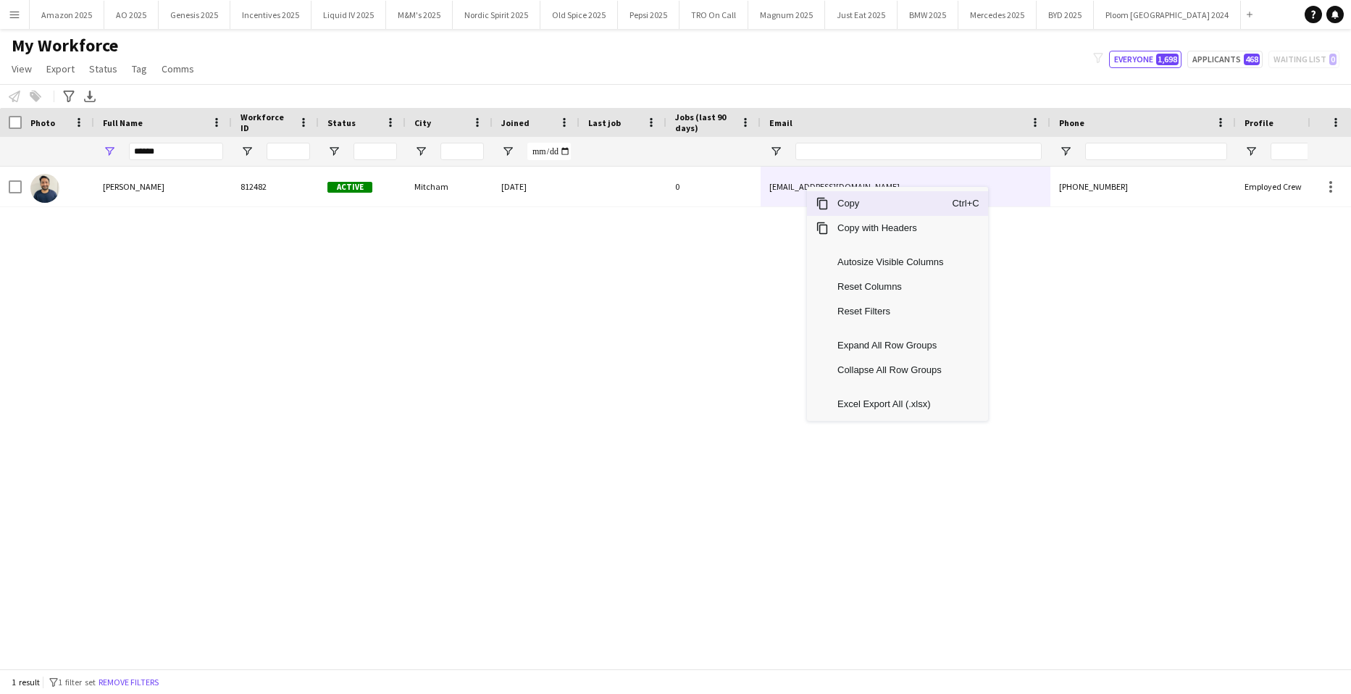
click at [846, 199] on span "Copy" at bounding box center [890, 203] width 123 height 25
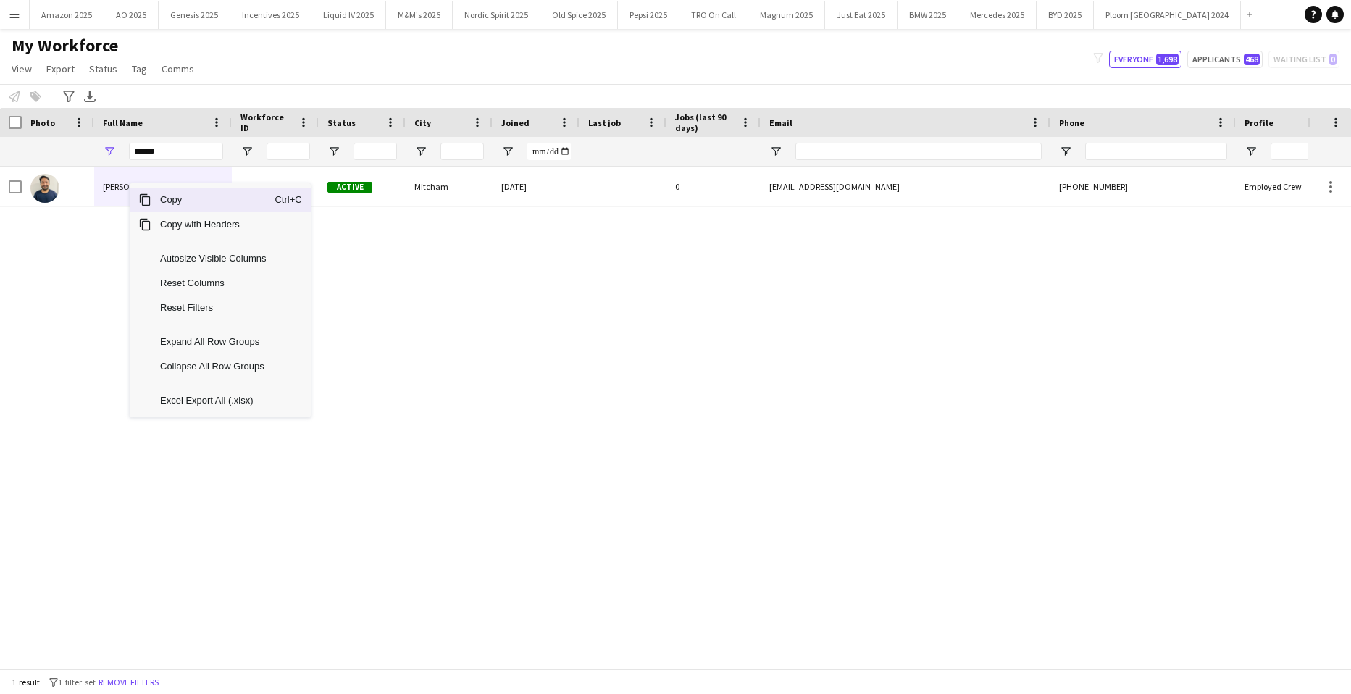
click at [167, 196] on span "Copy" at bounding box center [212, 200] width 123 height 25
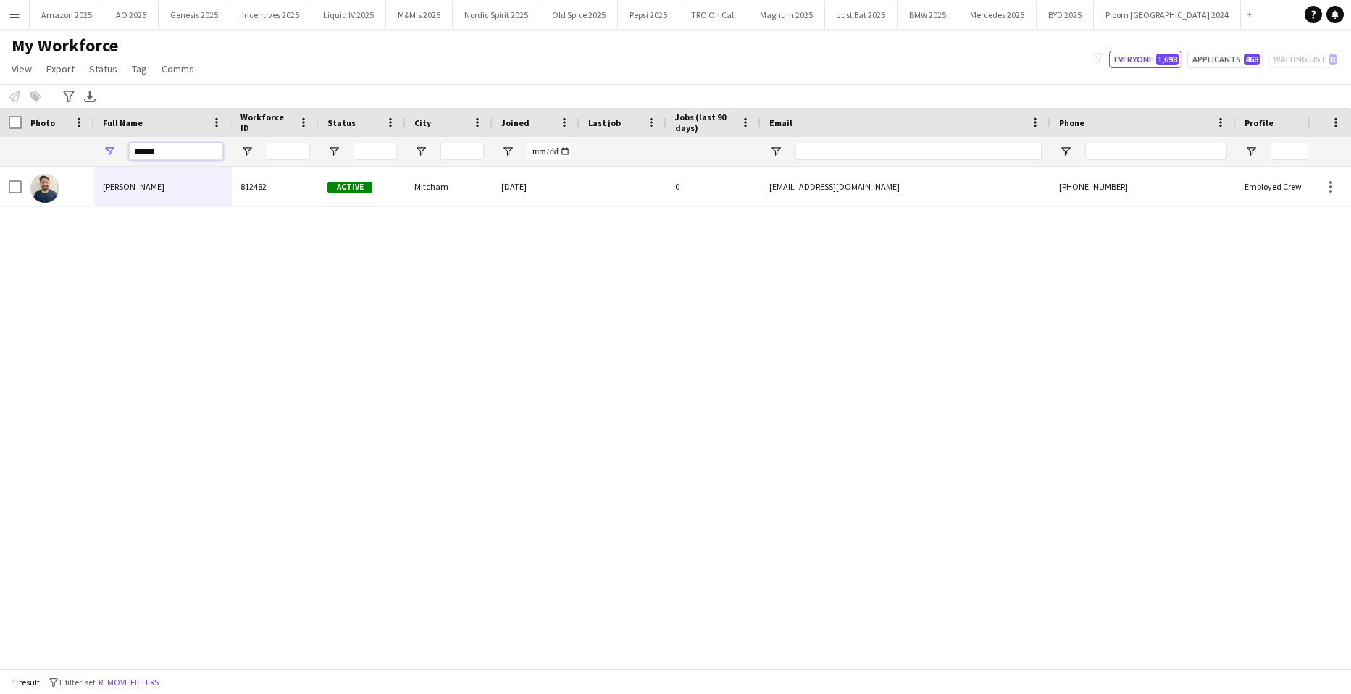
drag, startPoint x: 189, startPoint y: 157, endPoint x: -37, endPoint y: 212, distance: 232.5
click at [0, 212] on html "Menu Boards Boards Boards All jobs Status Workforce Workforce My Workforce Recr…" at bounding box center [675, 347] width 1351 height 694
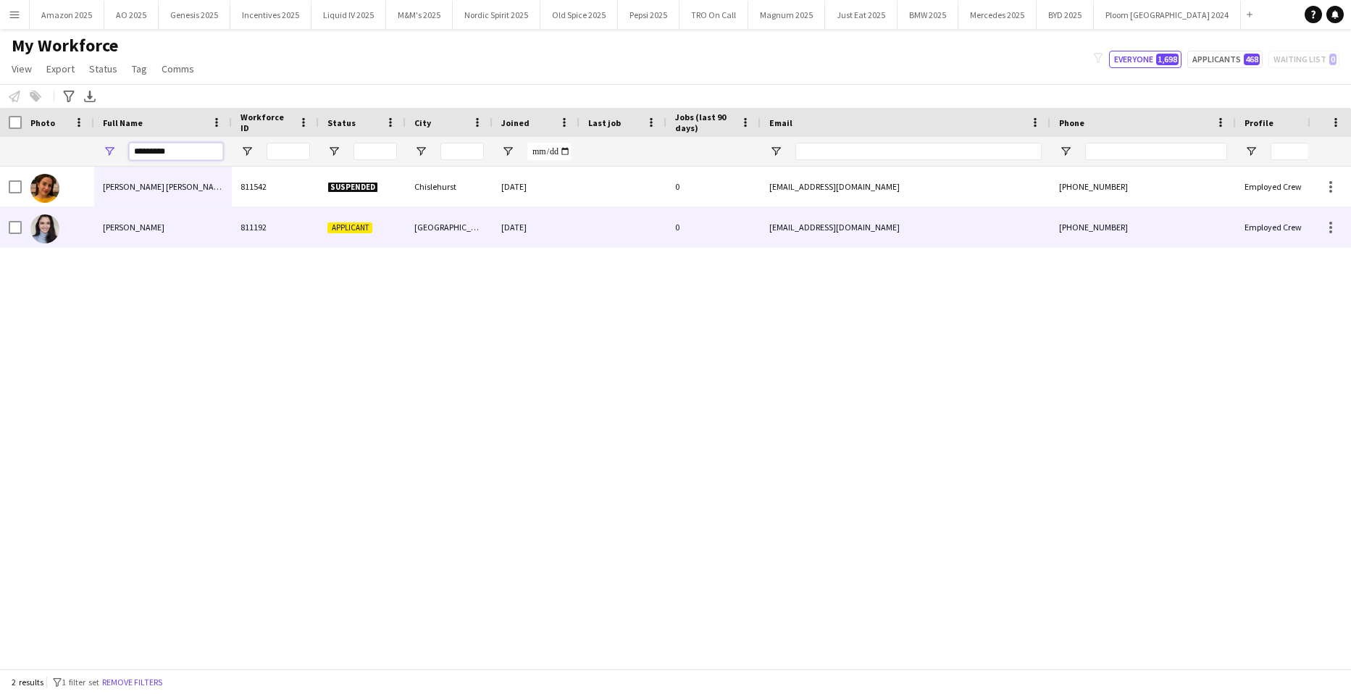
type input "*********"
click at [146, 230] on span "Maria Alencar" at bounding box center [134, 227] width 62 height 11
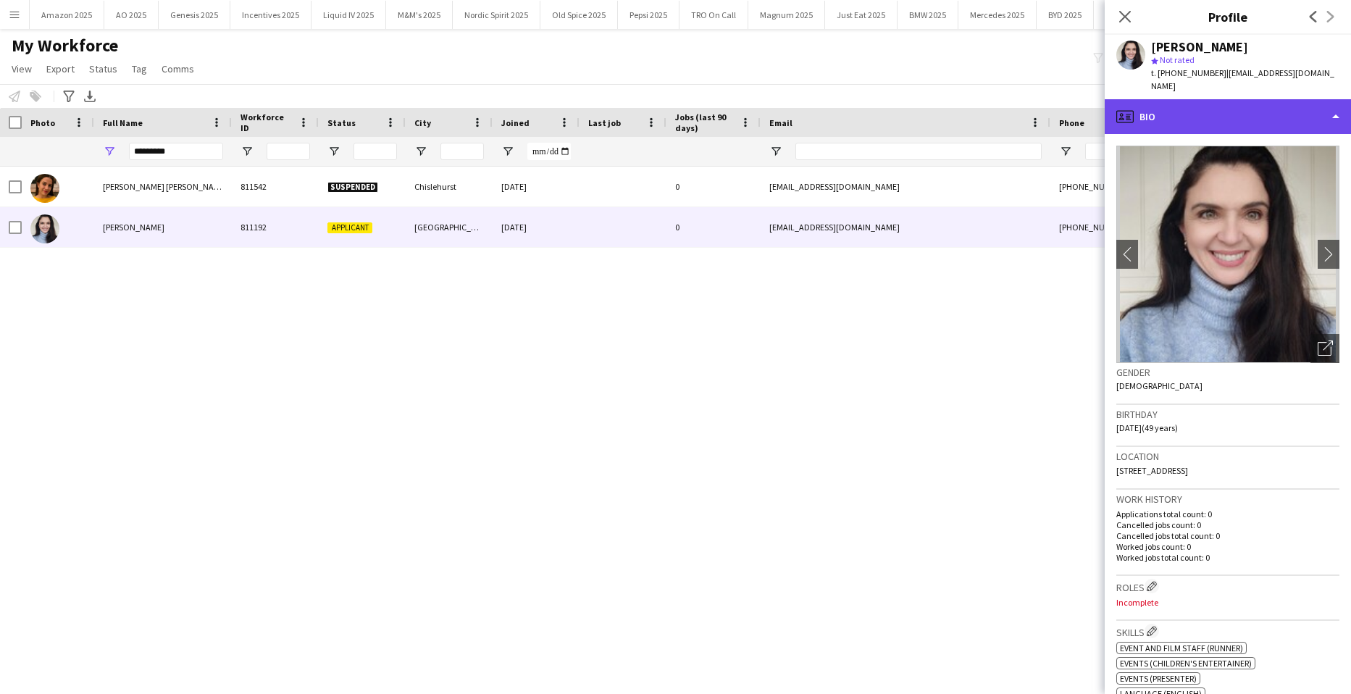
click at [1264, 99] on div "profile Bio" at bounding box center [1228, 116] width 246 height 35
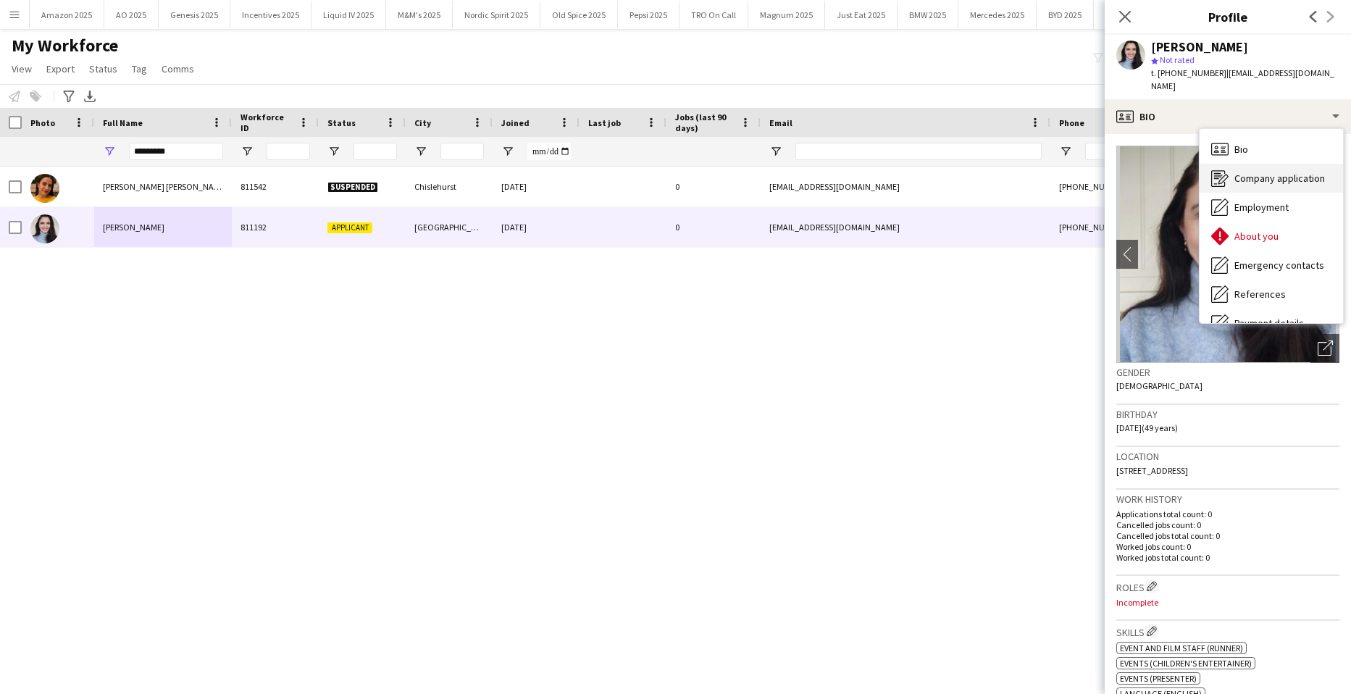
click at [1270, 164] on div "Company application Company application" at bounding box center [1271, 178] width 143 height 29
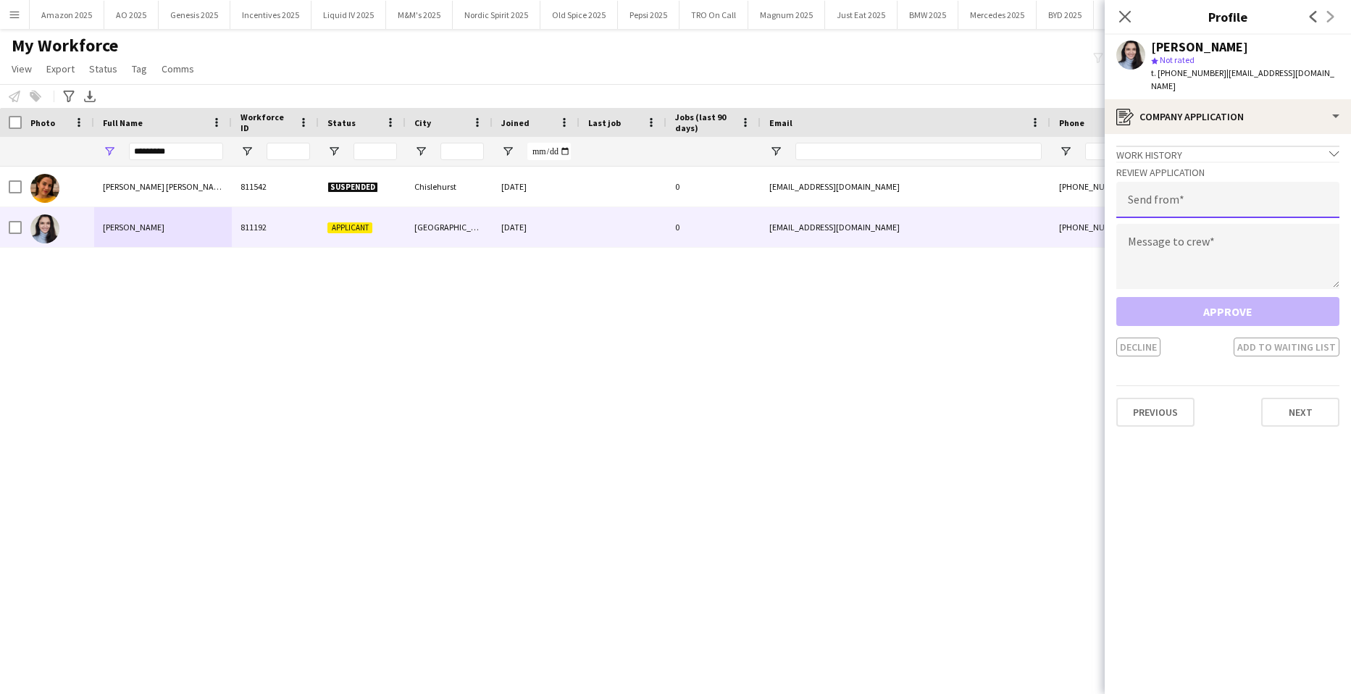
click at [1205, 193] on input "email" at bounding box center [1227, 200] width 223 height 36
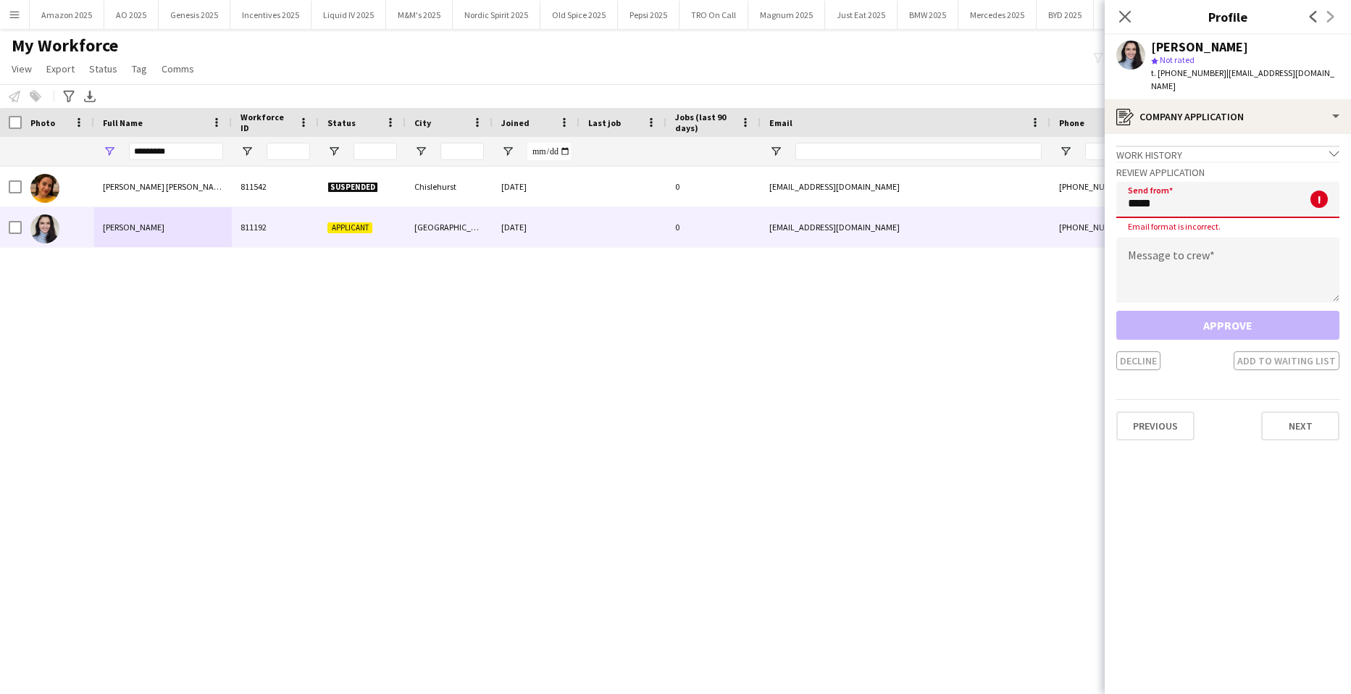
type input "**********"
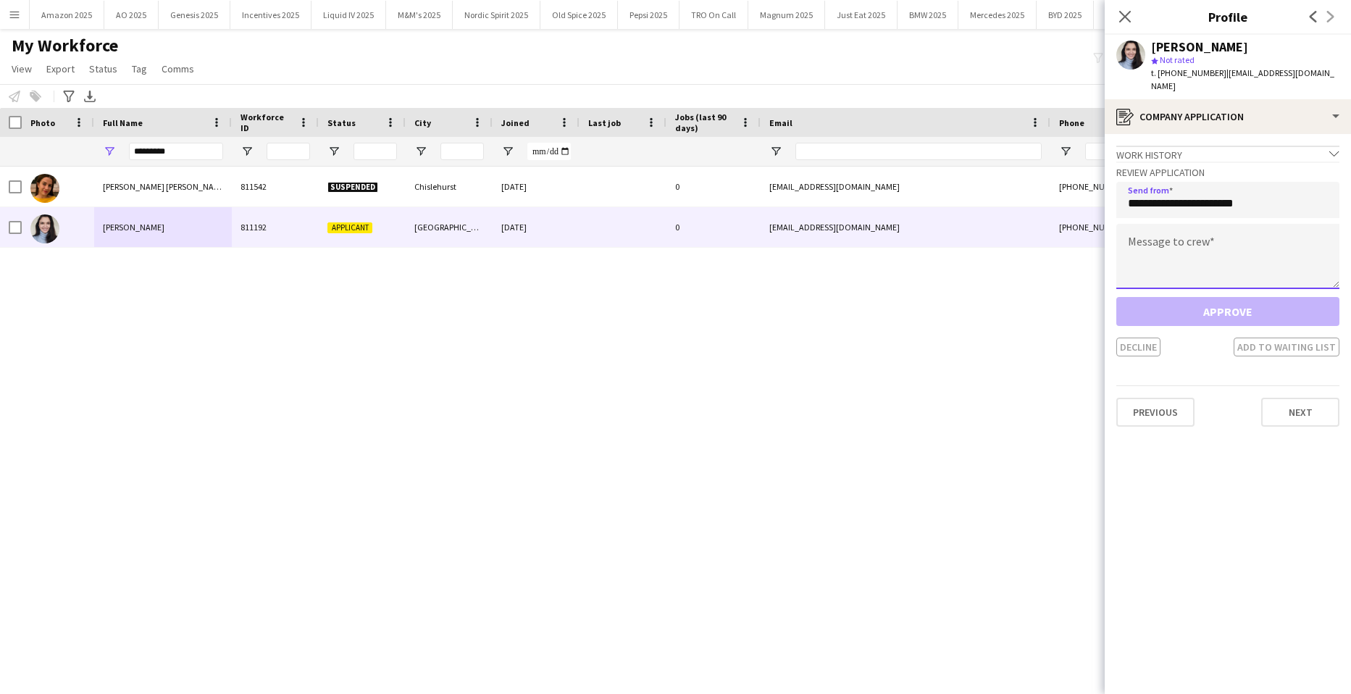
click at [1160, 235] on textarea at bounding box center [1227, 256] width 223 height 65
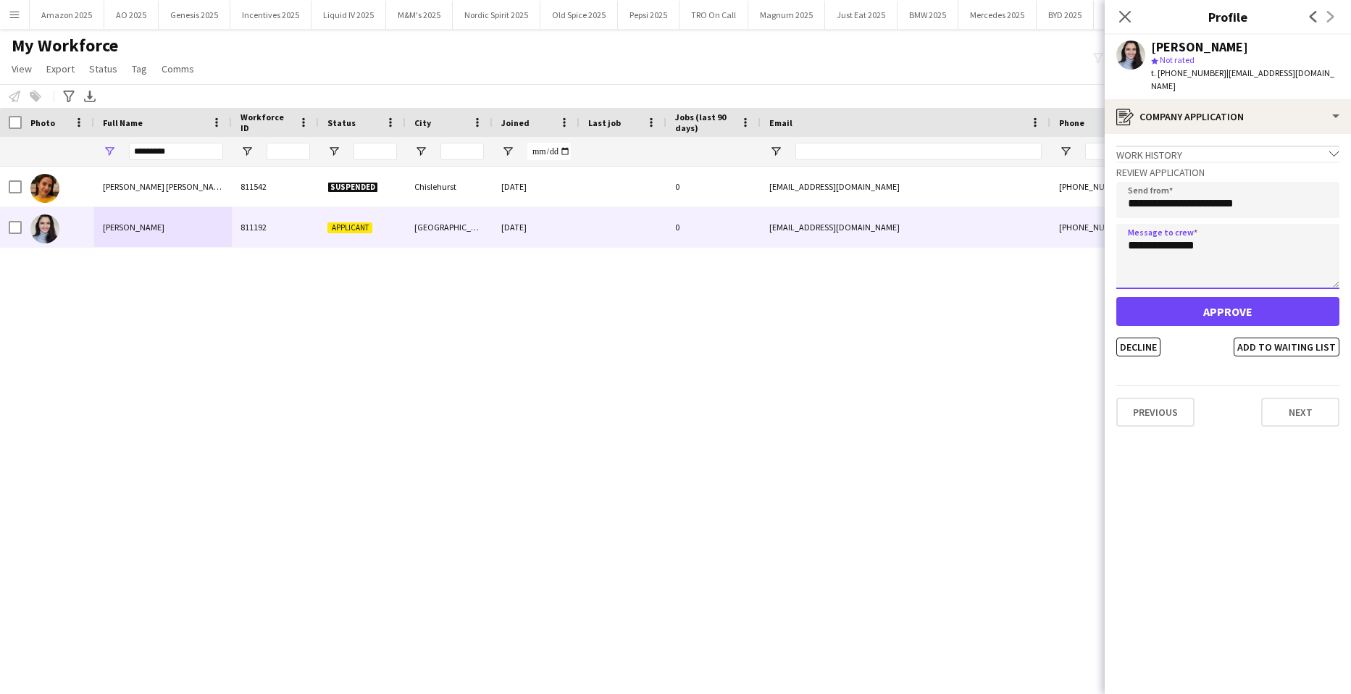
type textarea "**********"
click at [1216, 302] on button "Approve" at bounding box center [1227, 311] width 223 height 29
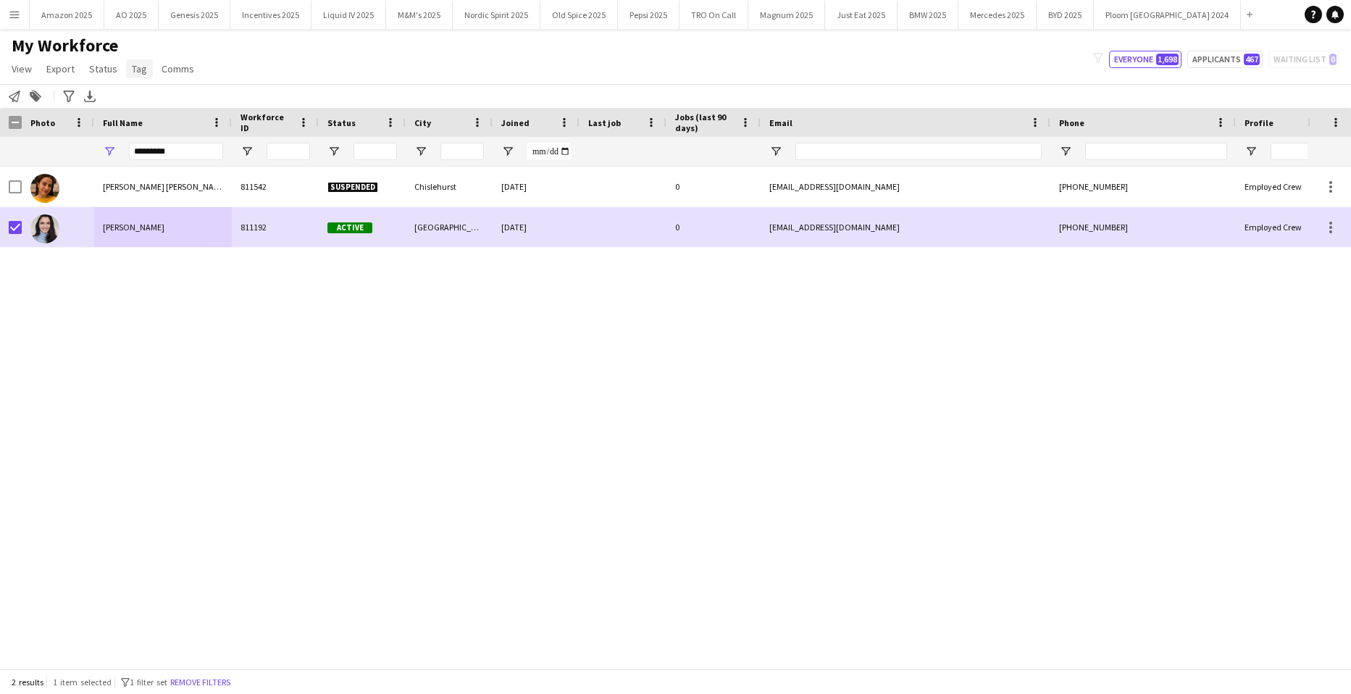
click at [133, 72] on span "Tag" at bounding box center [139, 68] width 15 height 13
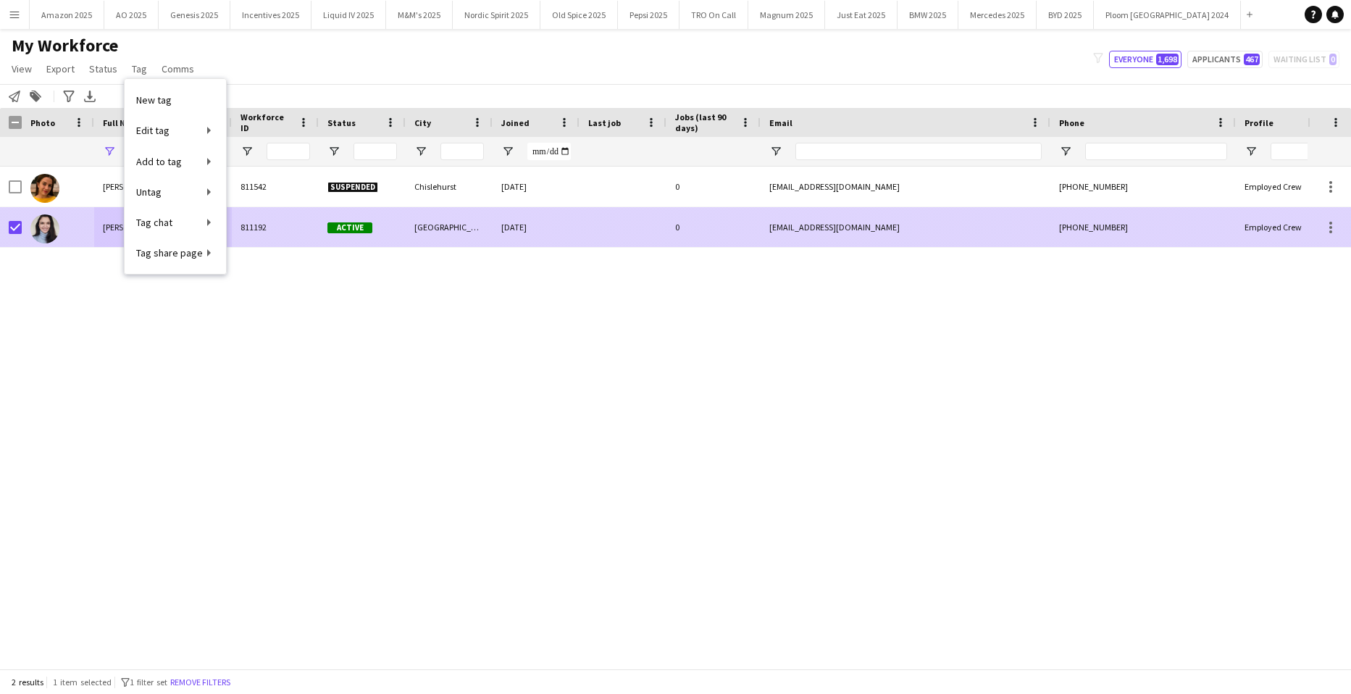
click at [85, 223] on div at bounding box center [58, 227] width 72 height 40
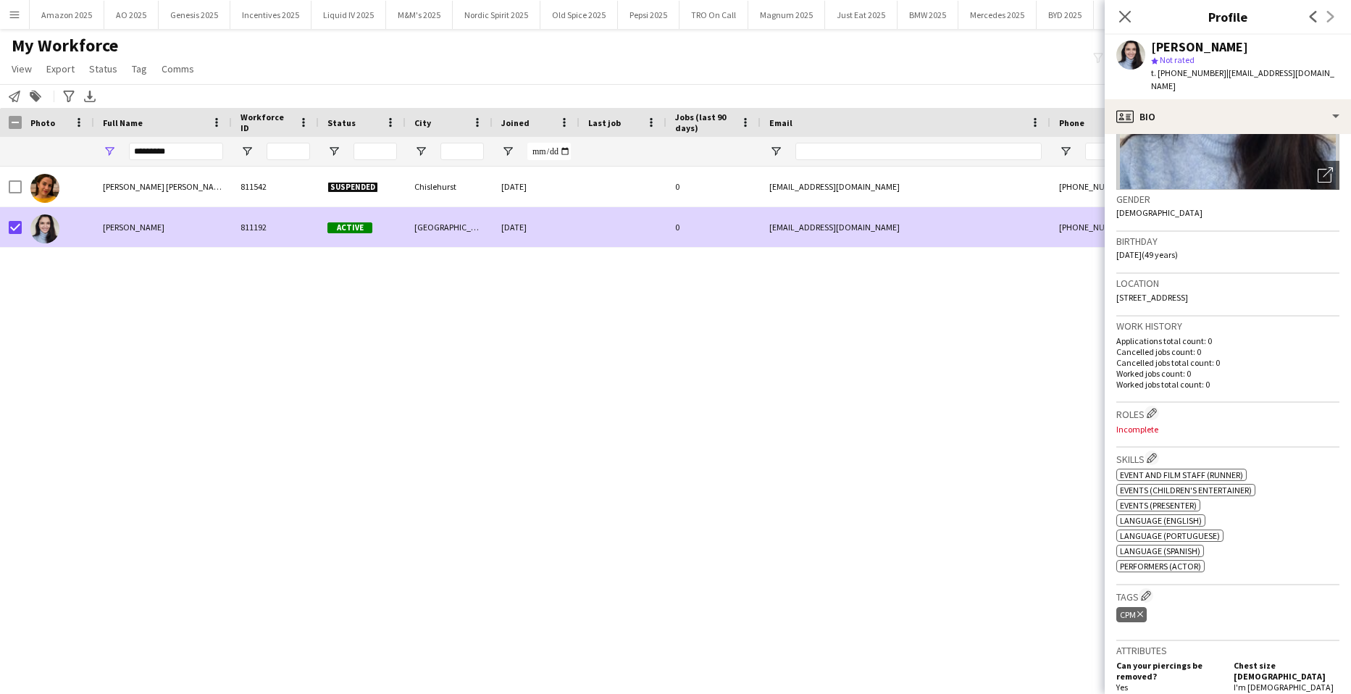
scroll to position [362, 0]
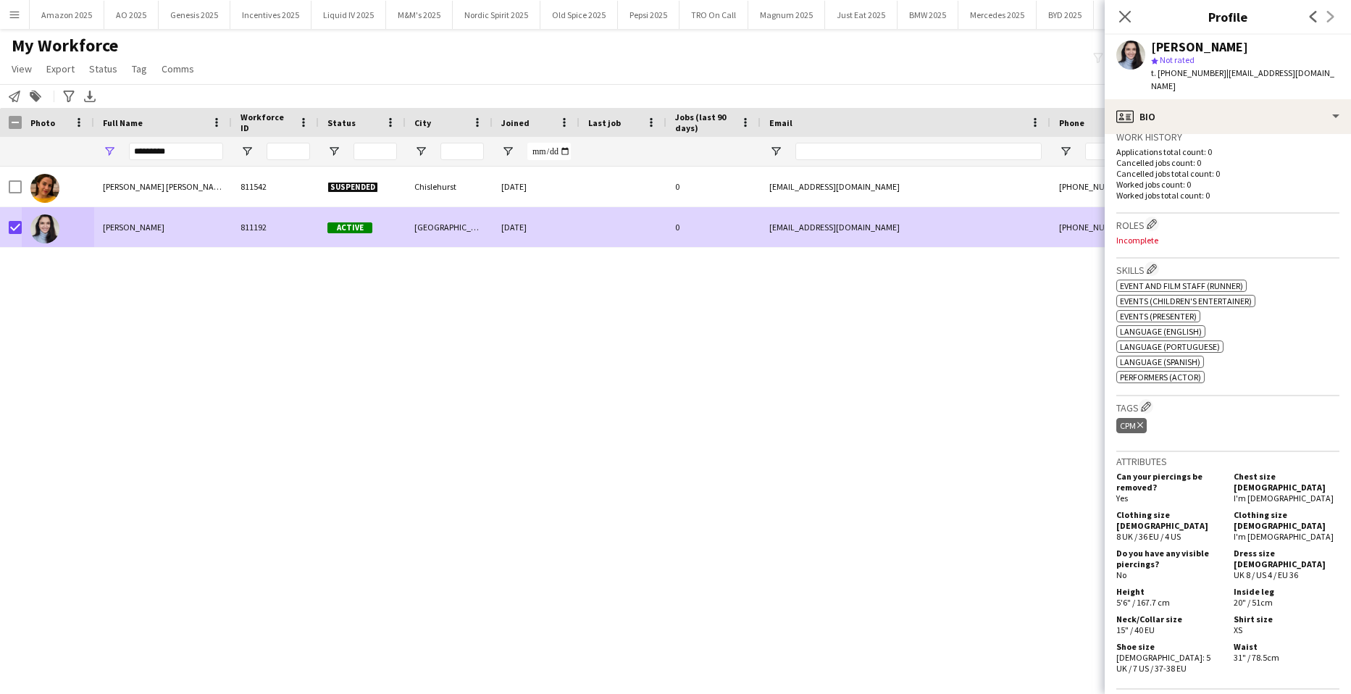
click at [142, 377] on div "Maria Alejandra Esquivel Arciniegas 811542 Suspended Chislehurst 31-05-2024 0 m…" at bounding box center [654, 412] width 1308 height 491
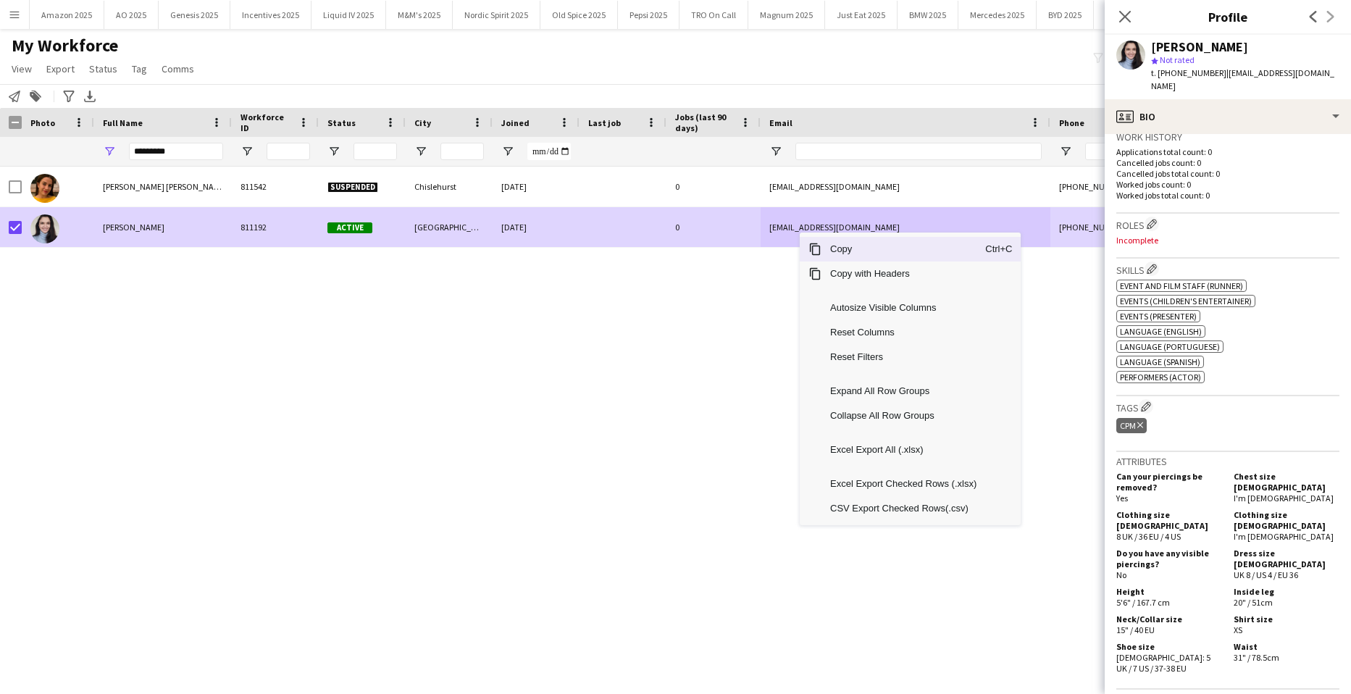
click at [860, 252] on span "Copy" at bounding box center [904, 249] width 164 height 25
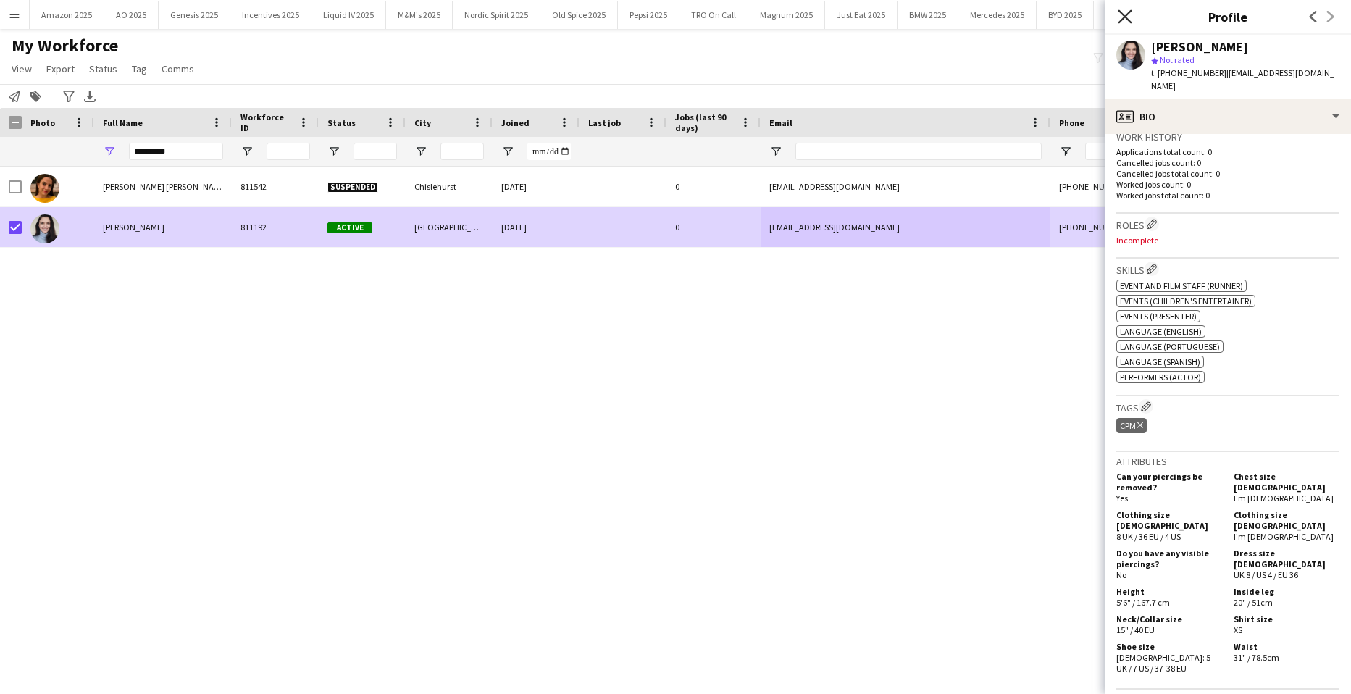
click at [1125, 13] on icon "Close pop-in" at bounding box center [1125, 16] width 14 height 14
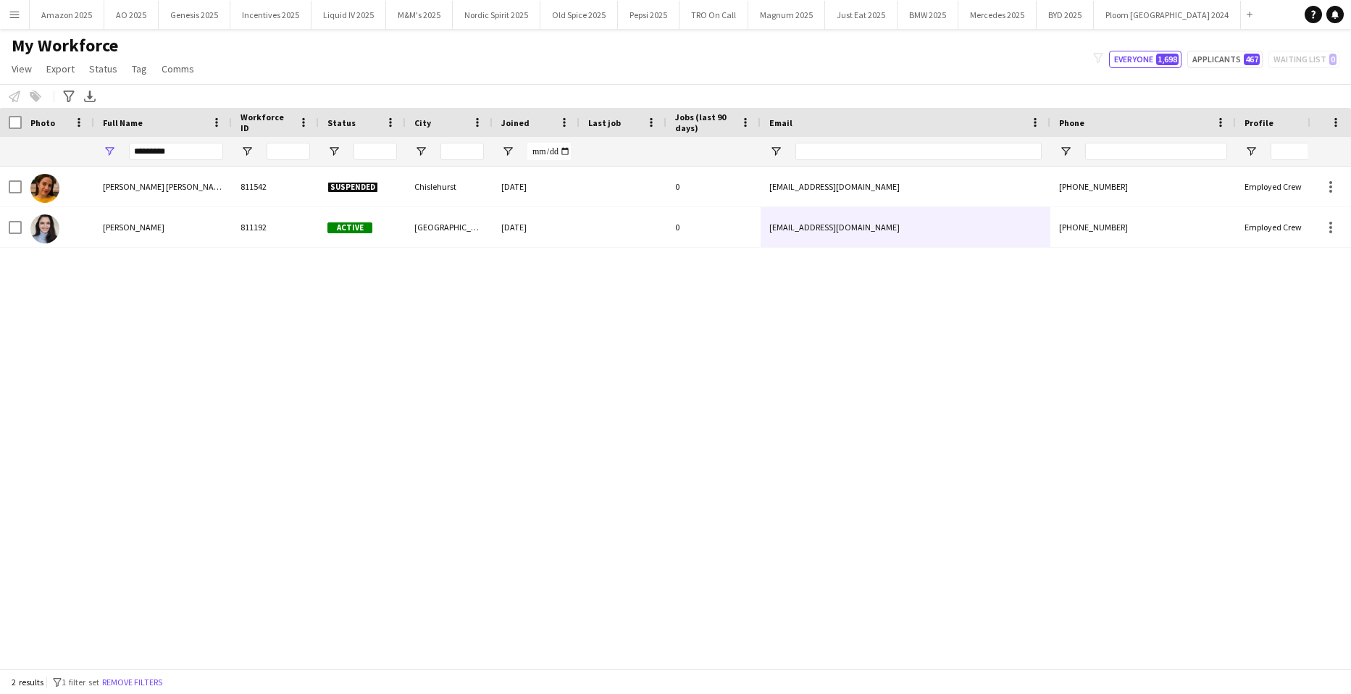
click at [101, 328] on div "Maria Alejandra Esquivel Arciniegas 811542 Suspended Chislehurst 31-05-2024 0 m…" at bounding box center [654, 412] width 1308 height 491
drag, startPoint x: 198, startPoint y: 154, endPoint x: -37, endPoint y: 212, distance: 242.5
click at [0, 212] on html "Menu Boards Boards Boards All jobs Status Workforce Workforce My Workforce Recr…" at bounding box center [675, 347] width 1351 height 694
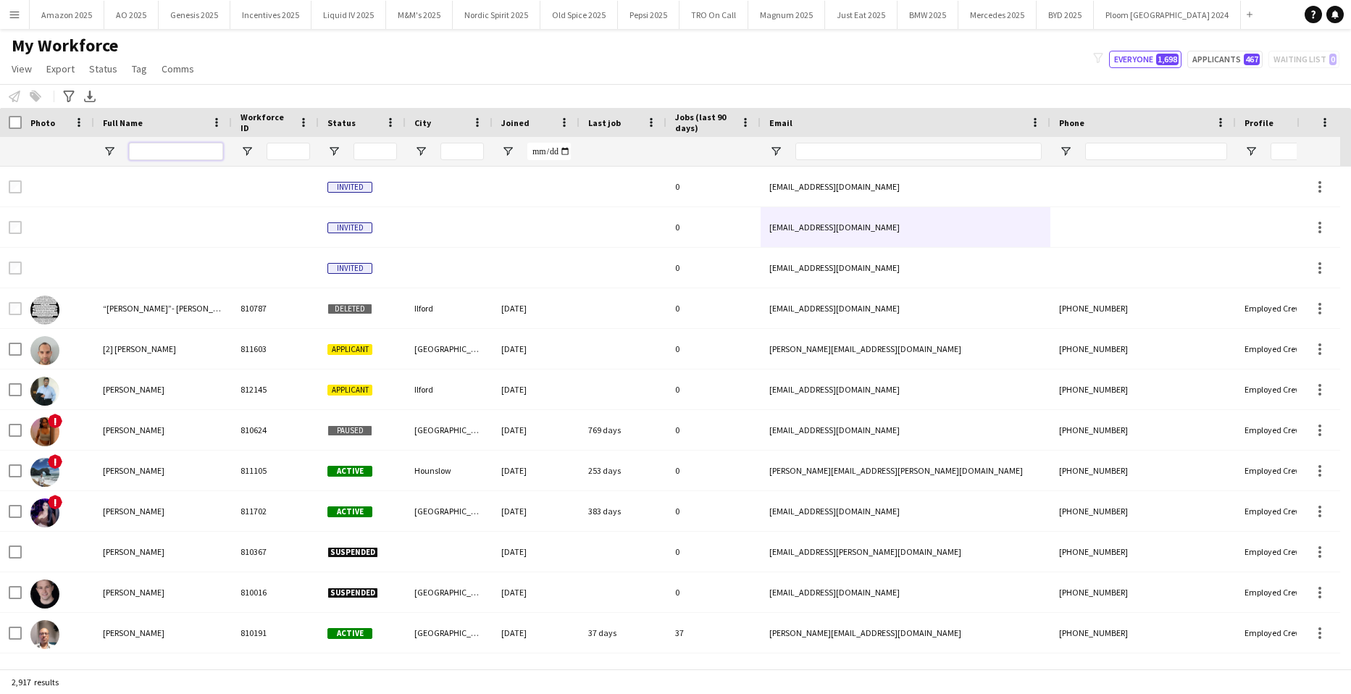
click at [165, 153] on input "Full Name Filter Input" at bounding box center [176, 151] width 94 height 17
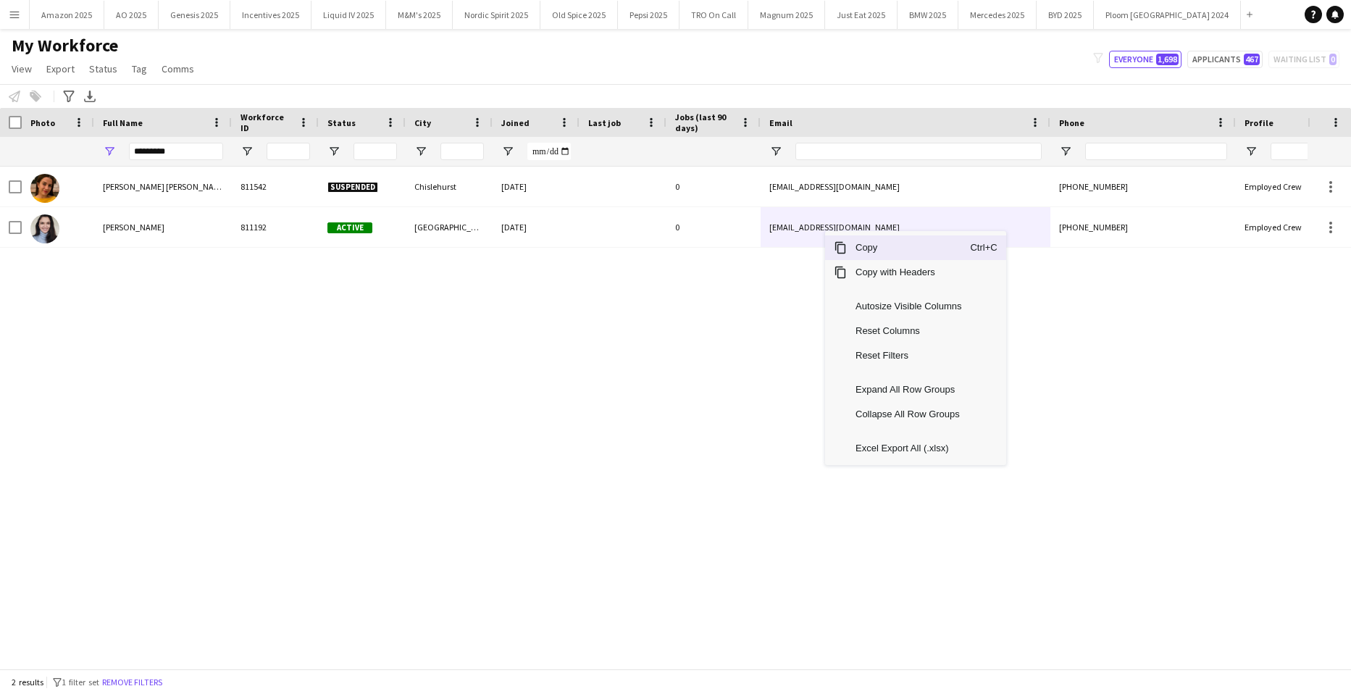
drag, startPoint x: 857, startPoint y: 246, endPoint x: 658, endPoint y: 209, distance: 202.6
click at [858, 246] on span "Copy" at bounding box center [908, 247] width 123 height 25
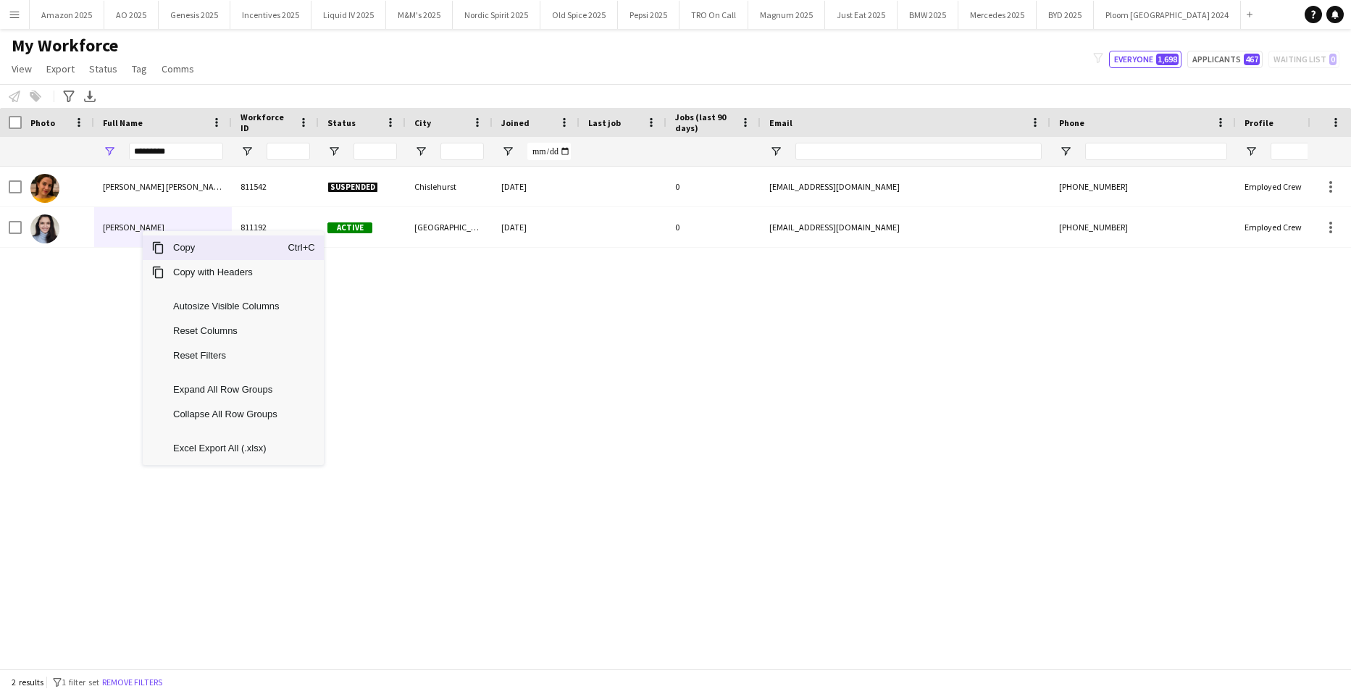
click at [162, 249] on span "Context Menu" at bounding box center [157, 247] width 13 height 13
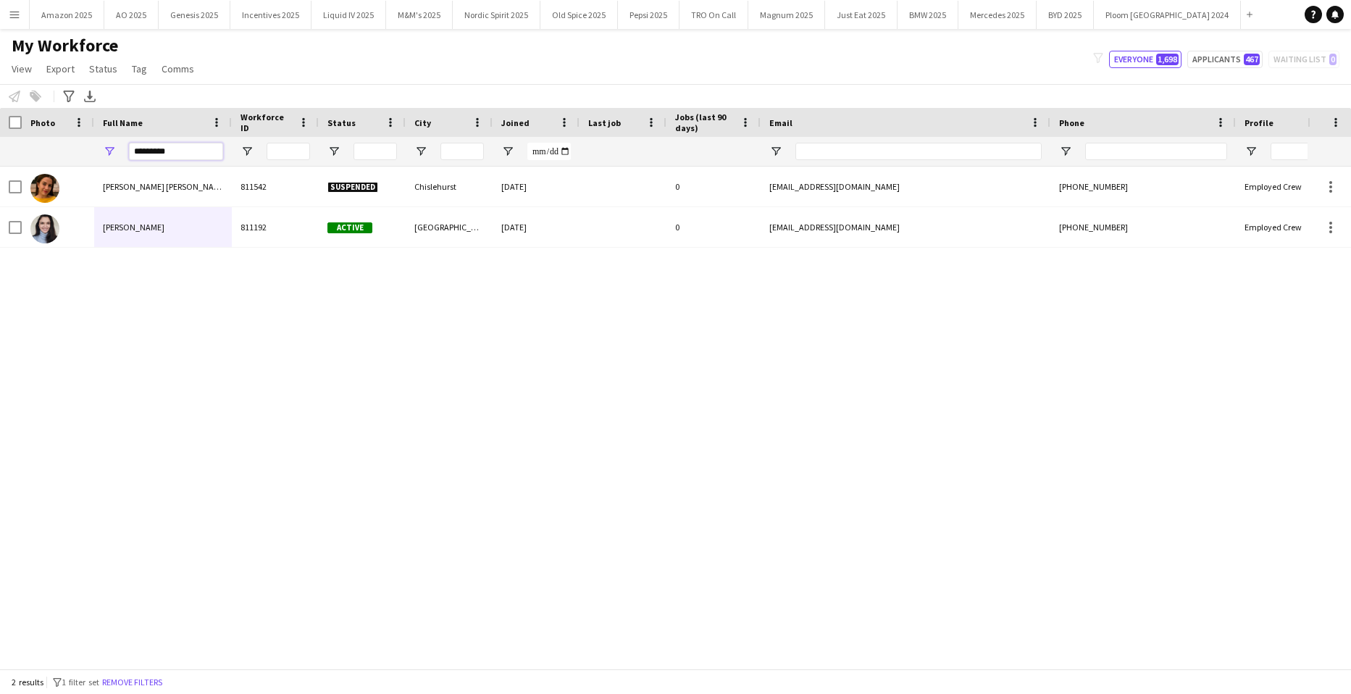
drag, startPoint x: 196, startPoint y: 155, endPoint x: -37, endPoint y: 242, distance: 248.3
click at [0, 242] on html "Menu Boards Boards Boards All jobs Status Workforce Workforce My Workforce Recr…" at bounding box center [675, 347] width 1351 height 694
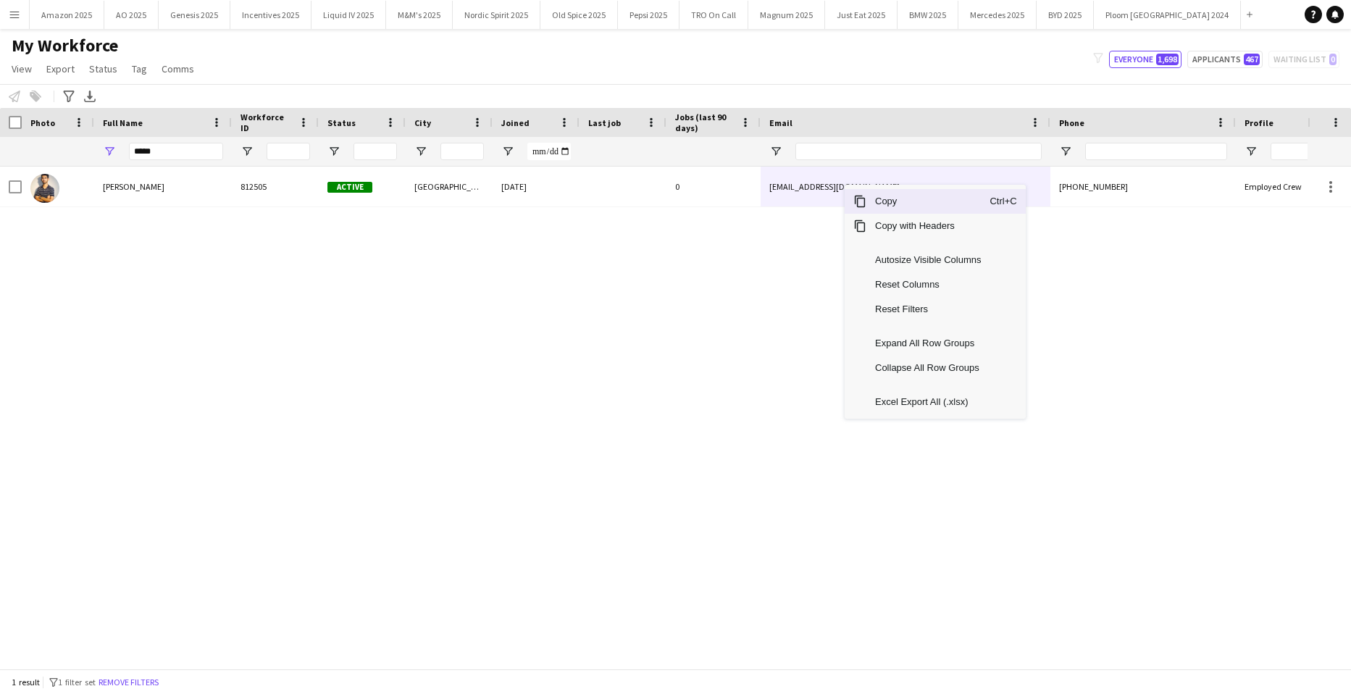
click at [874, 205] on span "Copy" at bounding box center [927, 201] width 123 height 25
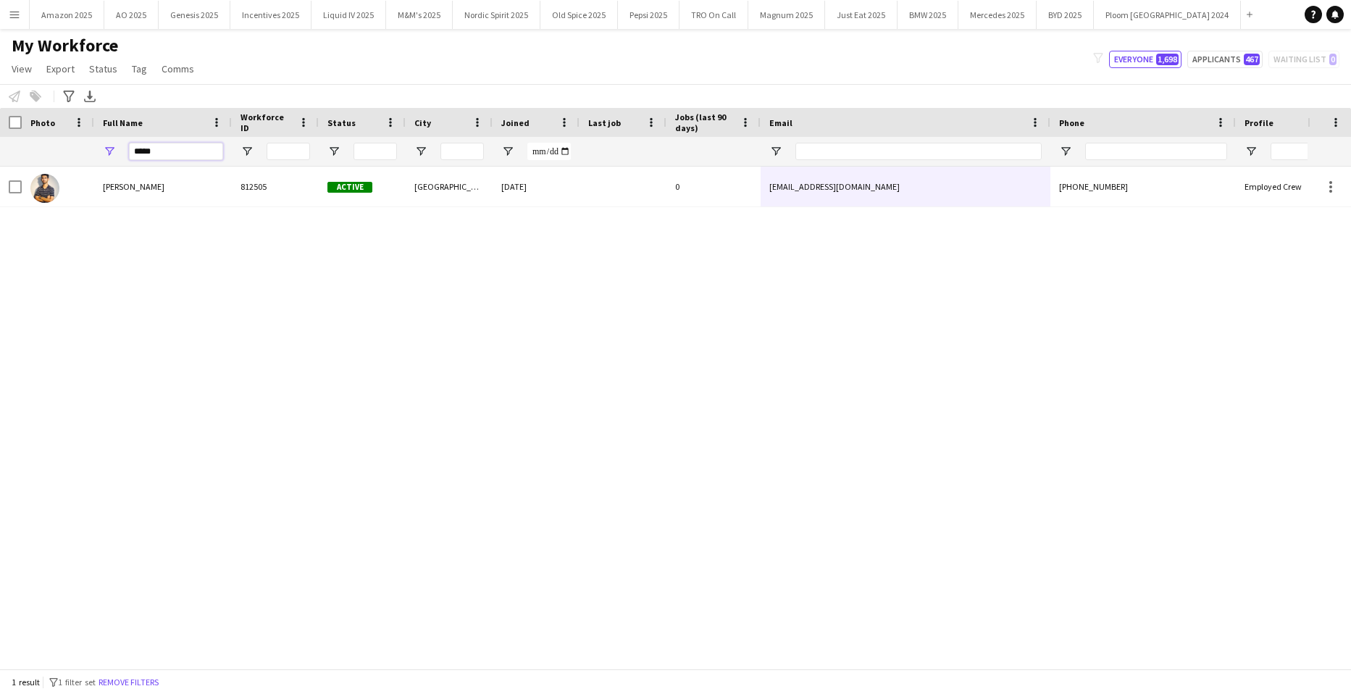
drag, startPoint x: 169, startPoint y: 154, endPoint x: -37, endPoint y: 179, distance: 207.3
click at [0, 179] on html "Menu Boards Boards Boards All jobs Status Workforce Workforce My Workforce Recr…" at bounding box center [675, 347] width 1351 height 694
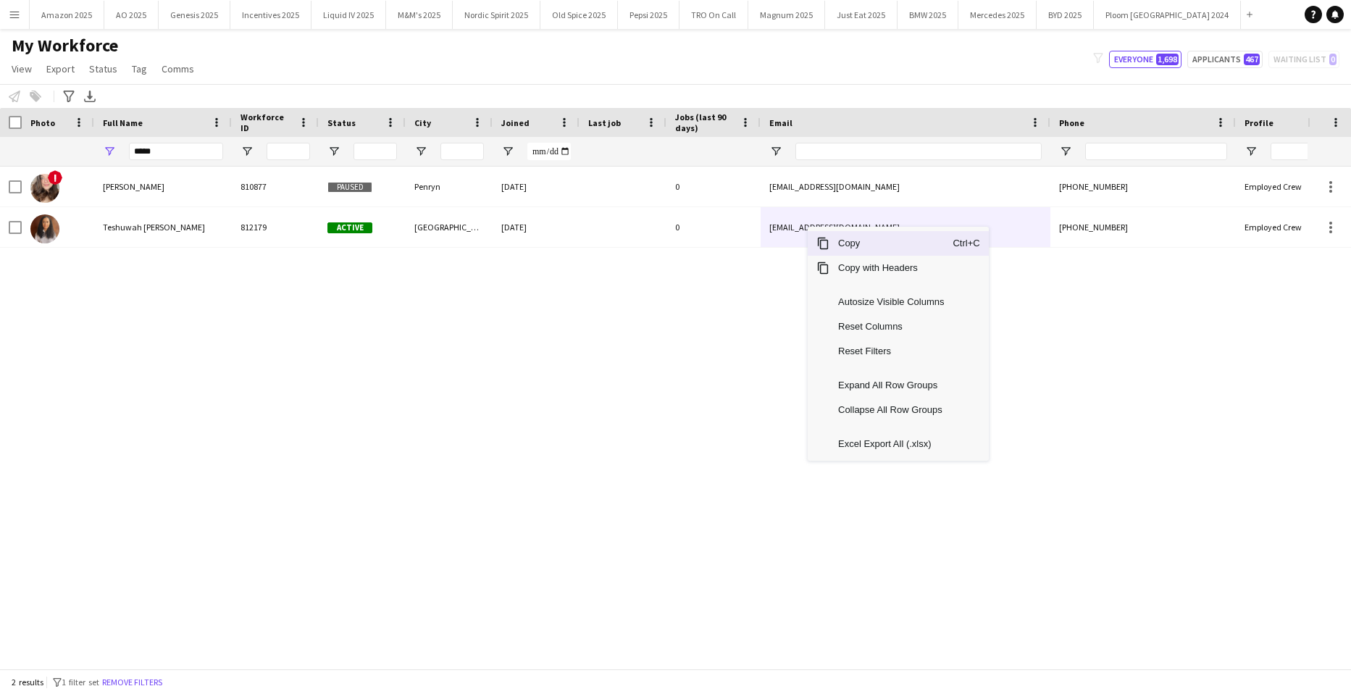
click at [841, 248] on span "Copy" at bounding box center [890, 243] width 123 height 25
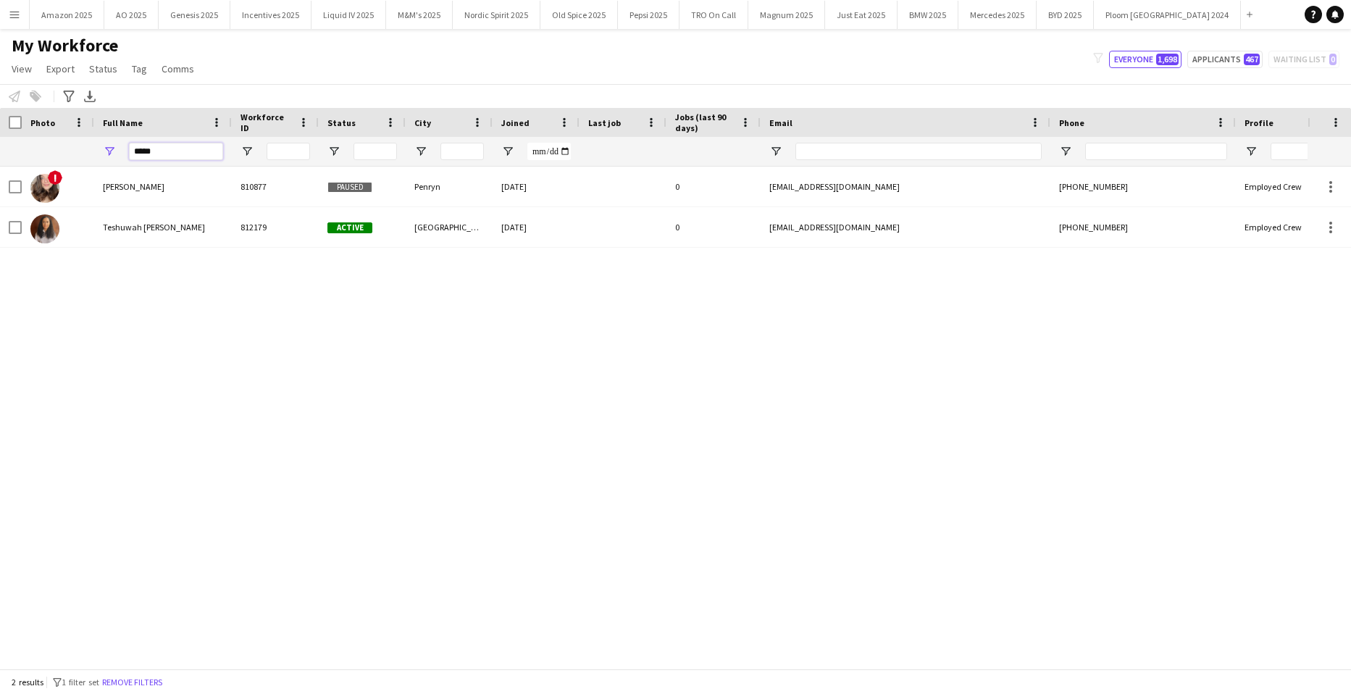
drag, startPoint x: 160, startPoint y: 156, endPoint x: -37, endPoint y: 218, distance: 206.4
click at [0, 218] on html "Menu Boards Boards Boards All jobs Status Workforce Workforce My Workforce Recr…" at bounding box center [675, 347] width 1351 height 694
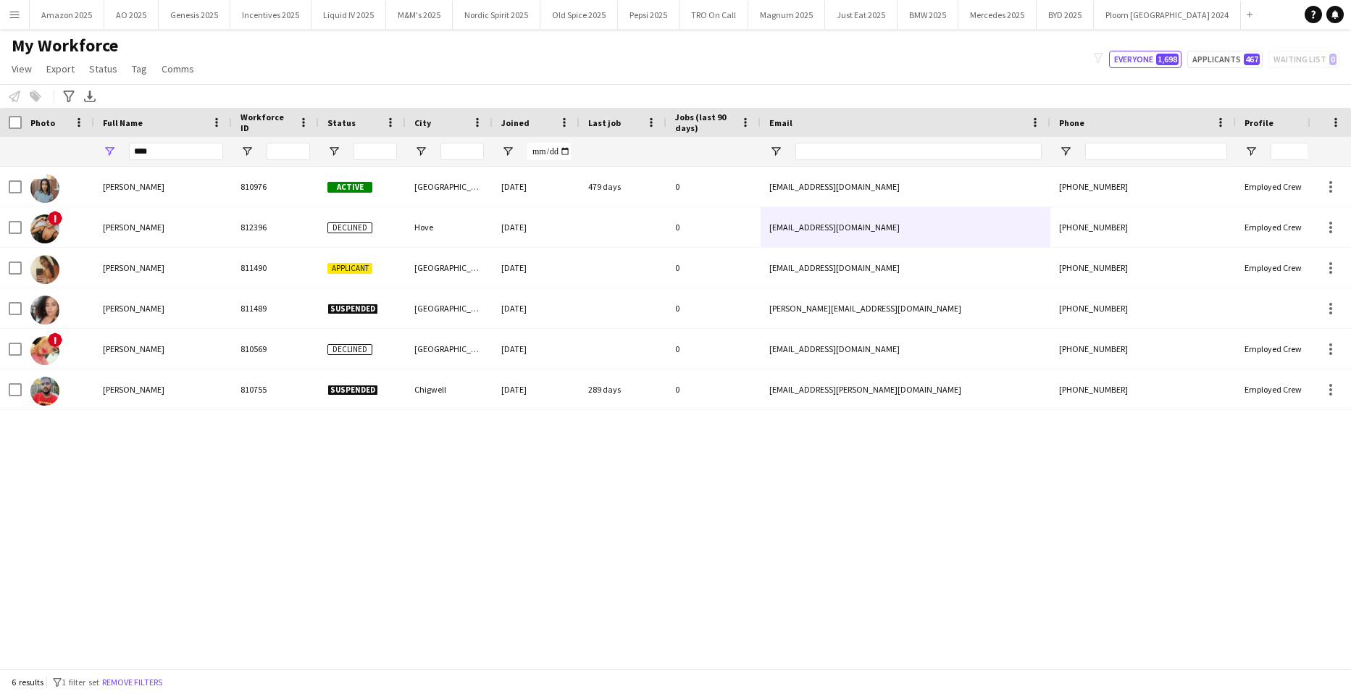
click at [388, 572] on div "Harkiran Matharu 810976 Active Leeds 24-11-2023 479 days 0 harkiran96@hotmail.c…" at bounding box center [654, 412] width 1308 height 491
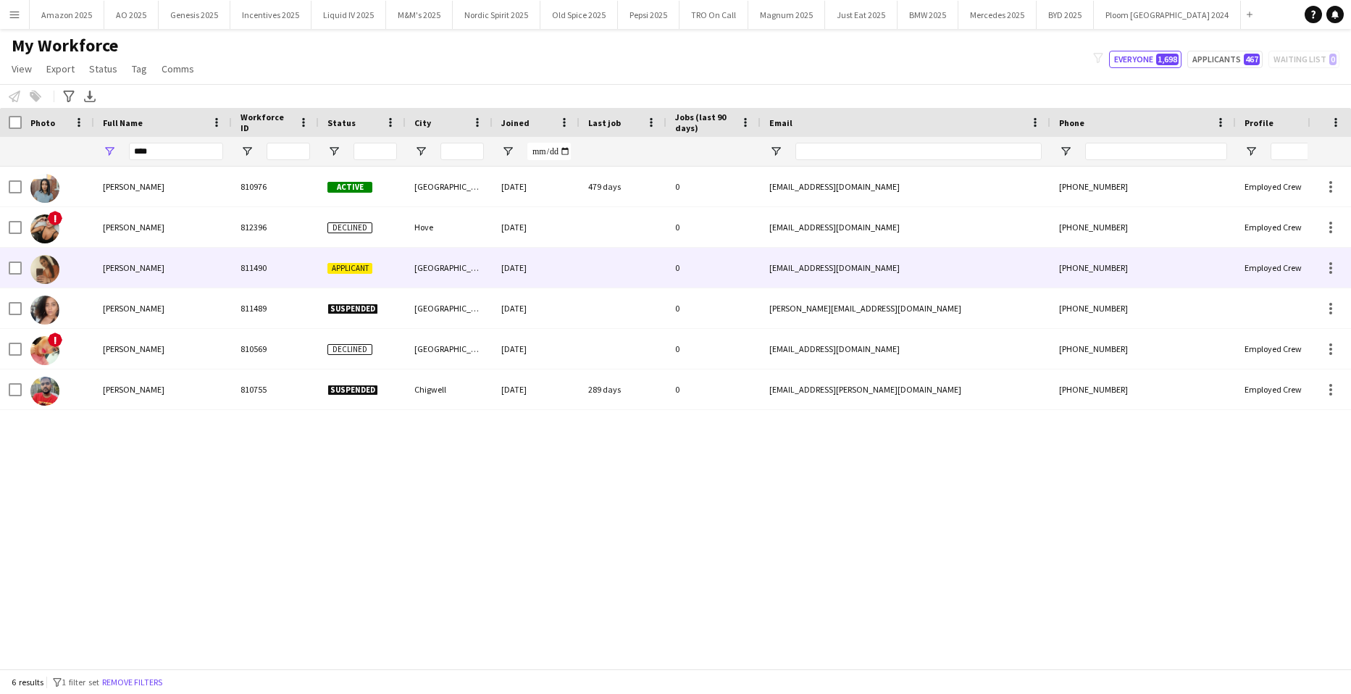
click at [172, 275] on div "Kira Thompson" at bounding box center [163, 268] width 138 height 40
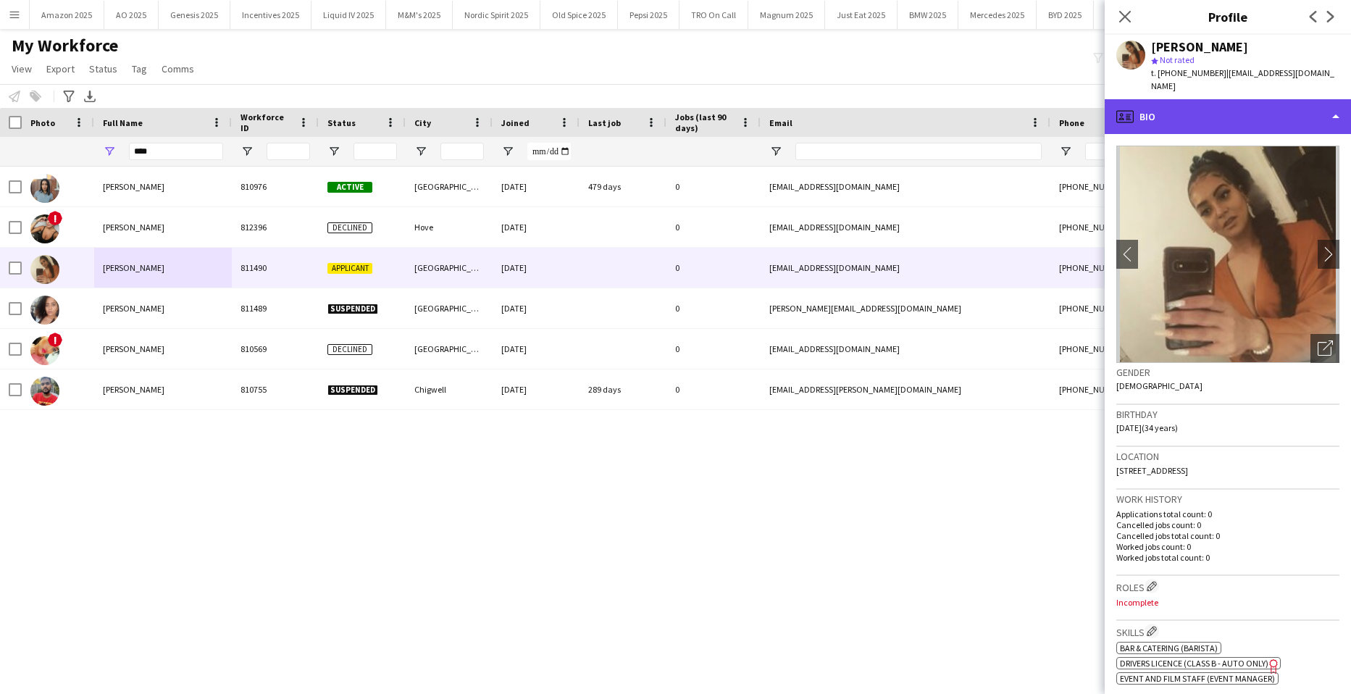
click at [1303, 101] on div "profile Bio" at bounding box center [1228, 116] width 246 height 35
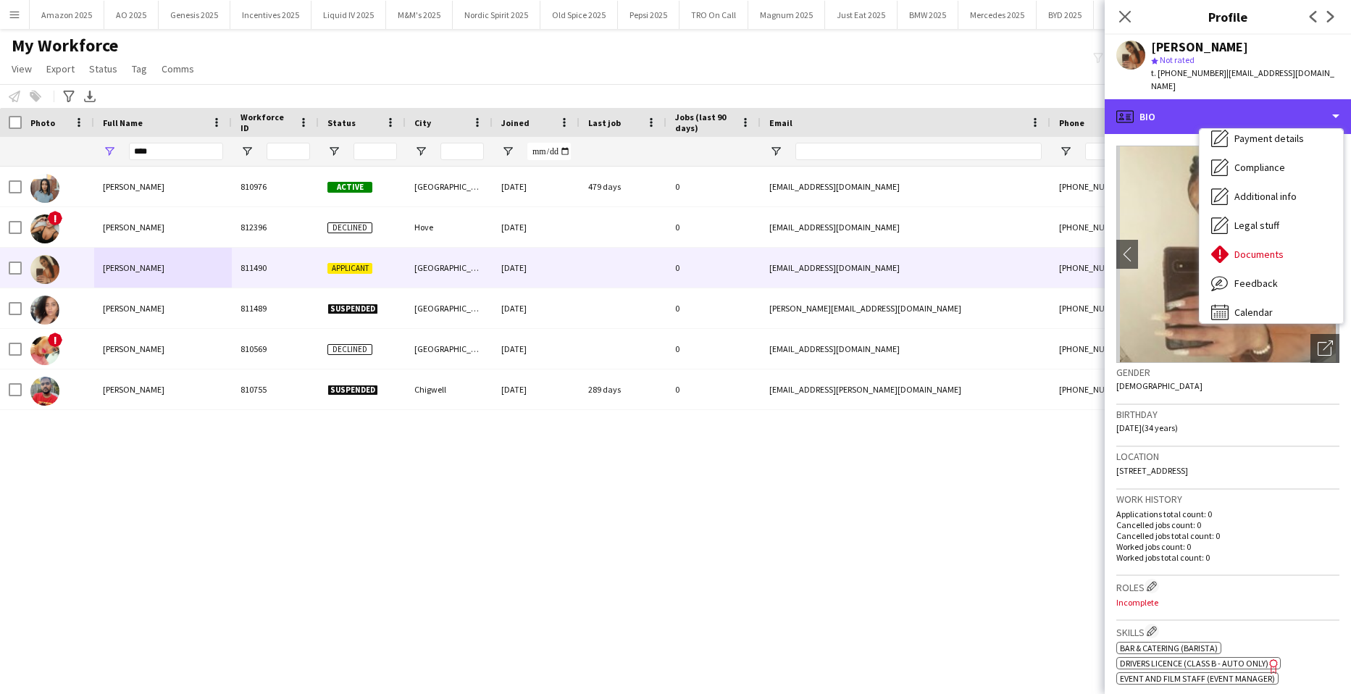
scroll to position [194, 0]
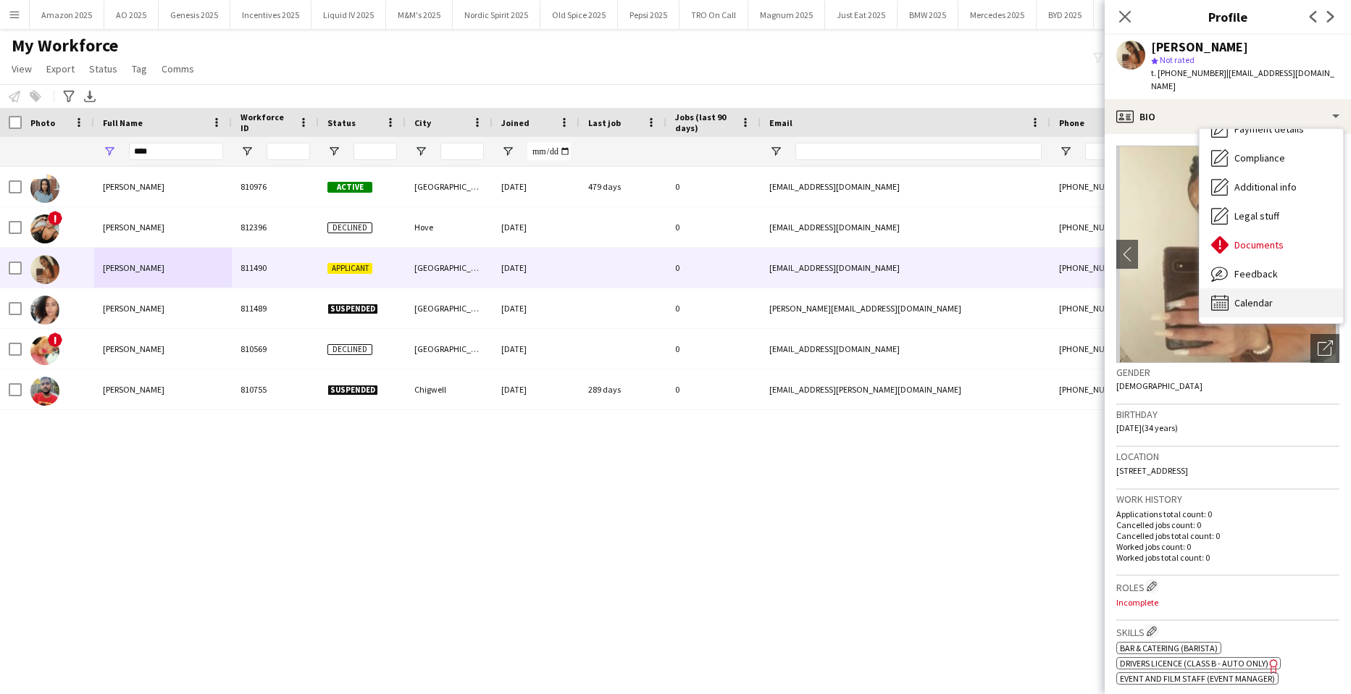
click at [1279, 288] on div "Calendar Calendar" at bounding box center [1271, 302] width 143 height 29
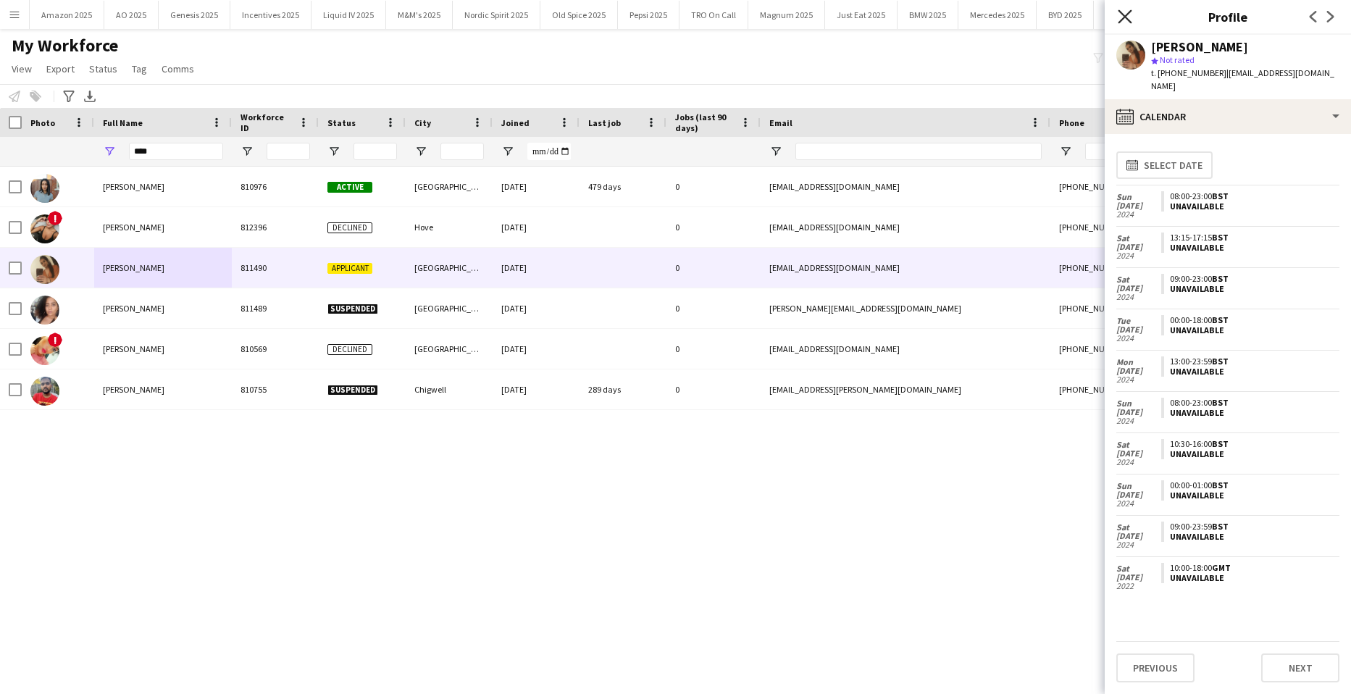
click at [1119, 18] on icon "Close pop-in" at bounding box center [1125, 16] width 14 height 14
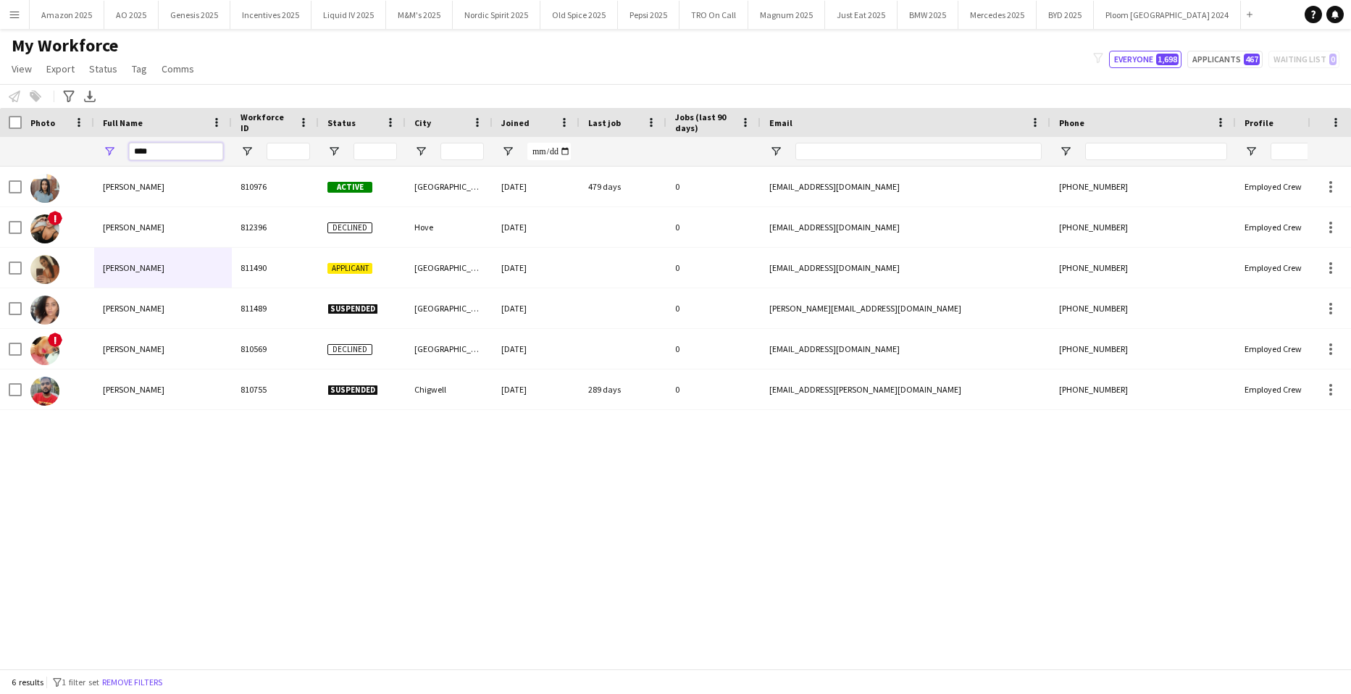
drag, startPoint x: 159, startPoint y: 156, endPoint x: -12, endPoint y: 158, distance: 170.2
click at [0, 158] on html "Menu Boards Boards Boards All jobs Status Workforce Workforce My Workforce Recr…" at bounding box center [675, 347] width 1351 height 694
click at [162, 154] on input "****" at bounding box center [176, 151] width 94 height 17
type input "*"
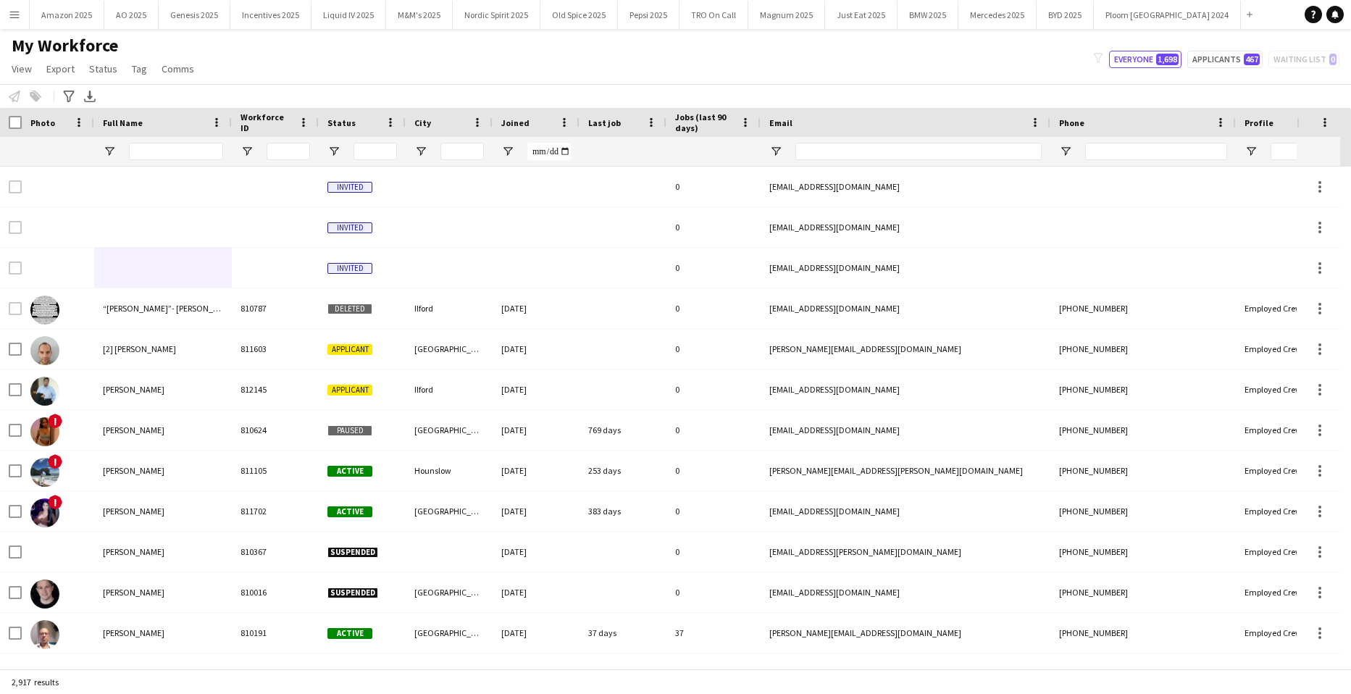
click at [9, 16] on app-icon "Menu" at bounding box center [15, 15] width 12 height 12
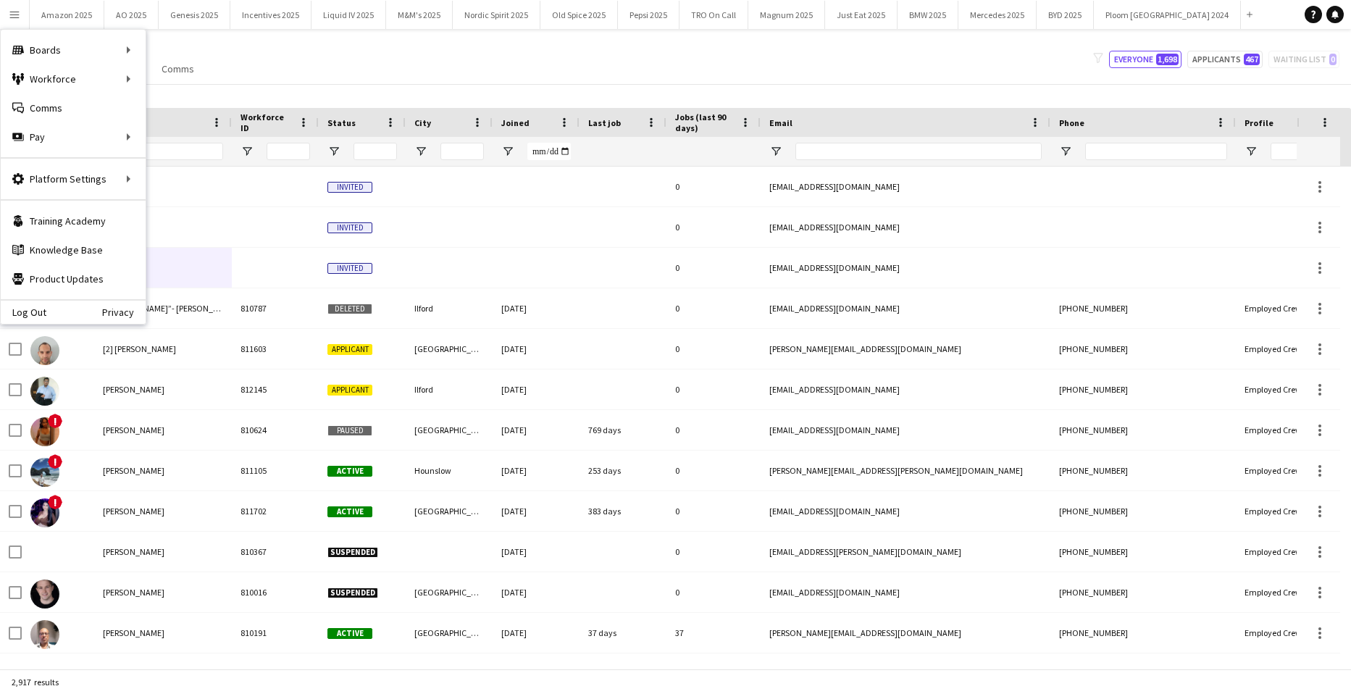
click at [163, 138] on div at bounding box center [176, 151] width 94 height 29
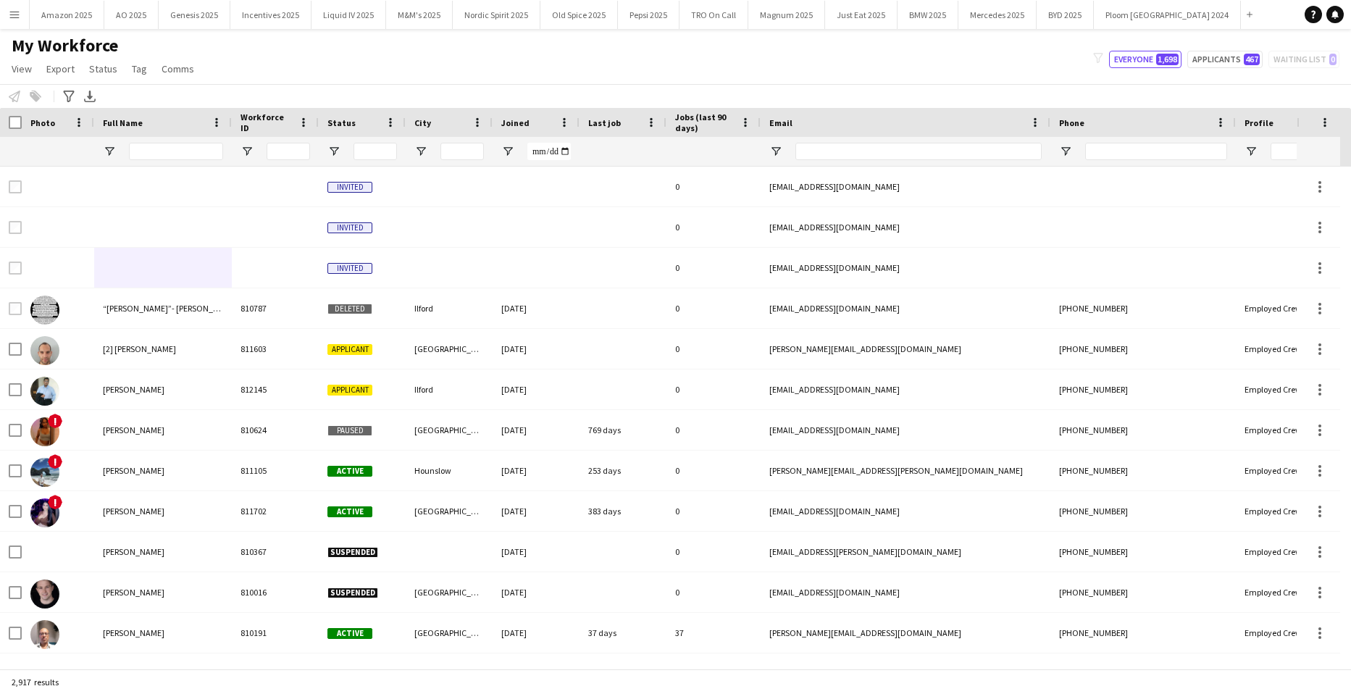
click at [20, 24] on button "Menu" at bounding box center [14, 14] width 29 height 29
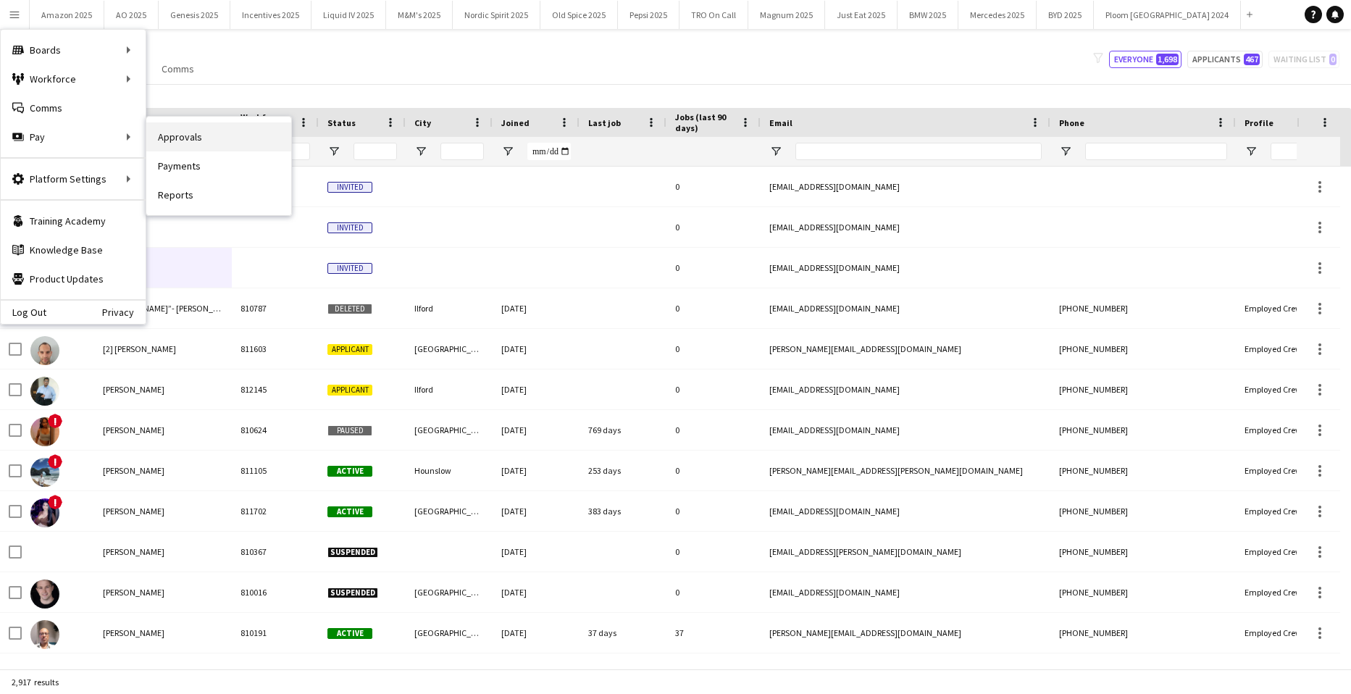
click at [156, 133] on link "Approvals" at bounding box center [218, 136] width 145 height 29
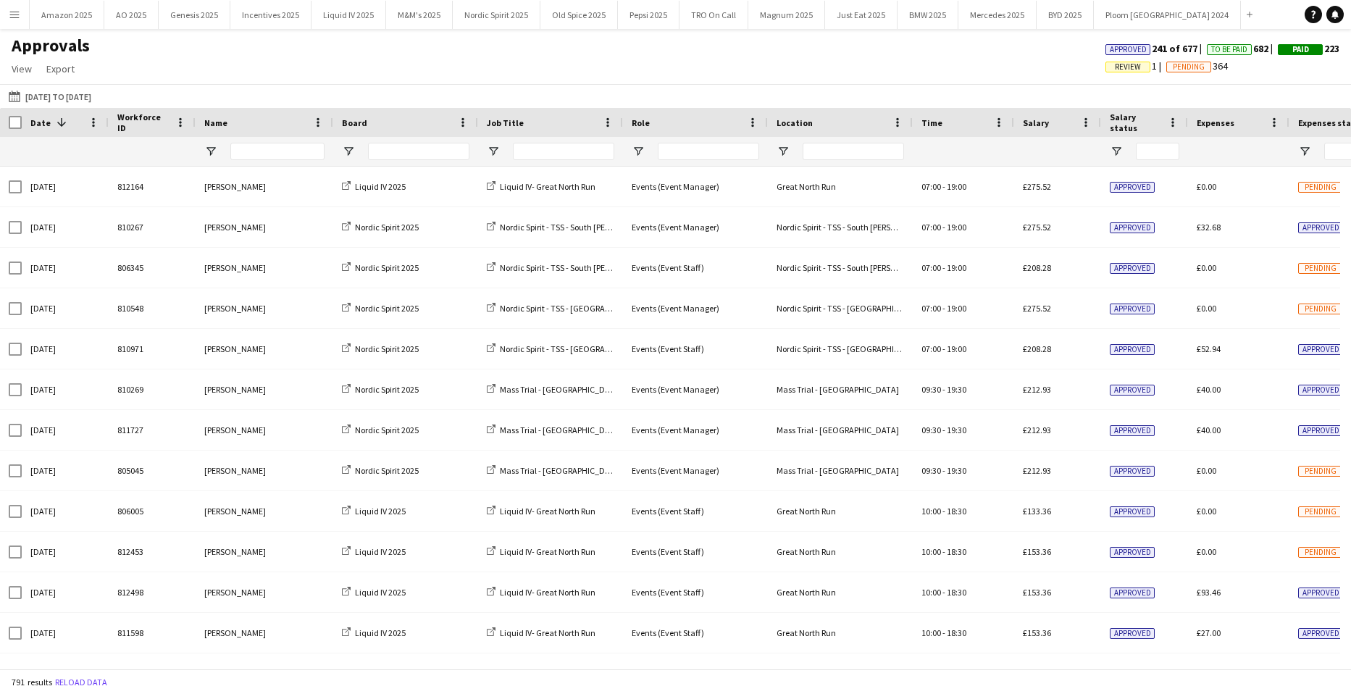
click at [1115, 67] on span "Review" at bounding box center [1128, 66] width 26 height 9
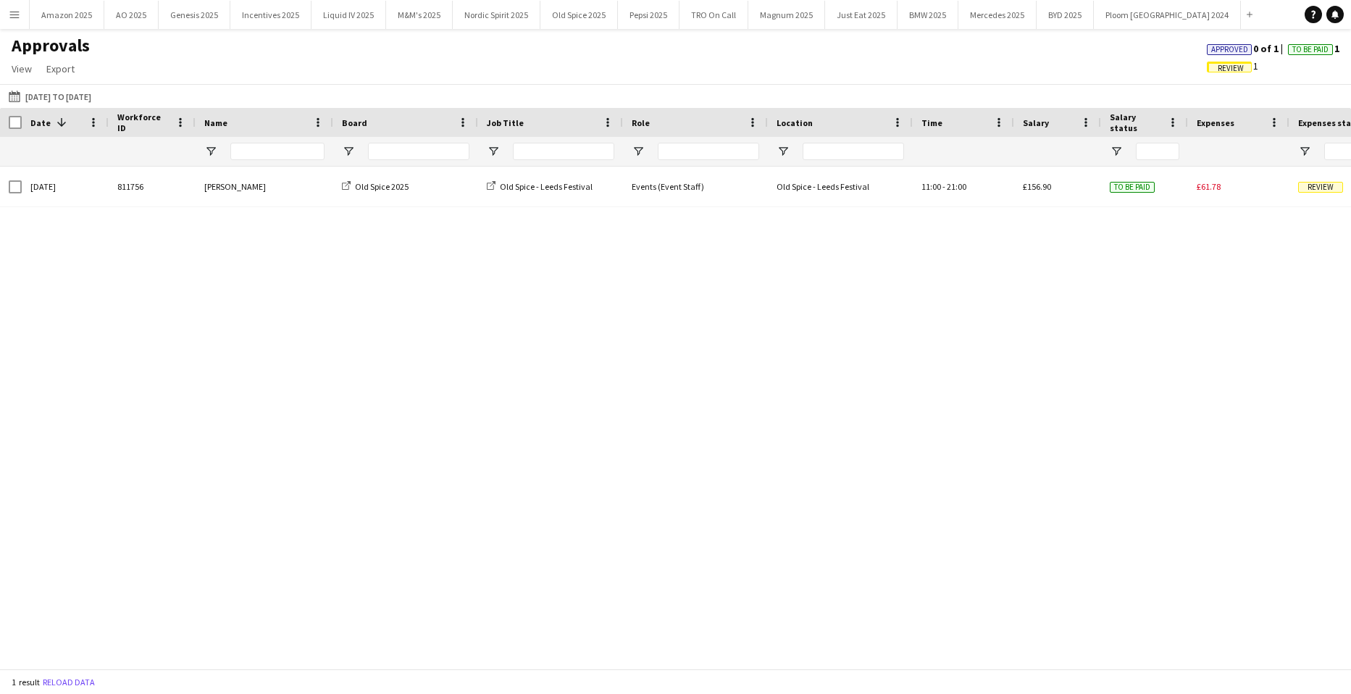
click at [1225, 45] on span "Approved" at bounding box center [1229, 49] width 37 height 9
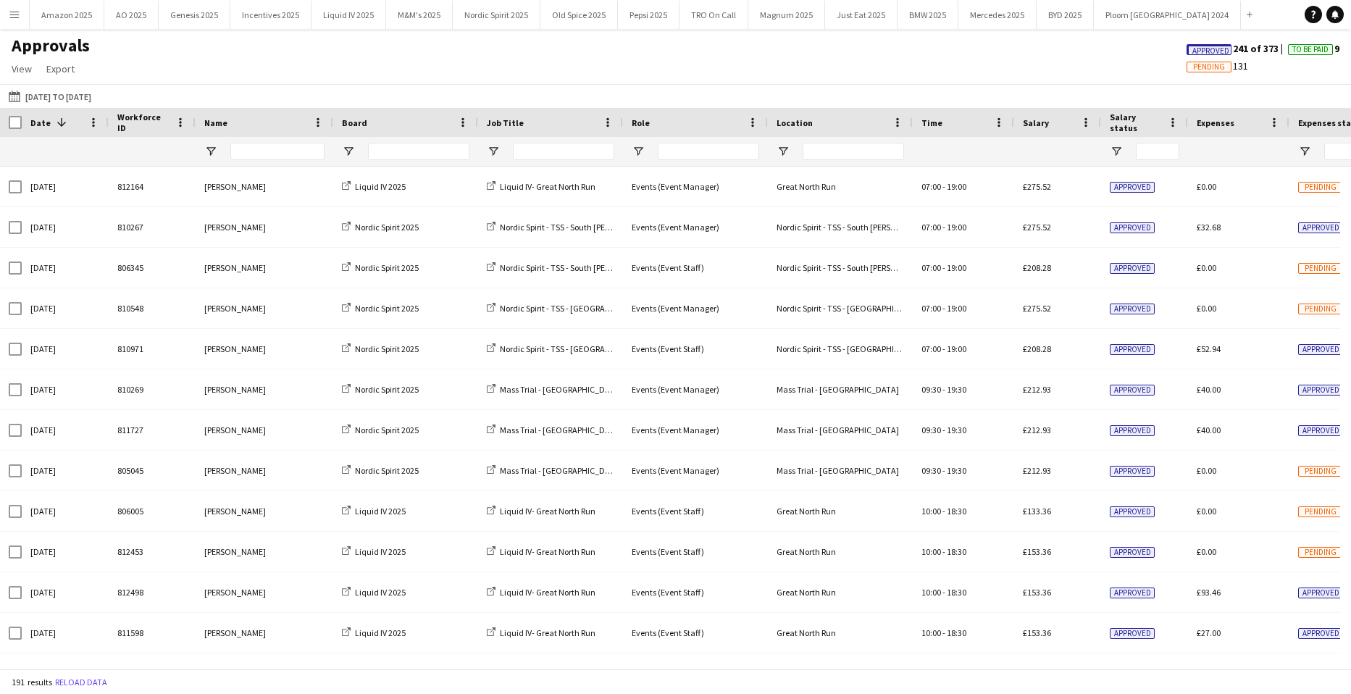
click at [1208, 48] on span "Approved" at bounding box center [1210, 50] width 37 height 9
click at [1232, 5] on app-icon "Close" at bounding box center [1235, 7] width 6 height 6
drag, startPoint x: 911, startPoint y: 17, endPoint x: 919, endPoint y: 23, distance: 10.3
click at [912, 17] on button "BMW 2025 Close" at bounding box center [928, 15] width 61 height 28
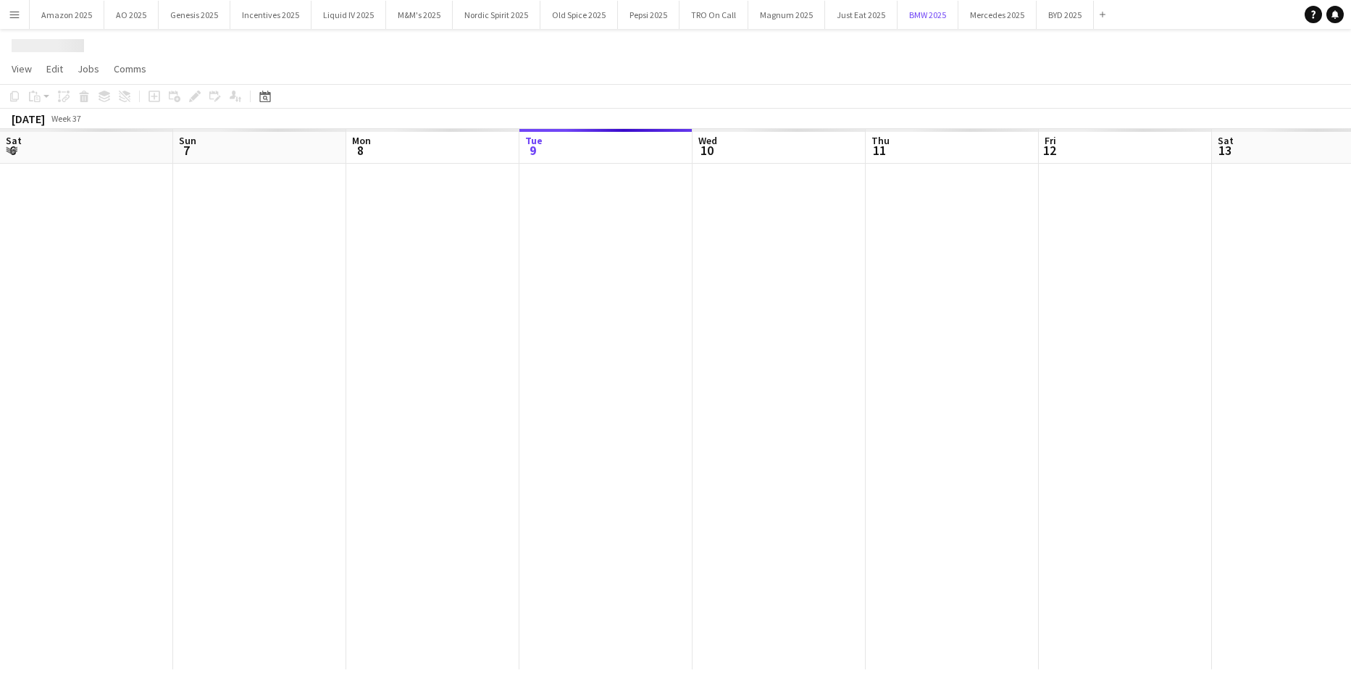
scroll to position [0, 346]
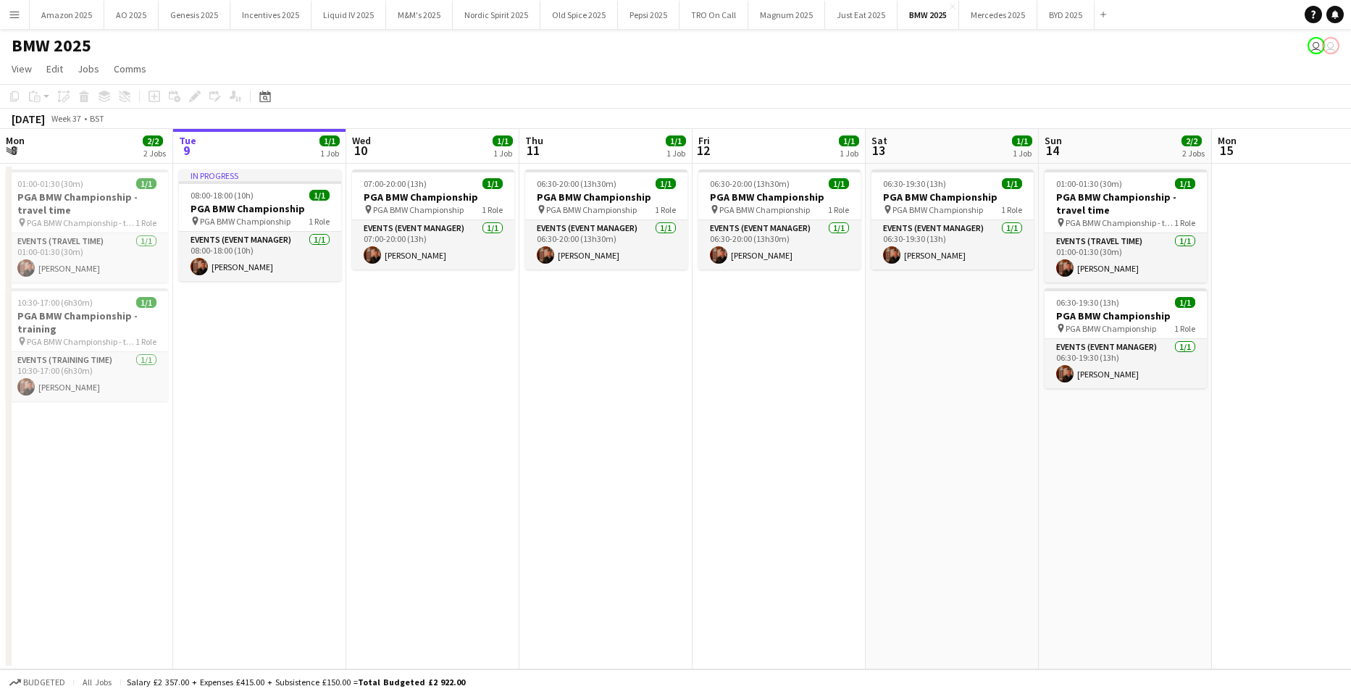
click at [11, 14] on app-icon "Menu" at bounding box center [15, 15] width 12 height 12
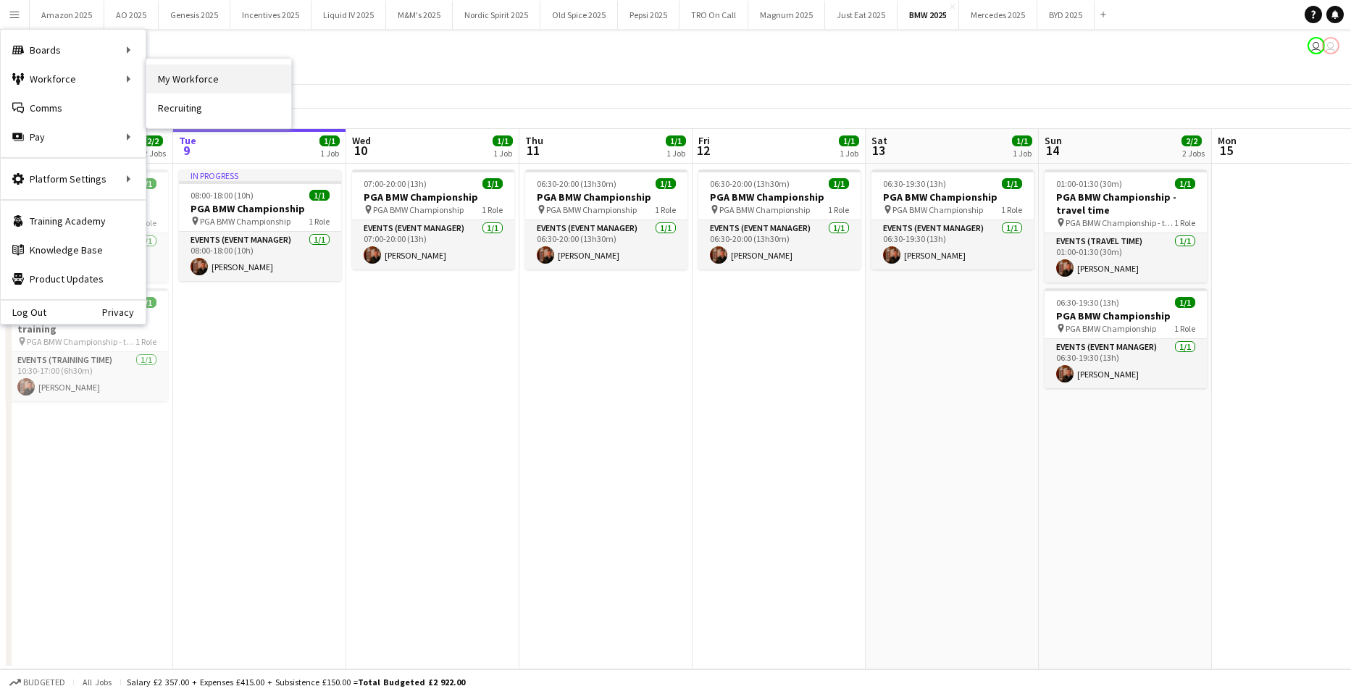
click at [162, 79] on link "My Workforce" at bounding box center [218, 78] width 145 height 29
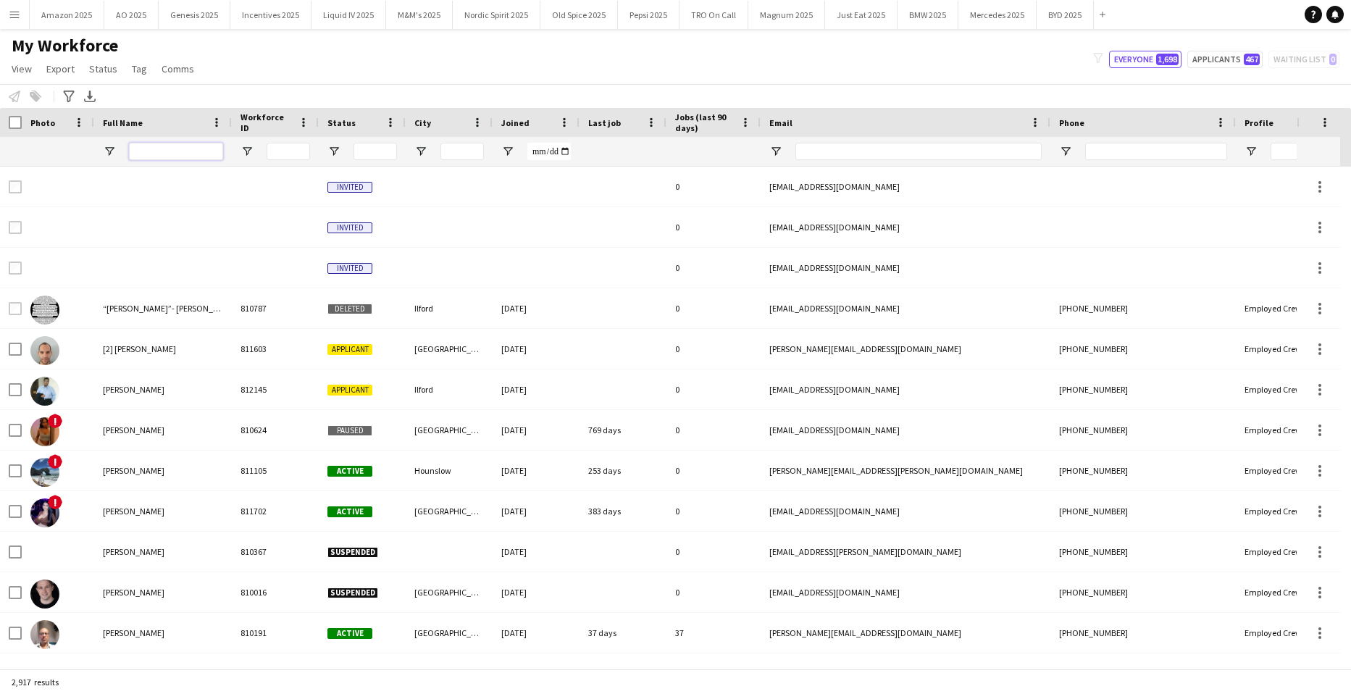
click at [169, 157] on input "Full Name Filter Input" at bounding box center [176, 151] width 94 height 17
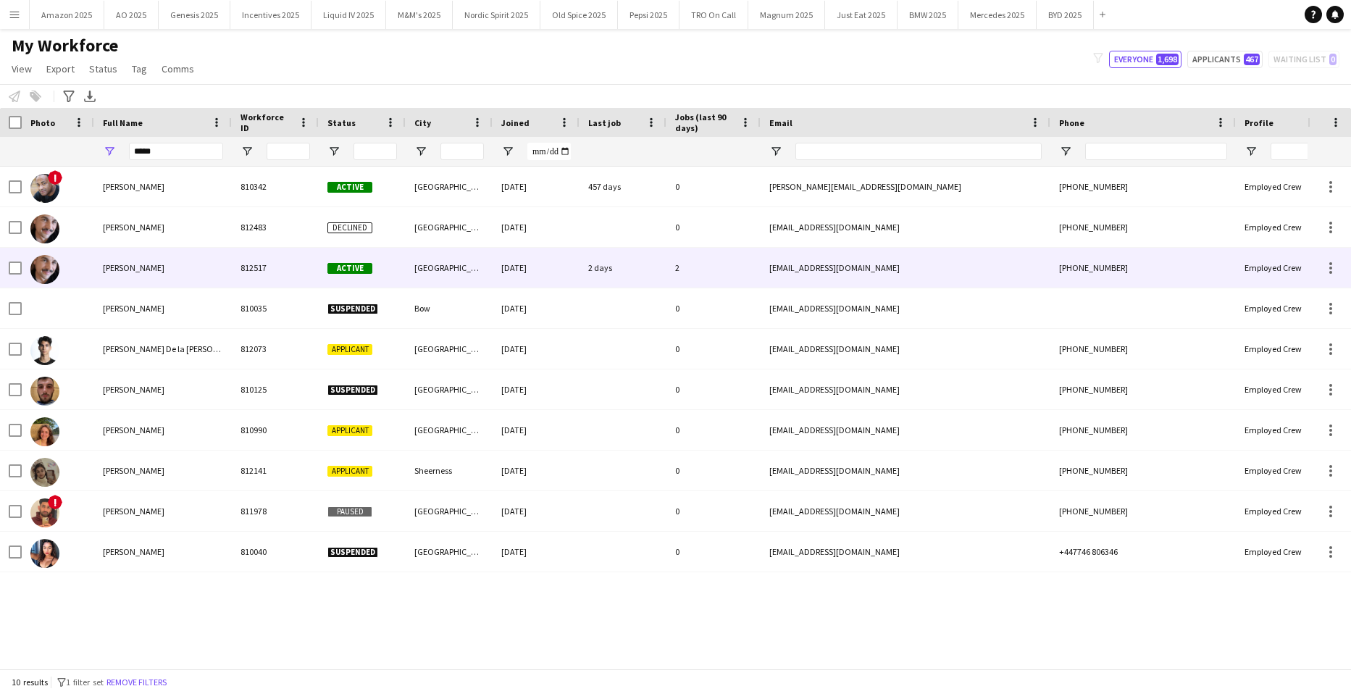
click at [101, 267] on div "Adrian Cairns" at bounding box center [163, 268] width 138 height 40
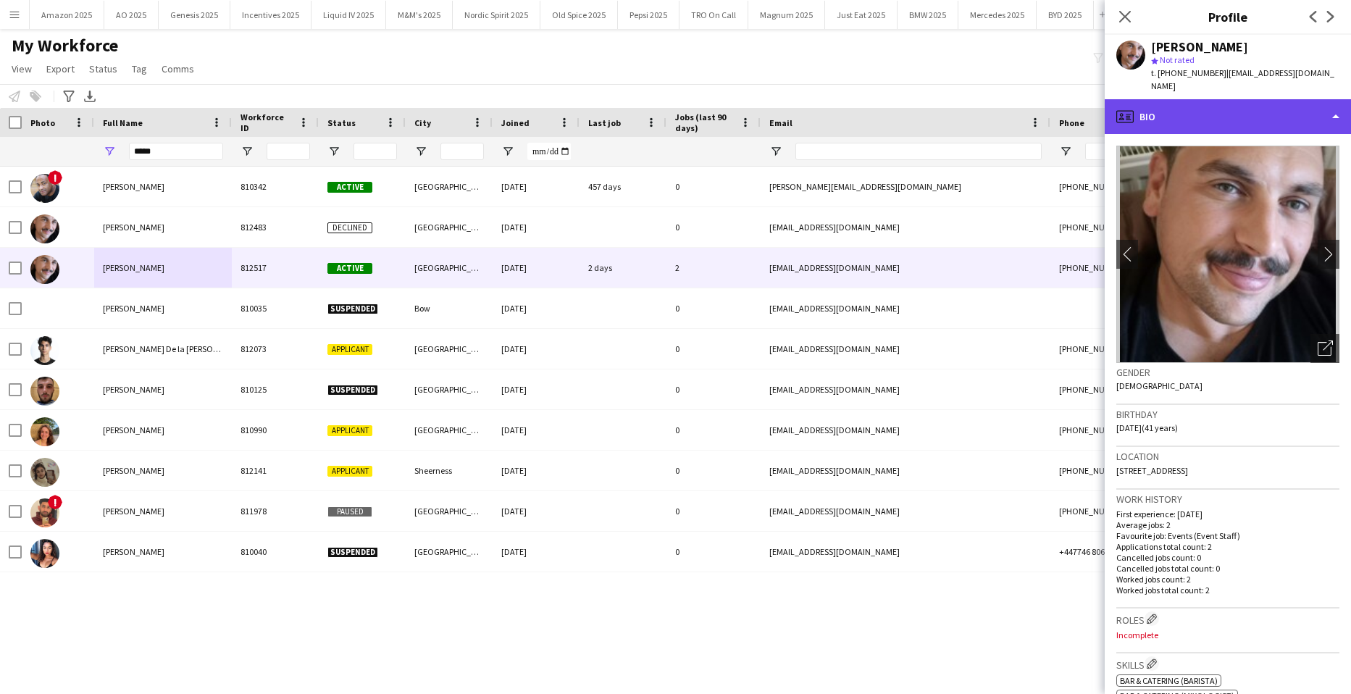
click at [1273, 107] on div "profile Bio" at bounding box center [1228, 116] width 246 height 35
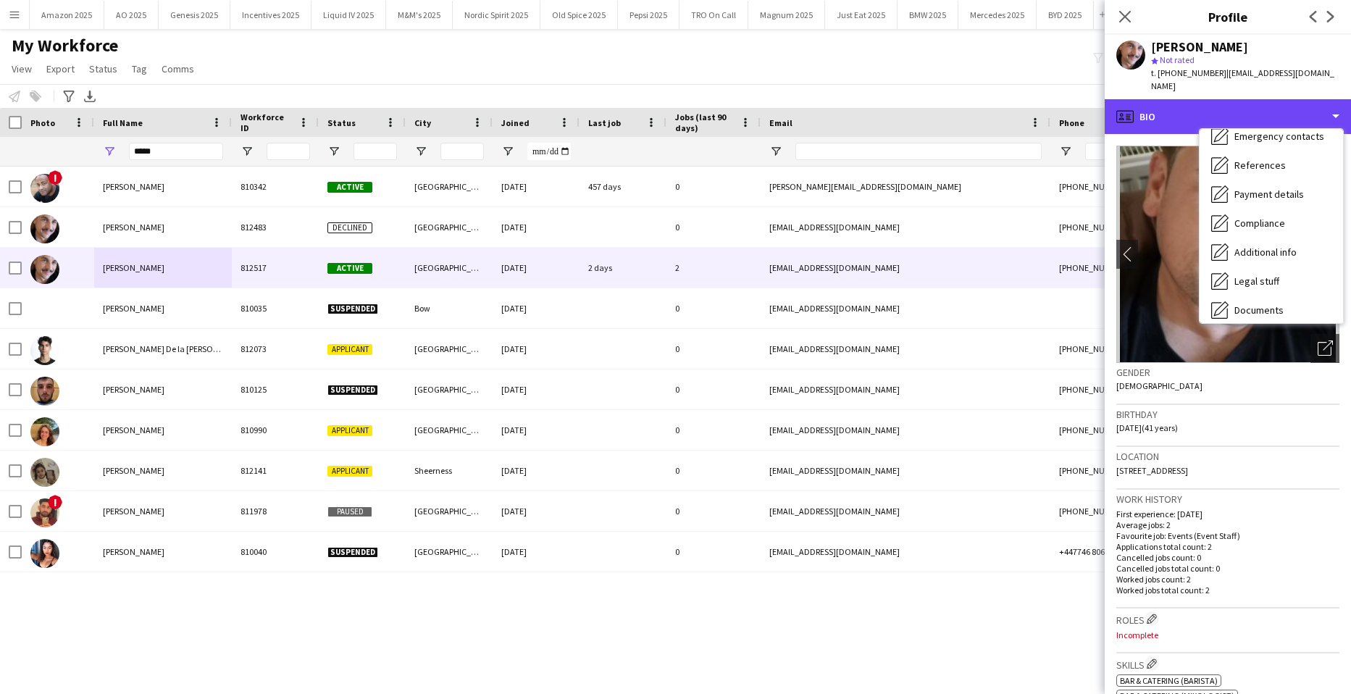
scroll to position [194, 0]
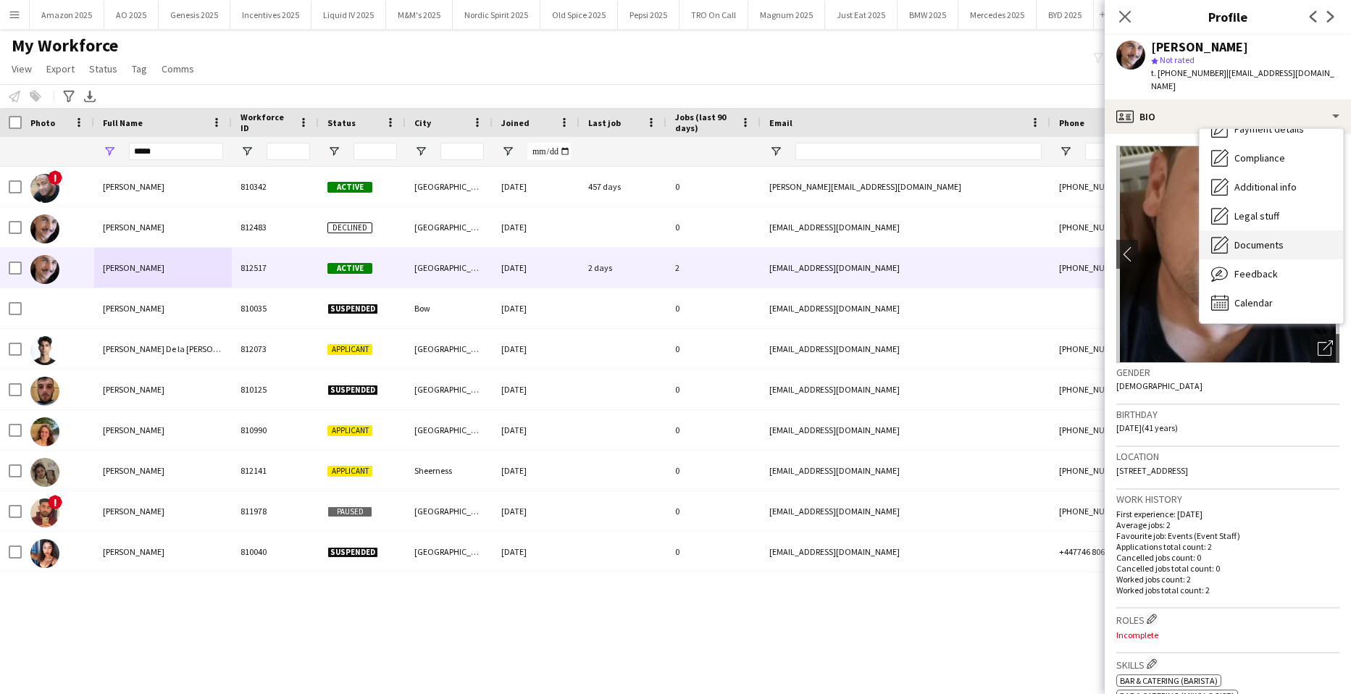
click at [1279, 238] on div "Documents Documents" at bounding box center [1271, 244] width 143 height 29
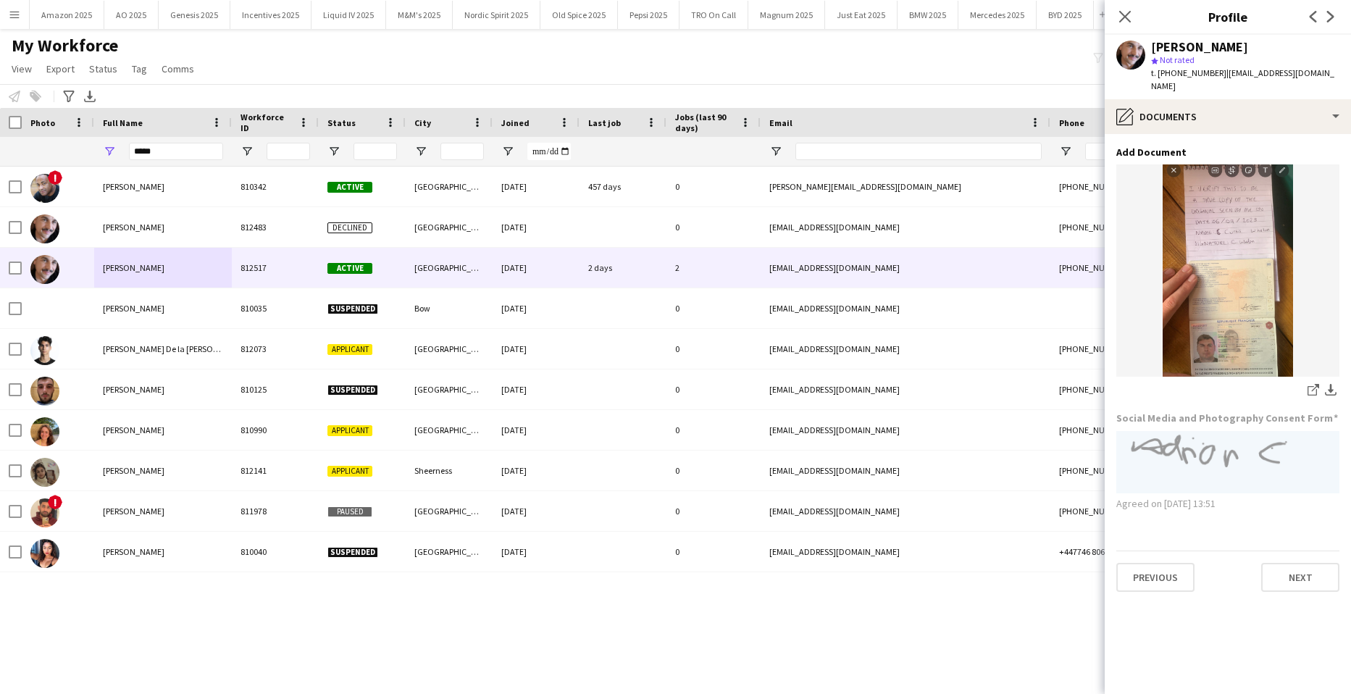
click at [1116, 1] on div "Close pop-in" at bounding box center [1125, 16] width 41 height 33
click at [1125, 14] on icon "Close pop-in" at bounding box center [1125, 16] width 14 height 14
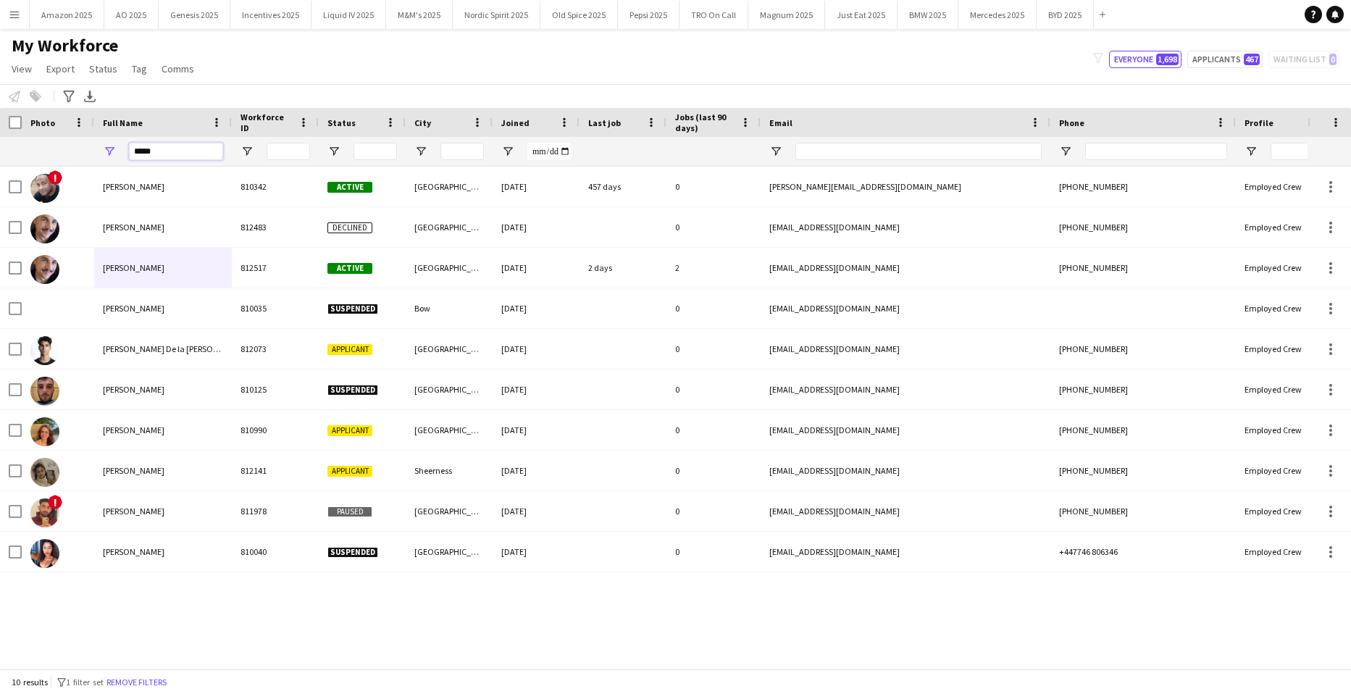
drag, startPoint x: 173, startPoint y: 151, endPoint x: -37, endPoint y: 154, distance: 210.1
click at [0, 154] on html "Menu Boards Boards Boards All jobs Status Workforce Workforce My Workforce Recr…" at bounding box center [675, 347] width 1351 height 694
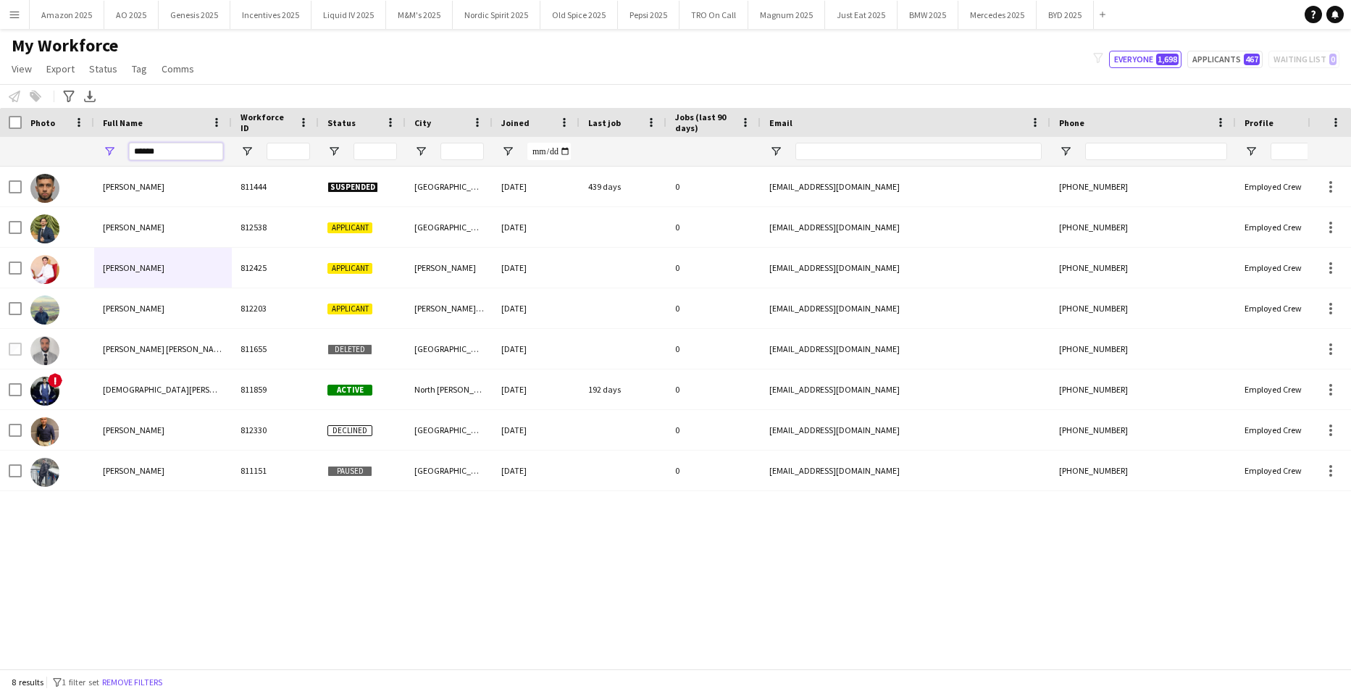
type input "******"
click at [718, 21] on button "TRO On Call Close" at bounding box center [714, 15] width 69 height 28
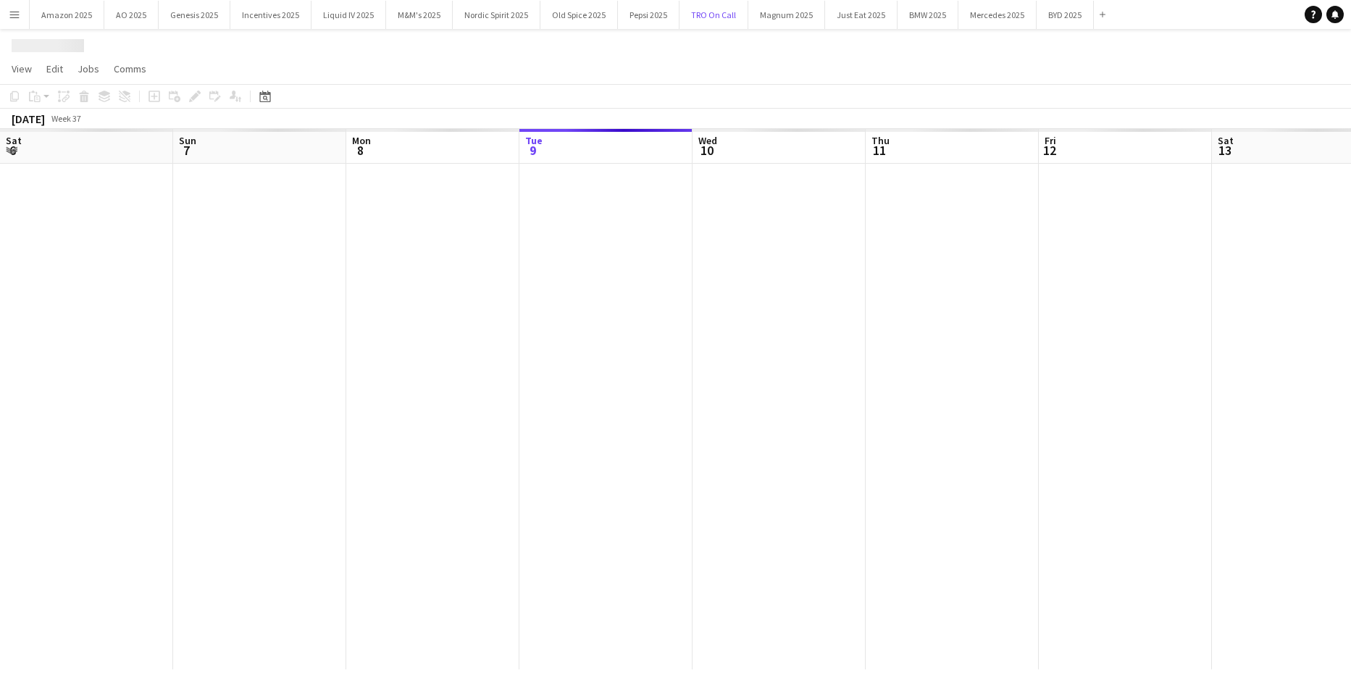
scroll to position [0, 346]
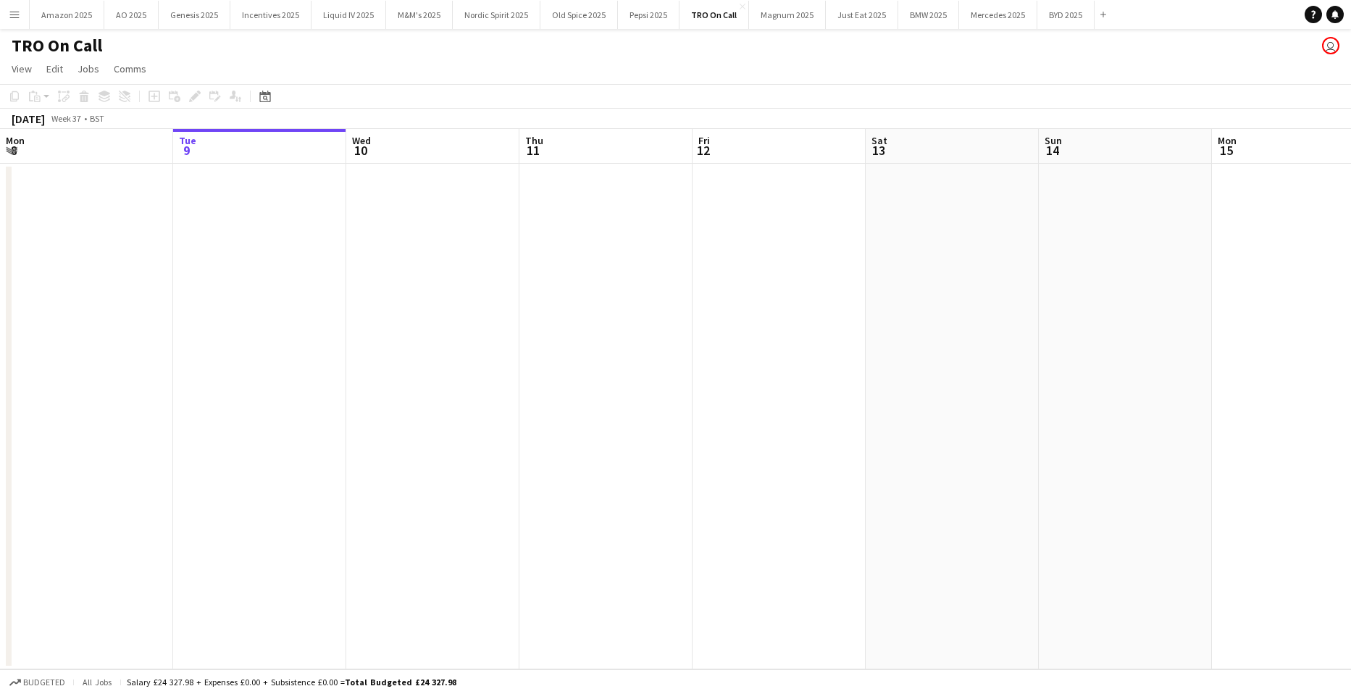
click at [894, 421] on app-date-cell at bounding box center [952, 417] width 173 height 506
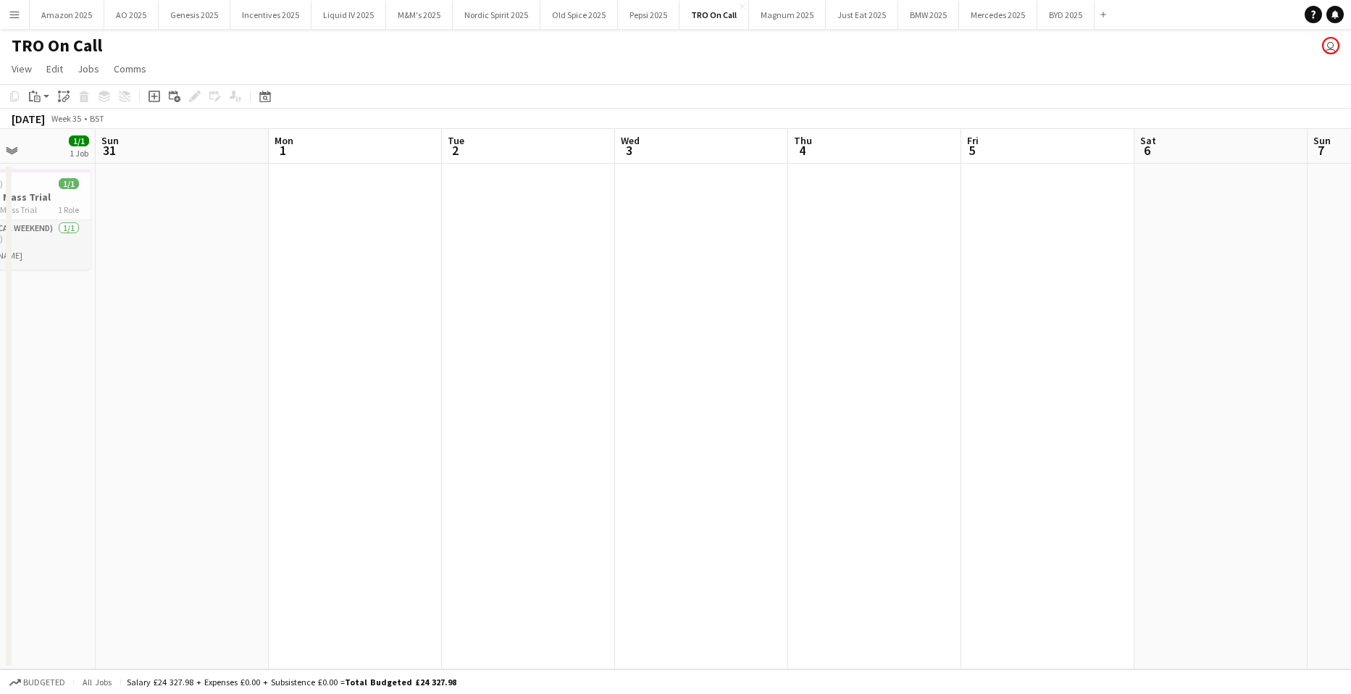
scroll to position [0, 397]
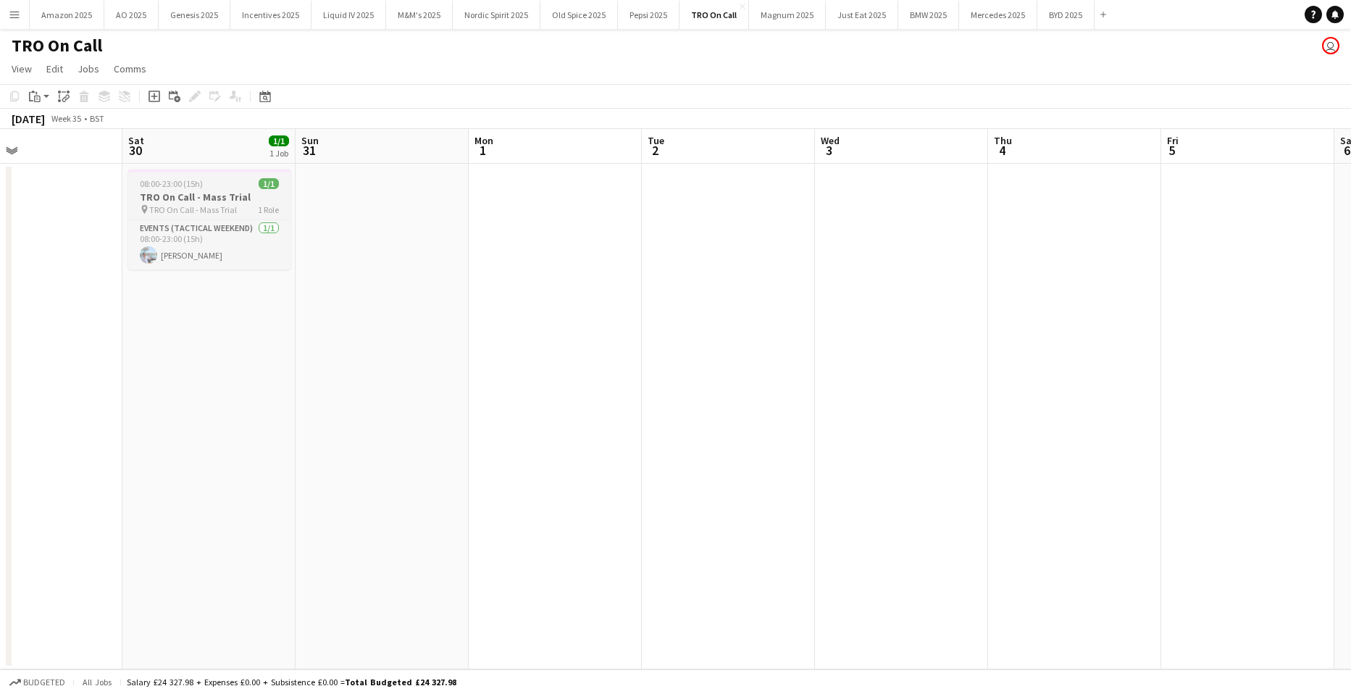
click at [243, 189] on app-job-card "08:00-23:00 (15h) 1/1 TRO On Call - Mass Trial pin TRO On Call - Mass Trial 1 R…" at bounding box center [209, 220] width 162 height 100
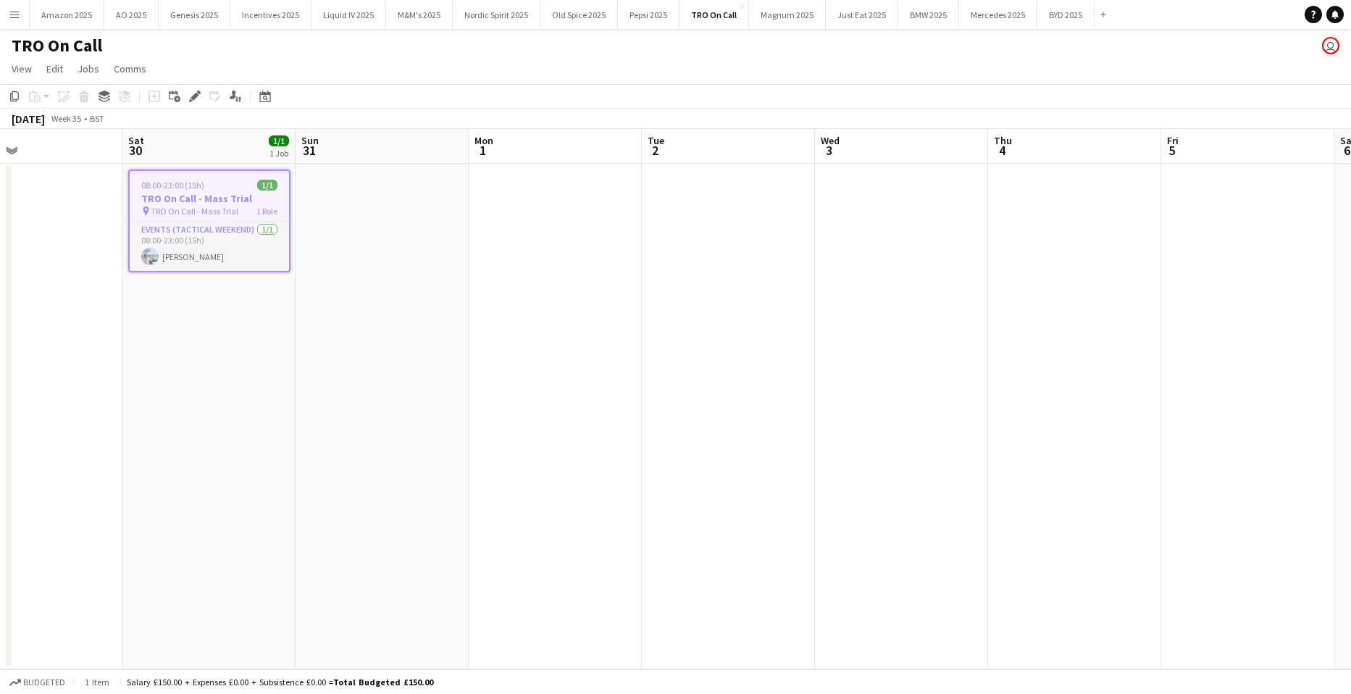
click at [909, 251] on app-date-cell at bounding box center [901, 417] width 173 height 506
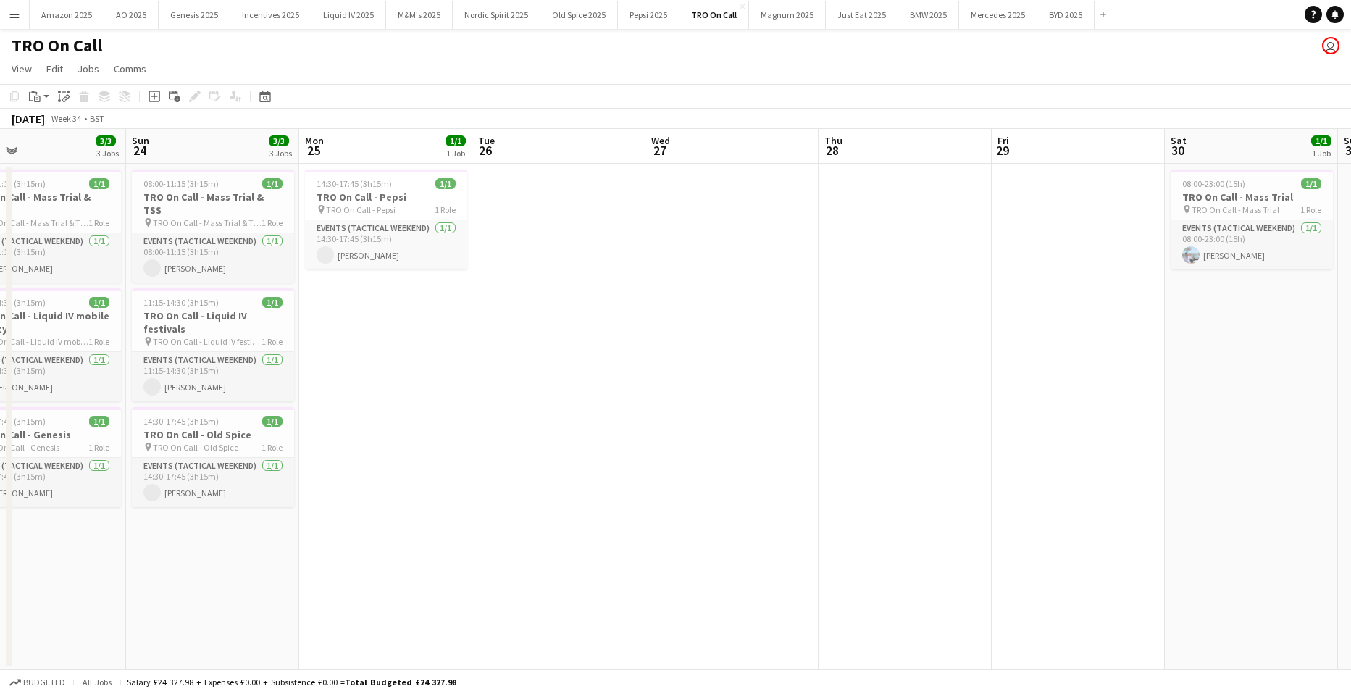
scroll to position [0, 393]
click at [1270, 315] on app-date-cell "08:00-23:00 (15h) 1/1 TRO On Call - Mass Trial pin TRO On Call - Mass Trial 1 R…" at bounding box center [1252, 417] width 173 height 506
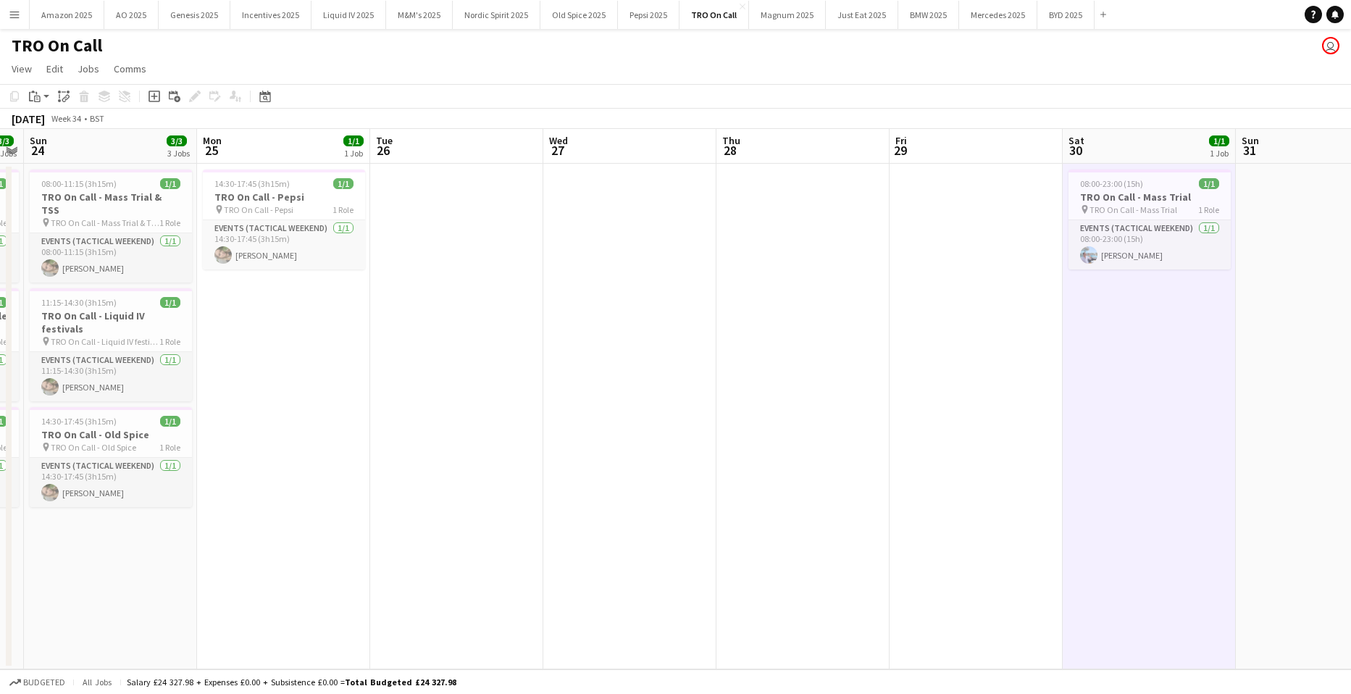
scroll to position [0, 365]
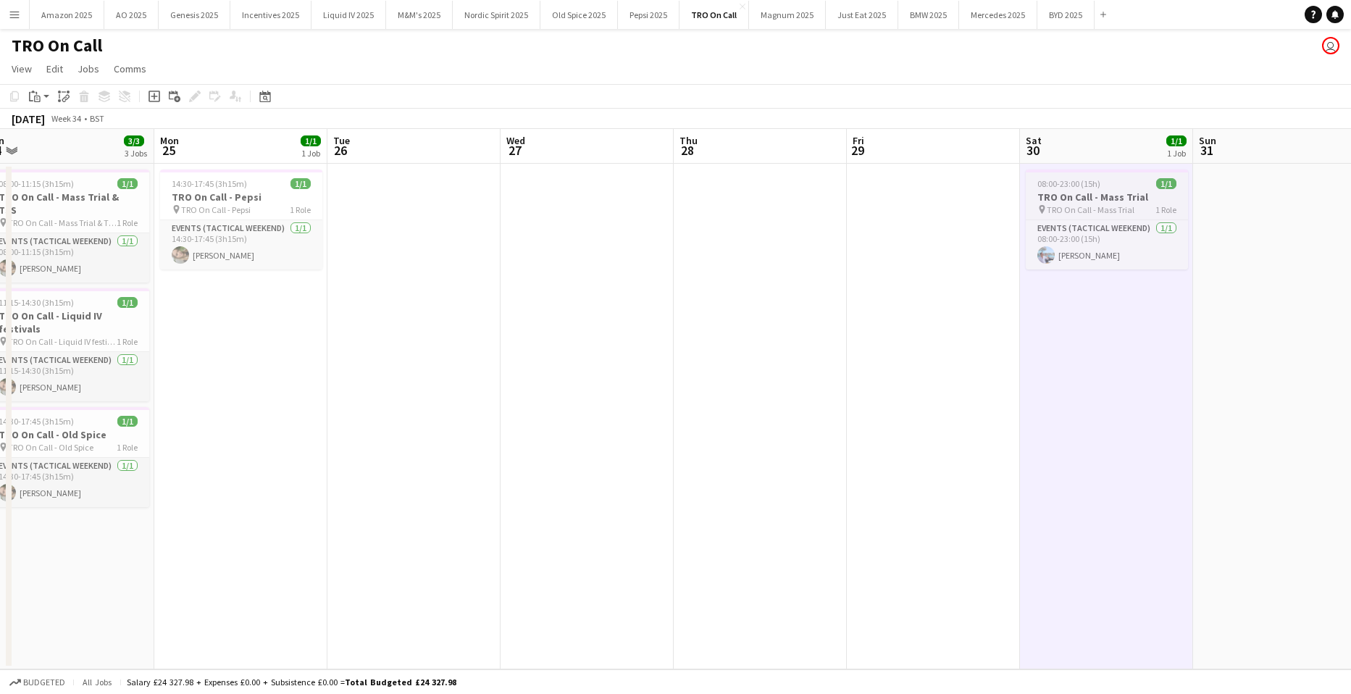
click at [1122, 195] on h3 "TRO On Call - Mass Trial" at bounding box center [1107, 197] width 162 height 13
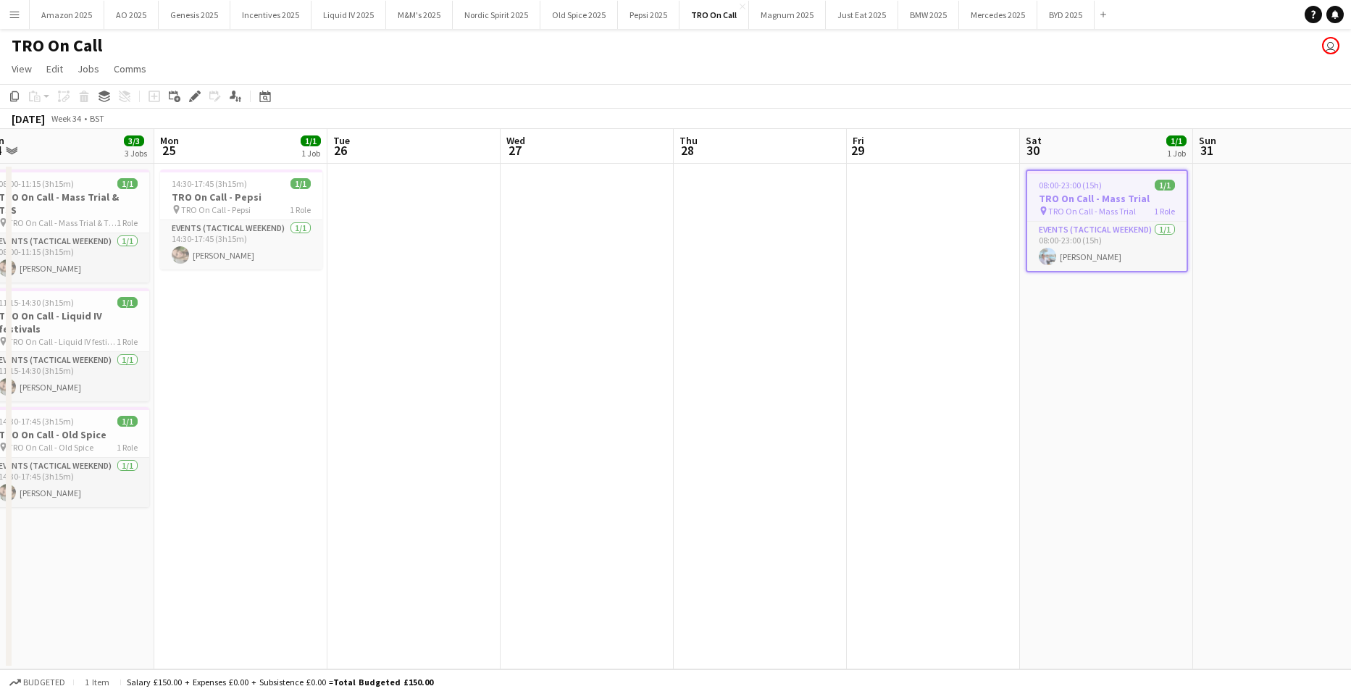
scroll to position [0, 394]
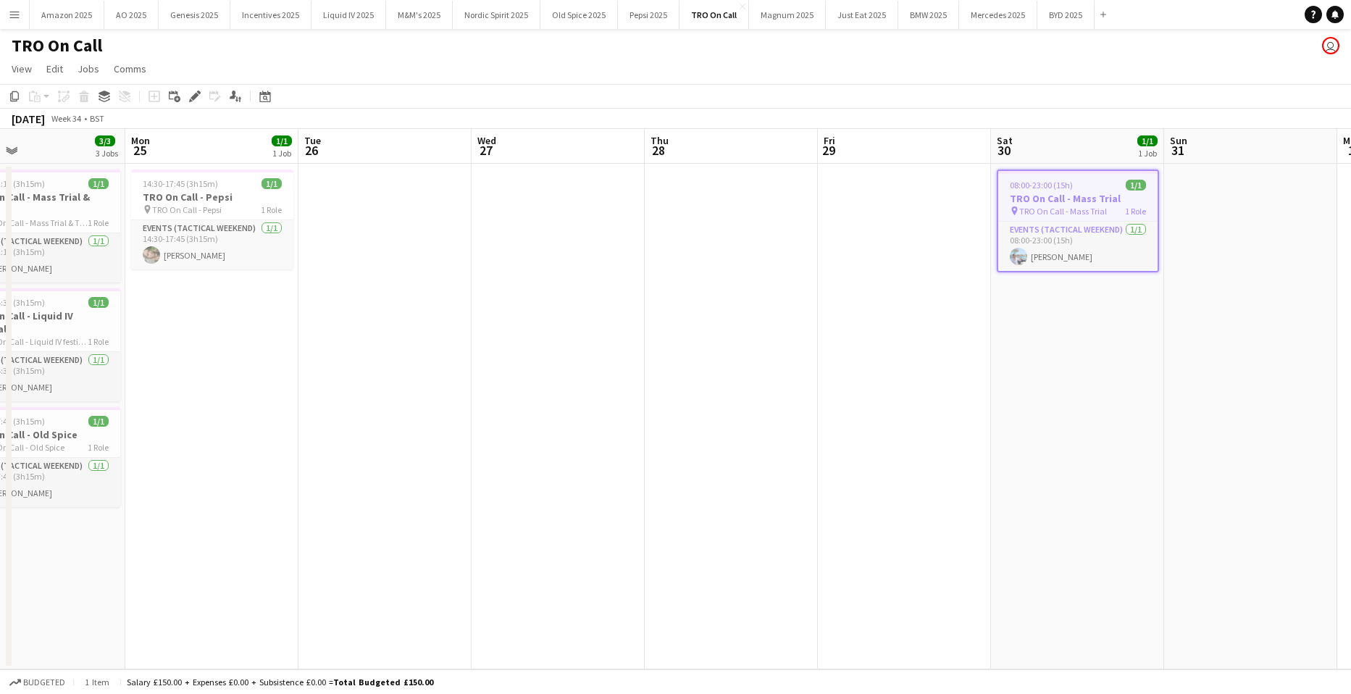
click at [1074, 199] on h3 "TRO On Call - Mass Trial" at bounding box center [1077, 198] width 159 height 13
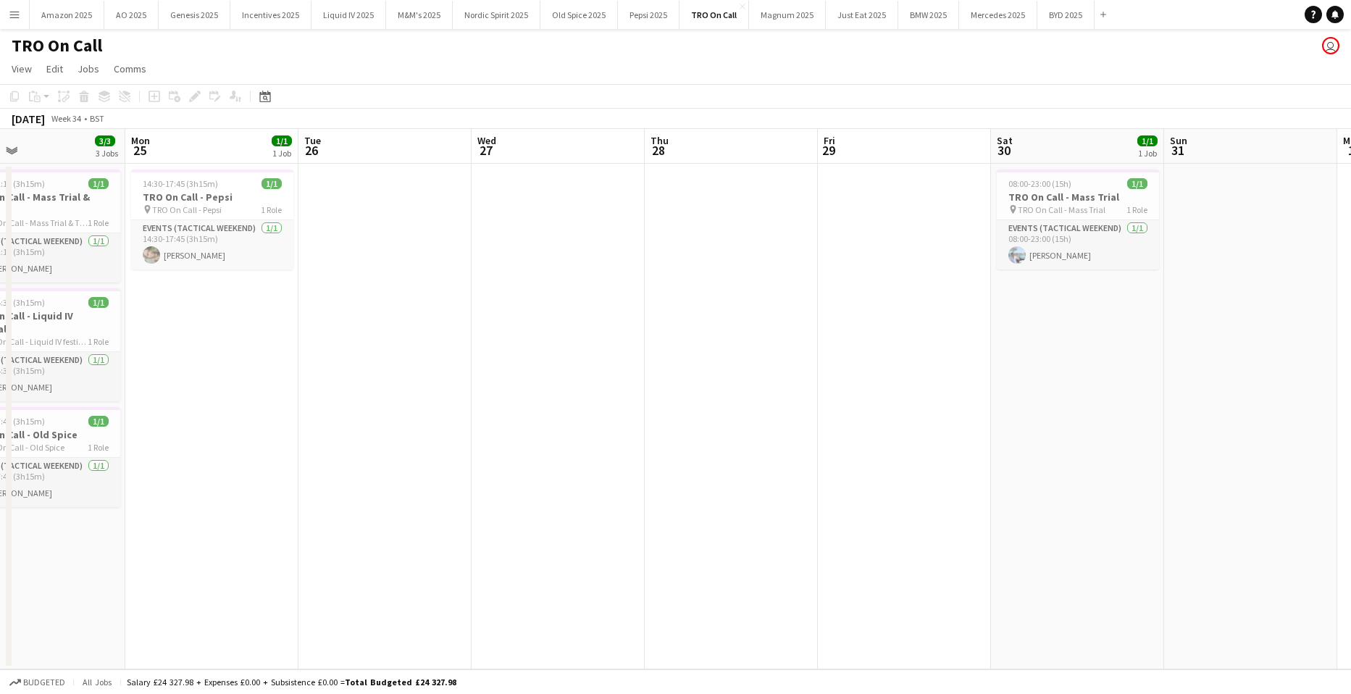
click at [1145, 398] on app-date-cell "08:00-23:00 (15h) 1/1 TRO On Call - Mass Trial pin TRO On Call - Mass Trial 1 R…" at bounding box center [1077, 417] width 173 height 506
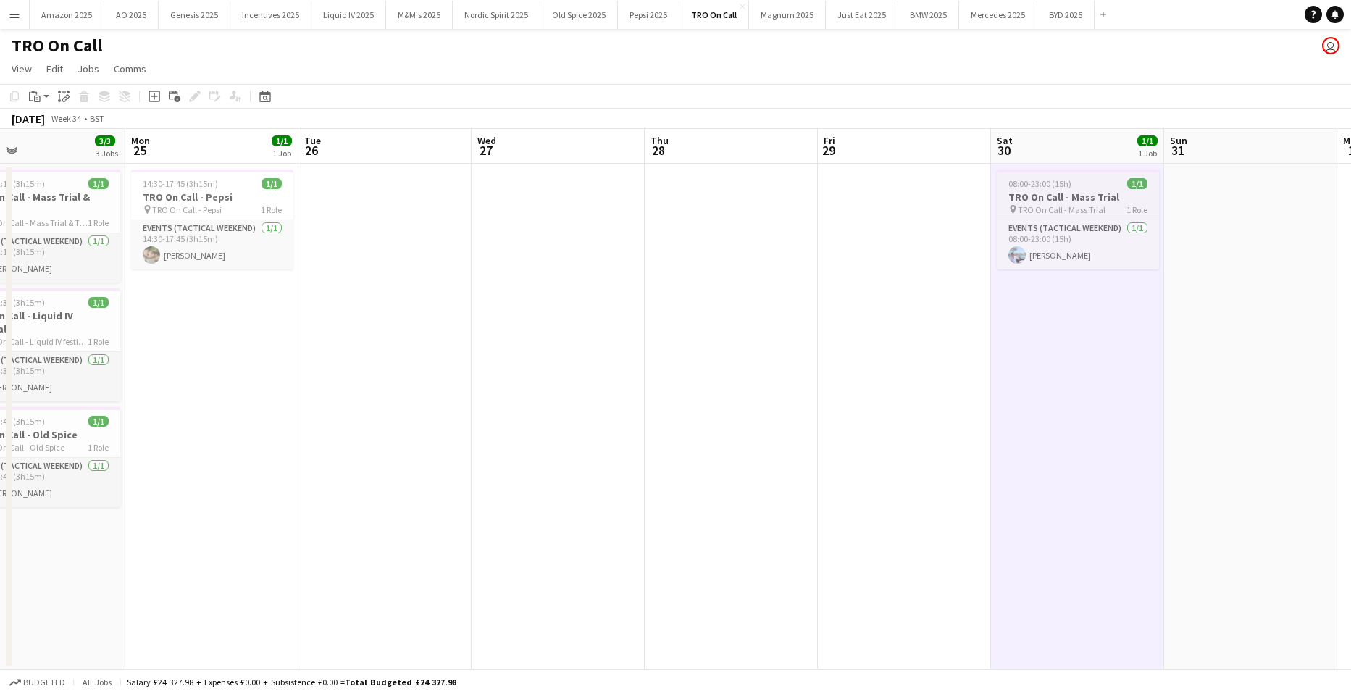
click at [1060, 191] on h3 "TRO On Call - Mass Trial" at bounding box center [1078, 197] width 162 height 13
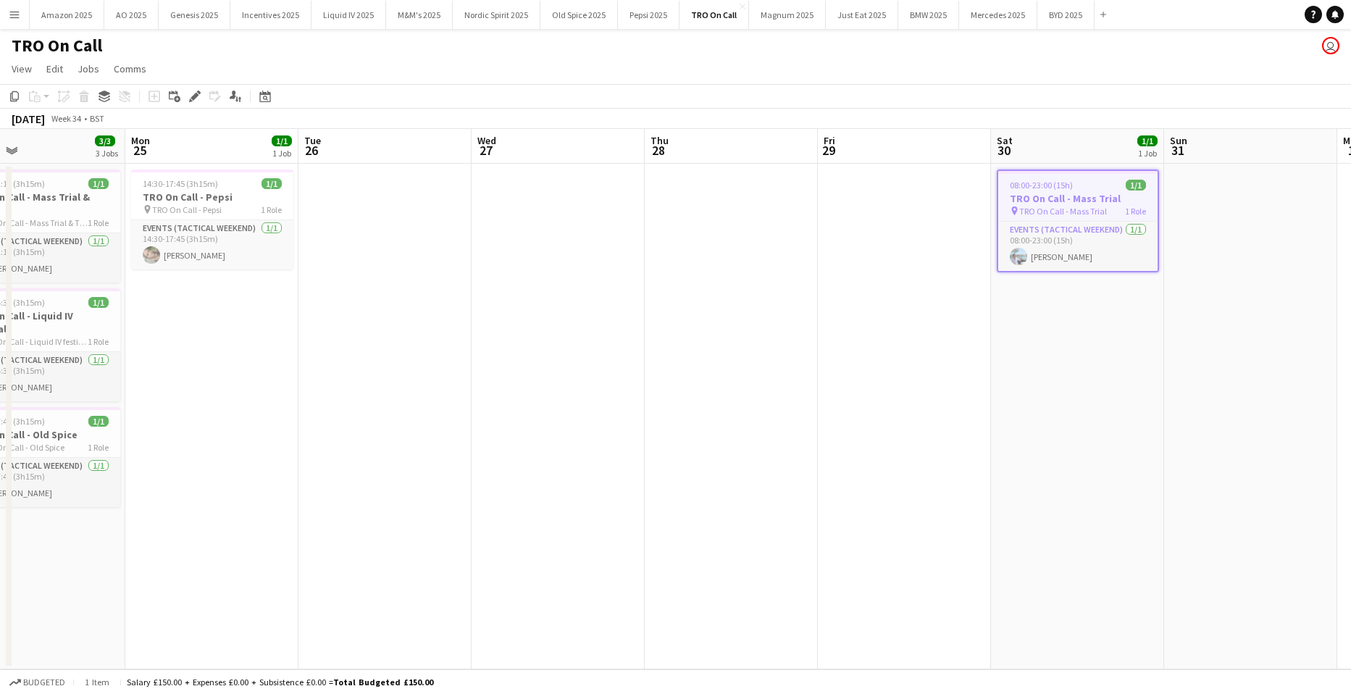
scroll to position [0, 393]
click at [1140, 258] on app-card-role "Events (Tactical Weekend) 1/1 08:00-23:00 (15h) Chris Bieszke" at bounding box center [1078, 246] width 159 height 49
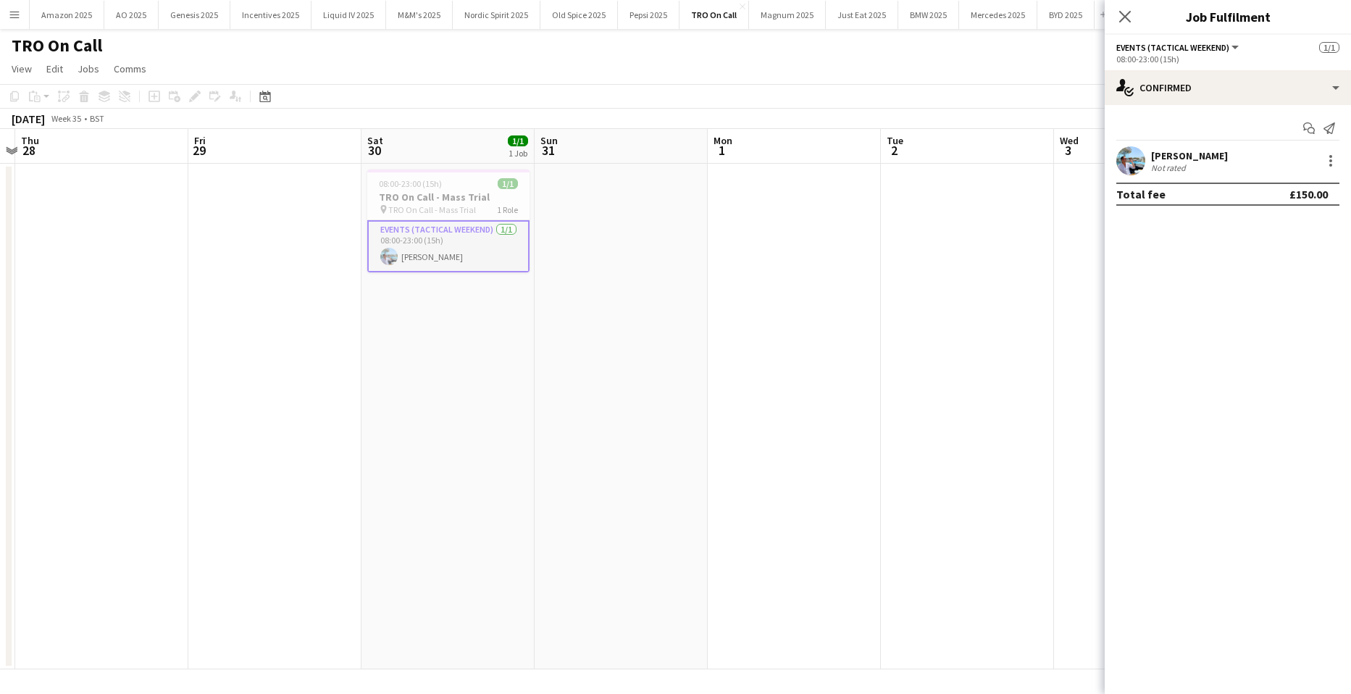
scroll to position [0, 567]
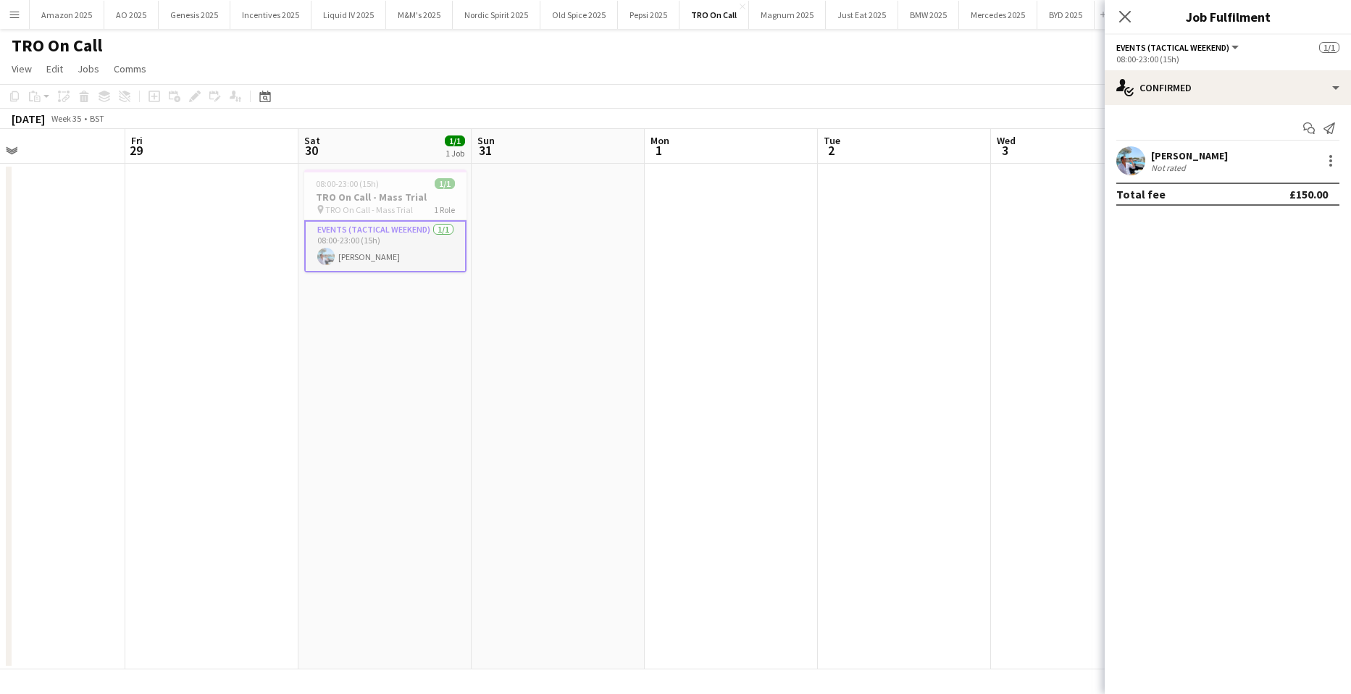
drag, startPoint x: 1127, startPoint y: 14, endPoint x: 1099, endPoint y: 102, distance: 92.8
click at [1127, 14] on icon at bounding box center [1125, 17] width 12 height 12
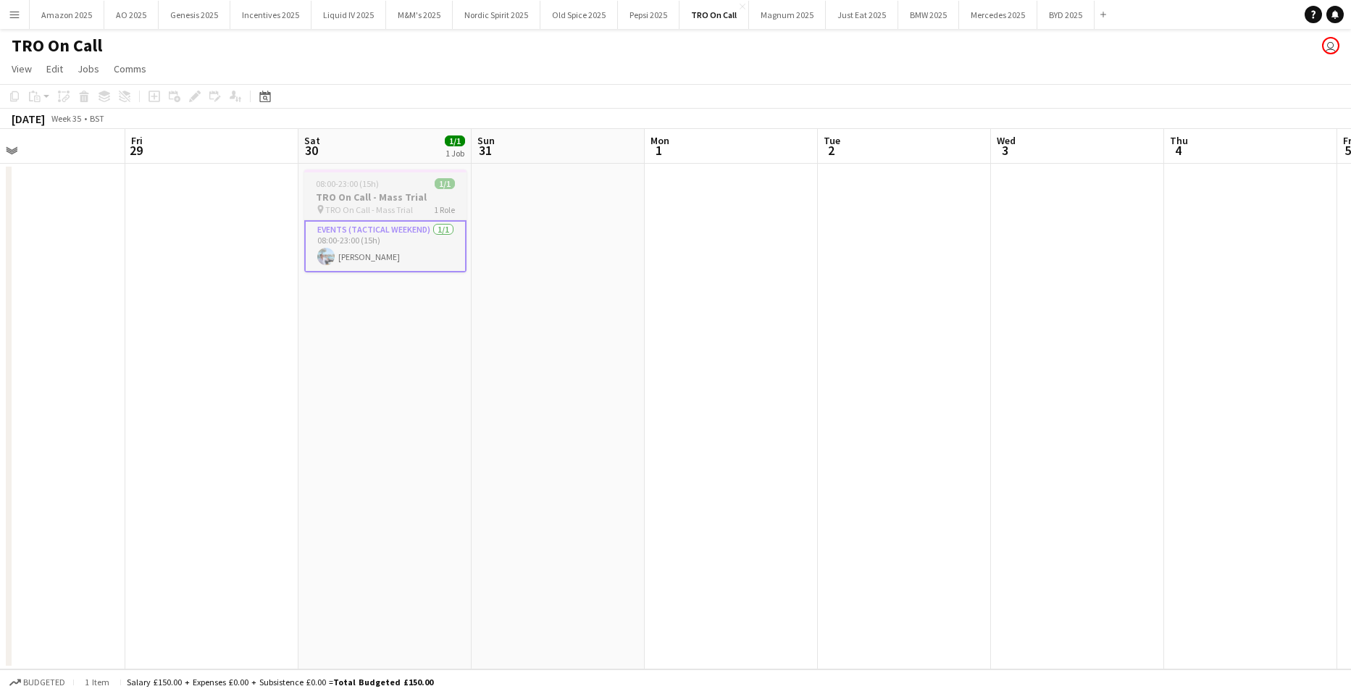
click at [435, 179] on span "1/1" at bounding box center [445, 183] width 20 height 11
click at [1037, 277] on app-date-cell at bounding box center [1077, 417] width 173 height 506
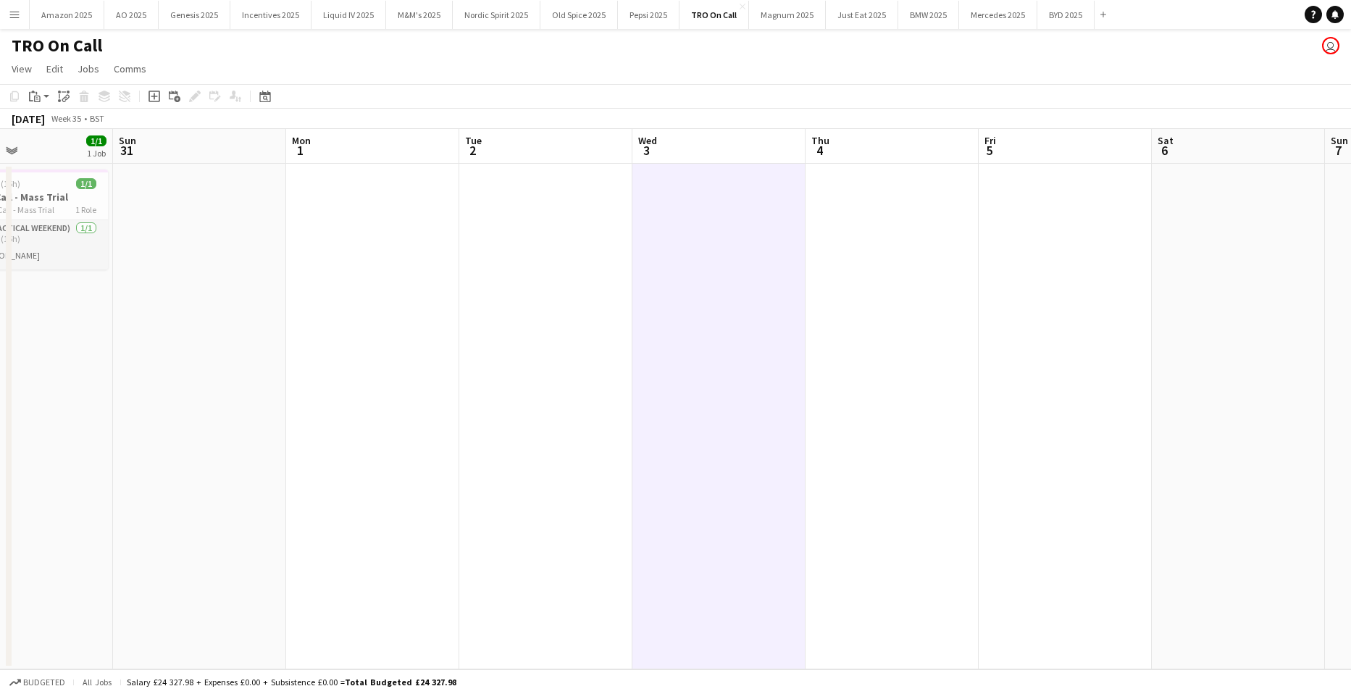
scroll to position [0, 451]
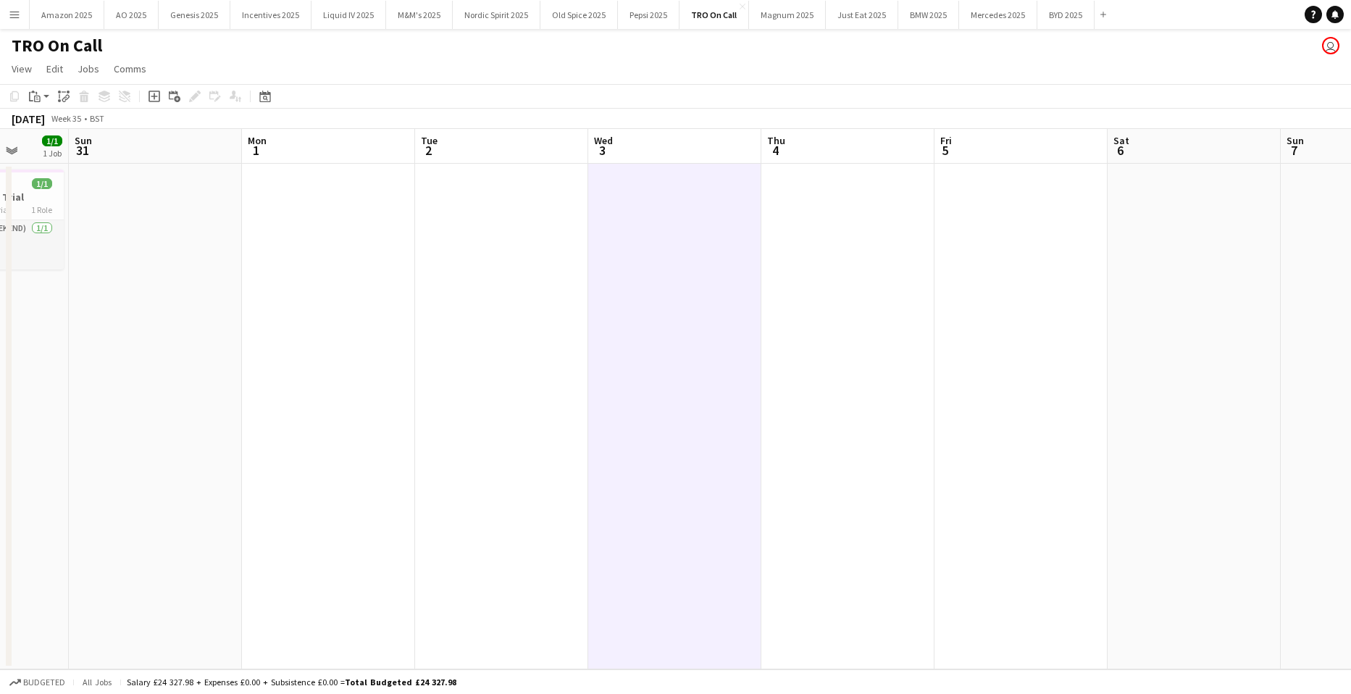
click at [980, 254] on app-date-cell at bounding box center [1021, 417] width 173 height 506
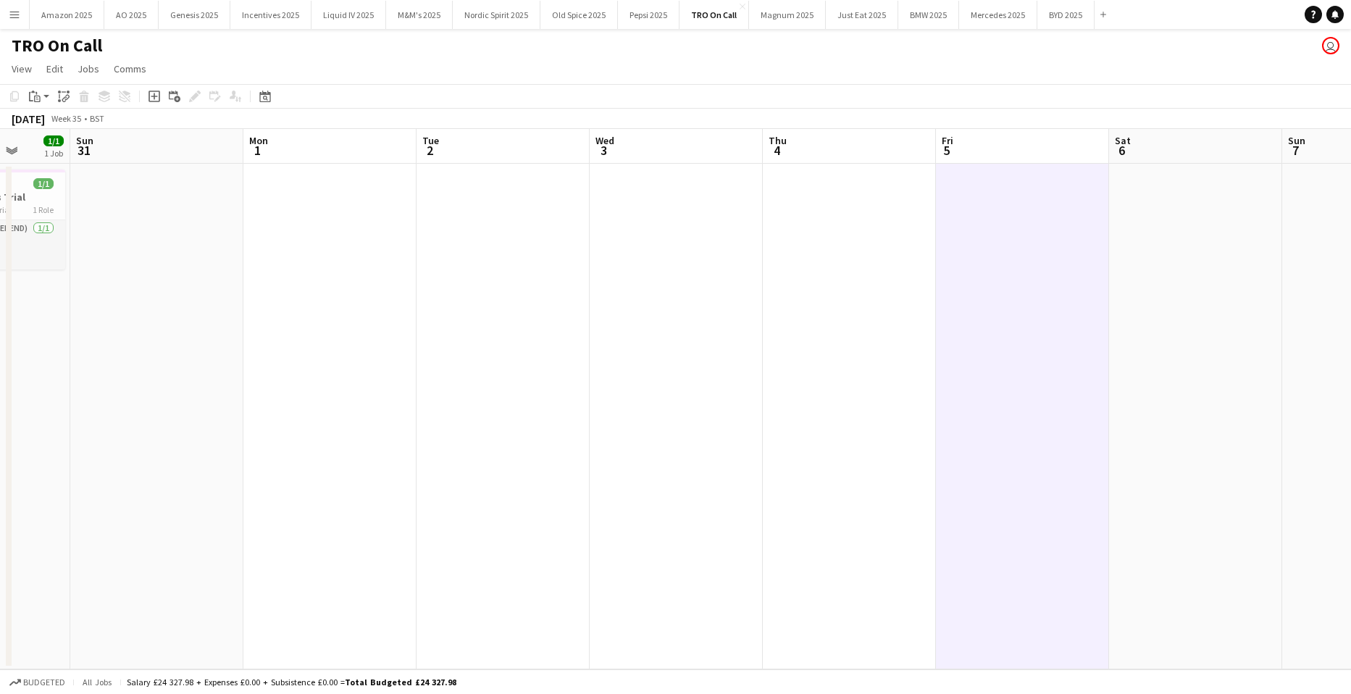
click at [1162, 229] on app-date-cell at bounding box center [1195, 417] width 173 height 506
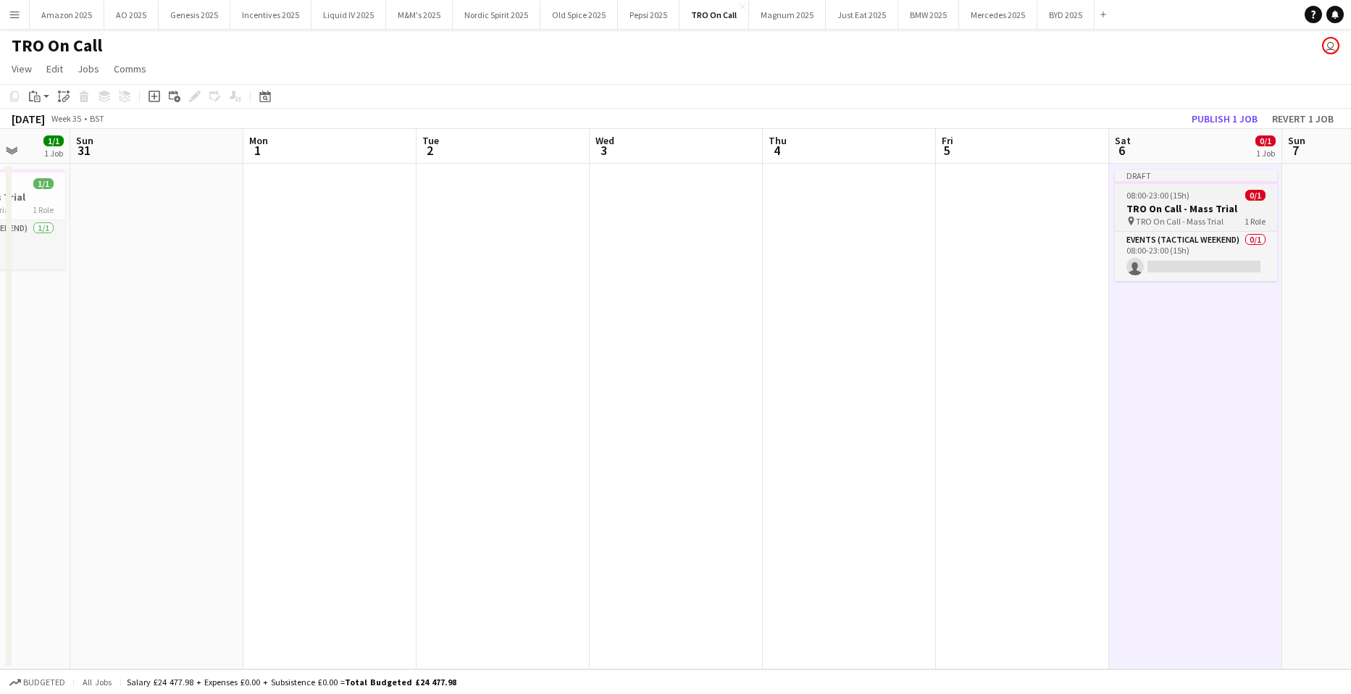
click at [1160, 208] on h3 "TRO On Call - Mass Trial" at bounding box center [1196, 208] width 162 height 13
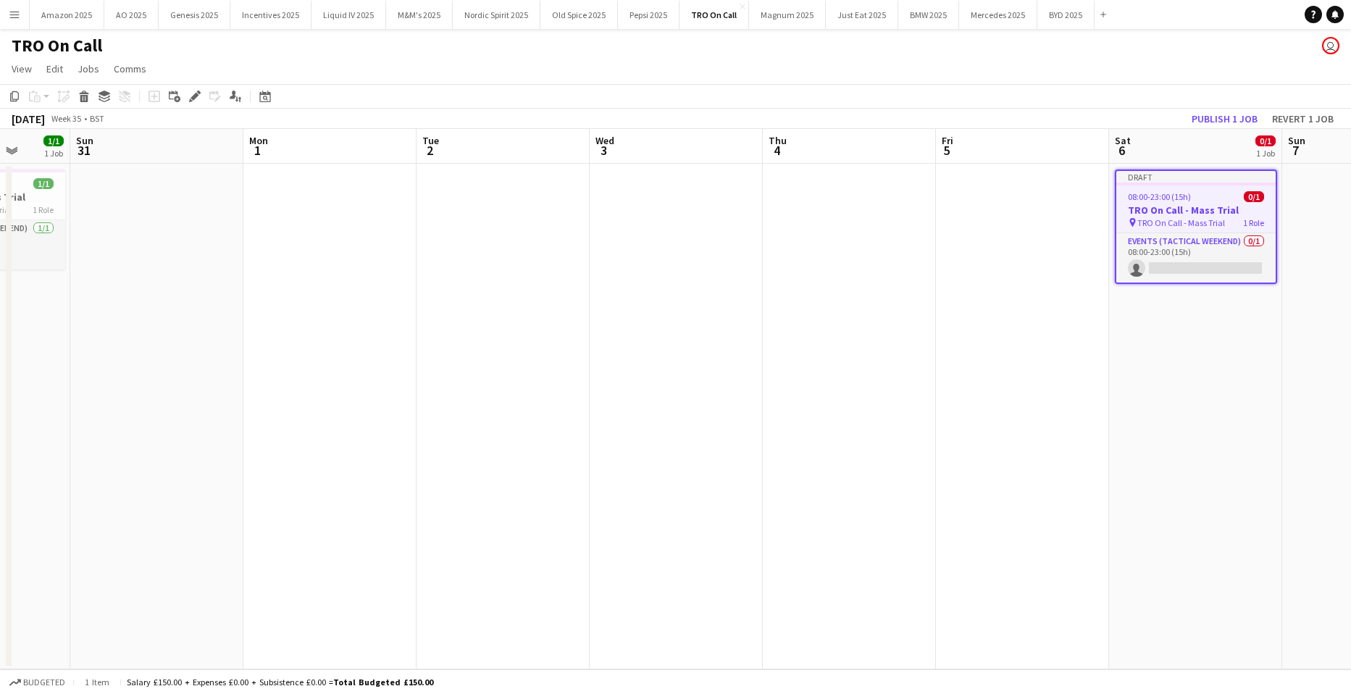
click at [1244, 209] on h3 "TRO On Call - Mass Trial" at bounding box center [1195, 210] width 159 height 13
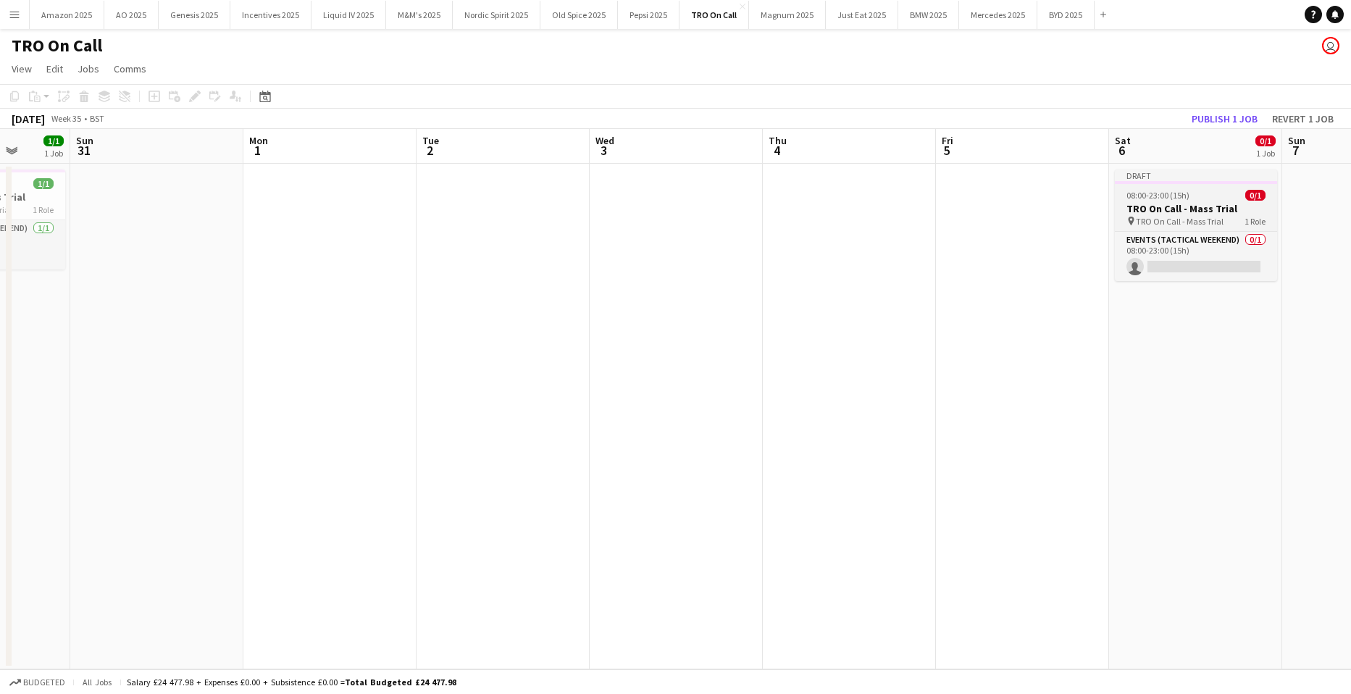
click at [1119, 207] on h3 "TRO On Call - Mass Trial" at bounding box center [1196, 208] width 162 height 13
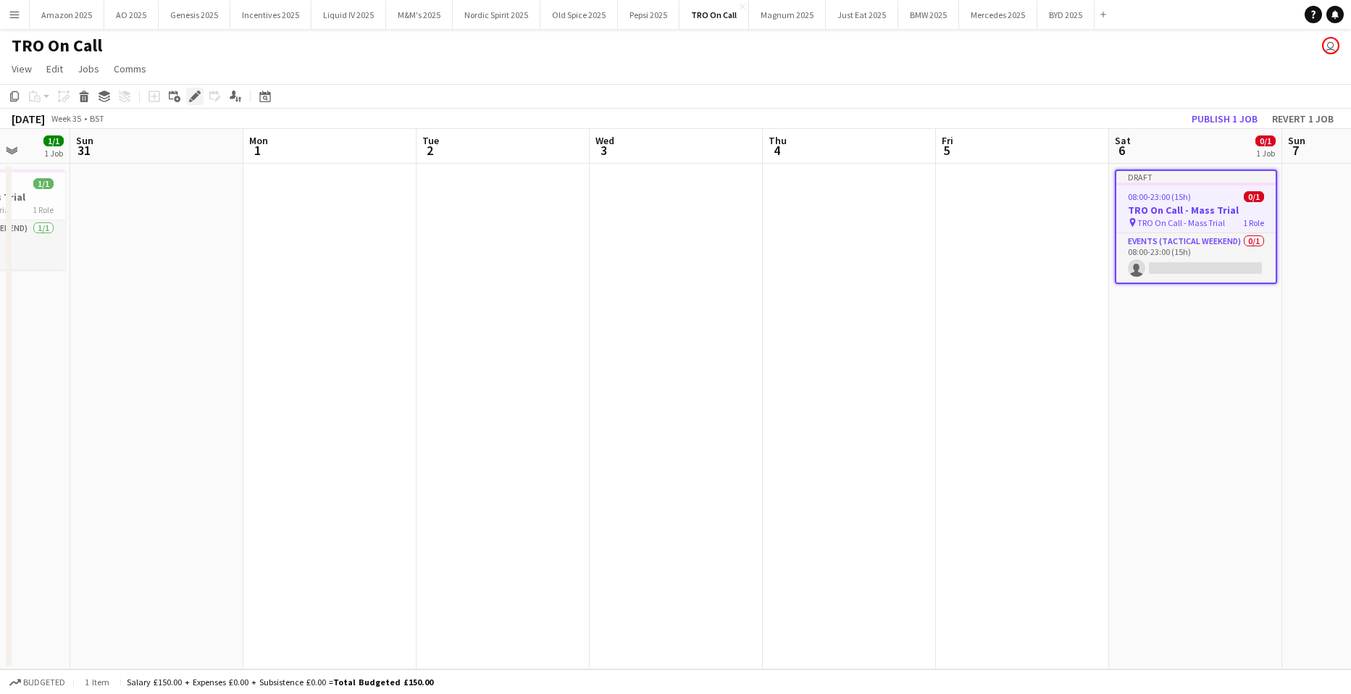
click at [199, 91] on icon "Edit" at bounding box center [195, 97] width 12 height 12
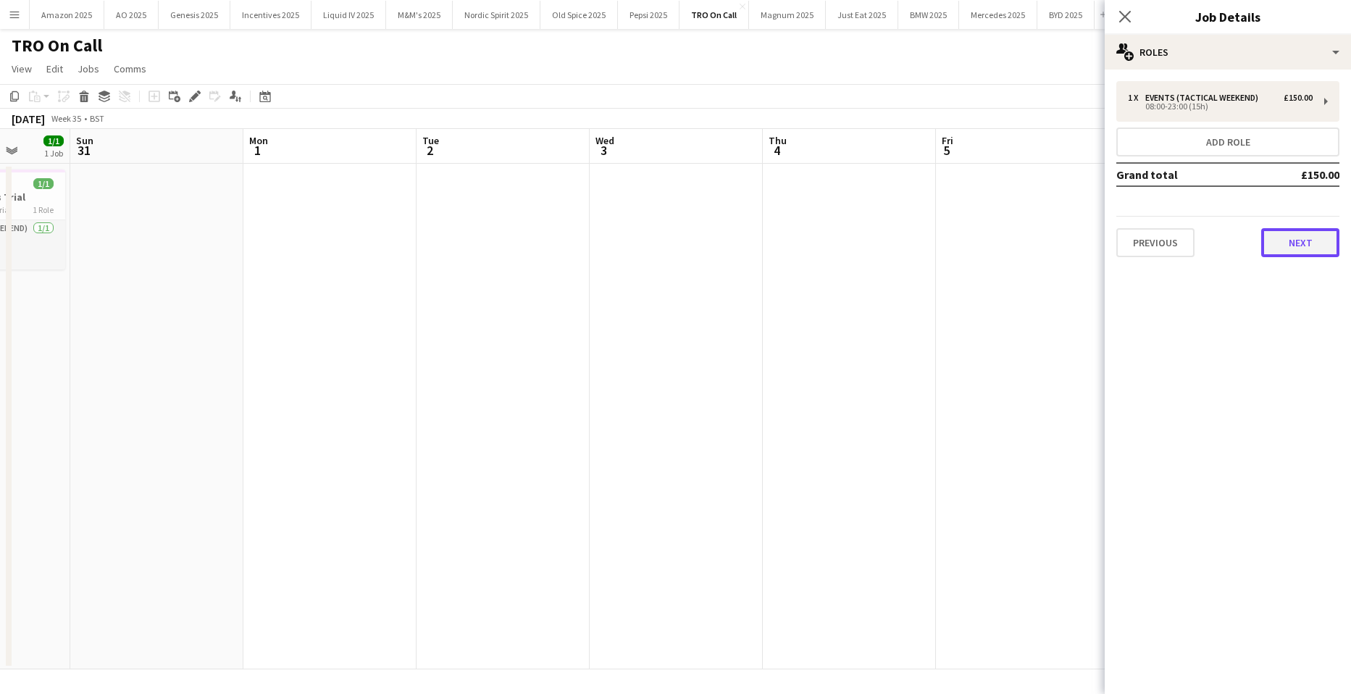
drag, startPoint x: 1303, startPoint y: 245, endPoint x: 1249, endPoint y: 187, distance: 78.9
click at [1303, 242] on button "Next" at bounding box center [1300, 242] width 78 height 29
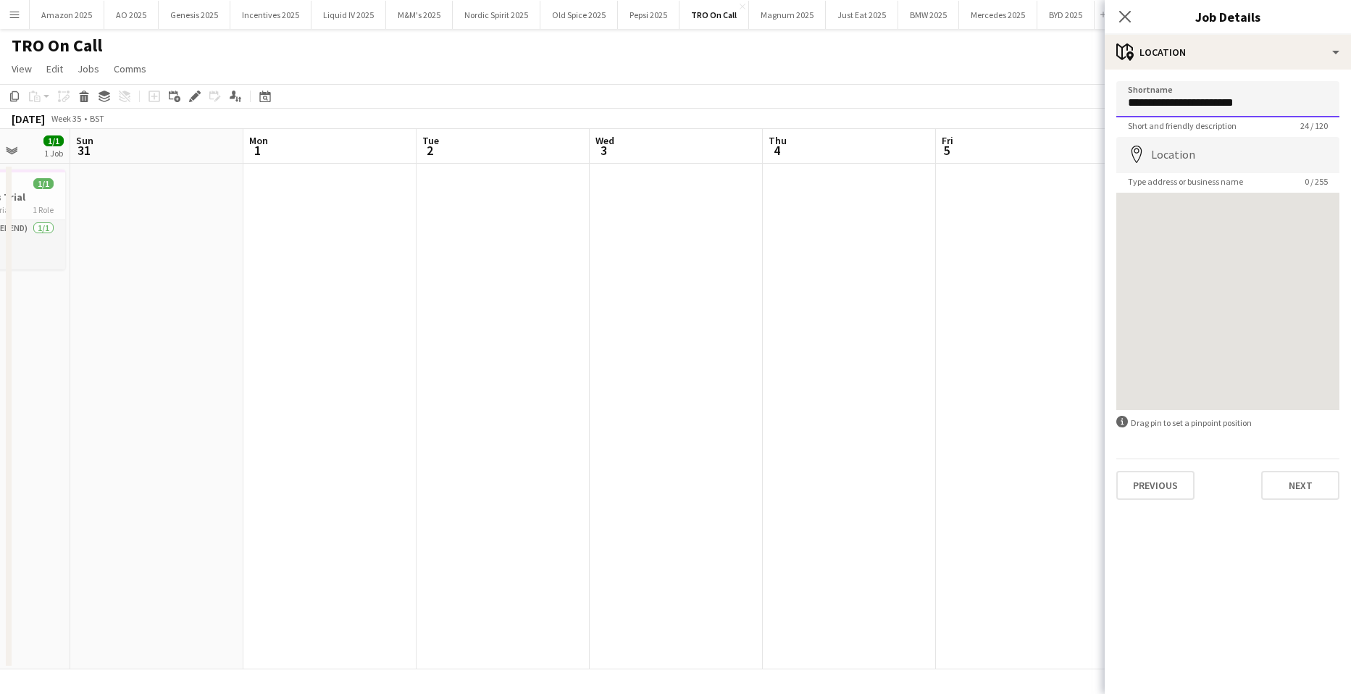
click at [1258, 101] on input "**********" at bounding box center [1227, 99] width 223 height 36
type input "**********"
drag, startPoint x: 1257, startPoint y: 100, endPoint x: 1119, endPoint y: 98, distance: 138.4
click at [1119, 98] on input "**********" at bounding box center [1227, 99] width 223 height 36
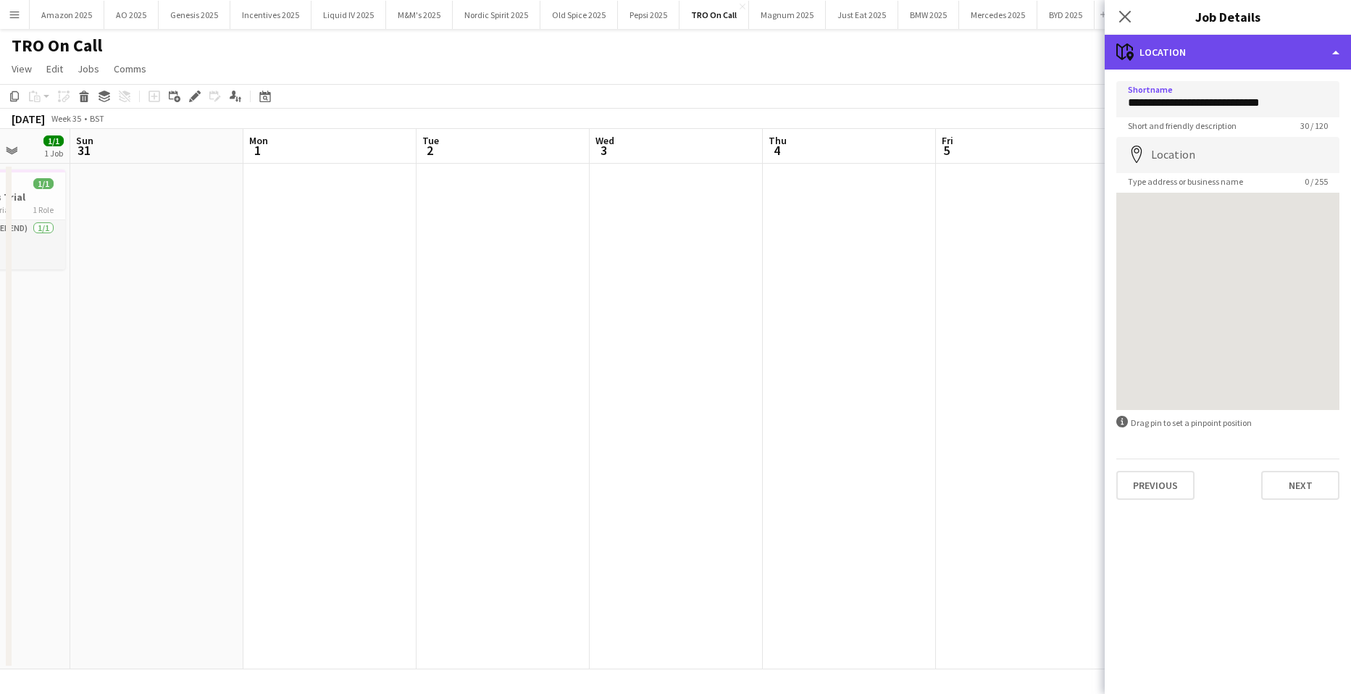
click at [1247, 53] on div "maps-pin-1 Location" at bounding box center [1228, 52] width 246 height 35
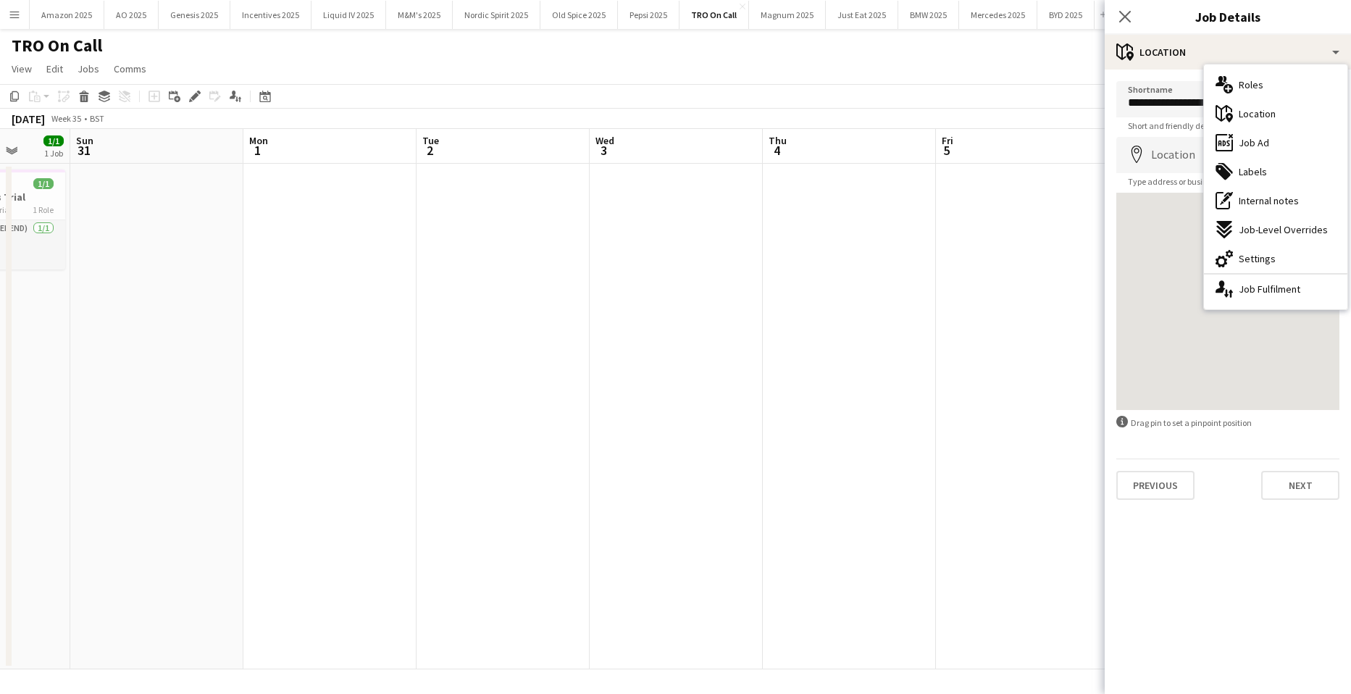
click at [1247, 251] on div "cog-double-3 Settings" at bounding box center [1275, 258] width 143 height 29
type input "*******"
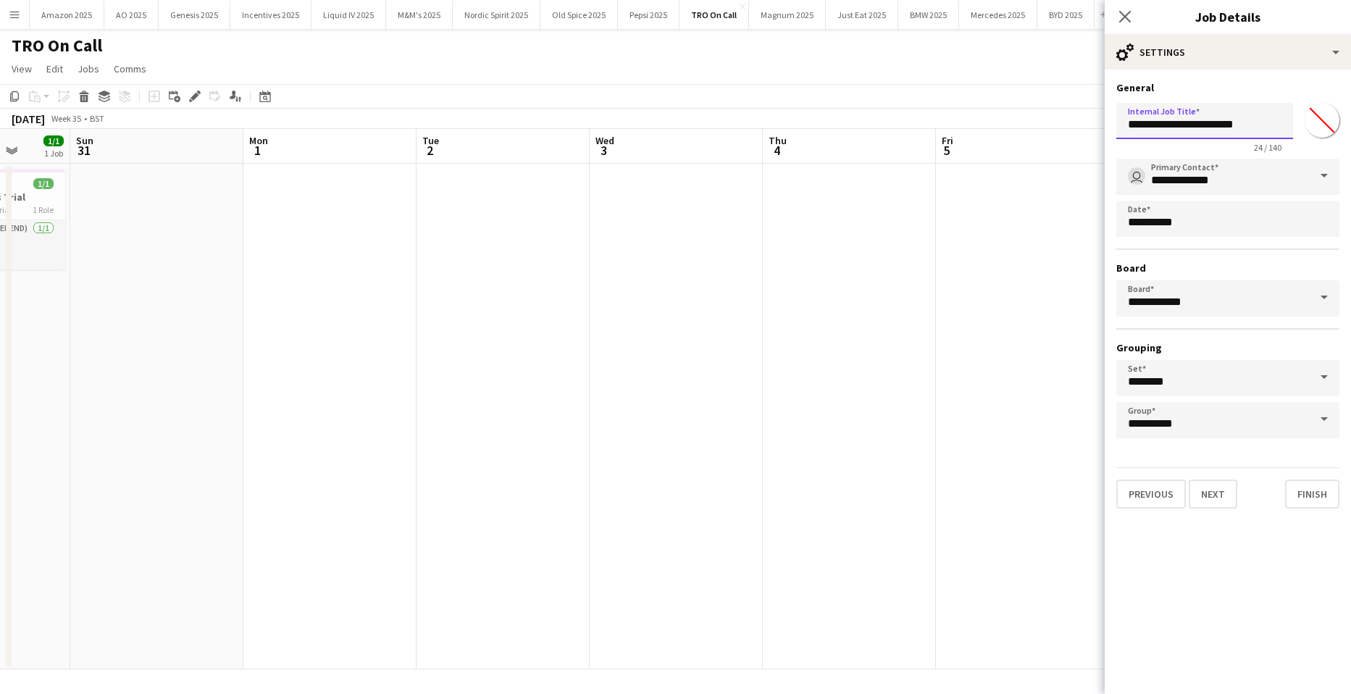
drag, startPoint x: 1259, startPoint y: 129, endPoint x: 1114, endPoint y: 126, distance: 144.9
click at [1114, 126] on form "**********" at bounding box center [1228, 294] width 246 height 427
paste input "******"
type input "**********"
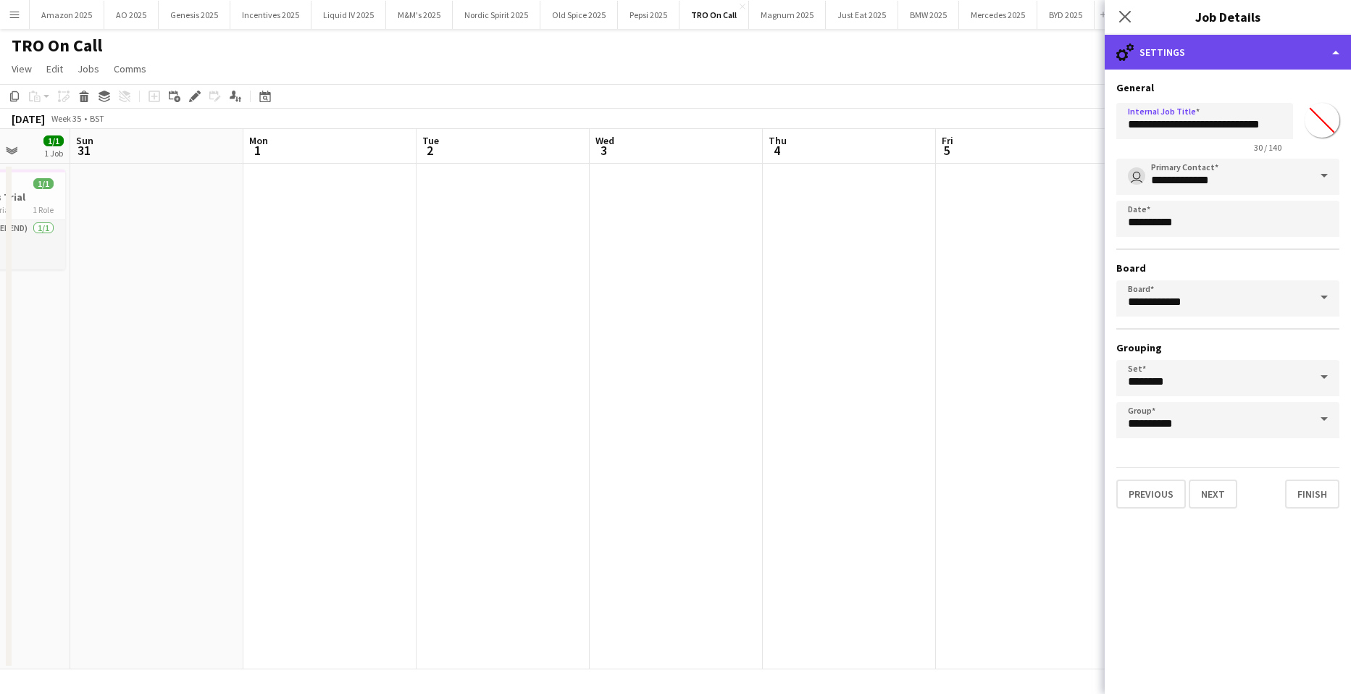
click at [1297, 51] on div "cog-double-3 Settings" at bounding box center [1228, 52] width 246 height 35
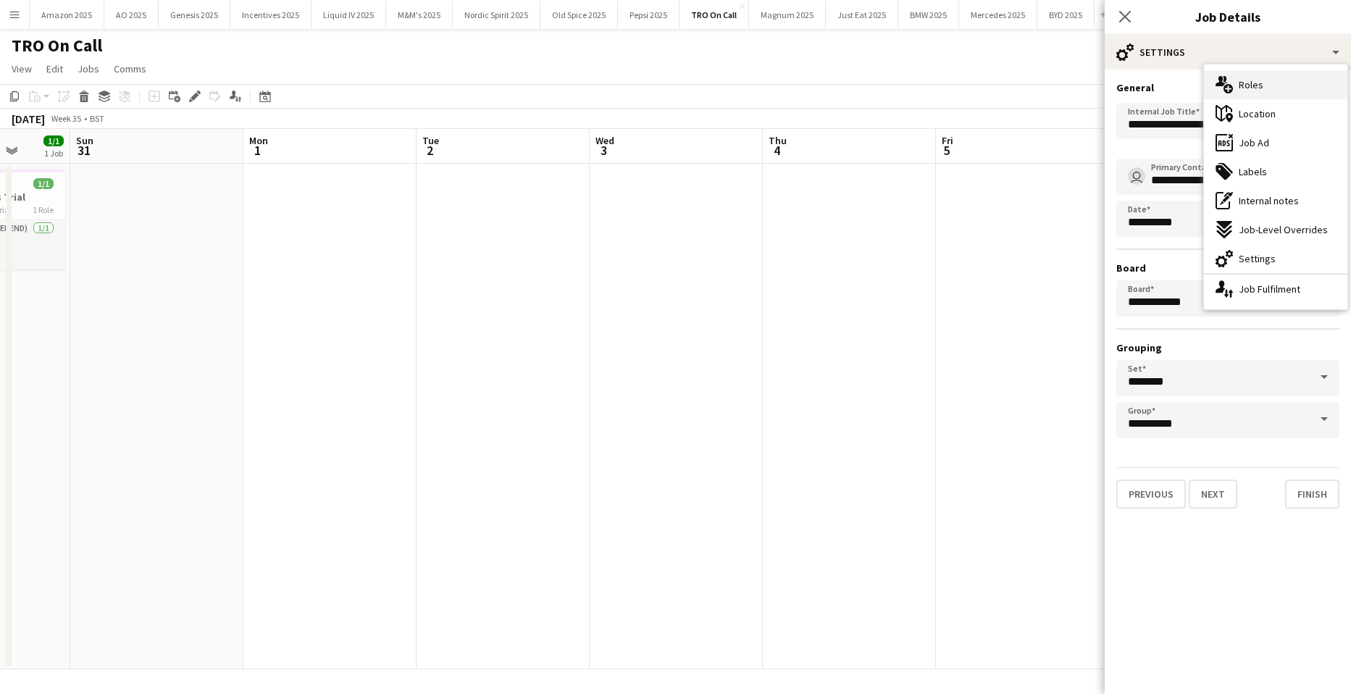
click at [1277, 84] on div "multiple-users-add Roles" at bounding box center [1275, 84] width 143 height 29
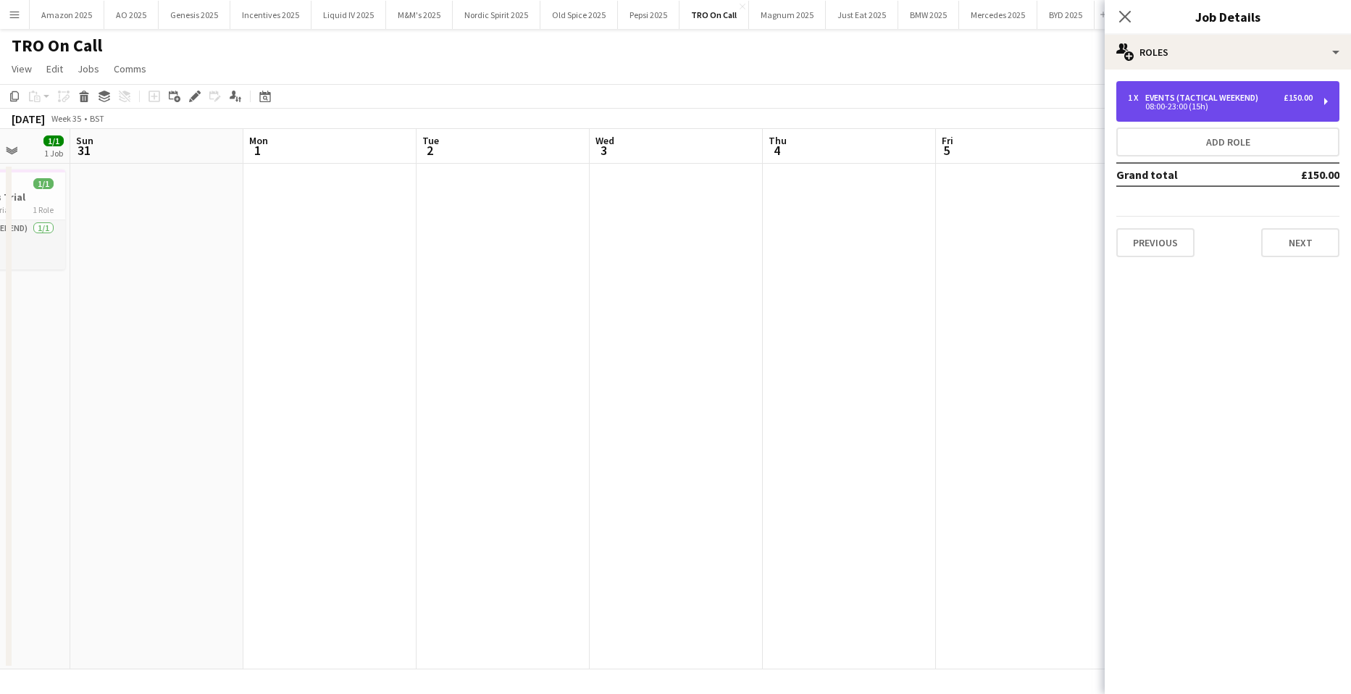
click at [1229, 104] on div "08:00-23:00 (15h)" at bounding box center [1220, 106] width 185 height 7
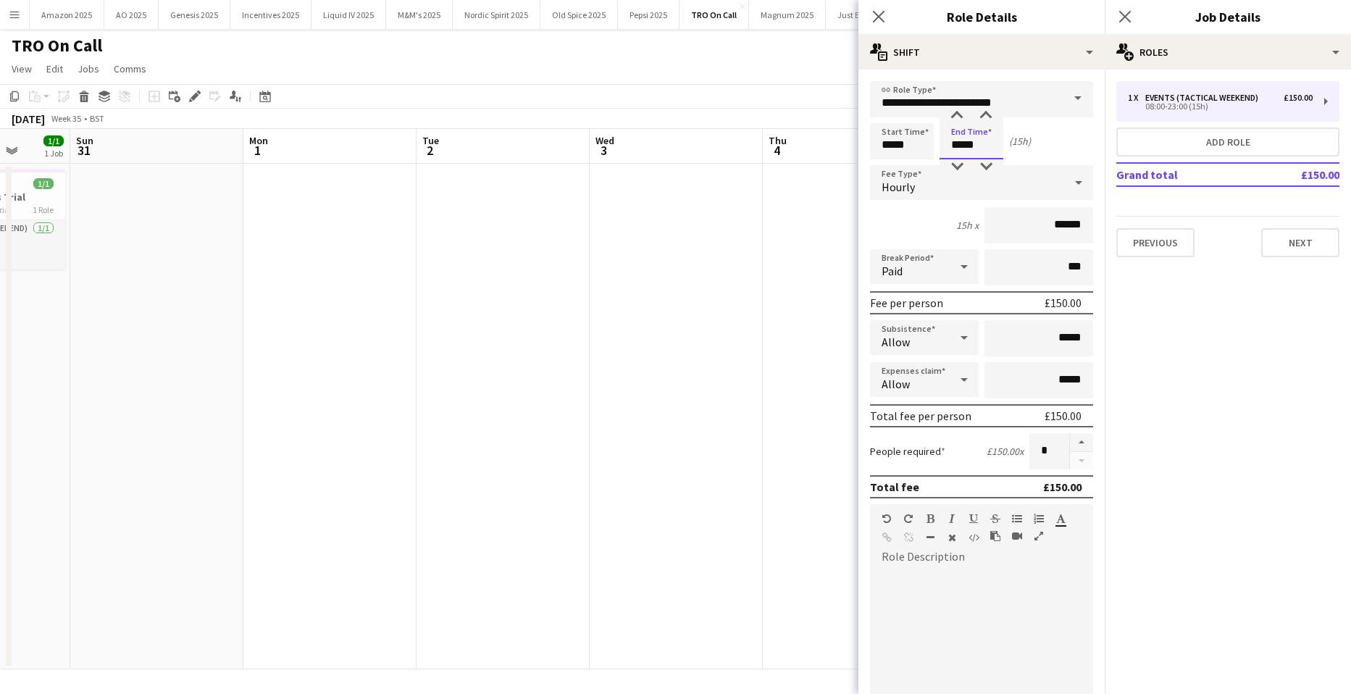
drag, startPoint x: 986, startPoint y: 146, endPoint x: 929, endPoint y: 148, distance: 56.5
click at [929, 148] on div "Start Time ***** End Time ***** (15h)" at bounding box center [981, 141] width 223 height 36
type input "*****"
click at [787, 298] on app-date-cell at bounding box center [849, 417] width 173 height 506
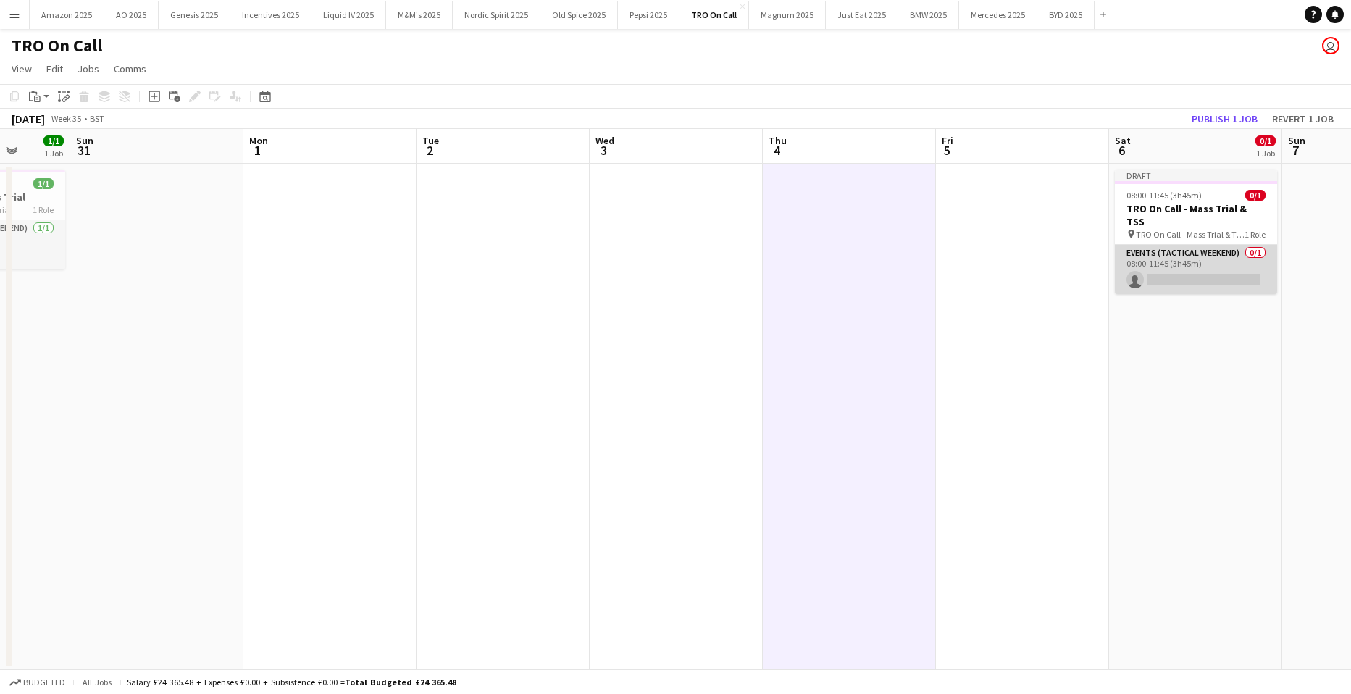
drag, startPoint x: 1212, startPoint y: 266, endPoint x: 1218, endPoint y: 235, distance: 31.0
click at [1212, 266] on app-card-role "Events (Tactical Weekend) 0/1 08:00-11:45 (3h45m) single-neutral-actions" at bounding box center [1196, 269] width 162 height 49
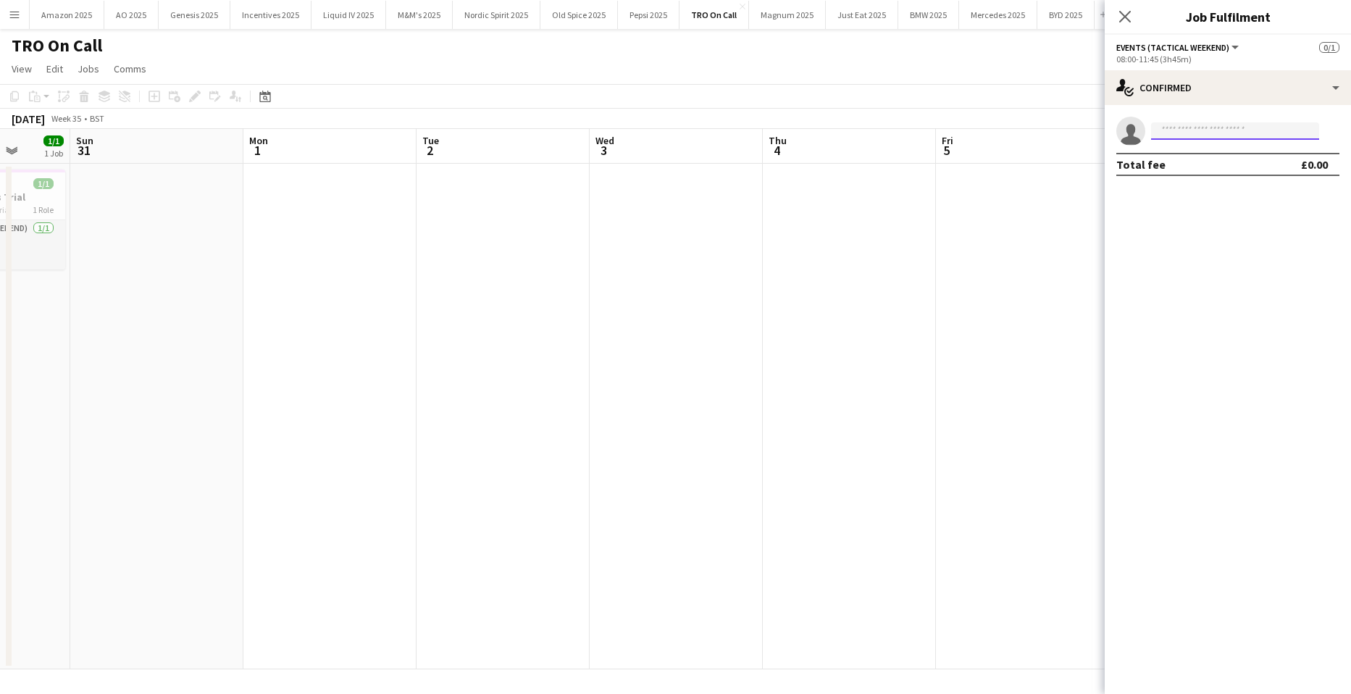
click at [1208, 134] on input at bounding box center [1235, 130] width 168 height 17
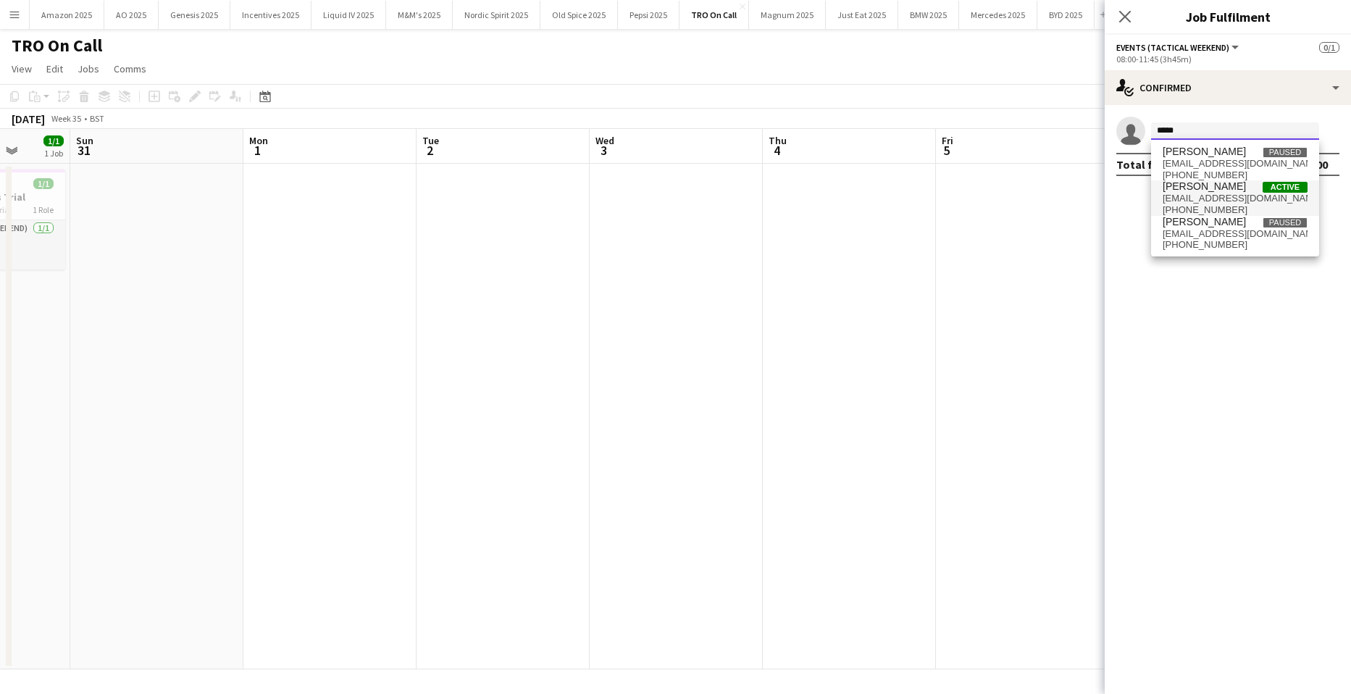
type input "*****"
click at [1218, 198] on span "rosiepjb@hotmail.com" at bounding box center [1235, 199] width 145 height 12
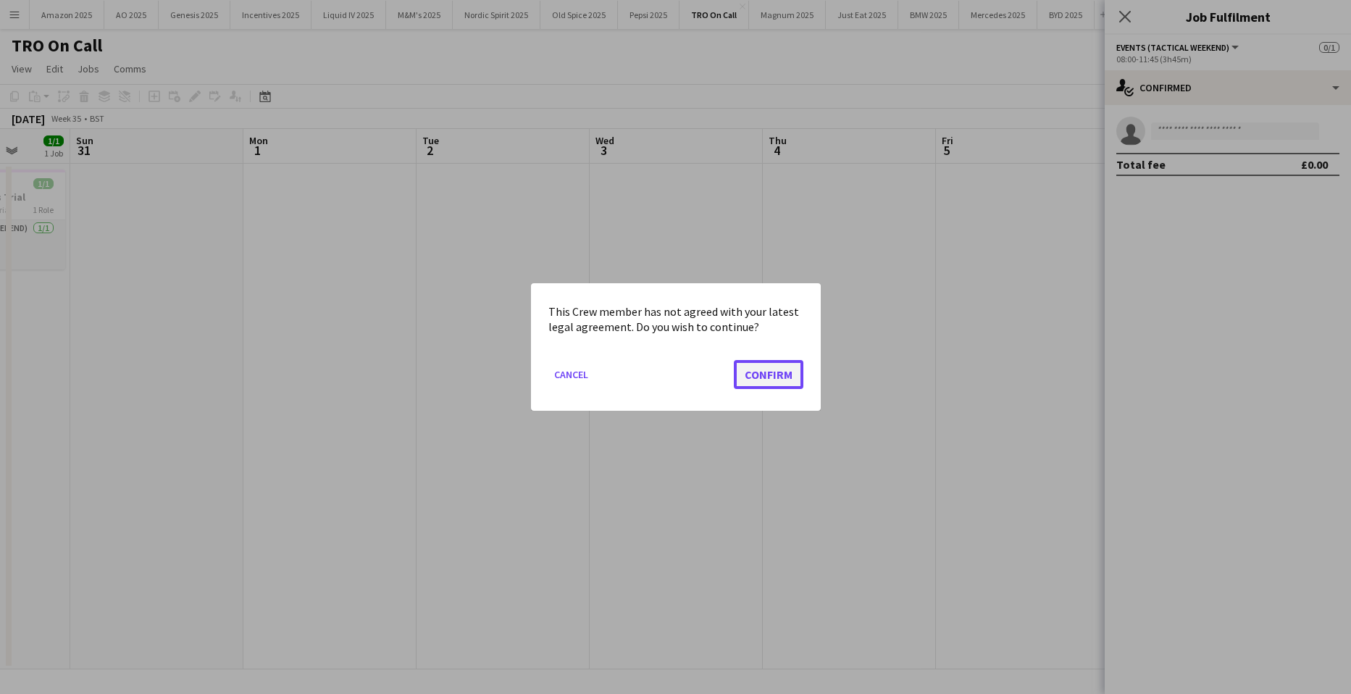
click at [787, 370] on button "Confirm" at bounding box center [769, 374] width 70 height 29
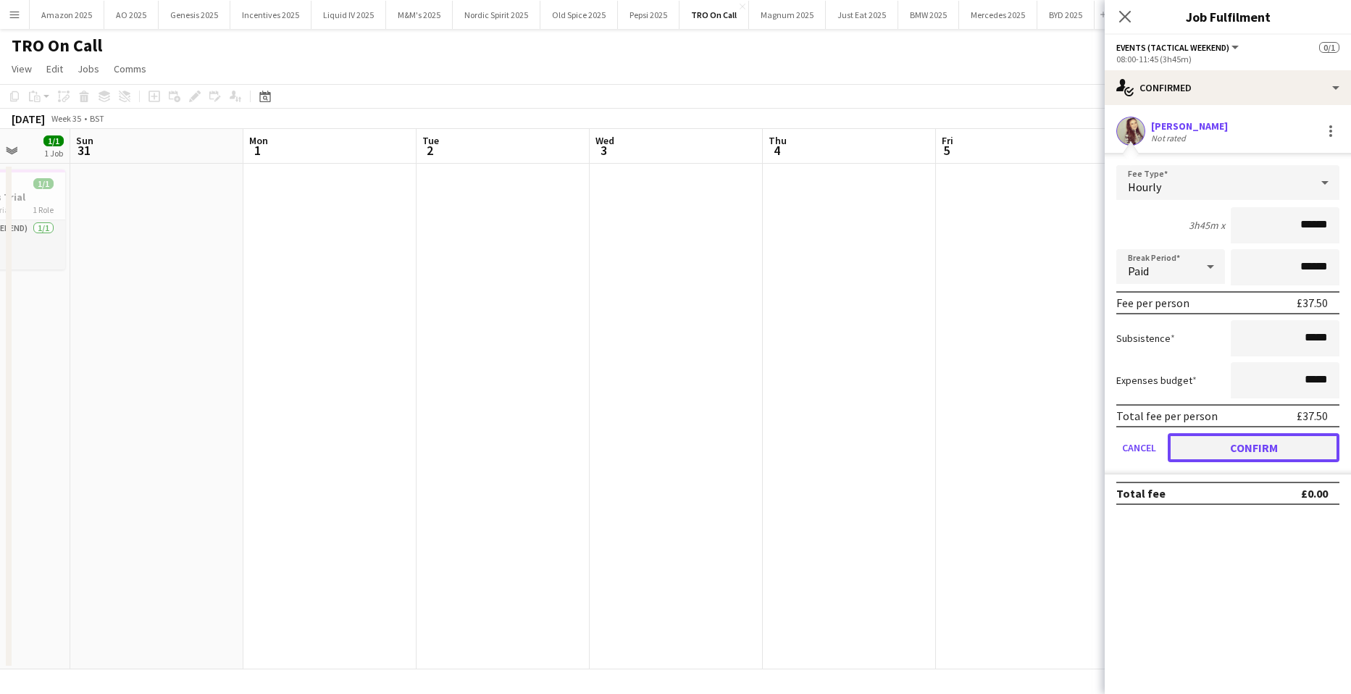
click at [1292, 457] on button "Confirm" at bounding box center [1254, 447] width 172 height 29
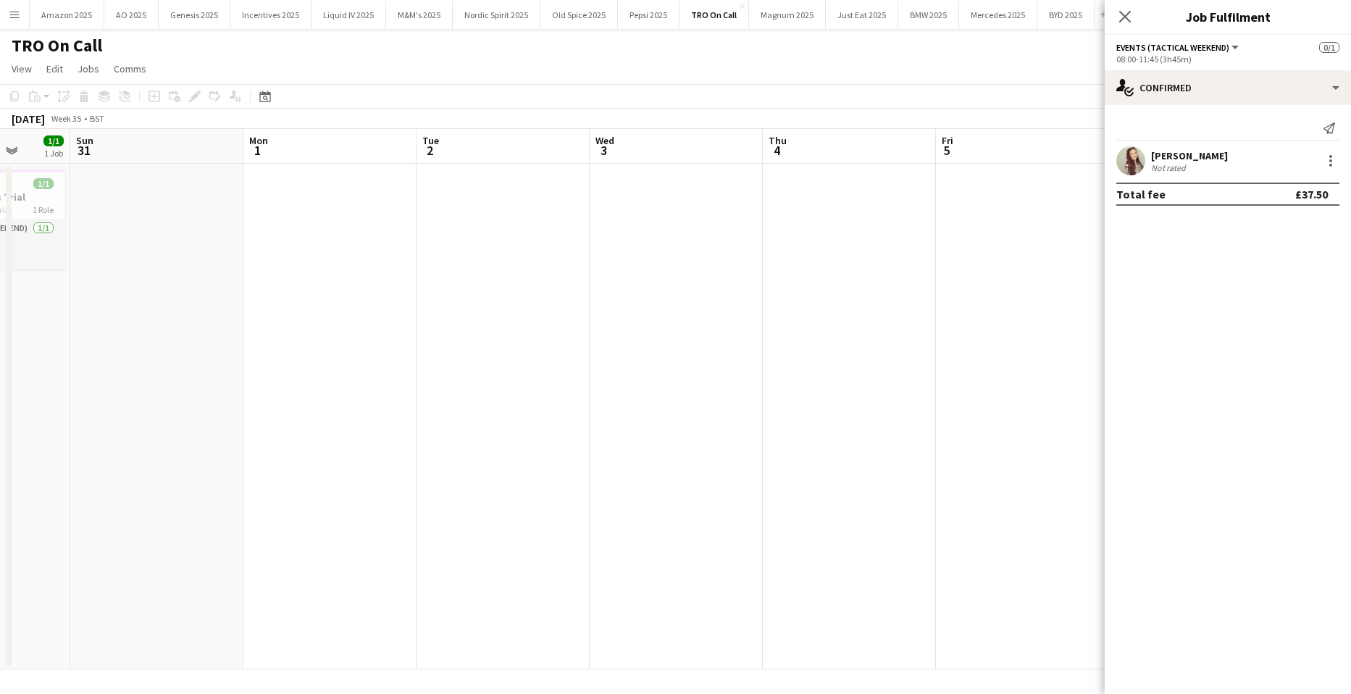
click at [1044, 328] on app-date-cell at bounding box center [1022, 417] width 173 height 506
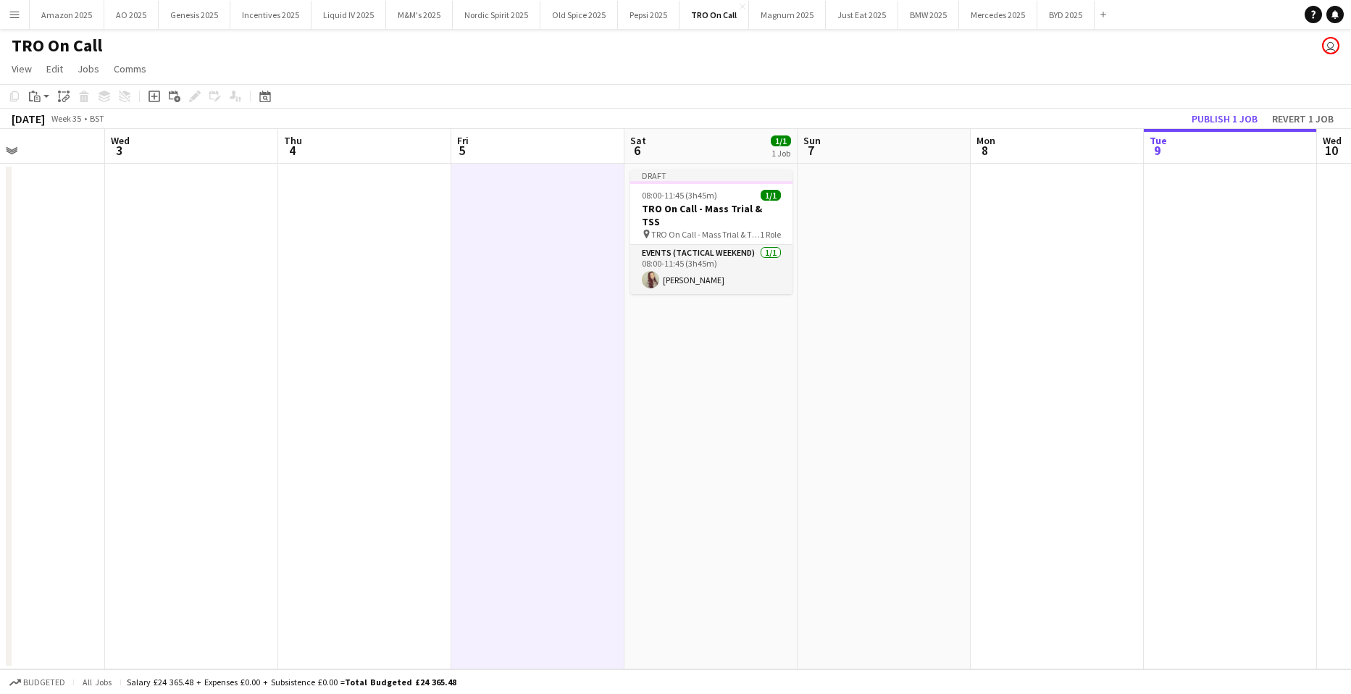
scroll to position [0, 480]
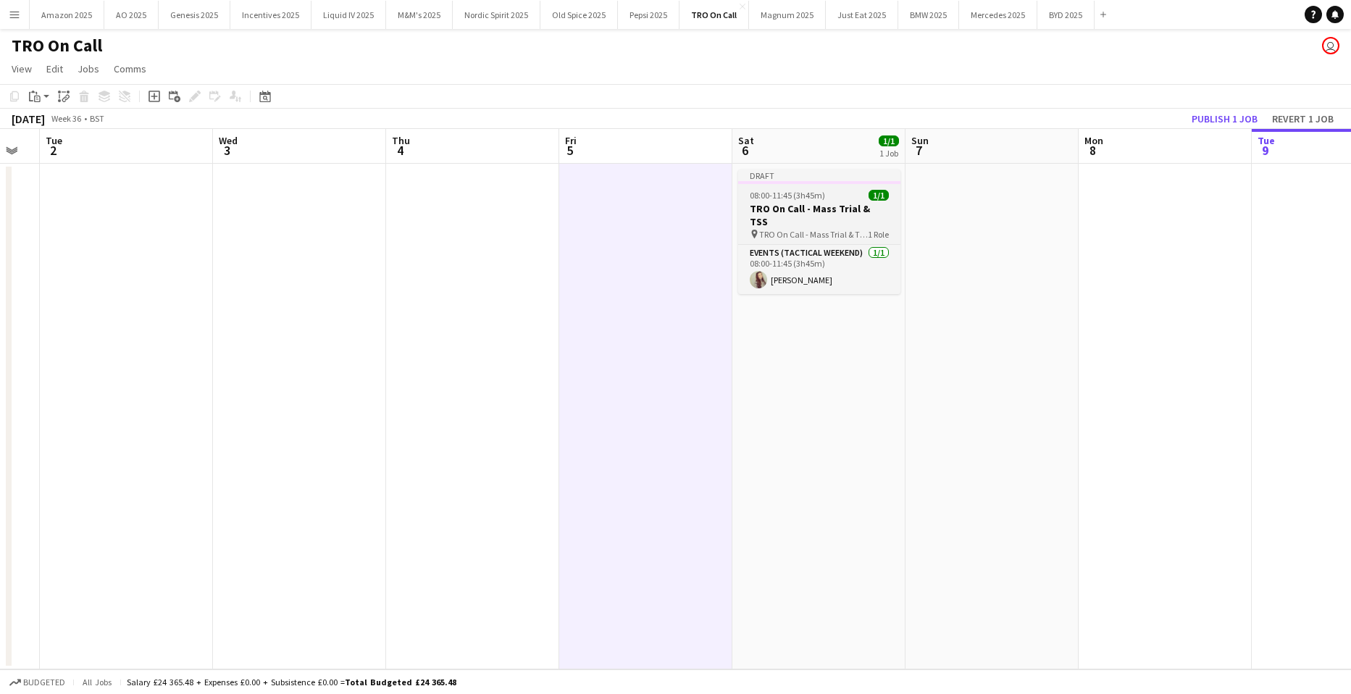
click at [840, 200] on div "08:00-11:45 (3h45m) 1/1" at bounding box center [819, 195] width 162 height 11
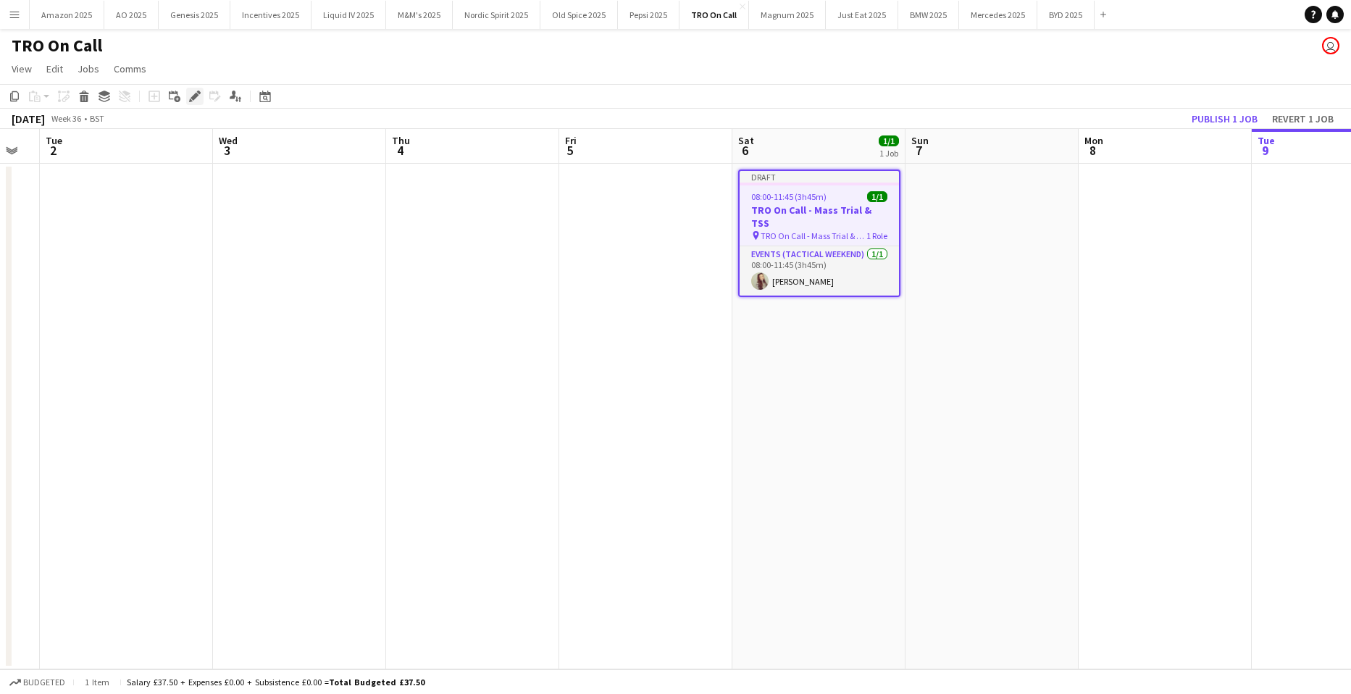
click at [193, 100] on icon at bounding box center [195, 97] width 8 height 8
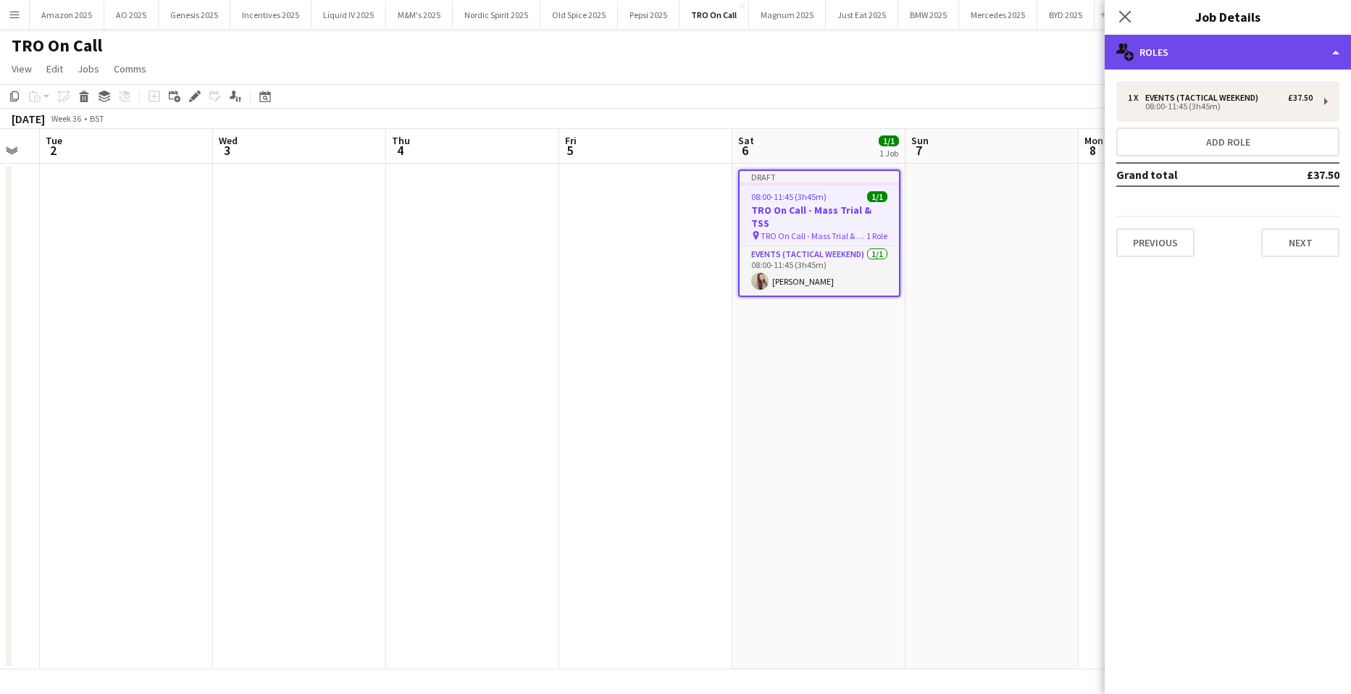
click at [1303, 51] on div "multiple-users-add Roles" at bounding box center [1228, 52] width 246 height 35
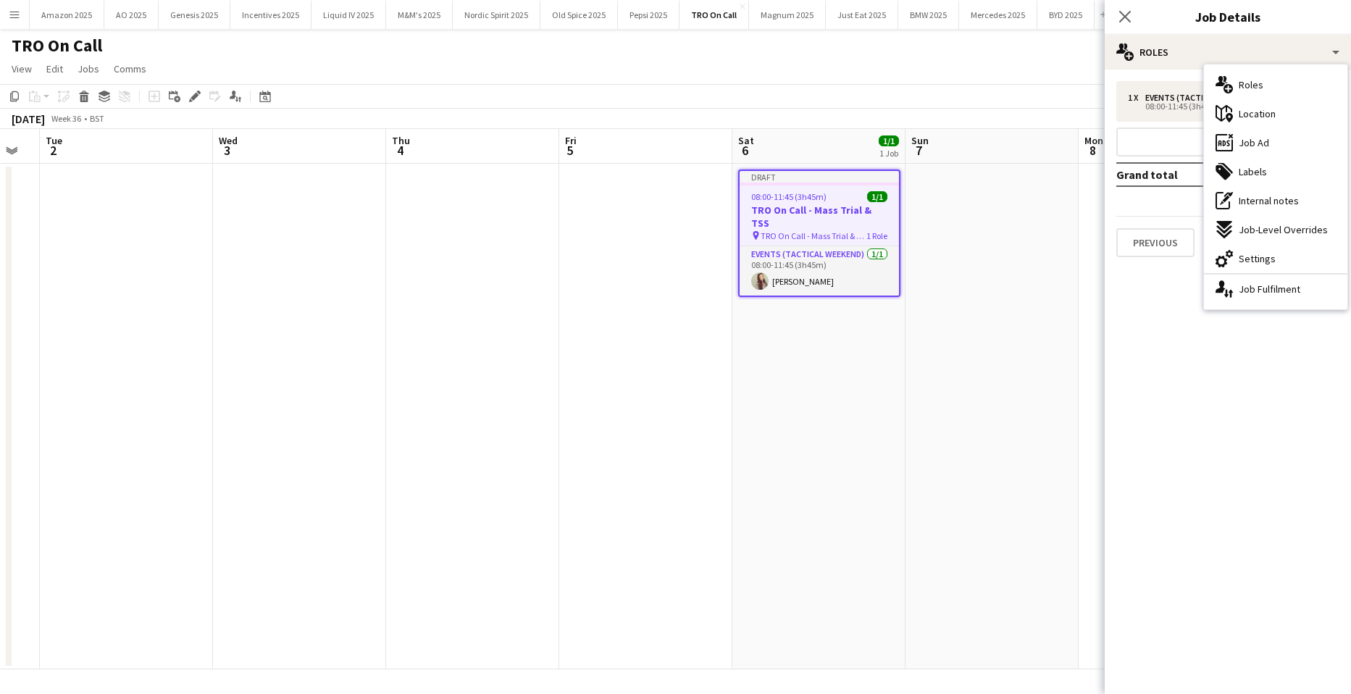
click at [1247, 174] on span "Labels" at bounding box center [1253, 171] width 28 height 13
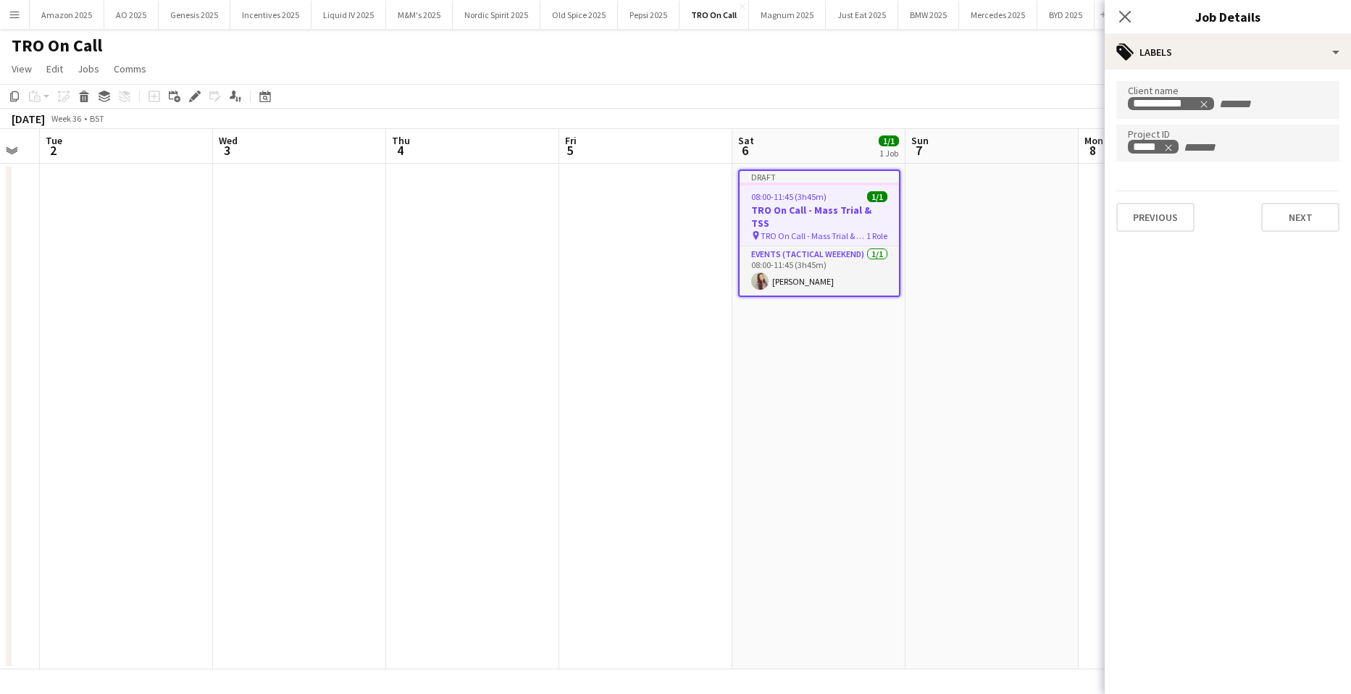
click at [986, 285] on app-date-cell at bounding box center [992, 417] width 173 height 506
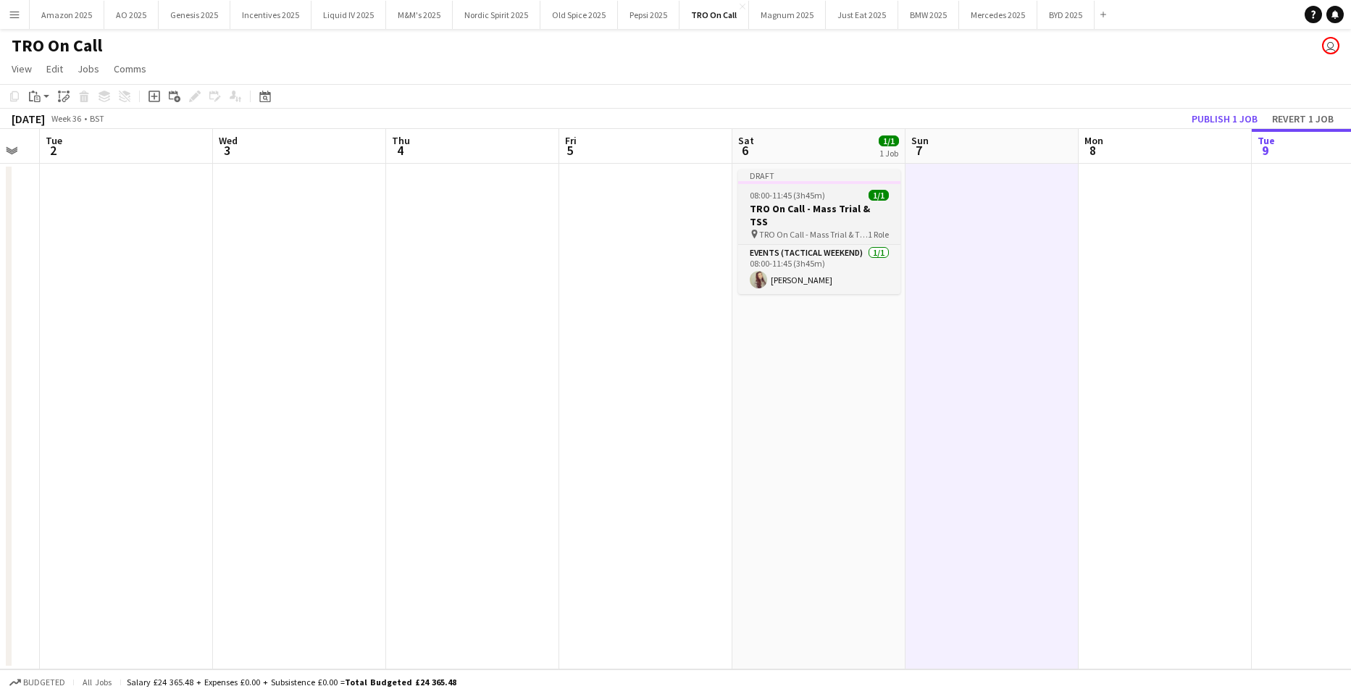
click at [815, 176] on div "Draft" at bounding box center [819, 176] width 162 height 12
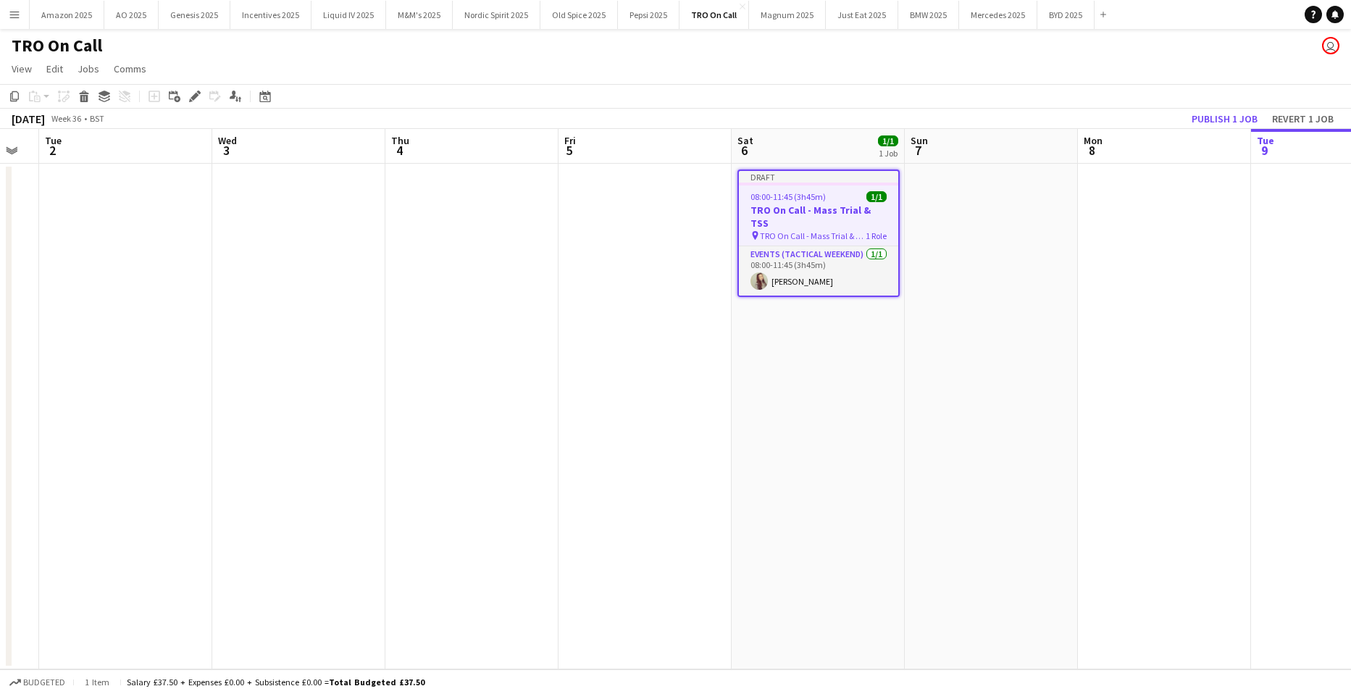
click at [843, 348] on app-date-cell "Draft 08:00-11:45 (3h45m) 1/1 TRO On Call - Mass Trial & TSS pin TRO On Call - …" at bounding box center [818, 417] width 173 height 506
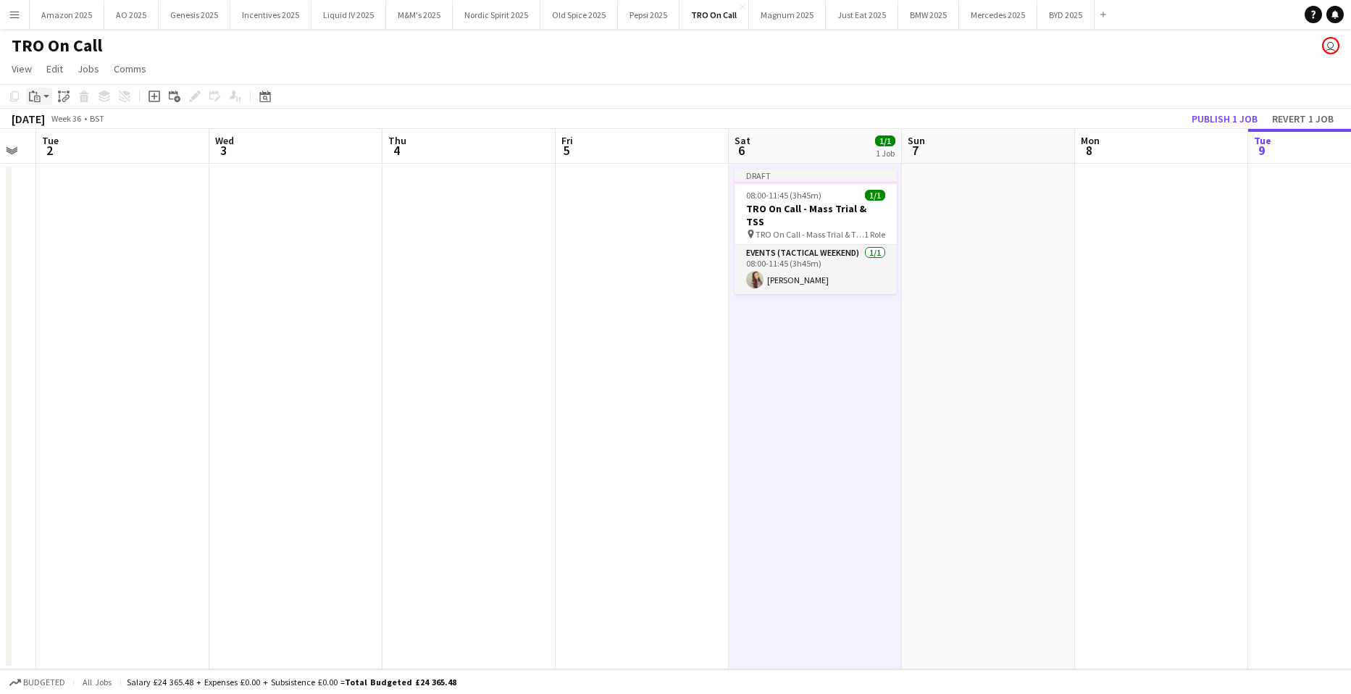
click at [51, 100] on app-action-btn "Paste" at bounding box center [39, 96] width 26 height 17
click at [57, 146] on link "Paste with crew Ctrl+Shift+V" at bounding box center [106, 148] width 136 height 13
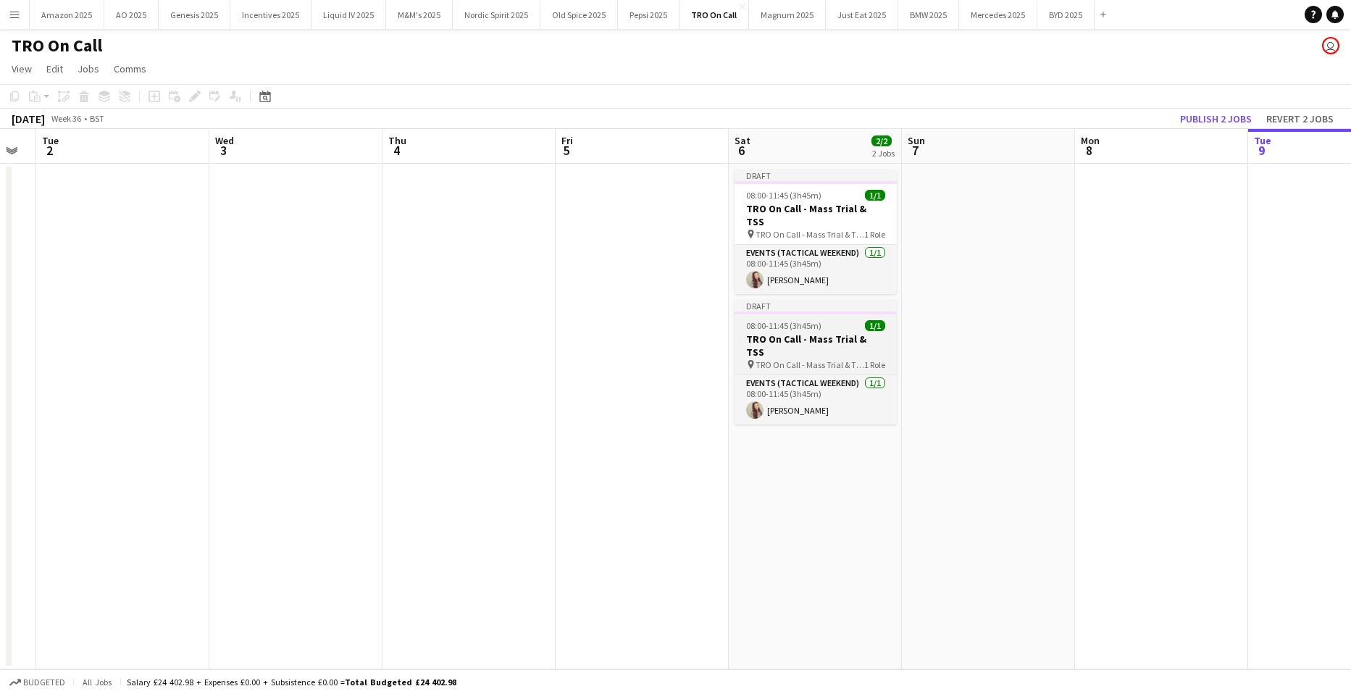
drag, startPoint x: 819, startPoint y: 327, endPoint x: 675, endPoint y: 267, distance: 155.3
click at [819, 333] on h3 "TRO On Call - Mass Trial & TSS" at bounding box center [816, 346] width 162 height 26
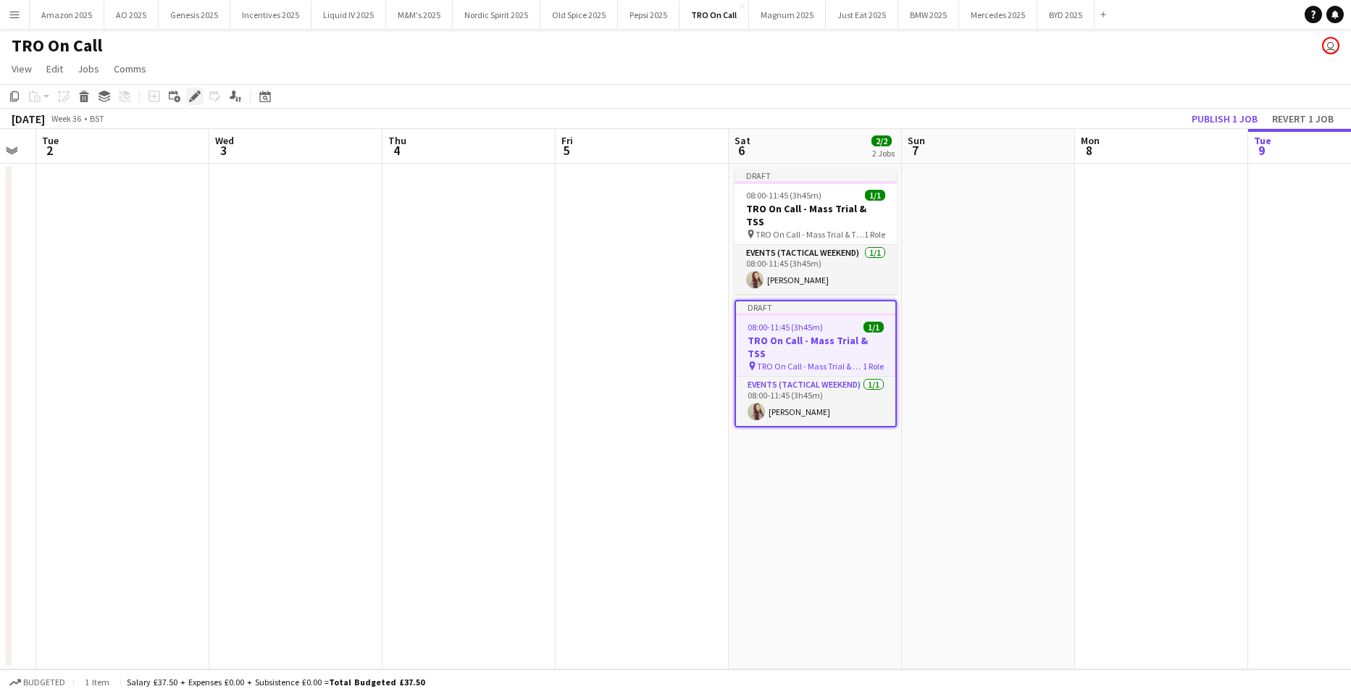
click at [200, 99] on icon "Edit" at bounding box center [195, 97] width 12 height 12
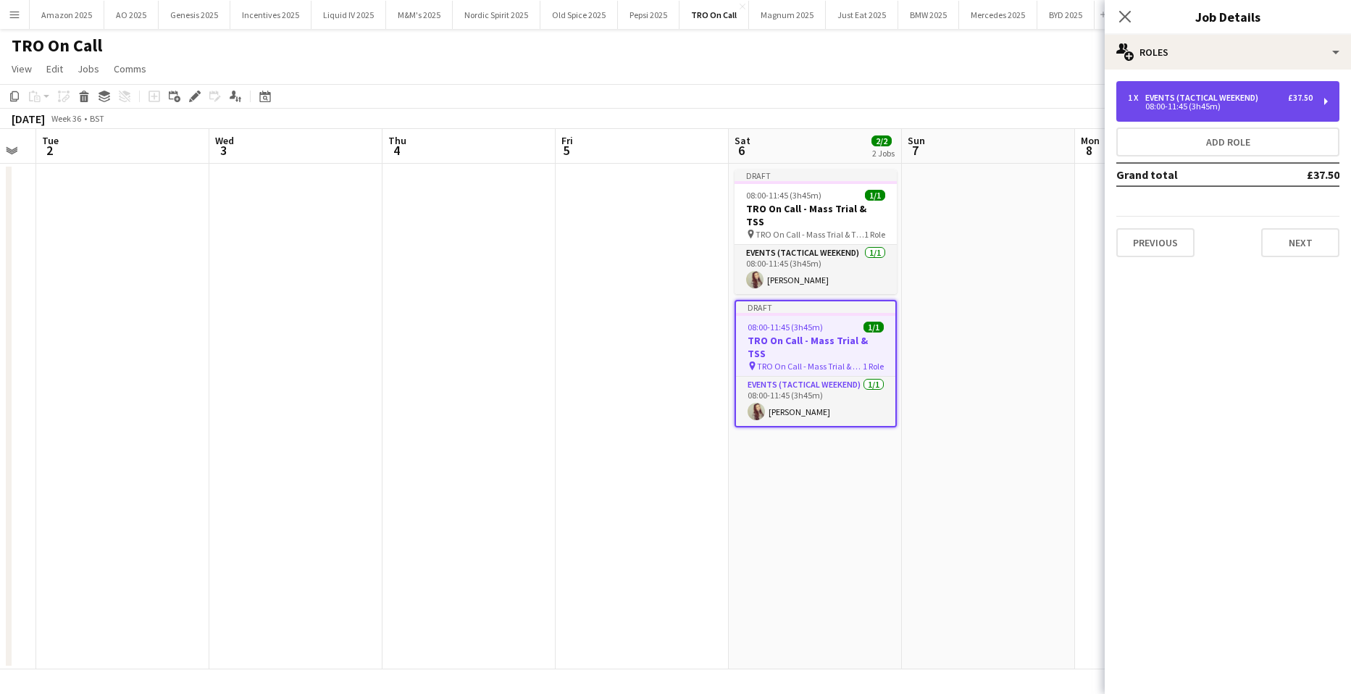
click at [1232, 100] on div "Events (Tactical Weekend)" at bounding box center [1204, 98] width 119 height 10
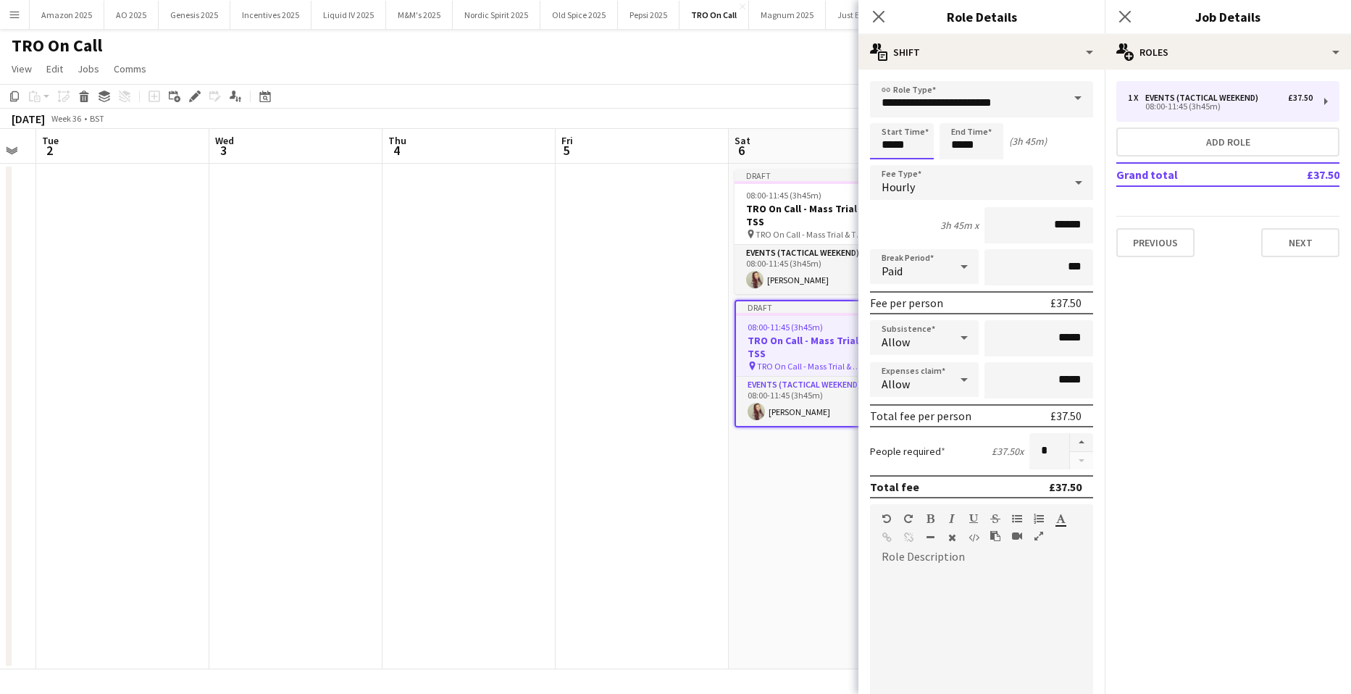
drag, startPoint x: 917, startPoint y: 146, endPoint x: 564, endPoint y: 138, distance: 353.6
click at [569, 140] on body "Menu Boards Boards Boards All jobs Status Workforce Workforce My Workforce Recr…" at bounding box center [675, 347] width 1351 height 694
type input "*****"
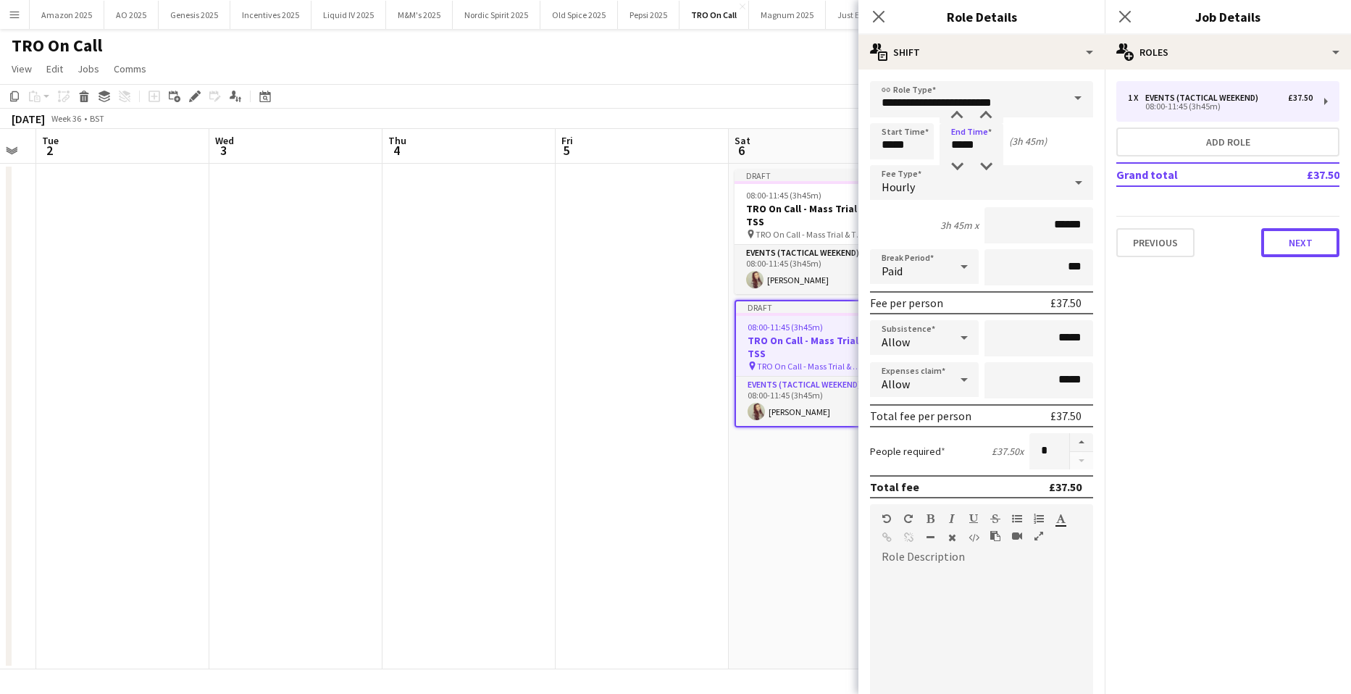
drag, startPoint x: 1333, startPoint y: 242, endPoint x: 1321, endPoint y: 242, distance: 12.3
click at [1333, 243] on button "Next" at bounding box center [1300, 242] width 78 height 29
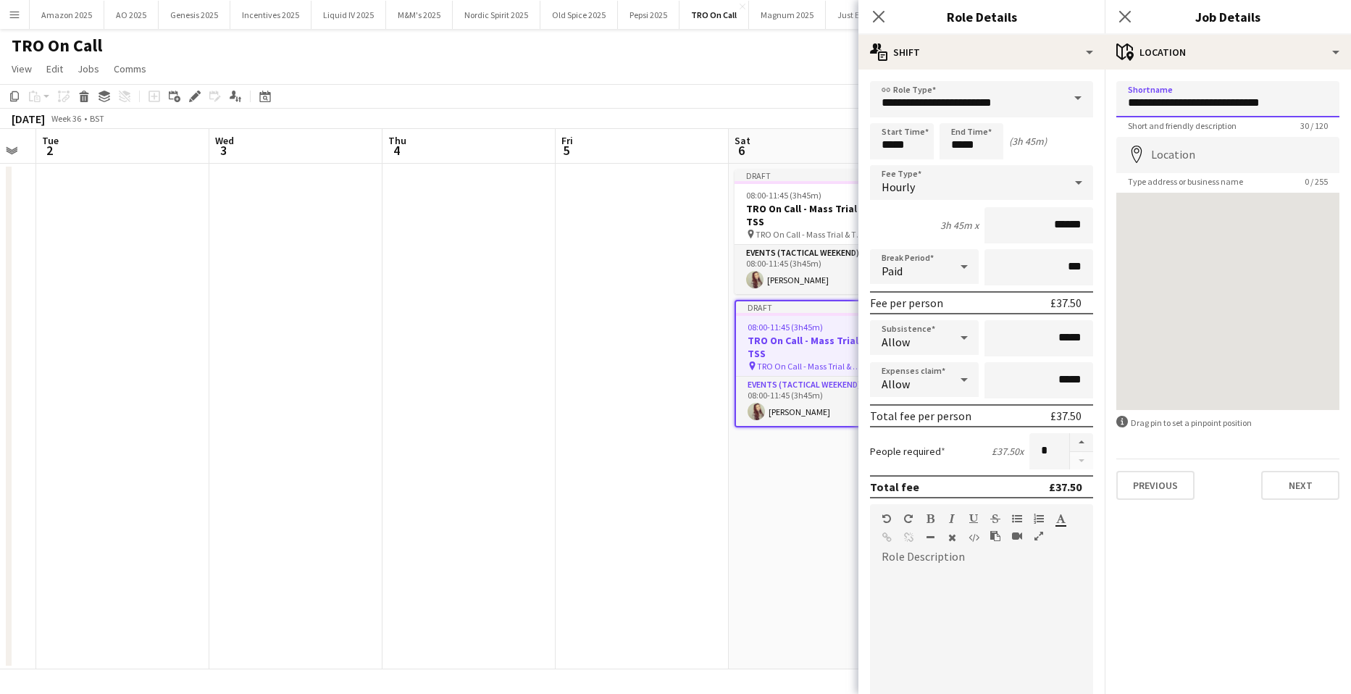
drag, startPoint x: 1318, startPoint y: 93, endPoint x: 1312, endPoint y: 103, distance: 11.1
click at [1315, 94] on input "**********" at bounding box center [1227, 99] width 223 height 36
type input "**********"
drag, startPoint x: 1321, startPoint y: 101, endPoint x: 1114, endPoint y: 98, distance: 206.5
click at [1114, 98] on form "**********" at bounding box center [1228, 290] width 246 height 419
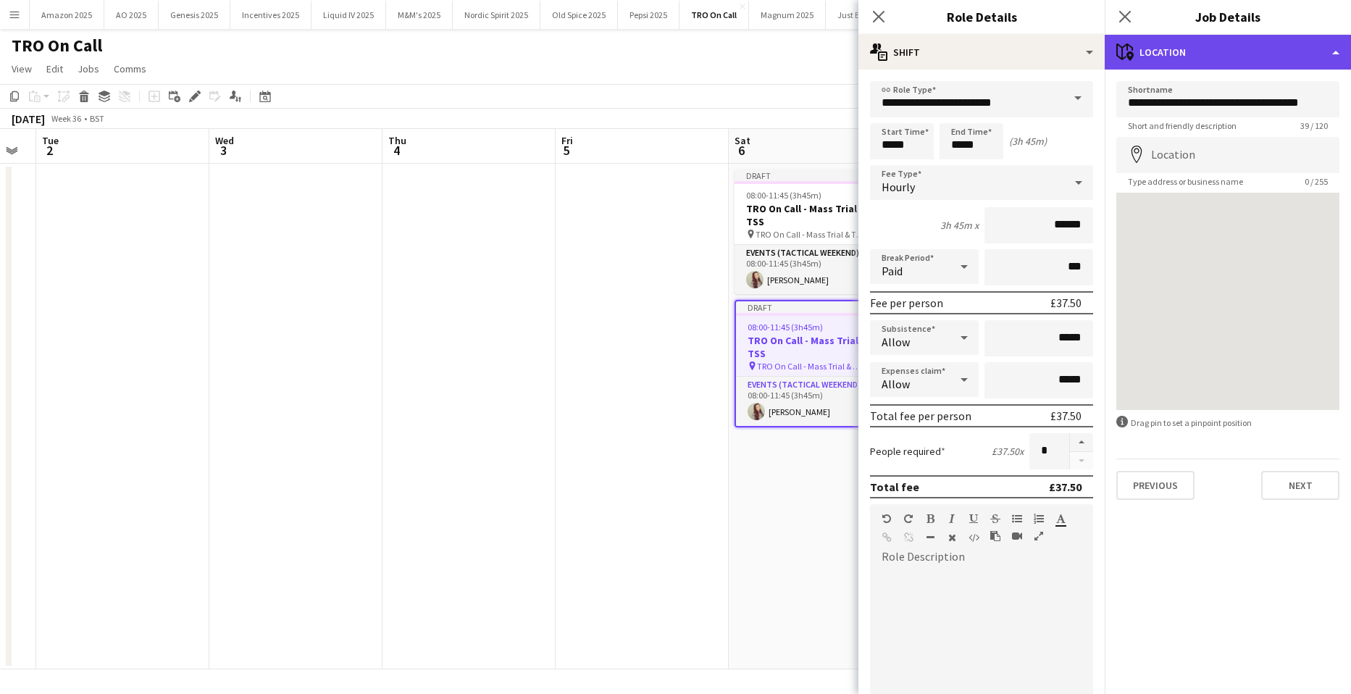
click at [1329, 49] on div "maps-pin-1 Location" at bounding box center [1228, 52] width 246 height 35
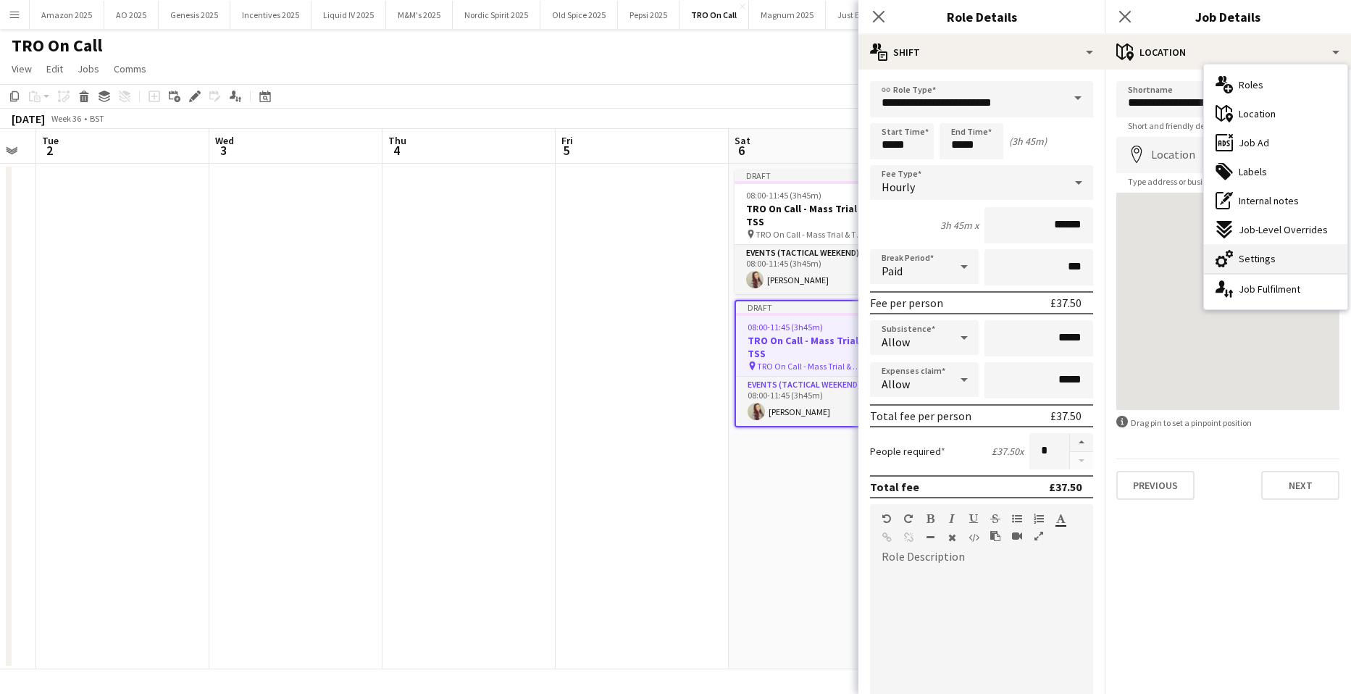
click at [1282, 260] on div "cog-double-3 Settings" at bounding box center [1275, 258] width 143 height 29
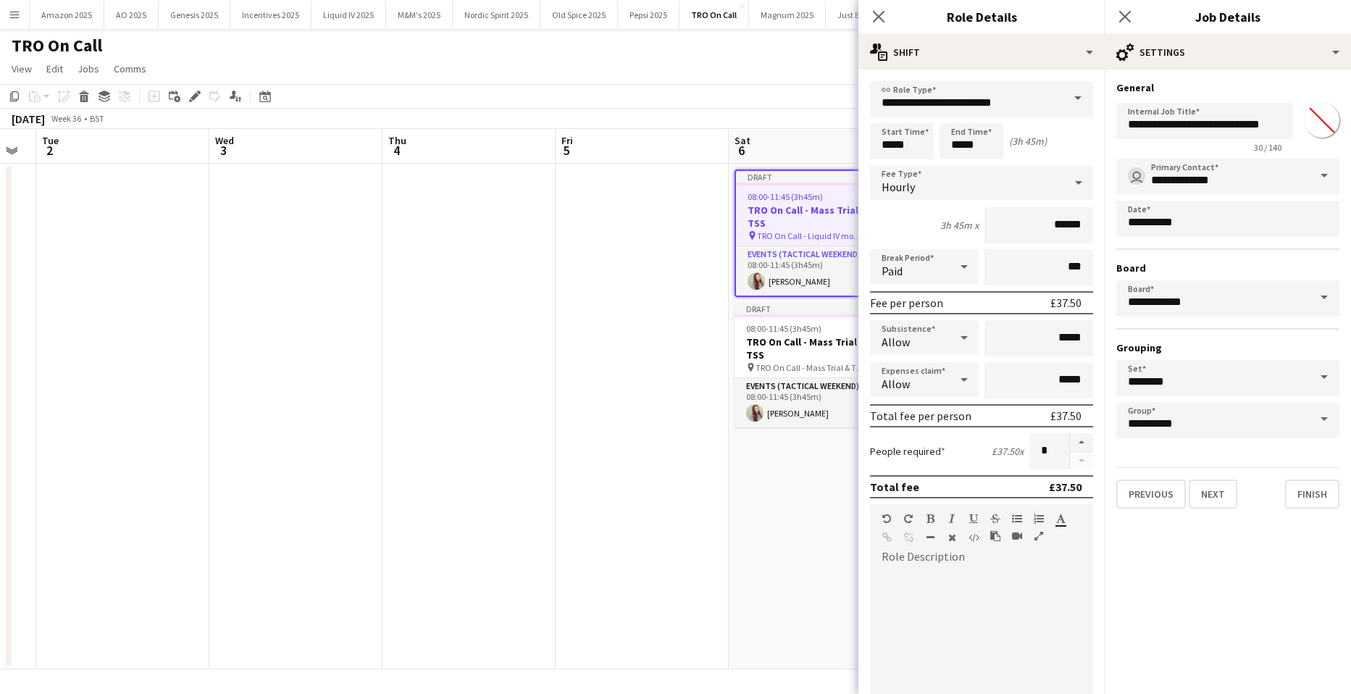
type input "*******"
drag, startPoint x: 1126, startPoint y: 122, endPoint x: 1278, endPoint y: 126, distance: 152.2
click at [1278, 126] on input "**********" at bounding box center [1204, 121] width 177 height 36
paste input "*********"
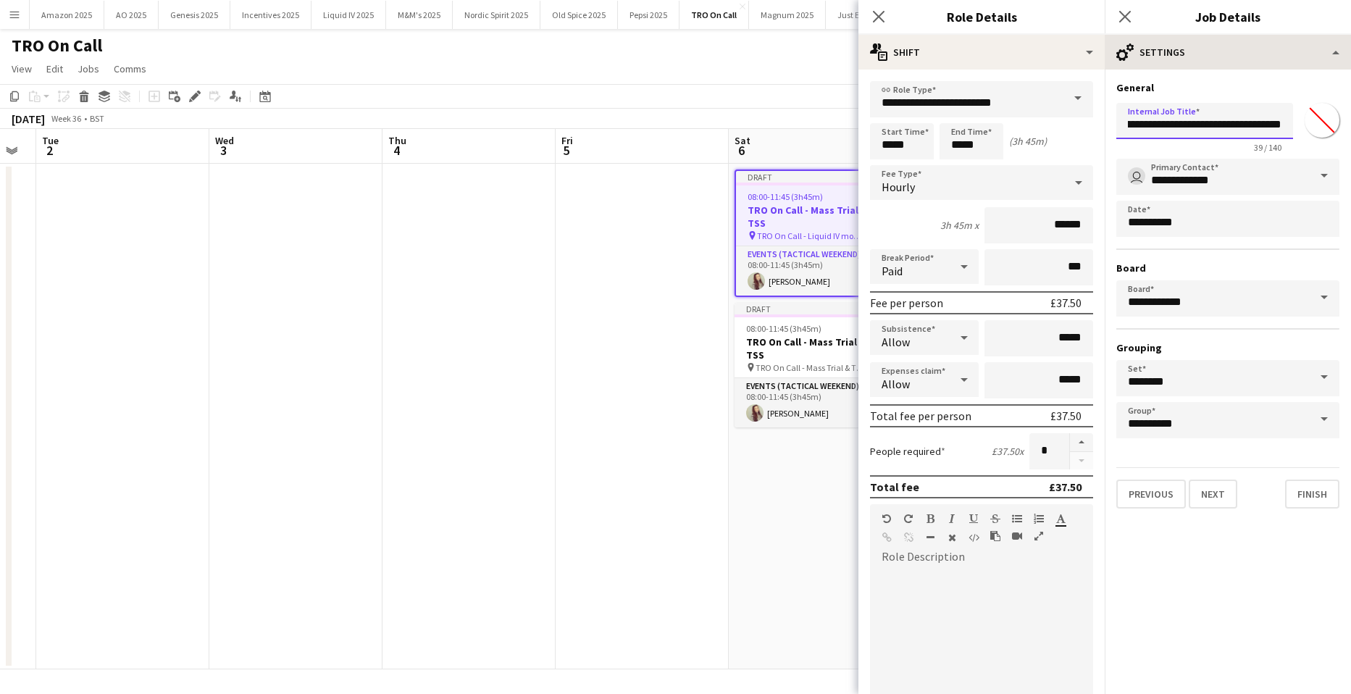
type input "**********"
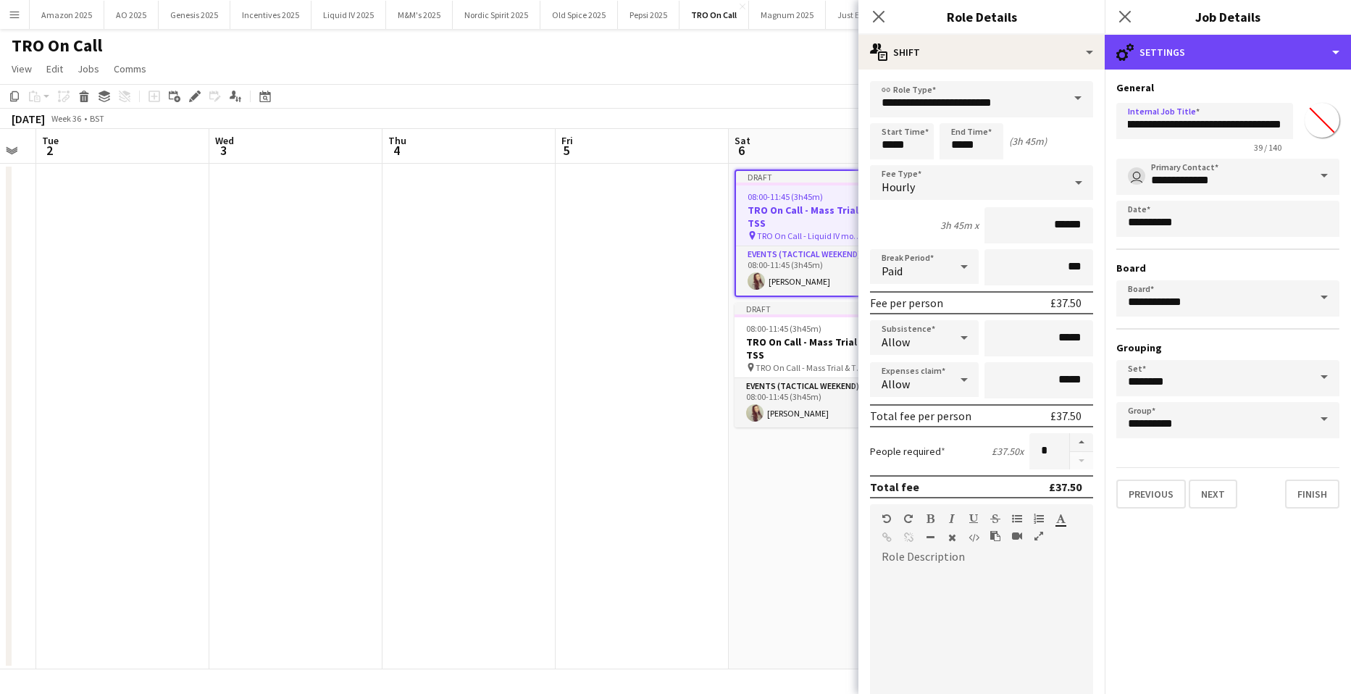
drag, startPoint x: 1275, startPoint y: 44, endPoint x: 1271, endPoint y: 69, distance: 24.9
click at [1276, 44] on div "cog-double-3 Settings" at bounding box center [1228, 52] width 246 height 35
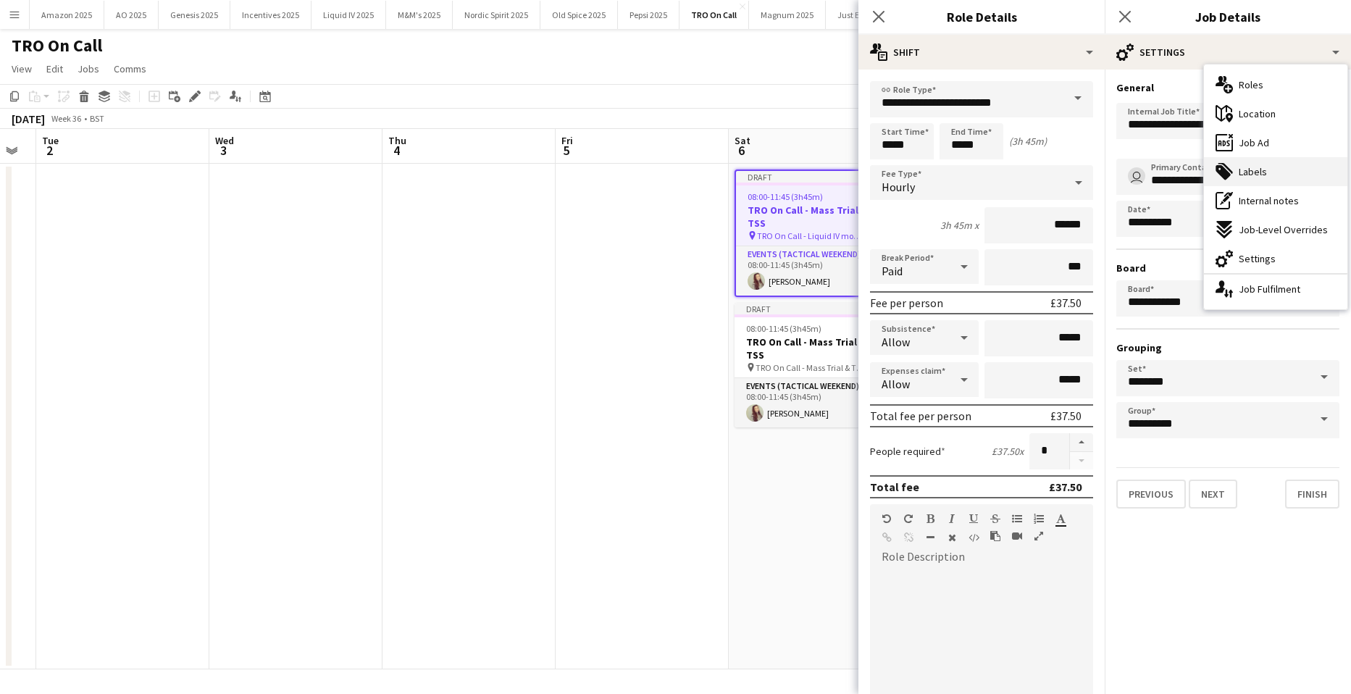
click at [1258, 179] on div "tags-double Labels" at bounding box center [1275, 171] width 143 height 29
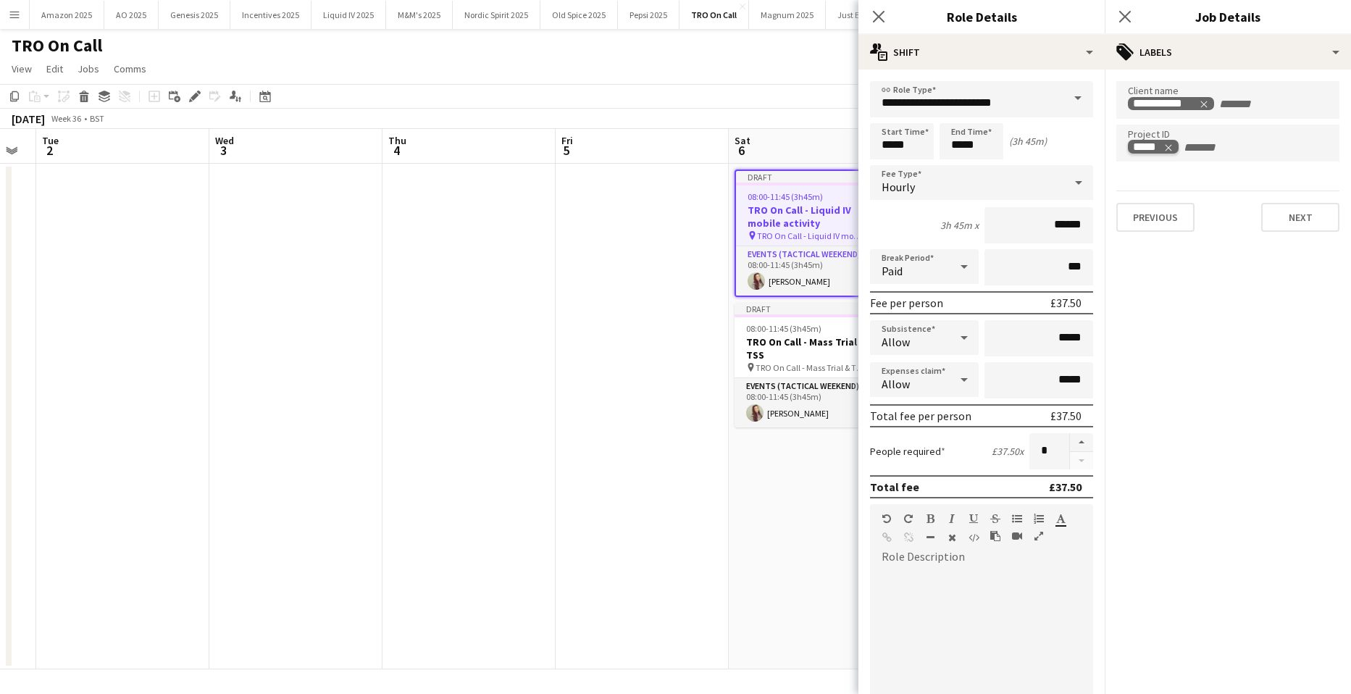
click at [1172, 143] on icon "Remove tag" at bounding box center [1168, 148] width 10 height 10
click at [1171, 146] on input "Type to search project ID labels..." at bounding box center [1228, 147] width 200 height 13
type input "*****"
click at [1150, 188] on div "53953" at bounding box center [1227, 187] width 223 height 35
click at [790, 507] on app-date-cell "Draft 08:00-11:45 (3h45m) 1/1 TRO On Call - Liquid IV mobile activity pin TRO O…" at bounding box center [815, 417] width 173 height 506
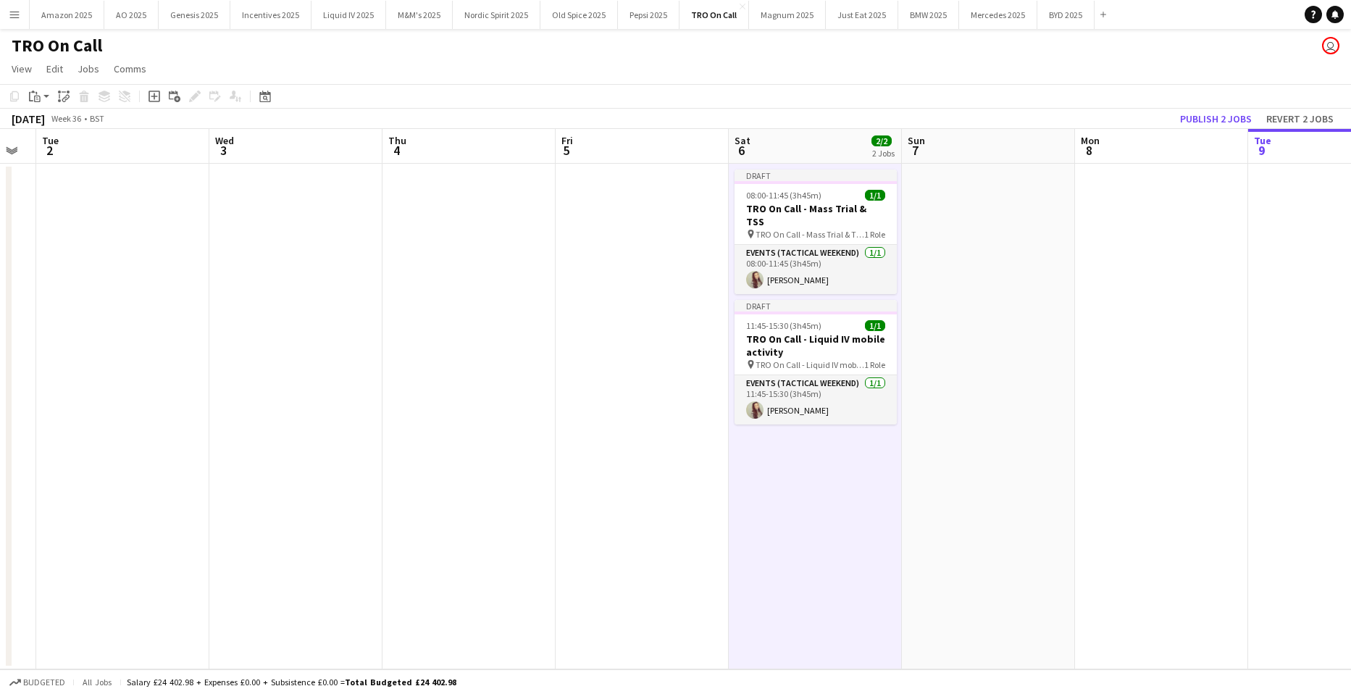
click at [962, 223] on app-date-cell at bounding box center [988, 417] width 173 height 506
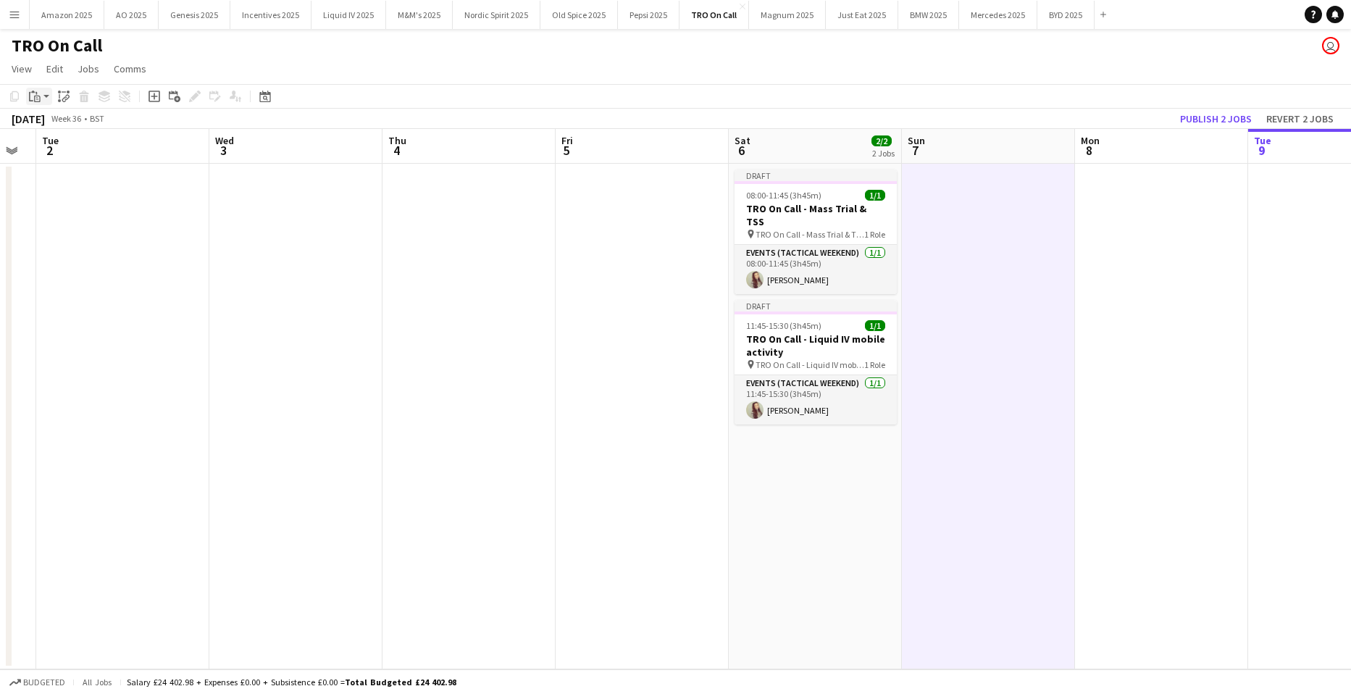
click at [41, 97] on div "Paste" at bounding box center [34, 96] width 17 height 17
click at [57, 146] on link "Paste with crew Ctrl+Shift+V" at bounding box center [106, 148] width 136 height 13
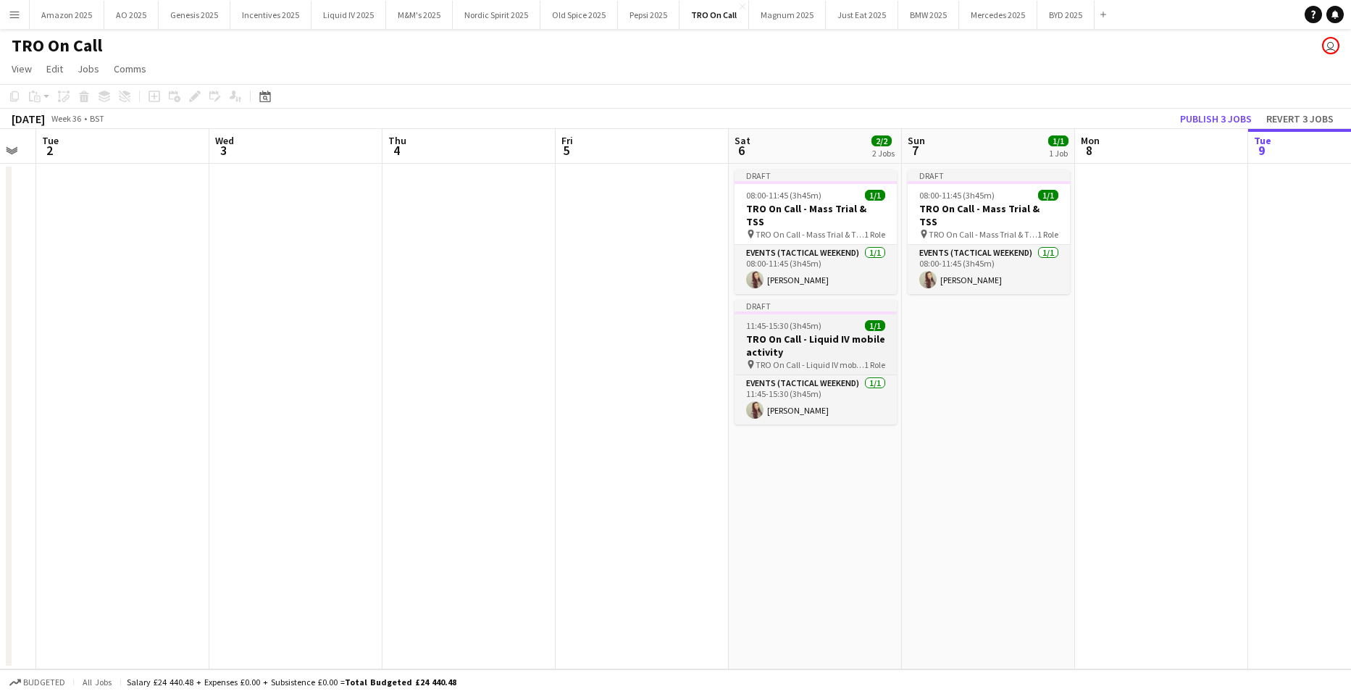
click at [806, 335] on h3 "TRO On Call - Liquid IV mobile activity" at bounding box center [816, 346] width 162 height 26
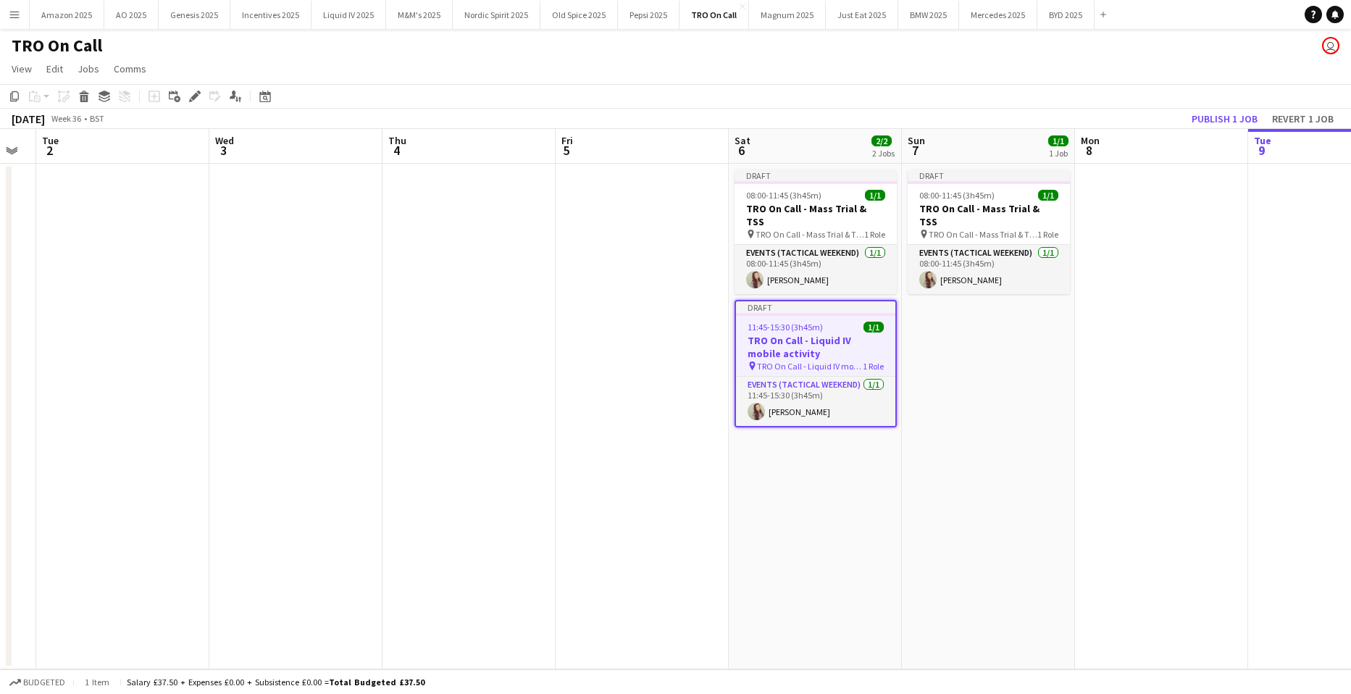
click at [993, 335] on app-date-cell "Draft 08:00-11:45 (3h45m) 1/1 TRO On Call - Mass Trial & TSS pin TRO On Call - …" at bounding box center [988, 417] width 173 height 506
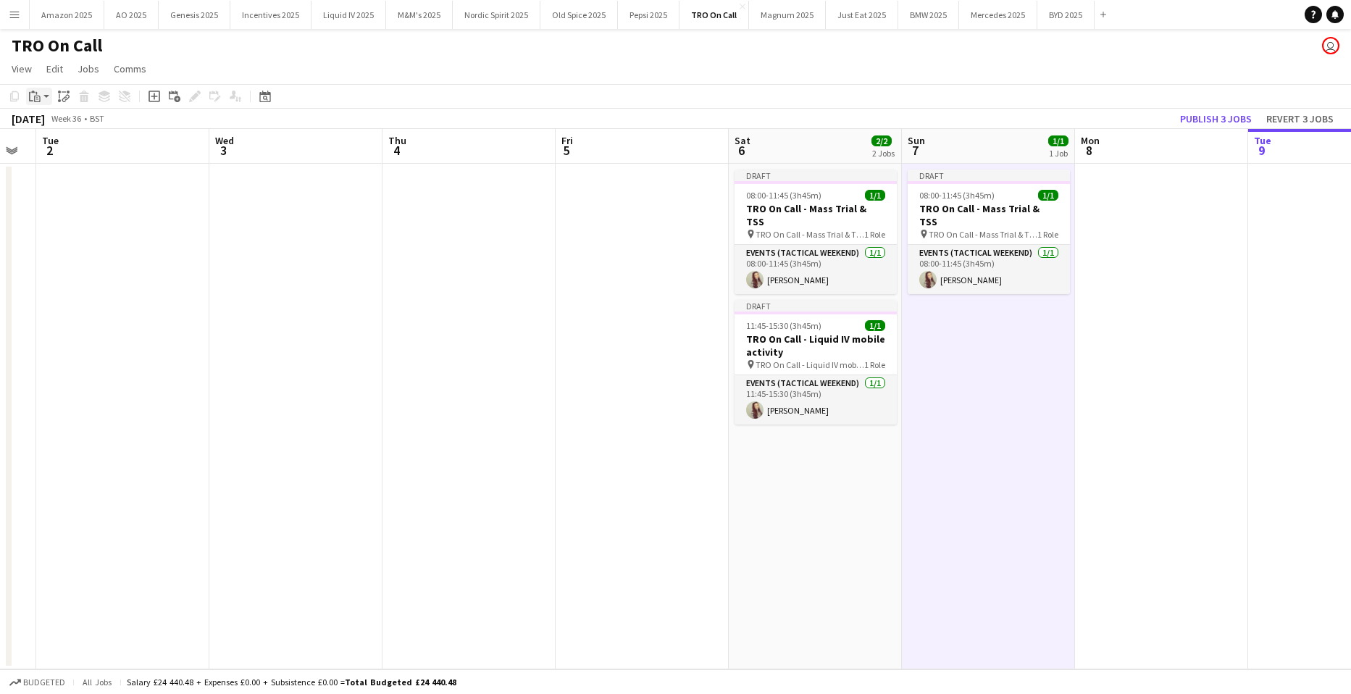
click at [34, 96] on icon "Paste" at bounding box center [35, 97] width 12 height 12
click at [47, 148] on link "Paste with crew Ctrl+Shift+V" at bounding box center [106, 148] width 136 height 13
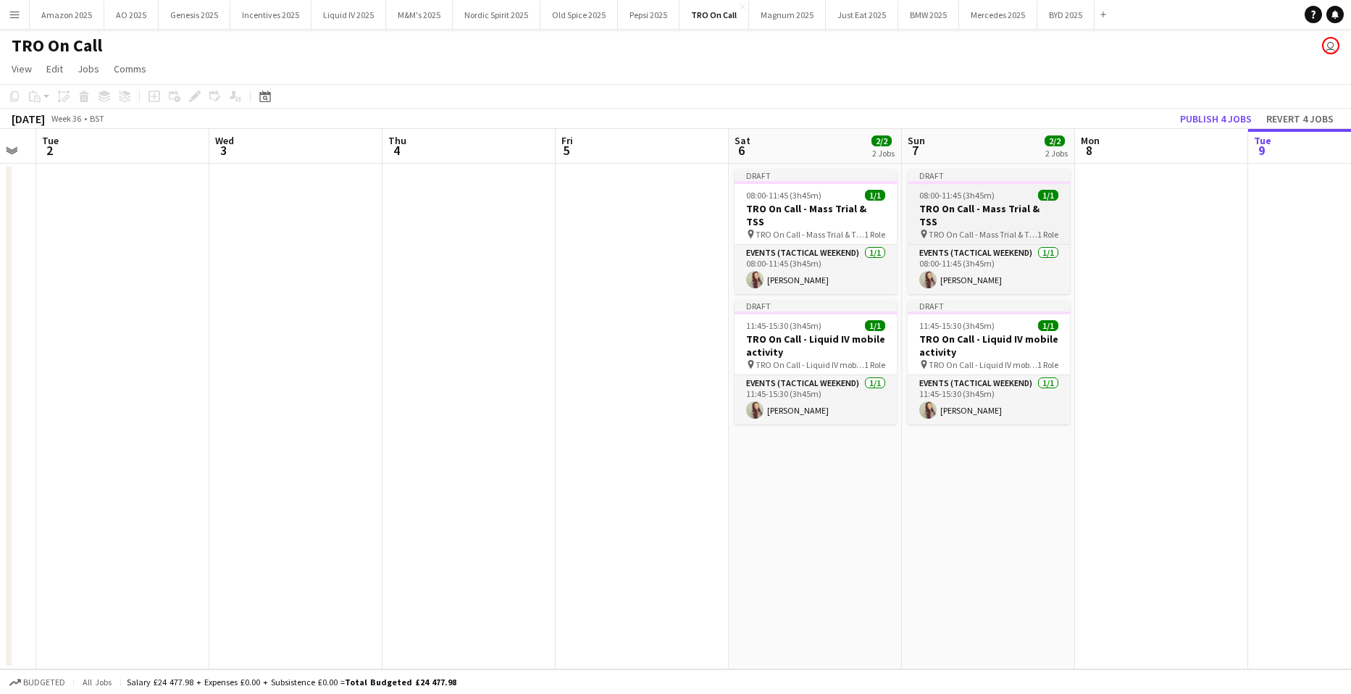
click at [937, 206] on h3 "TRO On Call - Mass Trial & TSS" at bounding box center [989, 215] width 162 height 26
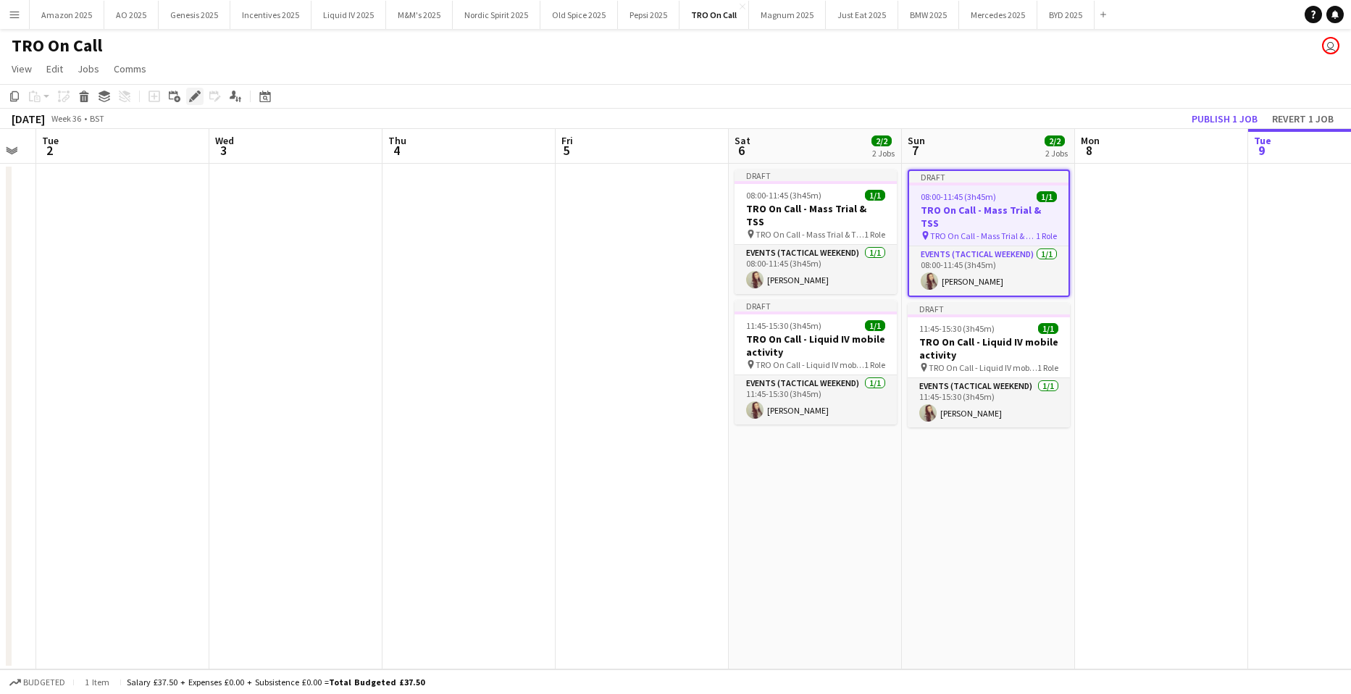
click at [199, 95] on icon "Edit" at bounding box center [195, 97] width 12 height 12
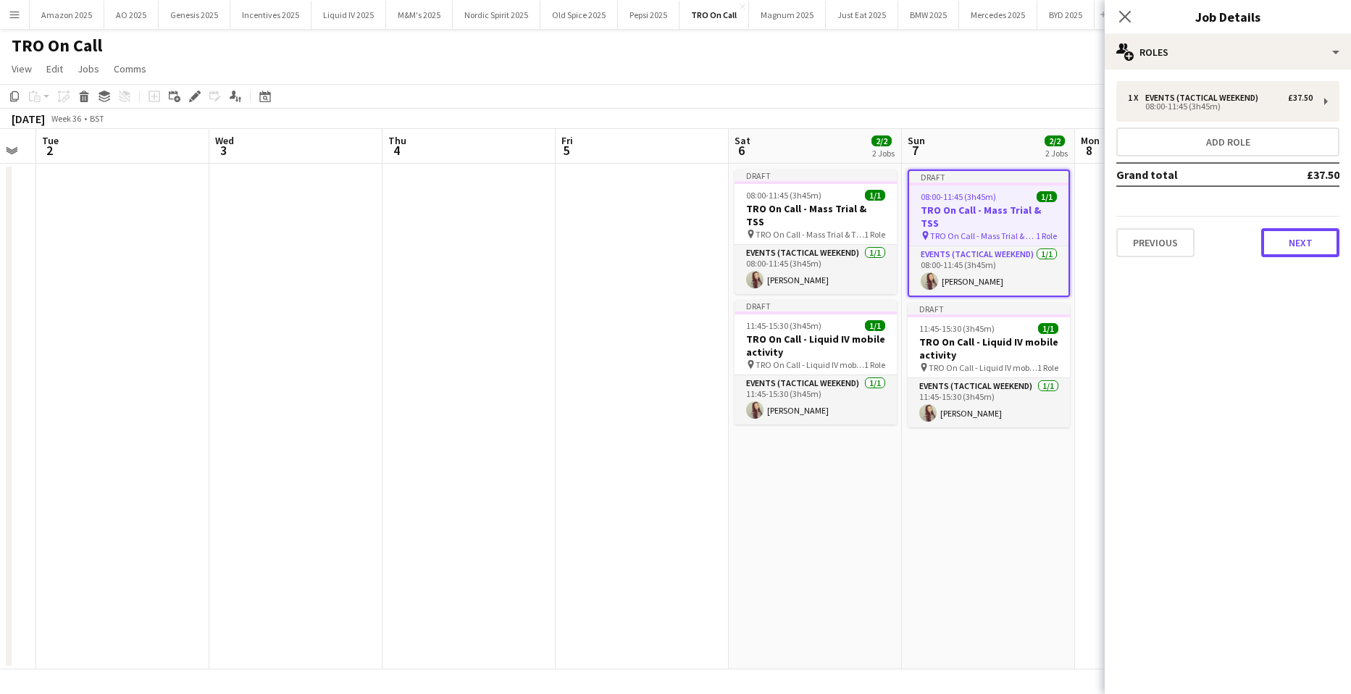
drag, startPoint x: 1291, startPoint y: 241, endPoint x: 1263, endPoint y: 180, distance: 67.1
click at [1292, 241] on button "Next" at bounding box center [1300, 242] width 78 height 29
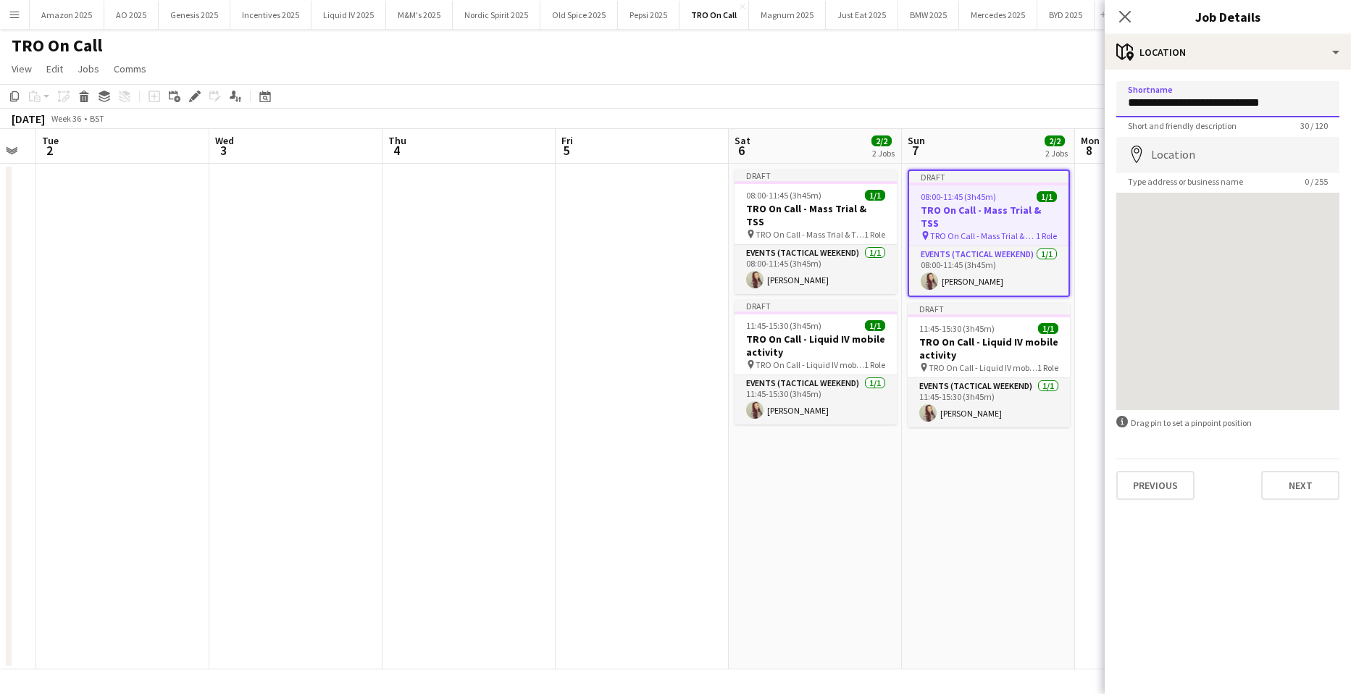
drag, startPoint x: 1223, startPoint y: 106, endPoint x: 1354, endPoint y: 101, distance: 131.2
click at [1350, 101] on html "Menu Boards Boards Boards All jobs Status Workforce Workforce My Workforce Recr…" at bounding box center [675, 347] width 1351 height 694
type input "**********"
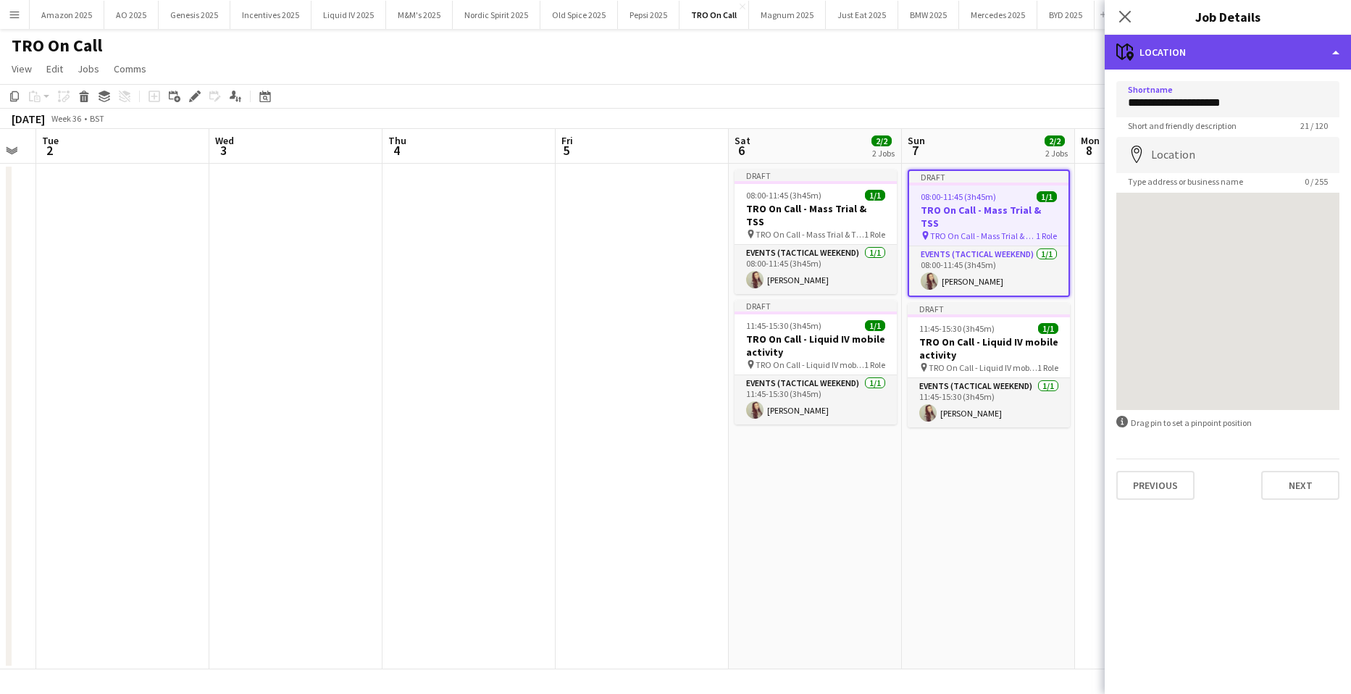
click at [1306, 48] on div "maps-pin-1 Location" at bounding box center [1228, 52] width 246 height 35
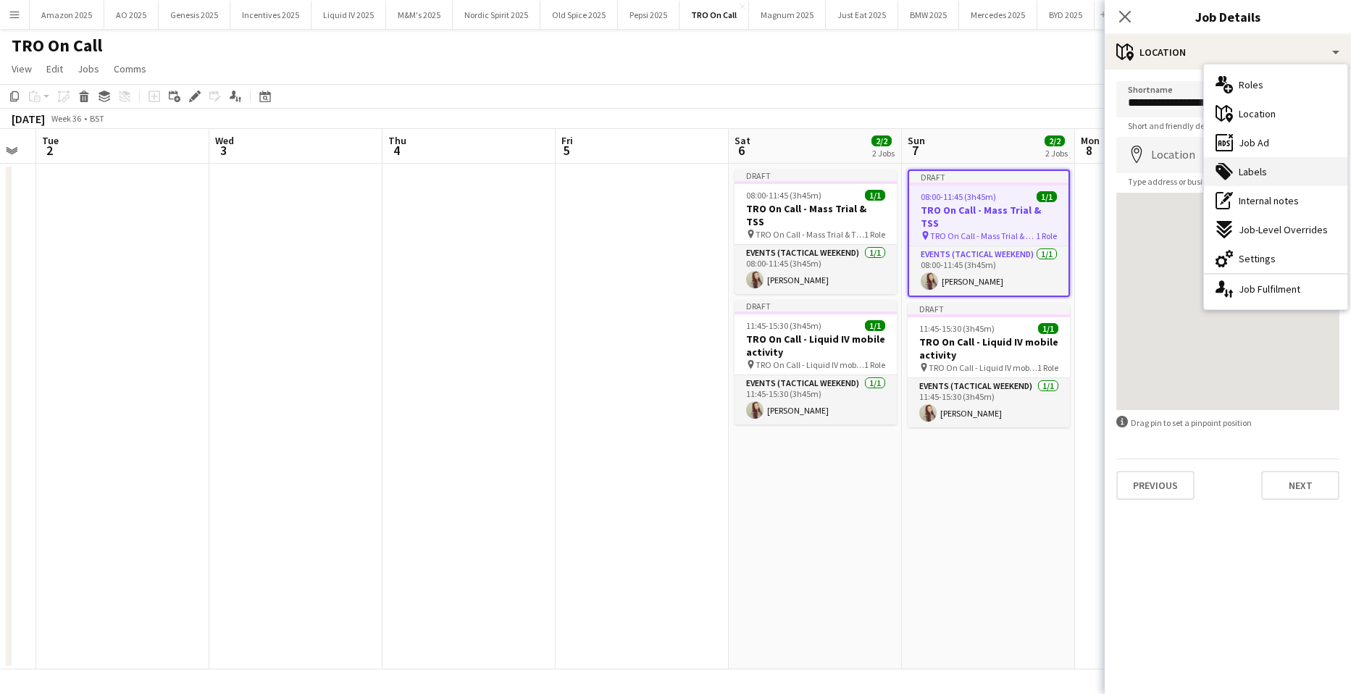
click at [1265, 171] on span "Labels" at bounding box center [1253, 171] width 28 height 13
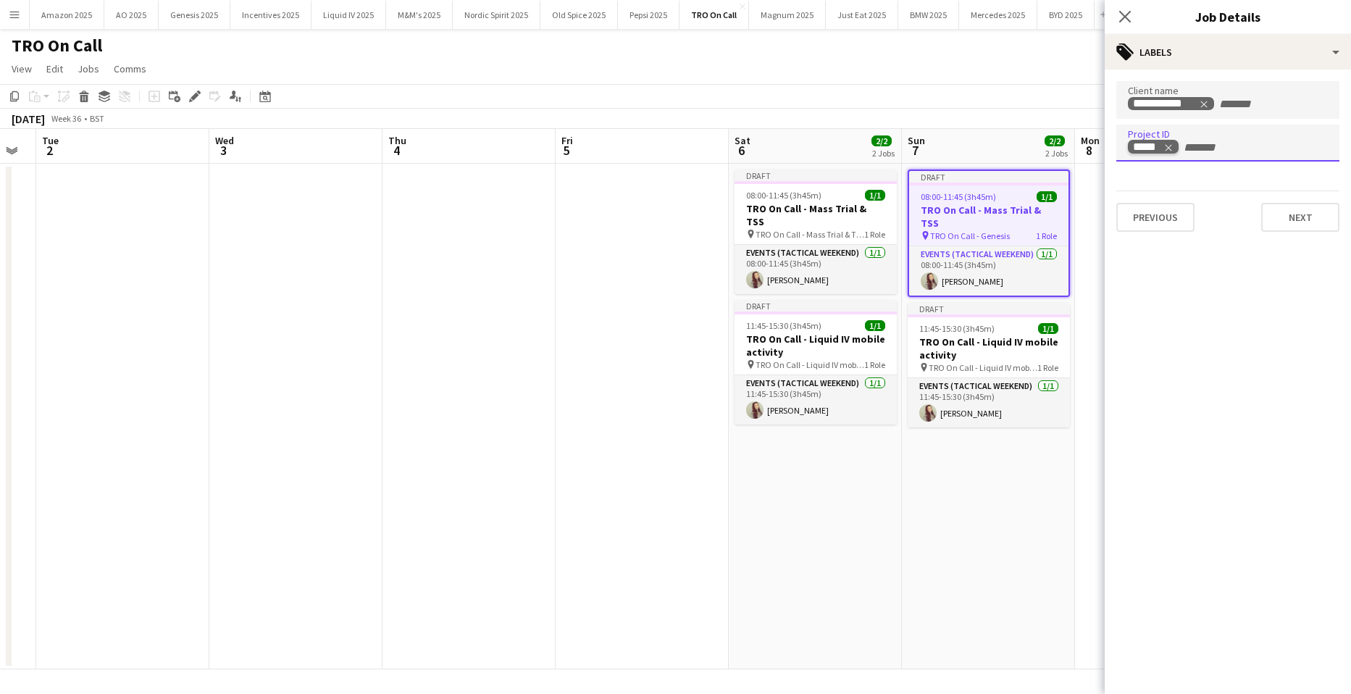
click at [1168, 146] on icon "Remove tag" at bounding box center [1168, 147] width 7 height 7
click at [1169, 146] on input "Type to search project ID labels..." at bounding box center [1228, 147] width 200 height 13
type input "*****"
click at [1270, 56] on div at bounding box center [1228, 347] width 246 height 694
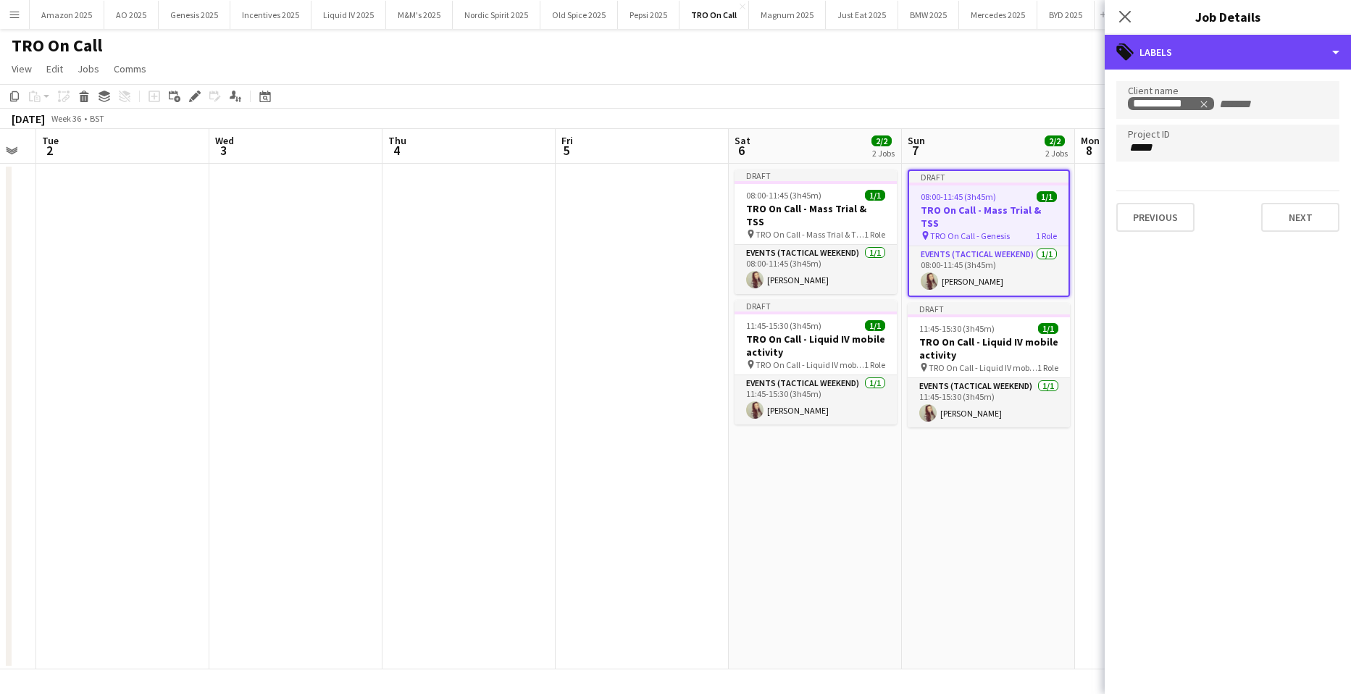
click at [1270, 56] on div "tags-double Labels" at bounding box center [1228, 52] width 246 height 35
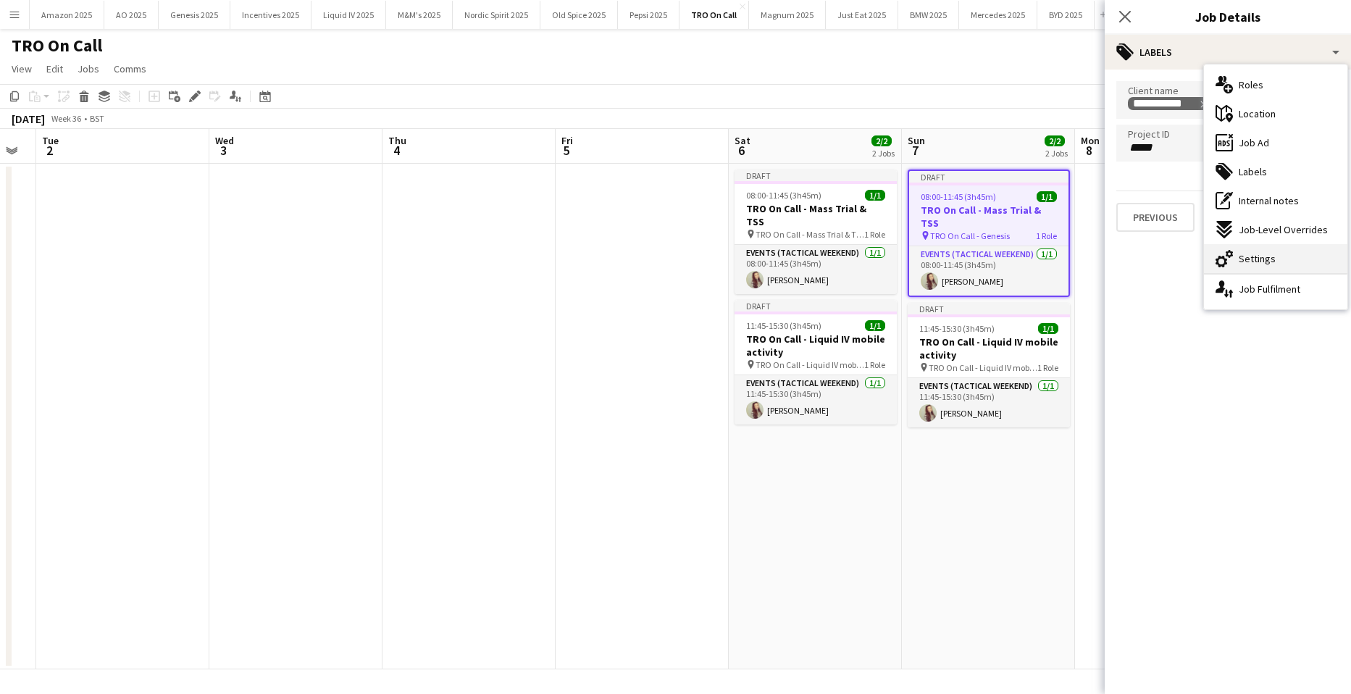
click at [1261, 264] on span "Settings" at bounding box center [1257, 258] width 37 height 13
type input "*******"
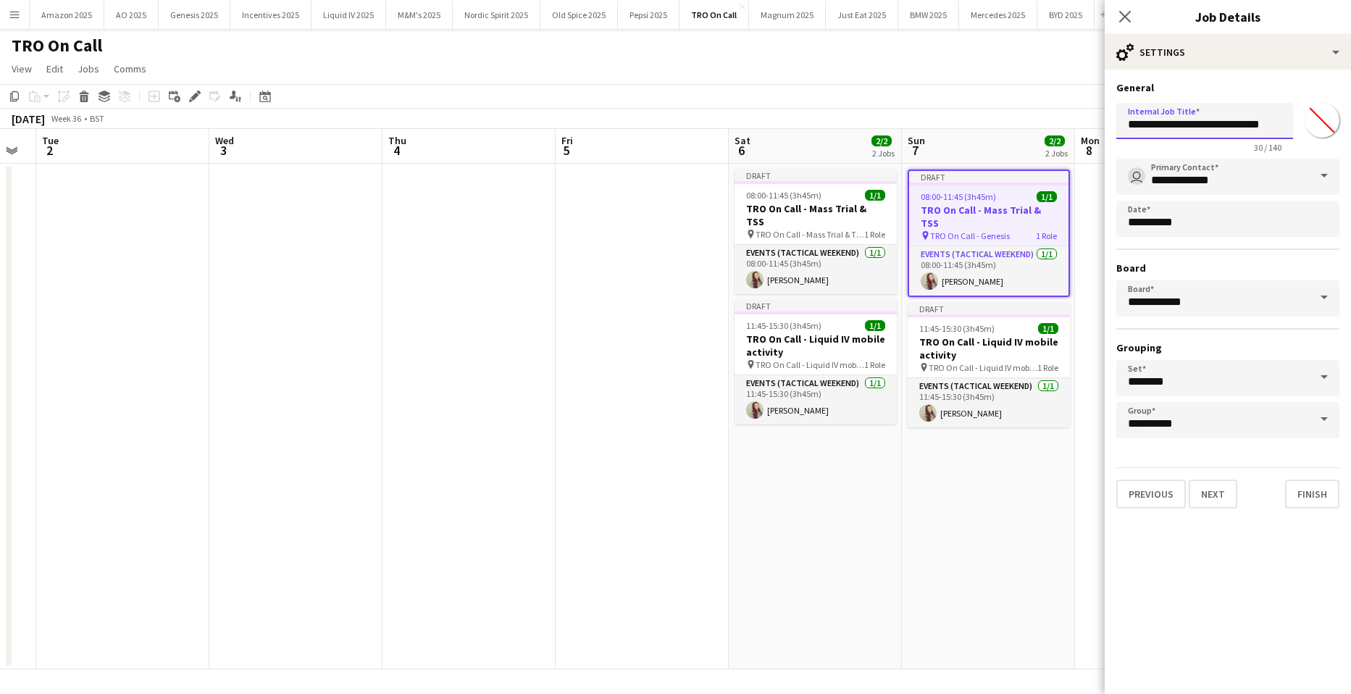
drag, startPoint x: 1196, startPoint y: 120, endPoint x: 1309, endPoint y: 117, distance: 113.0
click at [1309, 117] on div "**********" at bounding box center [1227, 125] width 223 height 56
drag, startPoint x: 982, startPoint y: 340, endPoint x: 998, endPoint y: 334, distance: 17.2
click at [983, 340] on h3 "TRO On Call - Liquid IV mobile activity" at bounding box center [989, 348] width 162 height 26
type input "**********"
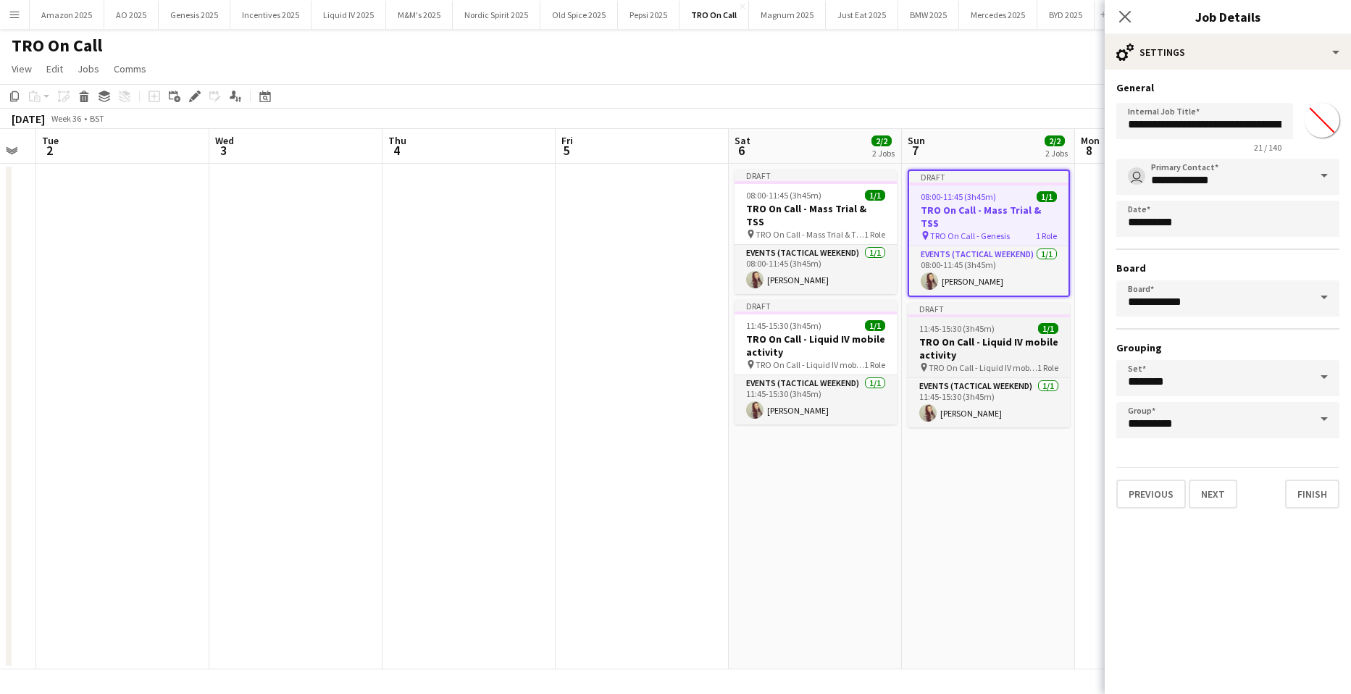
type input "*******"
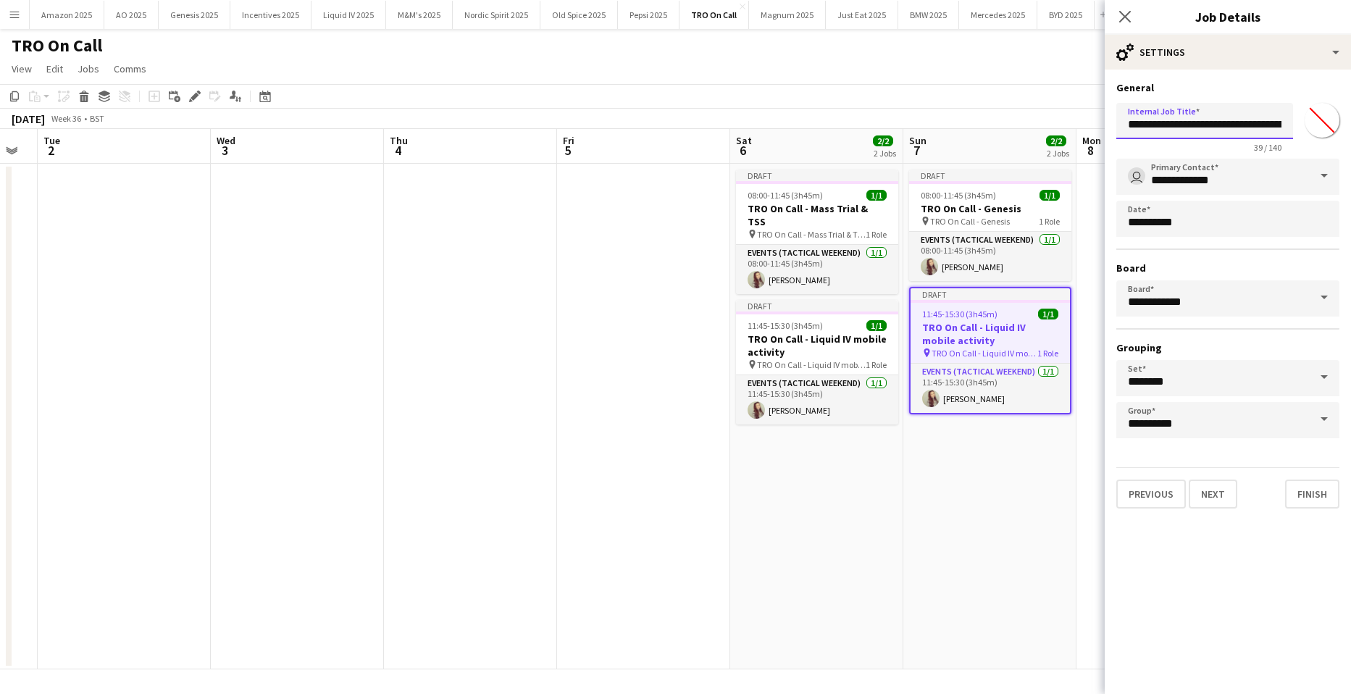
scroll to position [0, 28]
drag, startPoint x: 1197, startPoint y: 125, endPoint x: 1370, endPoint y: 131, distance: 173.3
click at [1350, 131] on html "Menu Boards Boards Boards All jobs Status Workforce Workforce My Workforce Recr…" at bounding box center [675, 347] width 1351 height 694
type input "**********"
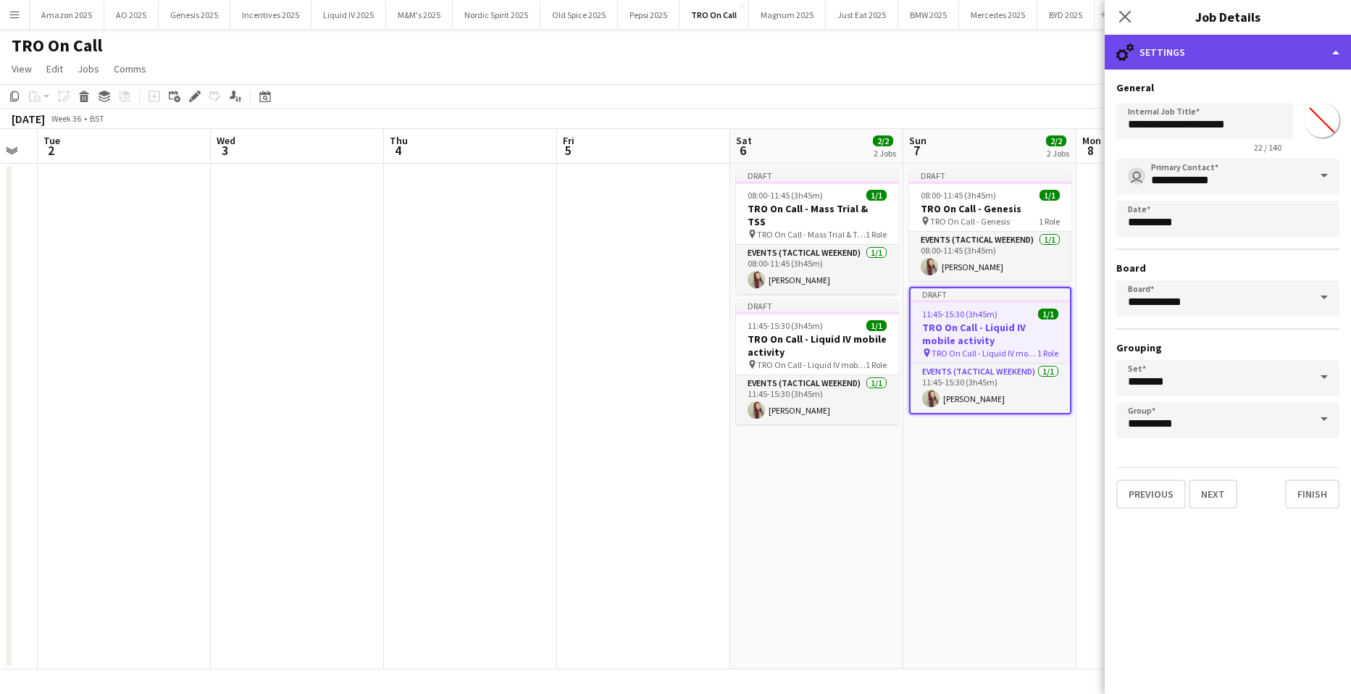
click at [1292, 51] on div "cog-double-3 Settings" at bounding box center [1228, 52] width 246 height 35
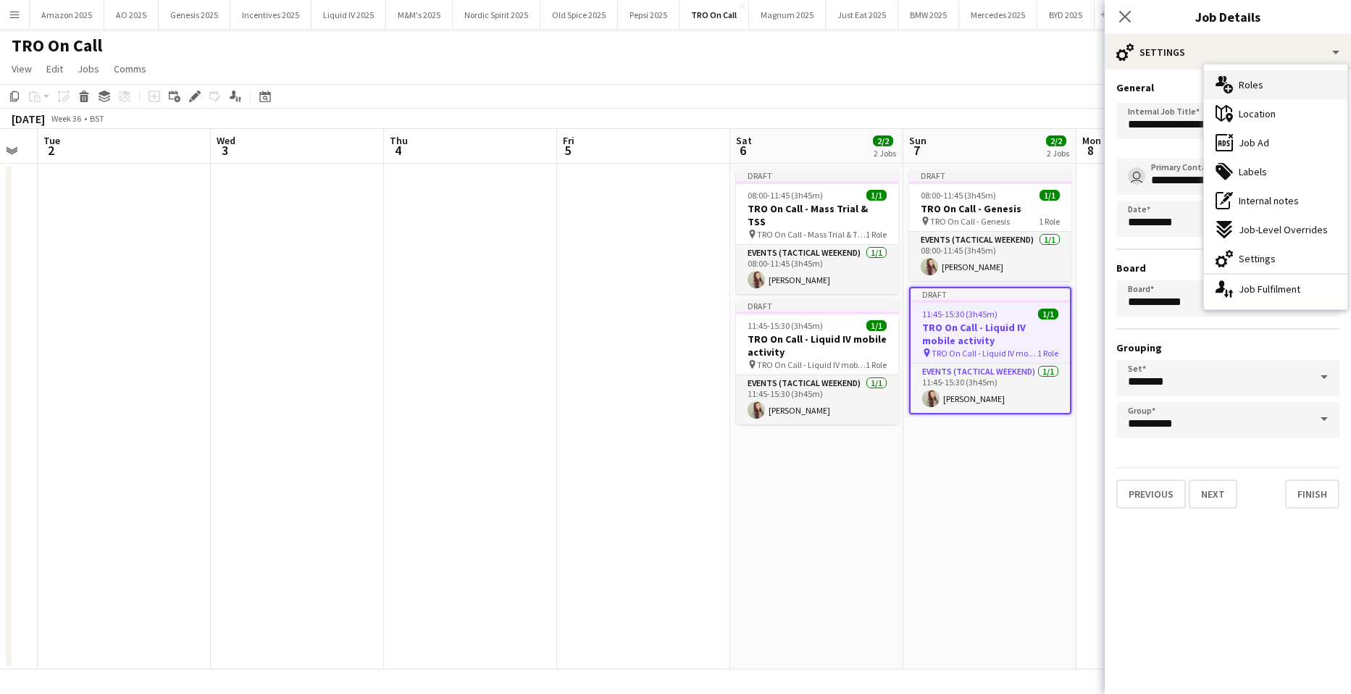
click at [1285, 73] on div "multiple-users-add Roles" at bounding box center [1275, 84] width 143 height 29
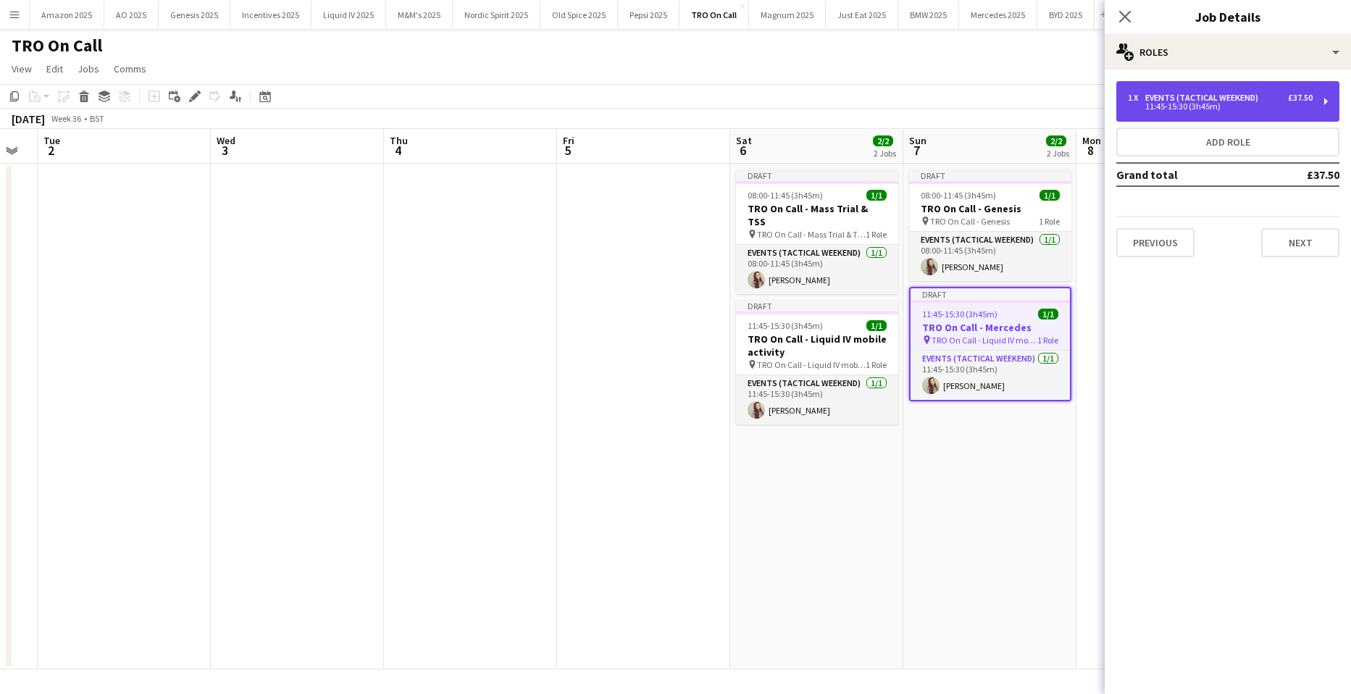
click at [1230, 98] on div "Events (Tactical Weekend)" at bounding box center [1204, 98] width 119 height 10
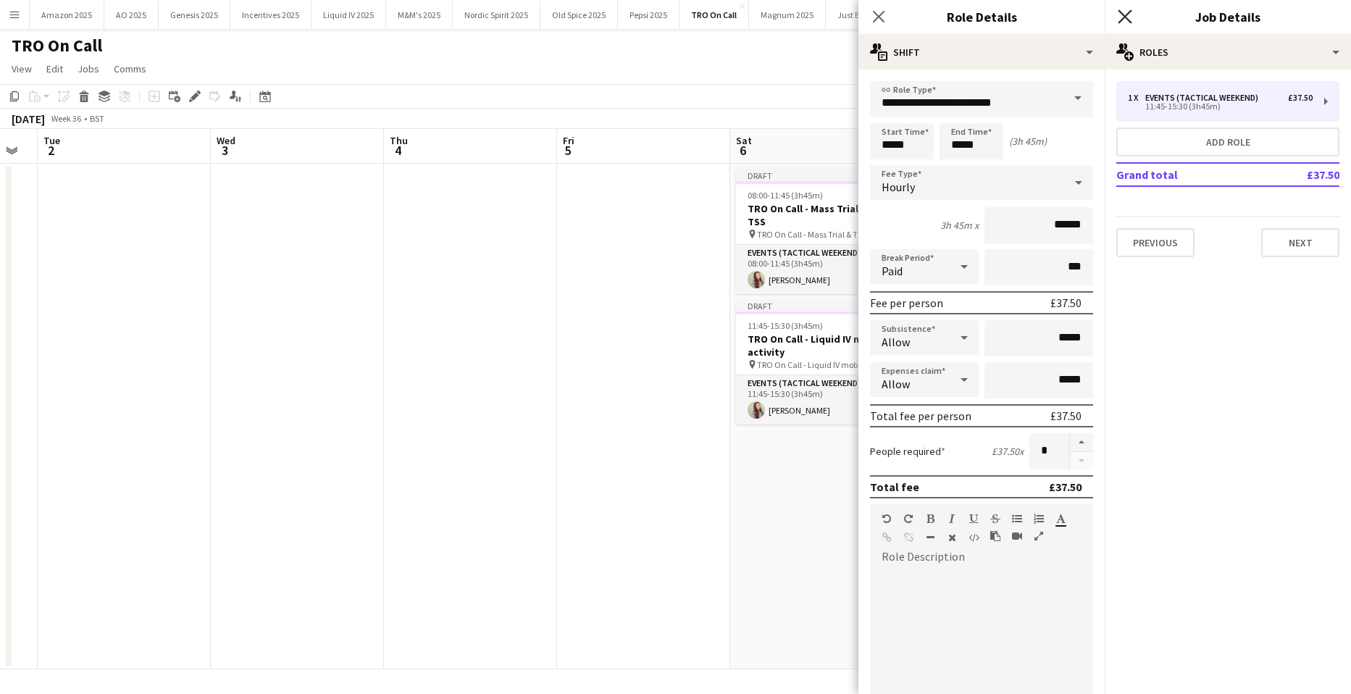
click at [1127, 13] on icon "Close pop-in" at bounding box center [1125, 16] width 14 height 14
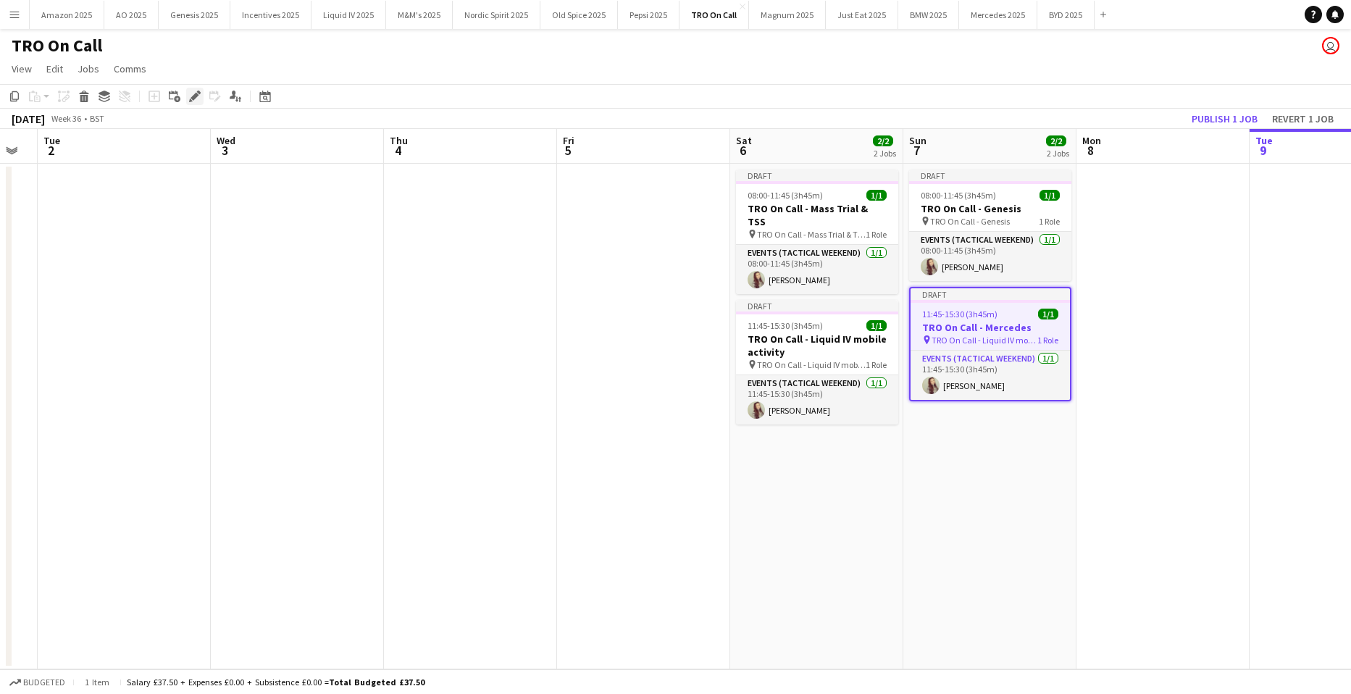
click at [198, 95] on icon at bounding box center [195, 97] width 8 height 8
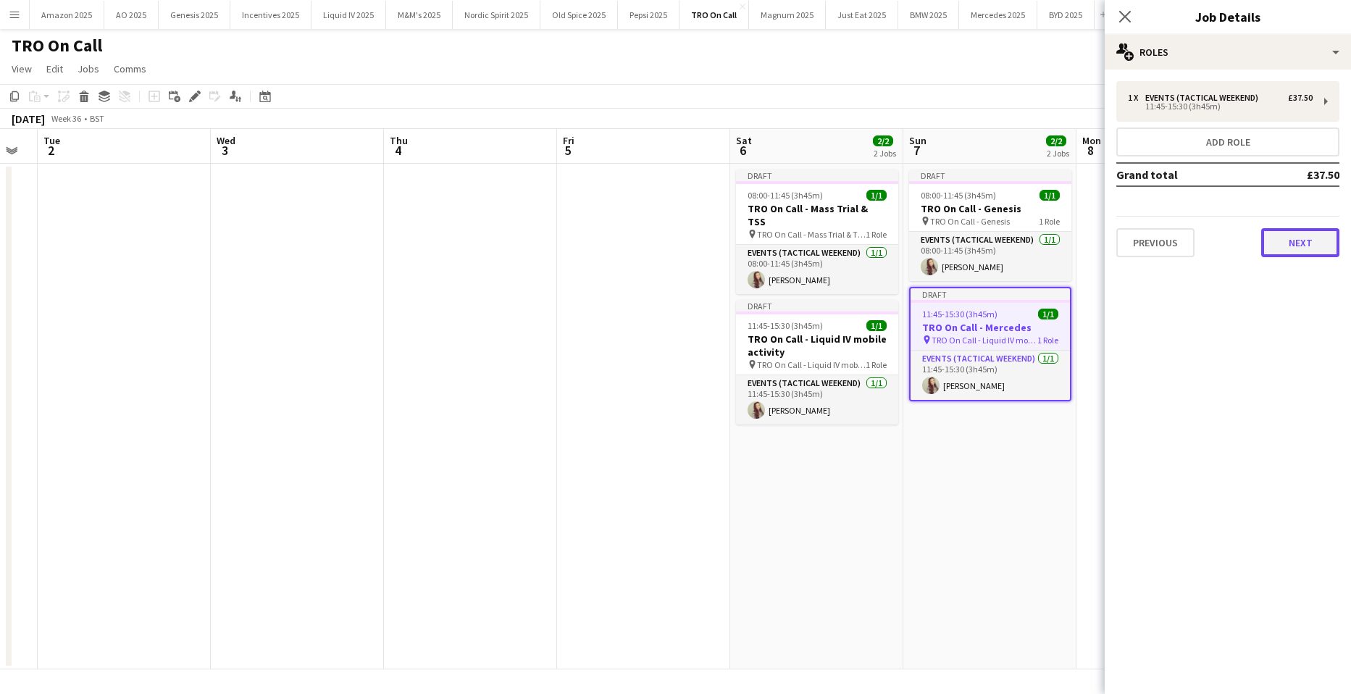
click at [1322, 248] on button "Next" at bounding box center [1300, 242] width 78 height 29
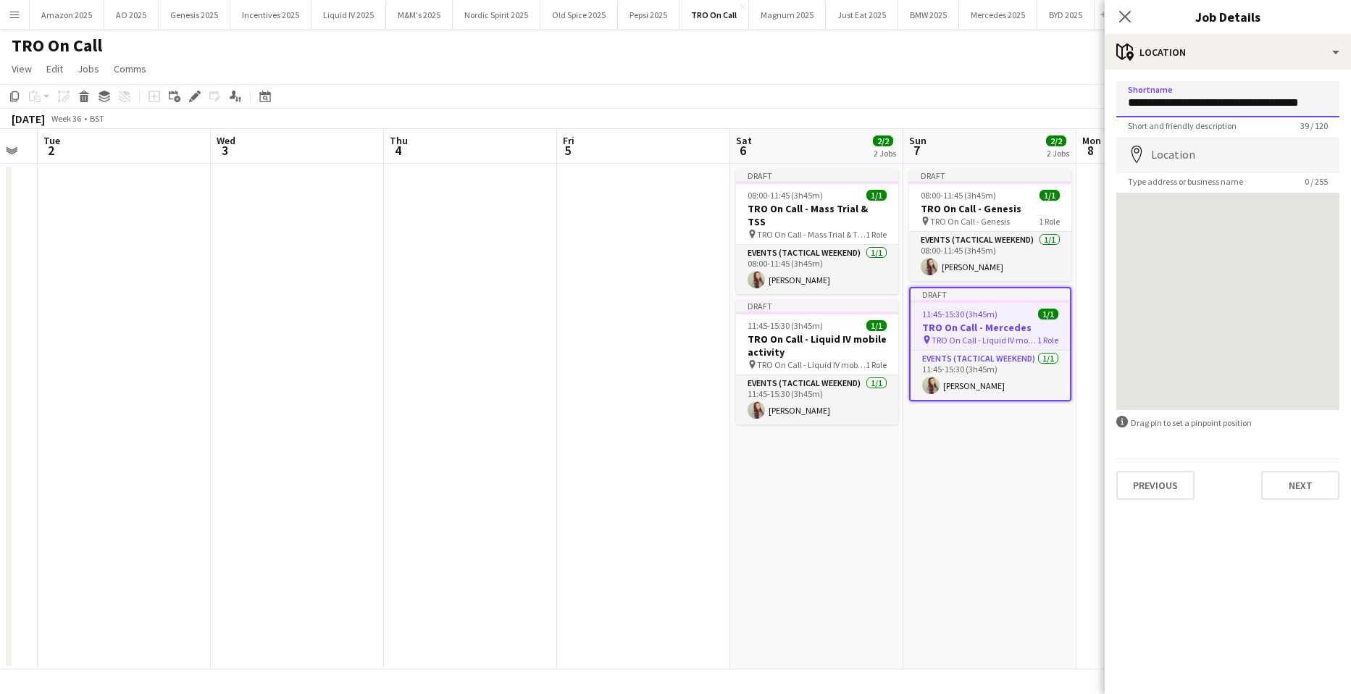
drag, startPoint x: 1199, startPoint y: 103, endPoint x: 1388, endPoint y: 100, distance: 189.1
click at [1350, 100] on html "Menu Boards Boards Boards All jobs Status Workforce Workforce My Workforce Recr…" at bounding box center [675, 347] width 1351 height 694
type input "**********"
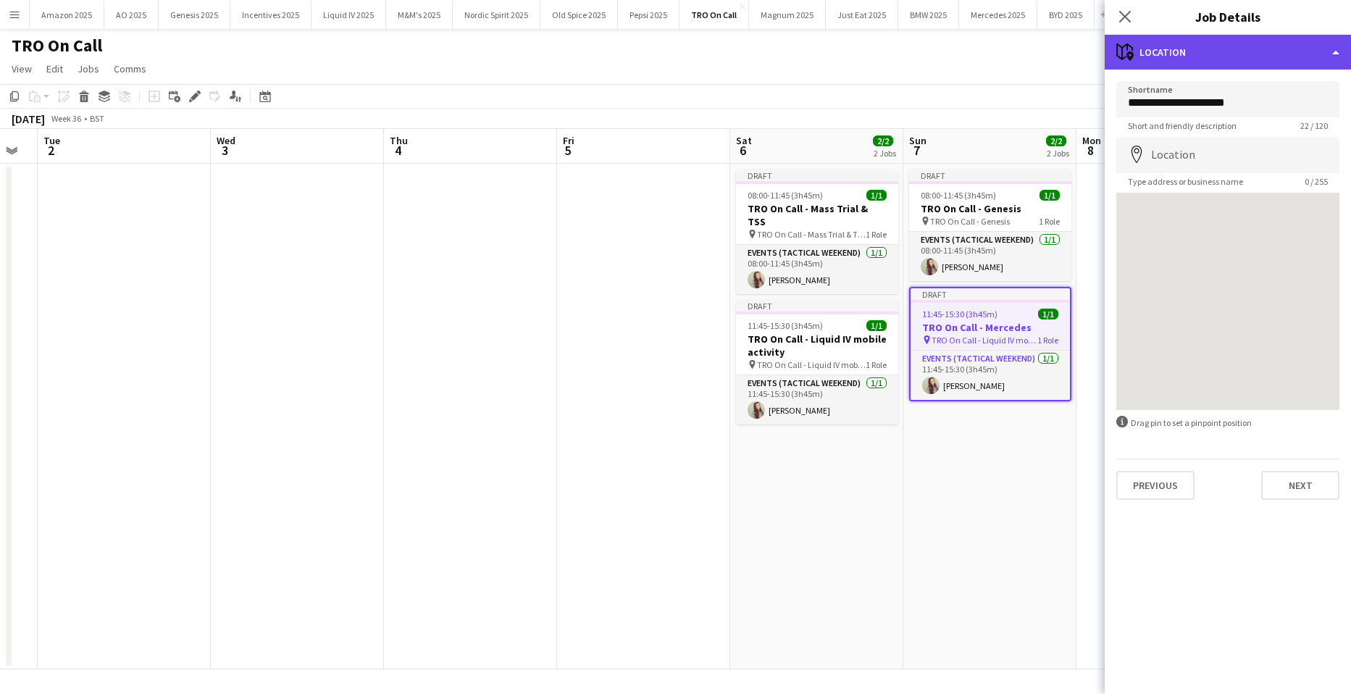
click at [1264, 63] on div "maps-pin-1 Location" at bounding box center [1228, 52] width 246 height 35
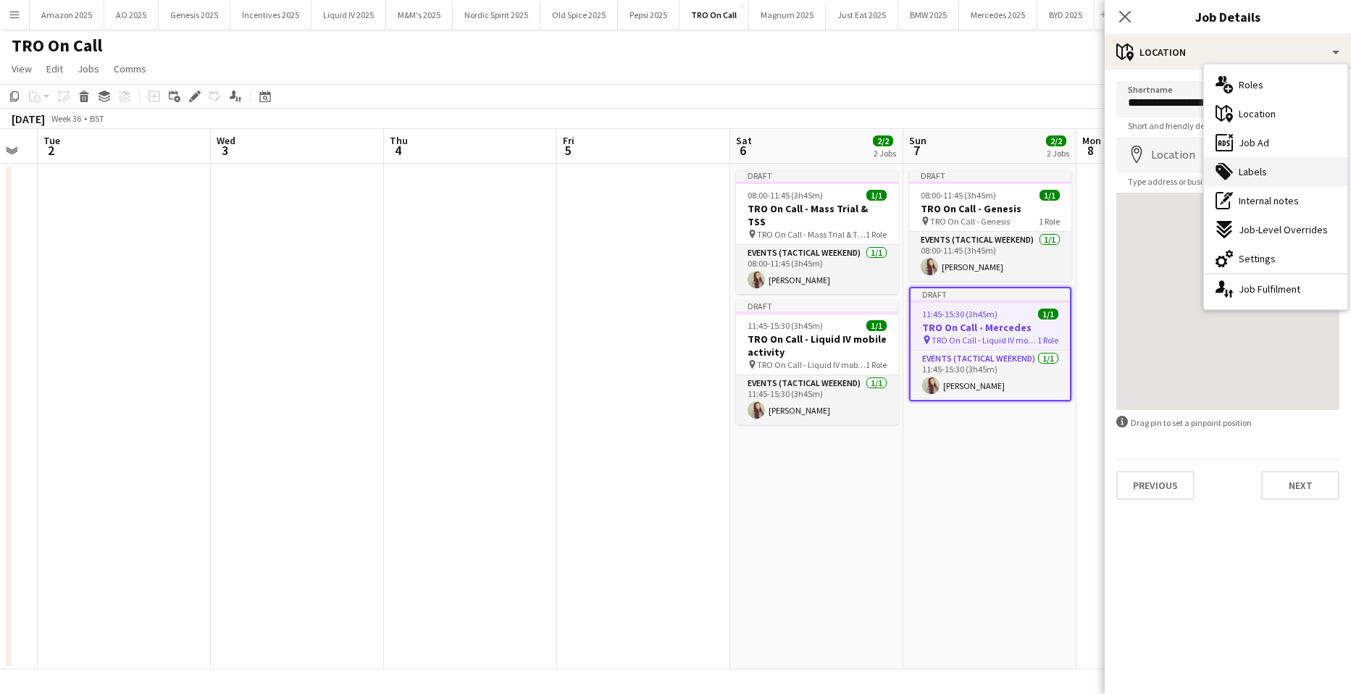
click at [1232, 177] on icon "tags-double" at bounding box center [1224, 171] width 17 height 17
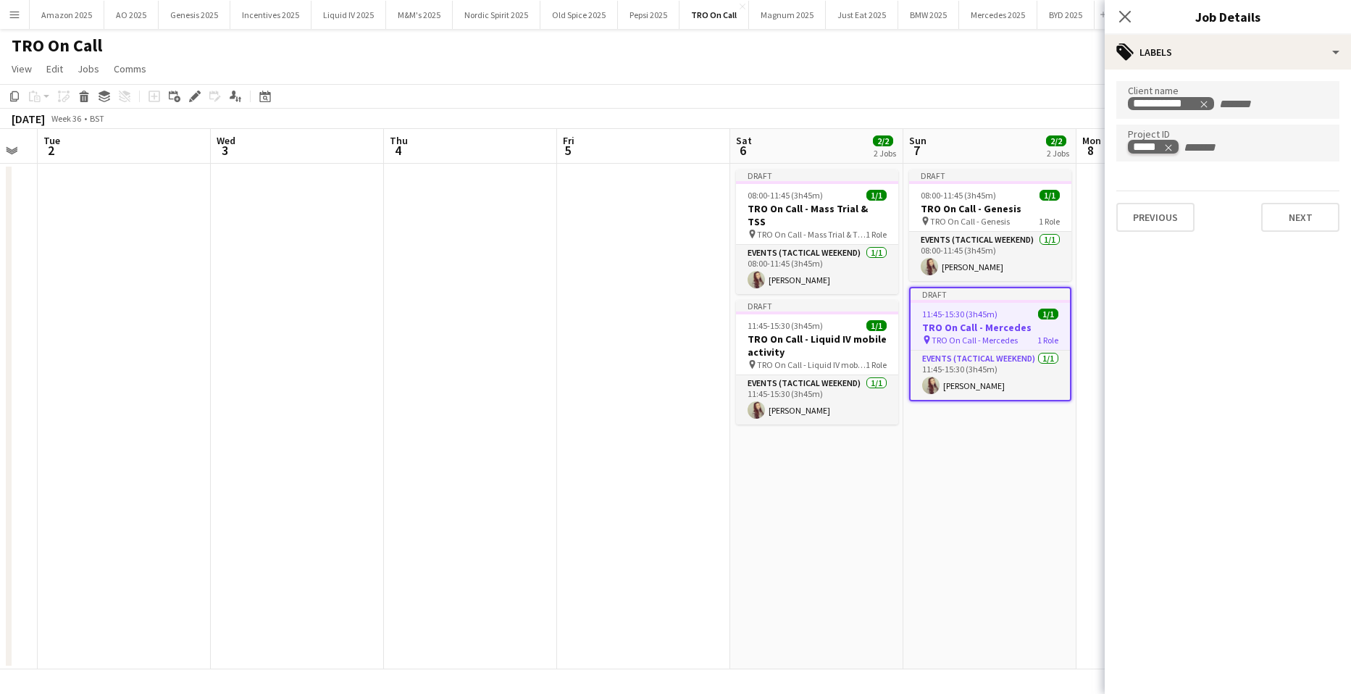
click at [1173, 150] on icon "Remove tag" at bounding box center [1168, 148] width 10 height 10
click at [1169, 146] on input "Type to search project ID labels..." at bounding box center [1228, 147] width 200 height 13
type input "*****"
click at [1158, 195] on div "54071" at bounding box center [1227, 187] width 223 height 35
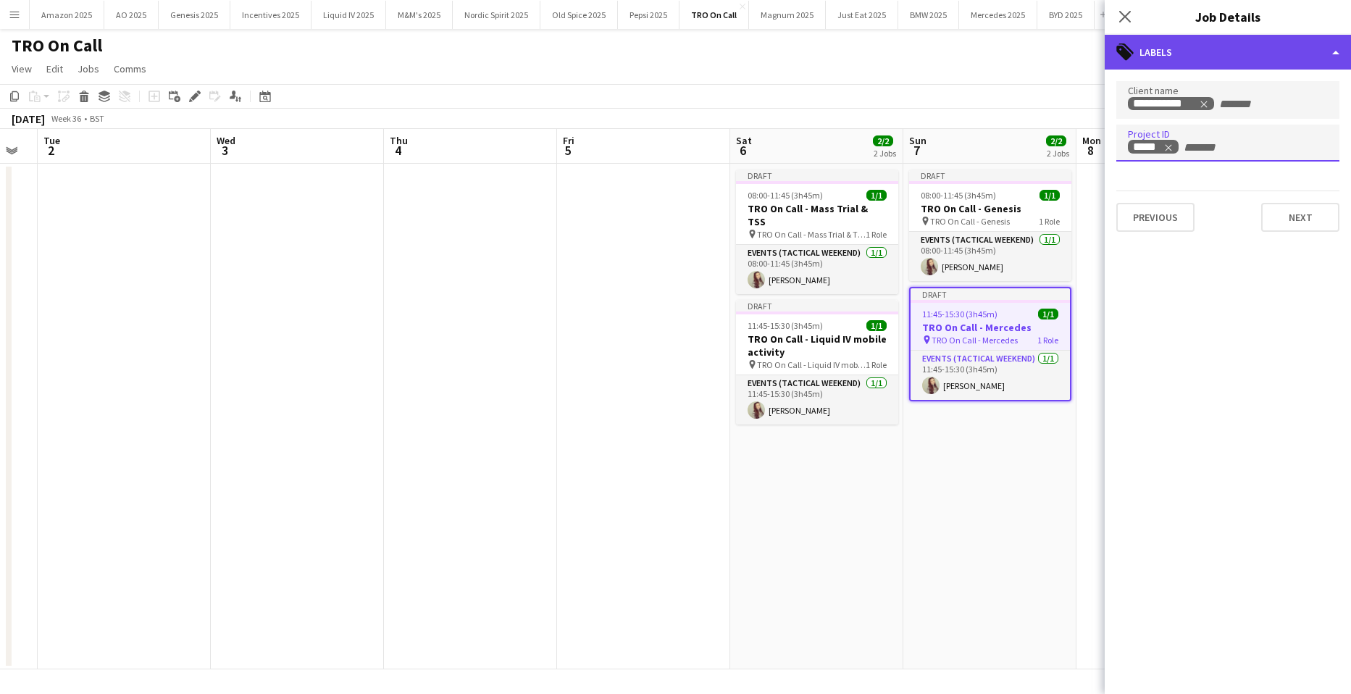
click at [1330, 54] on div "tags-double Labels" at bounding box center [1228, 52] width 246 height 35
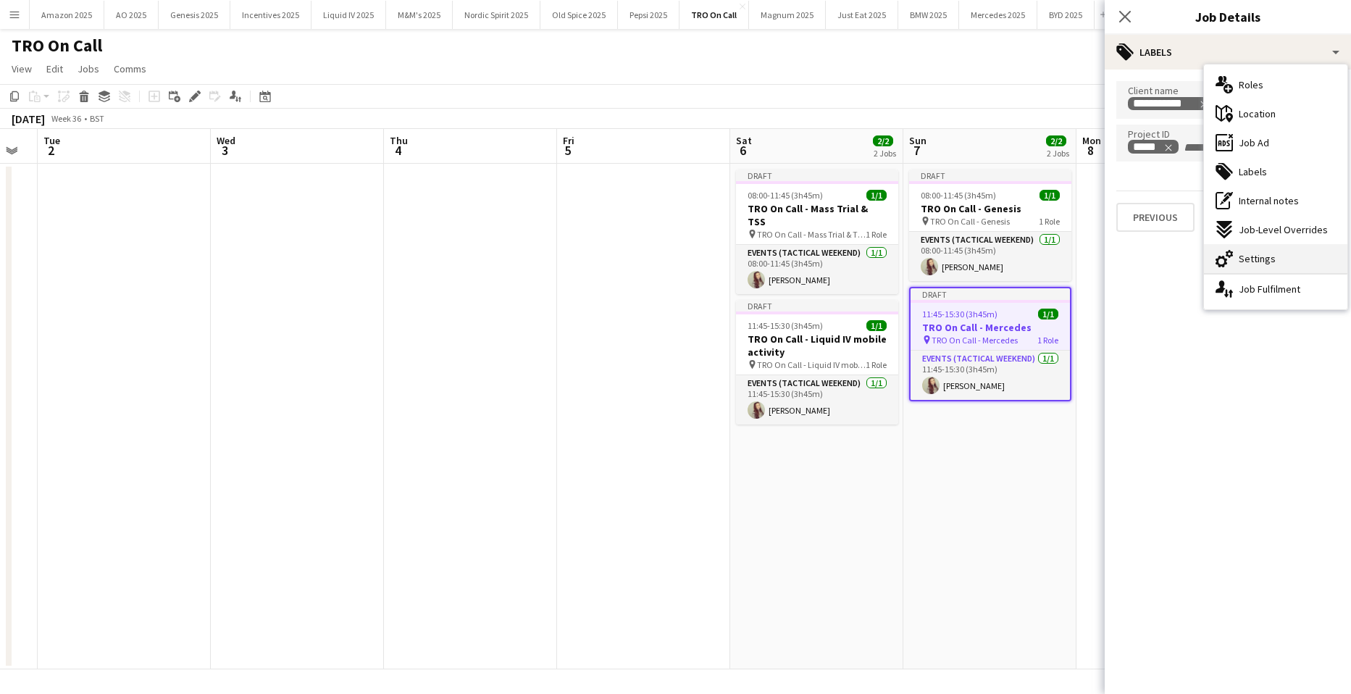
click at [1269, 268] on div "cog-double-3 Settings" at bounding box center [1275, 258] width 143 height 29
type input "*******"
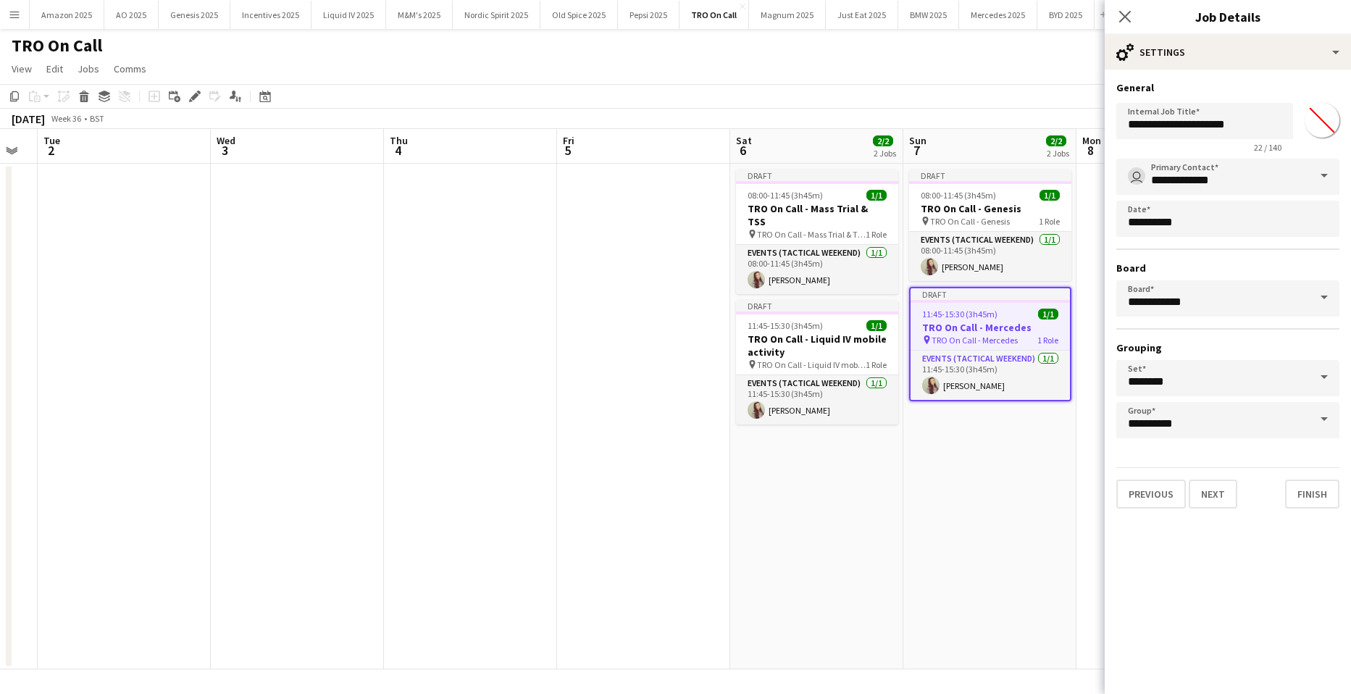
click at [1010, 482] on app-date-cell "Draft 08:00-11:45 (3h45m) 1/1 TRO On Call - Genesis pin TRO On Call - Genesis 1…" at bounding box center [989, 417] width 173 height 506
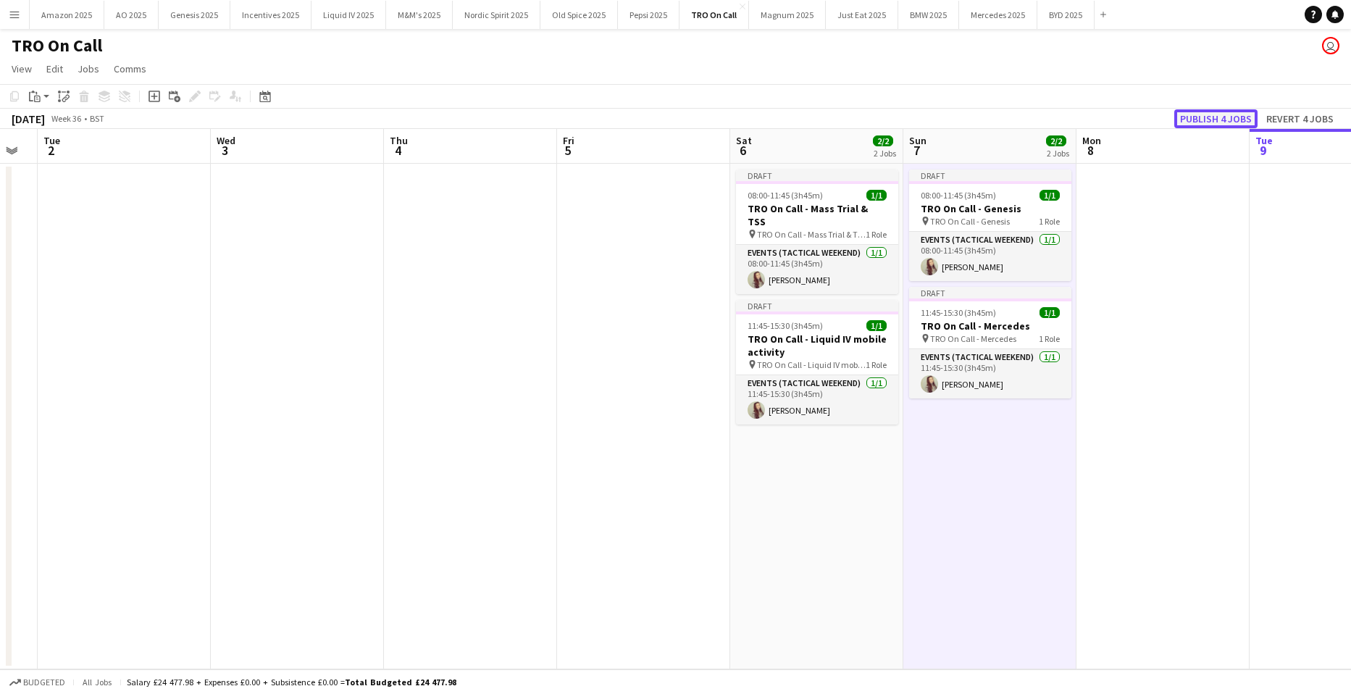
click at [1212, 116] on button "Publish 4 jobs" at bounding box center [1215, 118] width 83 height 19
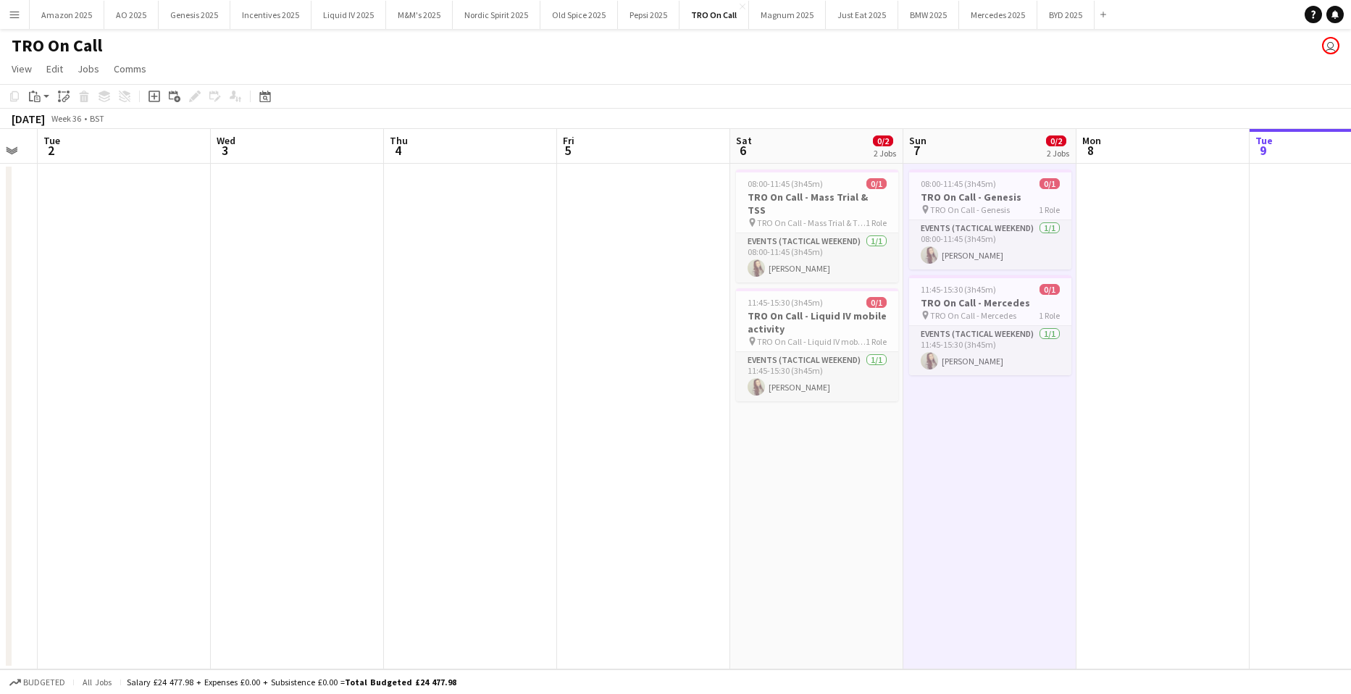
drag, startPoint x: 1228, startPoint y: 330, endPoint x: 1082, endPoint y: 288, distance: 151.6
click at [1228, 330] on app-date-cell at bounding box center [1163, 417] width 173 height 506
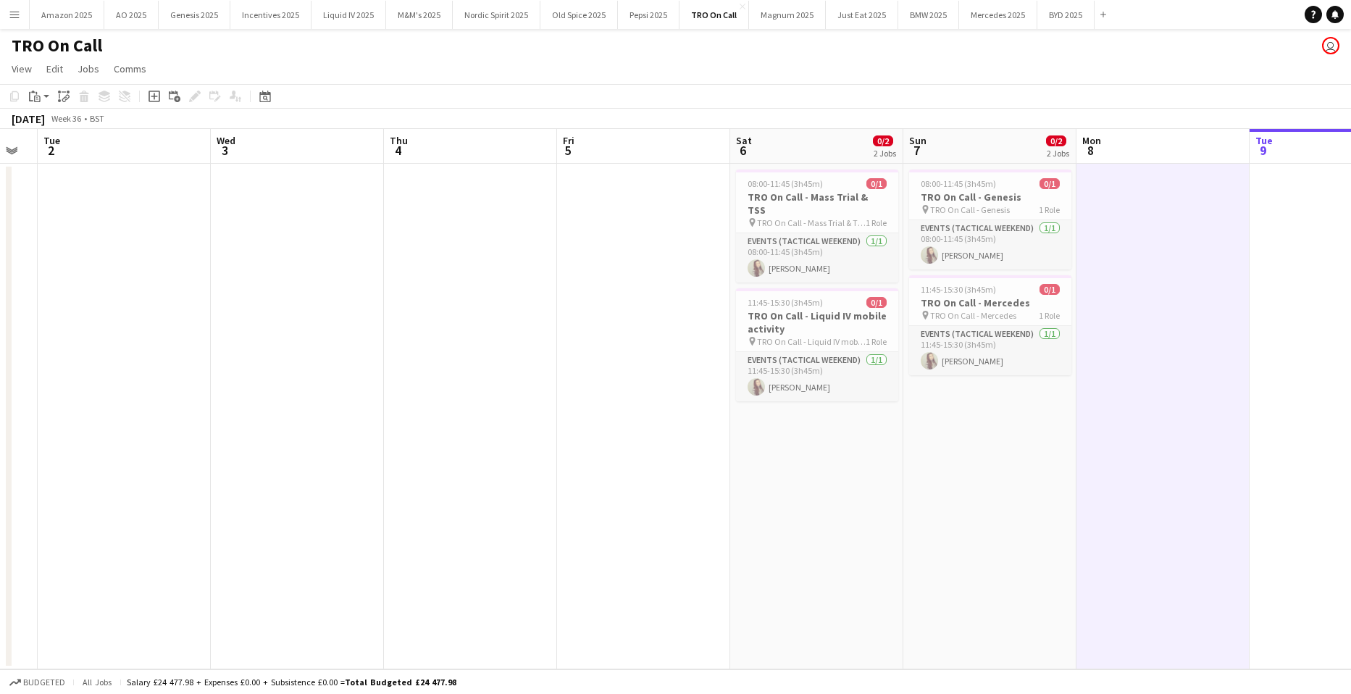
click at [17, 17] on app-icon "Menu" at bounding box center [15, 15] width 12 height 12
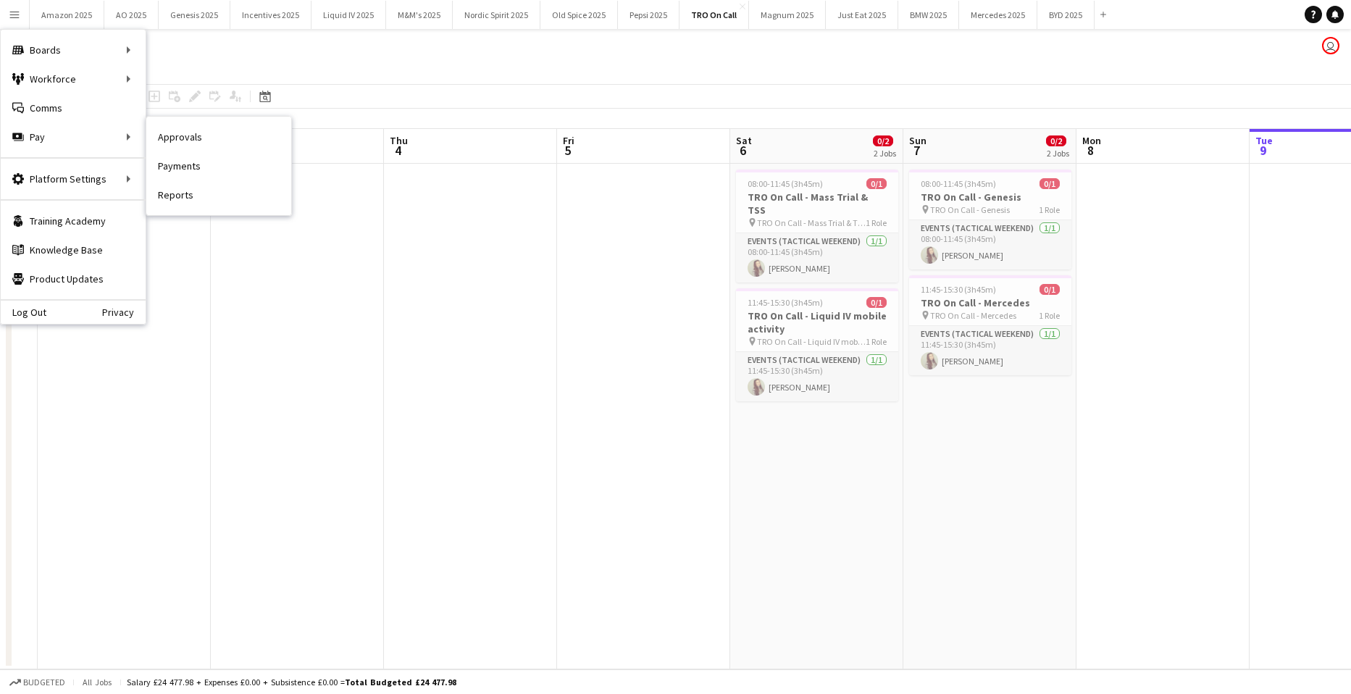
drag, startPoint x: 196, startPoint y: 136, endPoint x: 1330, endPoint y: 471, distance: 1182.8
click at [196, 136] on link "Approvals" at bounding box center [218, 136] width 145 height 29
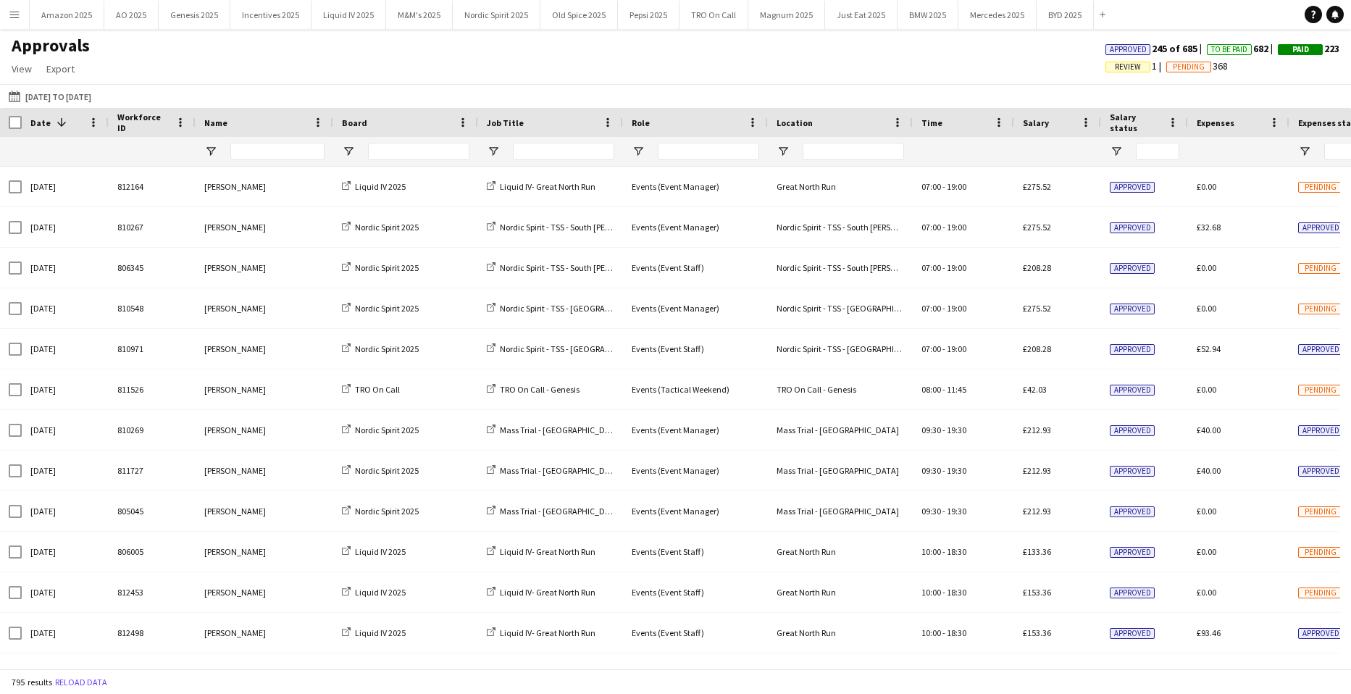
drag, startPoint x: 143, startPoint y: 51, endPoint x: 57, endPoint y: 43, distance: 87.2
click at [137, 49] on div "Approvals View Customise view Customise filters Reset Filters Reset View Reset …" at bounding box center [675, 59] width 1351 height 49
click at [7, 13] on button "Menu" at bounding box center [14, 14] width 29 height 29
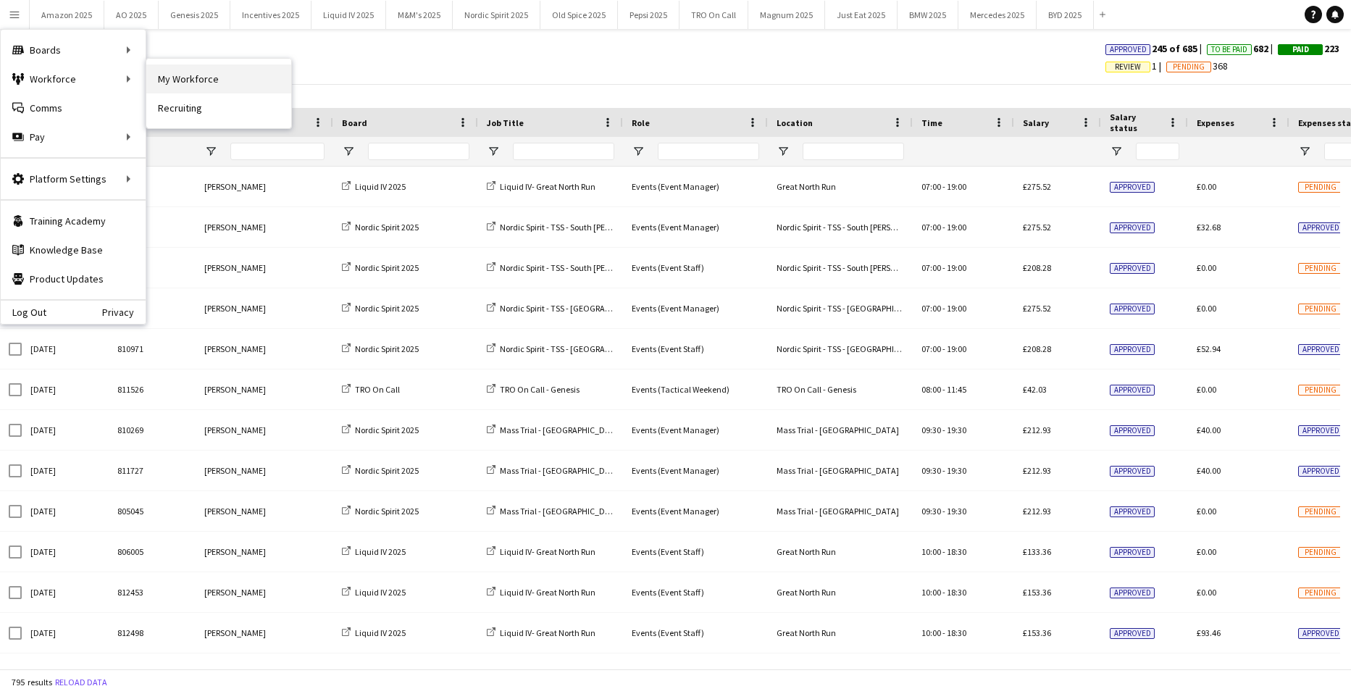
click at [156, 75] on link "My Workforce" at bounding box center [218, 78] width 145 height 29
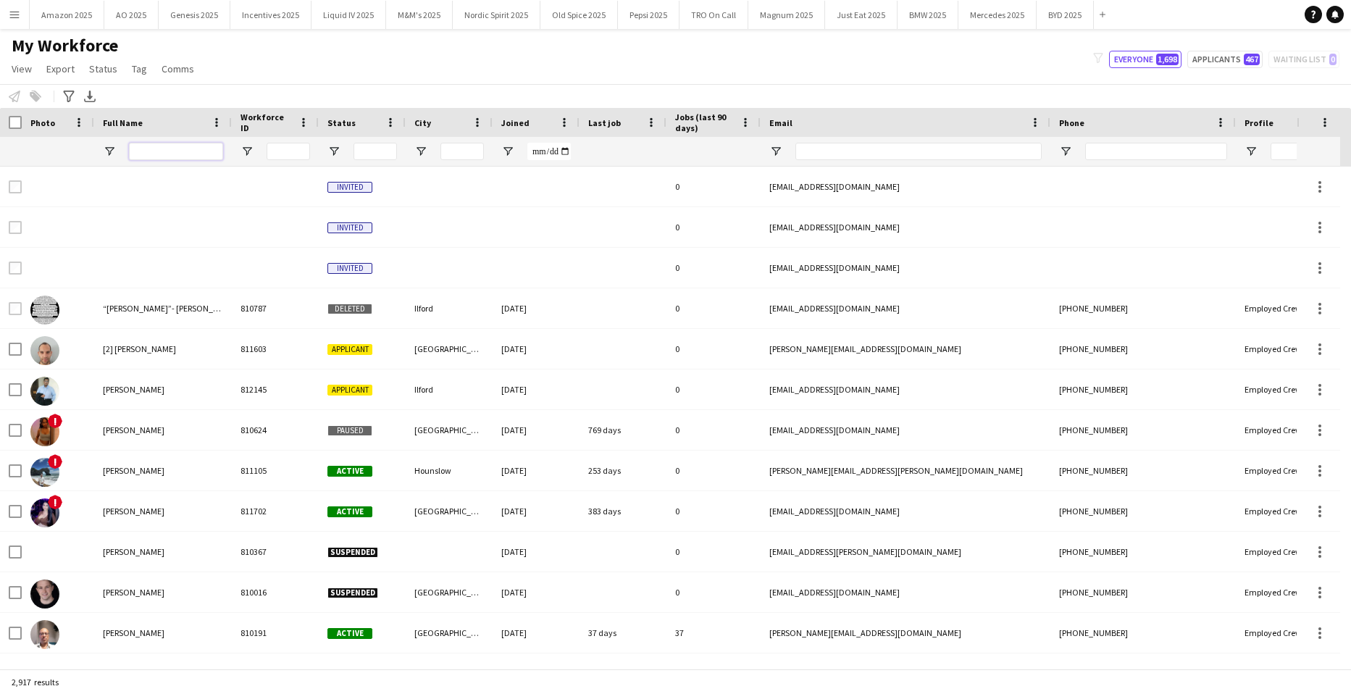
click at [156, 146] on input "Full Name Filter Input" at bounding box center [176, 151] width 94 height 17
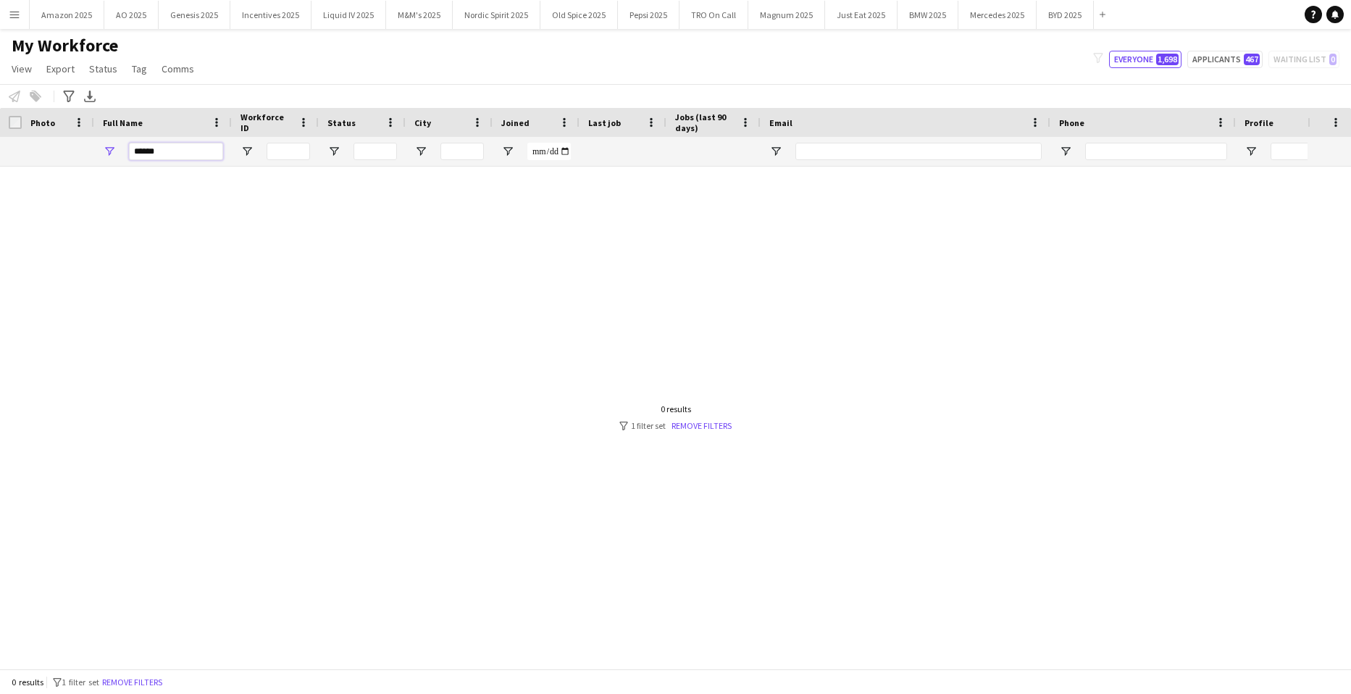
drag, startPoint x: 177, startPoint y: 159, endPoint x: 62, endPoint y: 168, distance: 115.6
click at [72, 168] on div "Workforce Details Photo Full Name" at bounding box center [675, 388] width 1351 height 561
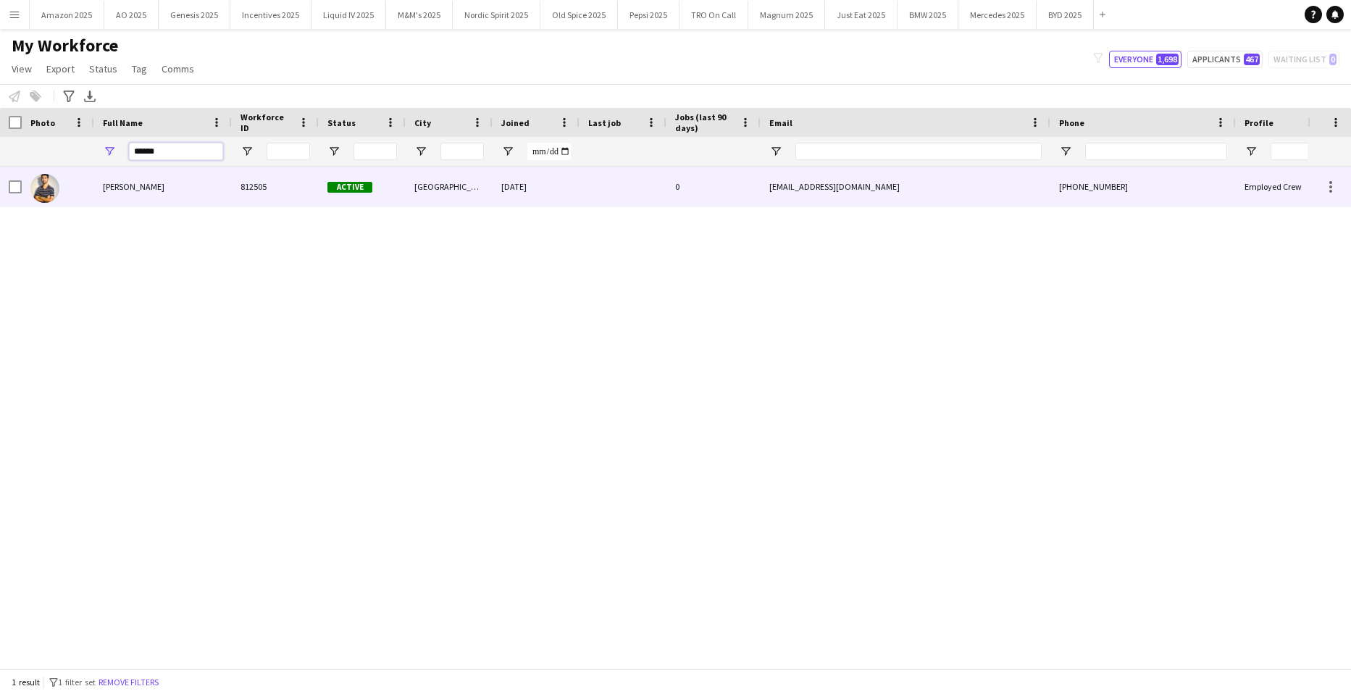
type input "******"
click at [134, 167] on div "Muhammad Gouhar Habib" at bounding box center [163, 187] width 138 height 40
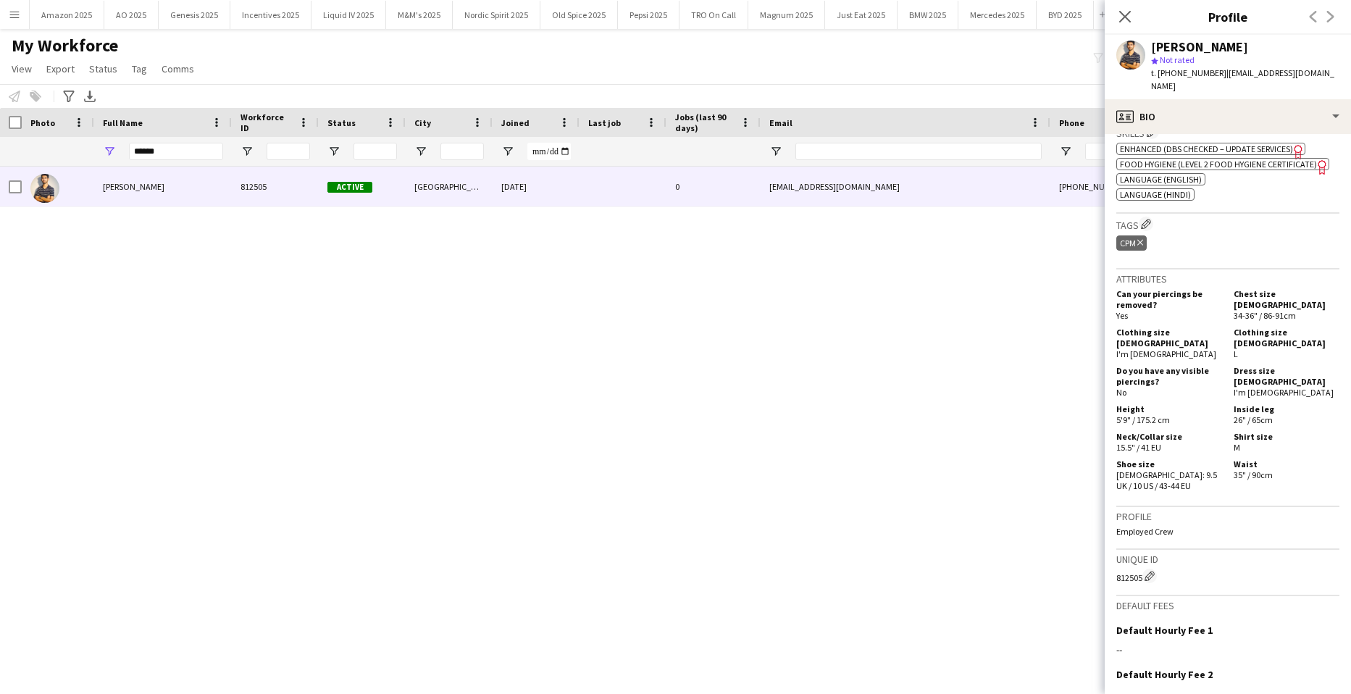
scroll to position [198, 0]
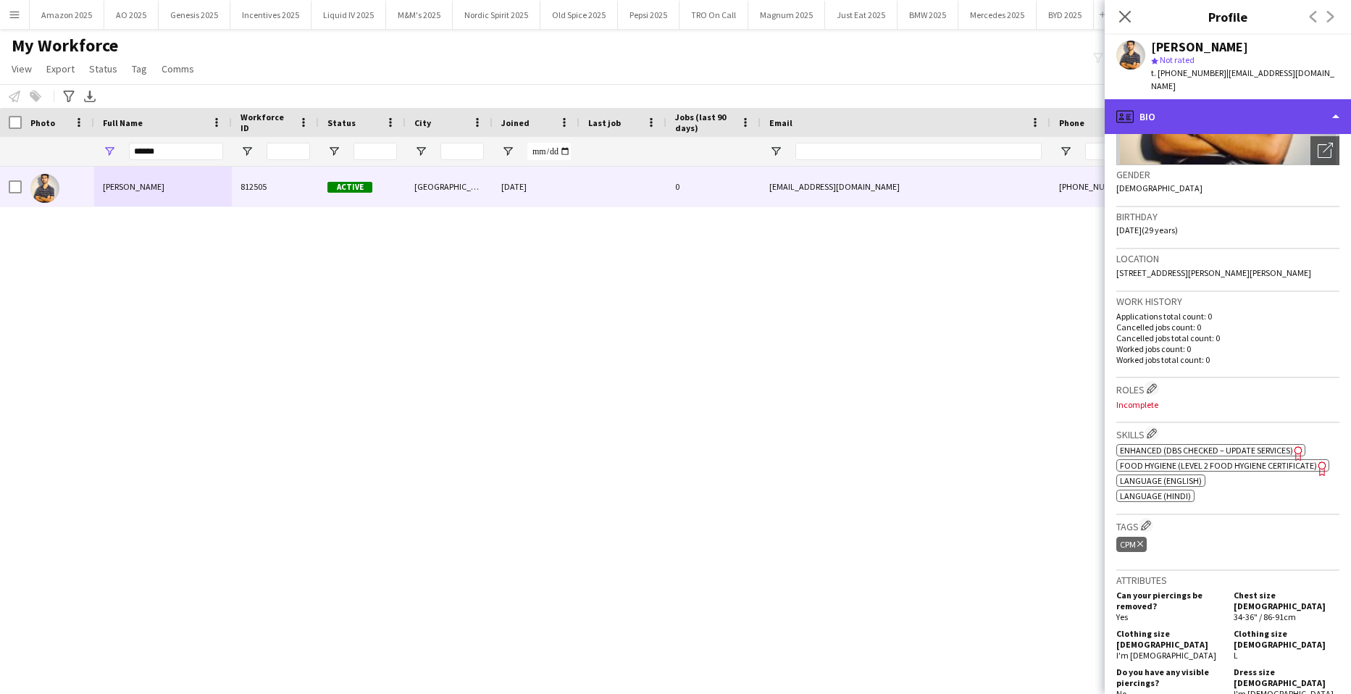
click at [1297, 103] on div "profile Bio" at bounding box center [1228, 116] width 246 height 35
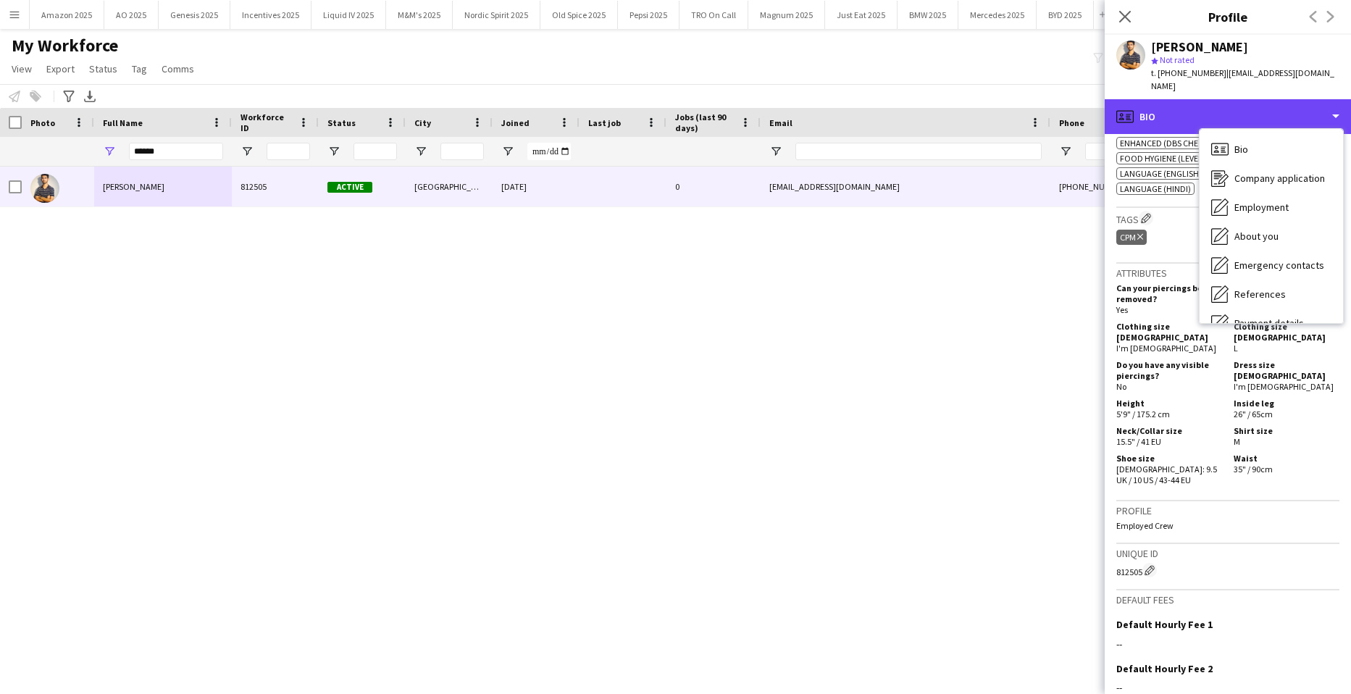
scroll to position [632, 0]
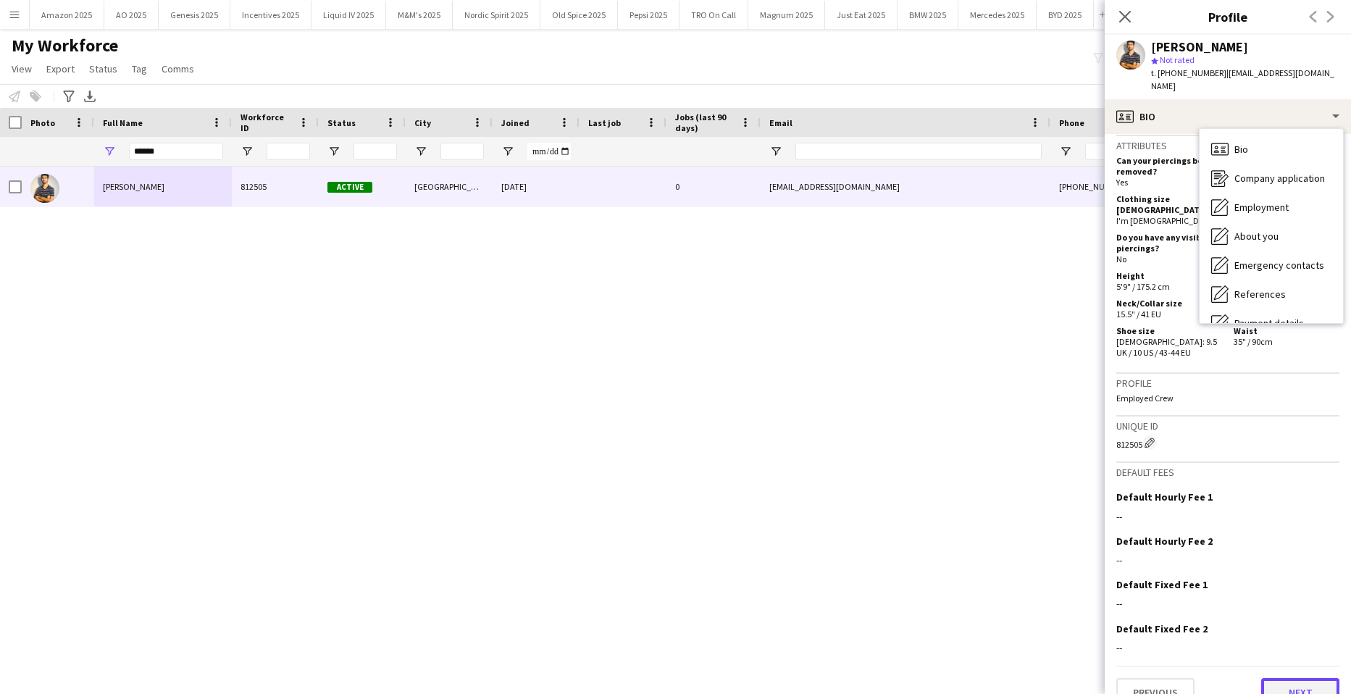
click at [1286, 678] on button "Next" at bounding box center [1300, 692] width 78 height 29
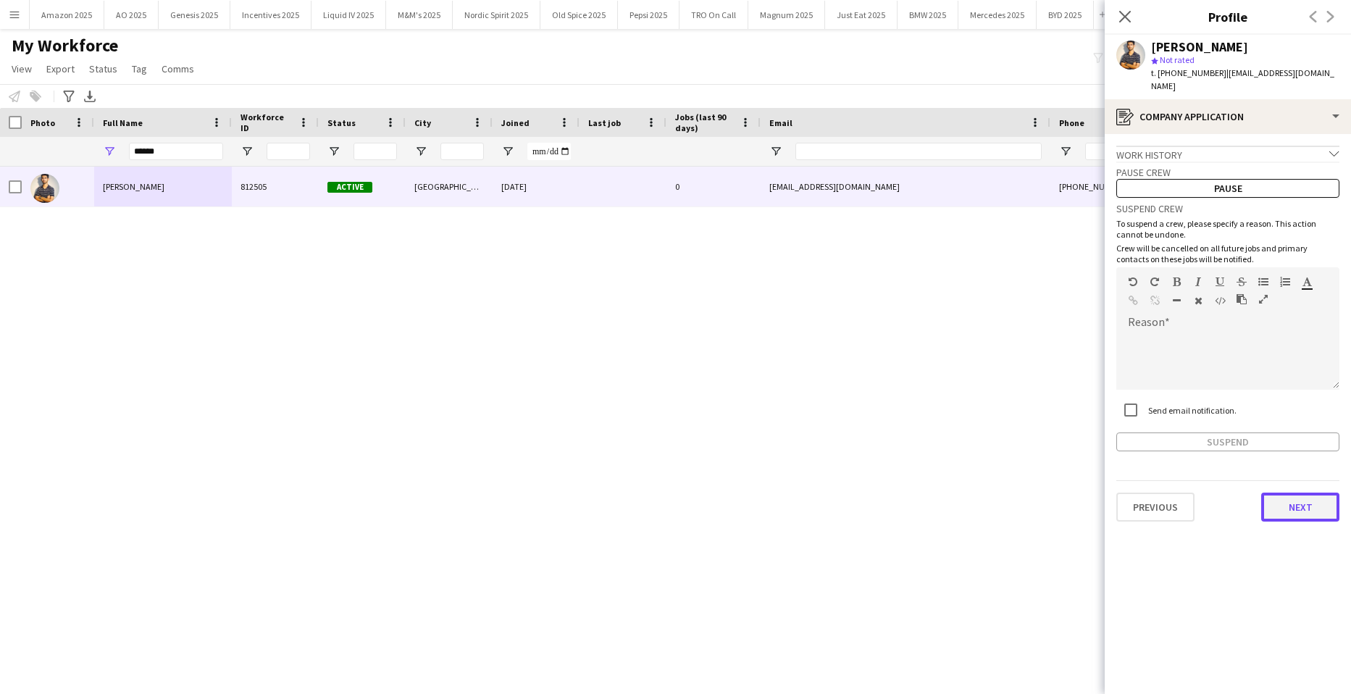
click at [1307, 500] on button "Next" at bounding box center [1300, 507] width 78 height 29
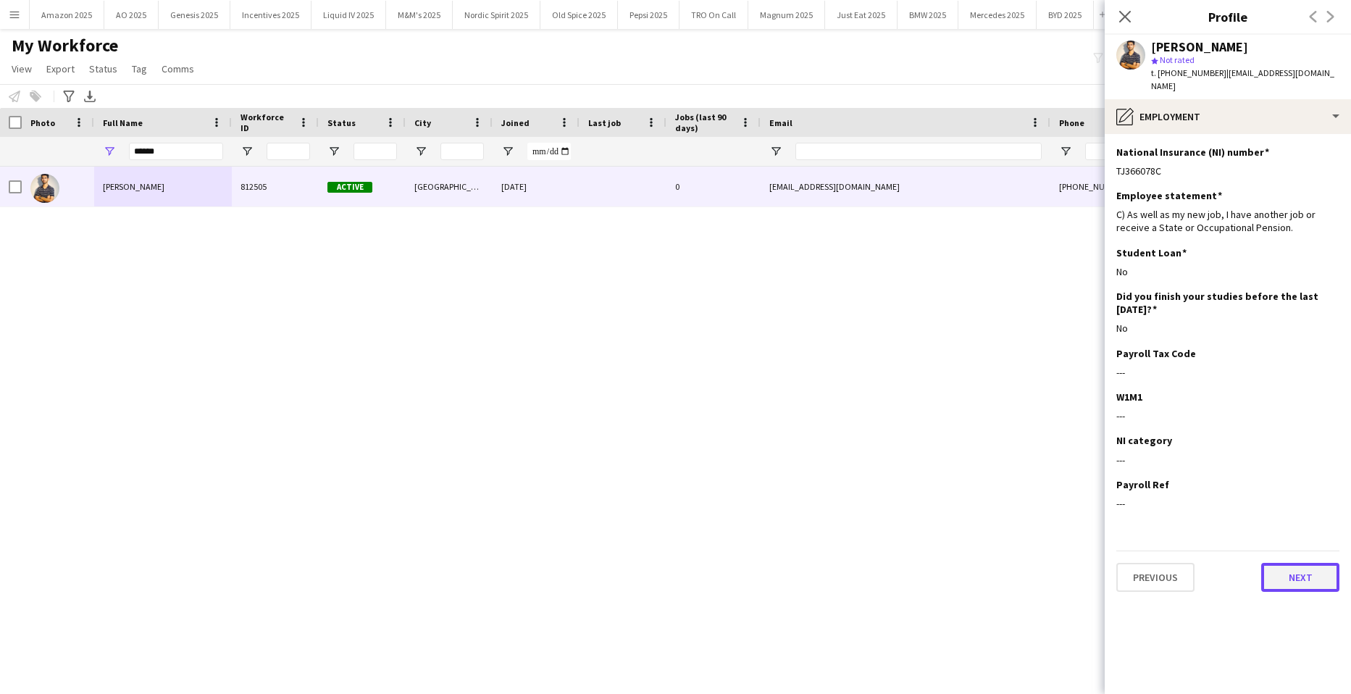
click at [1298, 563] on button "Next" at bounding box center [1300, 577] width 78 height 29
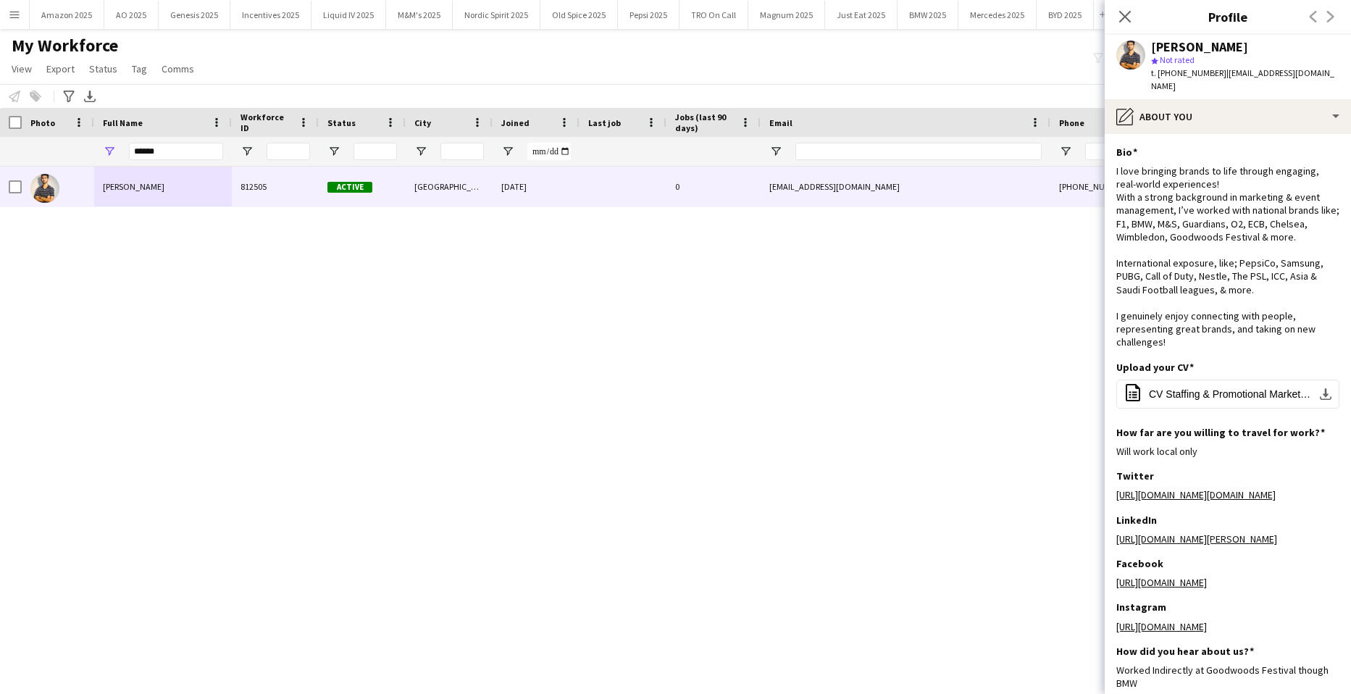
scroll to position [129, 0]
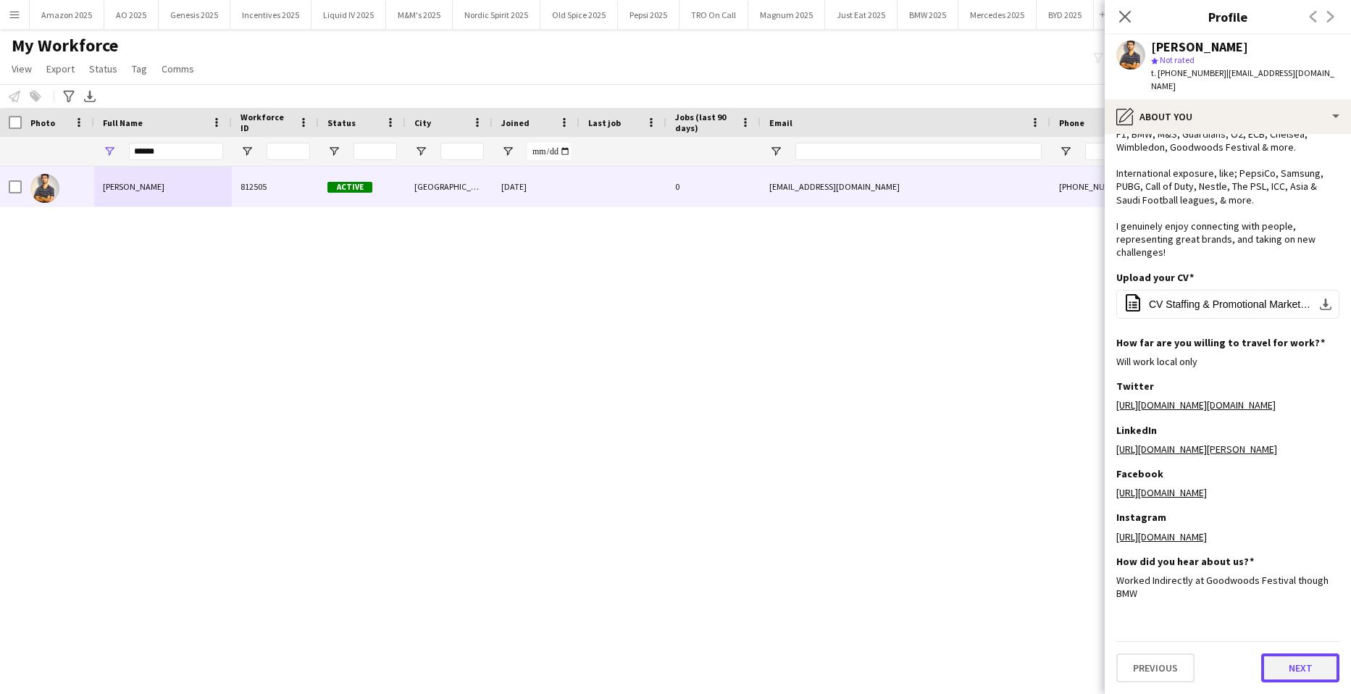
click at [1297, 659] on button "Next" at bounding box center [1300, 667] width 78 height 29
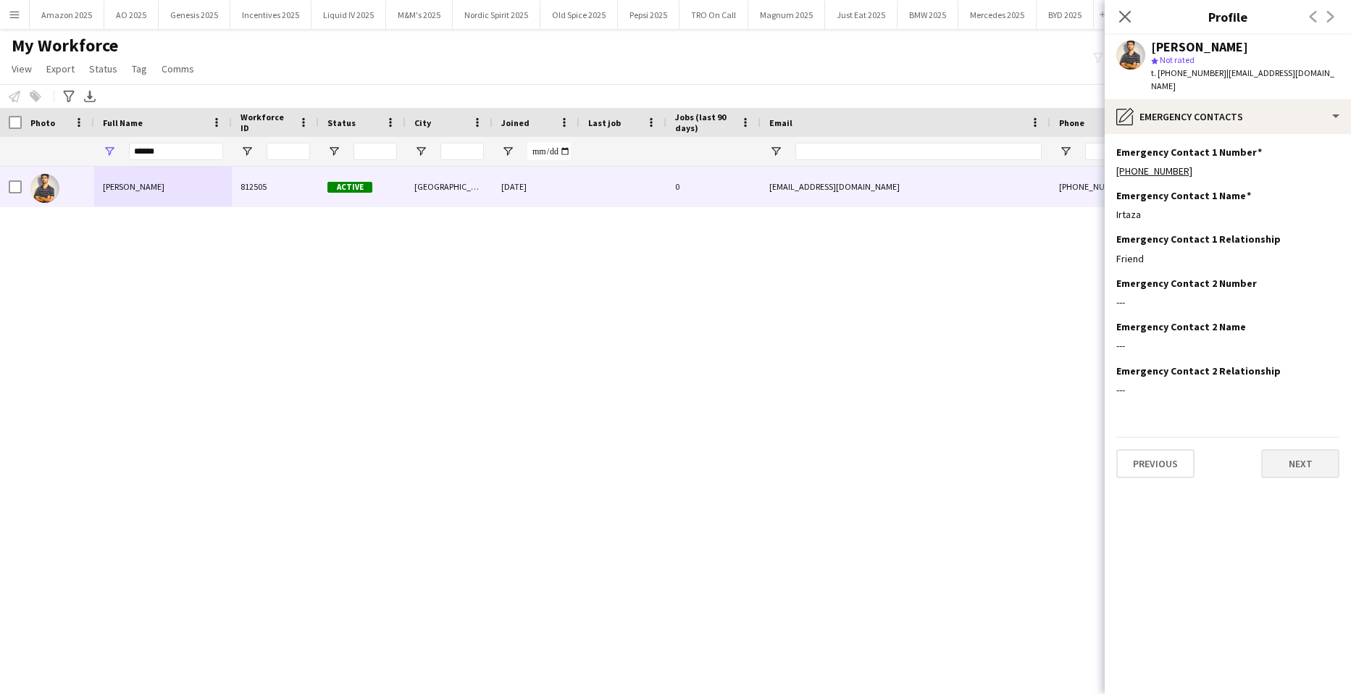
scroll to position [0, 0]
click at [1318, 449] on button "Next" at bounding box center [1300, 463] width 78 height 29
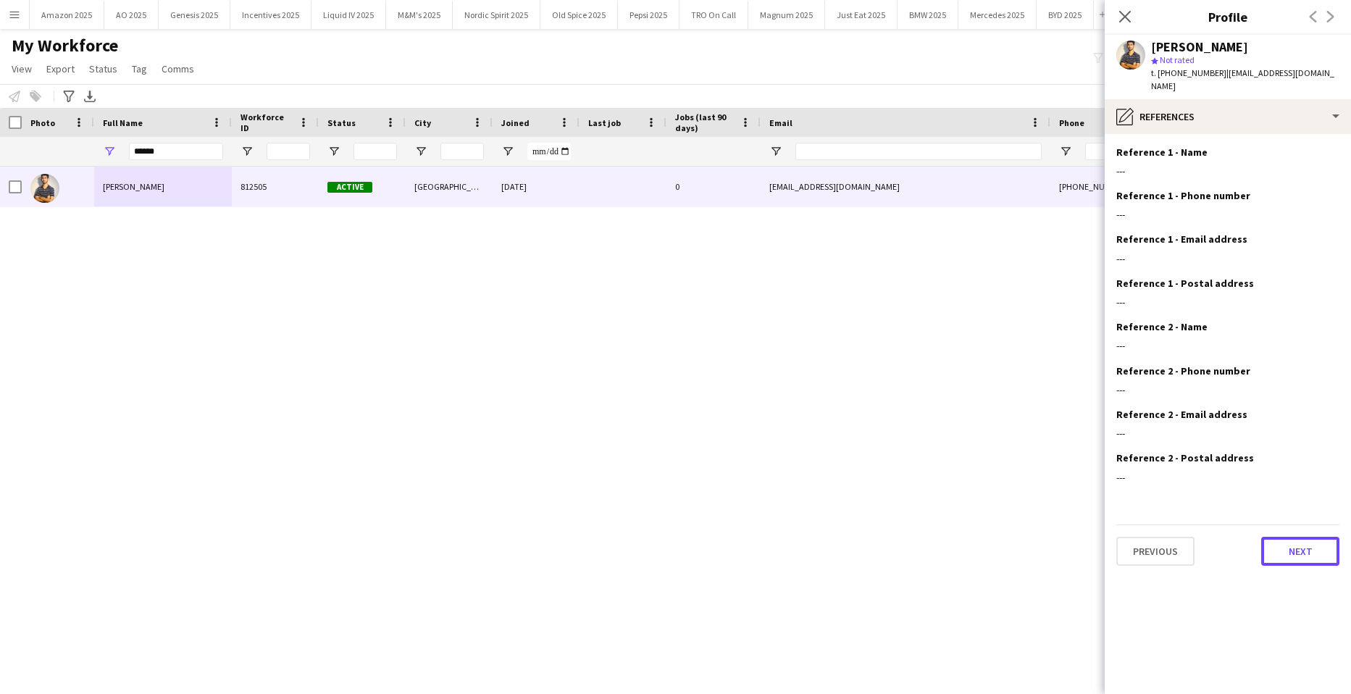
click at [1295, 537] on button "Next" at bounding box center [1300, 551] width 78 height 29
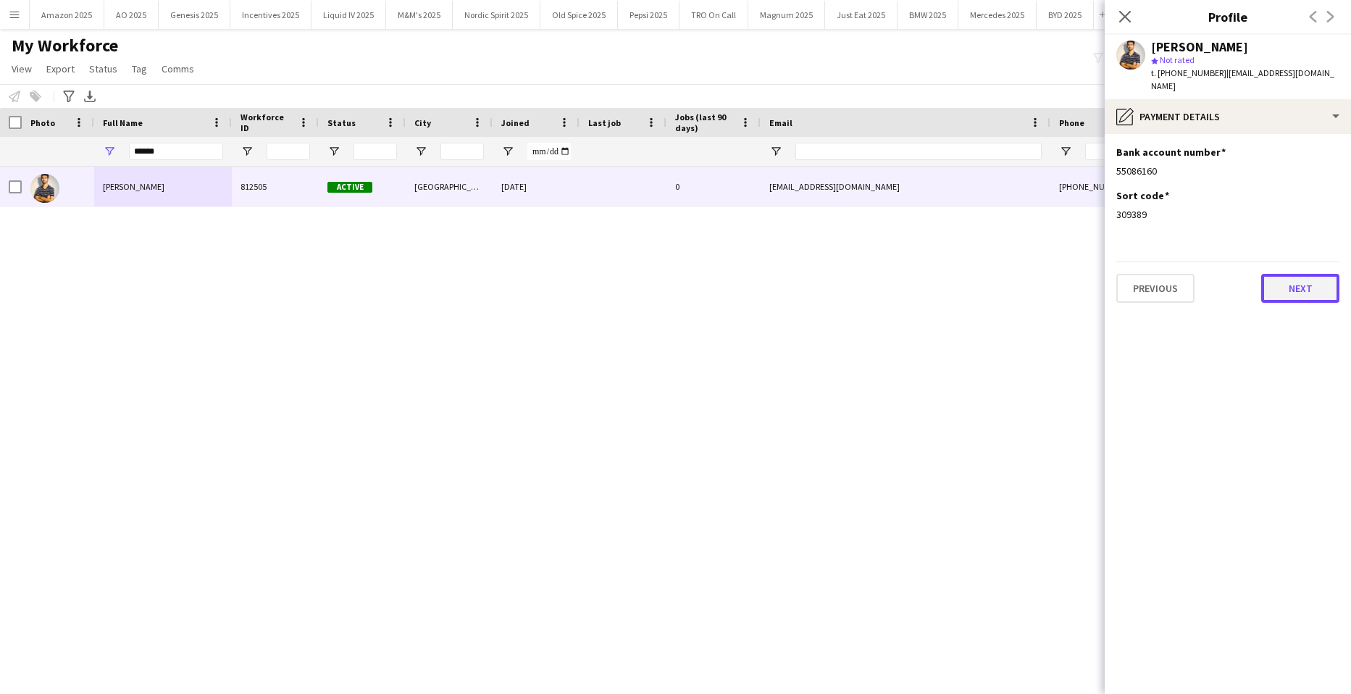
click at [1327, 277] on button "Next" at bounding box center [1300, 288] width 78 height 29
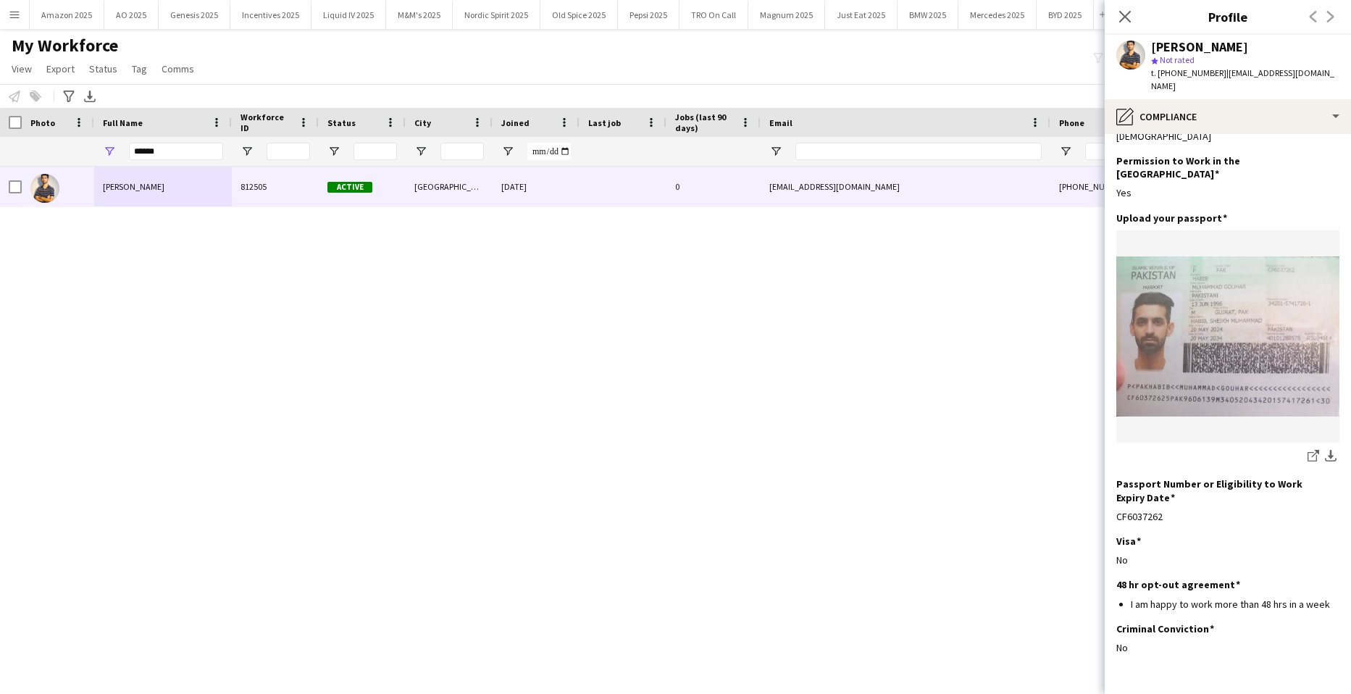
scroll to position [62, 0]
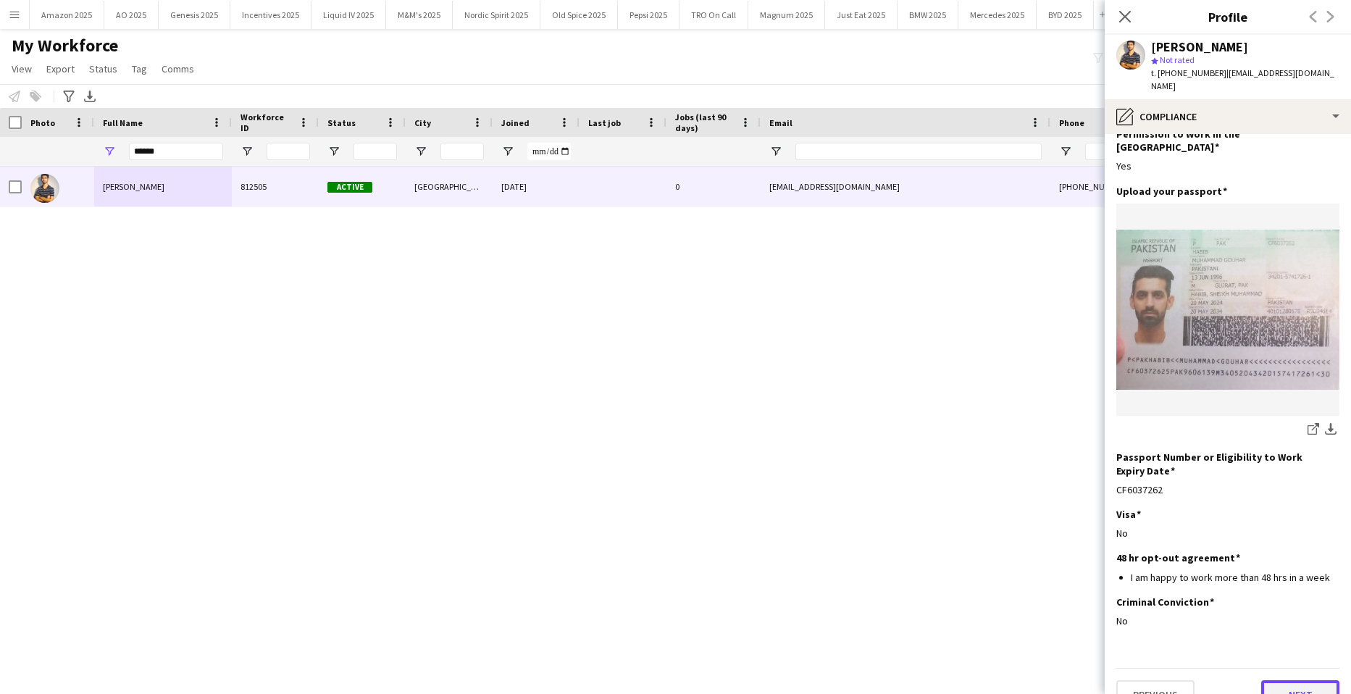
click at [1293, 680] on button "Next" at bounding box center [1300, 694] width 78 height 29
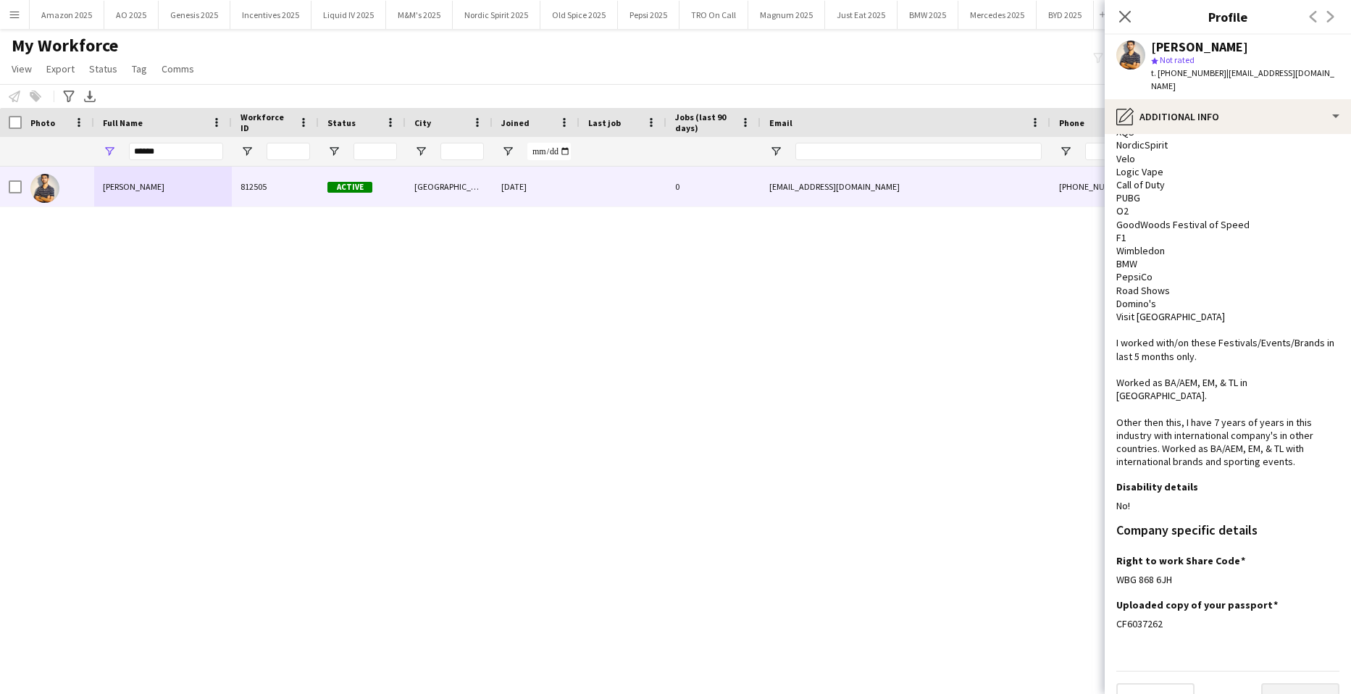
scroll to position [151, 0]
drag, startPoint x: 1298, startPoint y: 661, endPoint x: 1303, endPoint y: 650, distance: 11.7
click at [1300, 680] on button "Next" at bounding box center [1300, 694] width 78 height 29
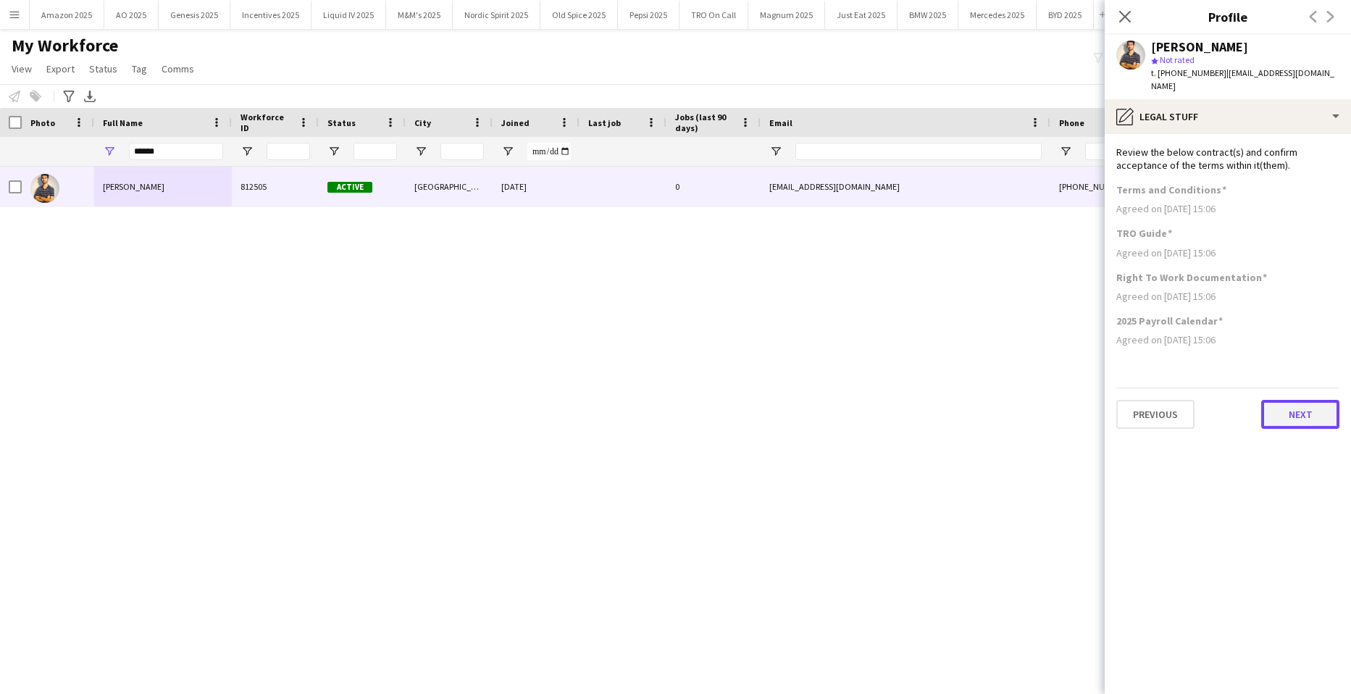
click at [1284, 400] on button "Next" at bounding box center [1300, 414] width 78 height 29
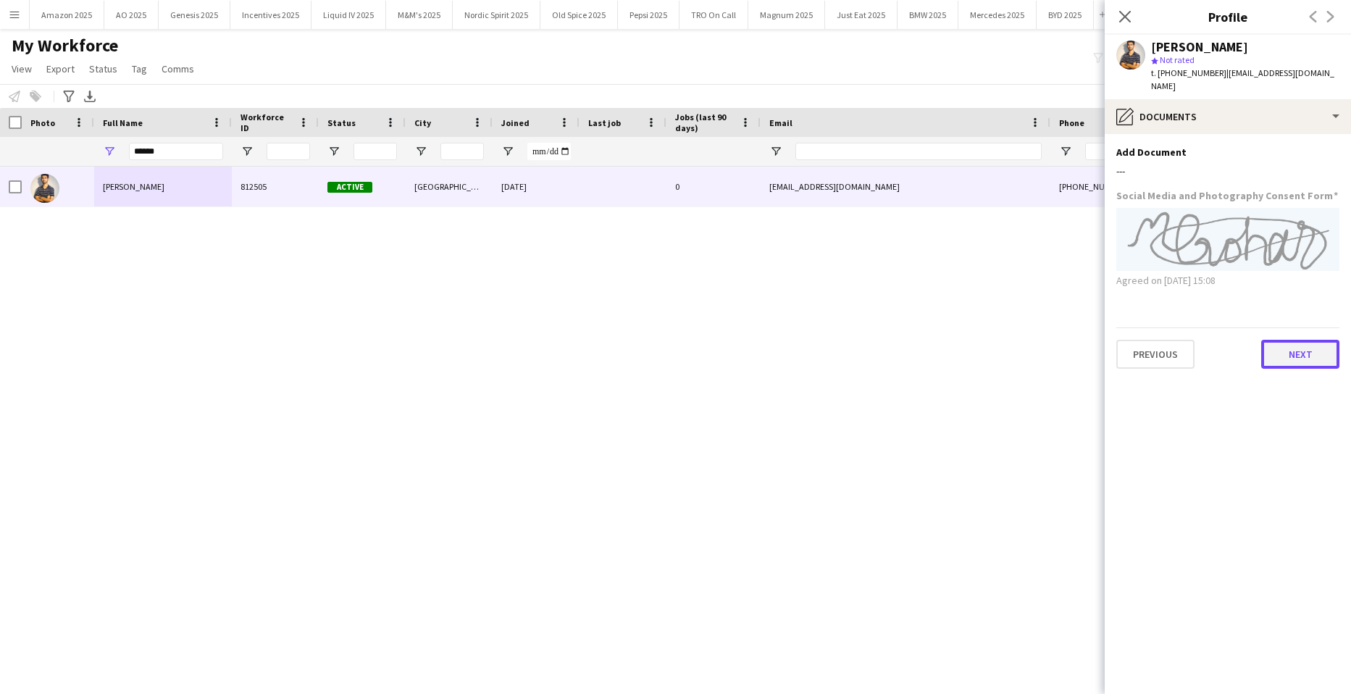
click at [1318, 340] on button "Next" at bounding box center [1300, 354] width 78 height 29
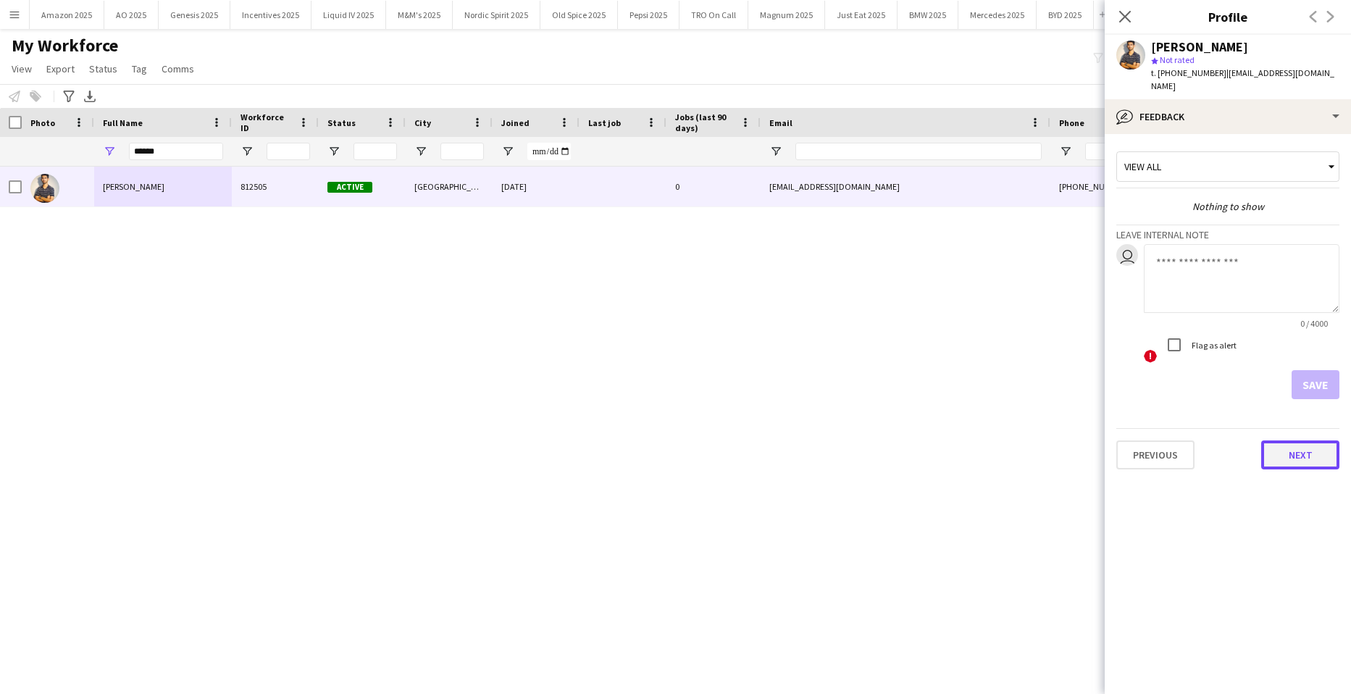
click at [1313, 451] on button "Next" at bounding box center [1300, 454] width 78 height 29
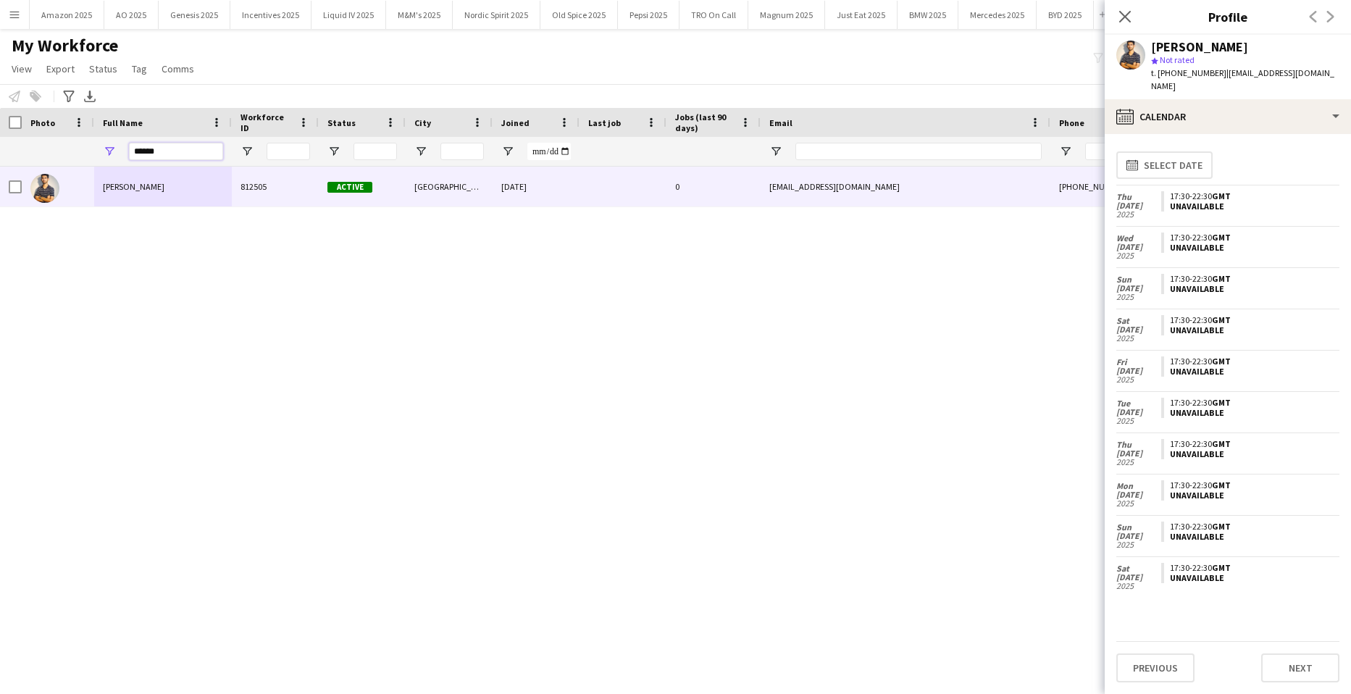
drag, startPoint x: 183, startPoint y: 150, endPoint x: -37, endPoint y: 159, distance: 219.7
click at [0, 159] on html "Menu Boards Boards Boards All jobs Status Workforce Workforce My Workforce Recr…" at bounding box center [675, 347] width 1351 height 694
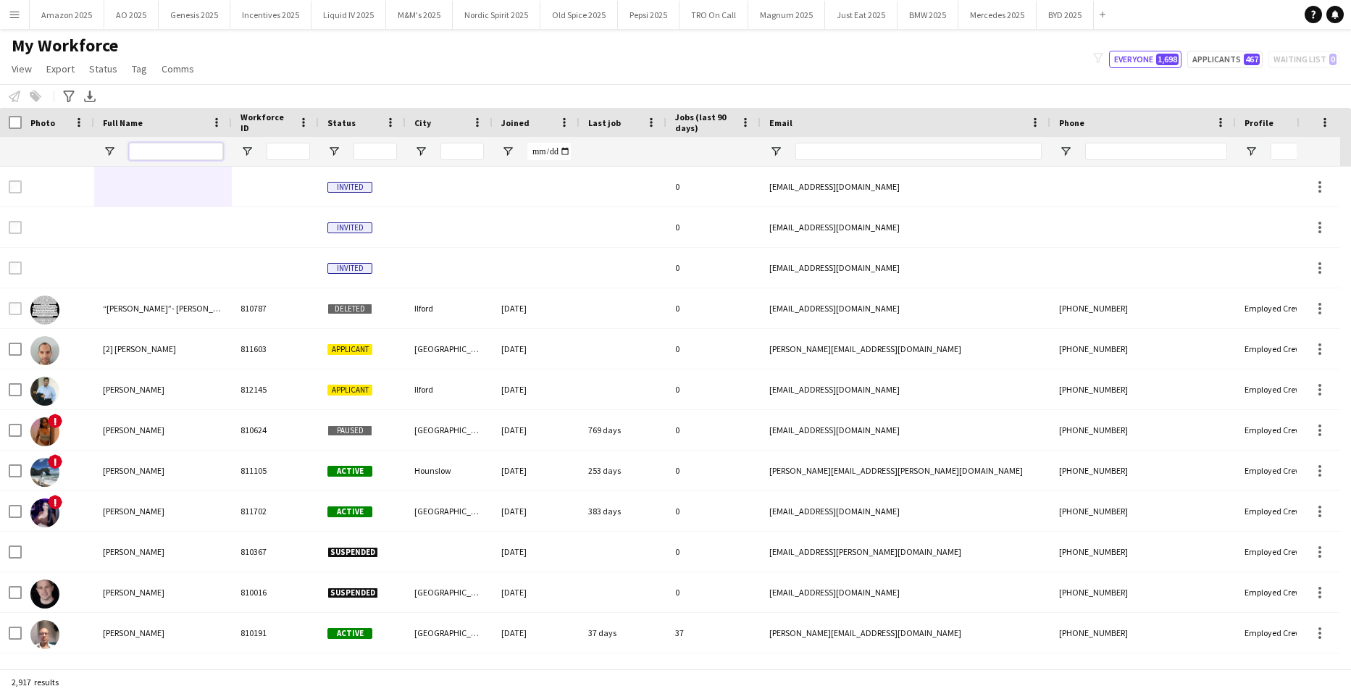
click at [172, 154] on input "Full Name Filter Input" at bounding box center [176, 151] width 94 height 17
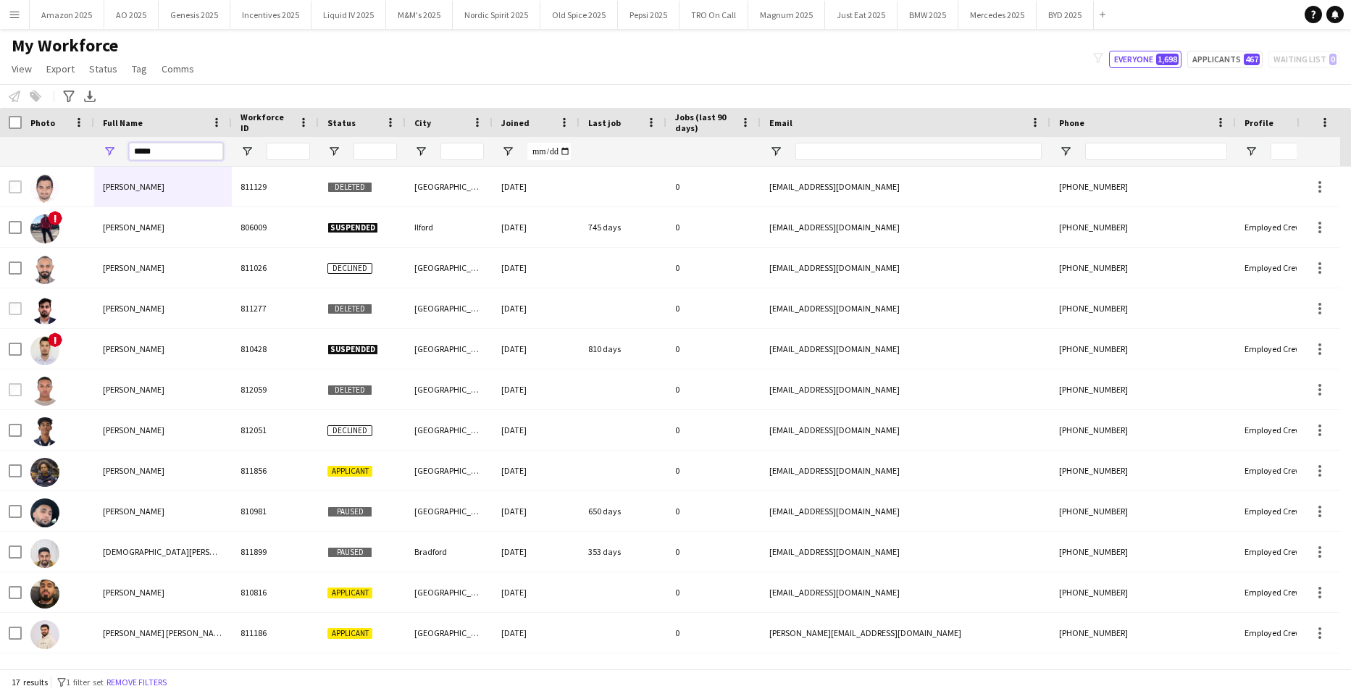
type input "*****"
click at [839, 149] on input "Email Filter Input" at bounding box center [918, 151] width 246 height 17
click at [839, 151] on input "Email Filter Input" at bounding box center [918, 151] width 246 height 17
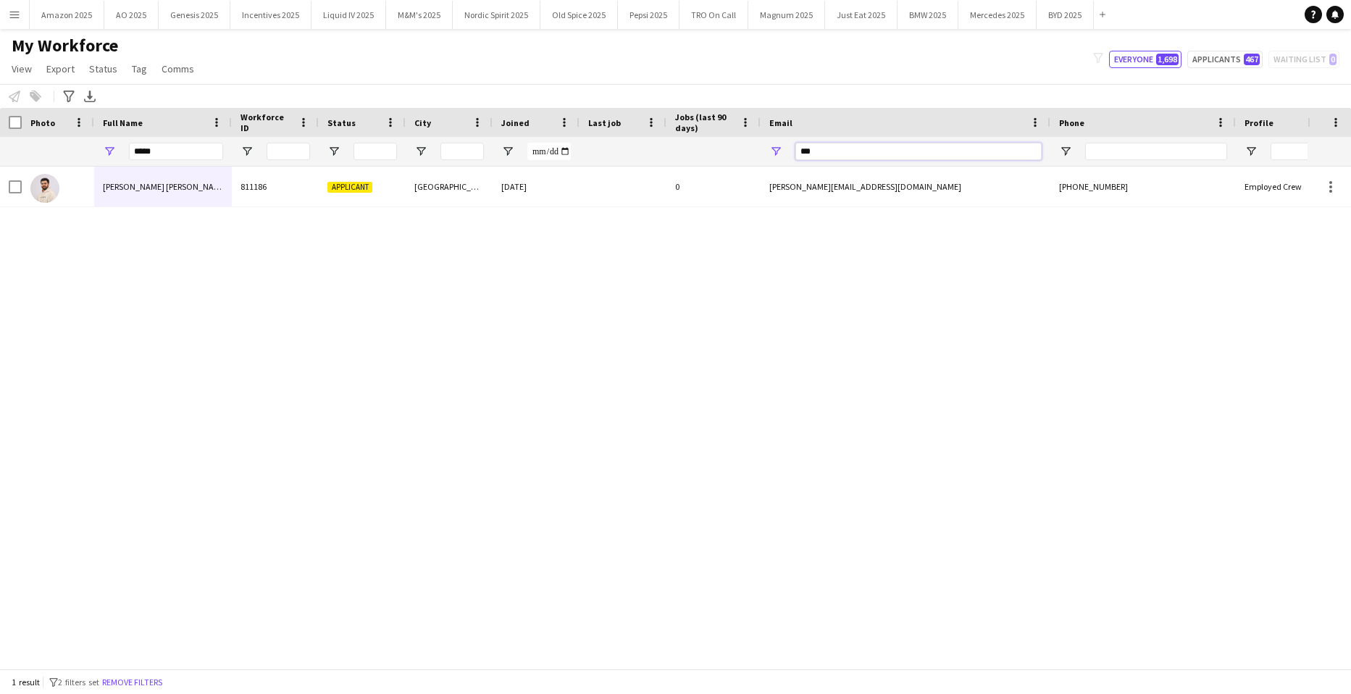
type input "***"
click at [490, 438] on div "Muzammil Ahmed Shaikh 811186 Applicant Birmingham 01-03-2024 0 muzammil.ah2003@…" at bounding box center [654, 412] width 1308 height 491
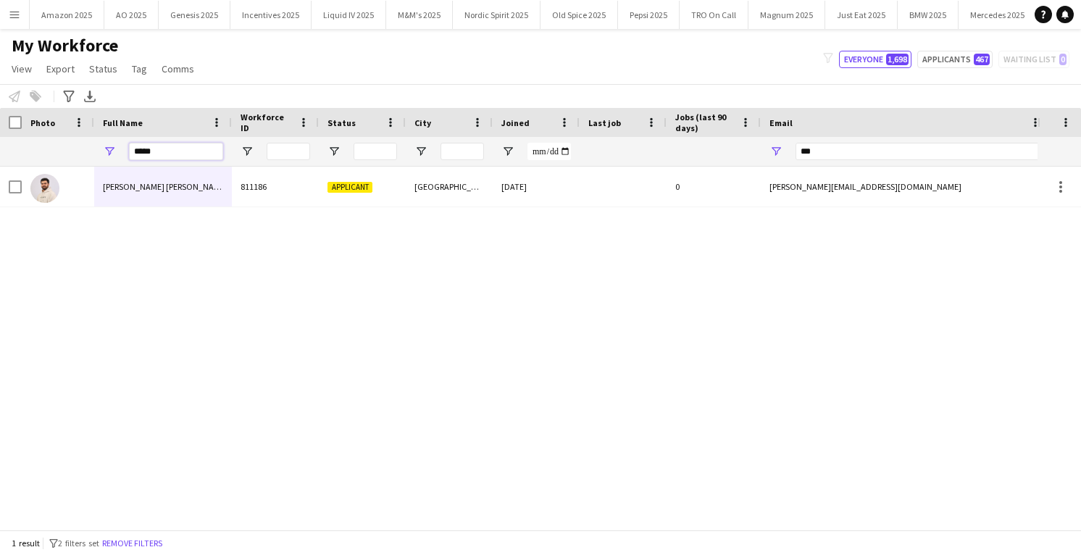
drag, startPoint x: 167, startPoint y: 154, endPoint x: 26, endPoint y: 166, distance: 141.1
click at [32, 163] on div "*****" at bounding box center [738, 151] width 1476 height 29
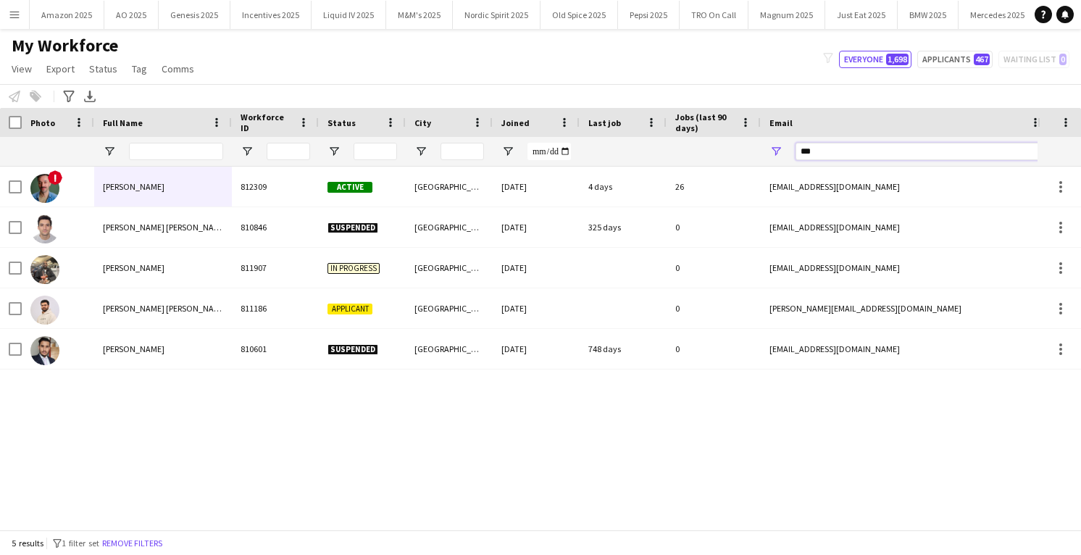
drag, startPoint x: 816, startPoint y: 154, endPoint x: 730, endPoint y: 164, distance: 86.8
click at [730, 164] on div at bounding box center [738, 151] width 1476 height 29
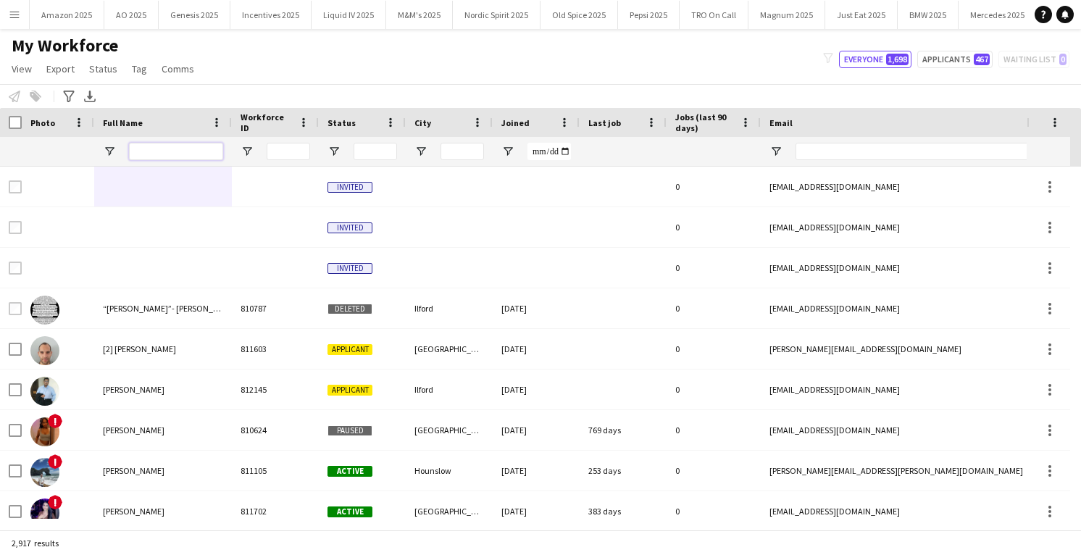
click at [158, 143] on input "Full Name Filter Input" at bounding box center [176, 151] width 94 height 17
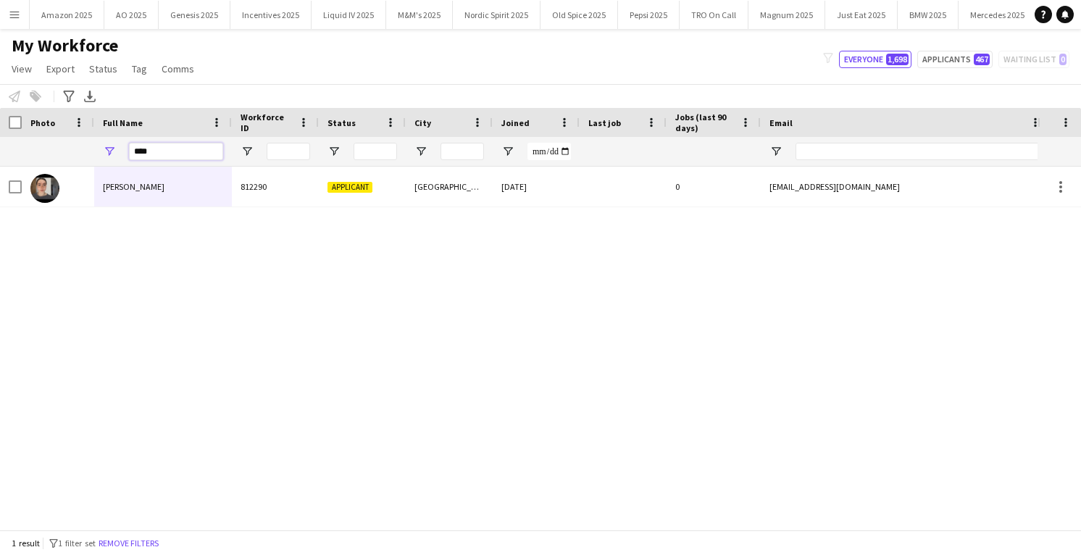
drag, startPoint x: 164, startPoint y: 157, endPoint x: -30, endPoint y: 180, distance: 195.4
click at [0, 180] on html "Menu Boards Boards Boards All jobs Status Workforce Workforce My Workforce Recr…" at bounding box center [540, 277] width 1081 height 555
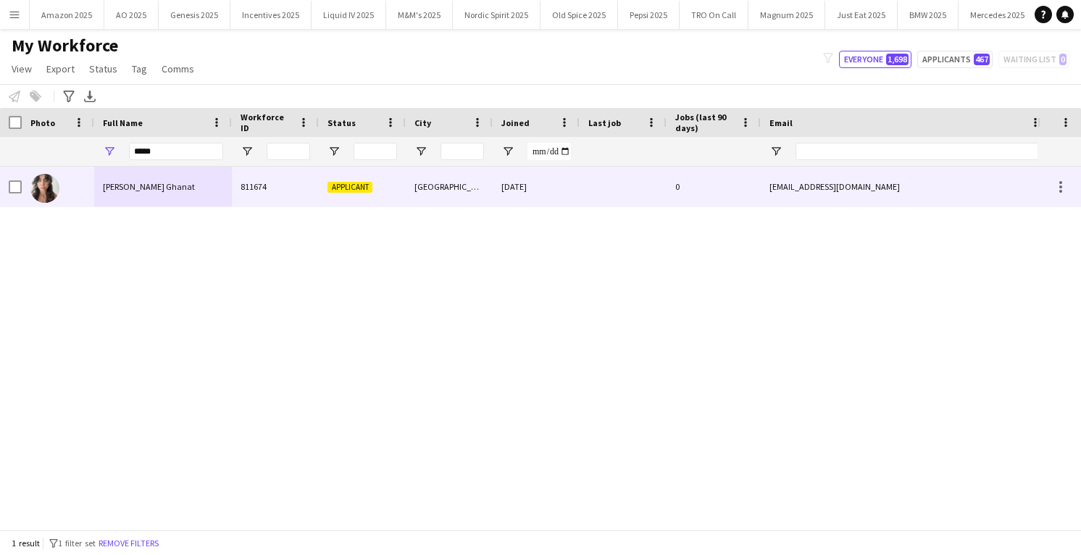
click at [100, 181] on div "Penny Ghanat" at bounding box center [163, 187] width 138 height 40
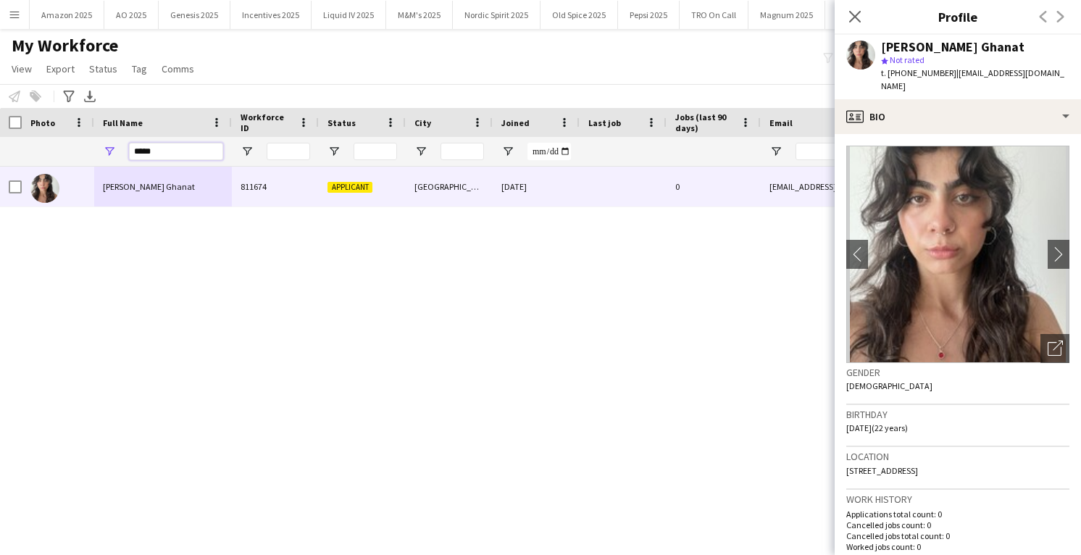
drag, startPoint x: 164, startPoint y: 154, endPoint x: -30, endPoint y: 160, distance: 193.5
click at [0, 160] on html "Menu Boards Boards Boards All jobs Status Workforce Workforce My Workforce Recr…" at bounding box center [540, 277] width 1081 height 555
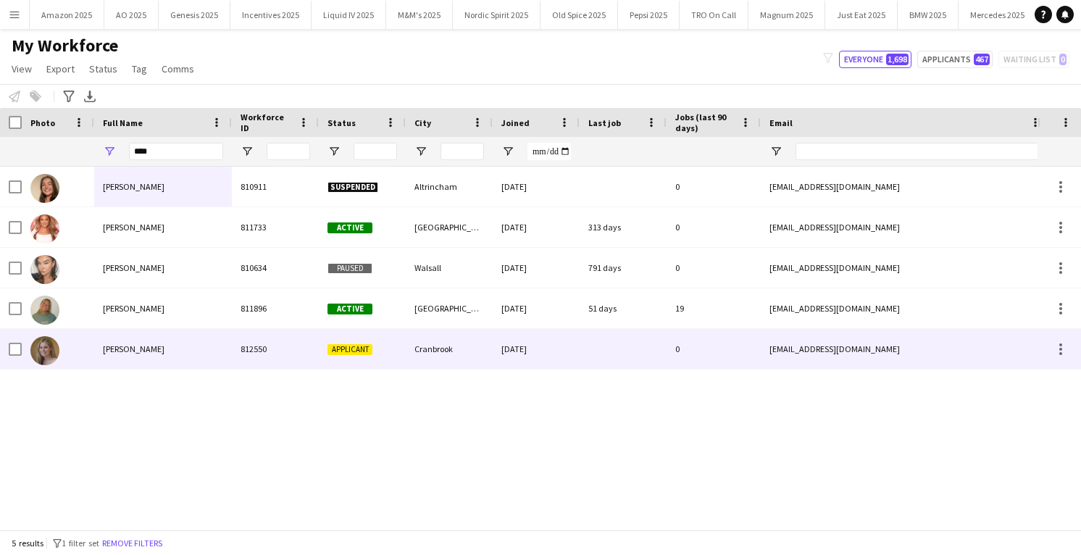
click at [146, 356] on div "Lily-anne Moon" at bounding box center [163, 349] width 138 height 40
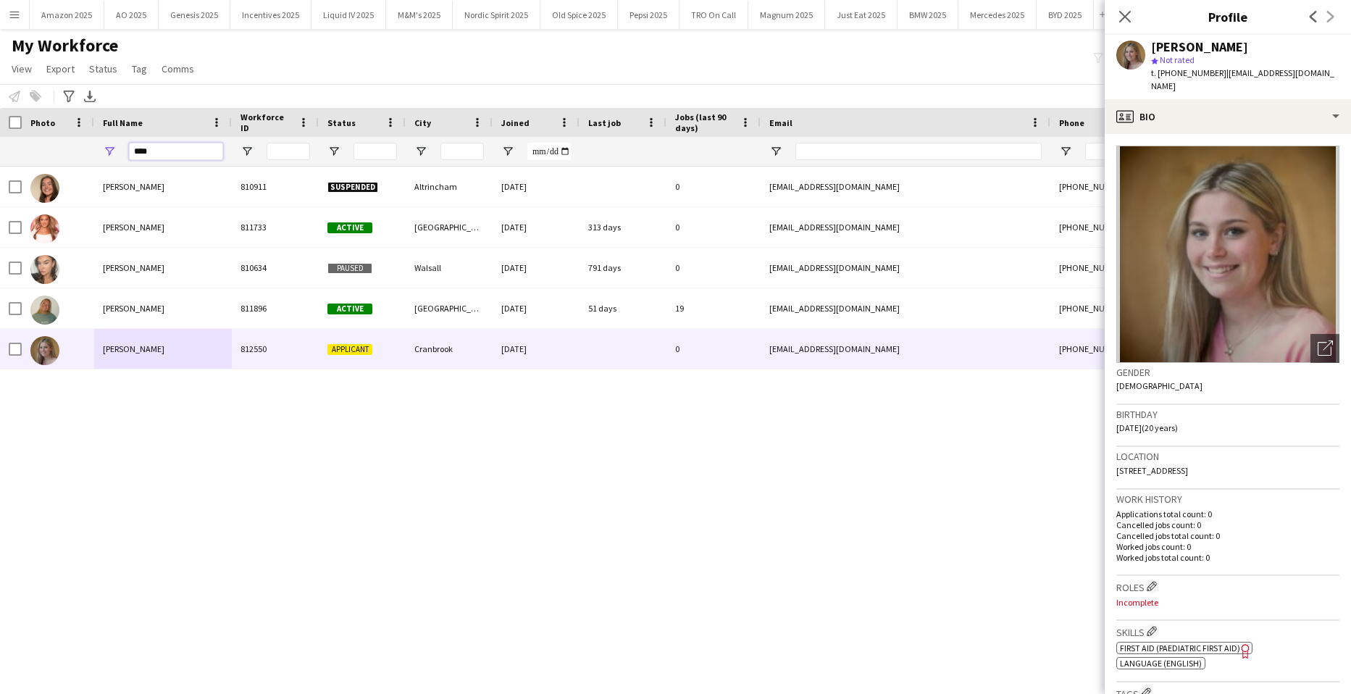
drag, startPoint x: 158, startPoint y: 158, endPoint x: 74, endPoint y: 166, distance: 84.4
click at [75, 166] on div "****" at bounding box center [738, 151] width 1476 height 29
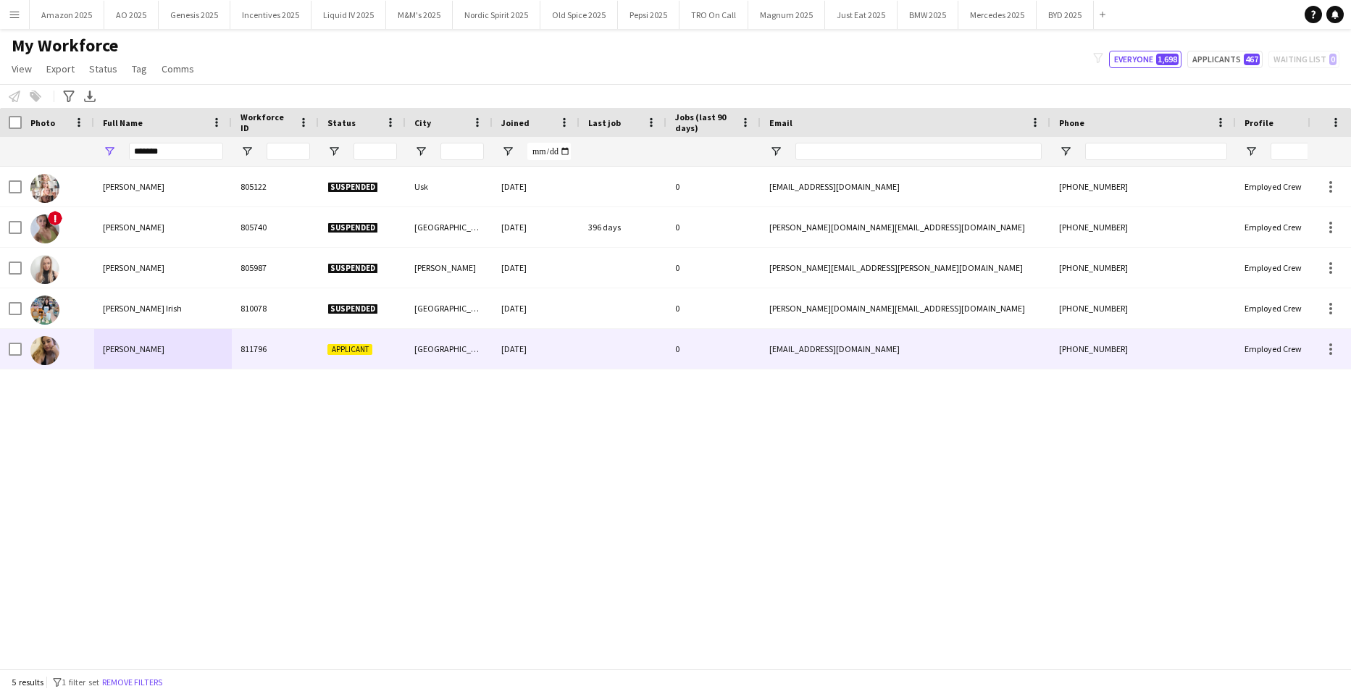
click at [130, 361] on div "Bethany Lee" at bounding box center [163, 349] width 138 height 40
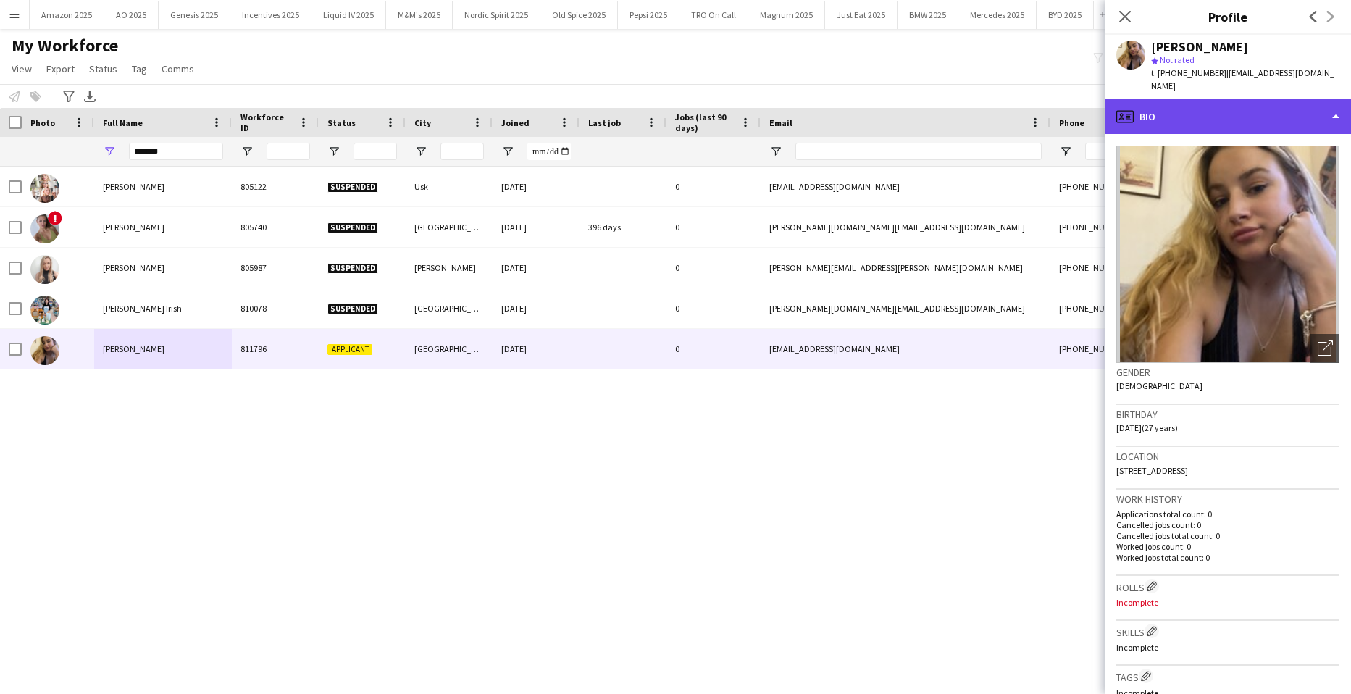
click at [1325, 101] on div "profile Bio" at bounding box center [1228, 116] width 246 height 35
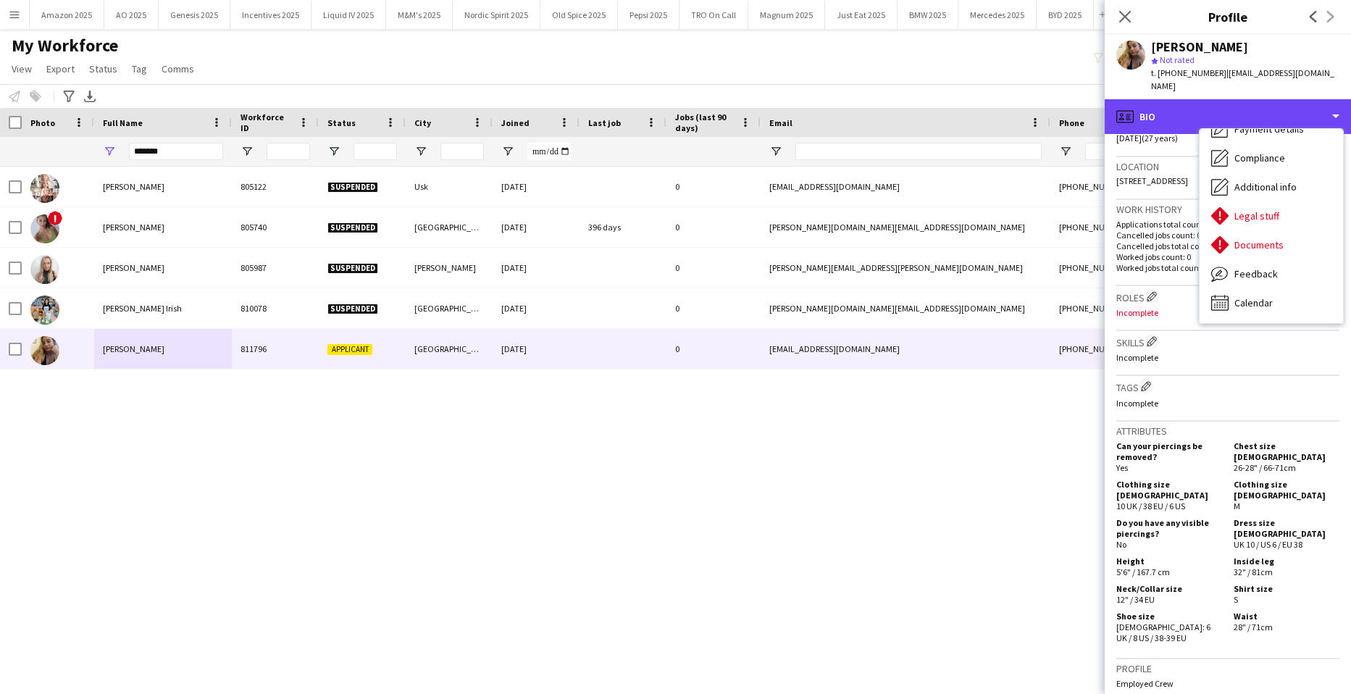
scroll to position [575, 0]
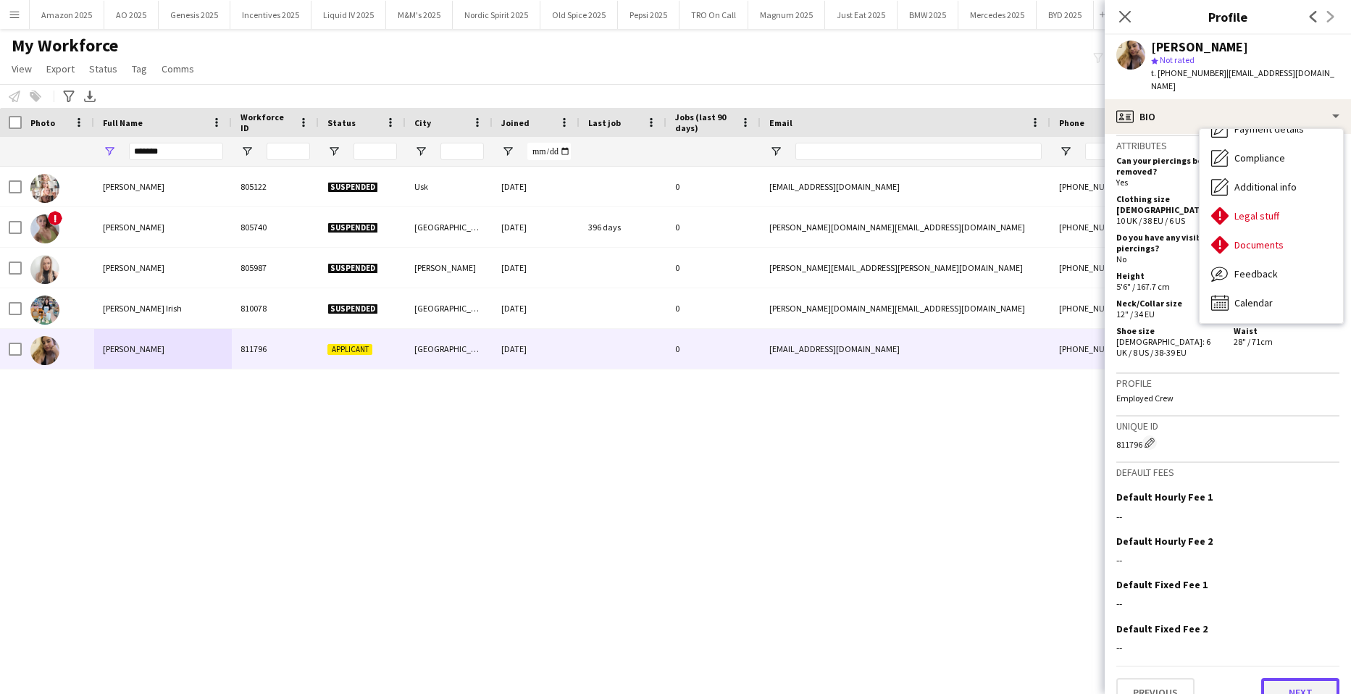
click at [1308, 678] on button "Next" at bounding box center [1300, 692] width 78 height 29
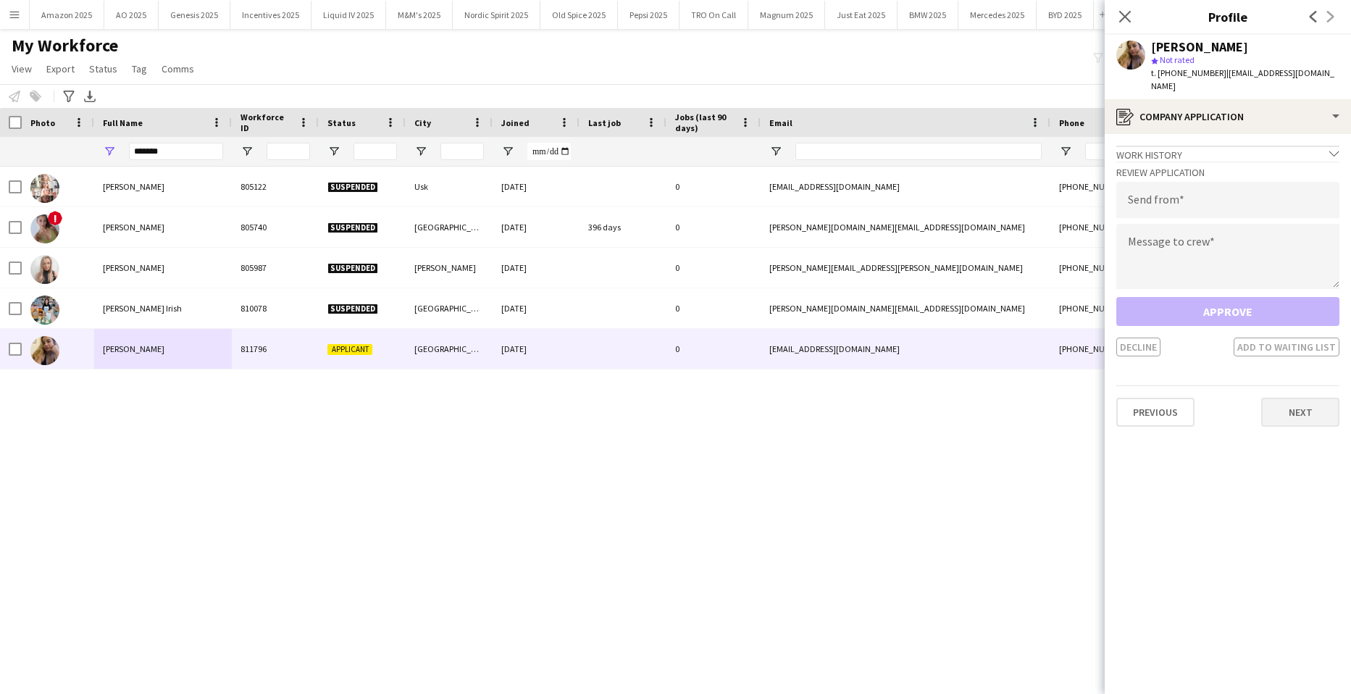
click at [1329, 411] on app-crew-profile-application "Work history chevron-down Incomplete Review Application Send from Message to cr…" at bounding box center [1228, 414] width 246 height 560
click at [1322, 403] on button "Next" at bounding box center [1300, 412] width 78 height 29
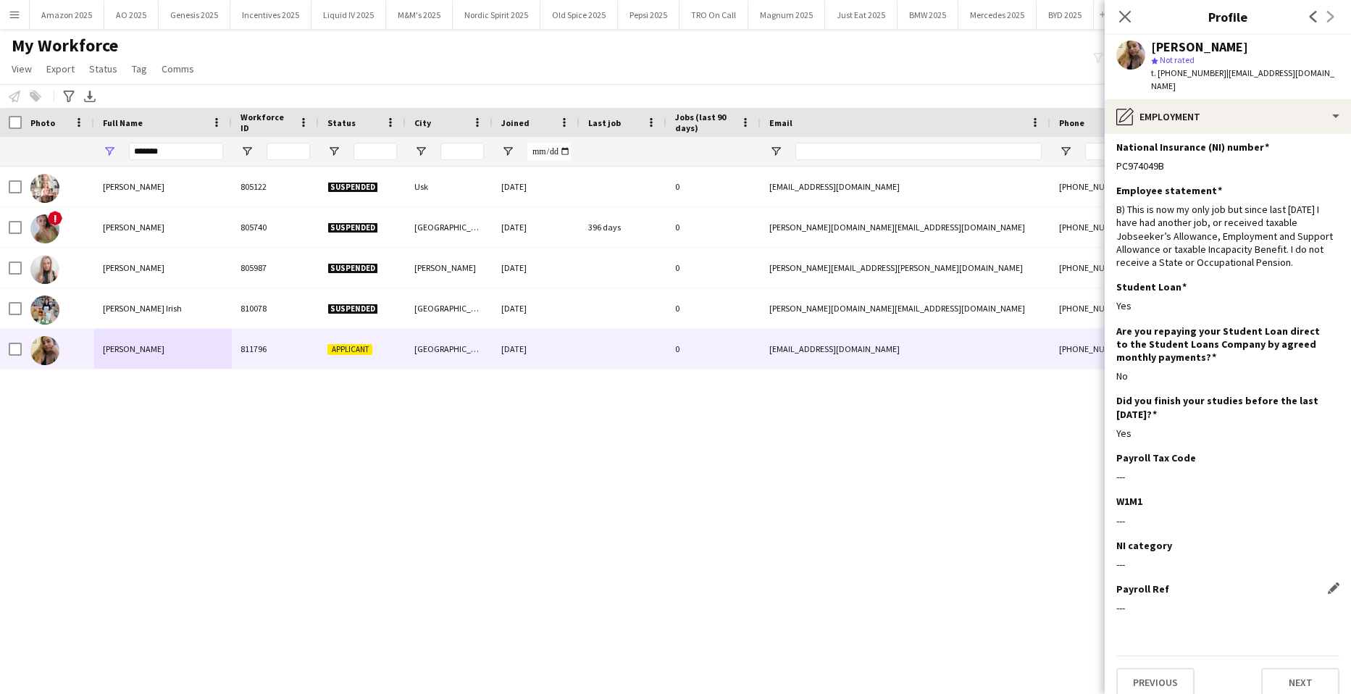
scroll to position [6, 0]
click at [1312, 677] on button "Next" at bounding box center [1300, 681] width 78 height 29
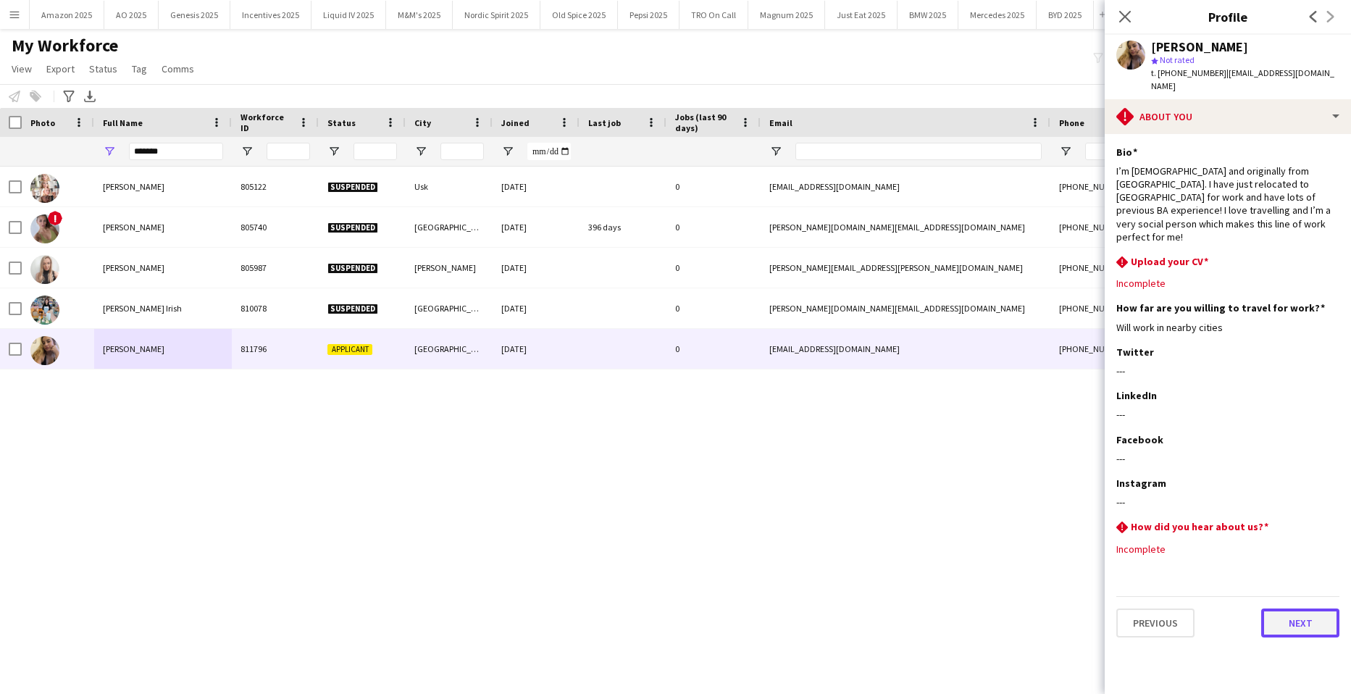
click at [1304, 609] on button "Next" at bounding box center [1300, 623] width 78 height 29
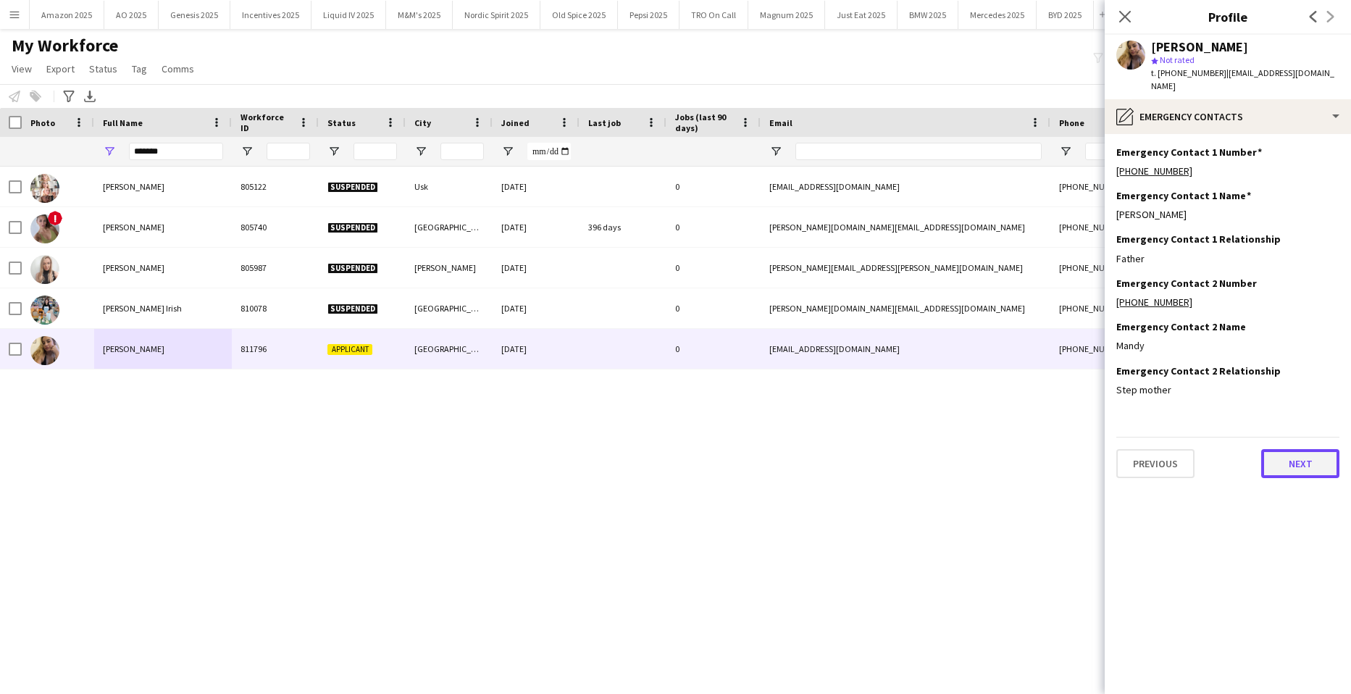
click at [1299, 459] on button "Next" at bounding box center [1300, 463] width 78 height 29
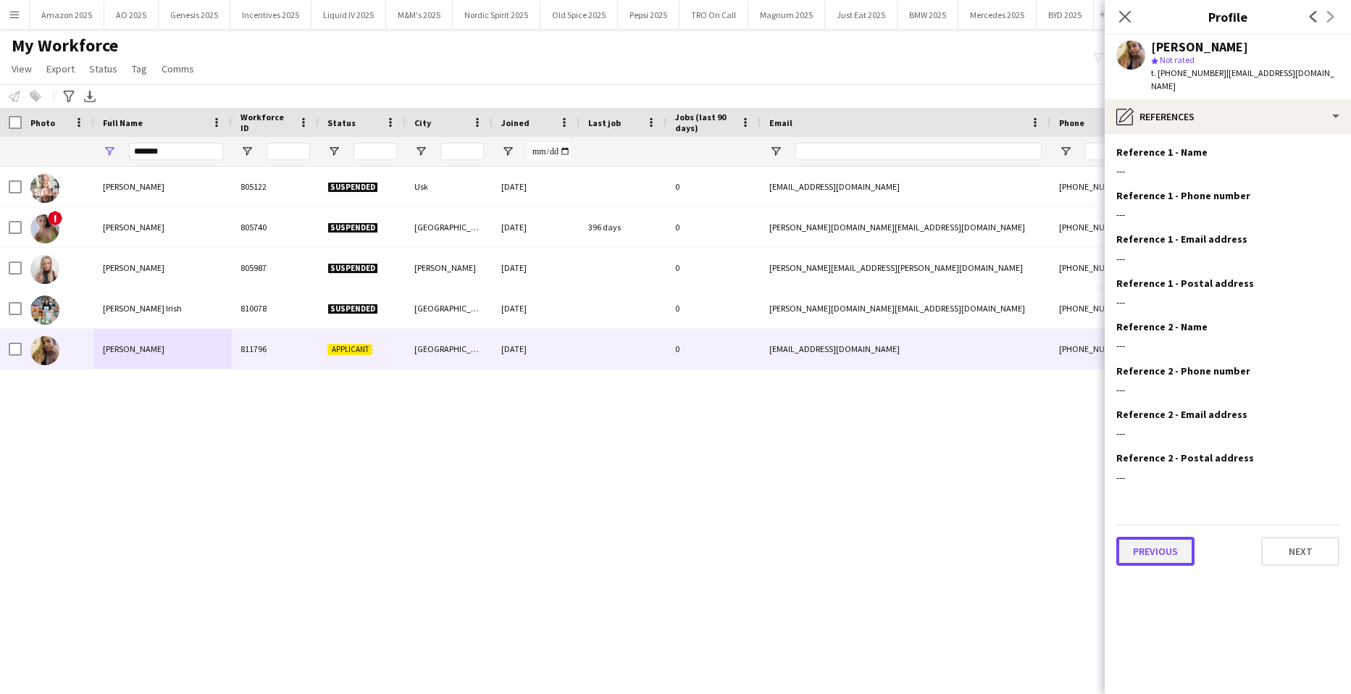
drag, startPoint x: 1134, startPoint y: 540, endPoint x: 1234, endPoint y: 531, distance: 101.1
click at [1134, 540] on button "Previous" at bounding box center [1155, 551] width 78 height 29
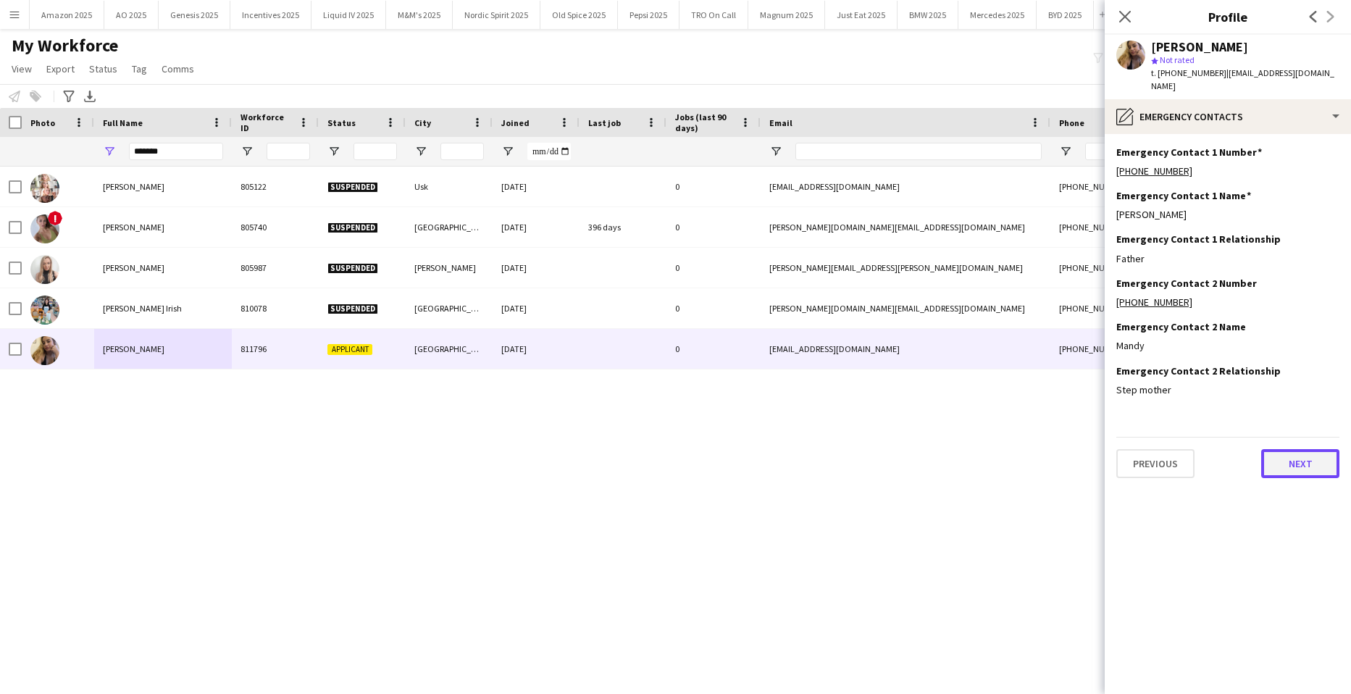
click at [1295, 460] on button "Next" at bounding box center [1300, 463] width 78 height 29
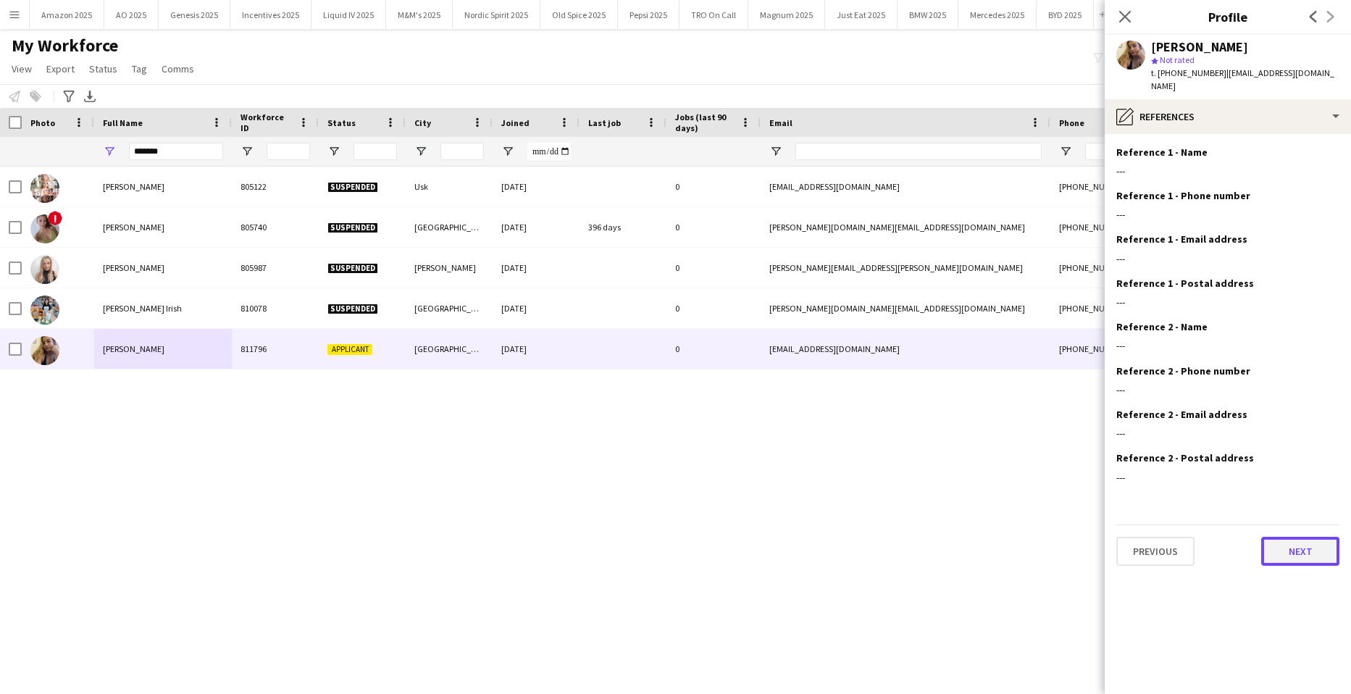
click at [1292, 538] on button "Next" at bounding box center [1300, 551] width 78 height 29
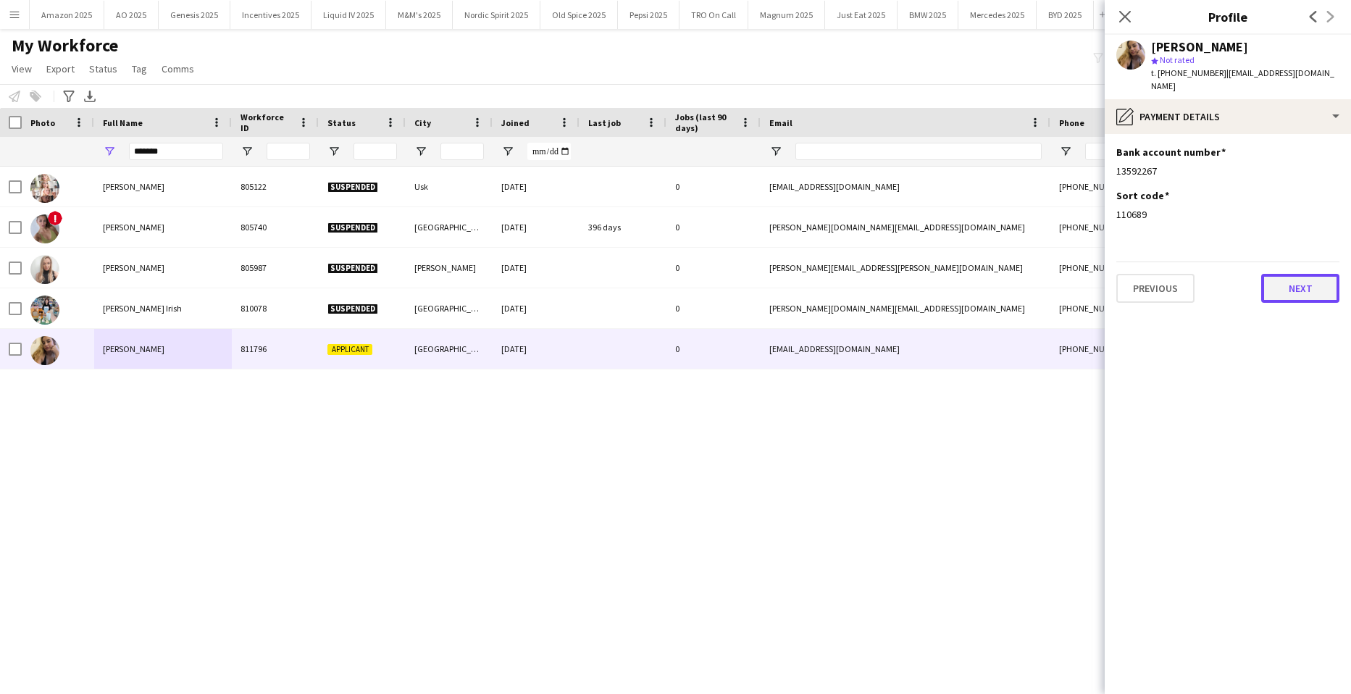
click at [1280, 274] on button "Next" at bounding box center [1300, 288] width 78 height 29
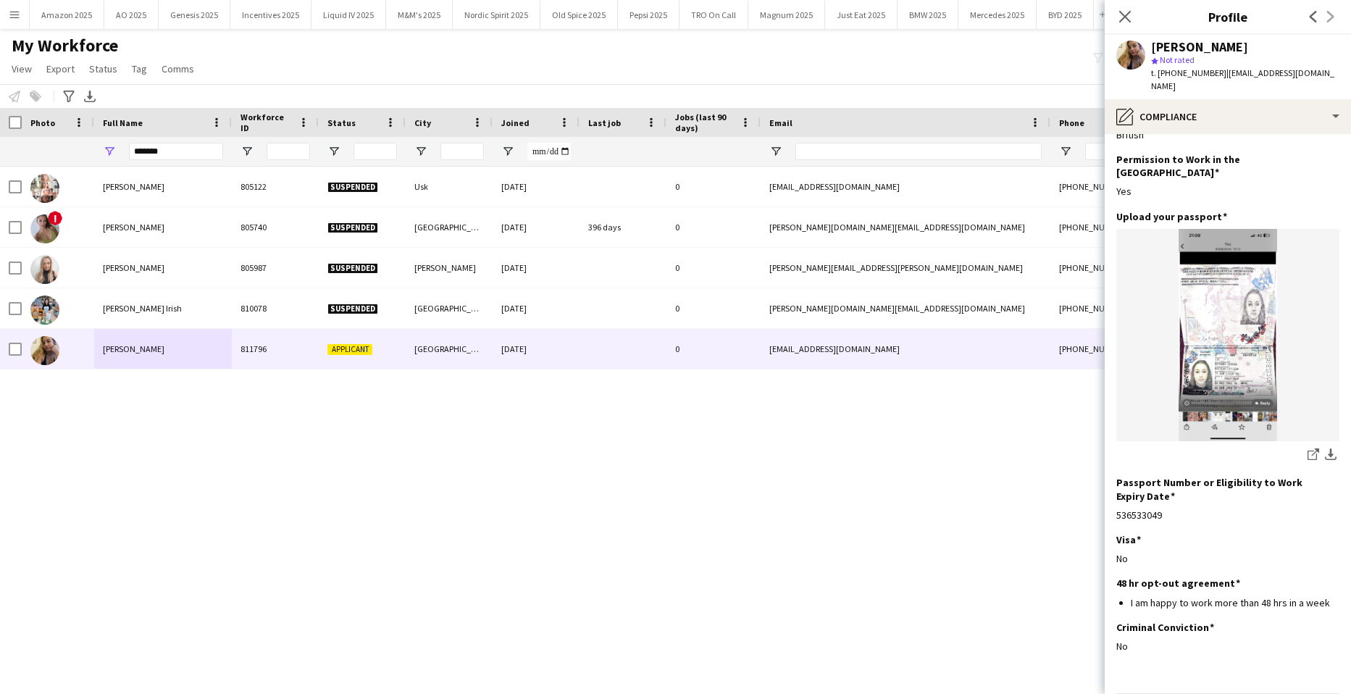
scroll to position [62, 0]
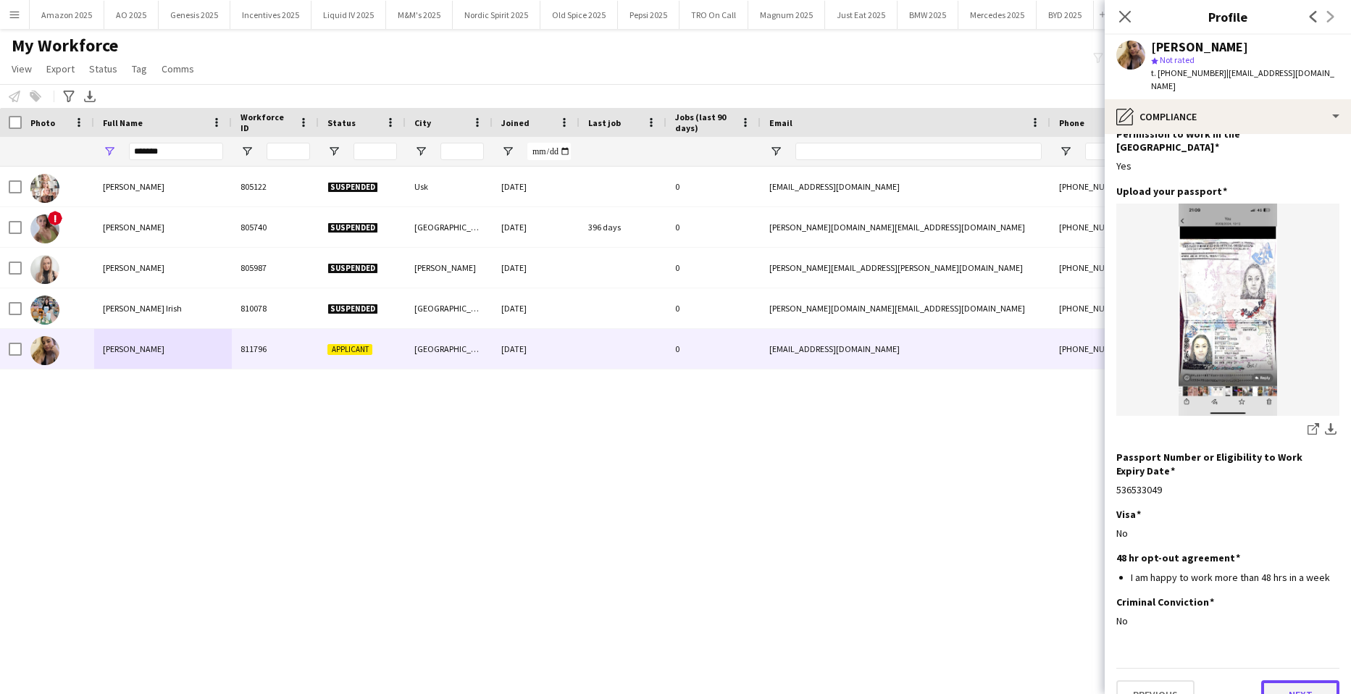
click at [1293, 680] on button "Next" at bounding box center [1300, 694] width 78 height 29
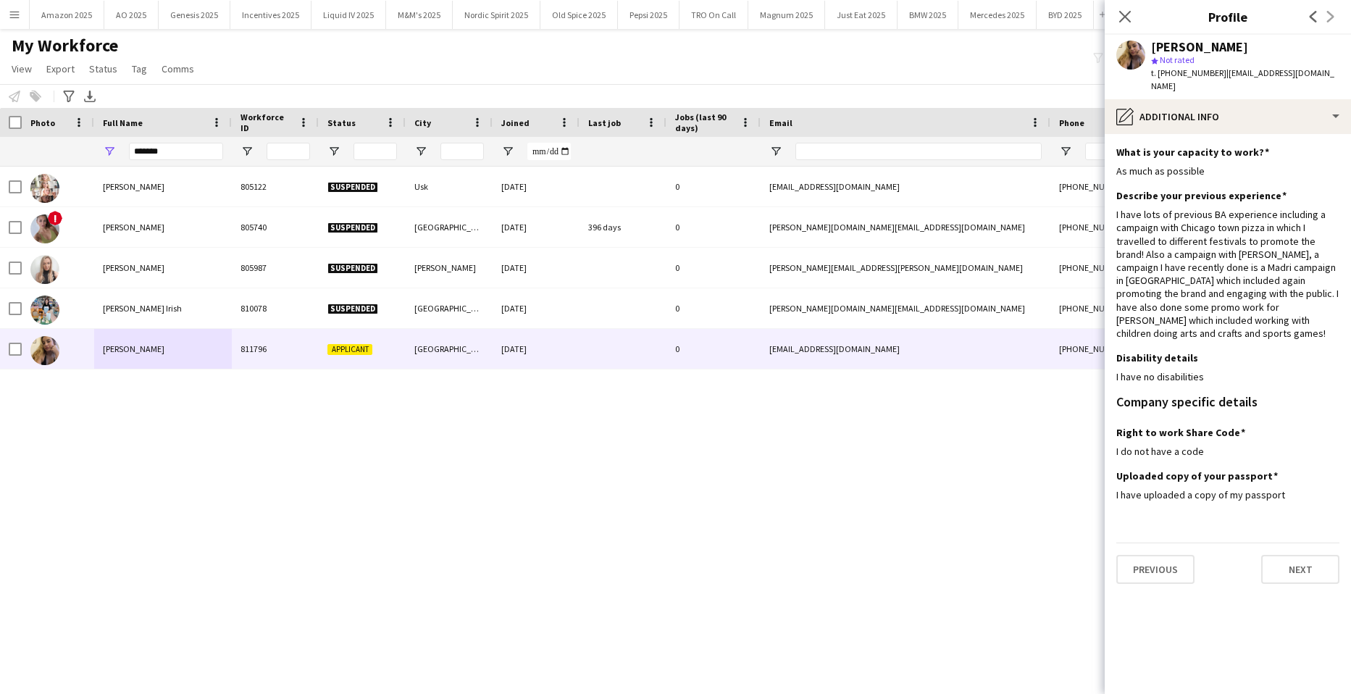
scroll to position [0, 0]
click at [1295, 555] on button "Next" at bounding box center [1300, 569] width 78 height 29
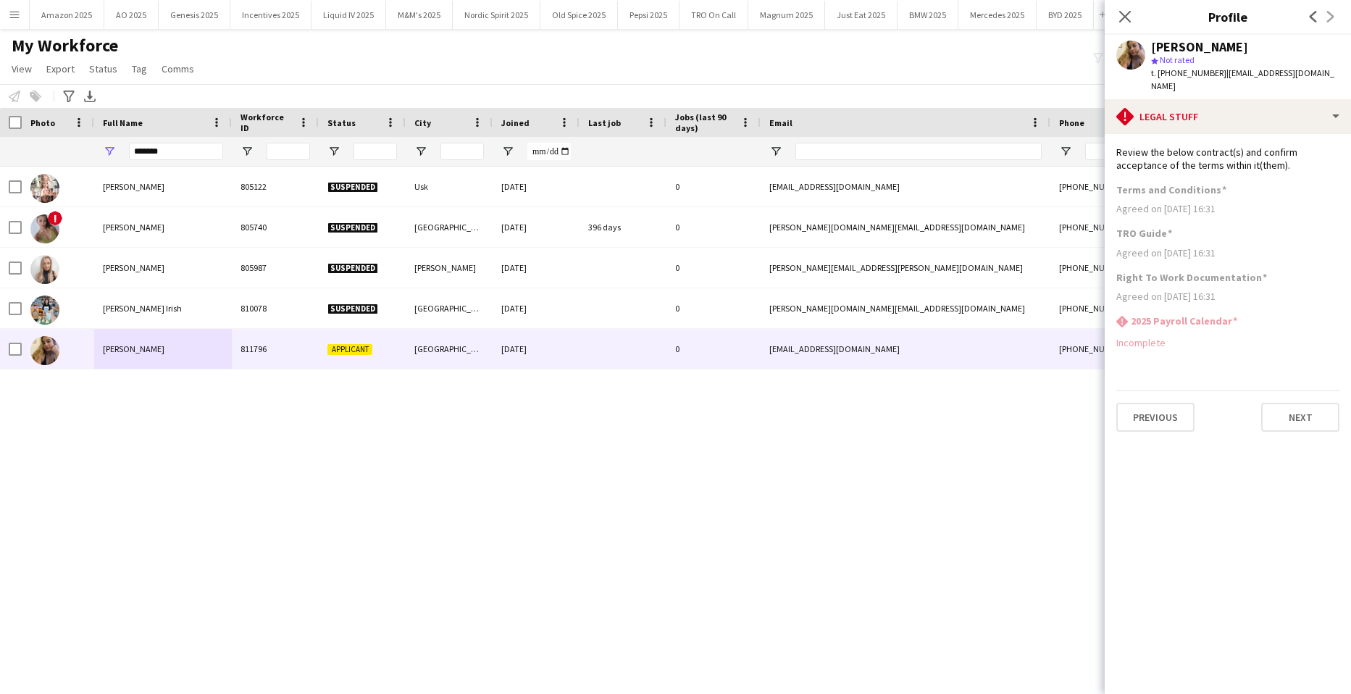
click at [1307, 419] on app-section-data-types "Review the below contract(s) and confirm acceptance of the terms within it(them…" at bounding box center [1228, 414] width 246 height 560
click at [1305, 406] on button "Next" at bounding box center [1300, 417] width 78 height 29
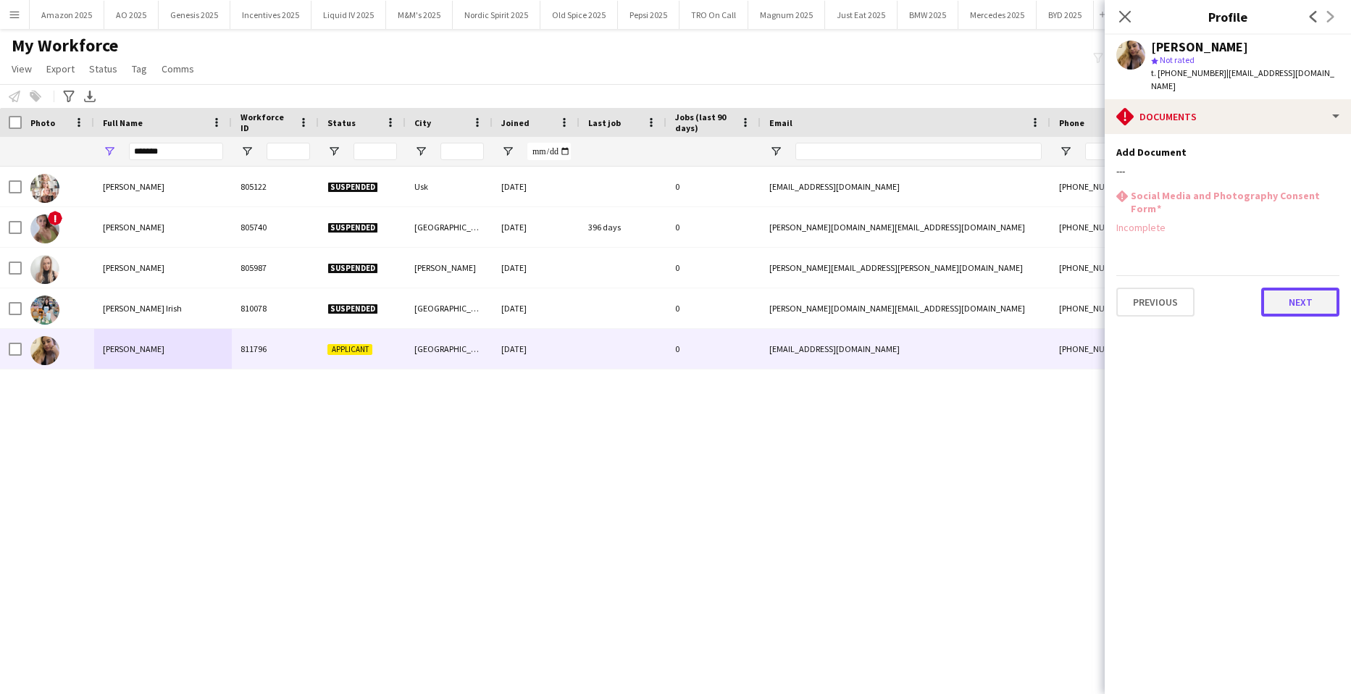
click at [1307, 293] on button "Next" at bounding box center [1300, 302] width 78 height 29
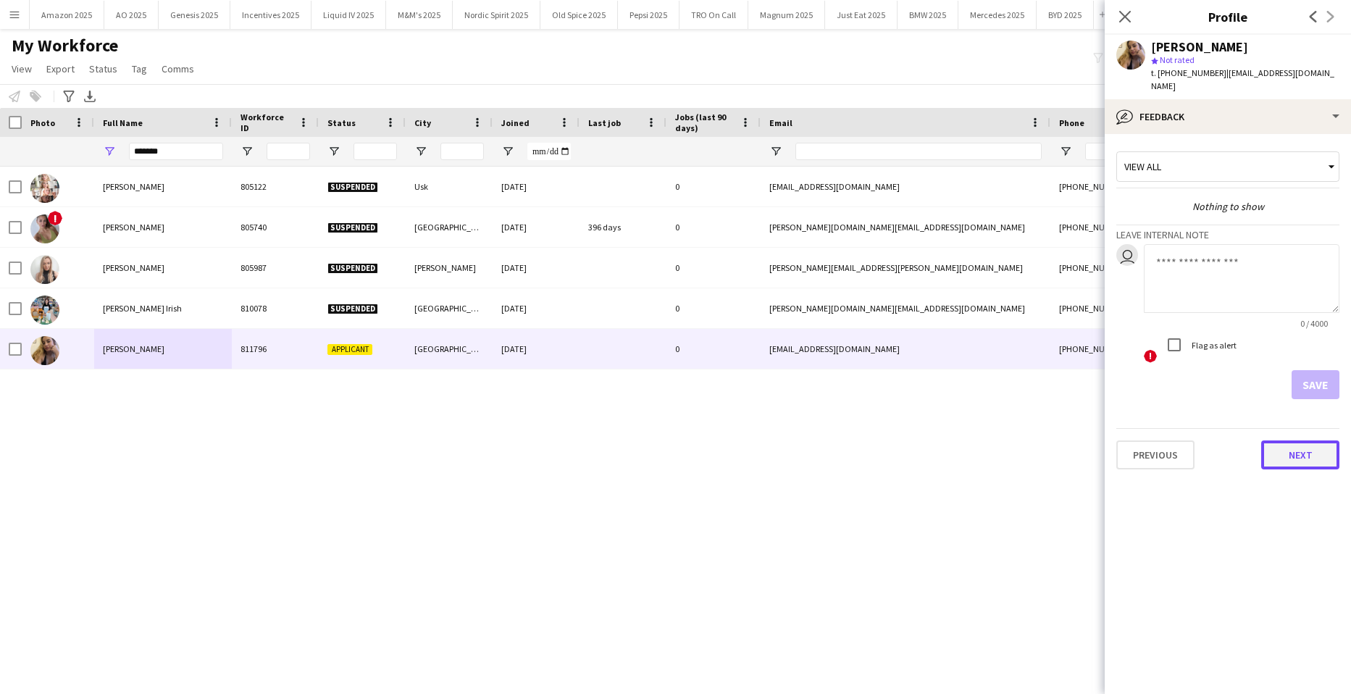
click at [1318, 440] on button "Next" at bounding box center [1300, 454] width 78 height 29
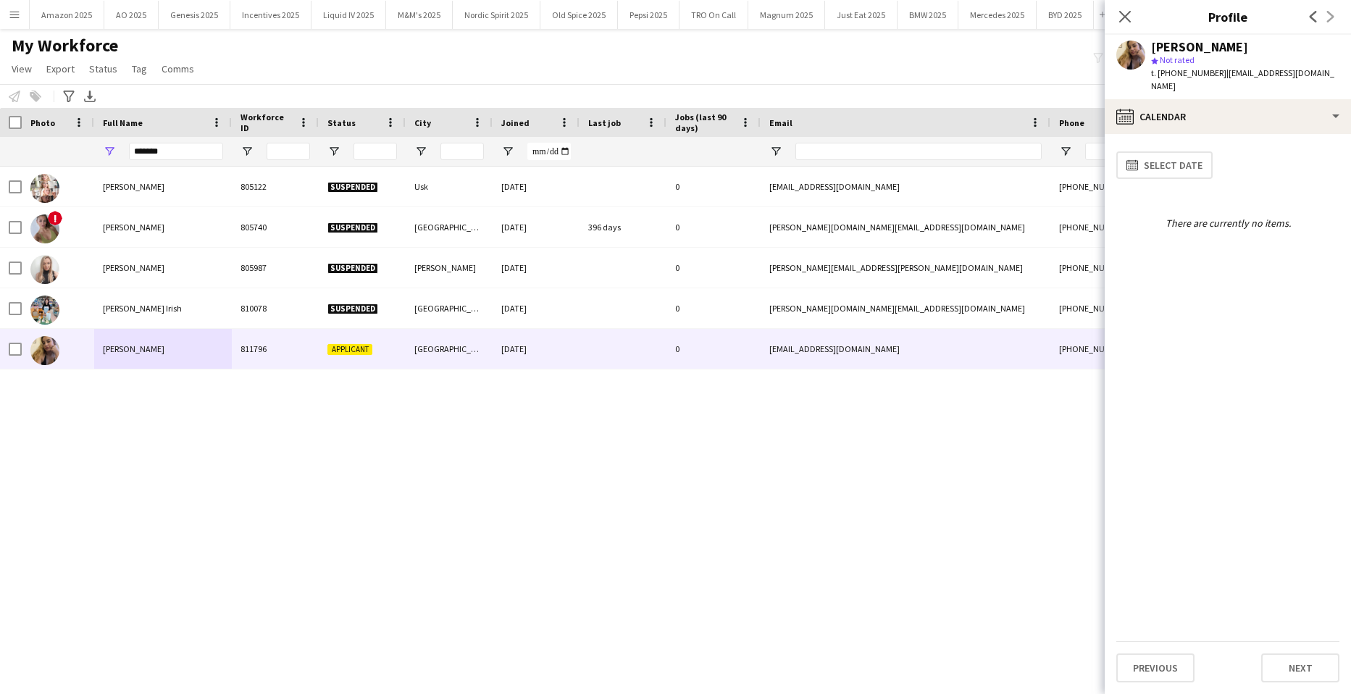
click at [1313, 641] on app-calendar-tab "calendar-full Select date There are currently no items. Previous Next" at bounding box center [1228, 414] width 246 height 560
click at [1302, 663] on button "Next" at bounding box center [1300, 667] width 78 height 29
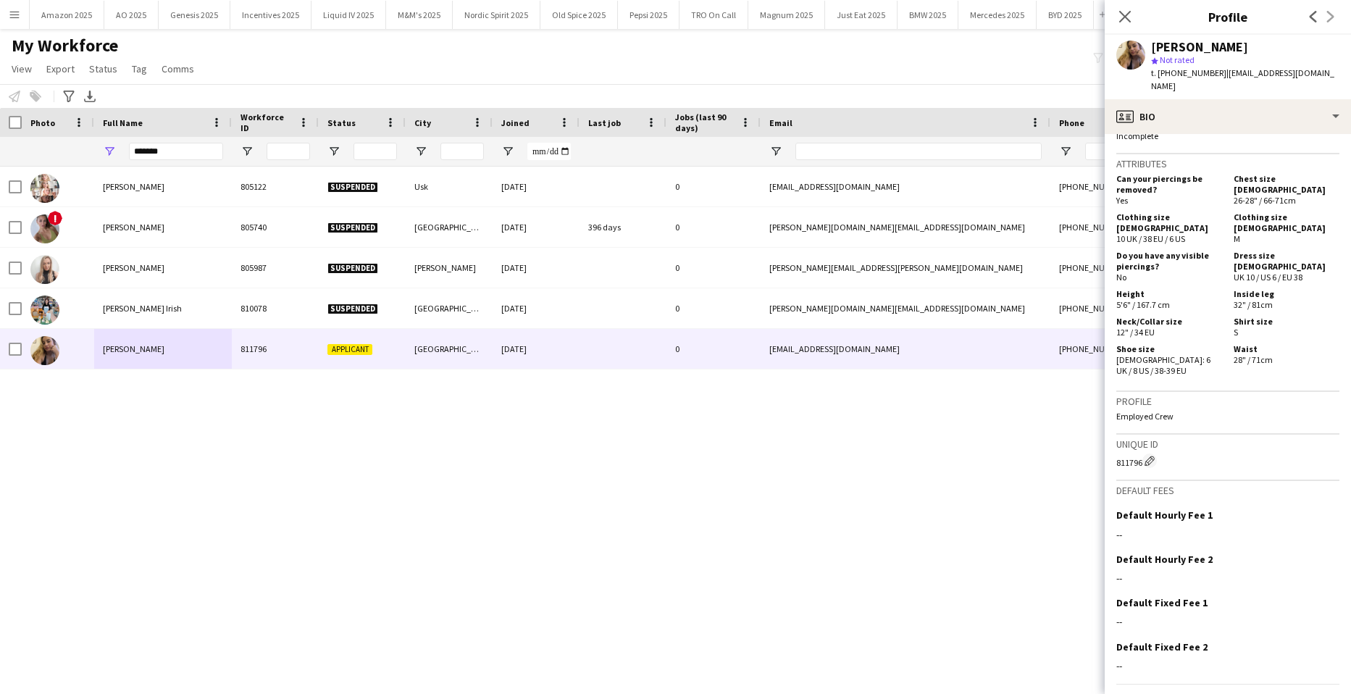
scroll to position [575, 0]
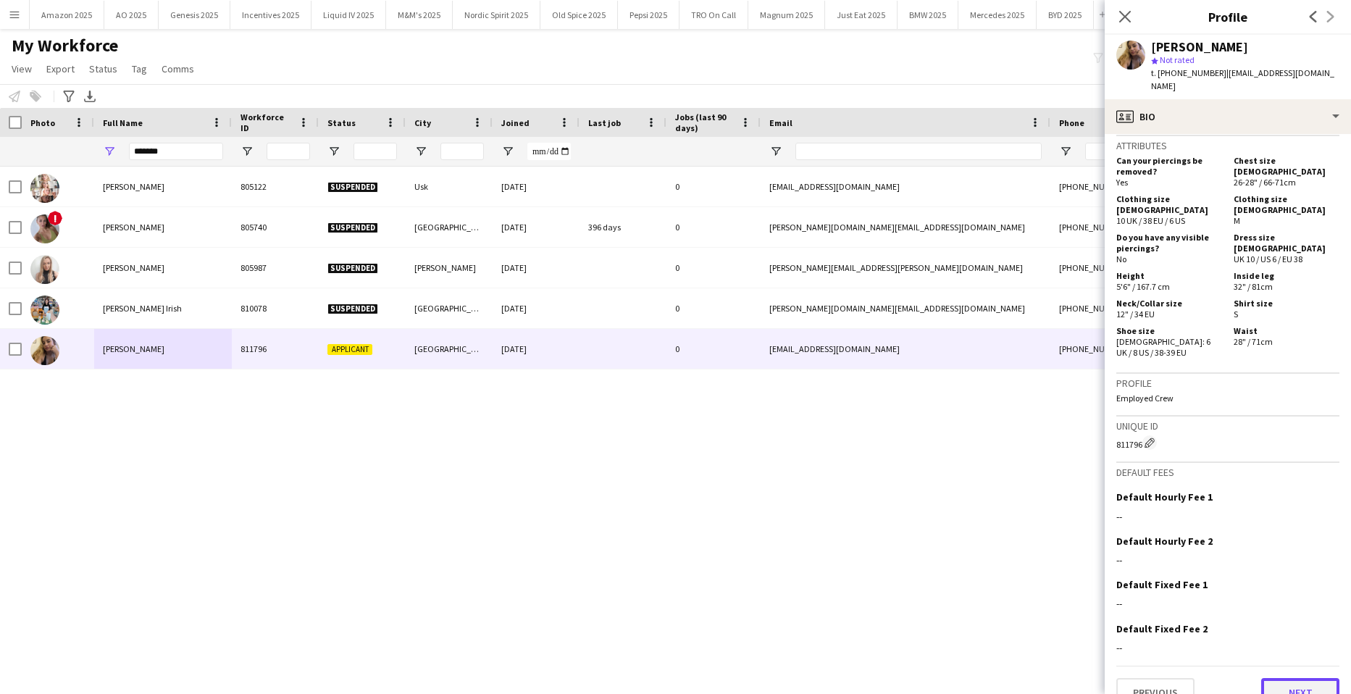
click at [1300, 678] on button "Next" at bounding box center [1300, 692] width 78 height 29
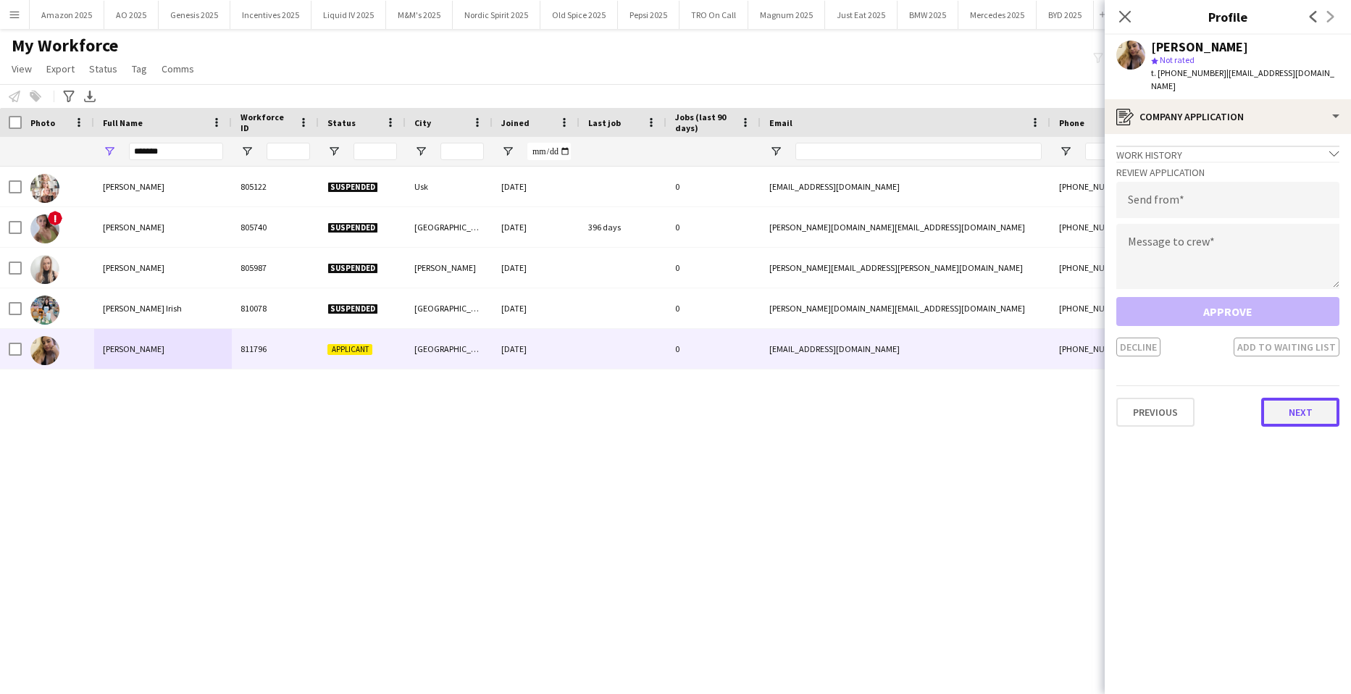
click at [1296, 404] on button "Next" at bounding box center [1300, 412] width 78 height 29
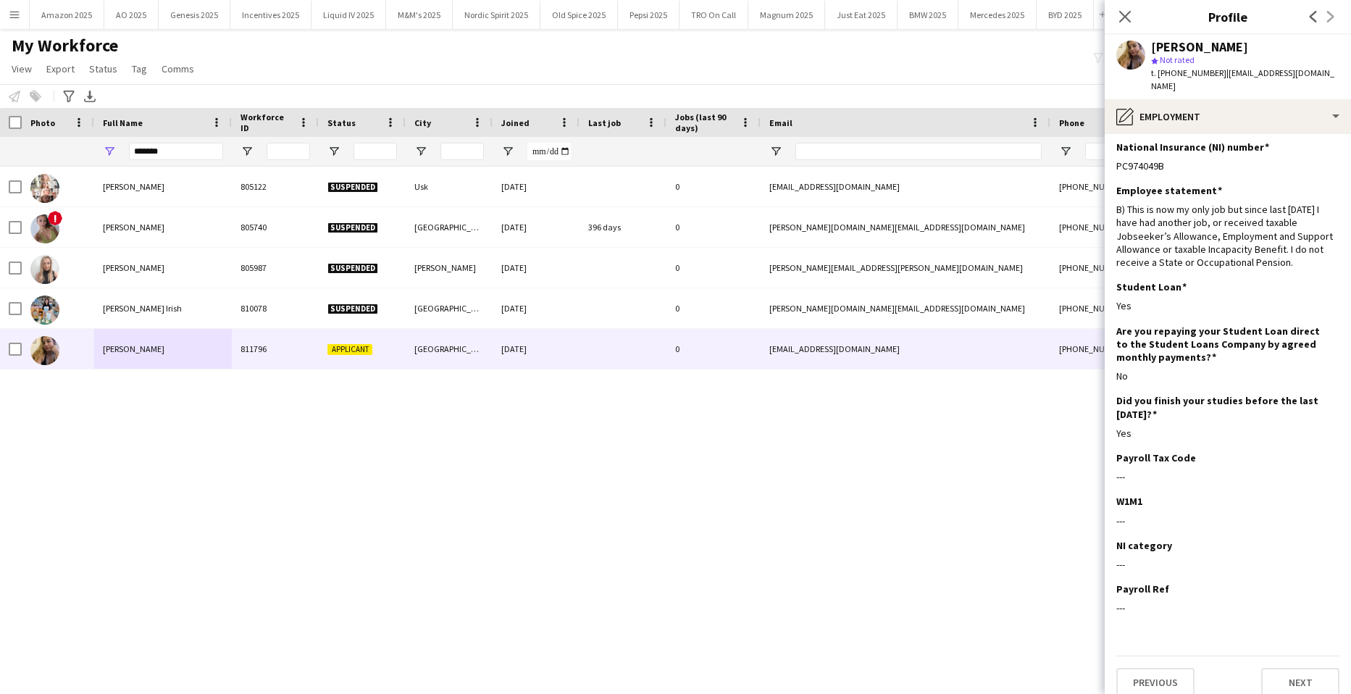
scroll to position [6, 0]
click at [1300, 677] on button "Next" at bounding box center [1300, 681] width 78 height 29
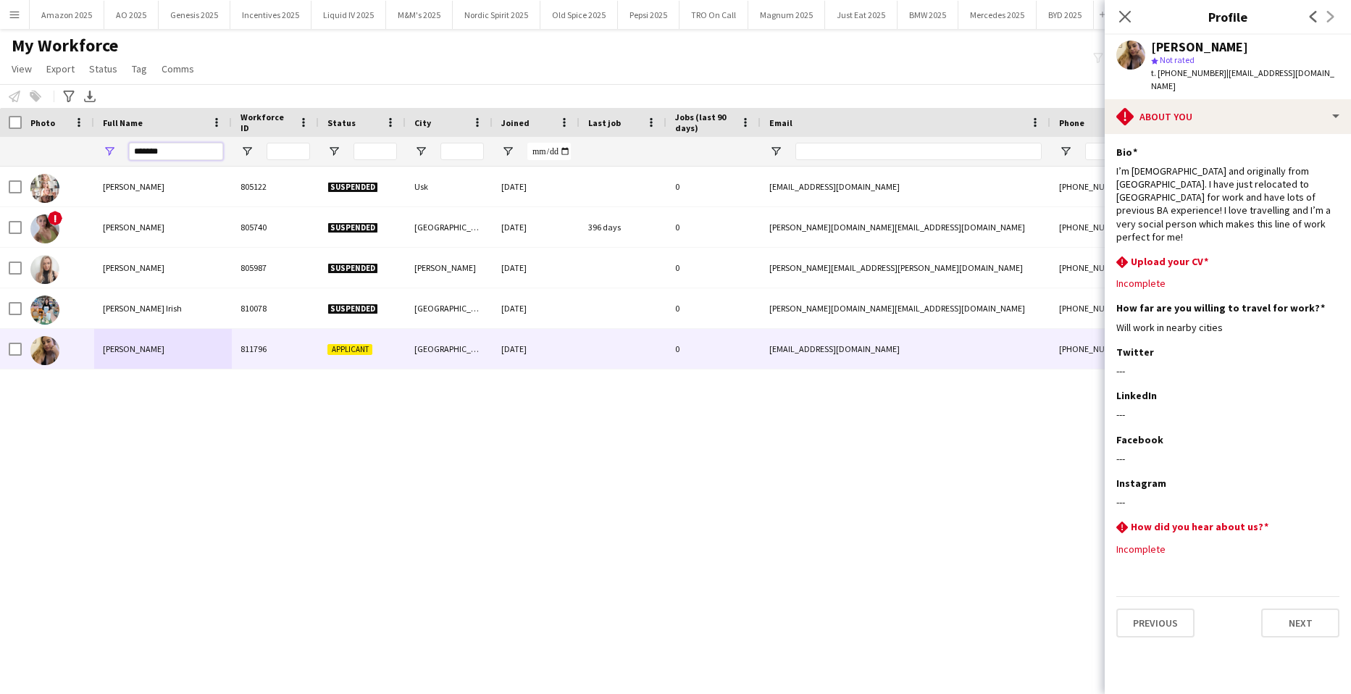
drag, startPoint x: 183, startPoint y: 156, endPoint x: -37, endPoint y: 245, distance: 236.6
click at [0, 245] on html "Menu Boards Boards Boards All jobs Status Workforce Workforce My Workforce Recr…" at bounding box center [675, 347] width 1351 height 694
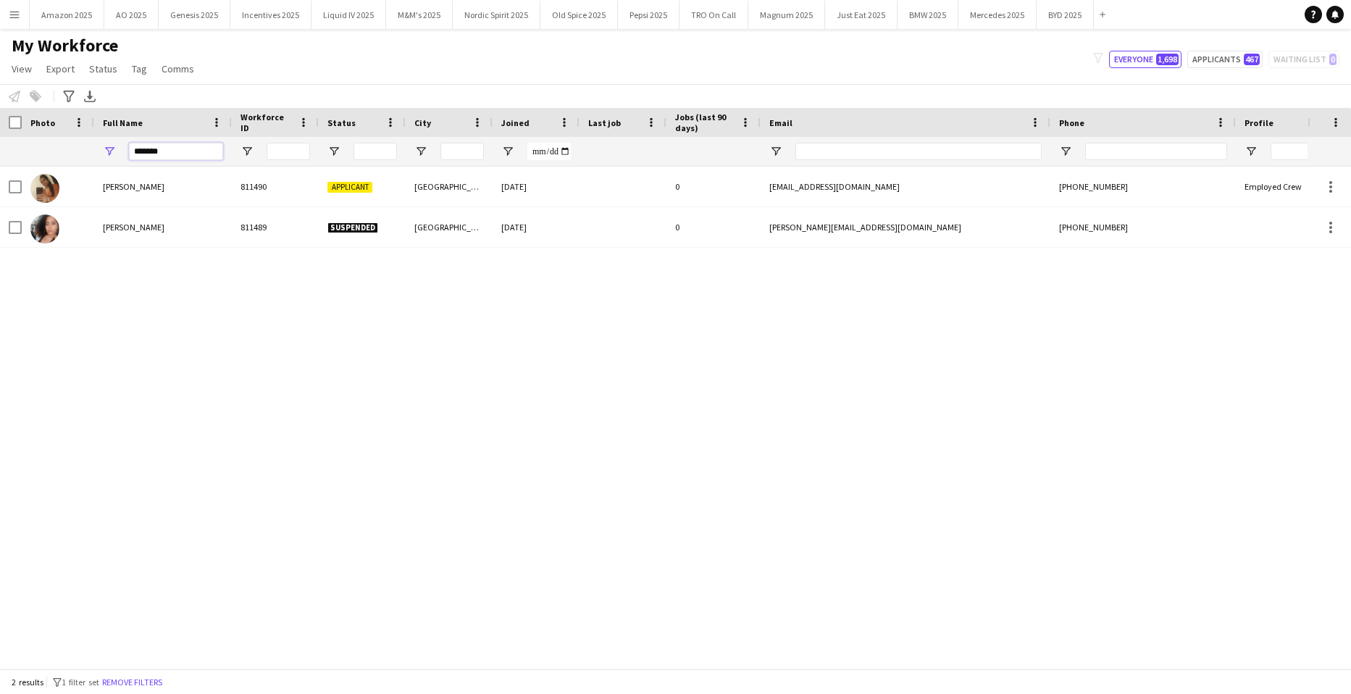
type input "*******"
click at [745, 525] on div "Kira Thompson 811490 Applicant Birmingham 23-05-2024 0 kira_rhyannt@hotmail.co.…" at bounding box center [654, 412] width 1308 height 491
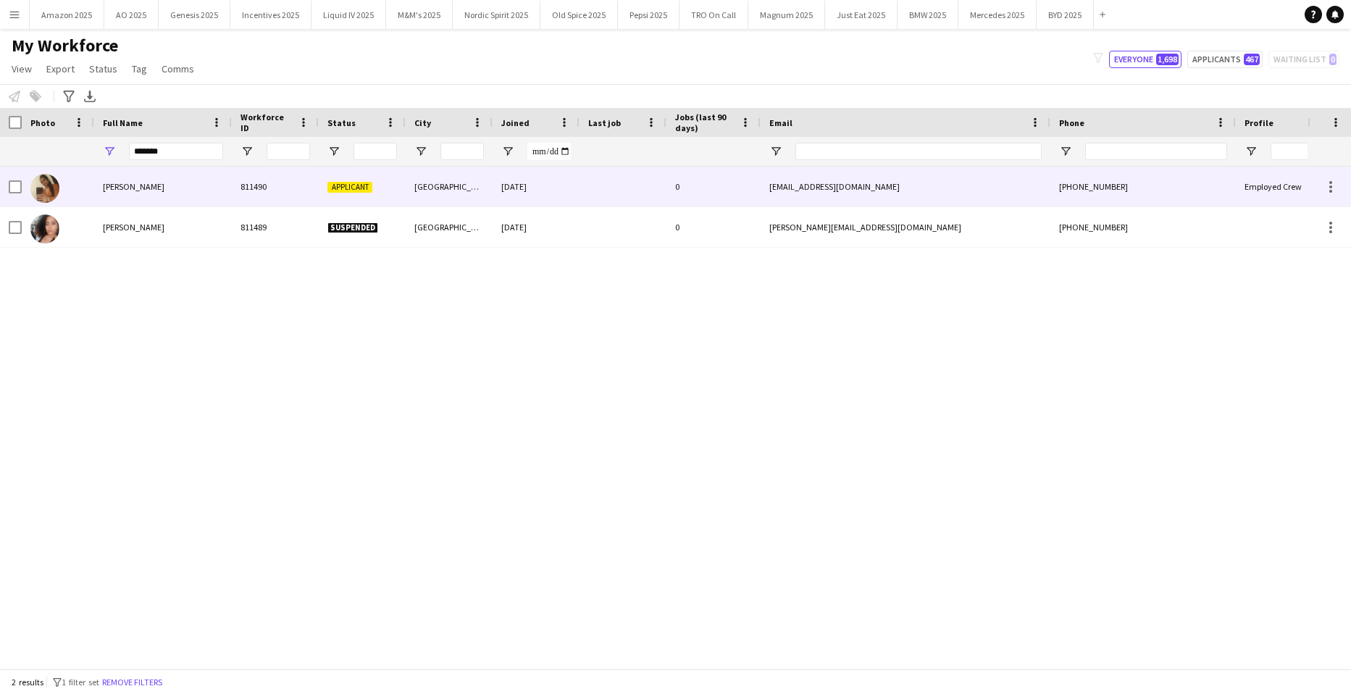
click at [354, 172] on div "Applicant" at bounding box center [362, 187] width 87 height 40
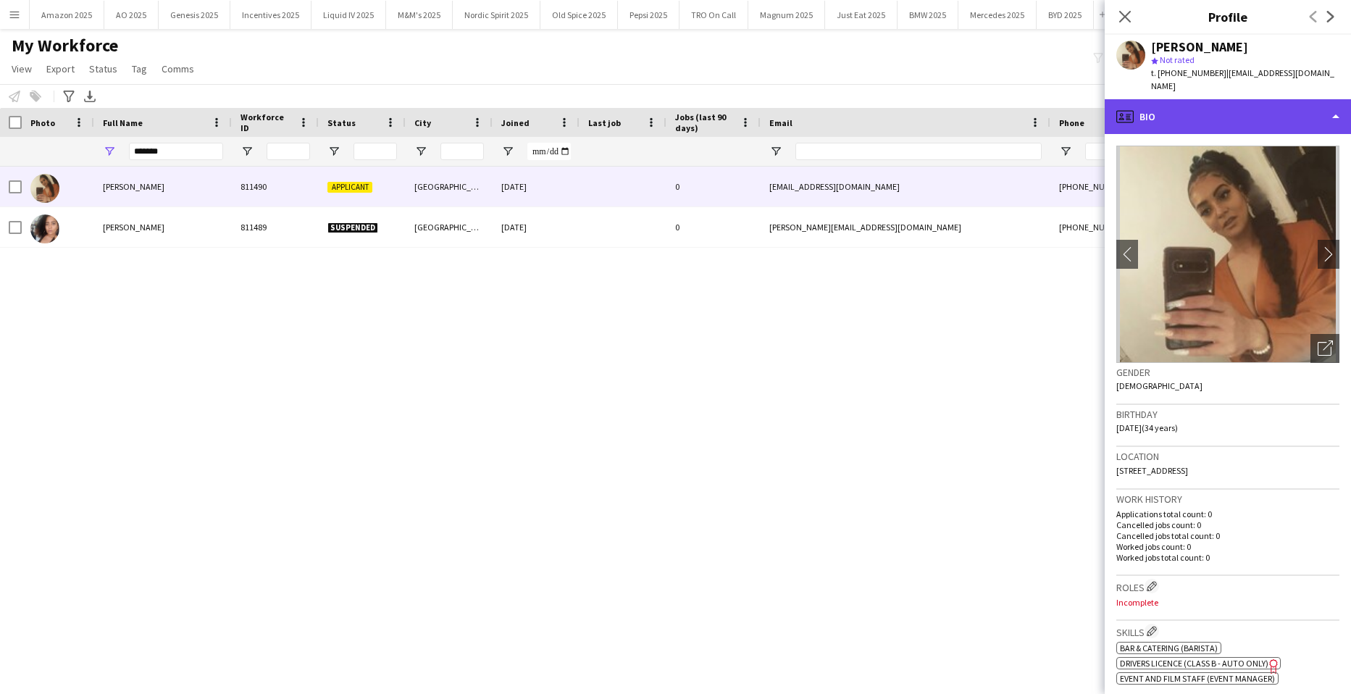
drag, startPoint x: 1271, startPoint y: 101, endPoint x: 1276, endPoint y: 108, distance: 8.7
click at [1271, 101] on div "profile Bio" at bounding box center [1228, 116] width 246 height 35
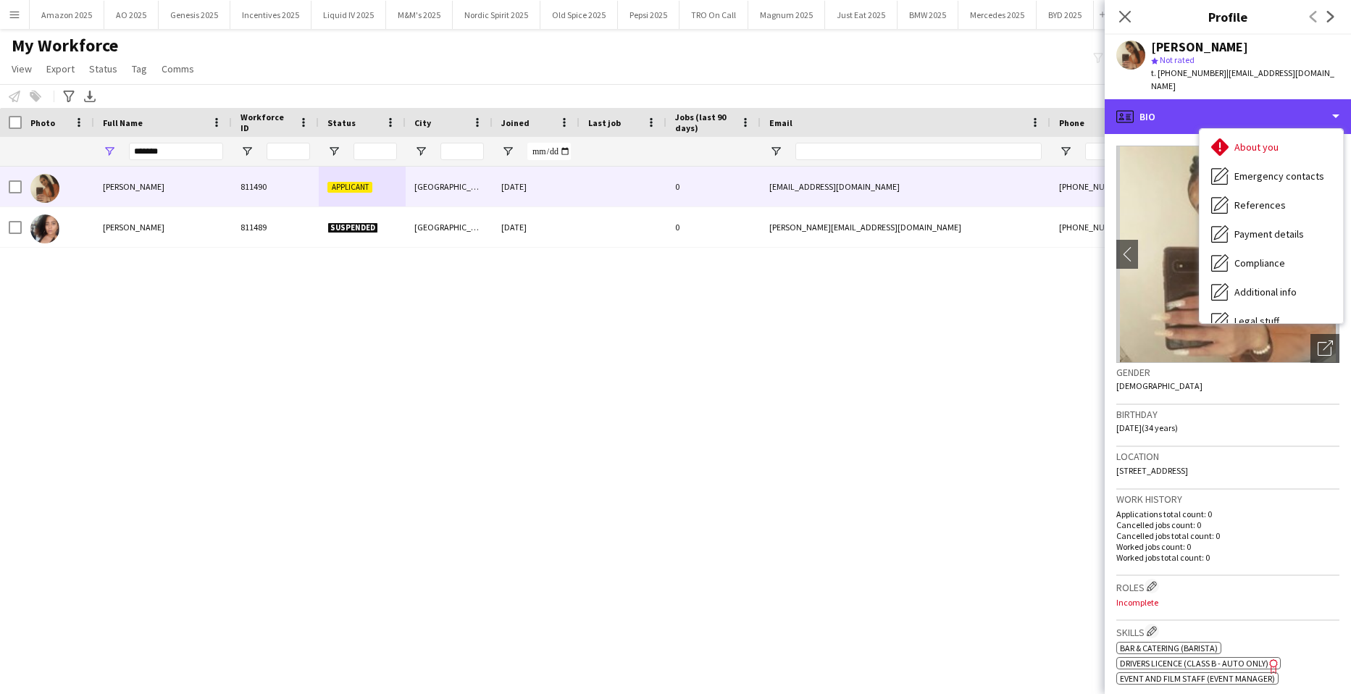
scroll to position [194, 0]
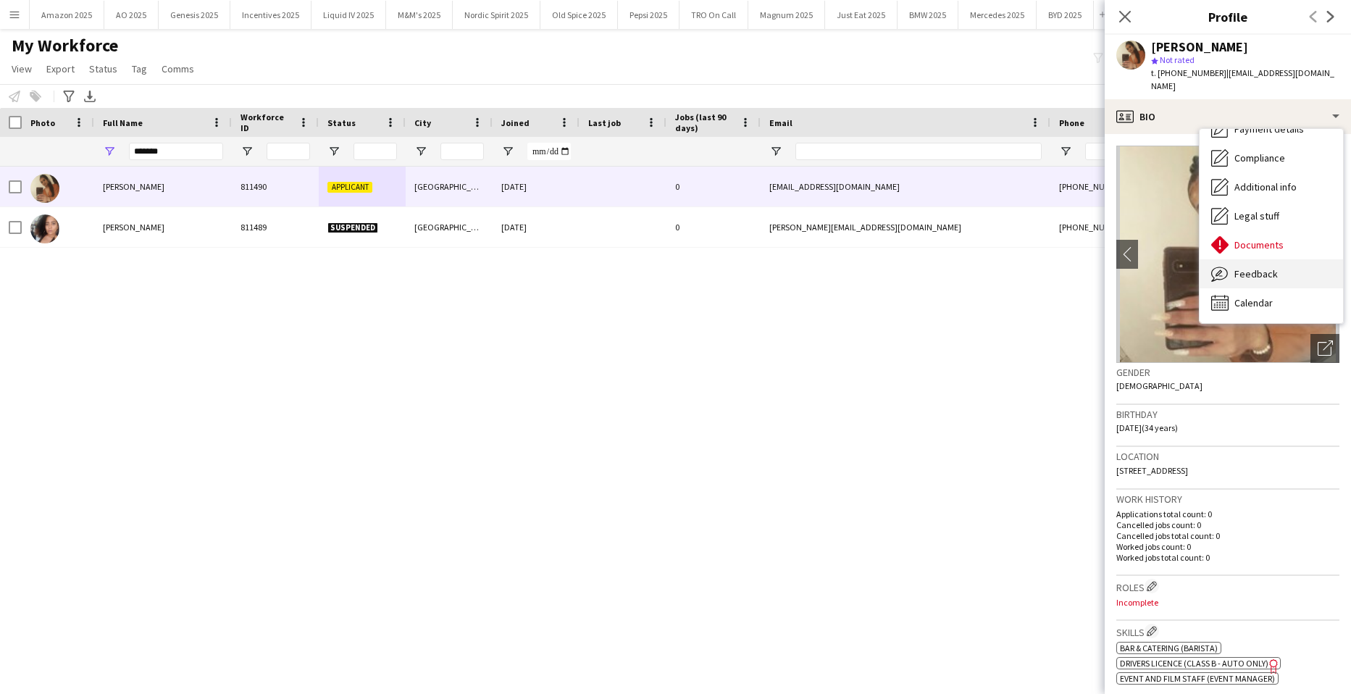
click at [1296, 268] on div "Feedback Feedback" at bounding box center [1271, 273] width 143 height 29
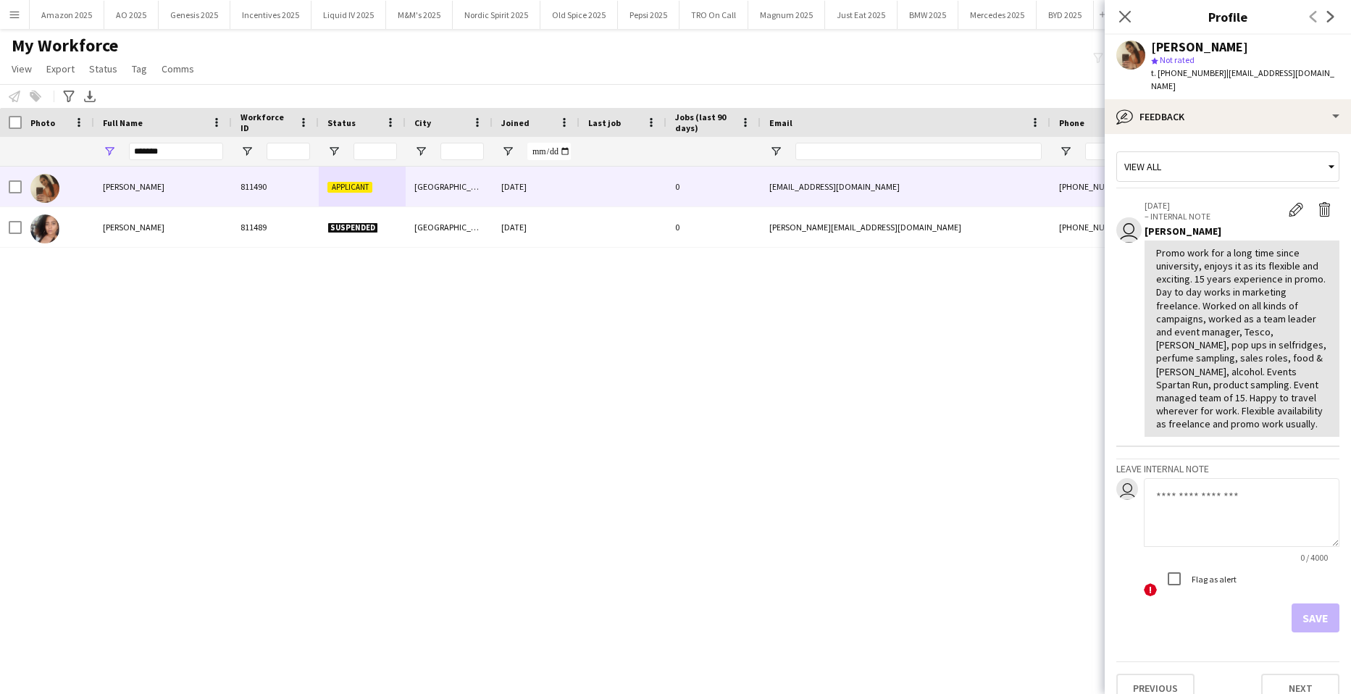
click at [989, 335] on div "Kira Thompson 811490 Applicant Birmingham 23-05-2024 0 kira_rhyannt@hotmail.co.…" at bounding box center [654, 412] width 1308 height 491
click at [1134, 10] on div "Close pop-in" at bounding box center [1125, 16] width 41 height 33
click at [1120, 16] on icon "Close pop-in" at bounding box center [1125, 17] width 12 height 12
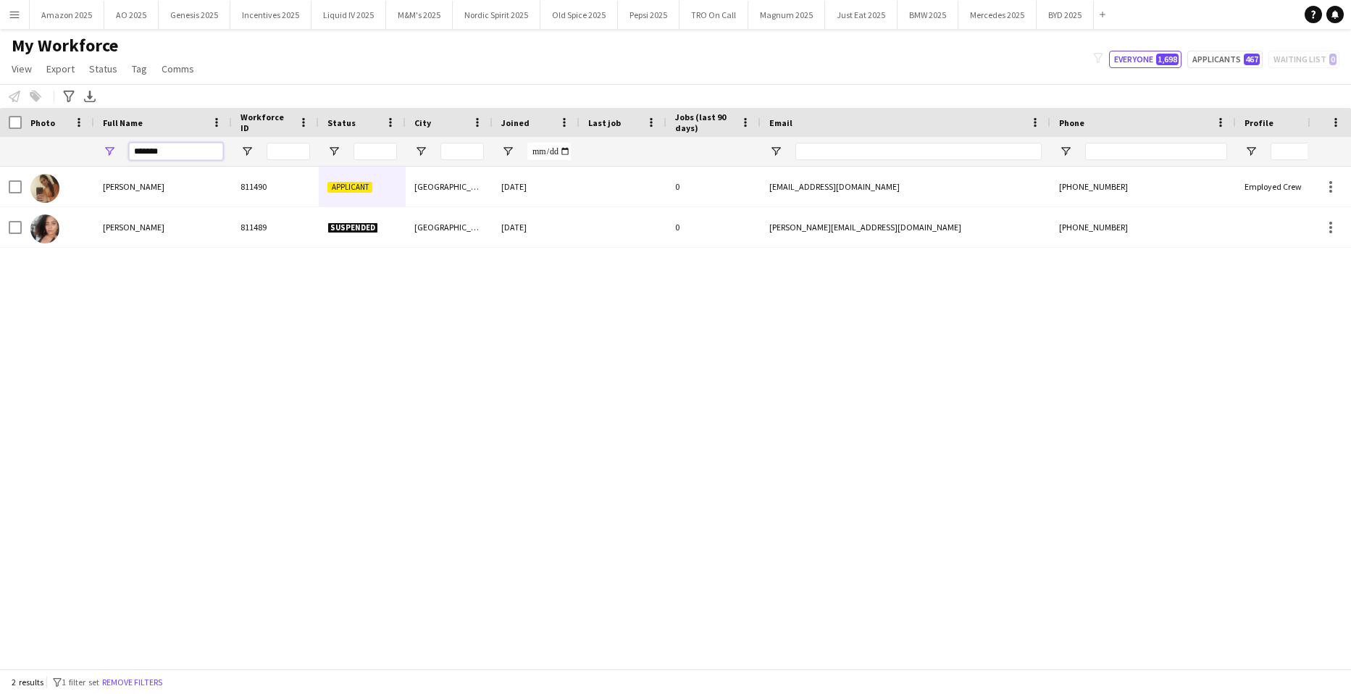
drag, startPoint x: 166, startPoint y: 154, endPoint x: -37, endPoint y: 145, distance: 203.0
click at [0, 145] on html "Menu Boards Boards Boards All jobs Status Workforce Workforce My Workforce Recr…" at bounding box center [675, 347] width 1351 height 694
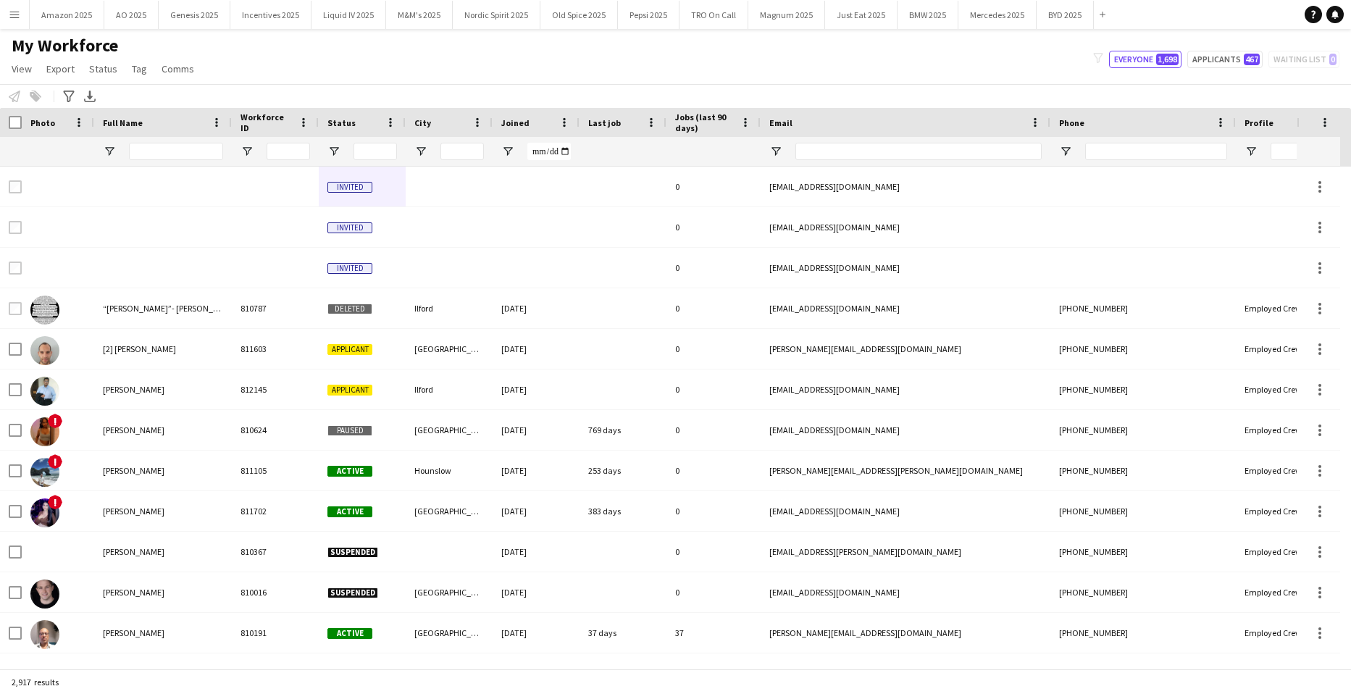
click at [505, 51] on div "My Workforce View Views Default view Compliance Log New view Update view Delete…" at bounding box center [675, 59] width 1351 height 49
click at [20, 18] on button "Menu" at bounding box center [14, 14] width 29 height 29
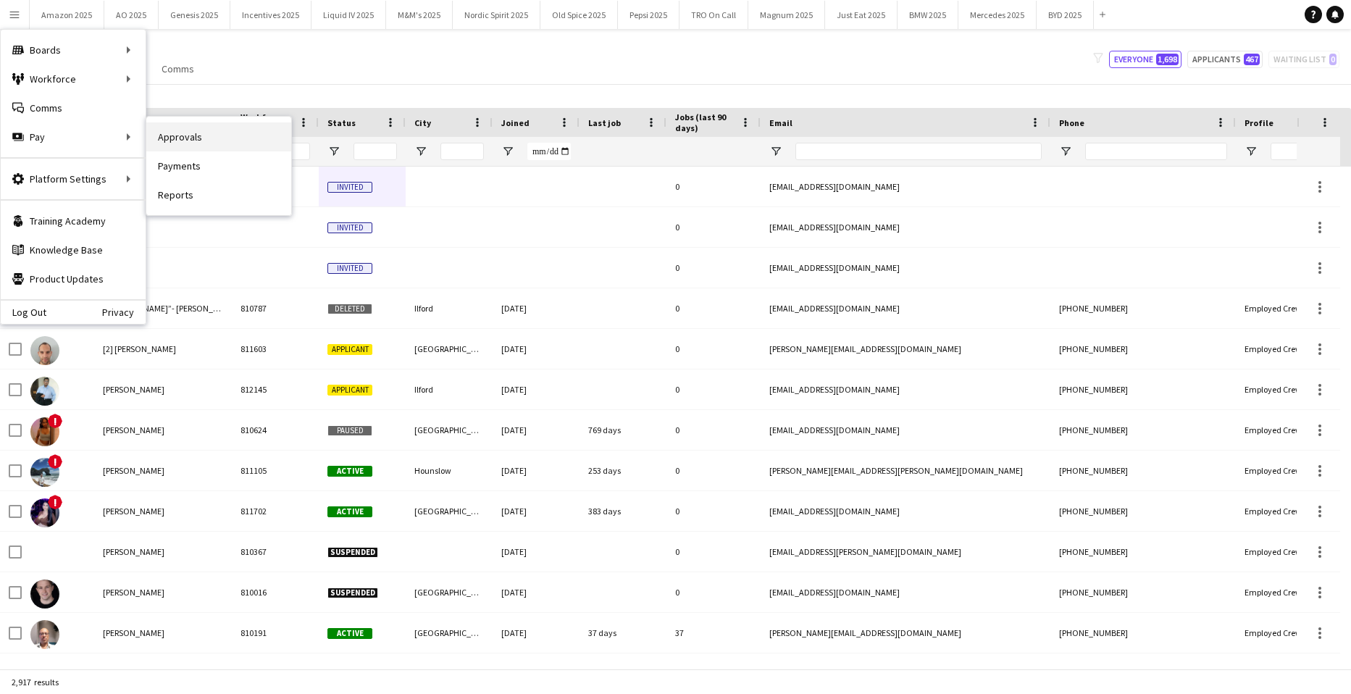
click at [175, 132] on link "Approvals" at bounding box center [218, 136] width 145 height 29
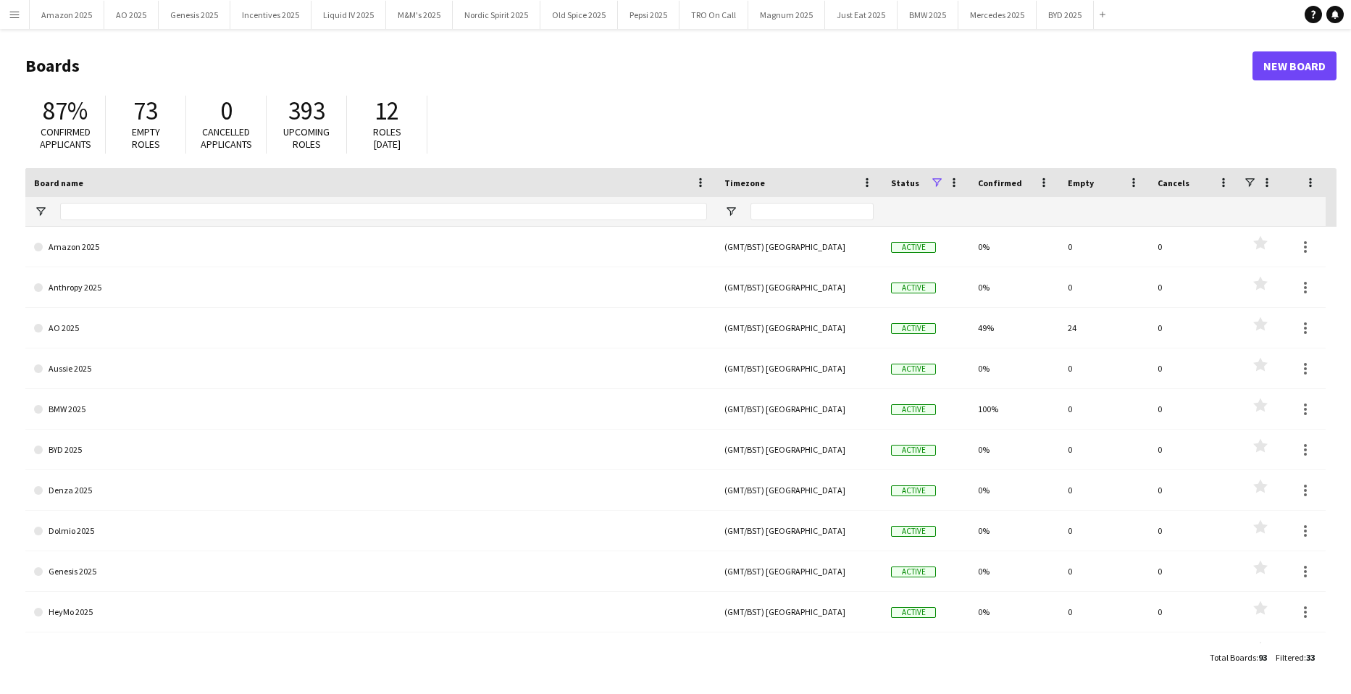
click at [12, 17] on app-icon "Menu" at bounding box center [15, 15] width 12 height 12
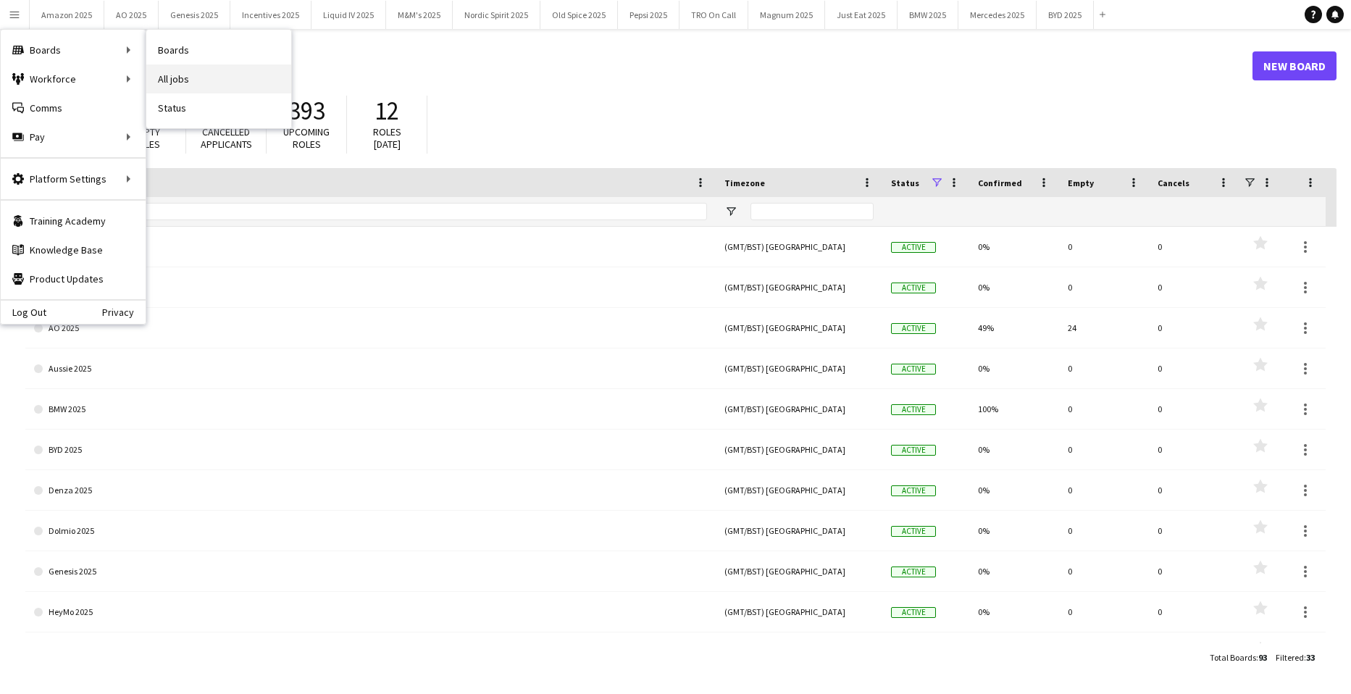
click at [193, 78] on link "All jobs" at bounding box center [218, 78] width 145 height 29
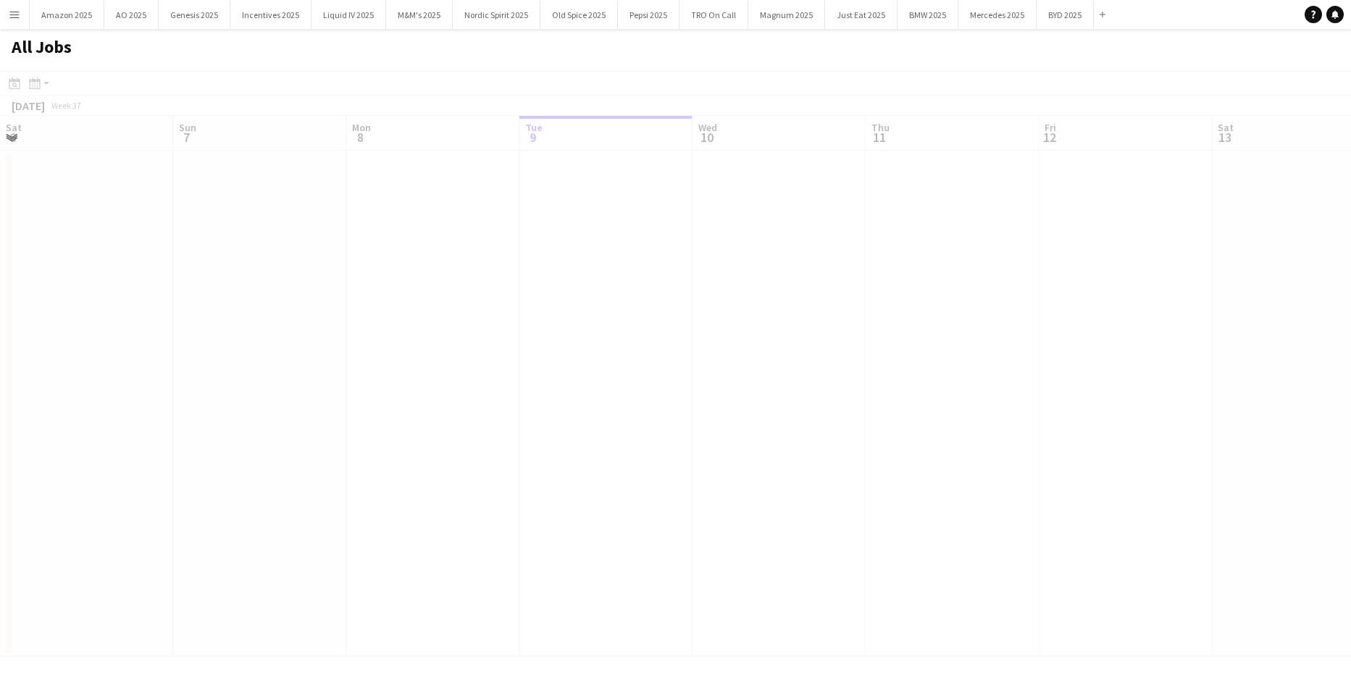
scroll to position [0, 346]
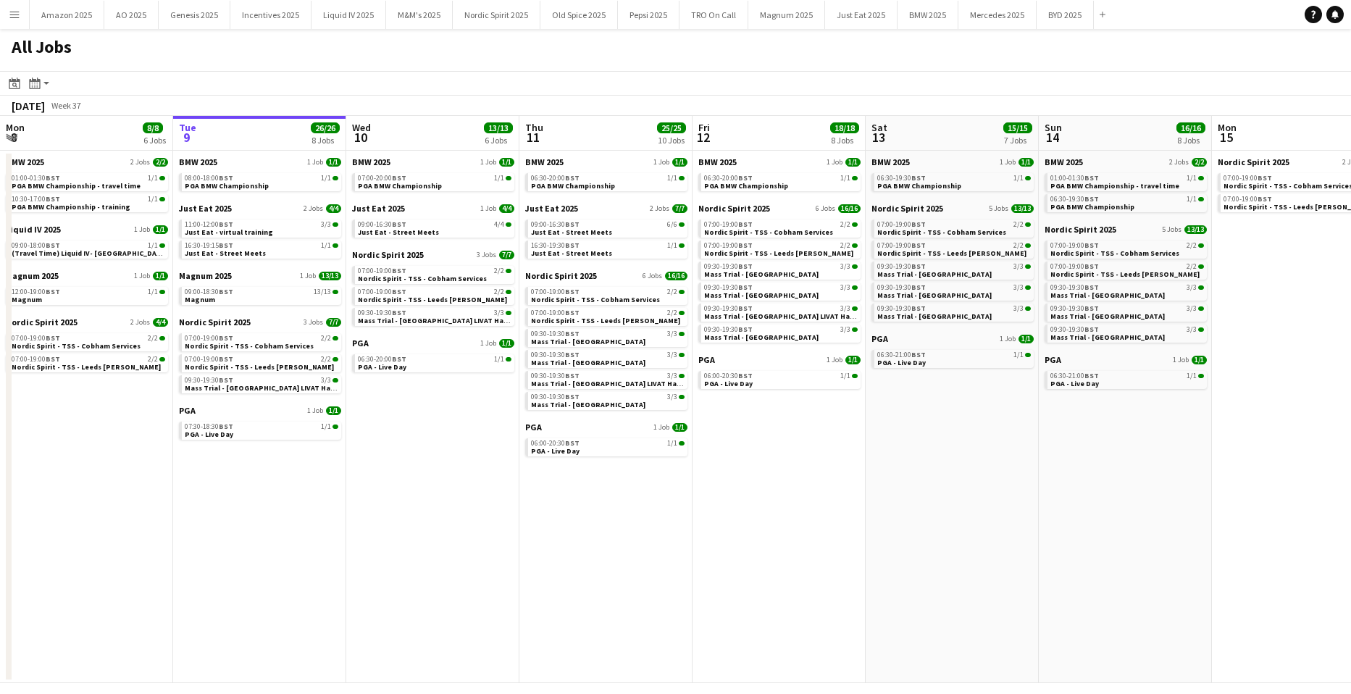
click at [483, 455] on app-date-cell "BMW 2025 1 Job [DATE] 07:00-20:00 BST 1/1 PGA BMW Championship Just Eat 2025 1 …" at bounding box center [432, 417] width 173 height 532
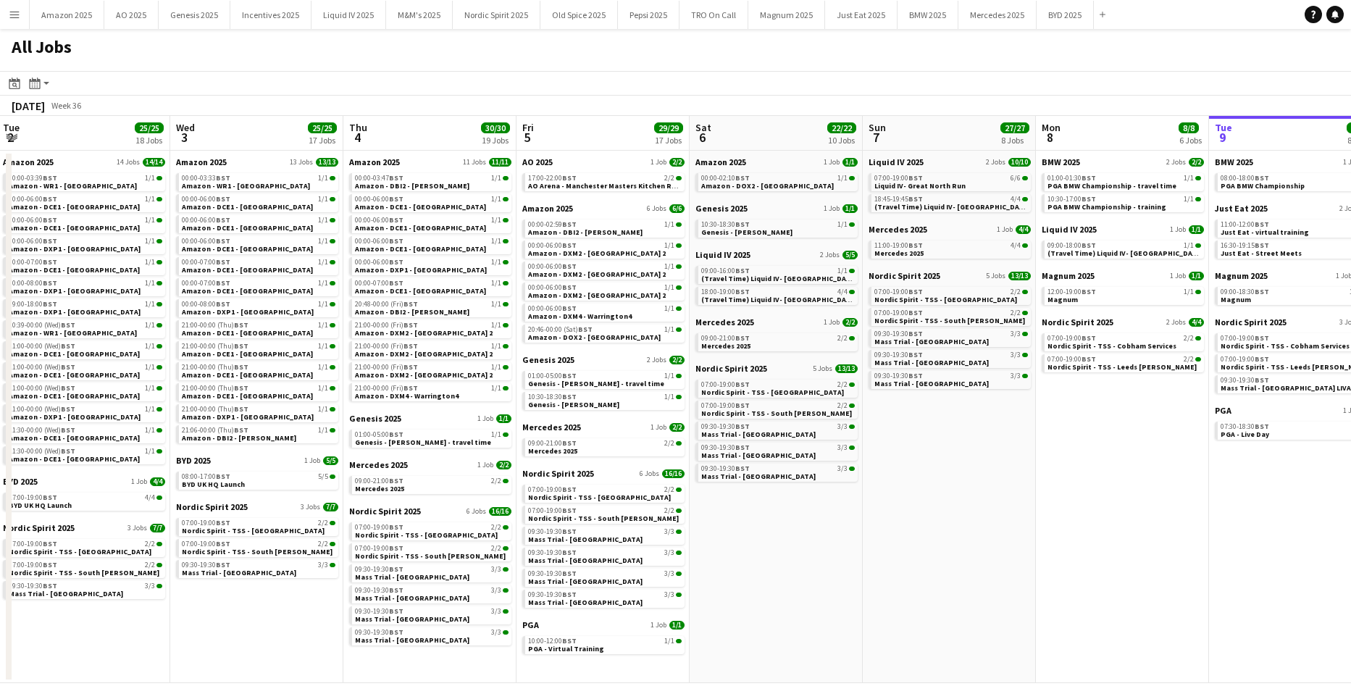
scroll to position [0, 457]
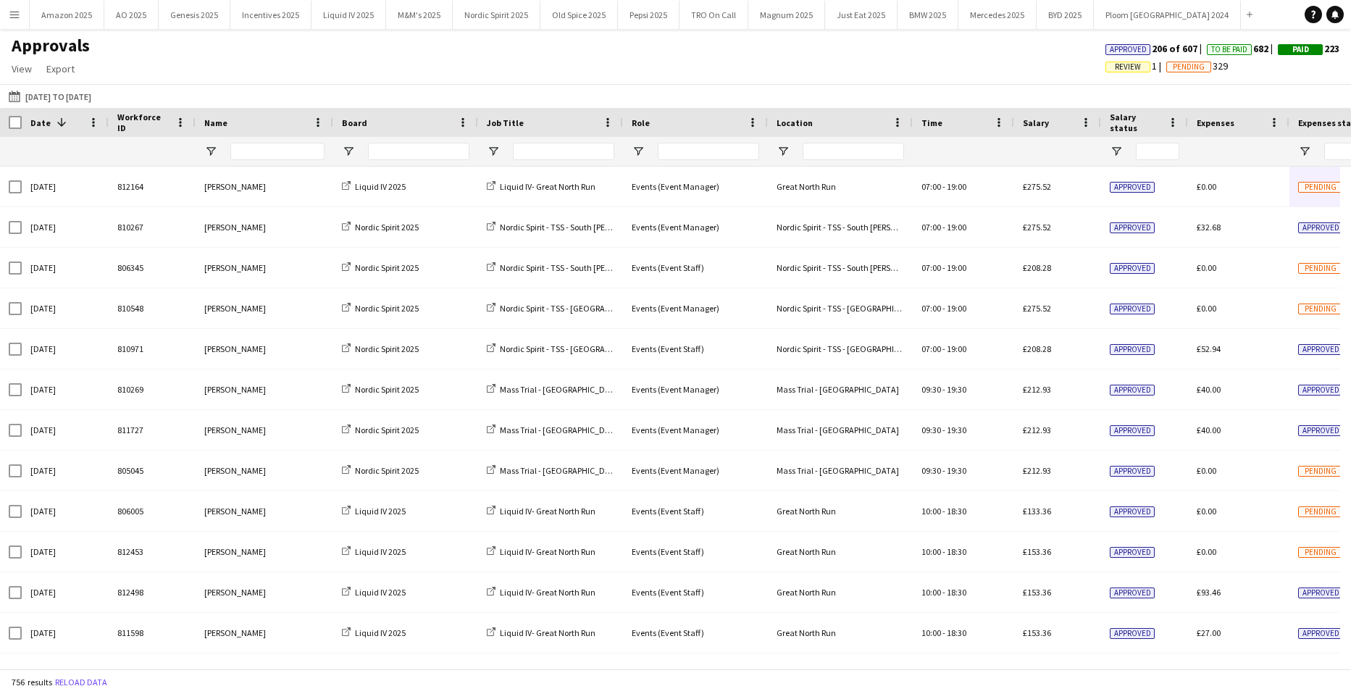
click at [17, 16] on app-icon "Menu" at bounding box center [15, 15] width 12 height 12
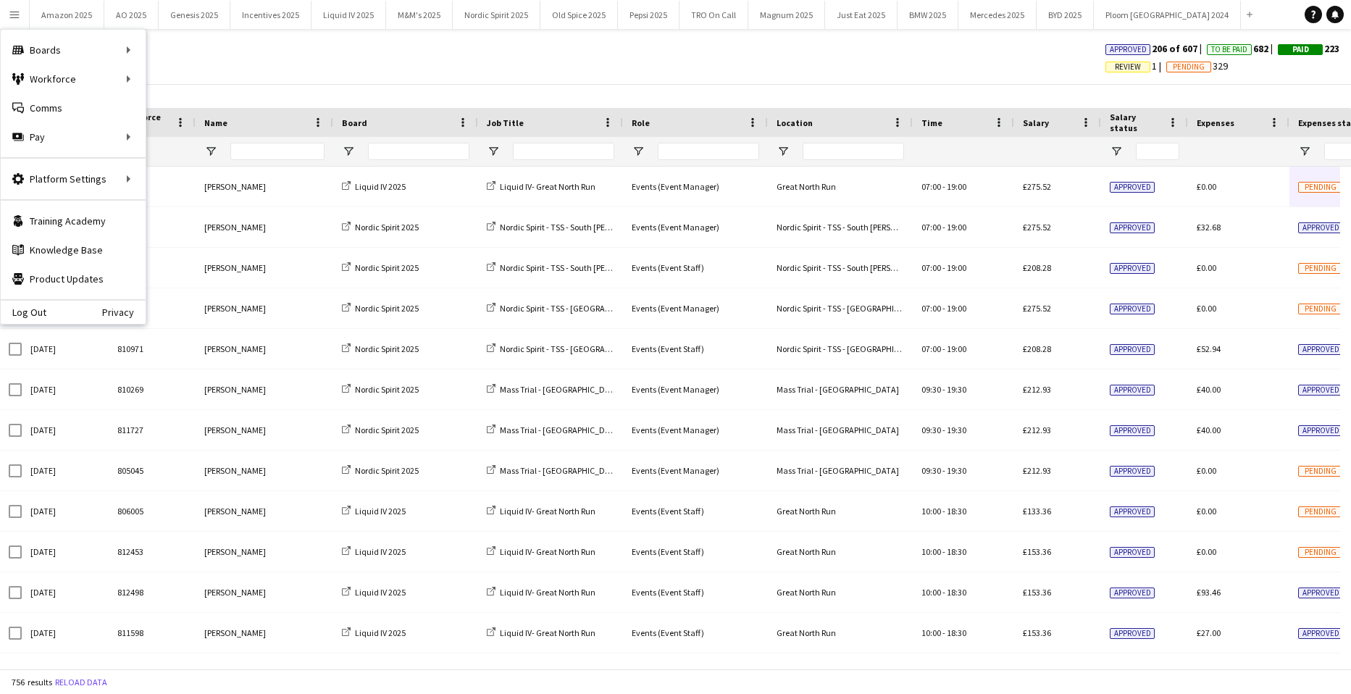
click at [170, 78] on div "Approvals View Customise view Customise filters Reset Filters Reset View Reset …" at bounding box center [675, 59] width 1351 height 49
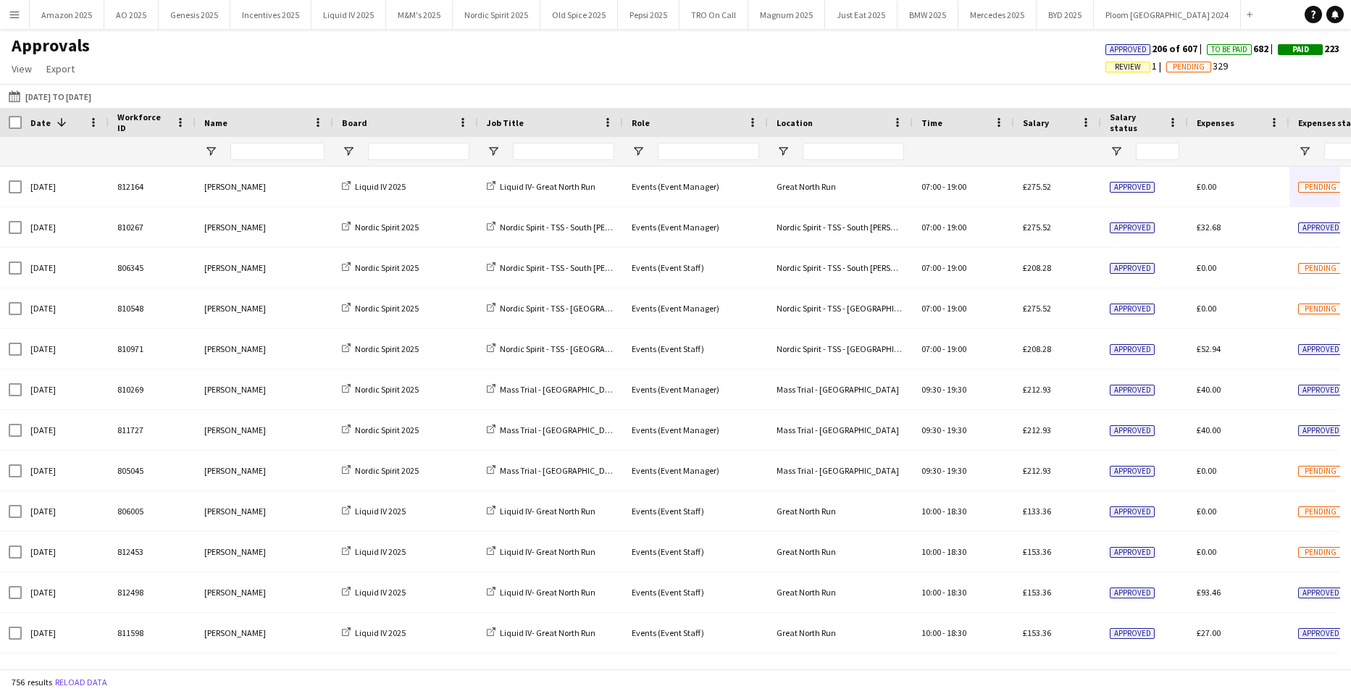
click at [20, 7] on button "Menu" at bounding box center [14, 14] width 29 height 29
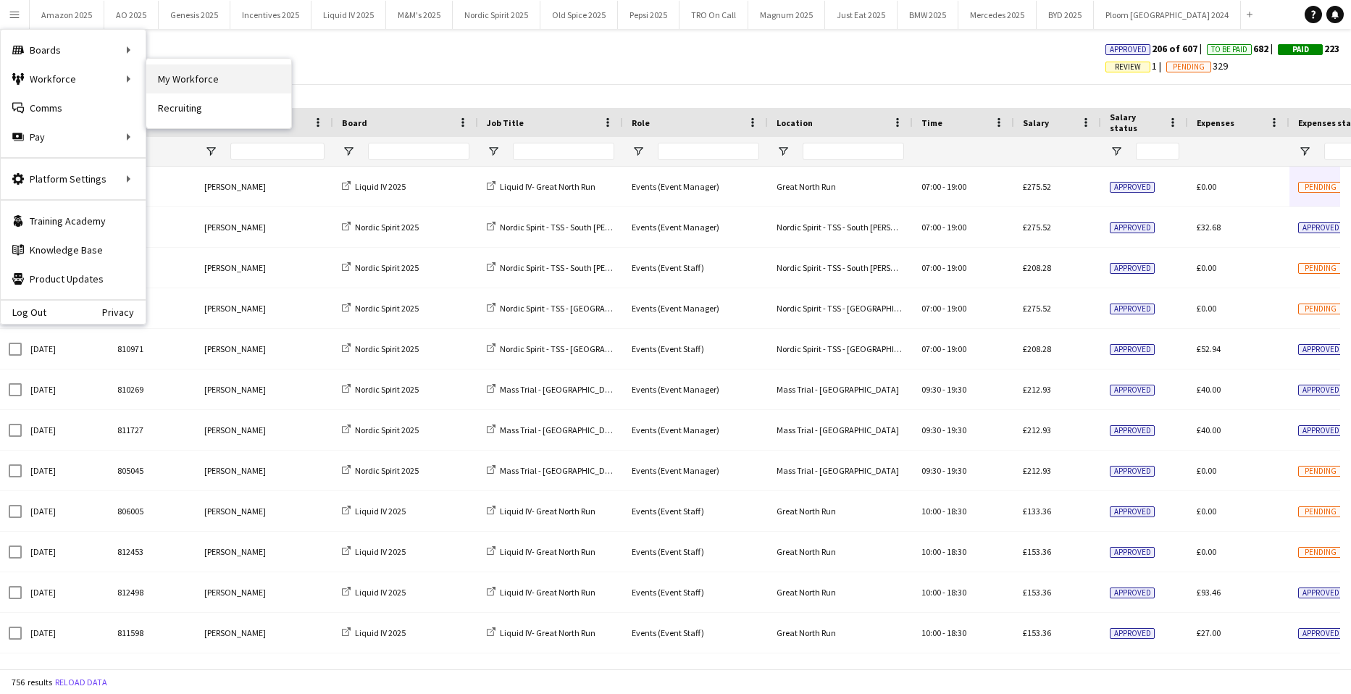
click at [159, 79] on link "My Workforce" at bounding box center [218, 78] width 145 height 29
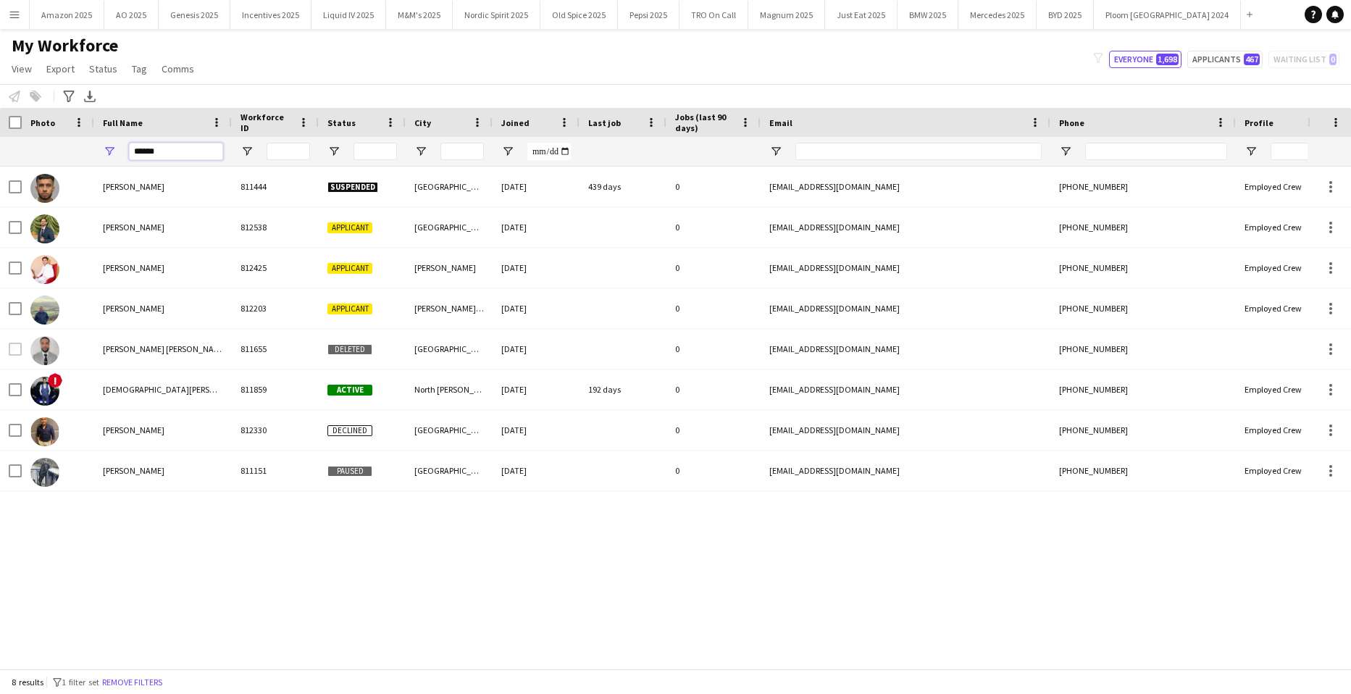
drag, startPoint x: 170, startPoint y: 151, endPoint x: -333, endPoint y: 180, distance: 504.3
click at [0, 180] on html "Menu Boards Boards Boards All jobs Status Workforce Workforce My Workforce Recr…" at bounding box center [675, 347] width 1351 height 694
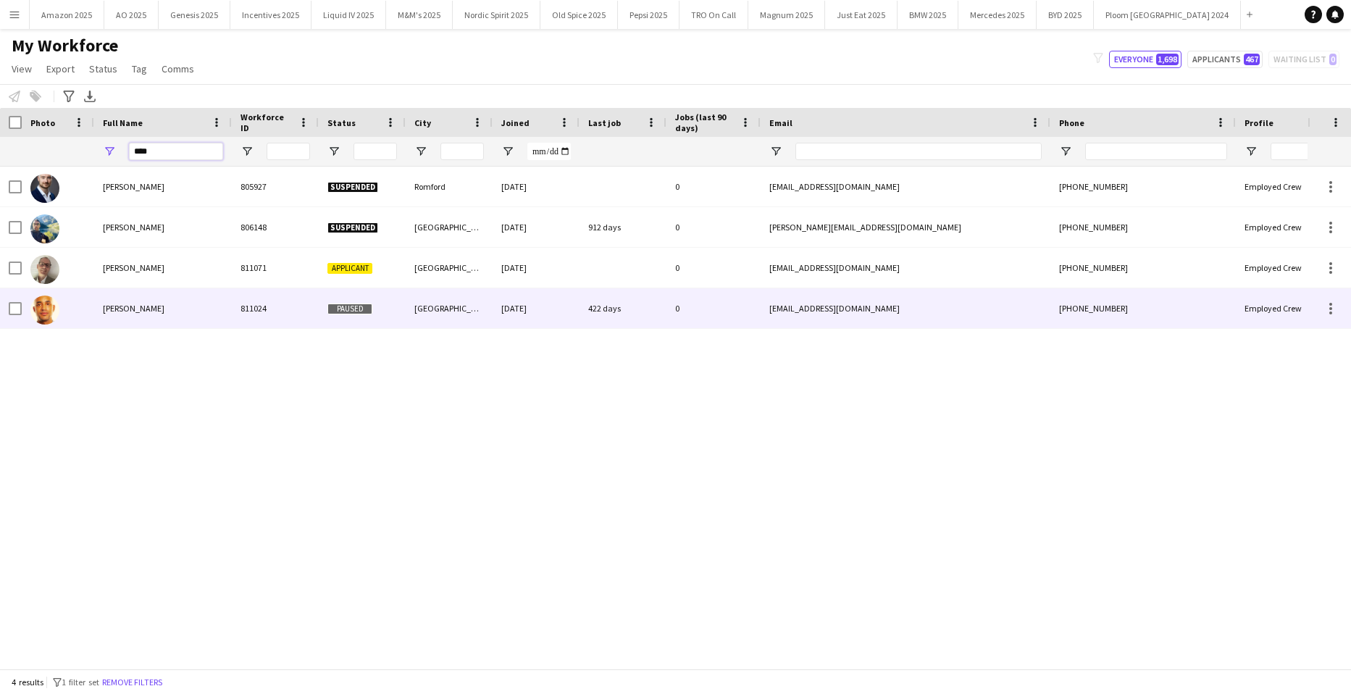
type input "****"
click at [118, 303] on span "Darryl Bishop" at bounding box center [134, 308] width 62 height 11
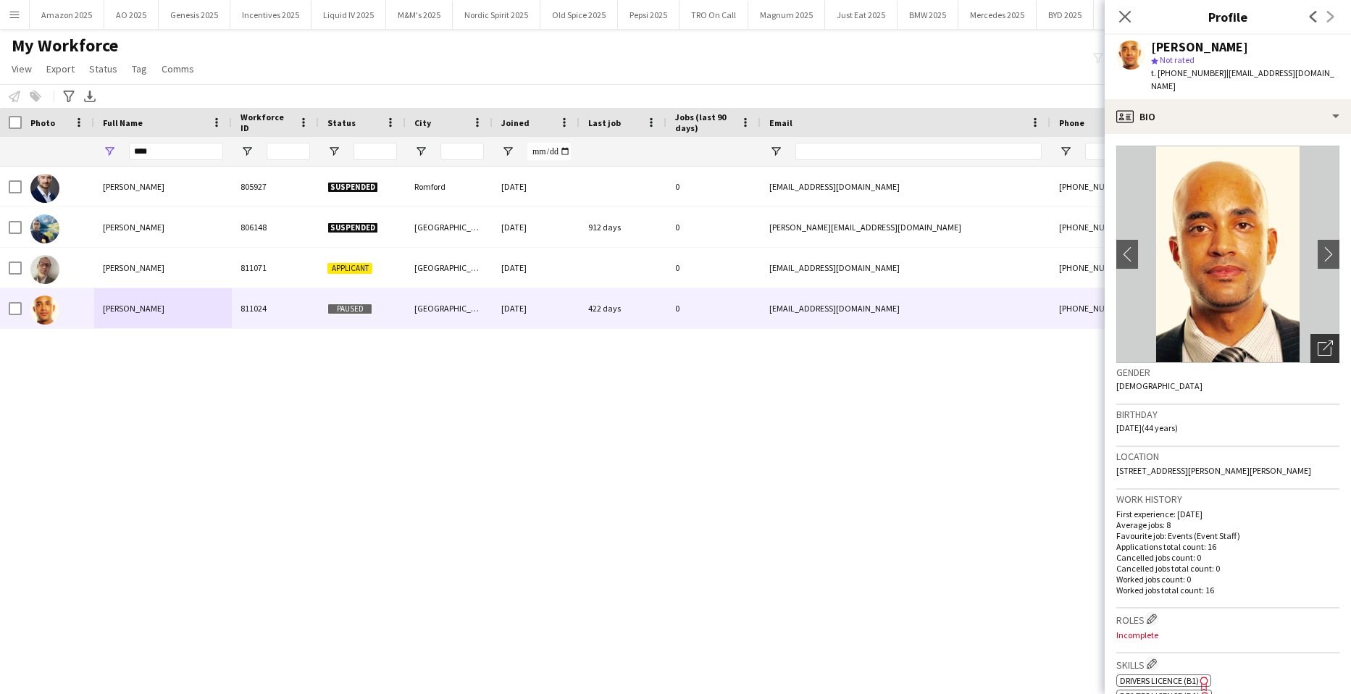
click at [1319, 340] on icon "Open photos pop-in" at bounding box center [1325, 347] width 15 height 15
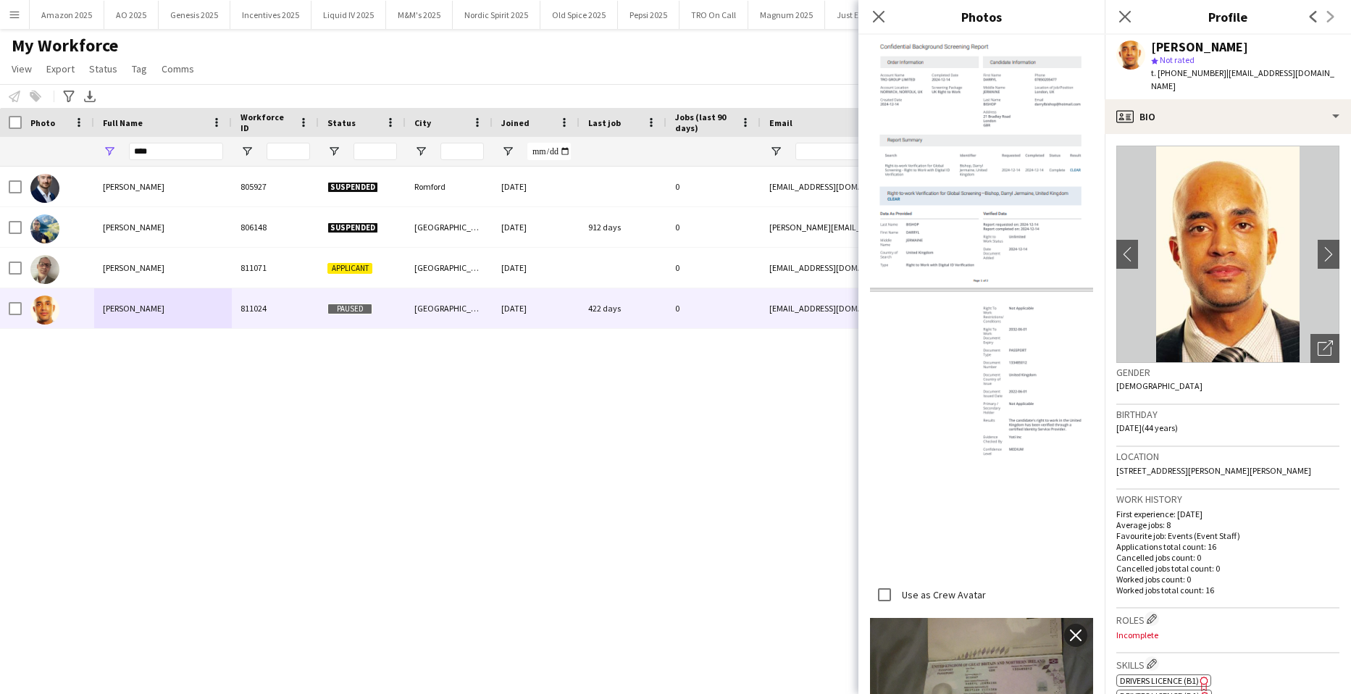
scroll to position [689, 0]
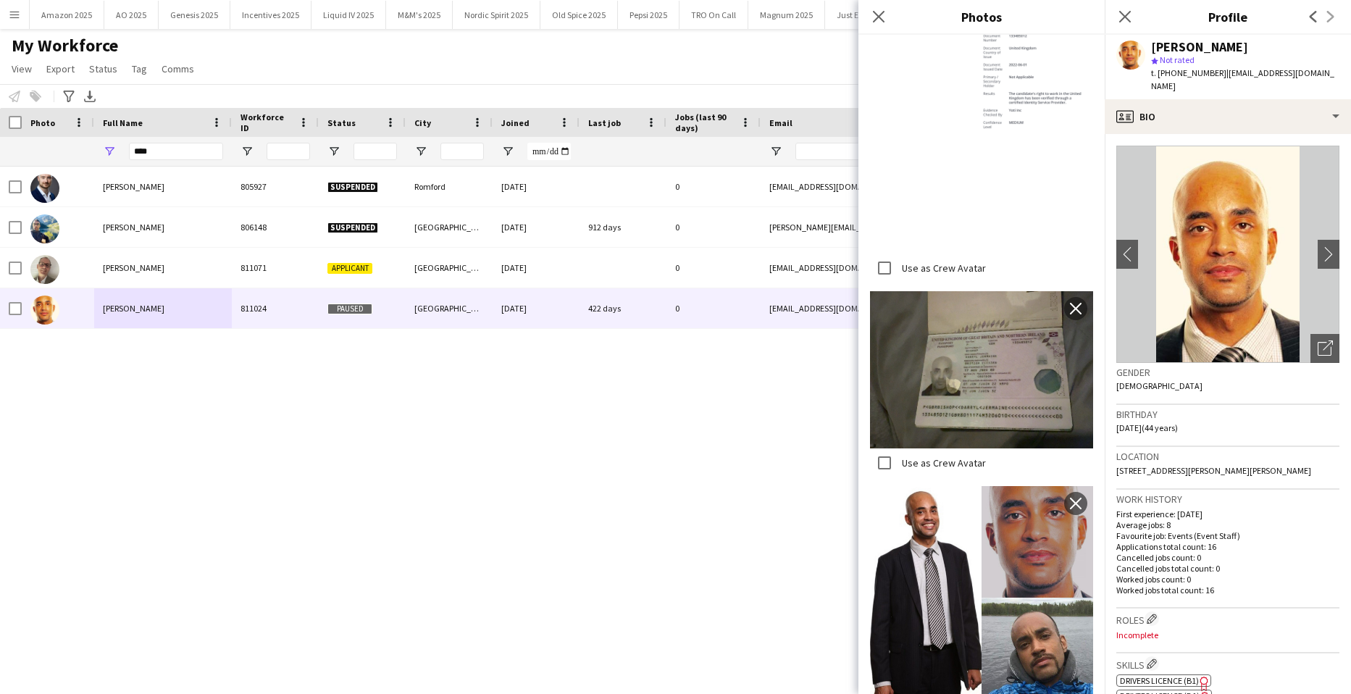
drag, startPoint x: 1120, startPoint y: 17, endPoint x: 1128, endPoint y: 22, distance: 9.4
click at [1123, 20] on icon "Close pop-in" at bounding box center [1125, 17] width 12 height 12
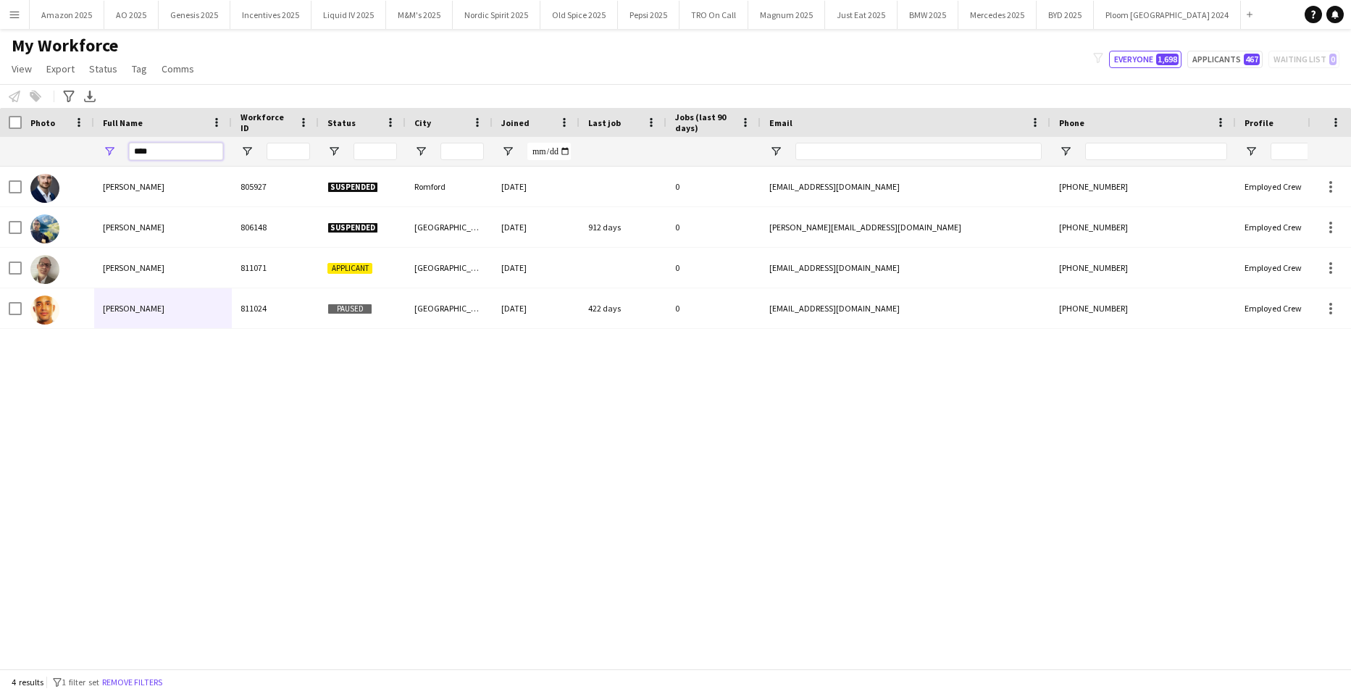
drag, startPoint x: 162, startPoint y: 152, endPoint x: 38, endPoint y: 154, distance: 123.9
click at [38, 154] on div "****" at bounding box center [738, 151] width 1476 height 29
